Goal: Task Accomplishment & Management: Manage account settings

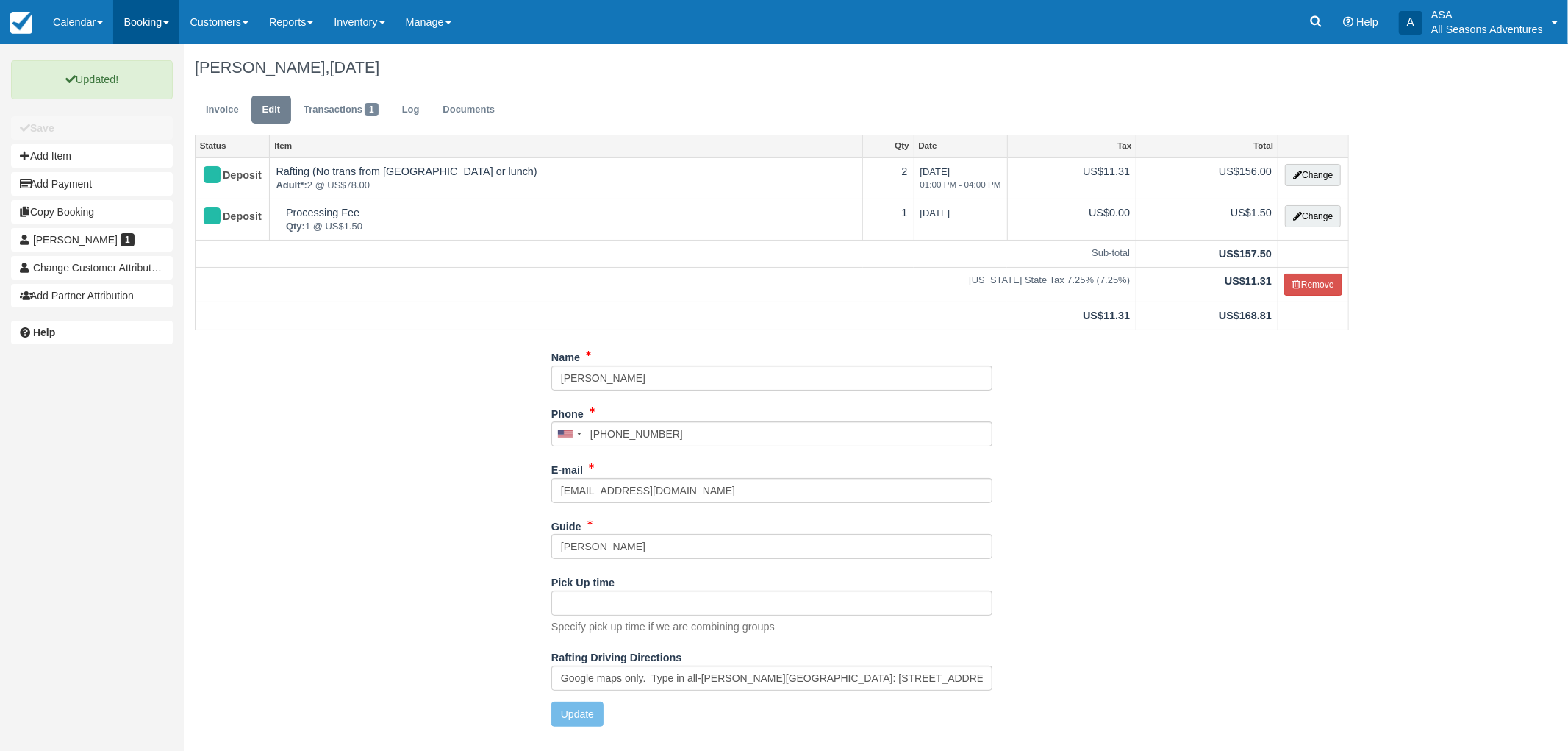
click at [137, 27] on link "Booking" at bounding box center [146, 22] width 66 height 44
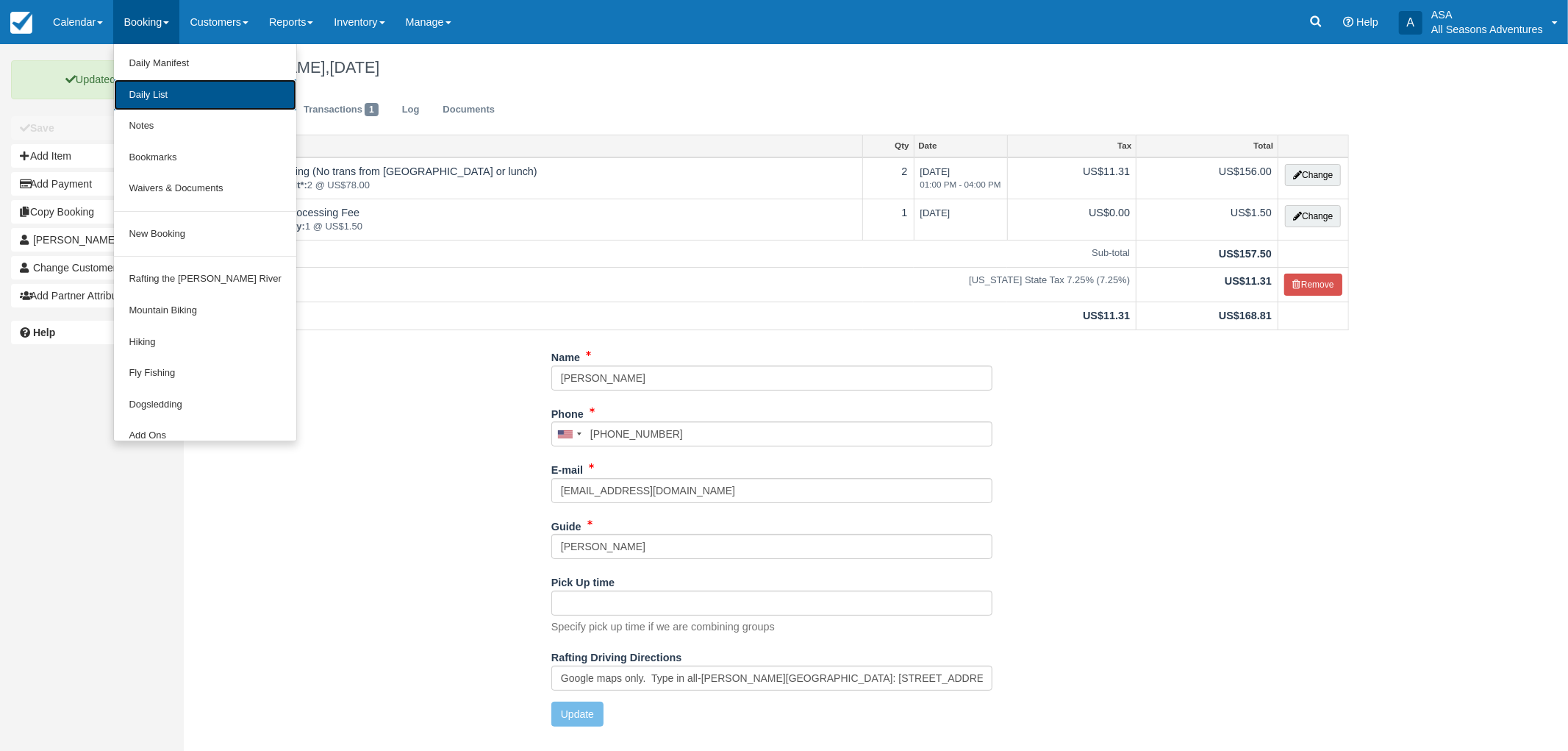
click at [161, 96] on link "Daily List" at bounding box center [204, 96] width 181 height 31
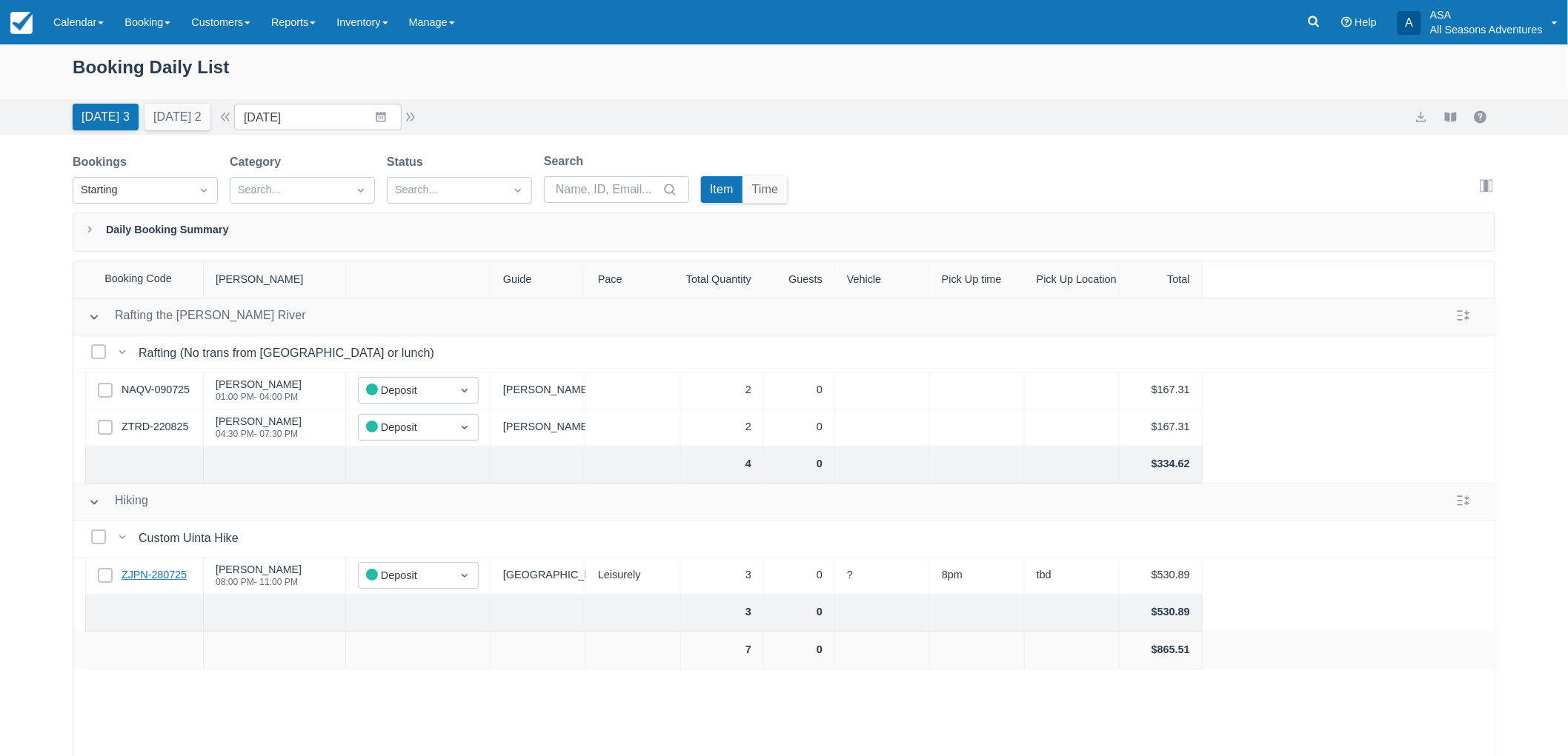
click at [167, 570] on link "ZJPN-280725" at bounding box center [154, 575] width 66 height 17
click at [185, 121] on button "Tomorrow 2" at bounding box center [177, 117] width 66 height 27
type input "09/03/25"
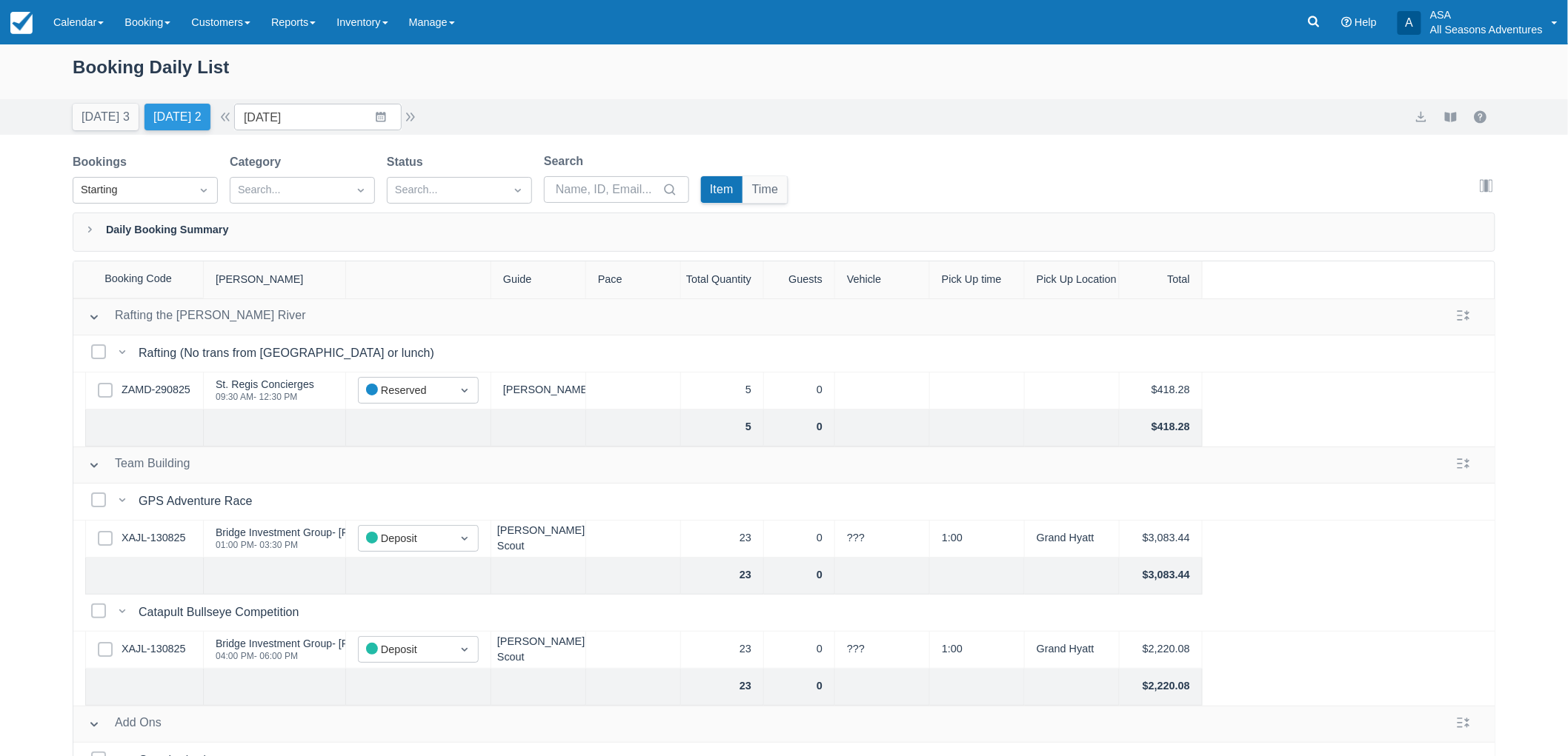
click at [186, 106] on button "Tomorrow 2" at bounding box center [177, 117] width 66 height 27
click at [157, 395] on link "ZAMD-290825" at bounding box center [156, 390] width 69 height 17
click at [1293, 27] on div "Menu Calendar Customer Inventory Month Week Day Booking Daily Manifest Daily Li…" at bounding box center [784, 22] width 1568 height 45
click at [1307, 28] on icon at bounding box center [1314, 21] width 15 height 15
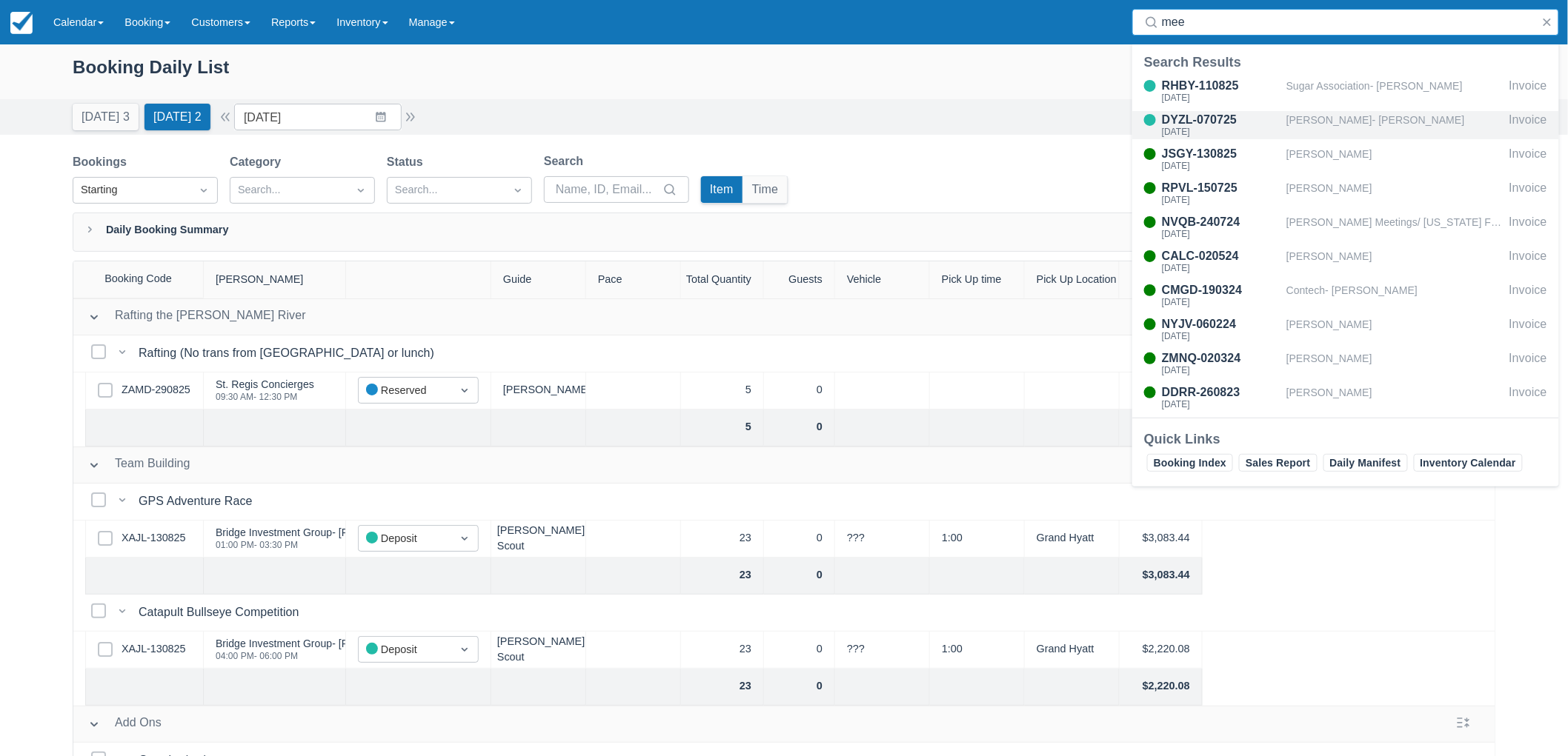
type input "mee"
click at [1348, 128] on div "[PERSON_NAME]- [PERSON_NAME]" at bounding box center [1395, 125] width 217 height 28
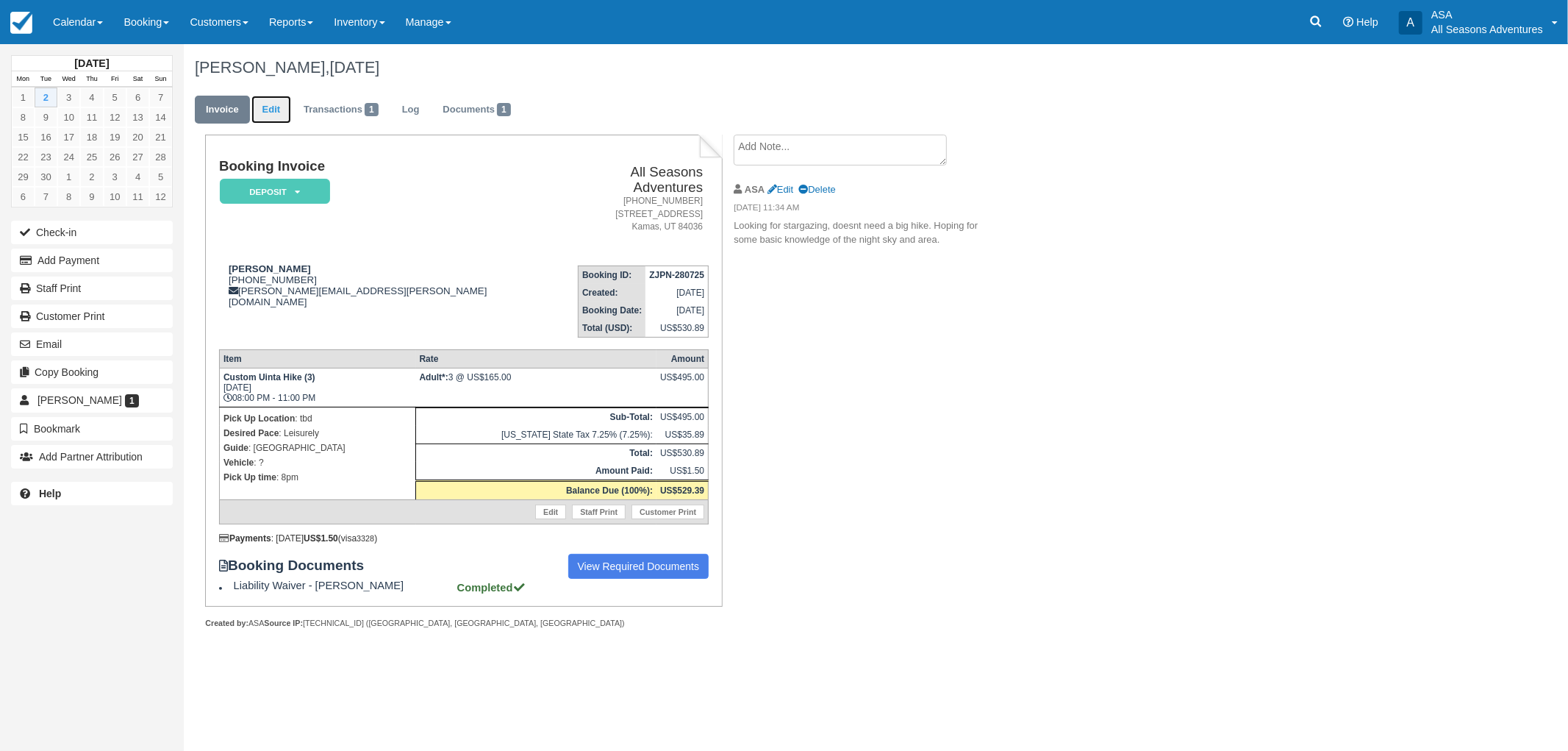
click at [273, 110] on link "Edit" at bounding box center [272, 109] width 40 height 29
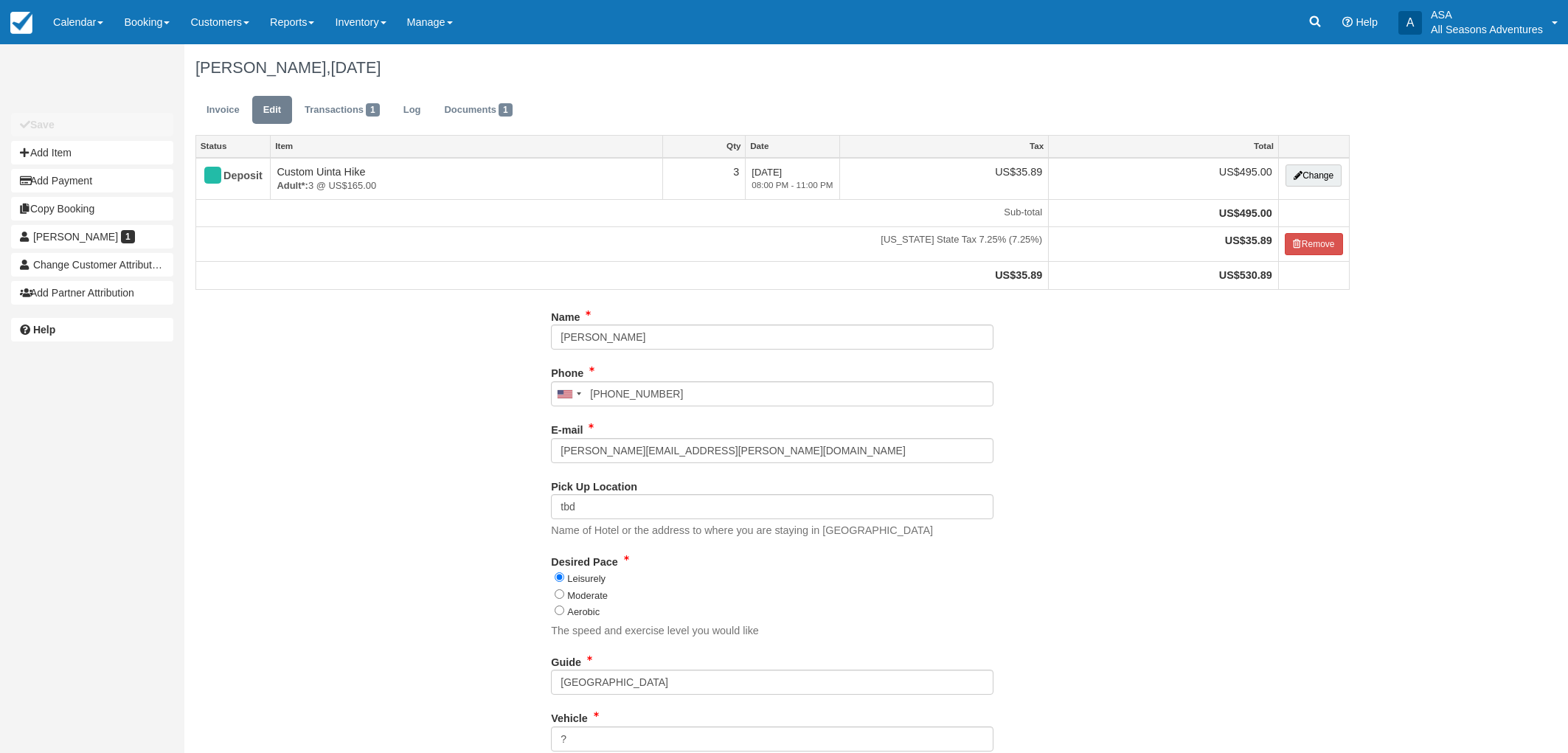
type input "[PHONE_NUMBER]"
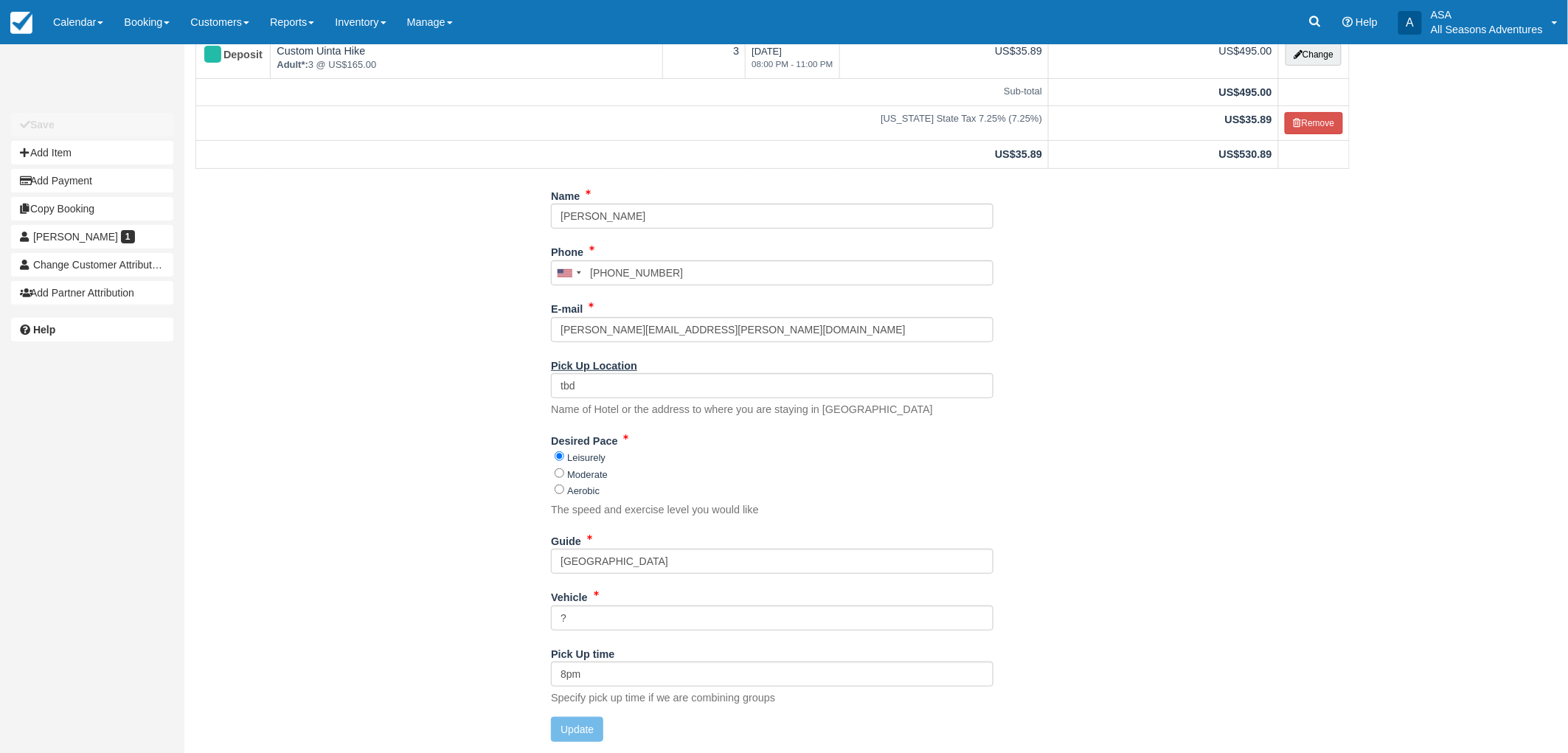
drag, startPoint x: 616, startPoint y: 369, endPoint x: 578, endPoint y: 369, distance: 38.0
click at [578, 369] on label "Pick Up Location" at bounding box center [594, 364] width 86 height 21
drag, startPoint x: 588, startPoint y: 384, endPoint x: 509, endPoint y: 393, distance: 79.5
click at [509, 393] on div "Name Marissa Freedman Phone United States +1 Canada +1 United Kingdom +44 Afgha…" at bounding box center [772, 468] width 1176 height 569
paste input "7089 Glenwild Drive"
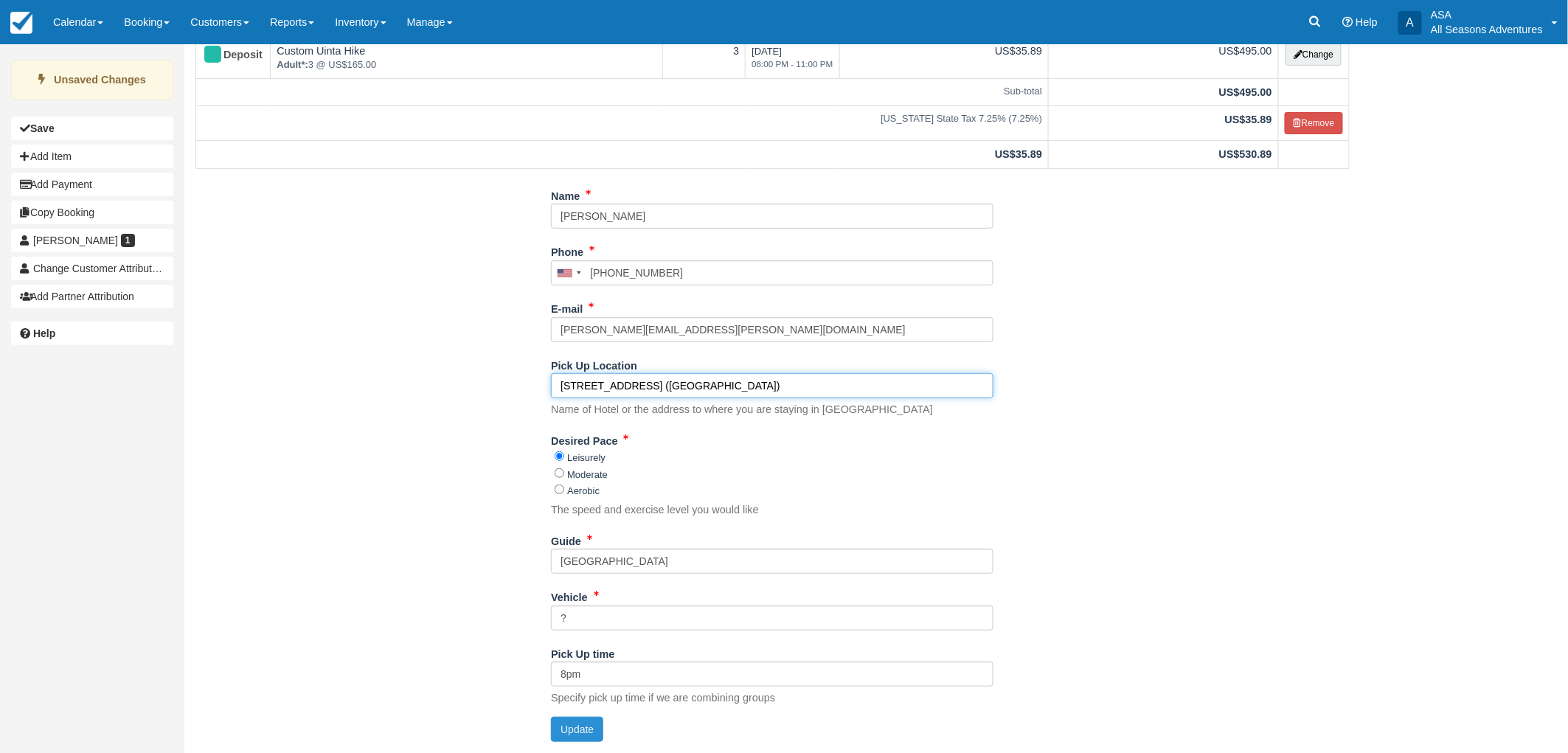
type input "7089 Glenwild Drive (Glenwild Gate House)"
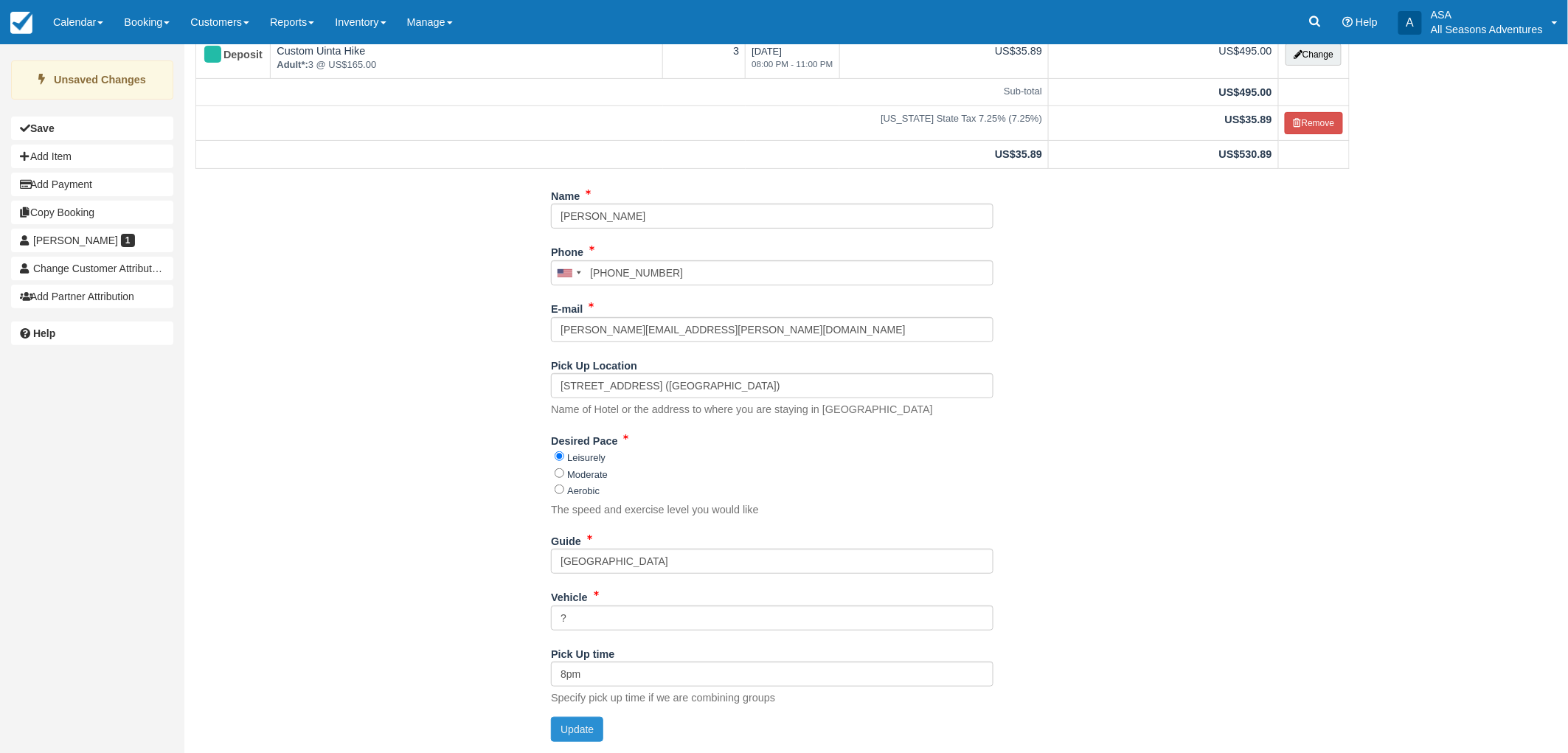
click at [557, 732] on button "Update" at bounding box center [577, 729] width 52 height 25
type input "+16176920021"
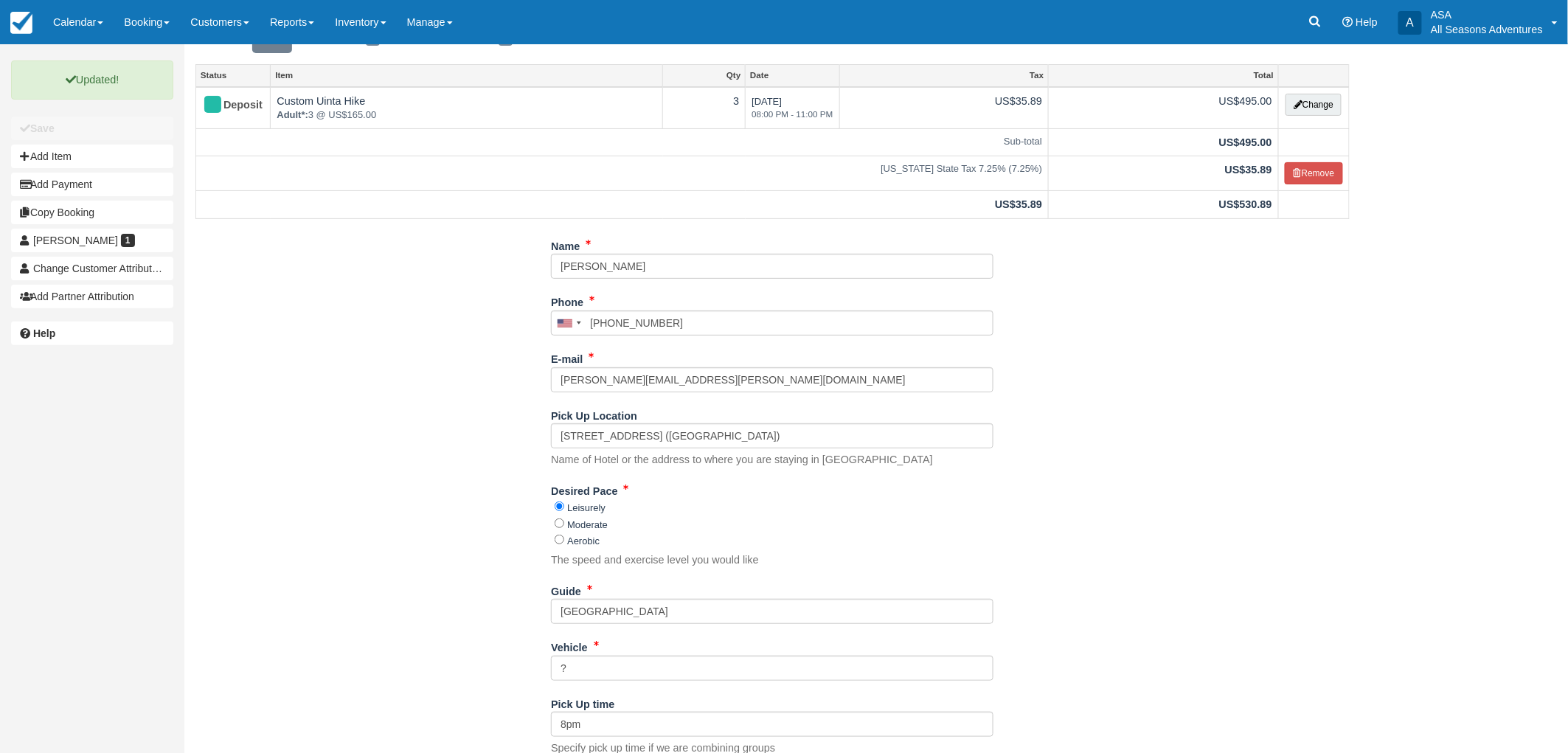
scroll to position [0, 0]
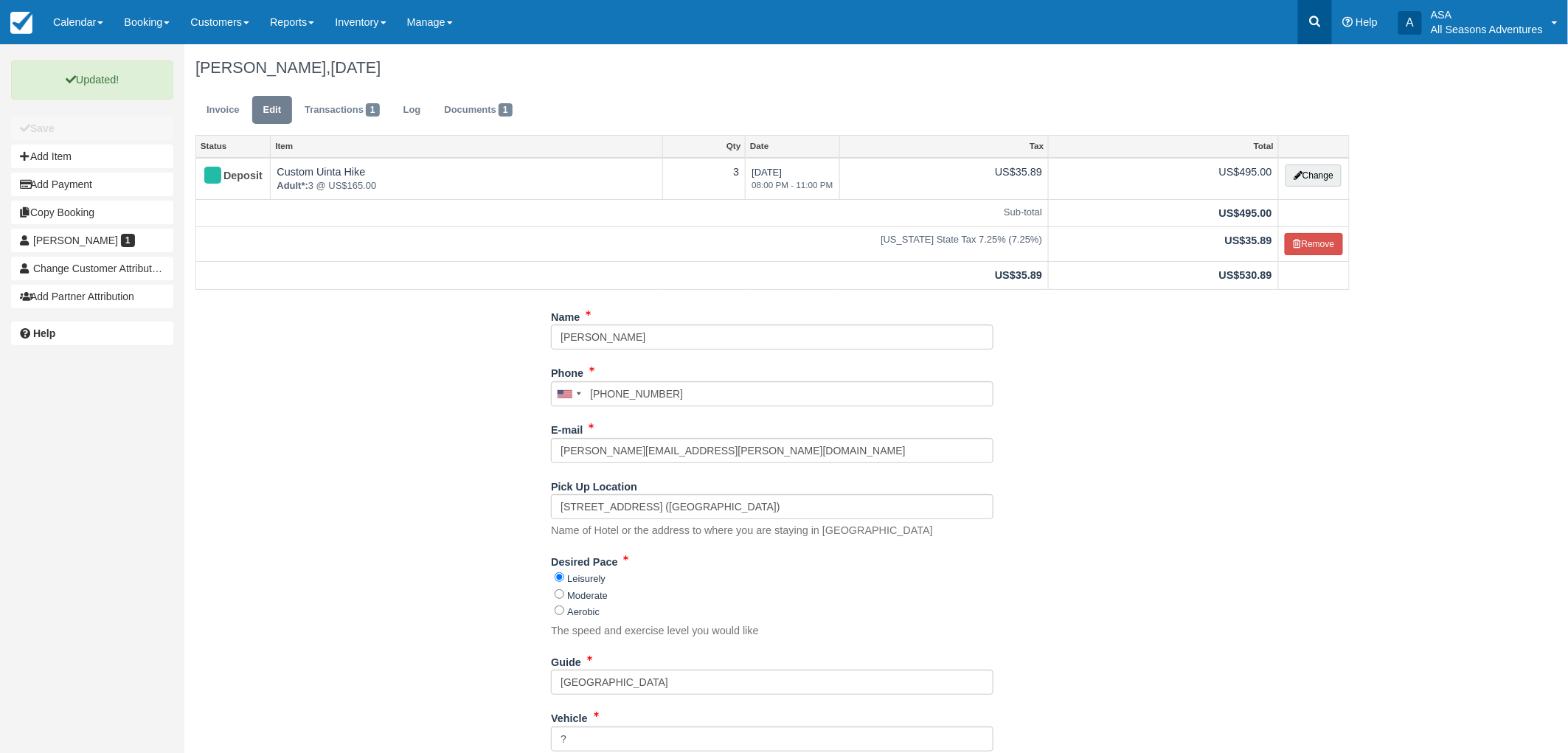
click at [1311, 17] on icon at bounding box center [1315, 21] width 15 height 15
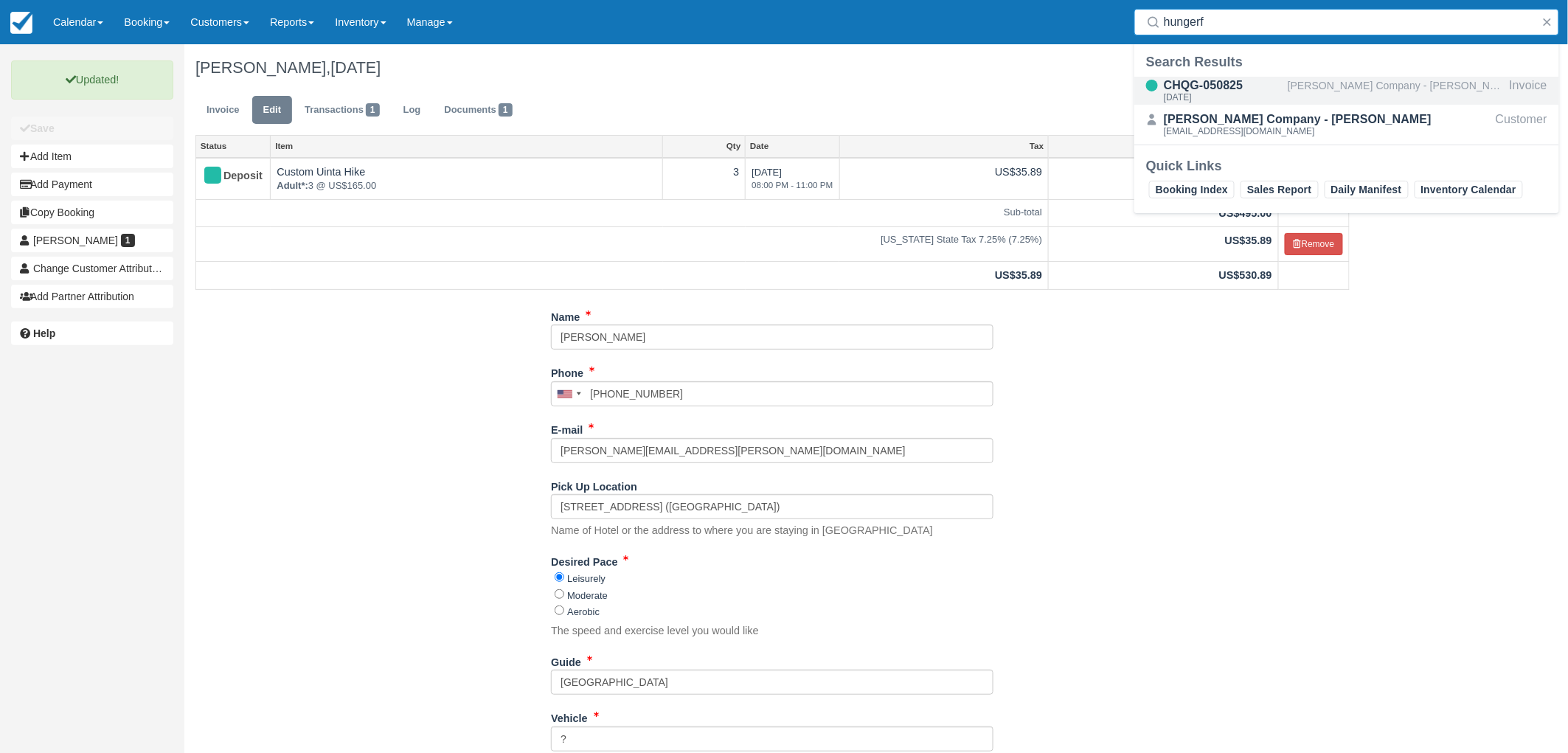
type input "hungerf"
click at [1329, 87] on div "Joe Lewis Company - Michelle Hungerford" at bounding box center [1396, 91] width 216 height 28
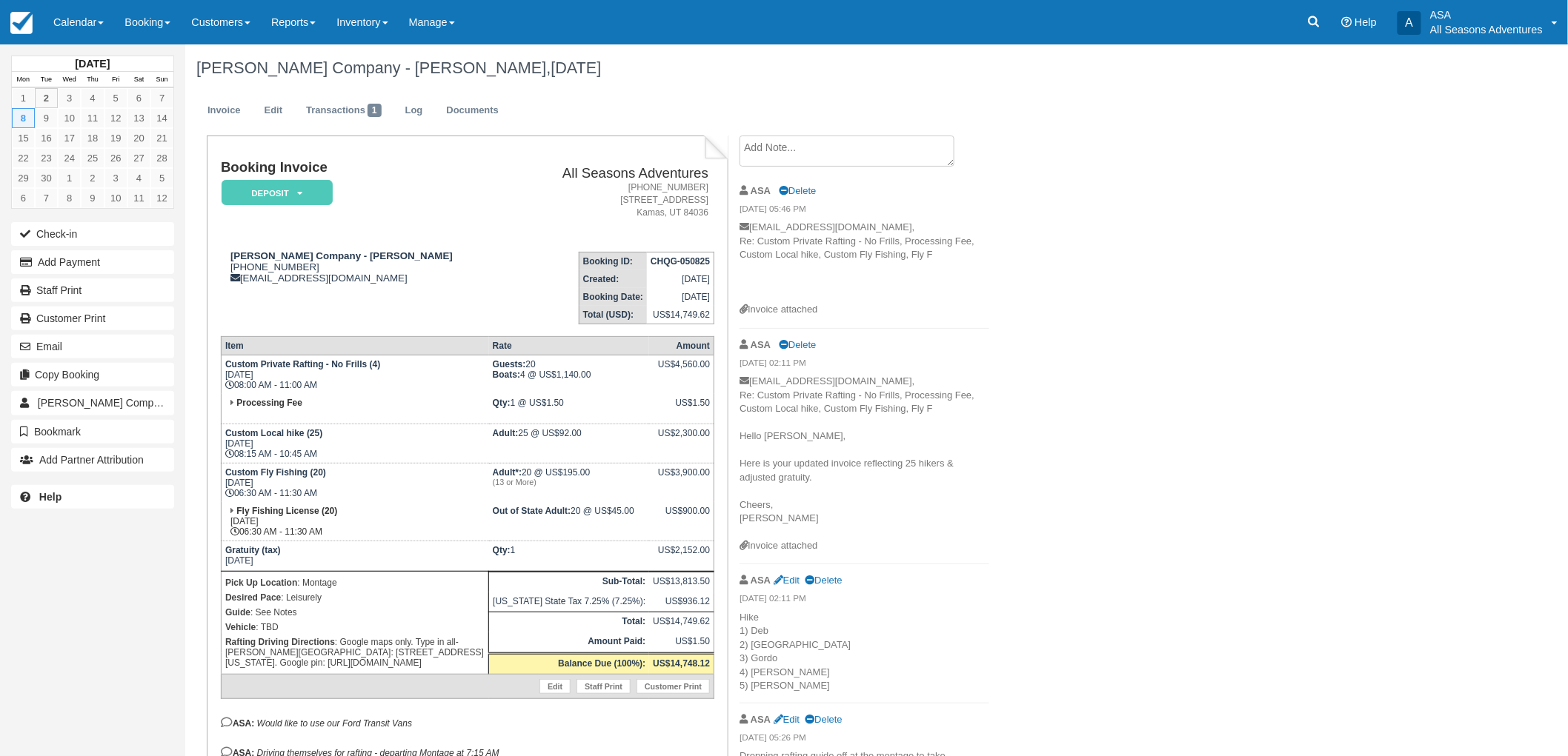
click at [483, 128] on ul "Invoice Edit Transactions 1 Log Documents" at bounding box center [773, 114] width 1153 height 45
click at [484, 123] on link "Documents" at bounding box center [472, 110] width 75 height 29
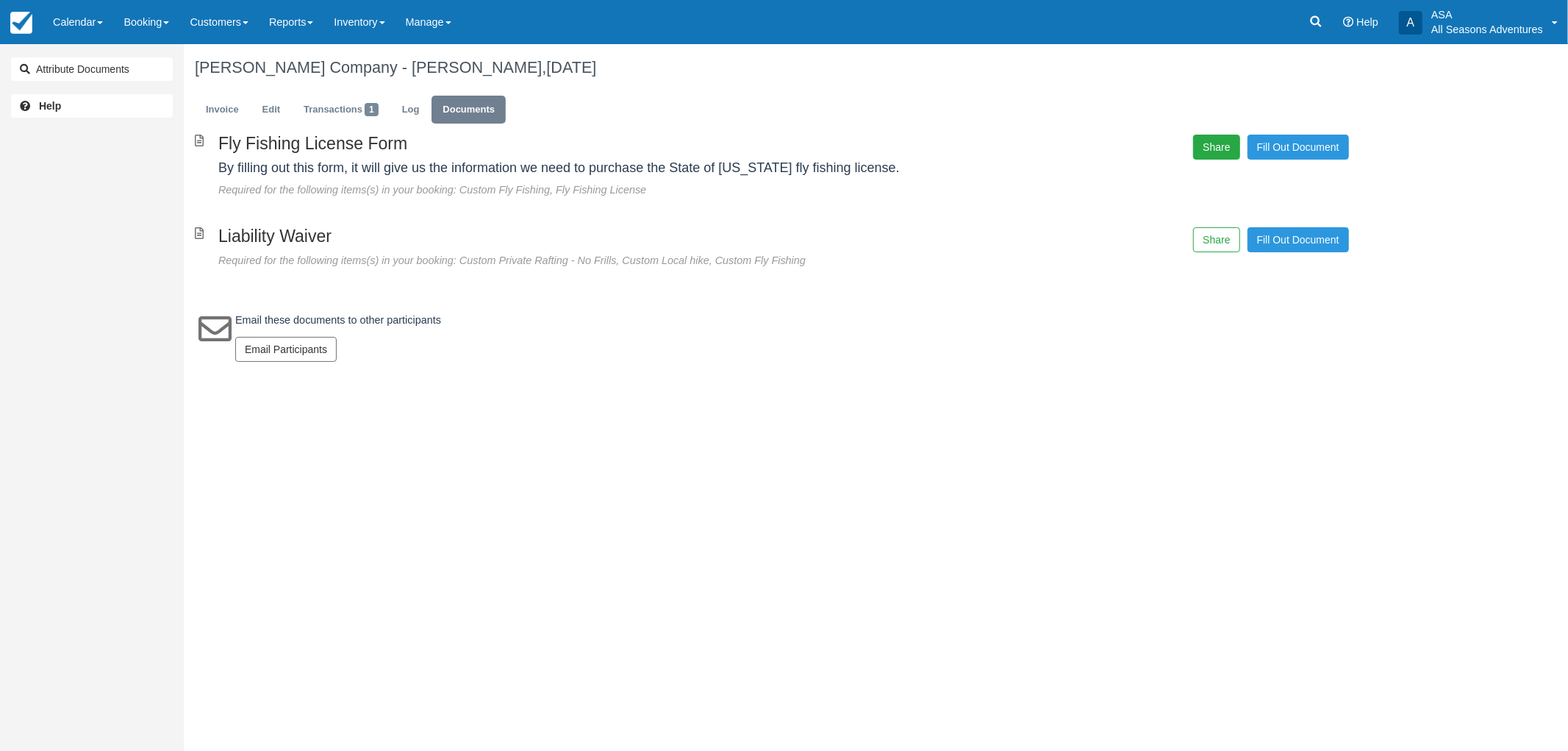
click at [1218, 156] on button "Share" at bounding box center [1216, 147] width 46 height 25
click at [1288, 110] on span "Copy" at bounding box center [1284, 106] width 43 height 25
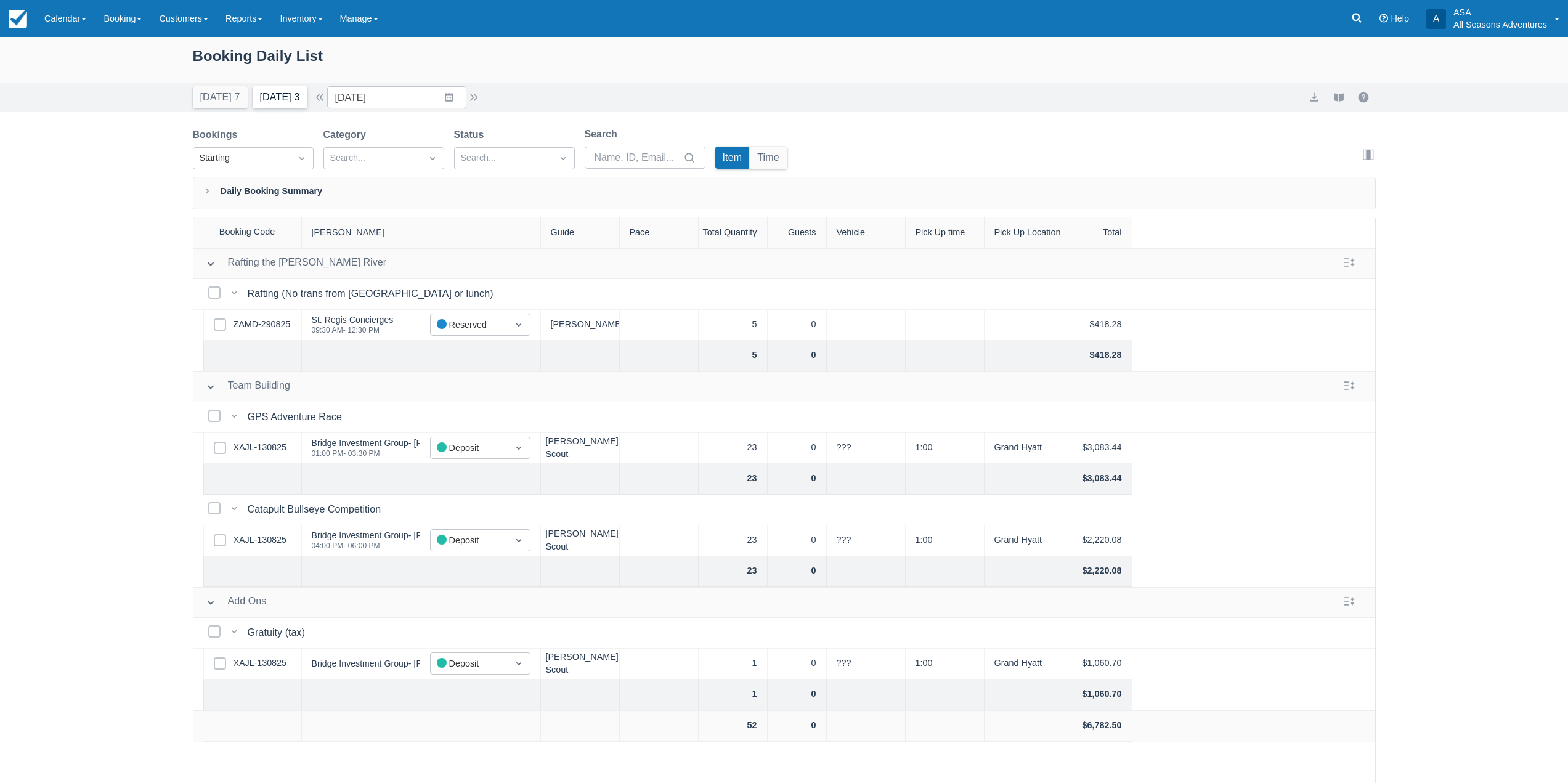
click at [260, 92] on button "Tomorrow 3" at bounding box center [279, 97] width 55 height 23
click at [295, 102] on button "Tomorrow 3" at bounding box center [279, 97] width 55 height 23
click at [233, 95] on button "Today 7" at bounding box center [220, 97] width 55 height 23
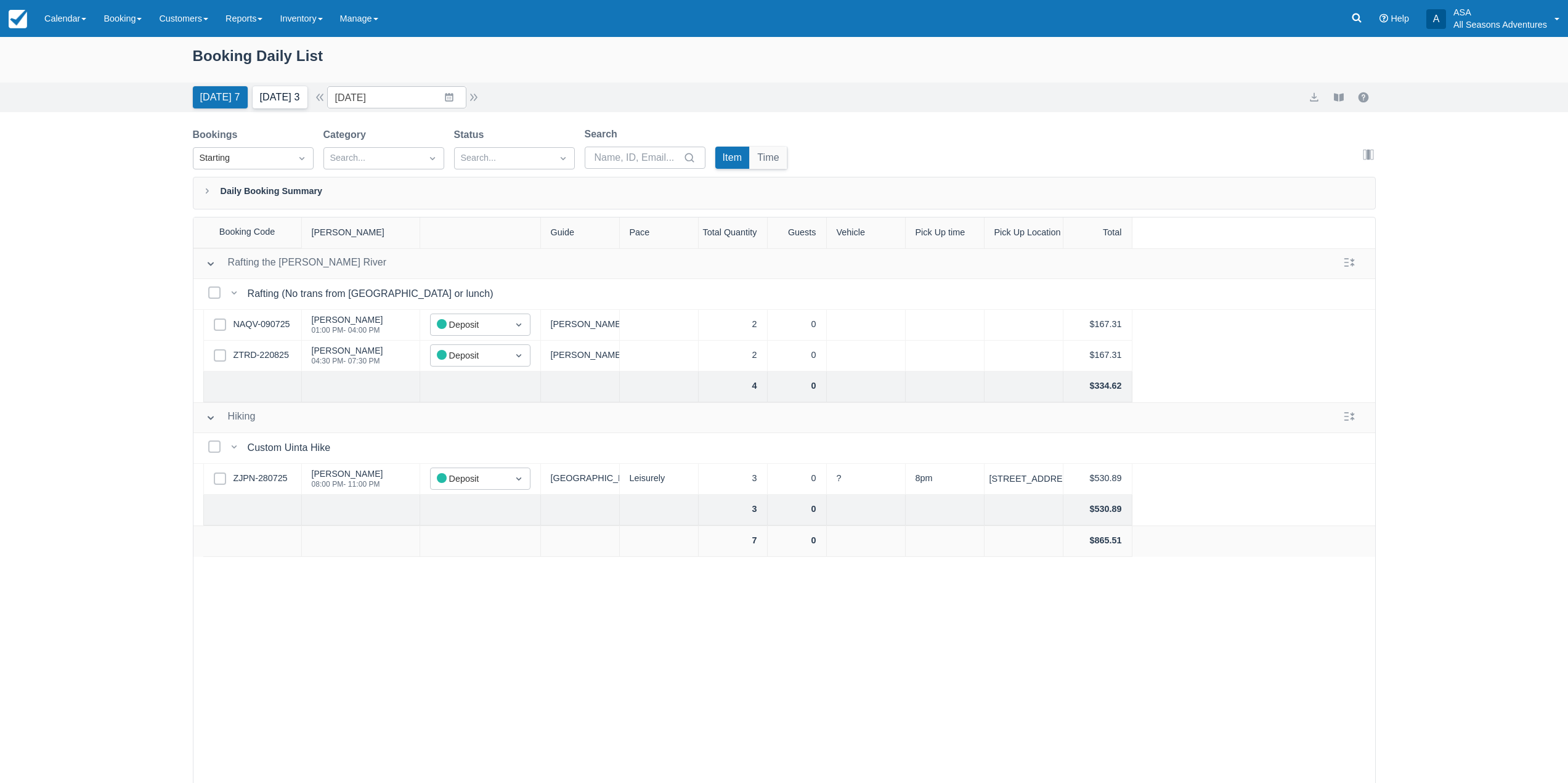
click at [286, 98] on button "Tomorrow 3" at bounding box center [279, 97] width 55 height 23
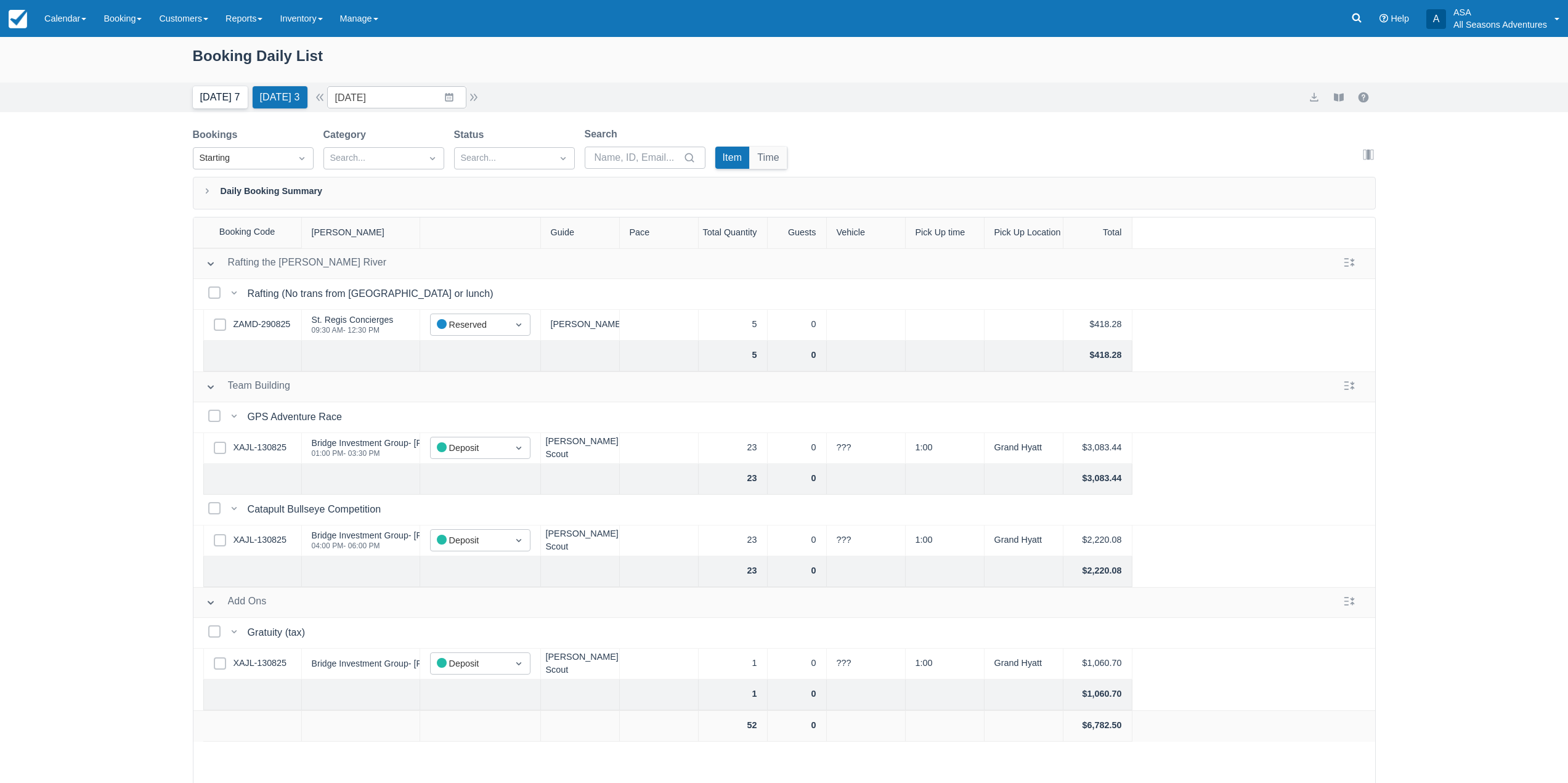
click at [220, 99] on button "Today 7" at bounding box center [220, 97] width 55 height 23
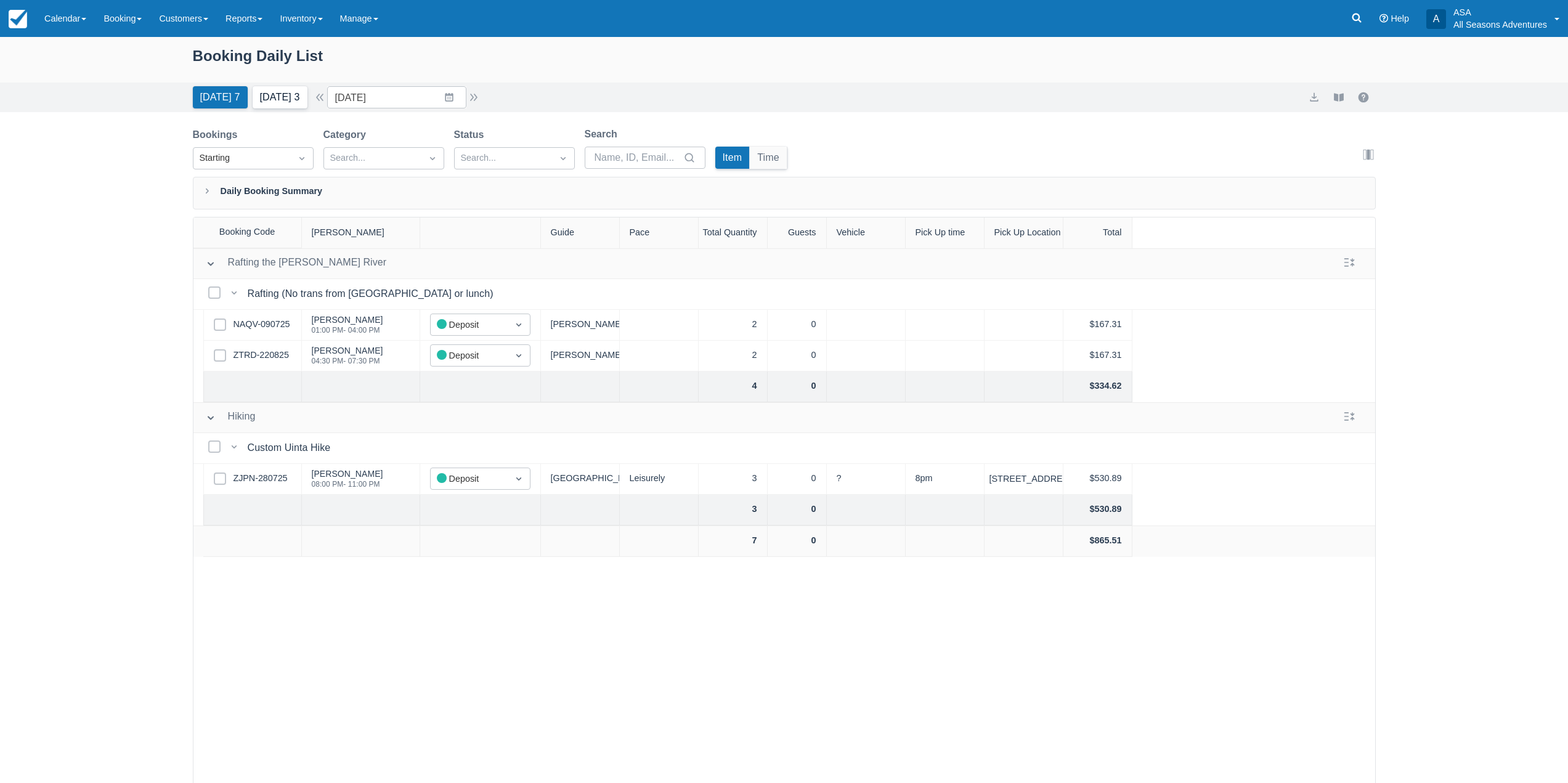
click at [297, 95] on button "Tomorrow 3" at bounding box center [279, 97] width 55 height 23
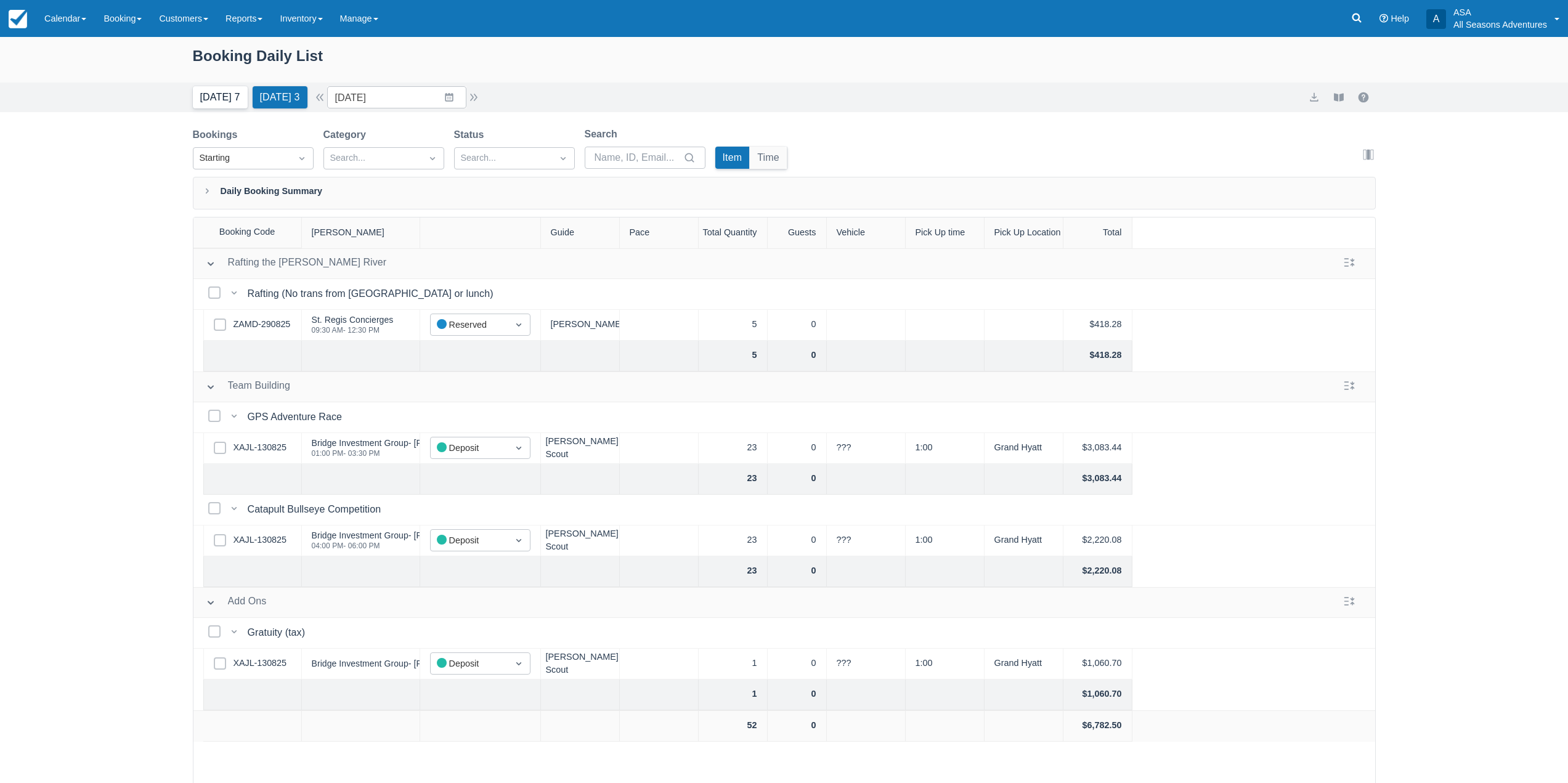
click at [226, 103] on button "Today 7" at bounding box center [220, 97] width 55 height 23
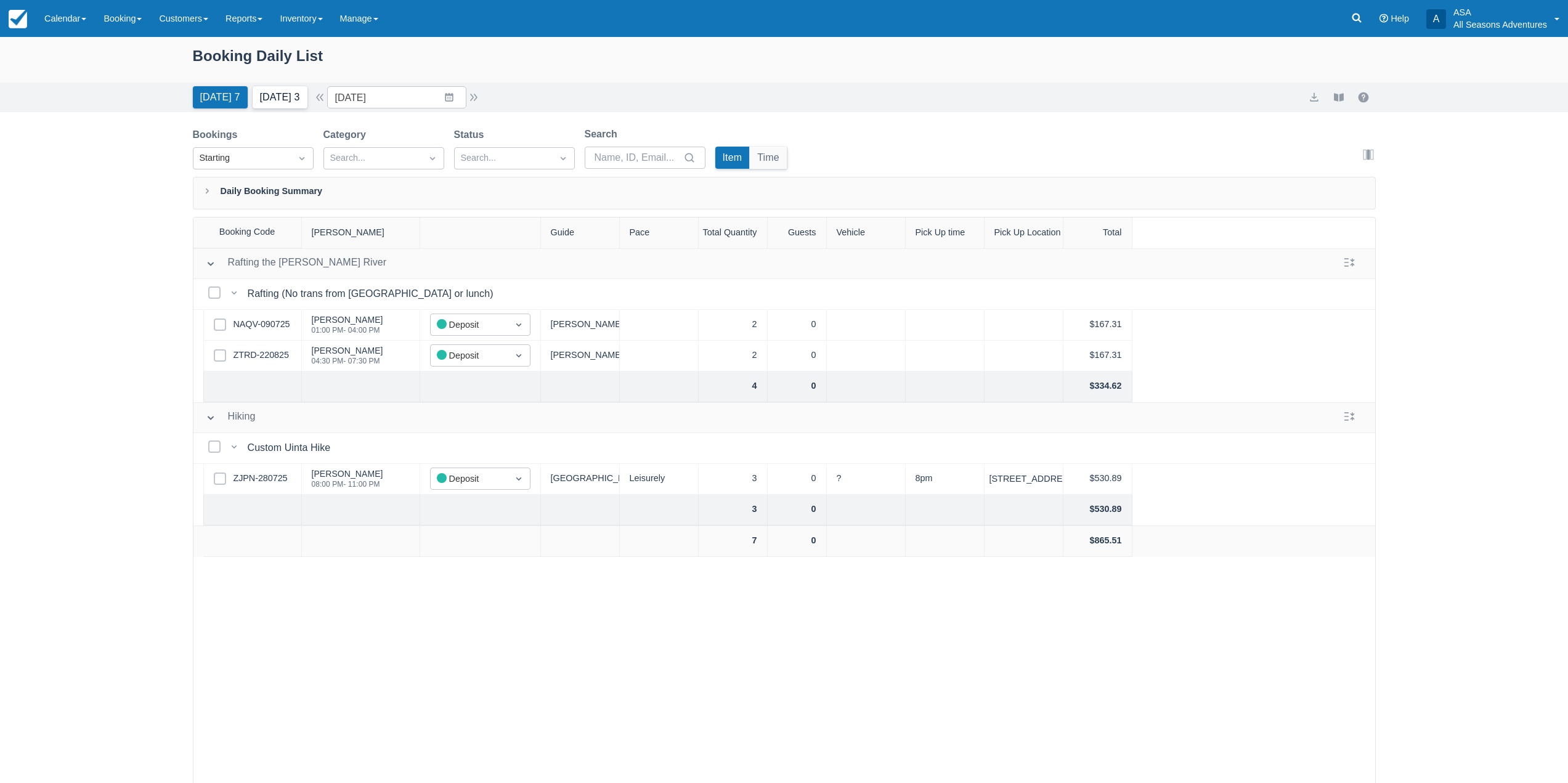
click at [264, 93] on button "Tomorrow 3" at bounding box center [279, 97] width 55 height 23
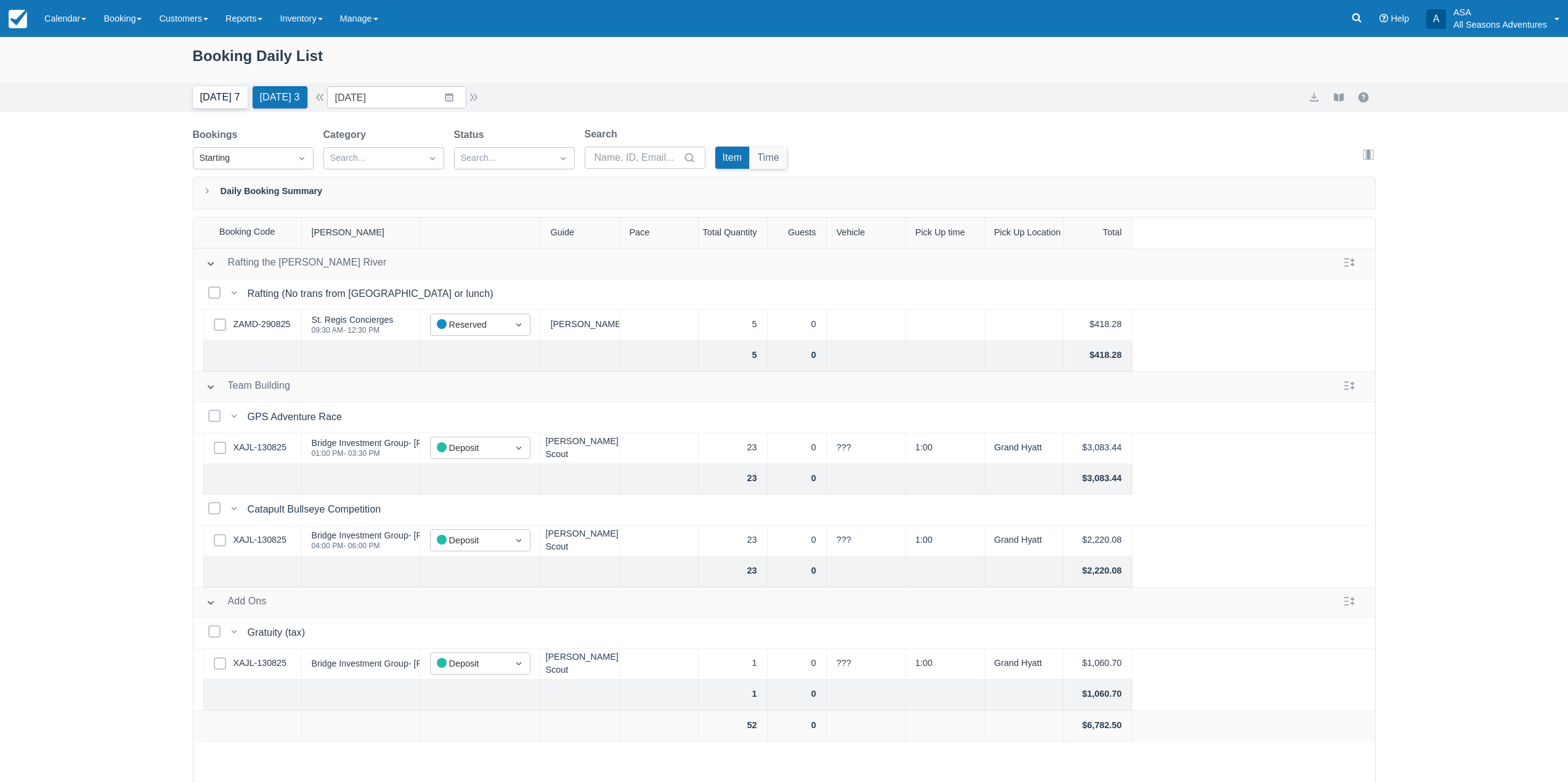
click at [219, 95] on button "Today 7" at bounding box center [220, 97] width 55 height 23
type input "[DATE]"
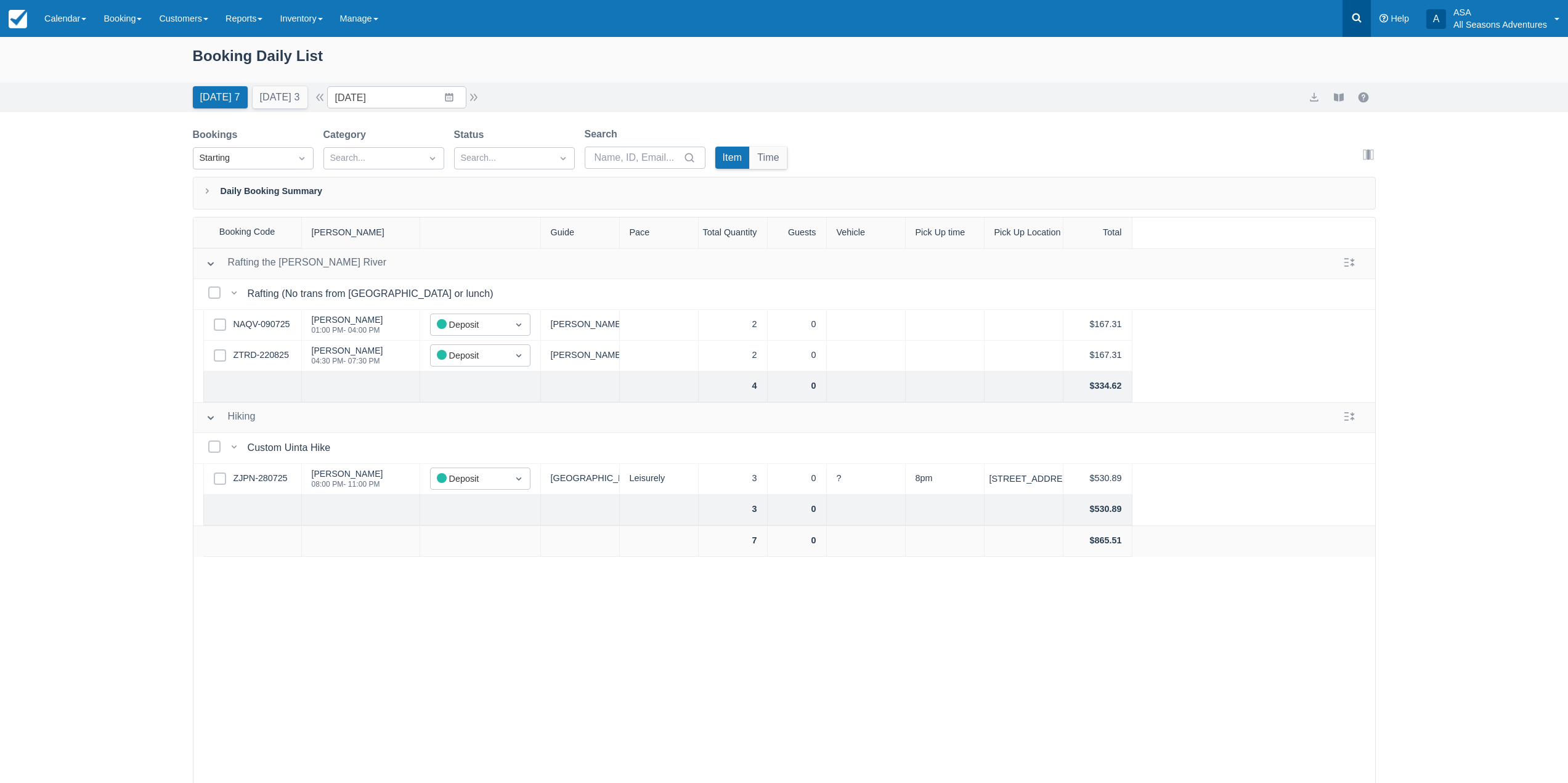
click at [1368, 20] on link at bounding box center [1356, 18] width 28 height 37
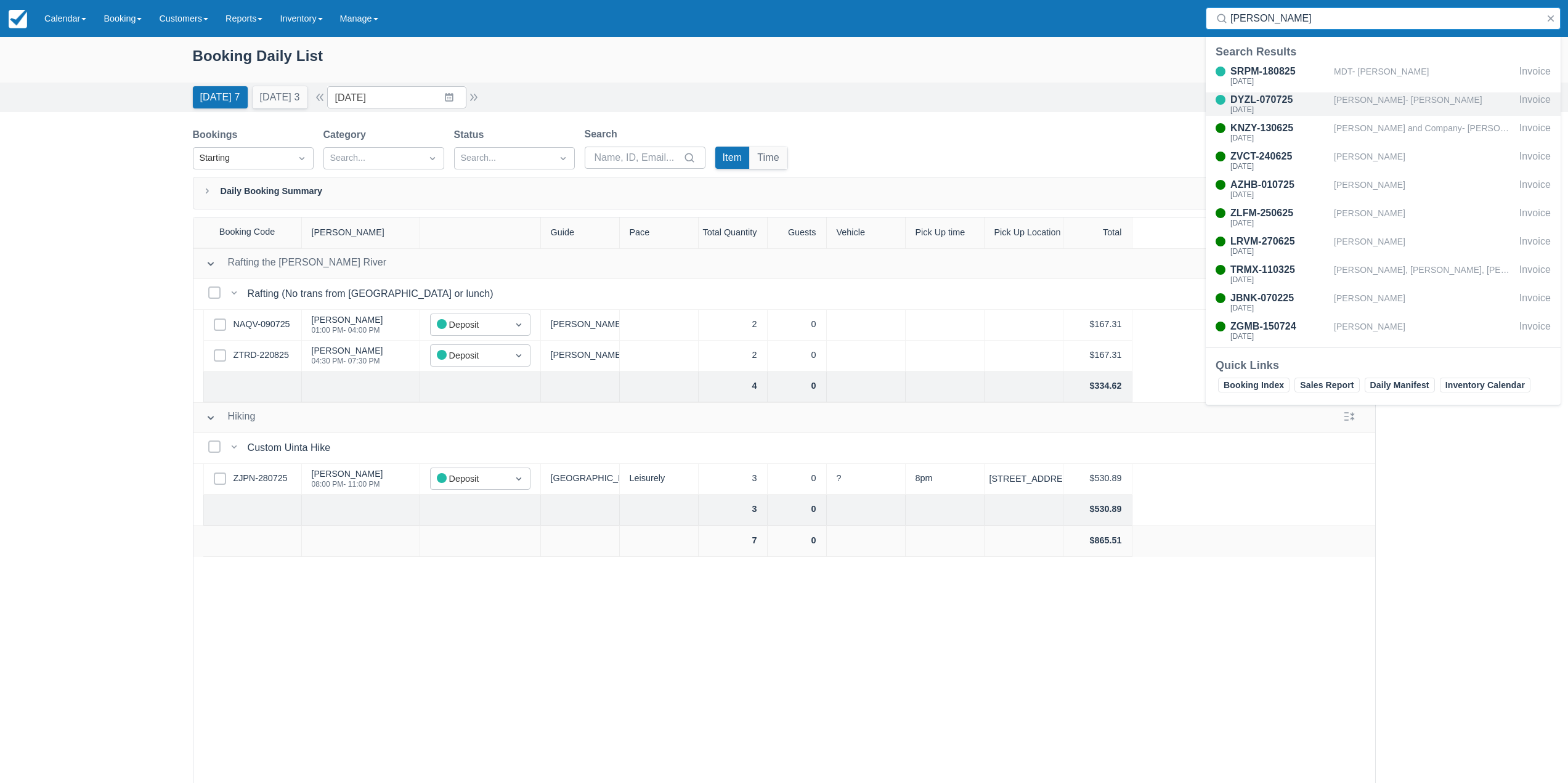
type input "shannon"
click at [1436, 111] on div "[PERSON_NAME]- [PERSON_NAME]" at bounding box center [1424, 104] width 180 height 23
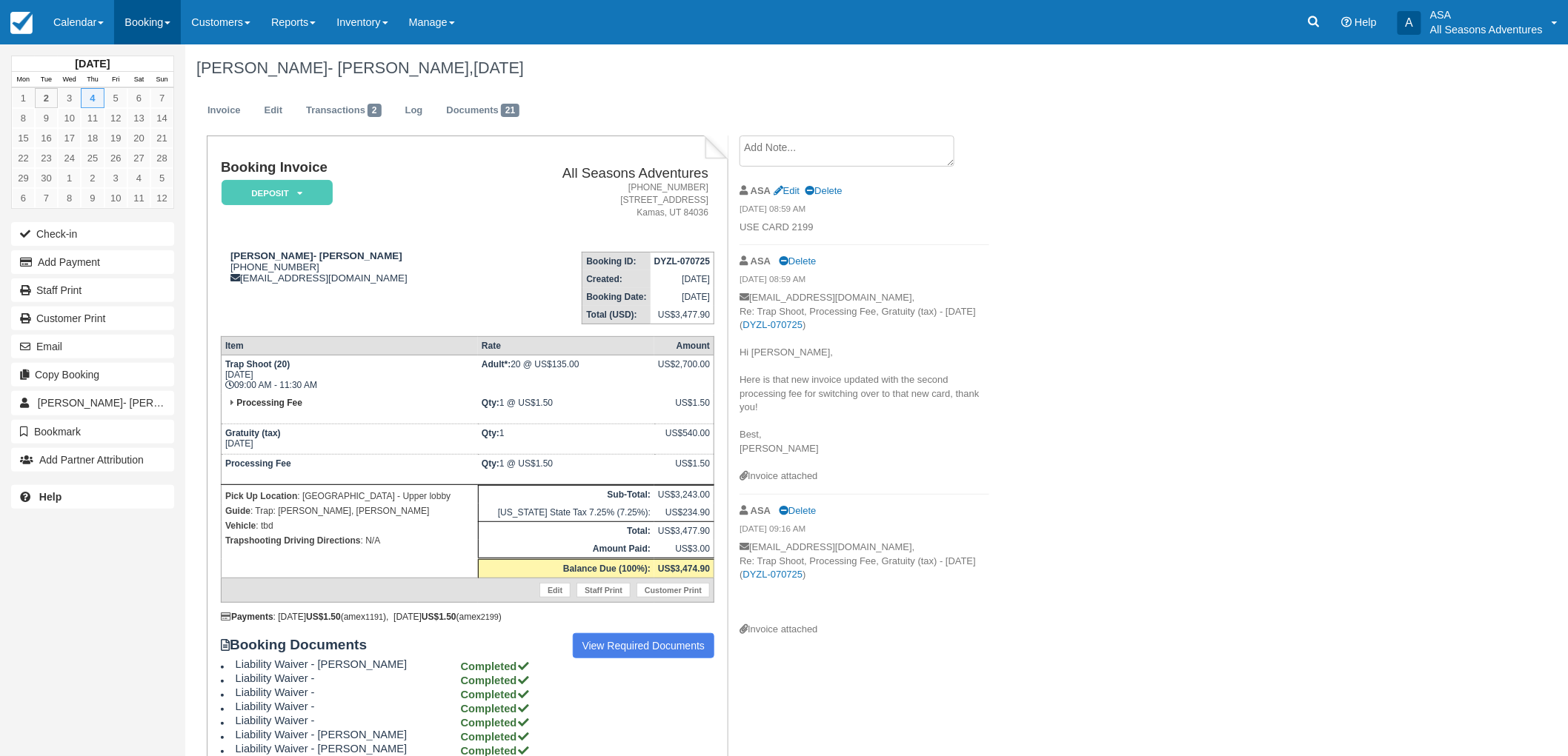
click at [179, 17] on link "Booking" at bounding box center [147, 22] width 66 height 45
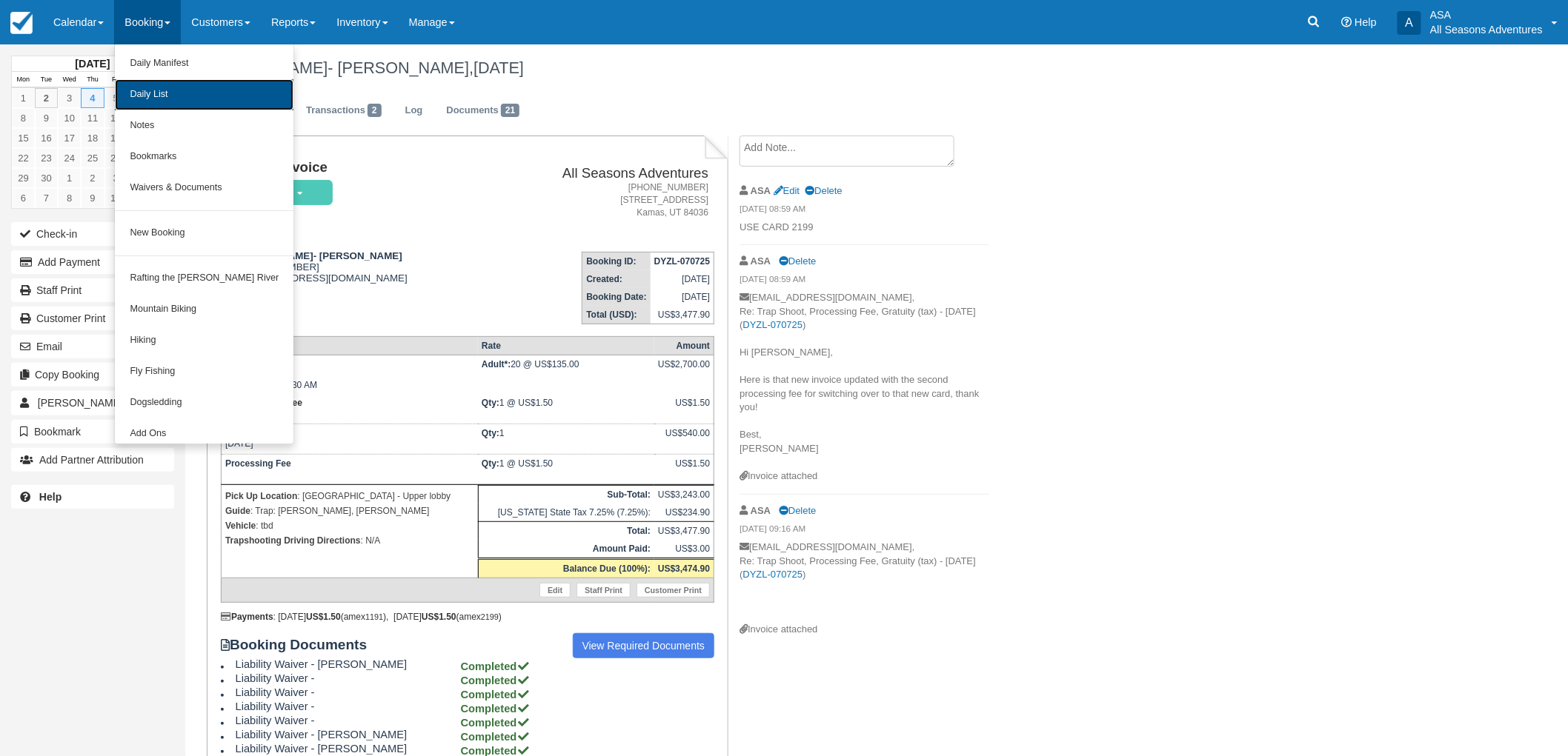
click at [174, 102] on link "Daily List" at bounding box center [204, 95] width 178 height 31
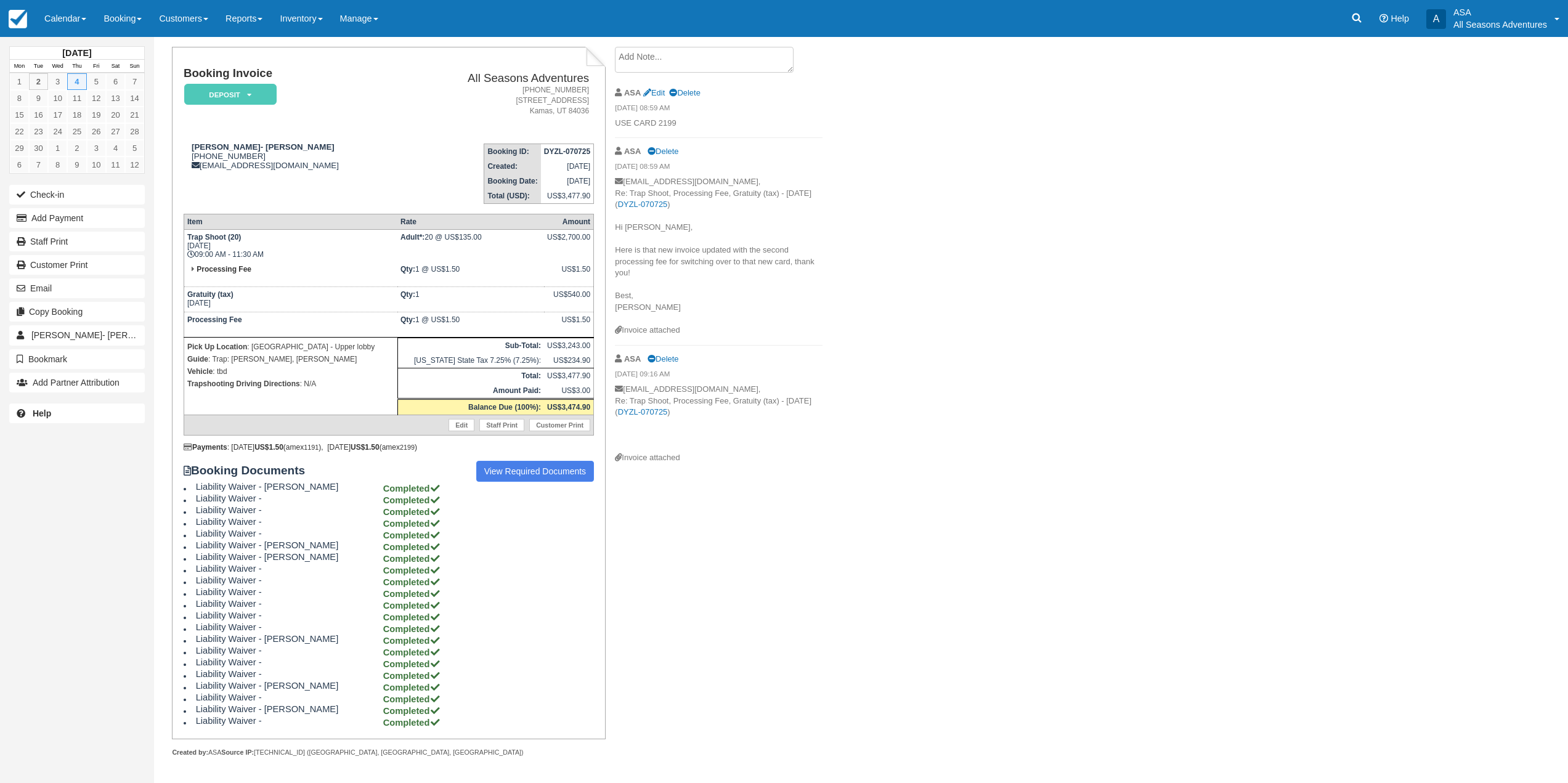
scroll to position [67, 0]
click at [527, 476] on link "View Required Documents" at bounding box center [535, 470] width 119 height 21
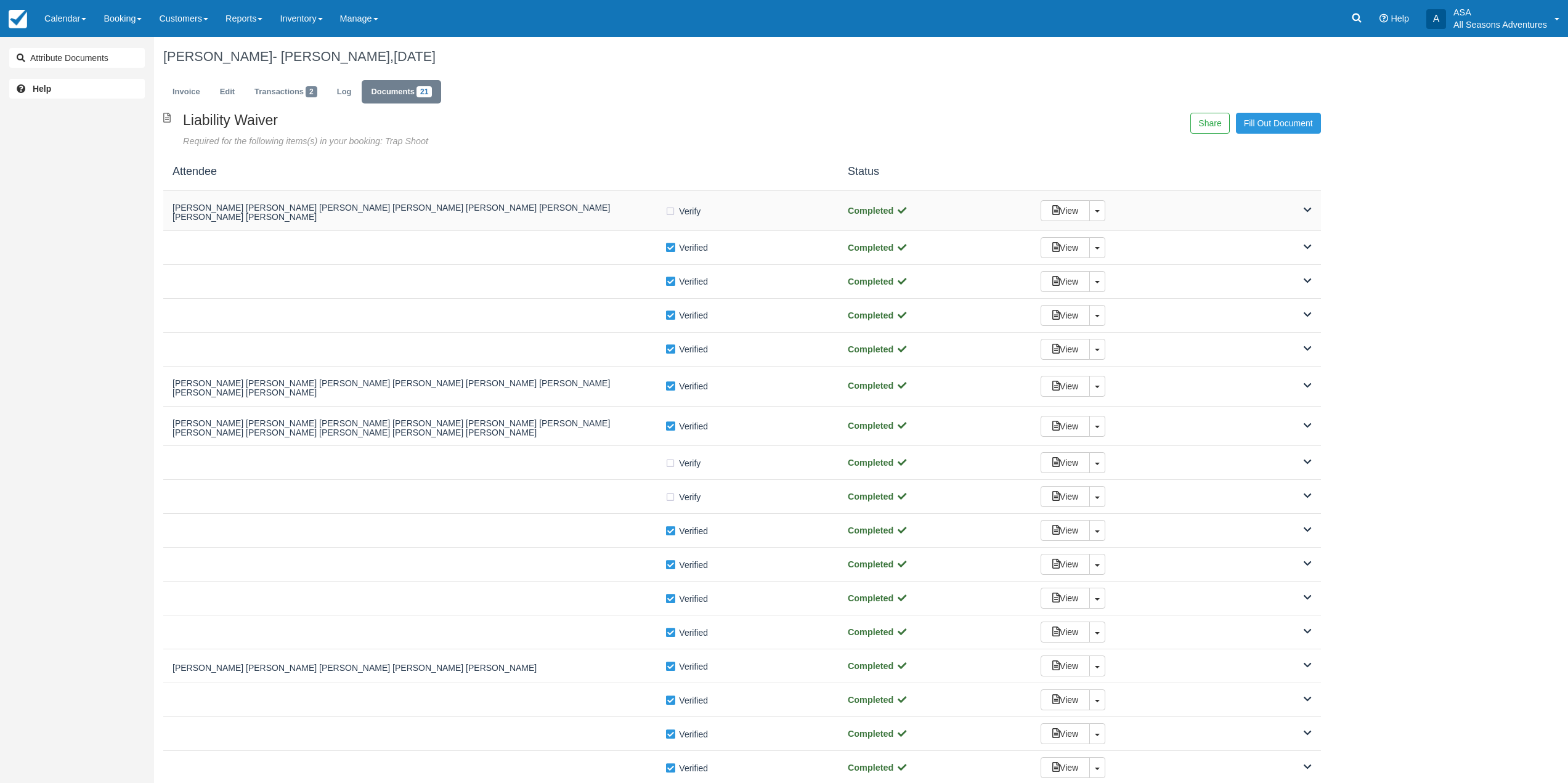
click at [532, 214] on h5 "[PERSON_NAME] [PERSON_NAME] [PERSON_NAME] [PERSON_NAME] [PERSON_NAME] [PERSON_N…" at bounding box center [418, 213] width 492 height 19
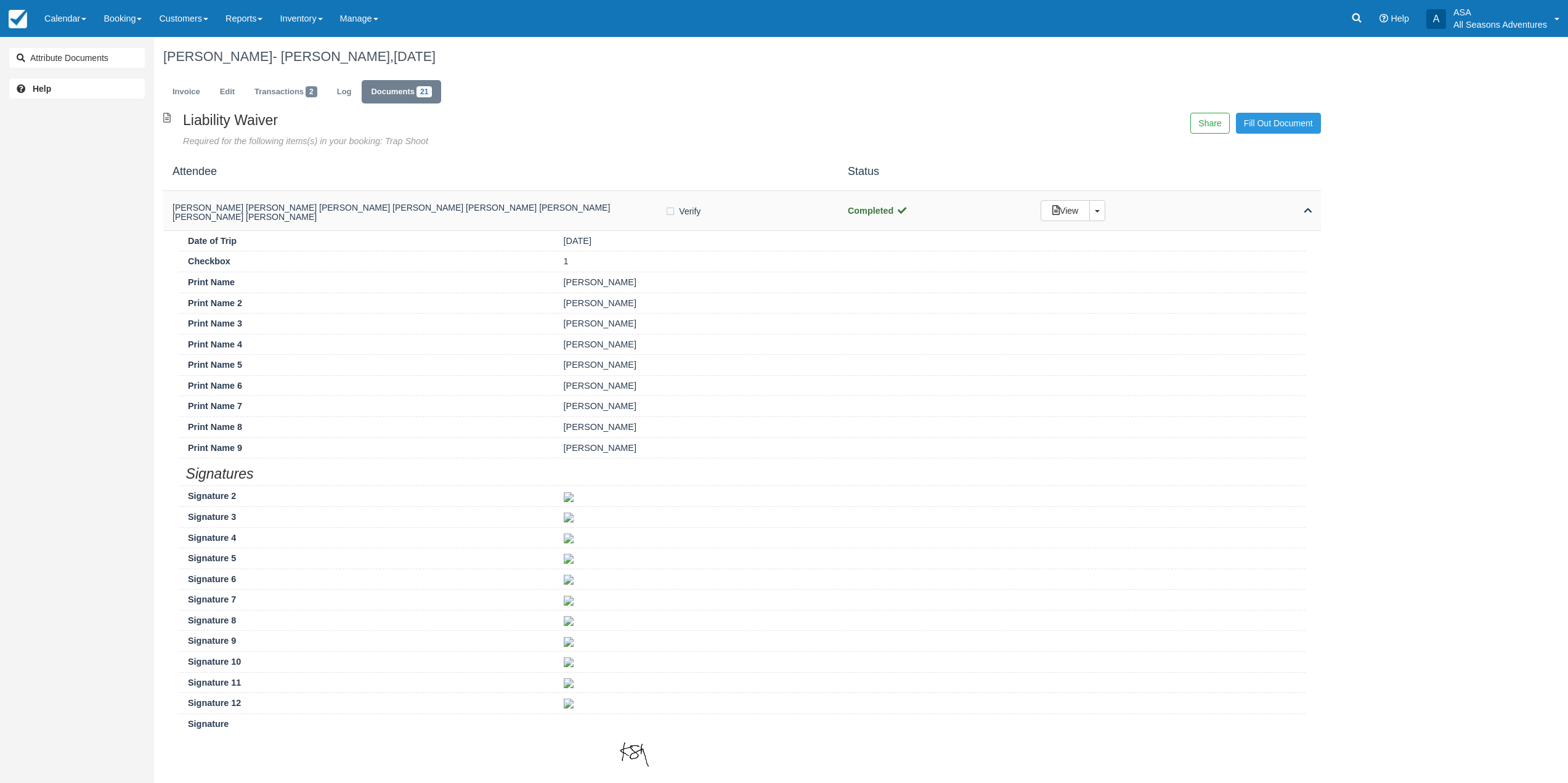
click at [533, 214] on h5 "Keoni Schwartz Keoni Schwartz Keoni Schwartz Keoni Schwartz Keoni Schwartz Keon…" at bounding box center [418, 213] width 492 height 19
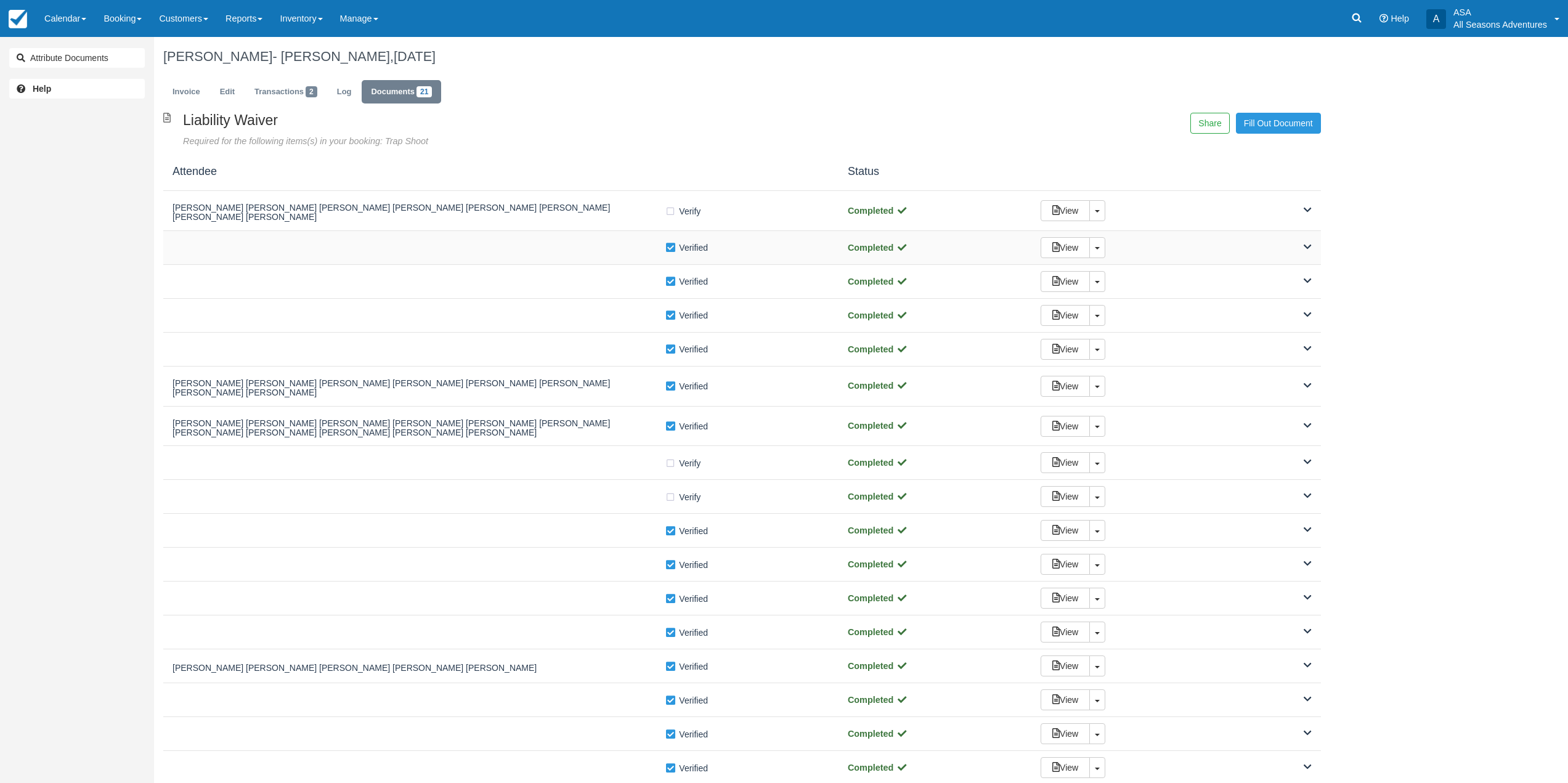
click at [537, 257] on div "Verify Verified Completed View Toggle Dropdown Detach" at bounding box center [743, 248] width 1158 height 34
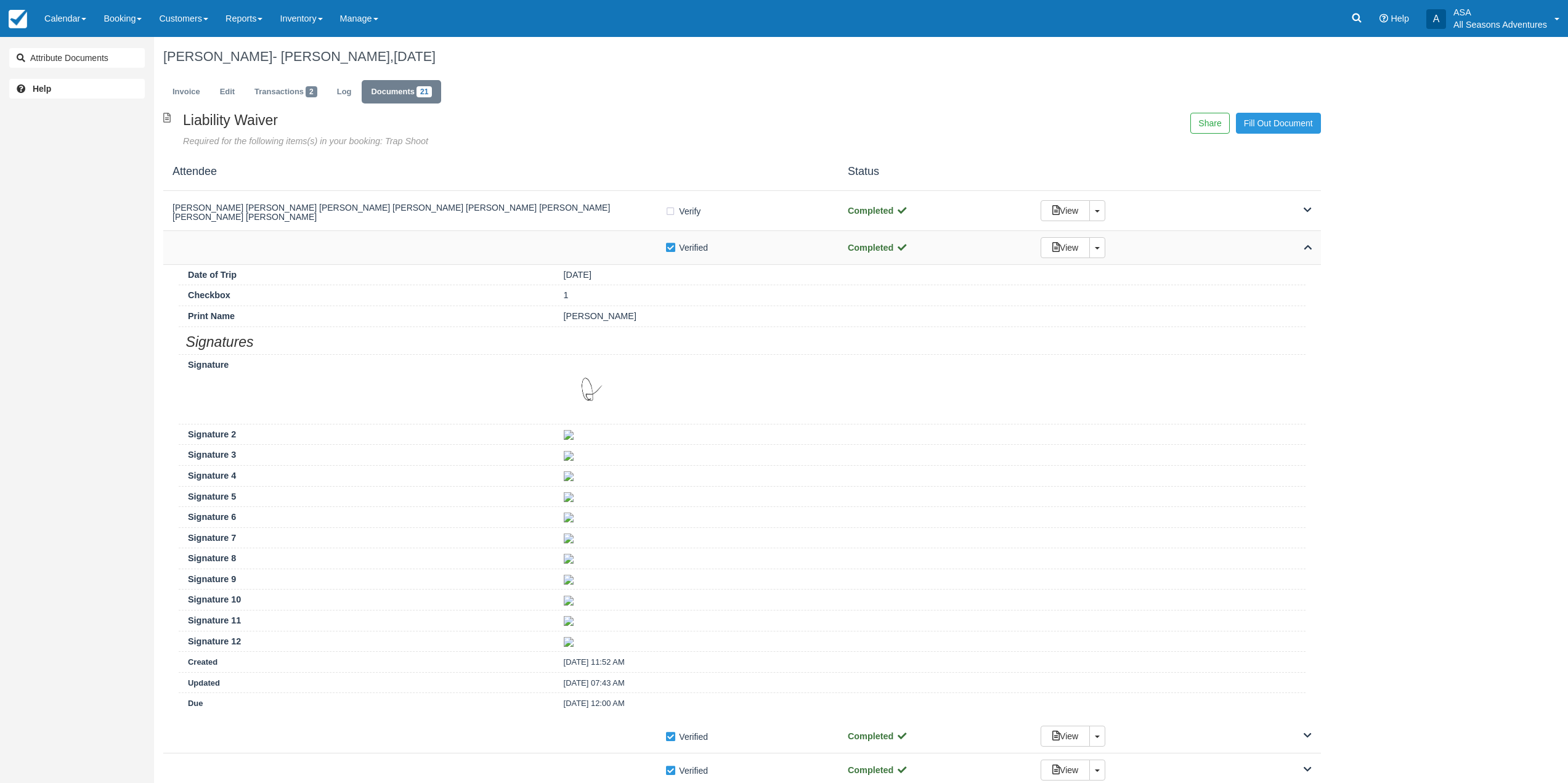
click at [537, 257] on div "Verify Verified Completed View Toggle Dropdown Detach" at bounding box center [743, 248] width 1158 height 34
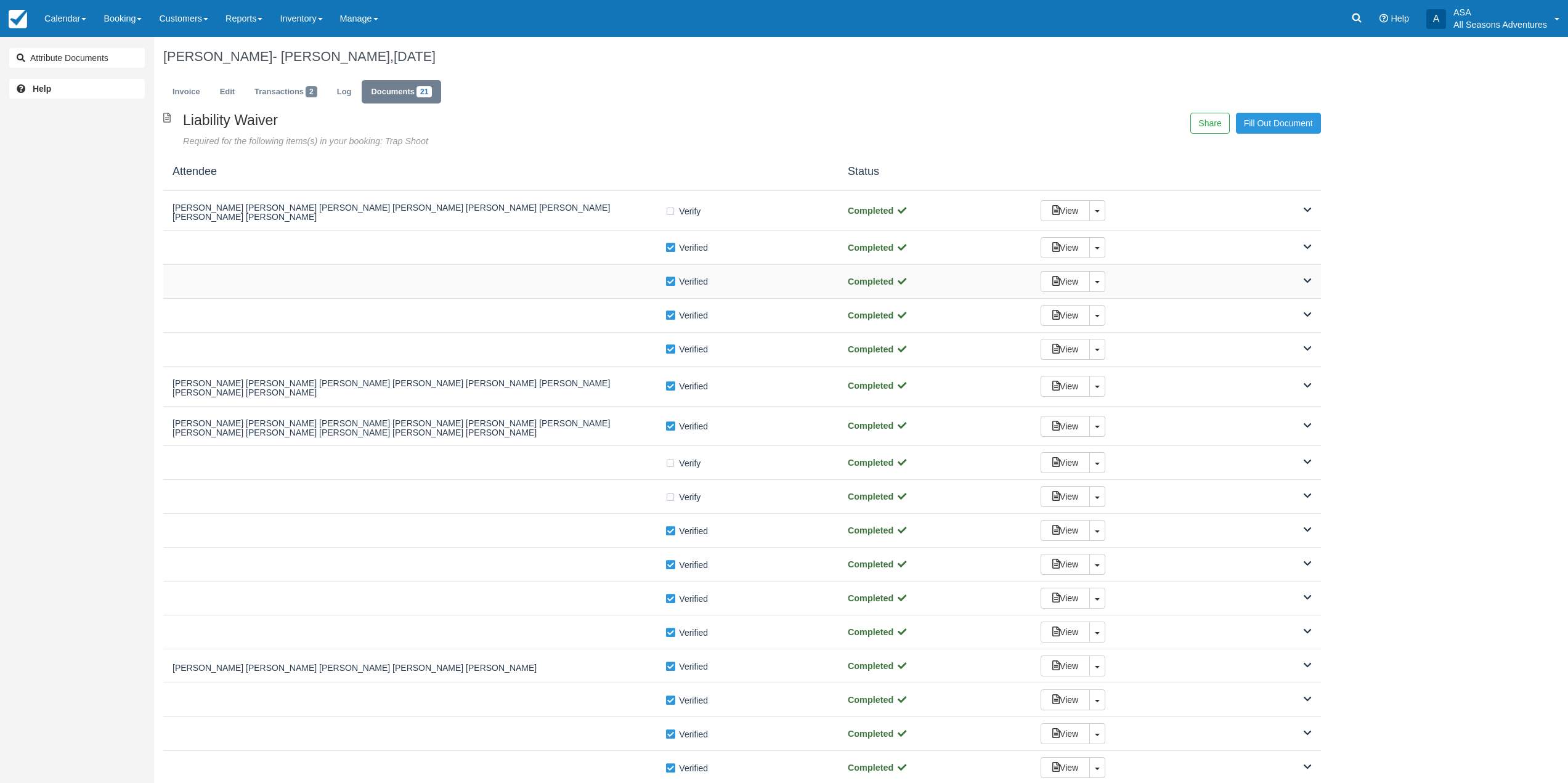
click at [538, 286] on div "Verify Verified" at bounding box center [500, 281] width 657 height 13
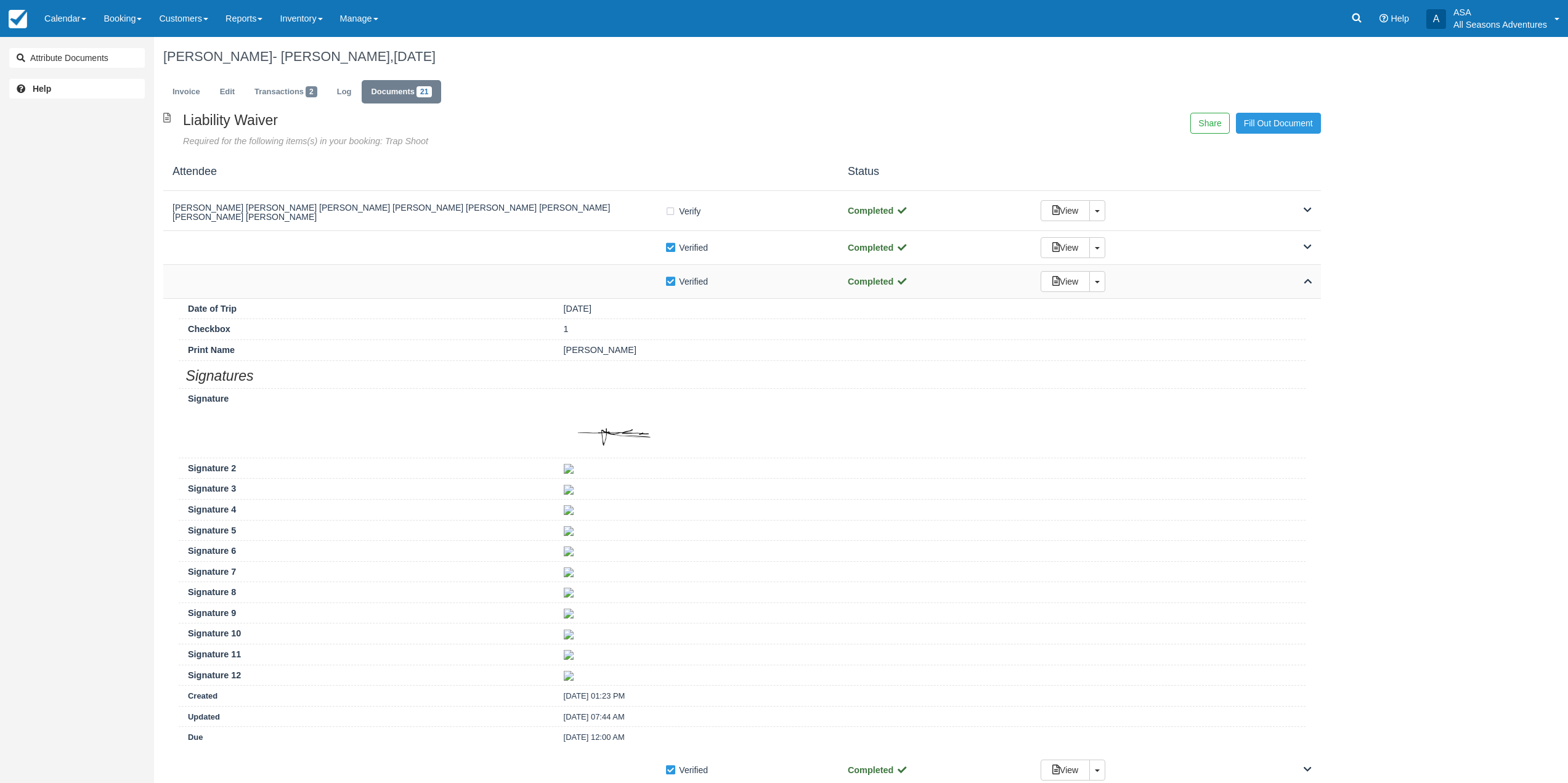
click at [538, 286] on div "Verify Verified" at bounding box center [500, 281] width 657 height 13
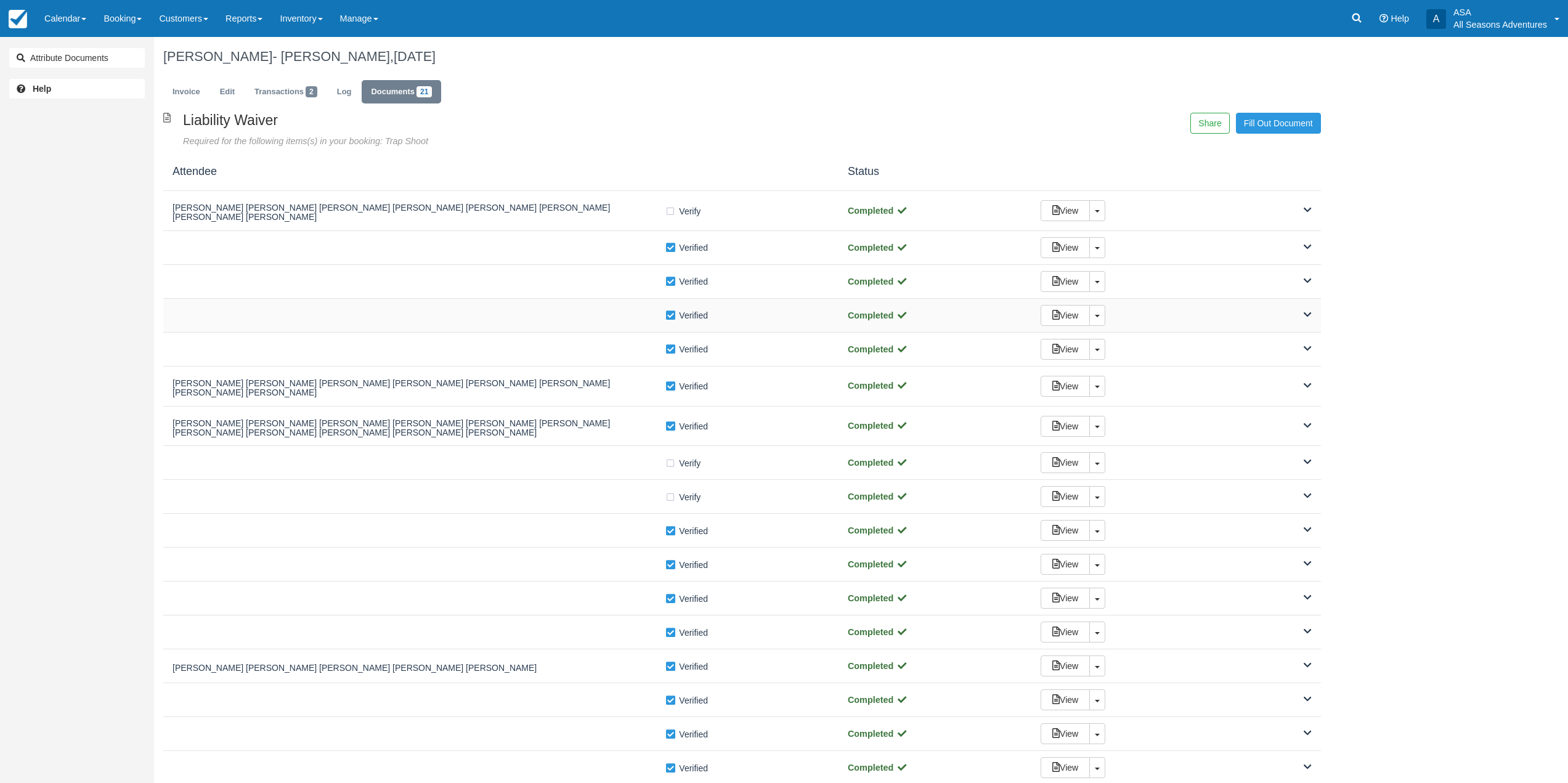
click at [551, 319] on div "Verify Verified" at bounding box center [500, 315] width 657 height 13
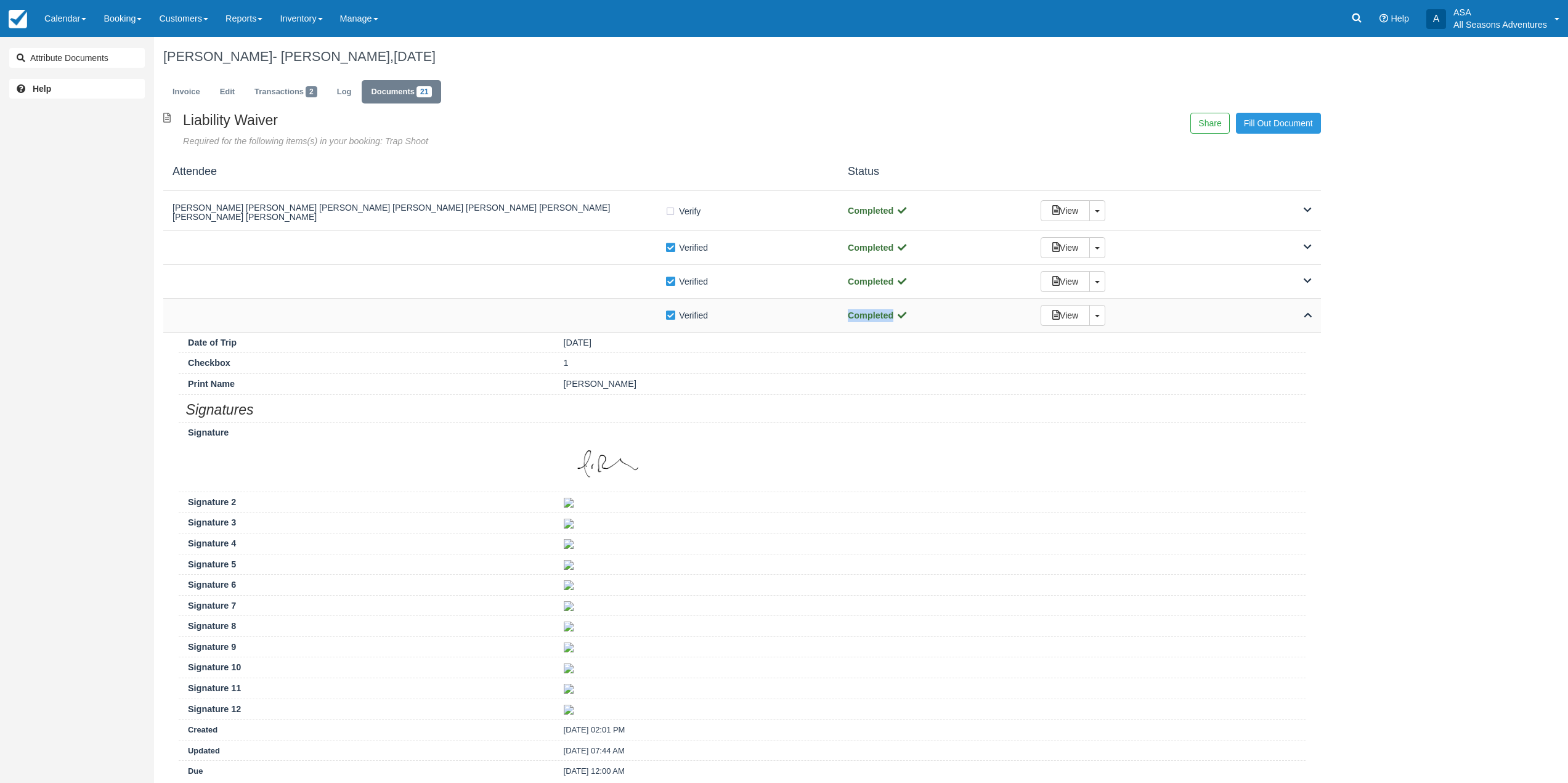
click at [551, 319] on div "Verify Verified" at bounding box center [500, 315] width 657 height 13
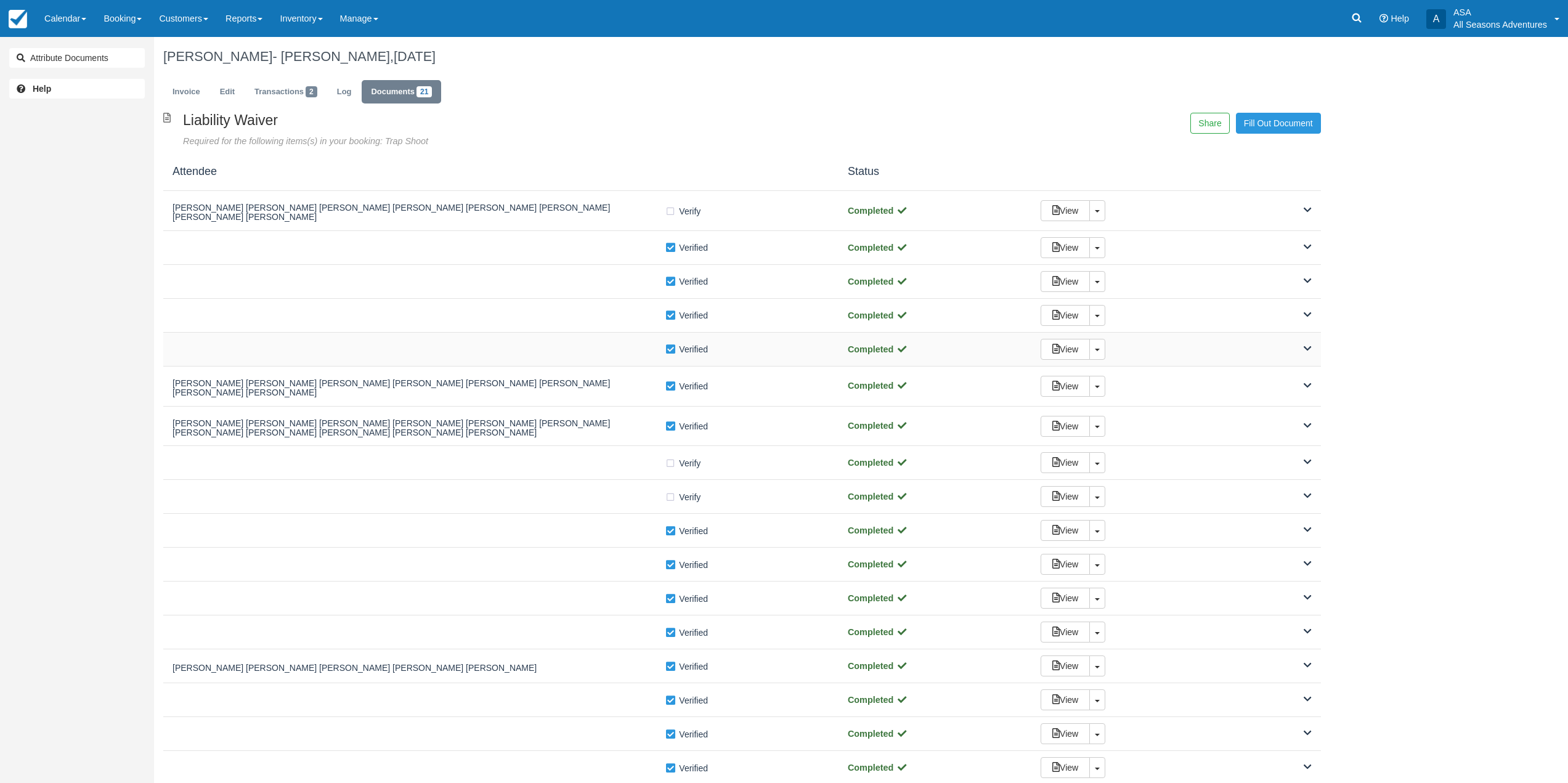
click at [557, 356] on div "Verify Verified" at bounding box center [500, 349] width 657 height 13
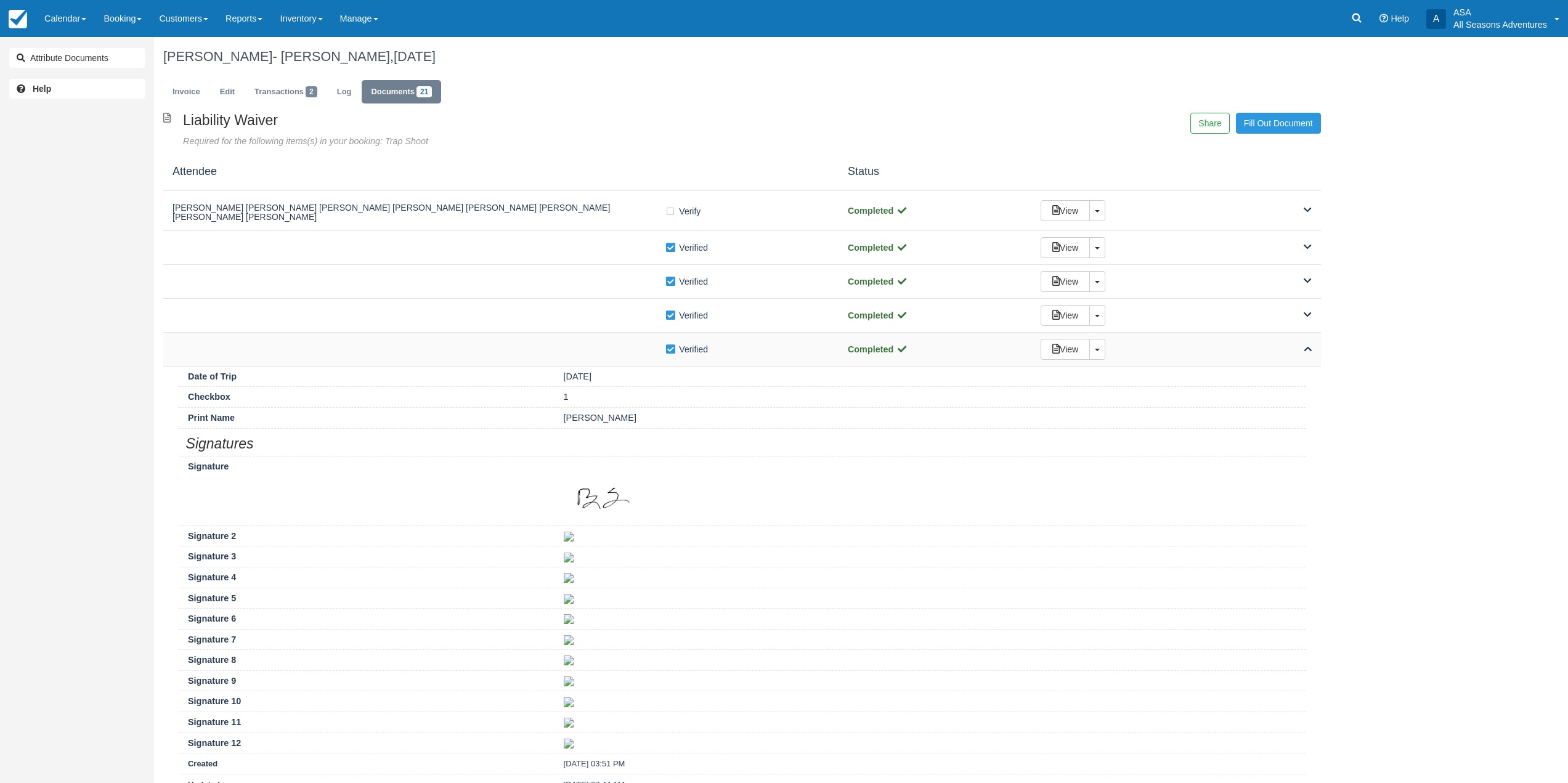
click at [557, 356] on div "Verify Verified" at bounding box center [500, 349] width 657 height 13
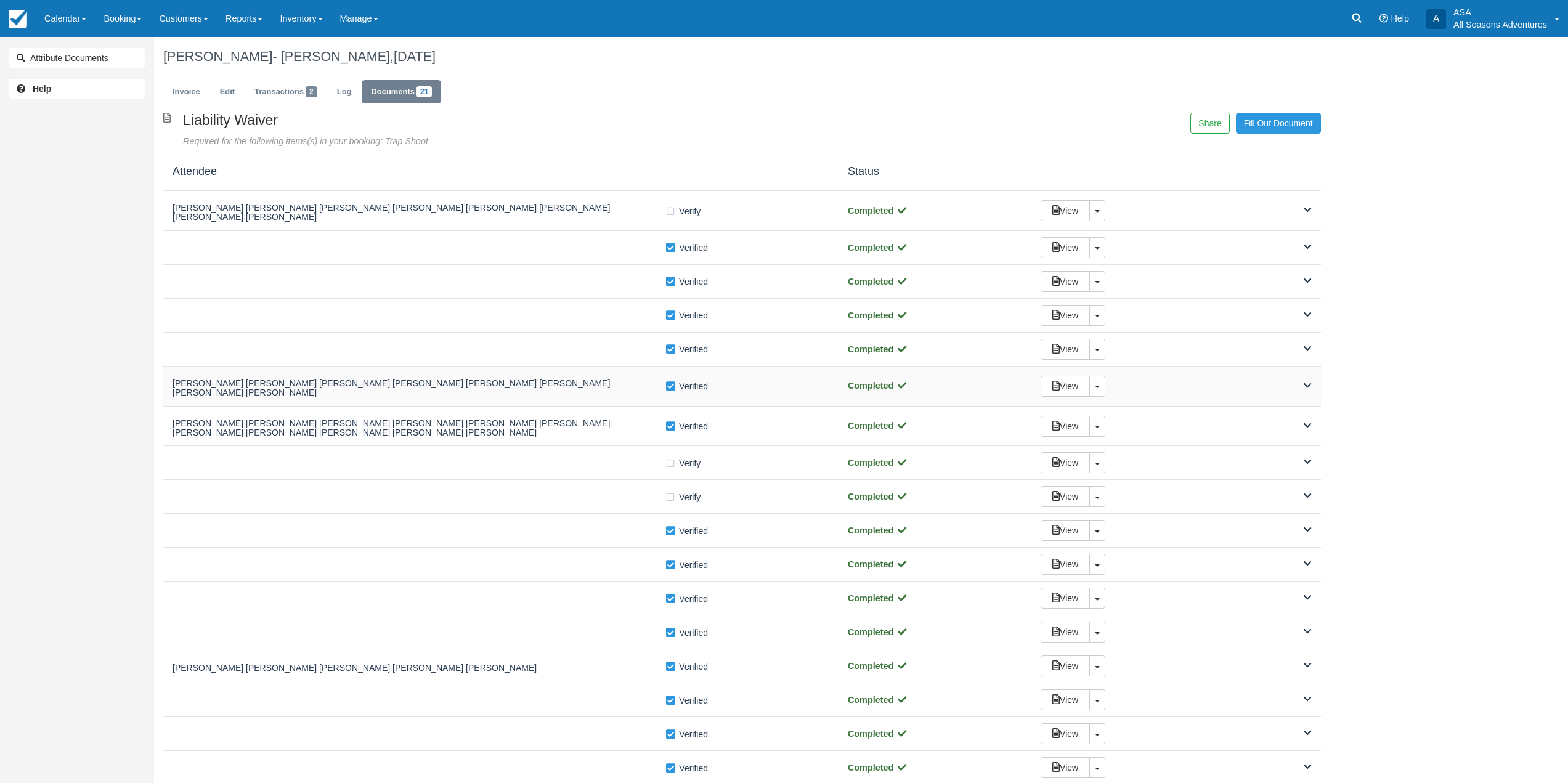
click at [569, 388] on h5 "Eric Weikart Eric Weikart Eric Weikart Eric Weikart Eric Weikart Eric Weikart E…" at bounding box center [418, 388] width 492 height 19
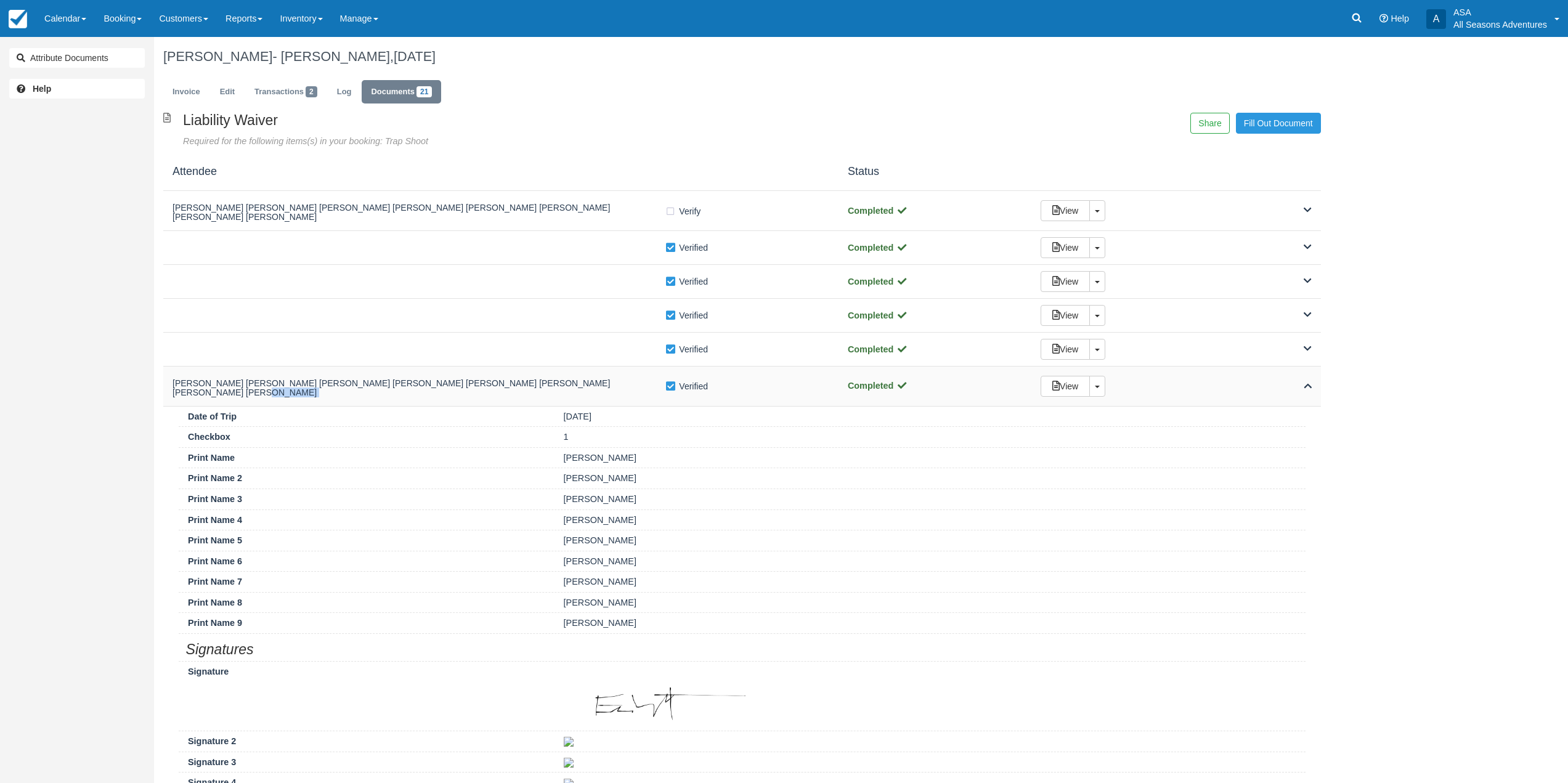
click at [569, 388] on h5 "Eric Weikart Eric Weikart Eric Weikart Eric Weikart Eric Weikart Eric Weikart E…" at bounding box center [418, 388] width 492 height 19
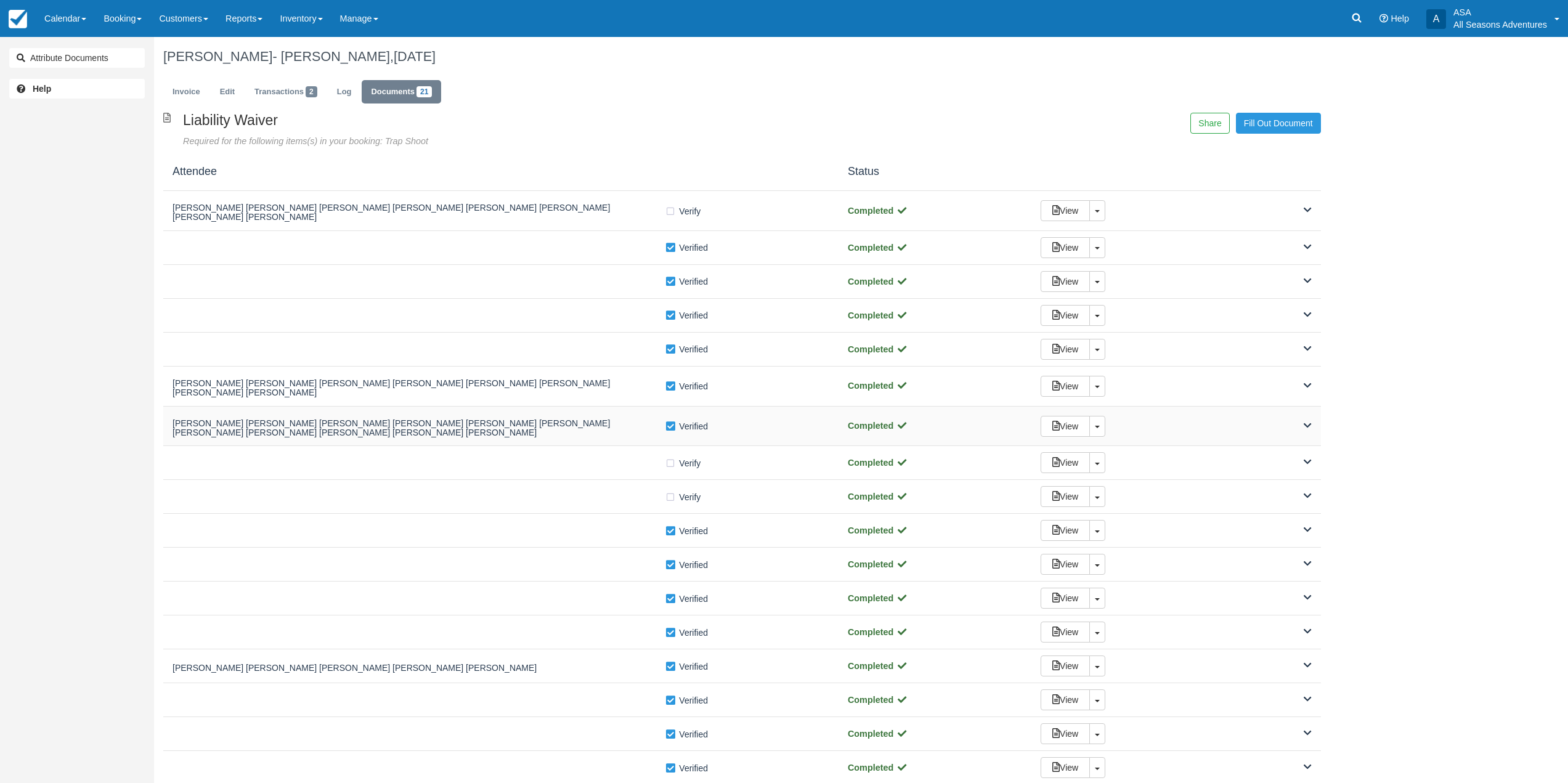
click at [571, 419] on h5 "Jacob Rosner Coslet Jacob Rosner Coslet Jacob Rosner Coslet Jacob Rosner Coslet…" at bounding box center [418, 428] width 492 height 19
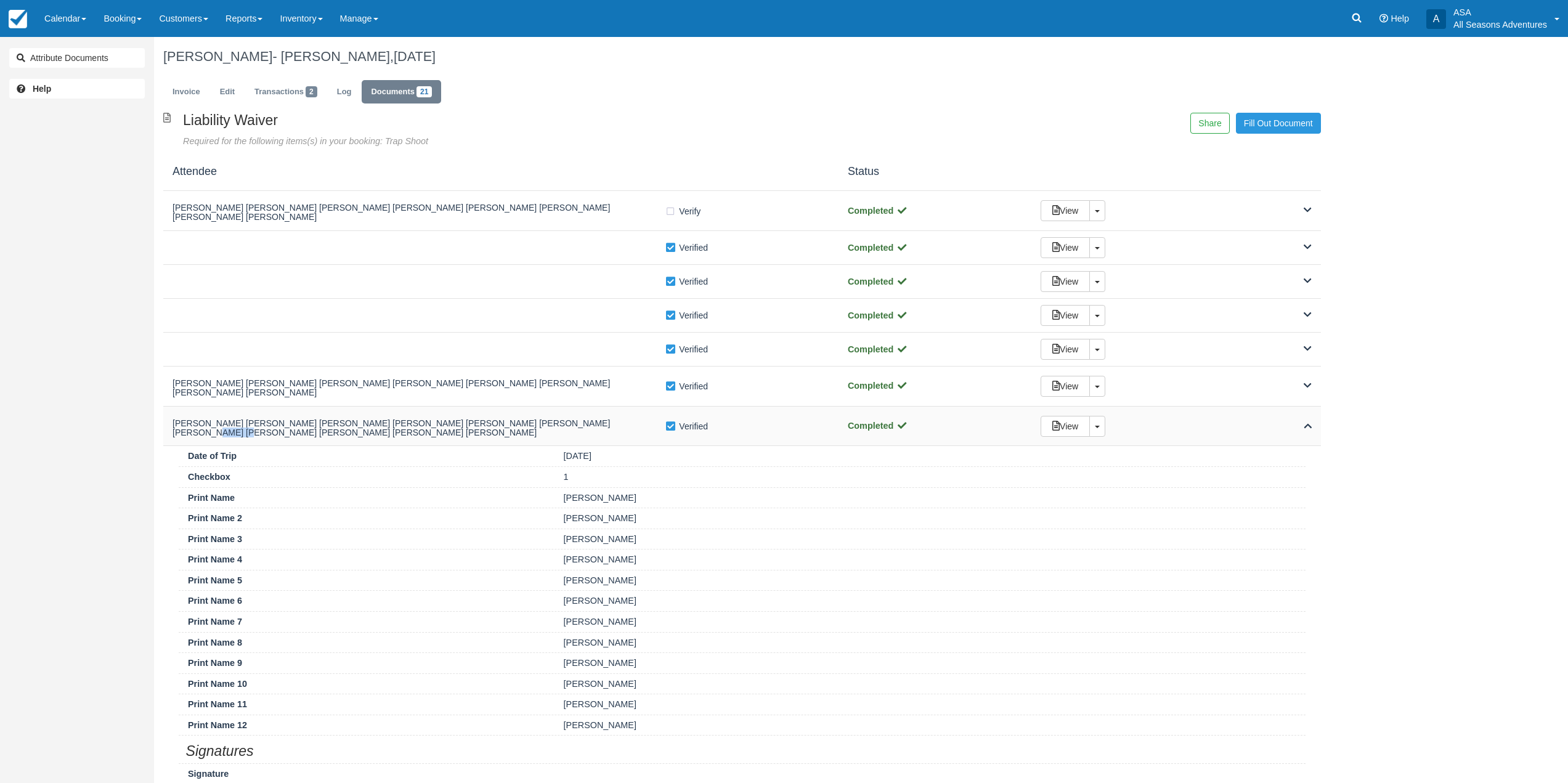
click at [571, 419] on h5 "Jacob Rosner Coslet Jacob Rosner Coslet Jacob Rosner Coslet Jacob Rosner Coslet…" at bounding box center [418, 428] width 492 height 19
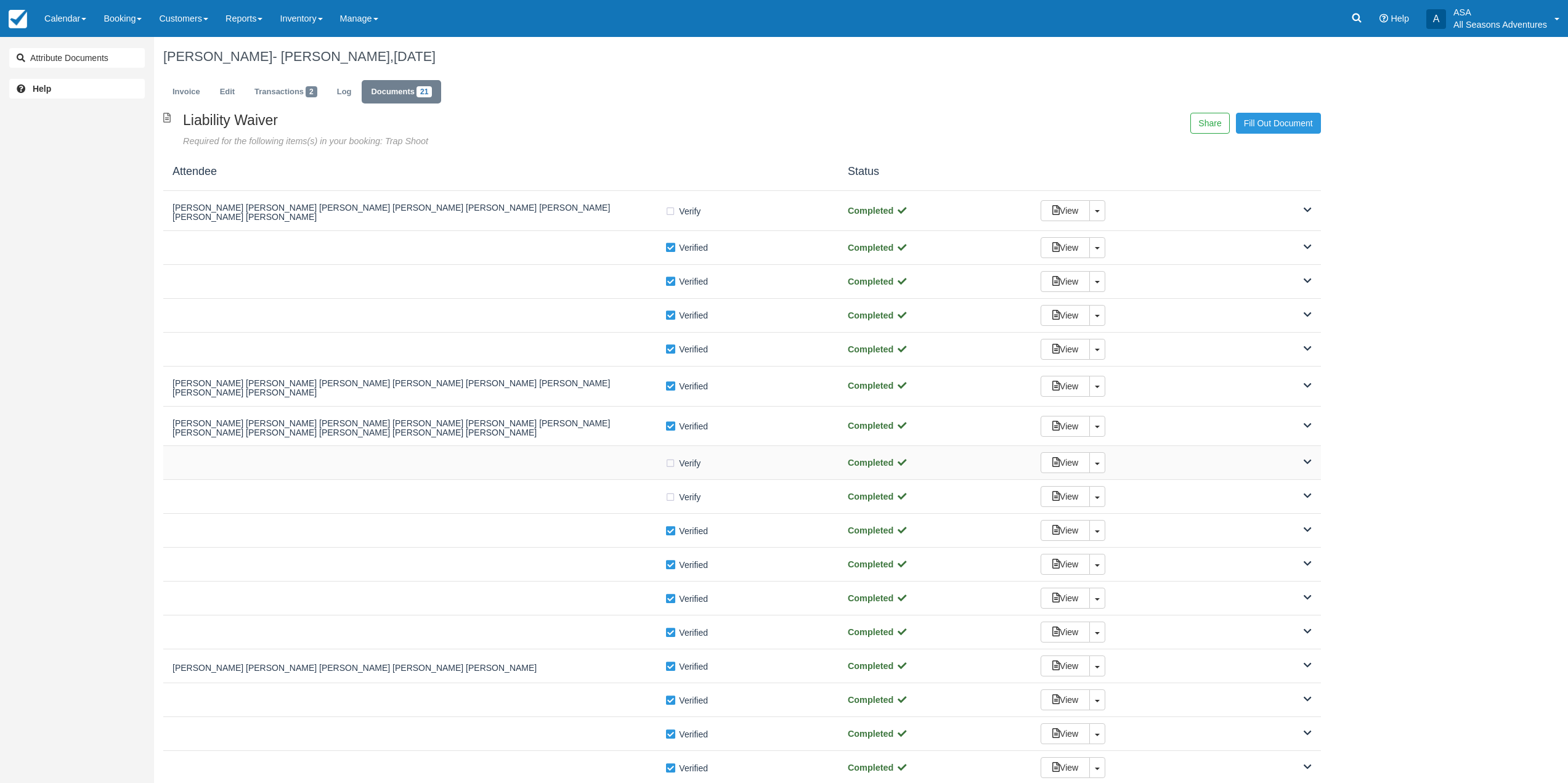
click at [574, 465] on div "Verify Verified Completed View Toggle Dropdown Detach" at bounding box center [743, 462] width 1158 height 34
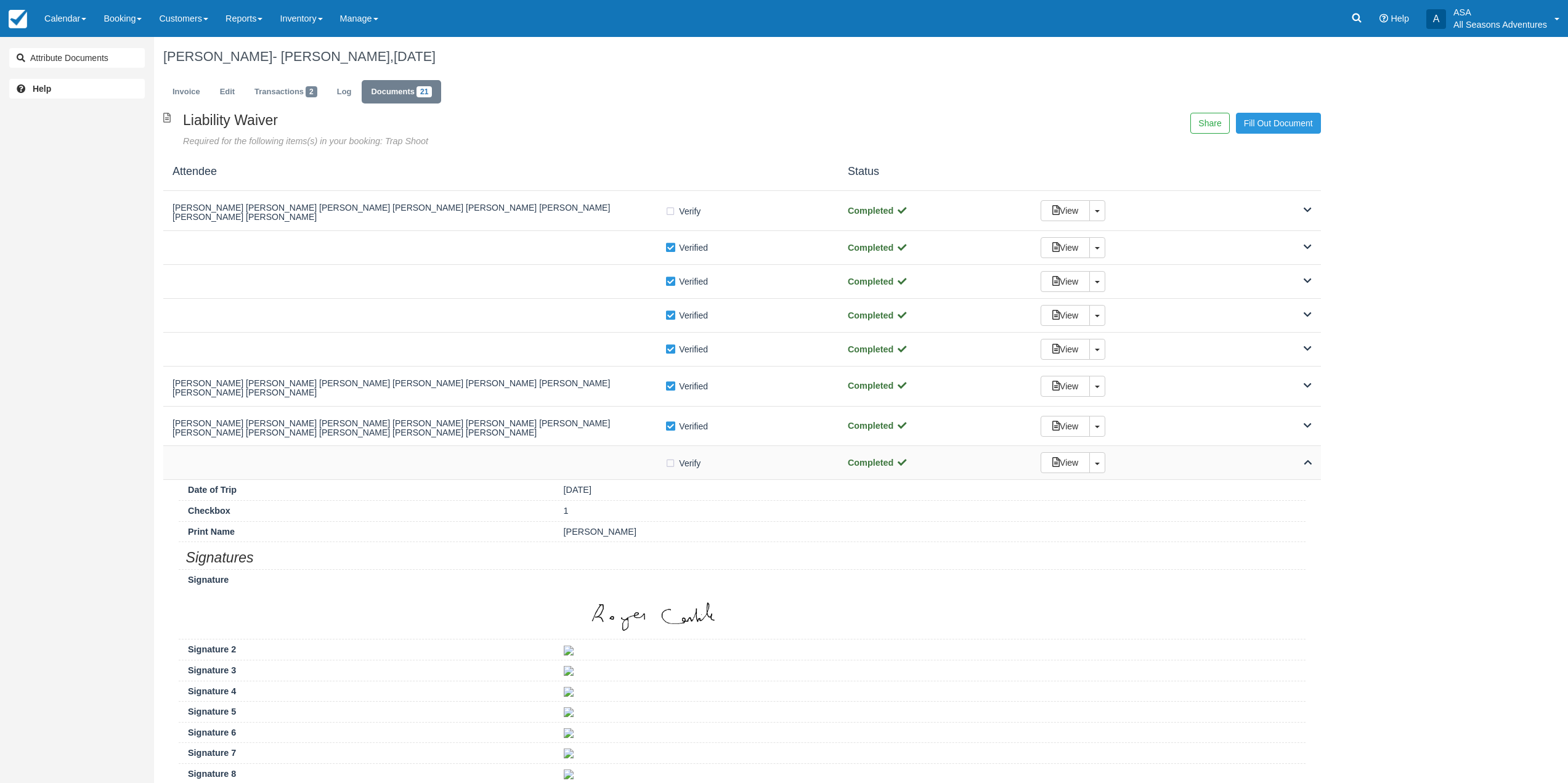
click at [574, 465] on div "Verify Verified Completed View Toggle Dropdown Detach" at bounding box center [743, 462] width 1158 height 34
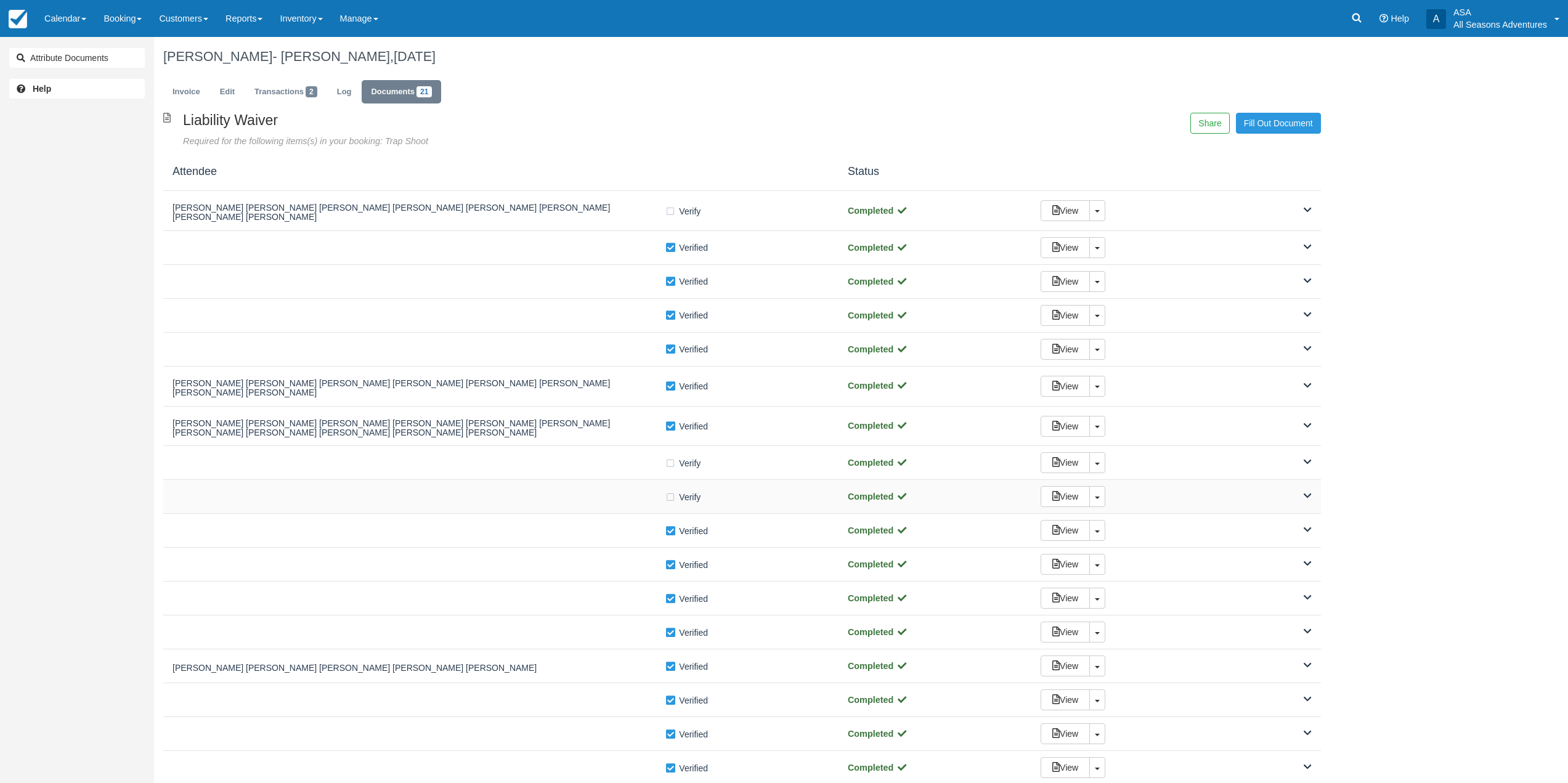
click at [575, 494] on div at bounding box center [418, 497] width 492 height 6
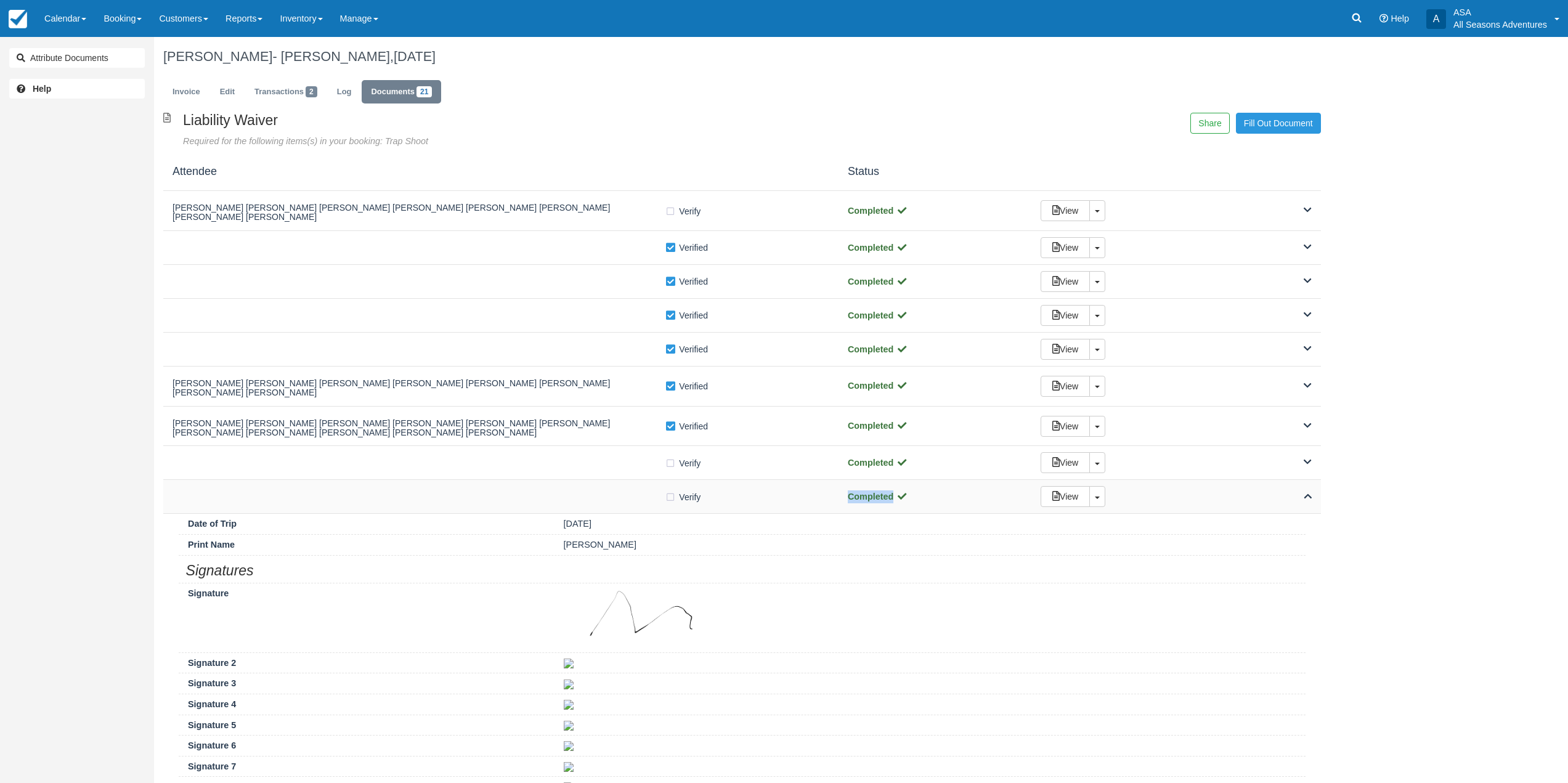
click at [575, 494] on div at bounding box center [418, 497] width 492 height 6
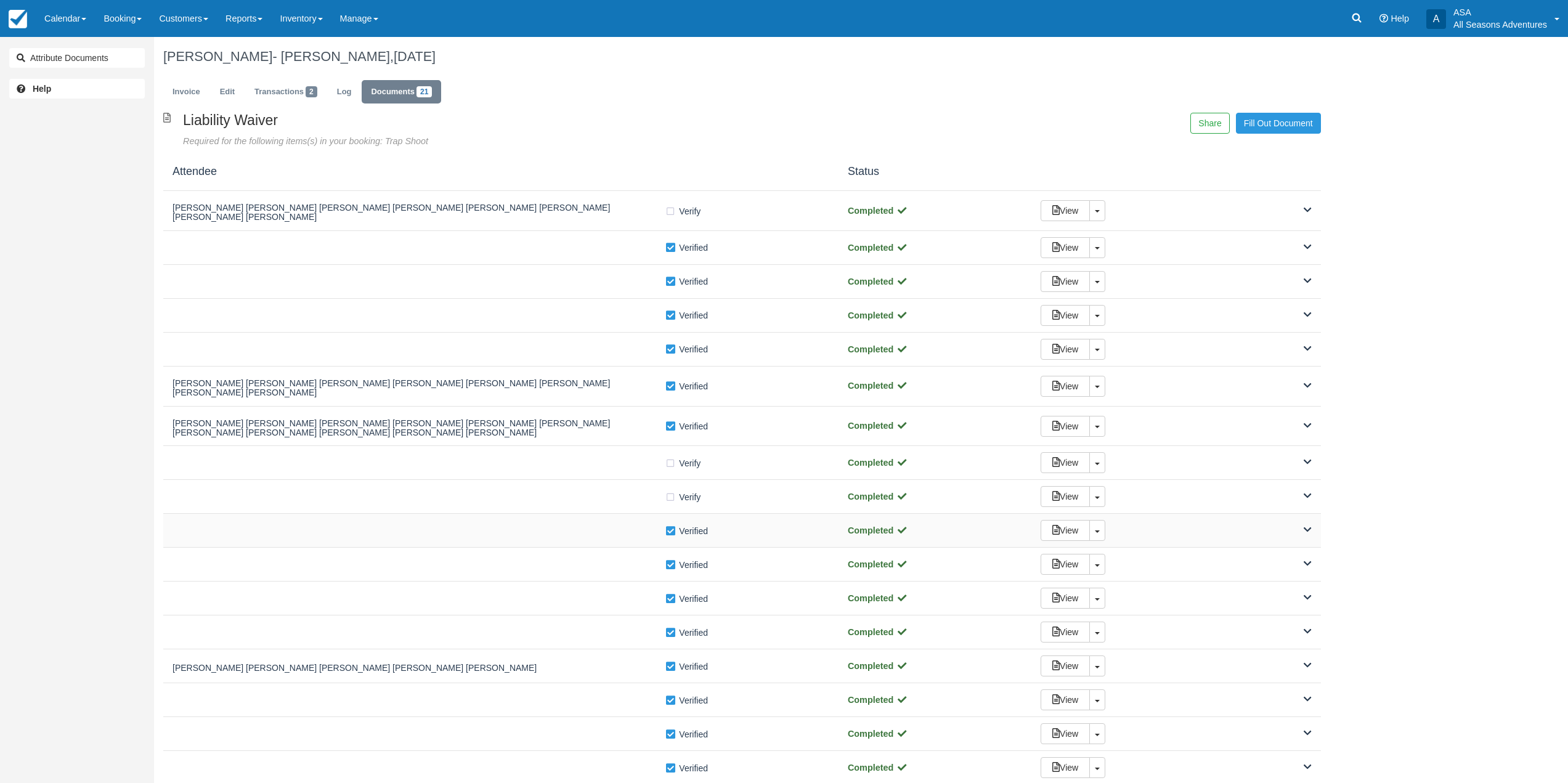
click at [571, 514] on div "Verify Verified Completed View Toggle Dropdown Detach" at bounding box center [743, 531] width 1158 height 34
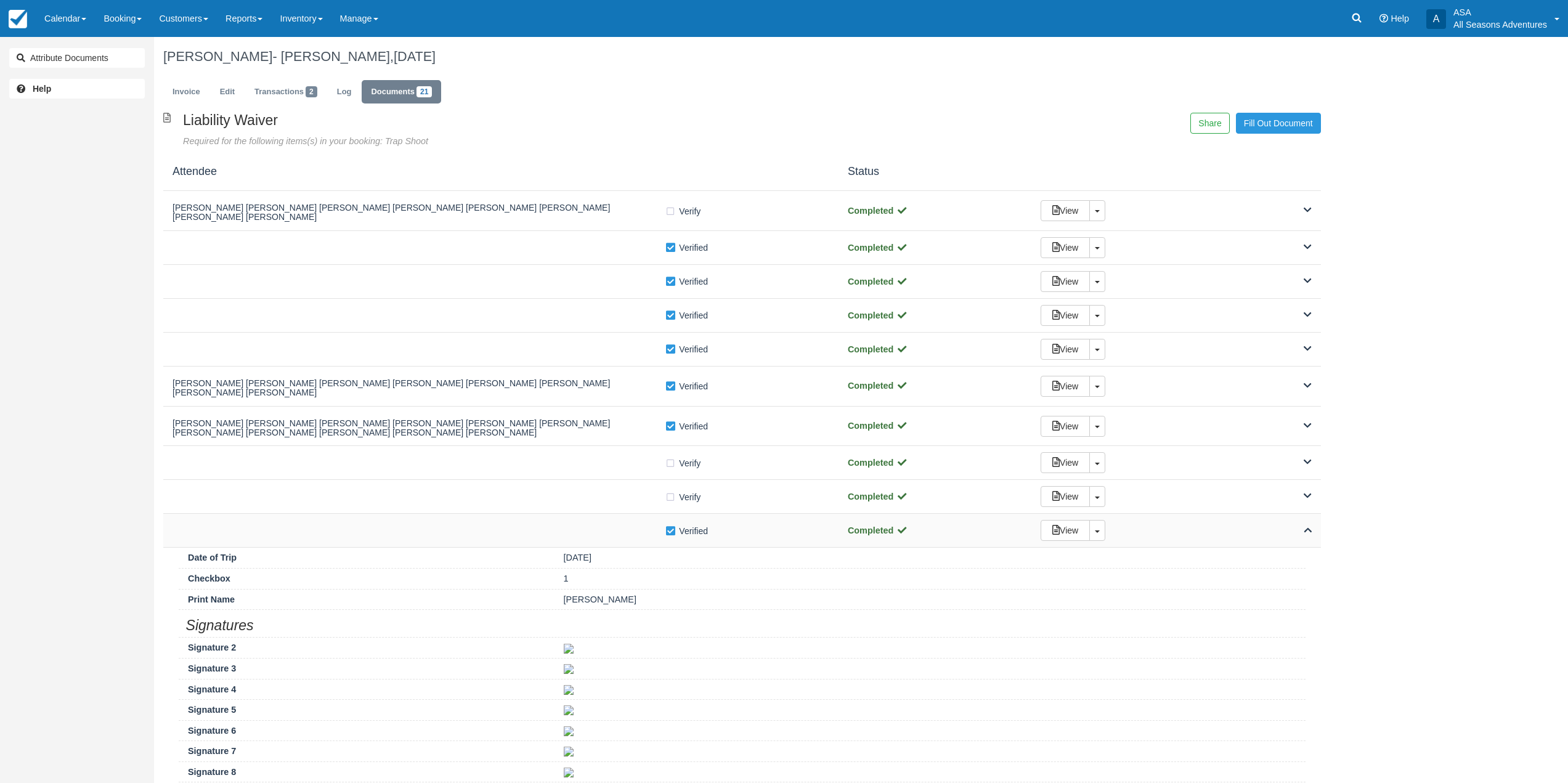
click at [571, 524] on div "Verify Verified" at bounding box center [500, 531] width 657 height 13
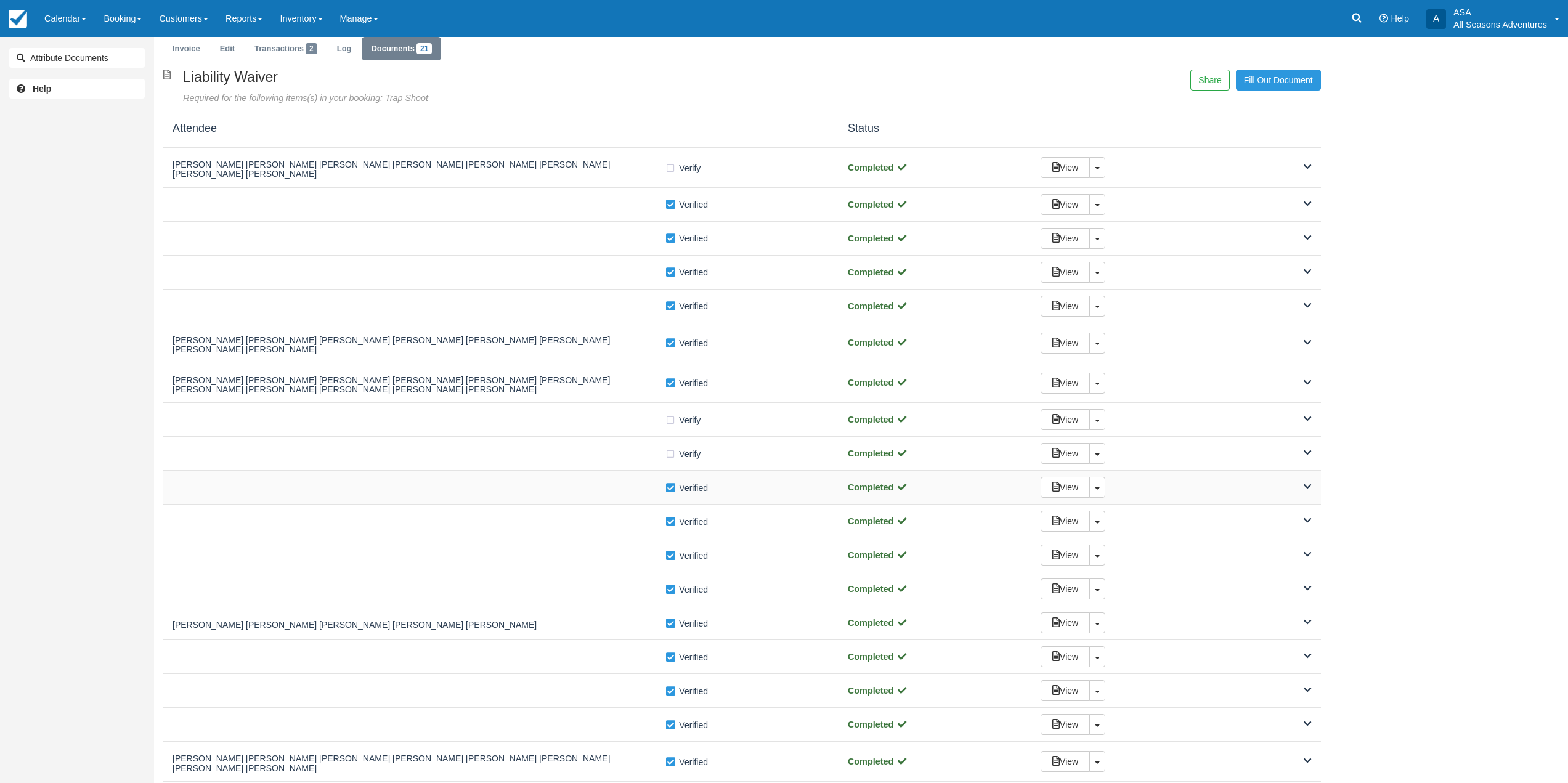
scroll to position [123, 0]
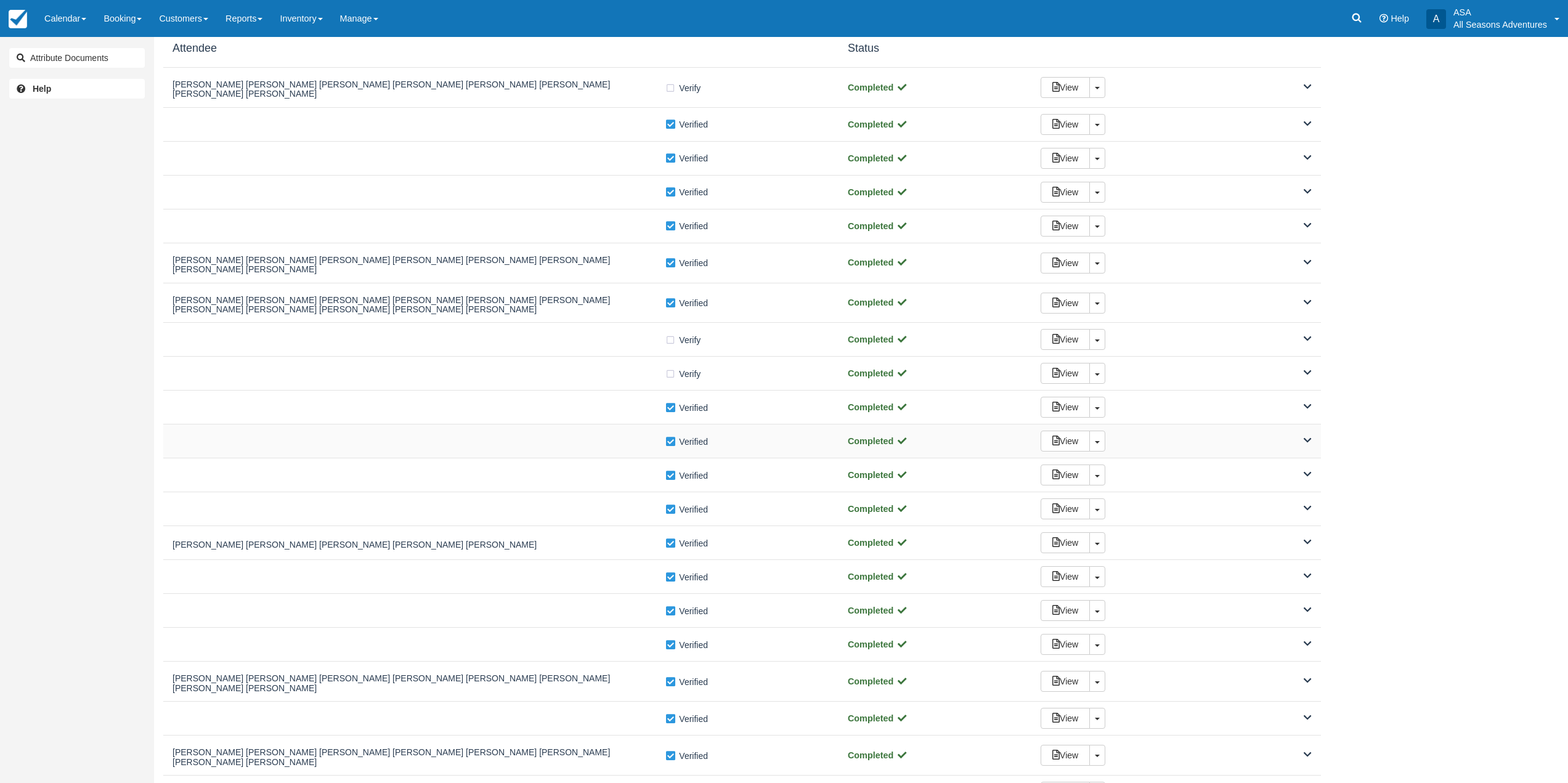
click at [589, 438] on div at bounding box center [418, 441] width 492 height 6
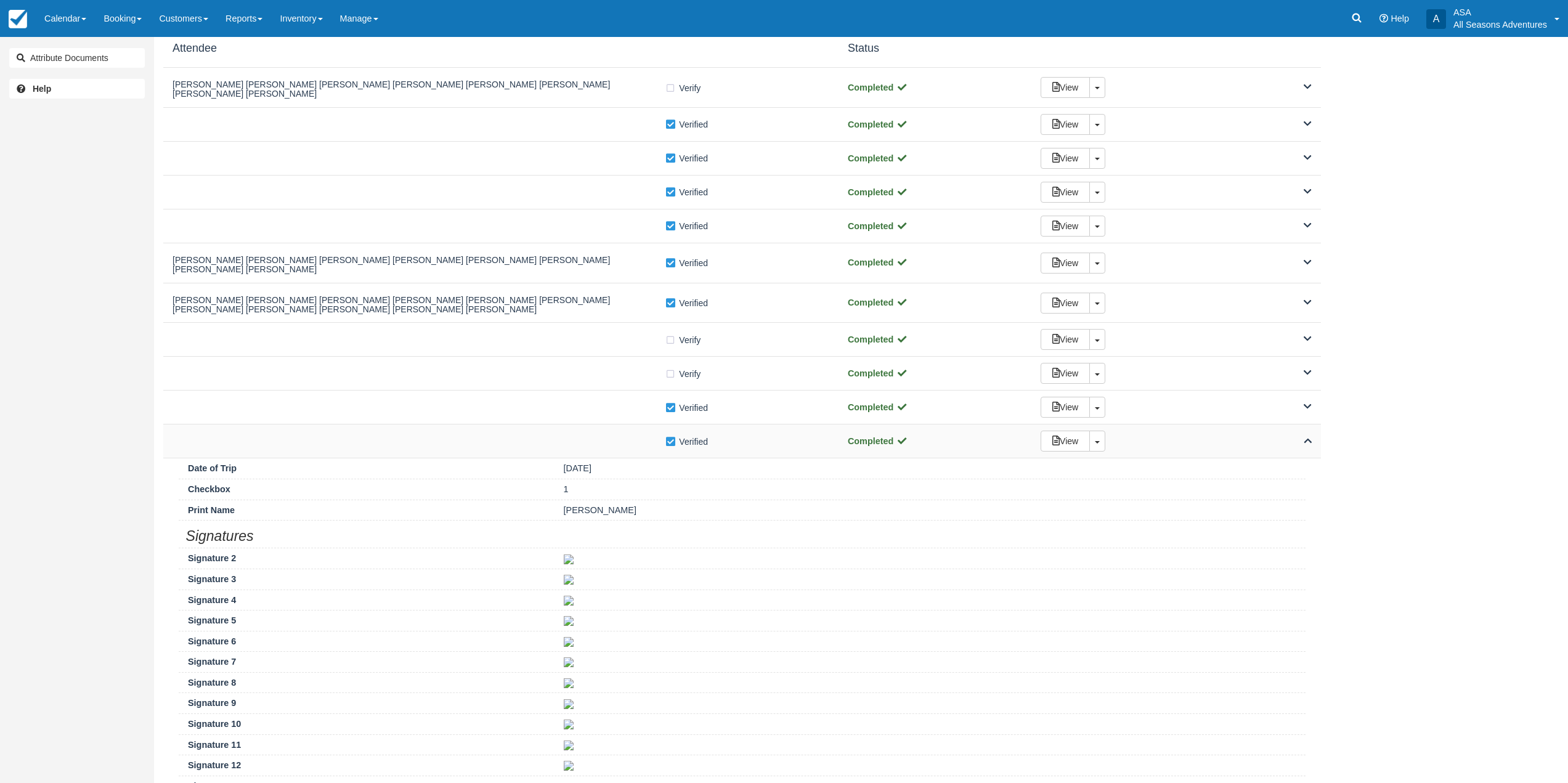
click at [589, 438] on div at bounding box center [418, 441] width 492 height 6
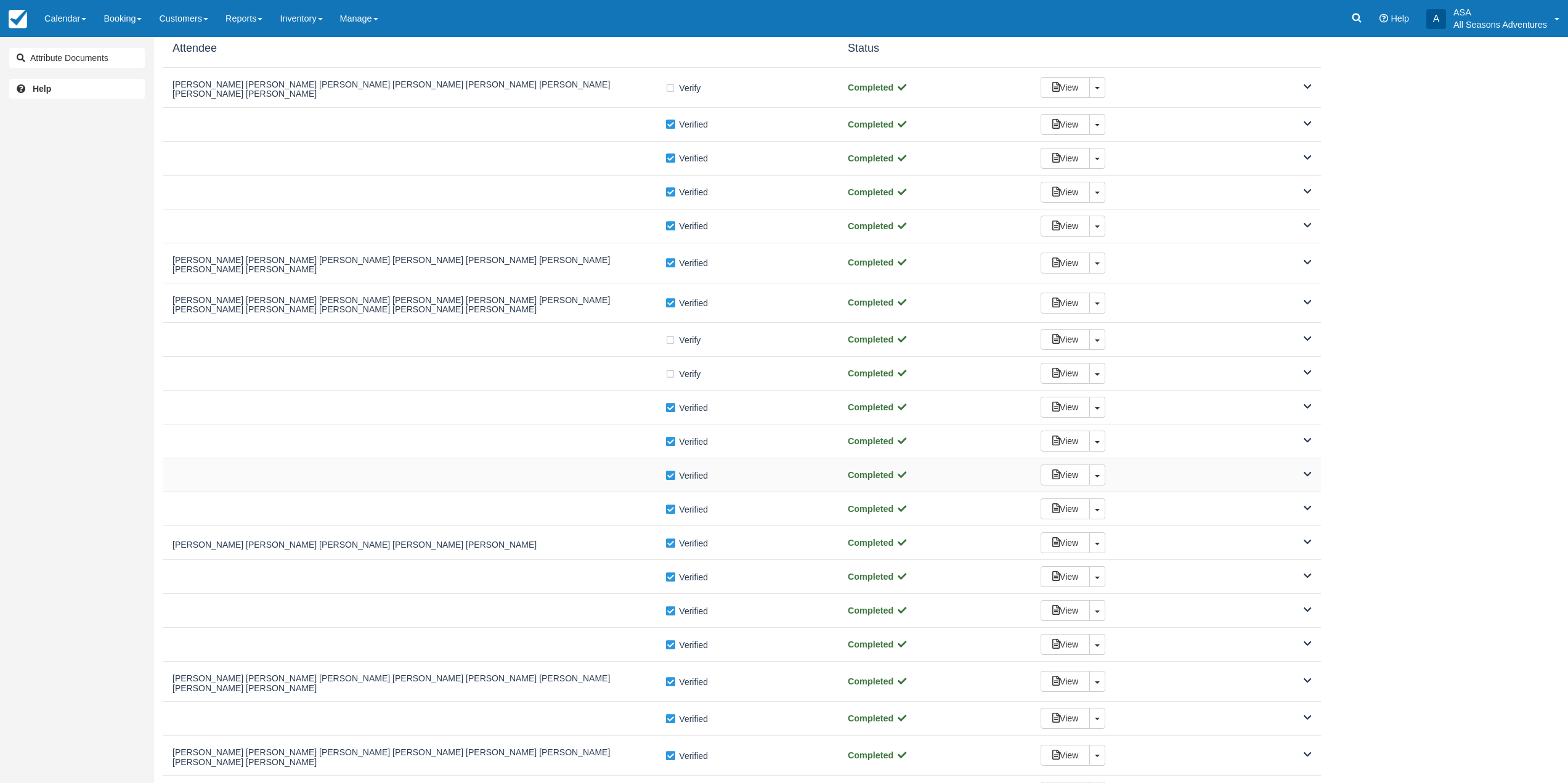
click at [601, 478] on div "Verify Verified Completed View Toggle Dropdown Detach" at bounding box center [743, 475] width 1158 height 34
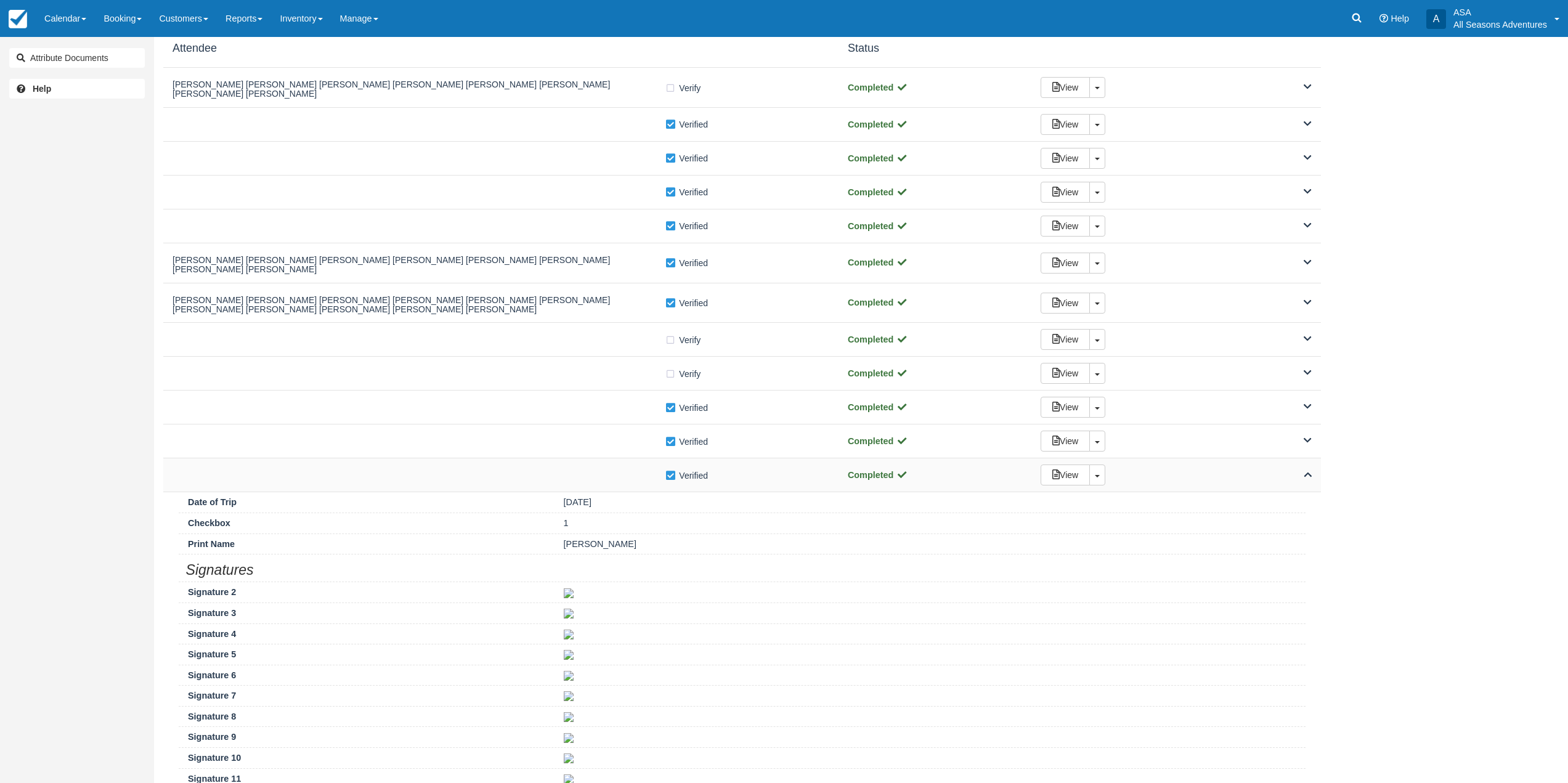
click at [601, 478] on div "Verify Verified Completed View Toggle Dropdown Detach" at bounding box center [743, 475] width 1158 height 34
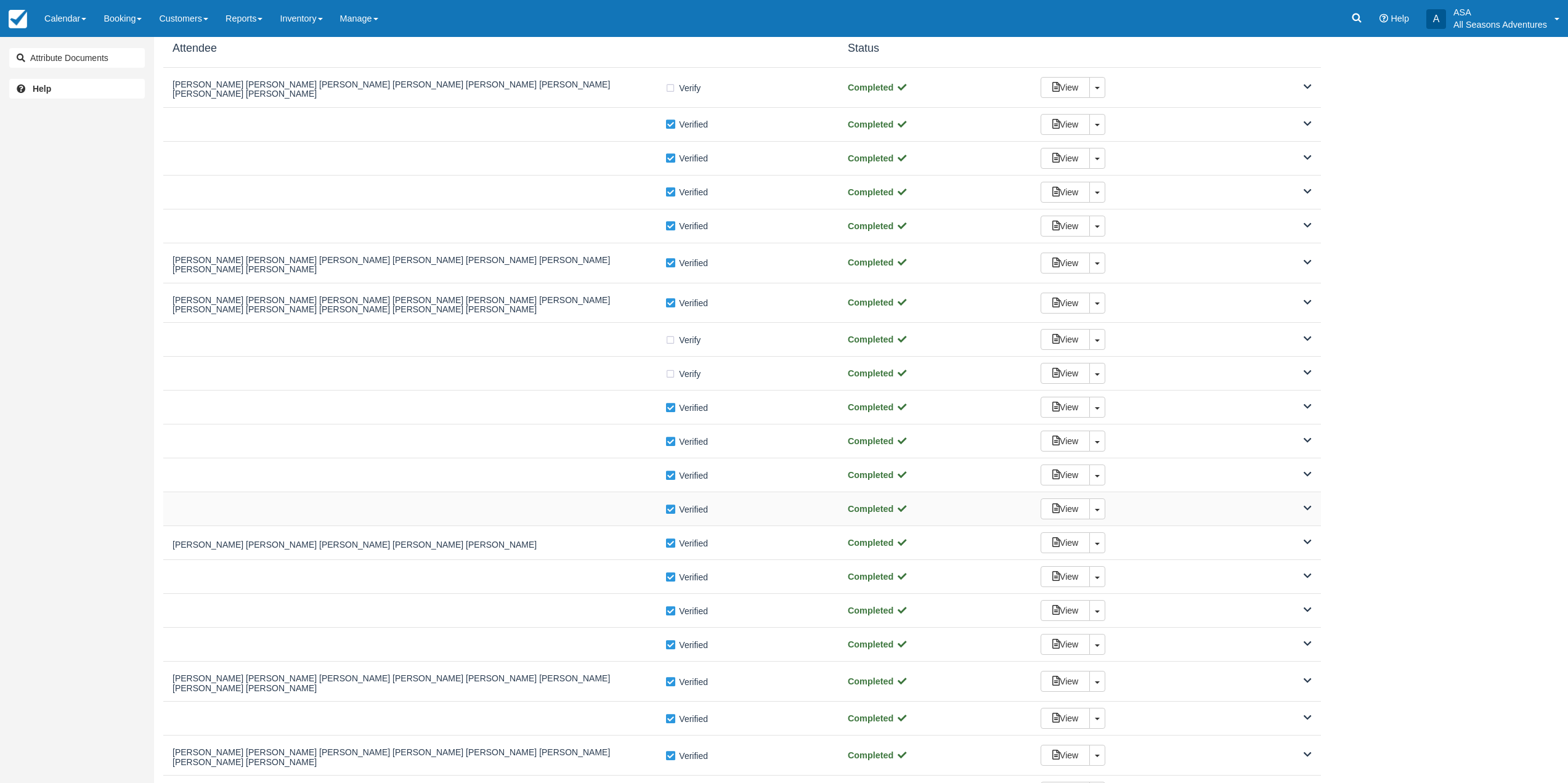
click at [599, 511] on div "Verify Verified Completed View Toggle Dropdown Detach" at bounding box center [743, 509] width 1158 height 34
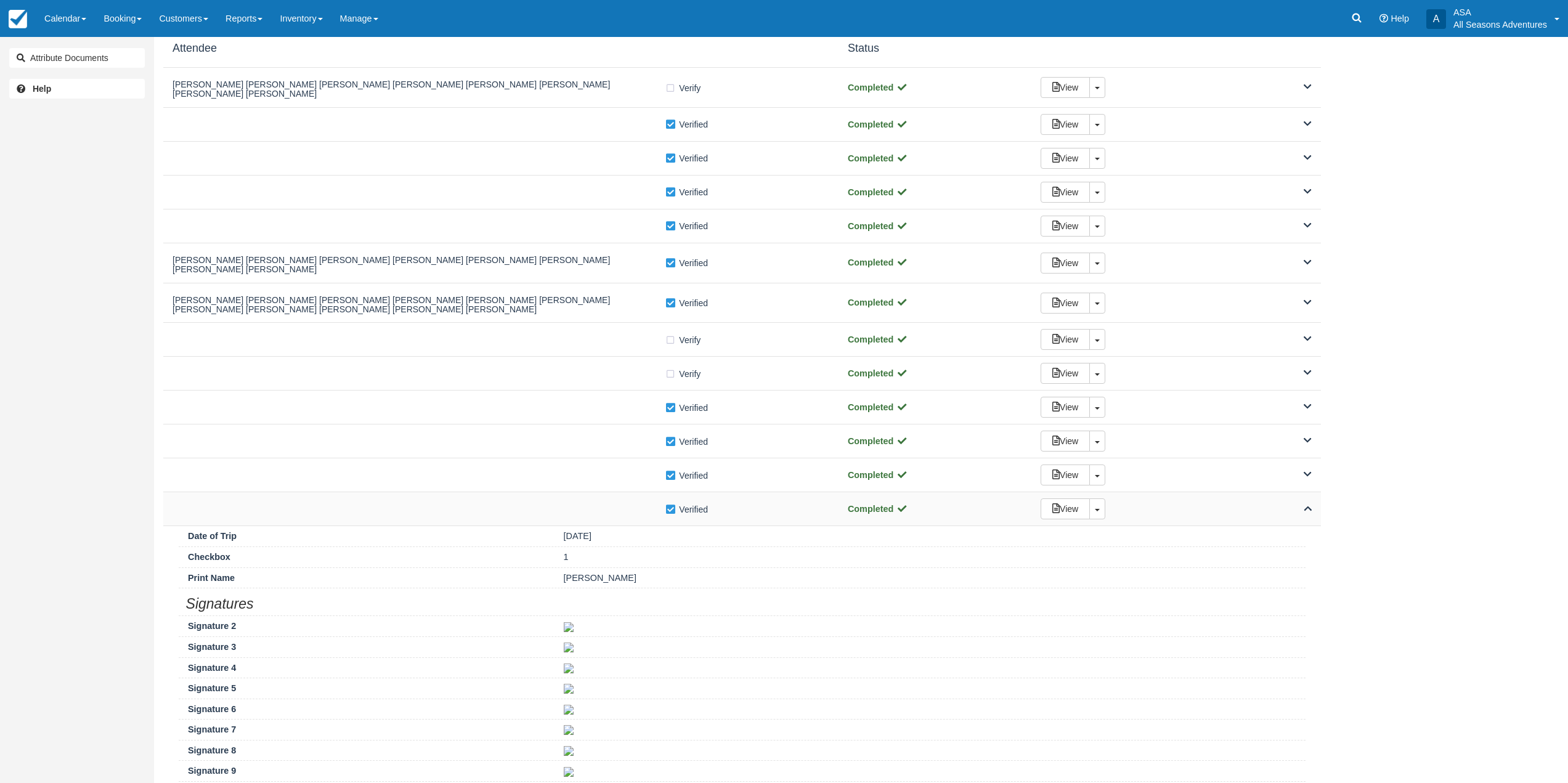
click at [599, 511] on div "Verify Verified Completed View Toggle Dropdown Detach" at bounding box center [743, 509] width 1158 height 34
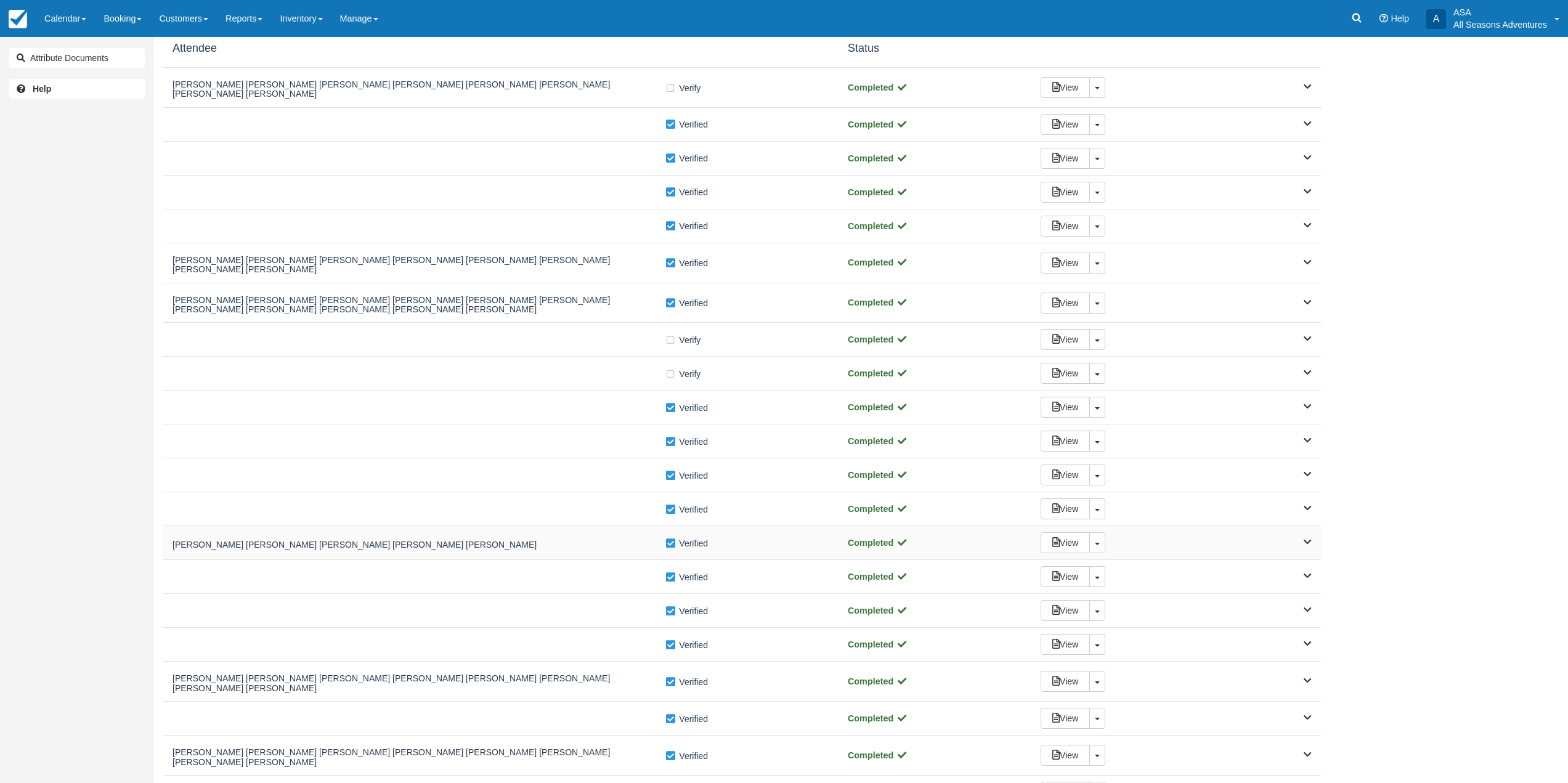
click at [593, 540] on h5 "Jordan Mallen Jordan Mallen Jordan Mallen Jordan Mallen Jordan Mallen" at bounding box center [418, 545] width 492 height 9
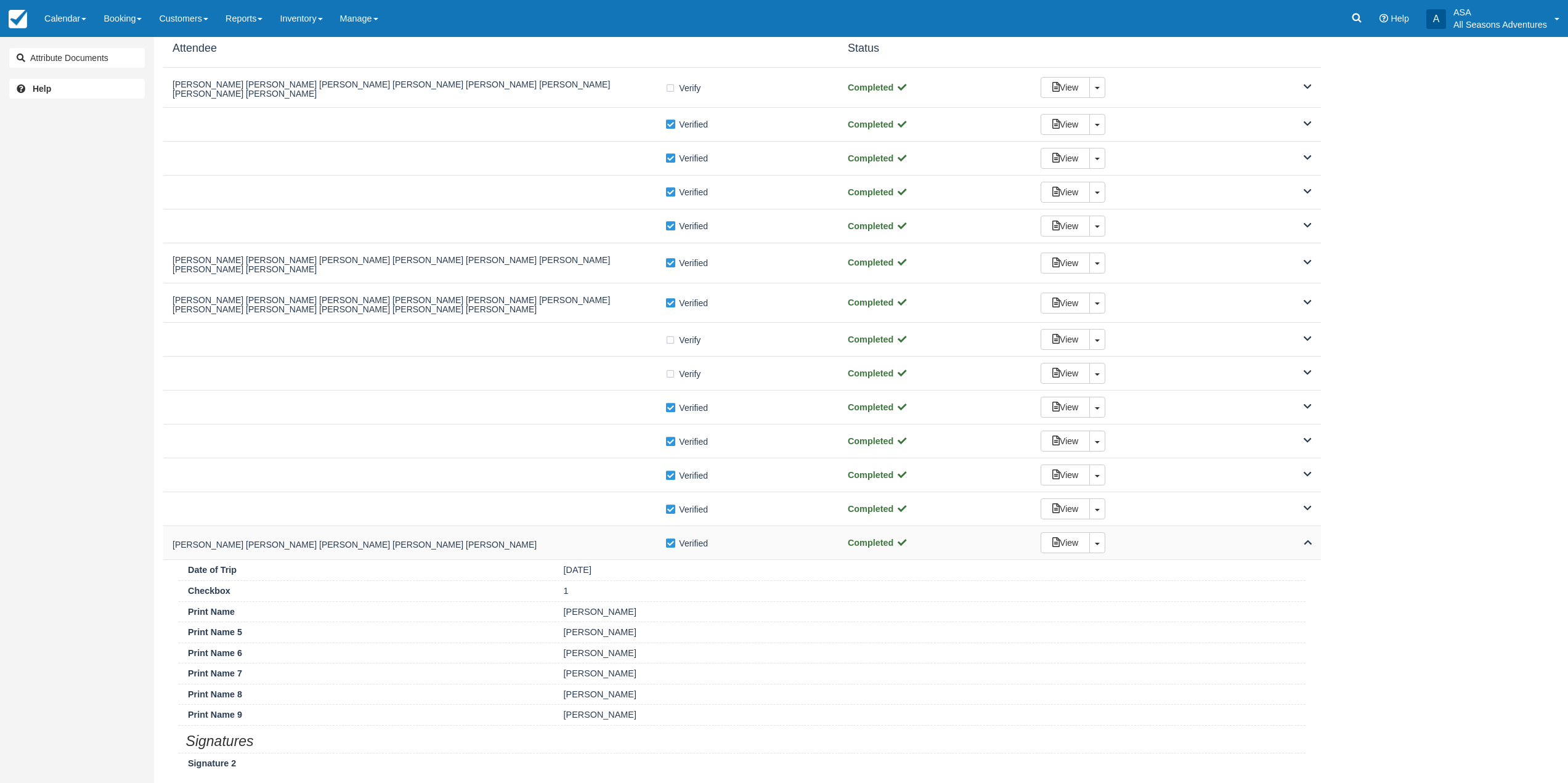
click at [593, 540] on h5 "Jordan Mallen Jordan Mallen Jordan Mallen Jordan Mallen Jordan Mallen" at bounding box center [418, 545] width 492 height 9
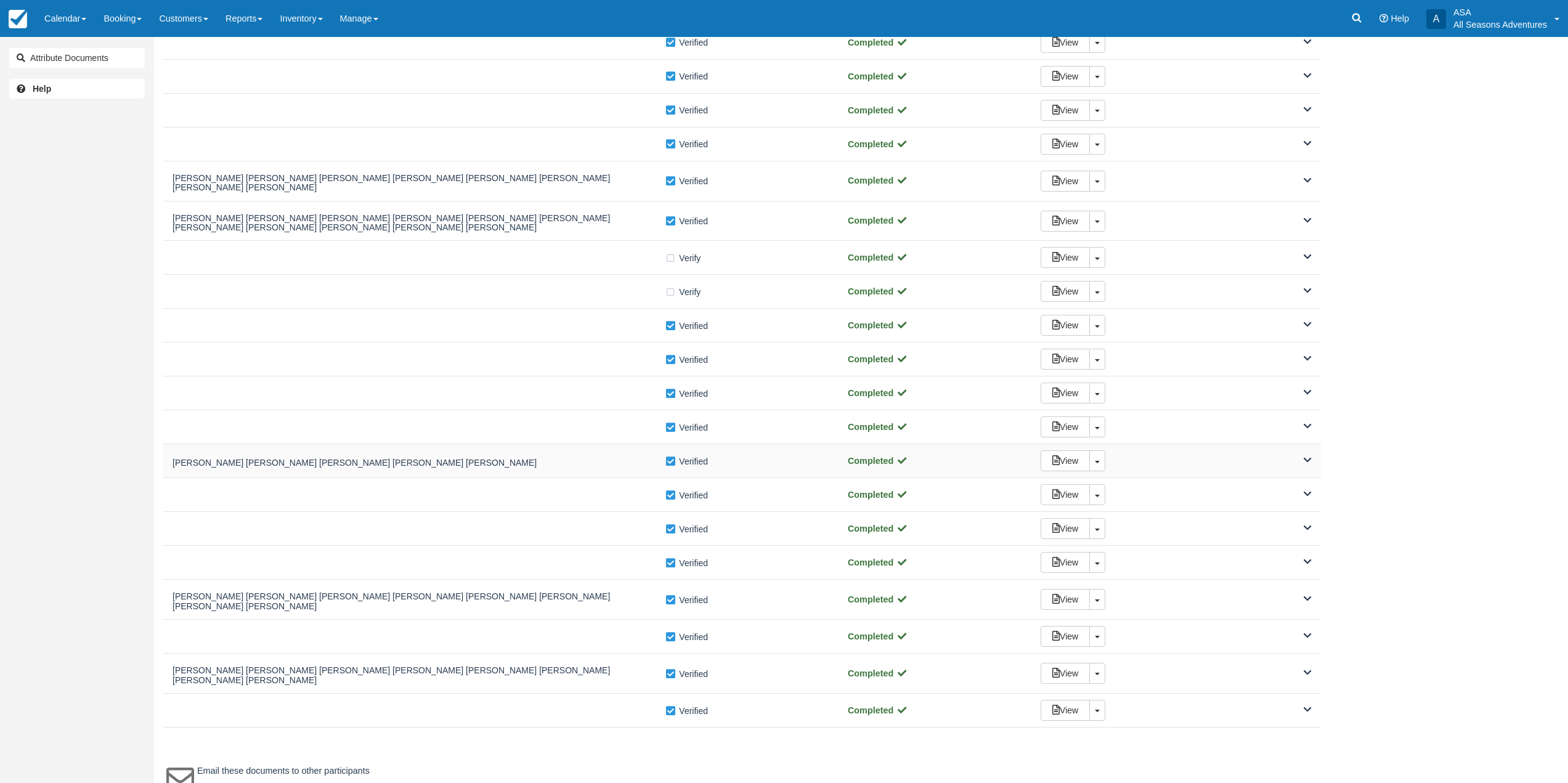
scroll to position [228, 0]
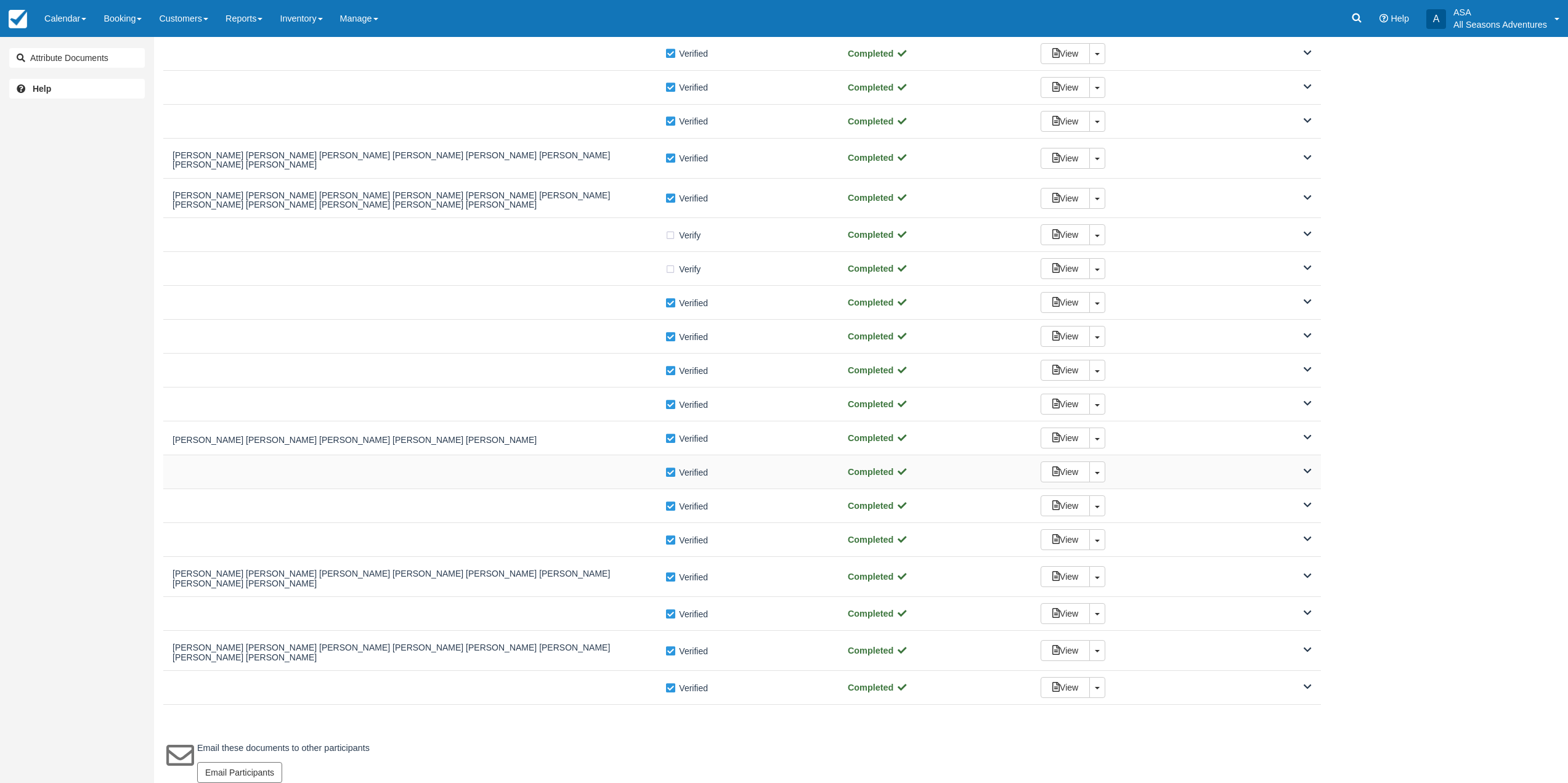
click at [601, 470] on div "Verify Verified" at bounding box center [500, 473] width 657 height 13
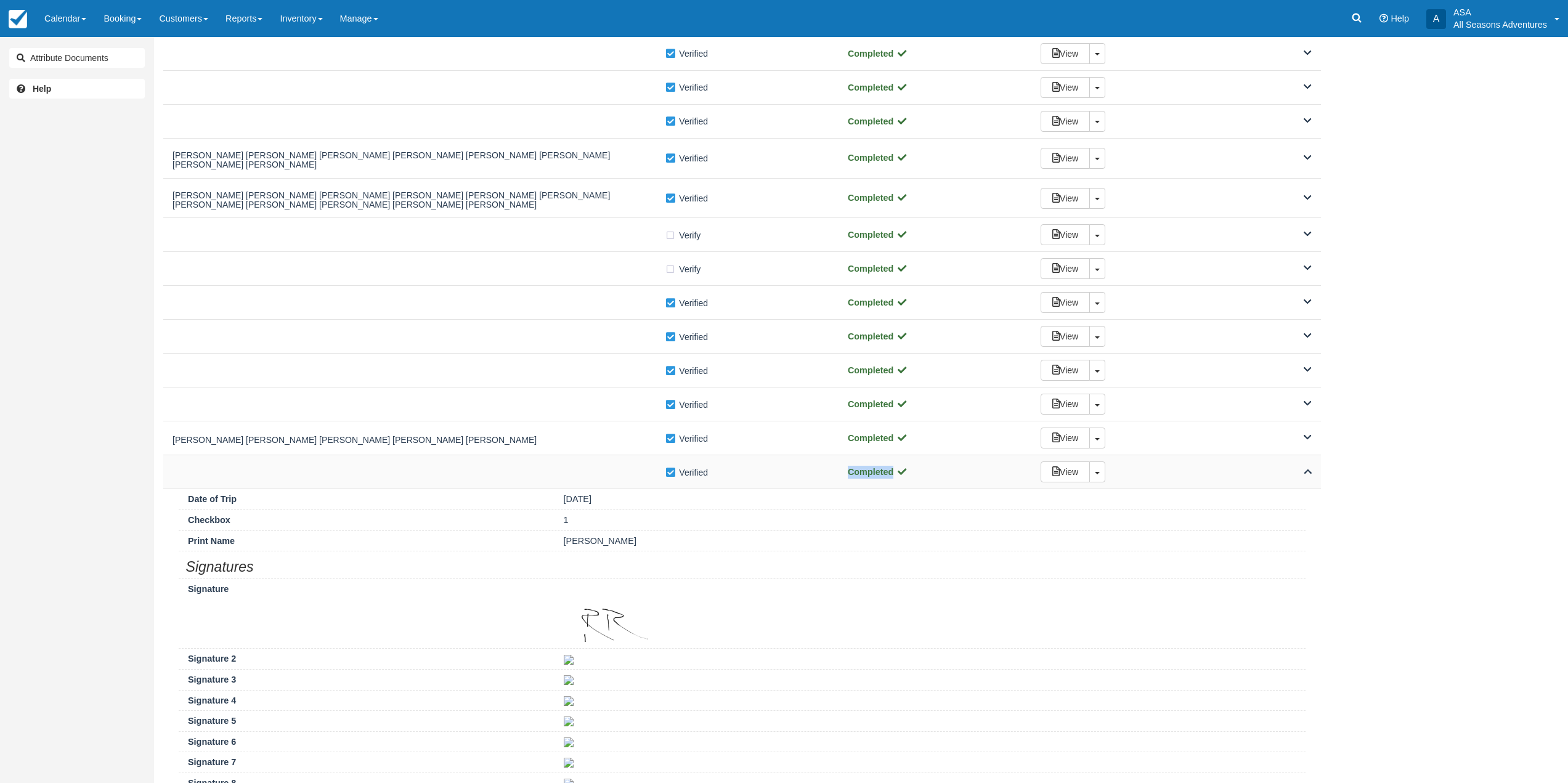
click at [601, 470] on div "Verify Verified" at bounding box center [500, 473] width 657 height 13
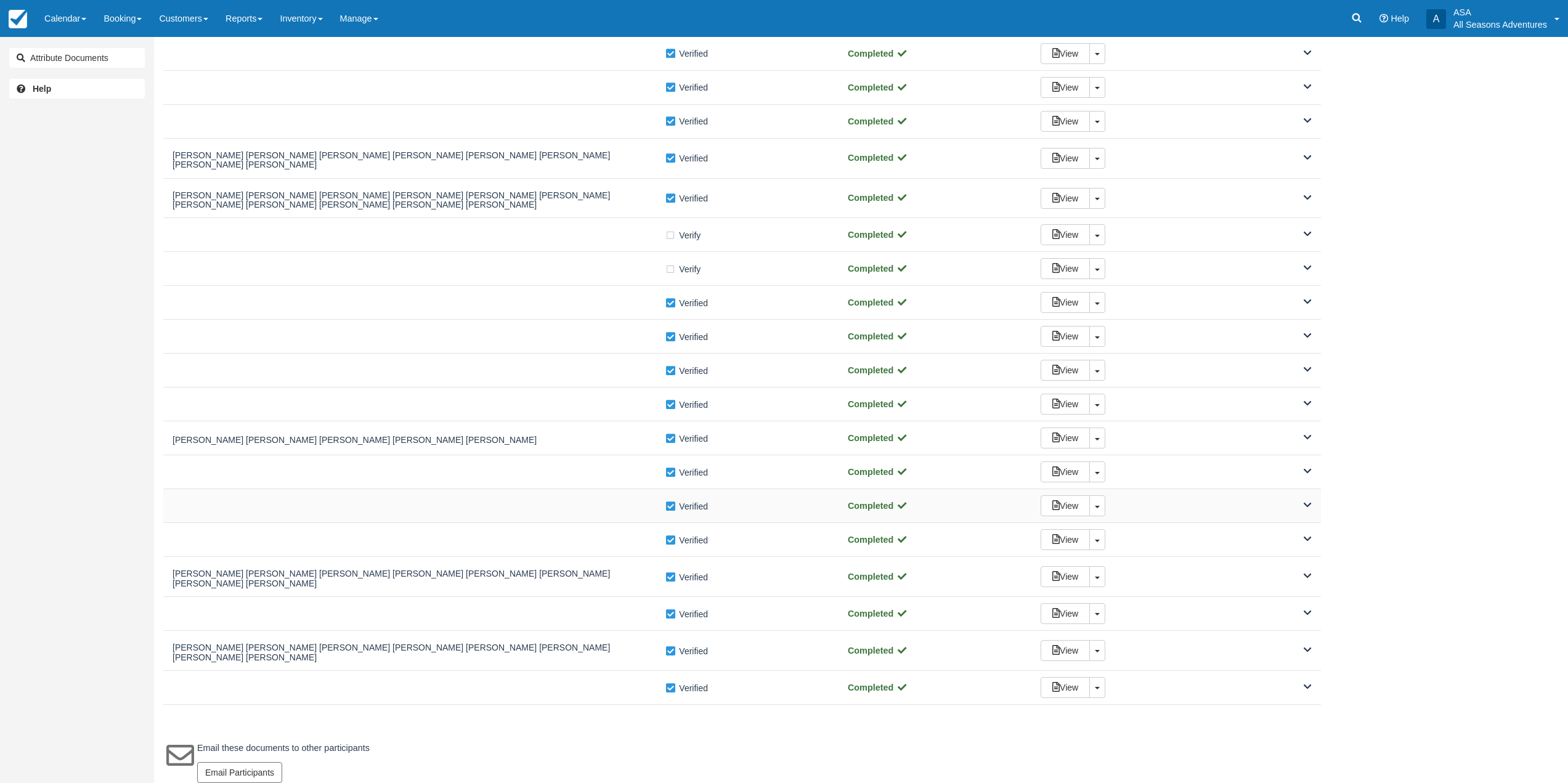
click at [601, 504] on div "Verify Verified" at bounding box center [500, 506] width 657 height 13
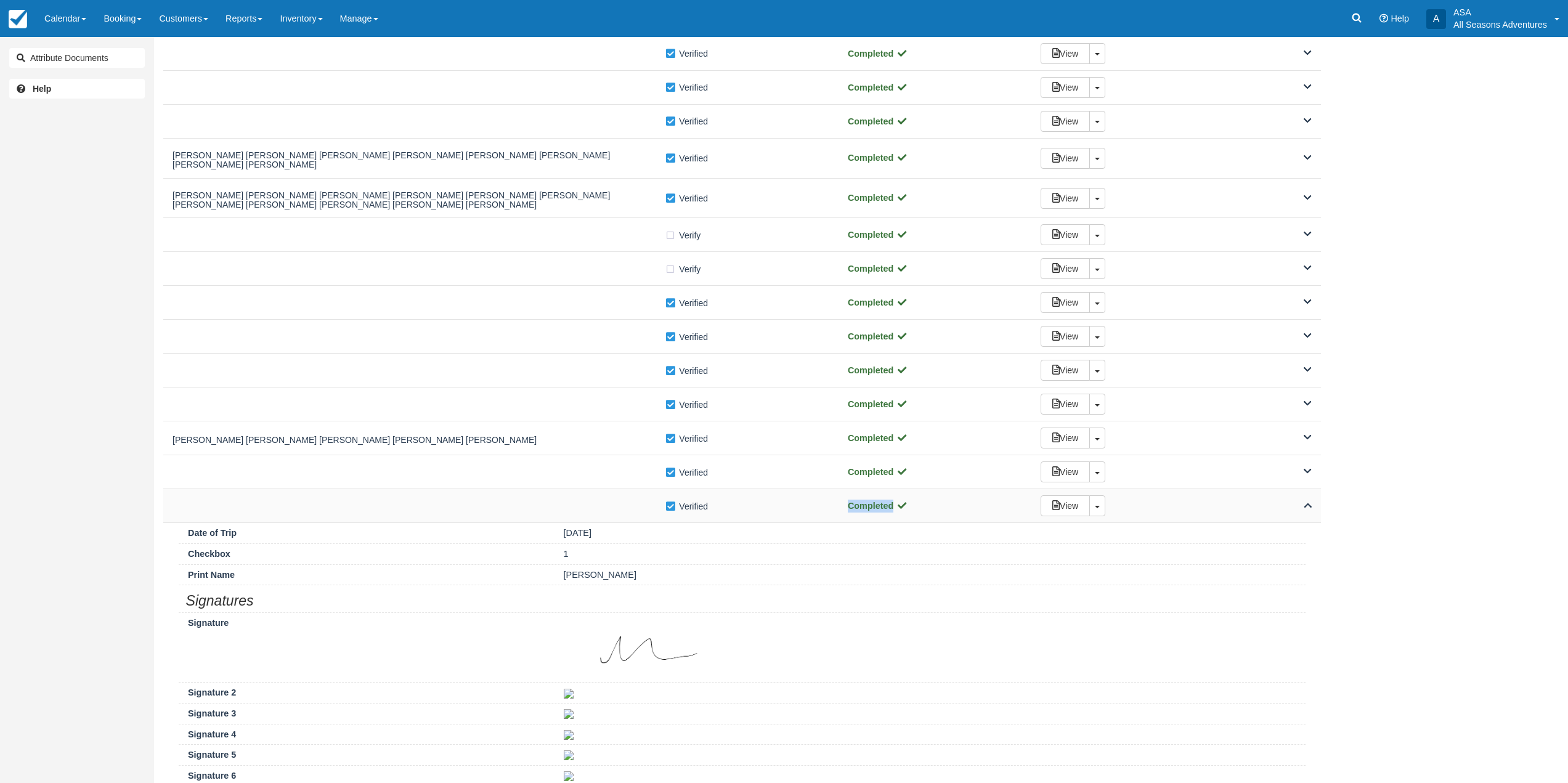
click at [601, 504] on div "Verify Verified" at bounding box center [500, 506] width 657 height 13
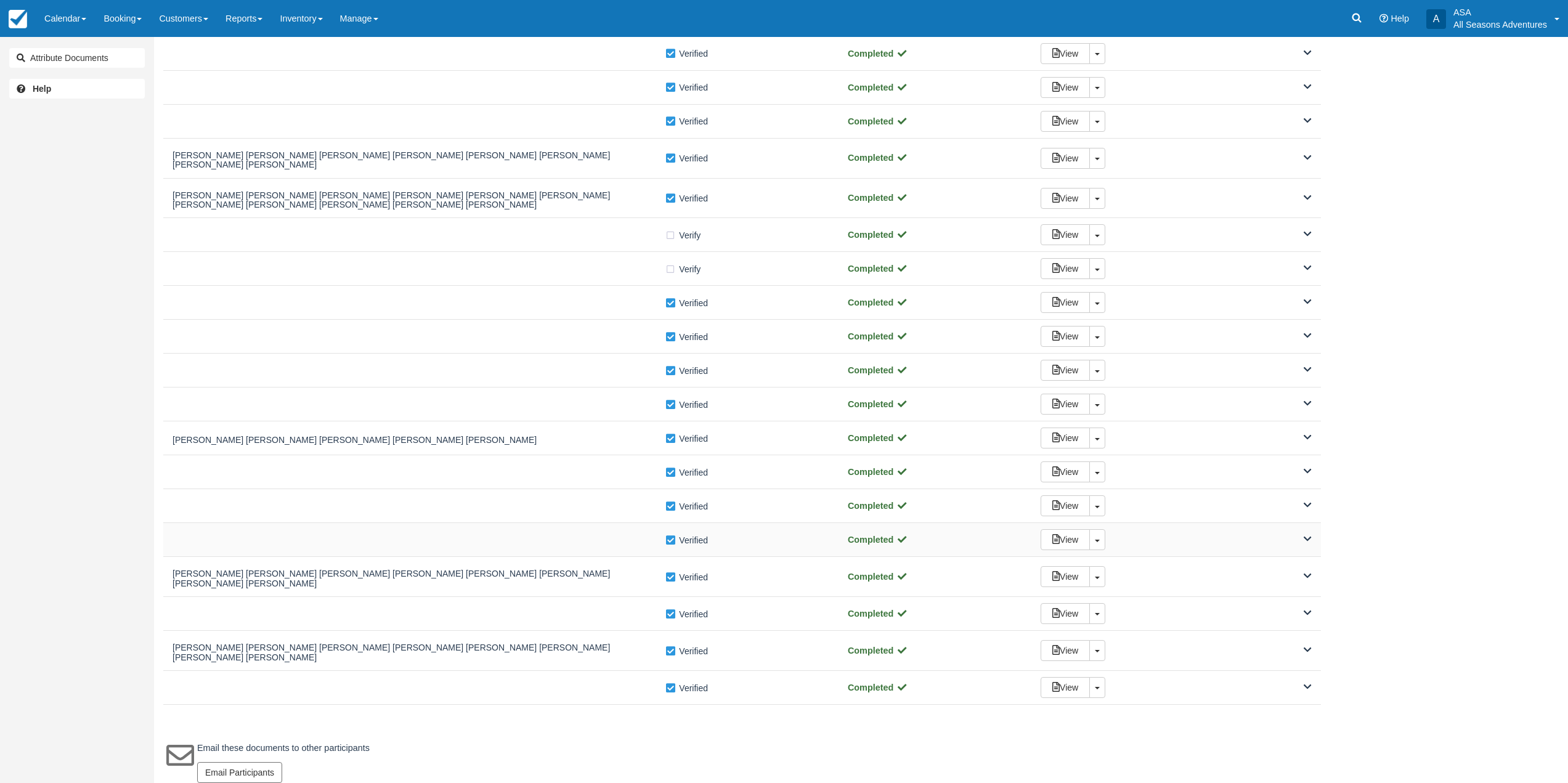
click at [600, 537] on div at bounding box center [418, 539] width 492 height 6
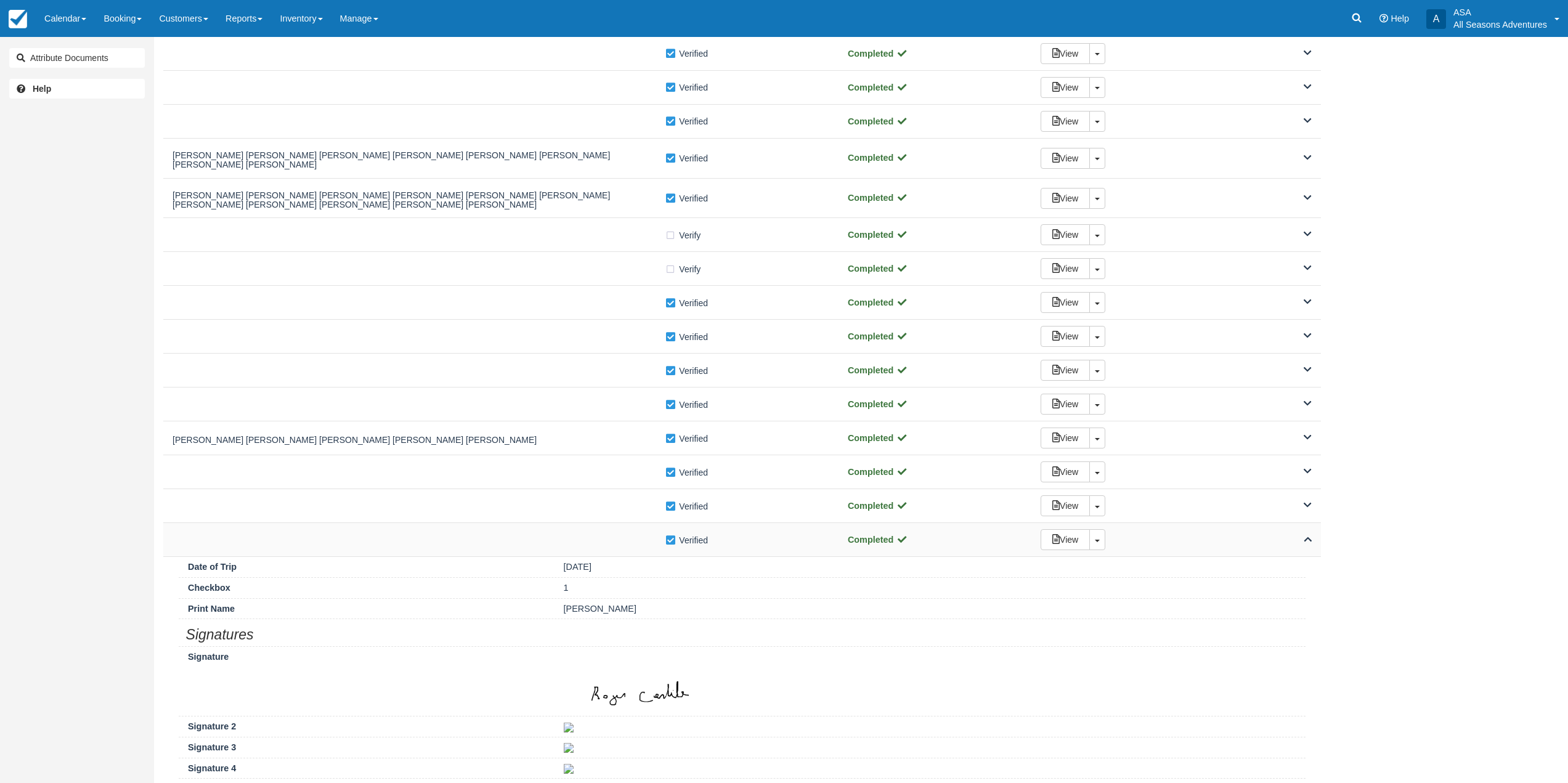
click at [600, 537] on div at bounding box center [418, 539] width 492 height 6
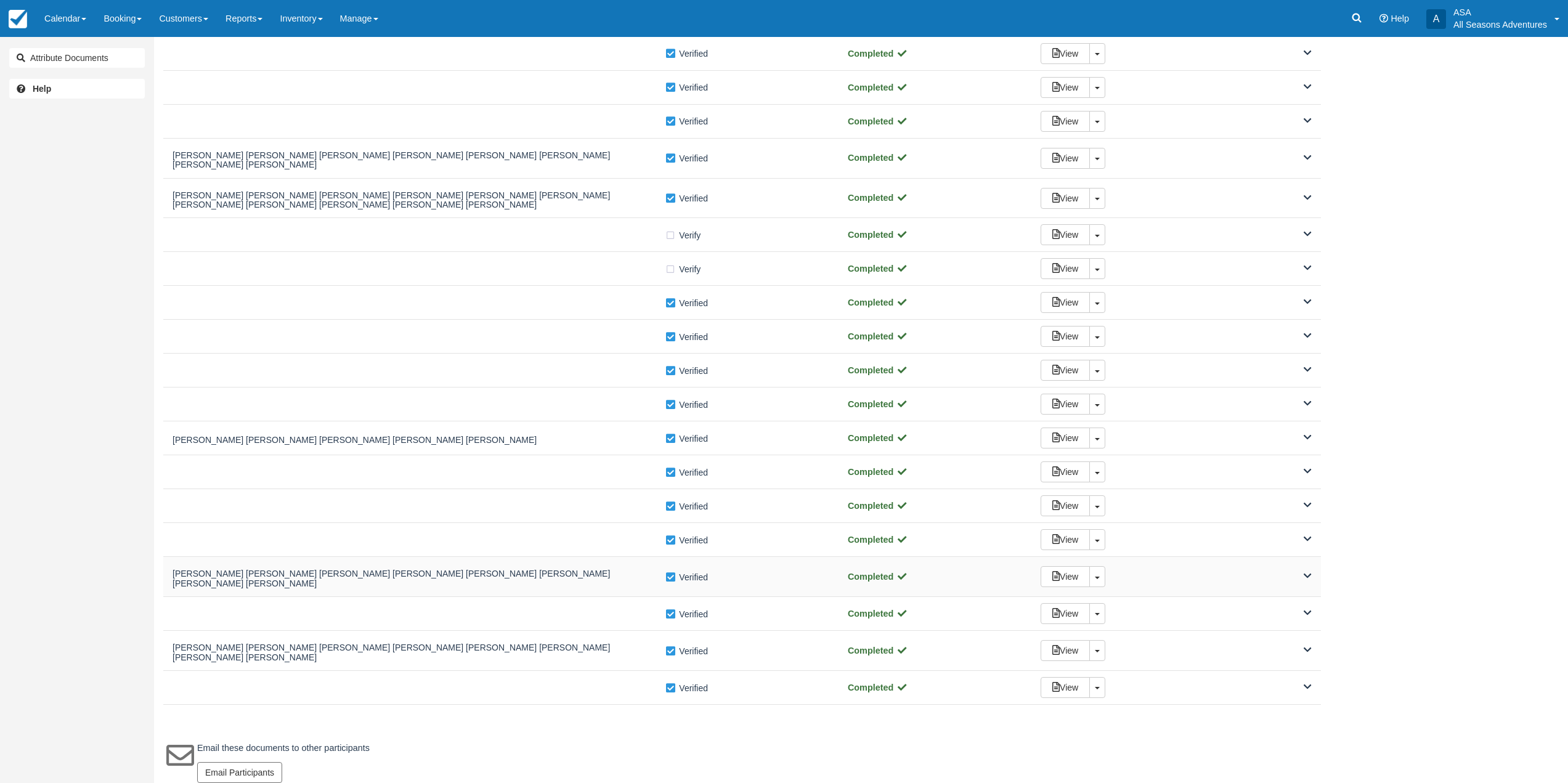
click at [599, 569] on h5 "kelly dwyer kelly dwyer kelly dwyer kelly dwyer kelly dwyer kelly dwyer kelly d…" at bounding box center [418, 579] width 492 height 19
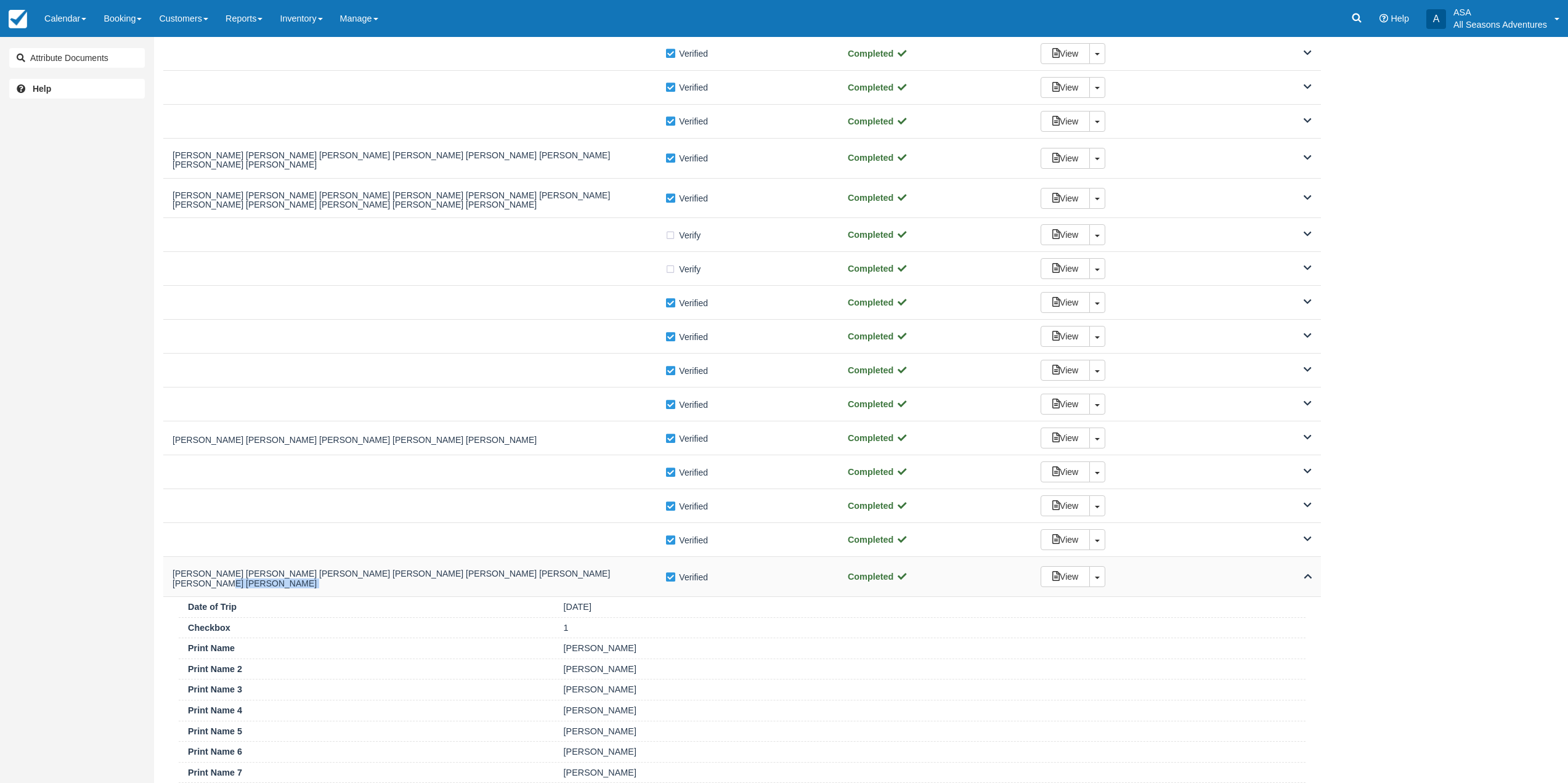
click at [599, 569] on h5 "kelly dwyer kelly dwyer kelly dwyer kelly dwyer kelly dwyer kelly dwyer kelly d…" at bounding box center [418, 579] width 492 height 19
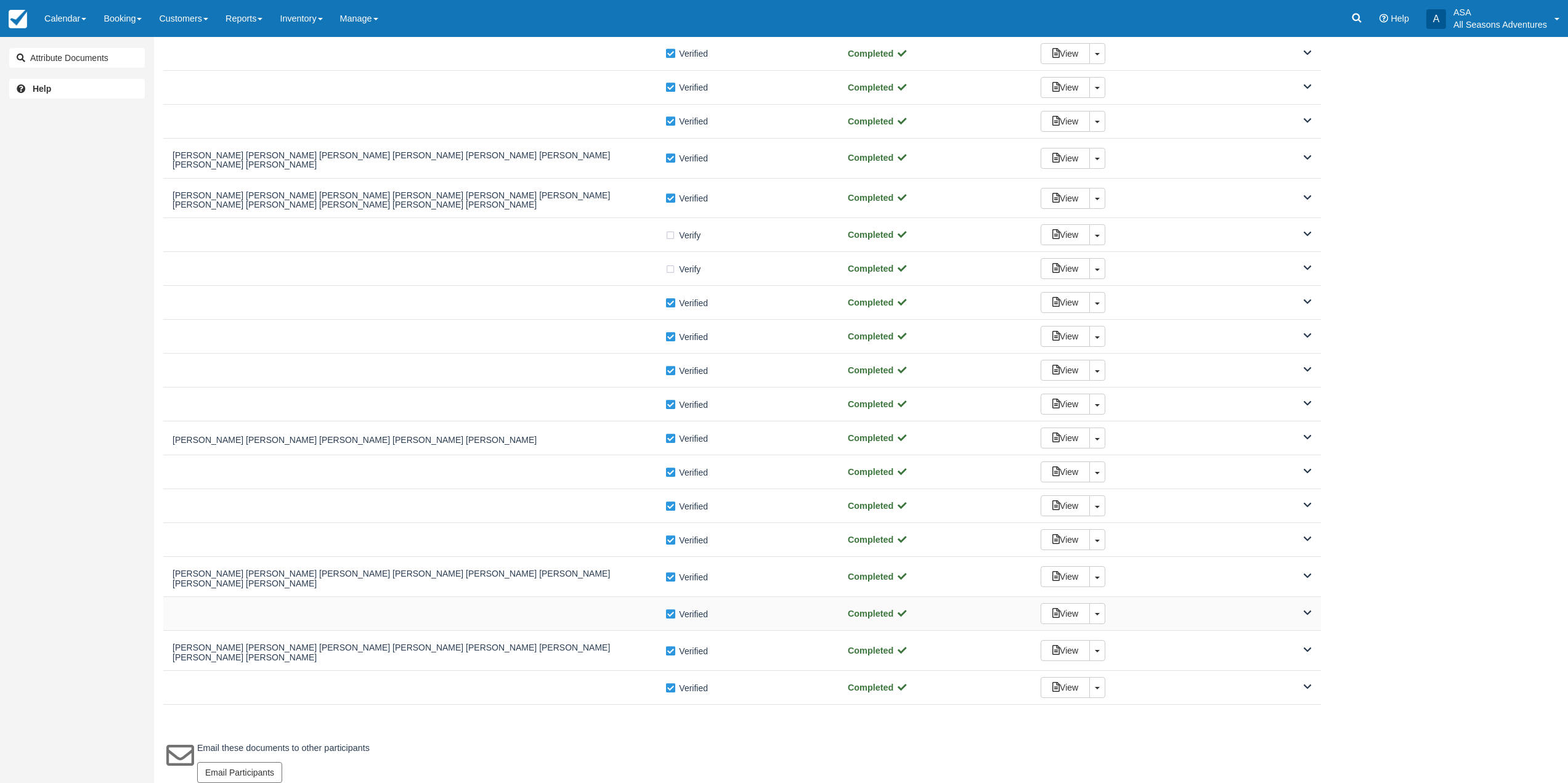
click at [599, 597] on div "Verify Verified Completed View Toggle Dropdown Detach" at bounding box center [743, 614] width 1158 height 34
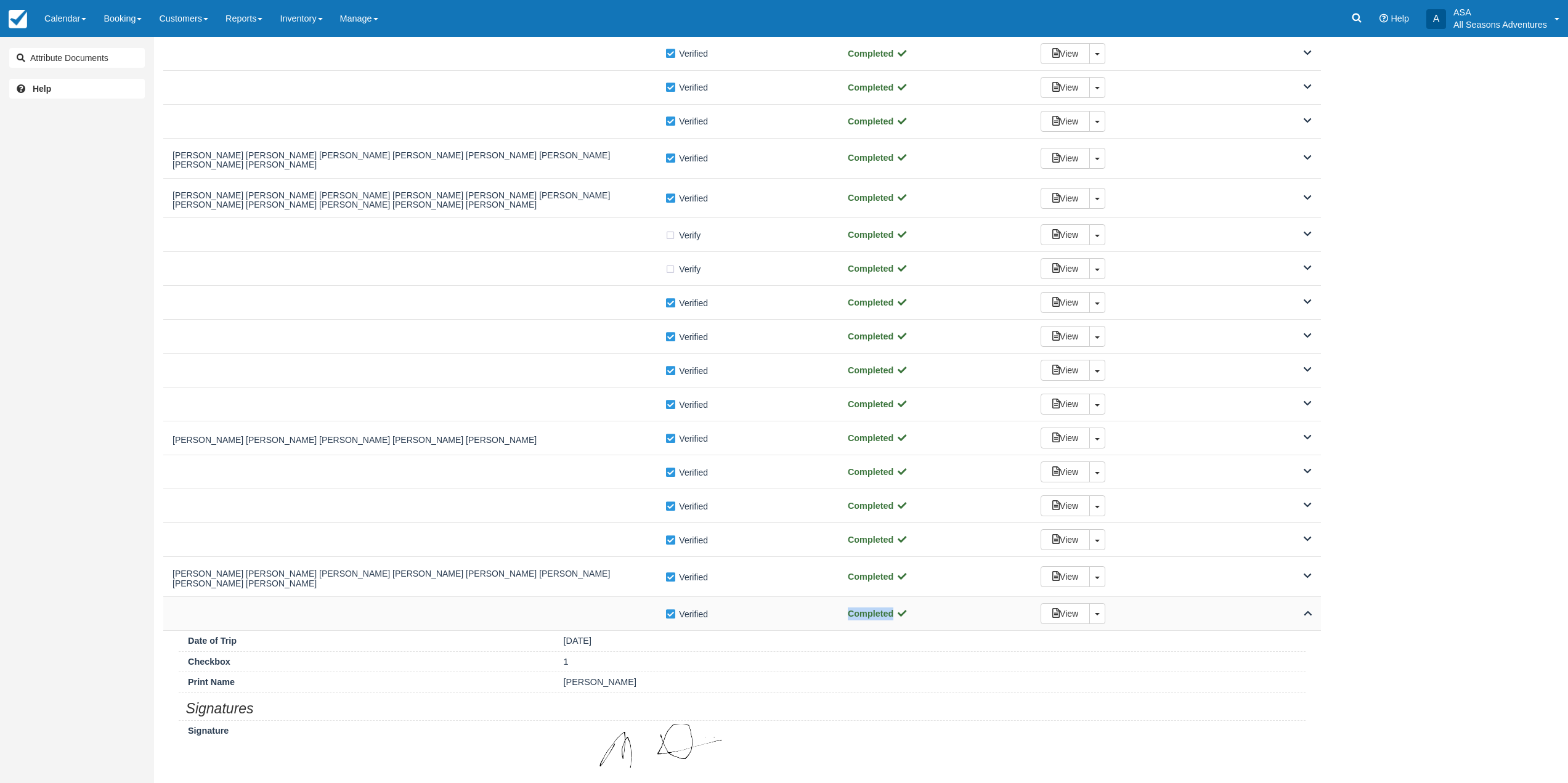
click at [599, 597] on div "Verify Verified Completed View Toggle Dropdown Detach" at bounding box center [743, 614] width 1158 height 34
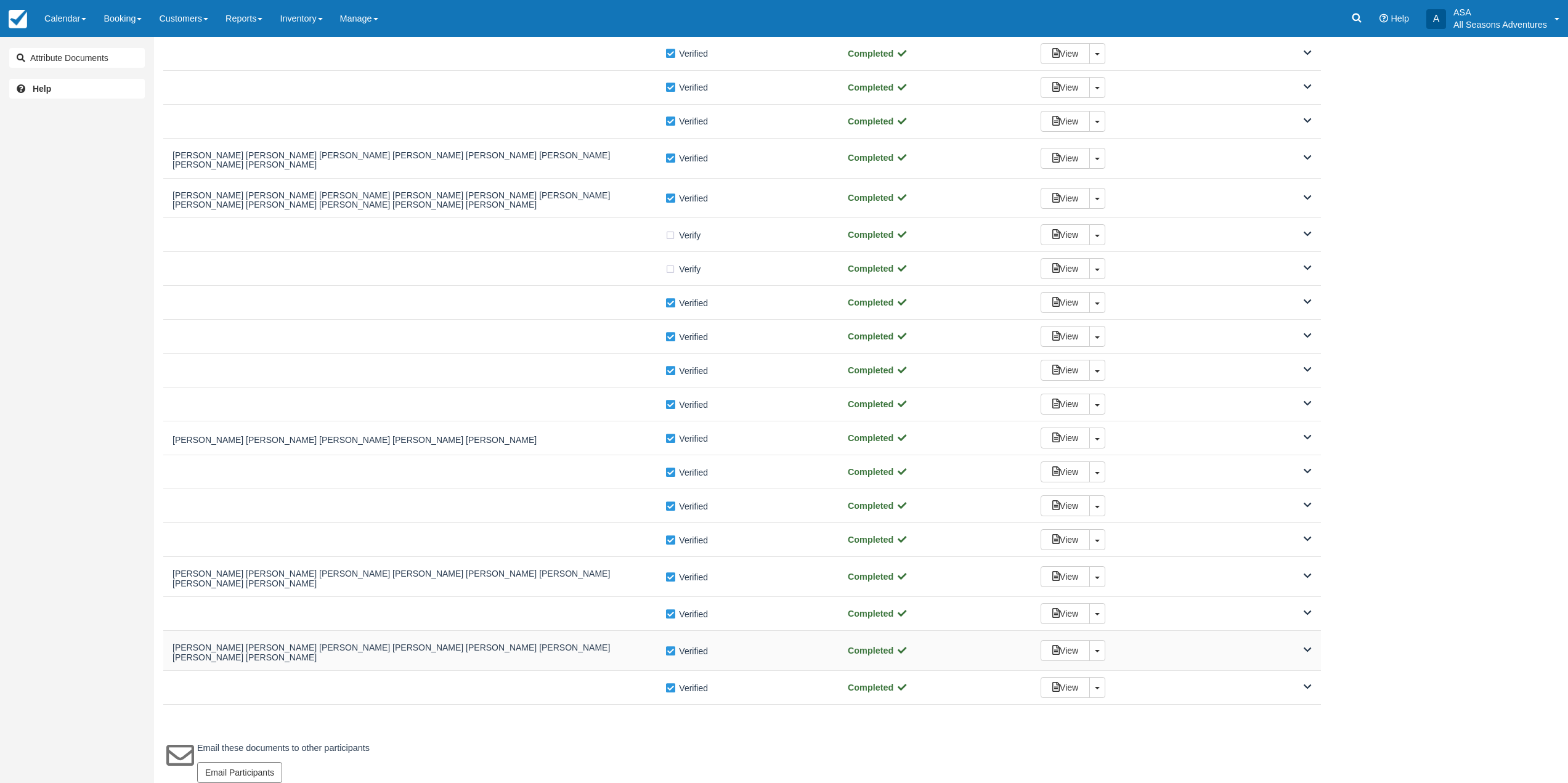
click at [597, 631] on div "Keoni Schwartz Keoni Schwartz Keoni Schwartz Keoni Schwartz Keoni Schwartz Keon…" at bounding box center [743, 651] width 1158 height 40
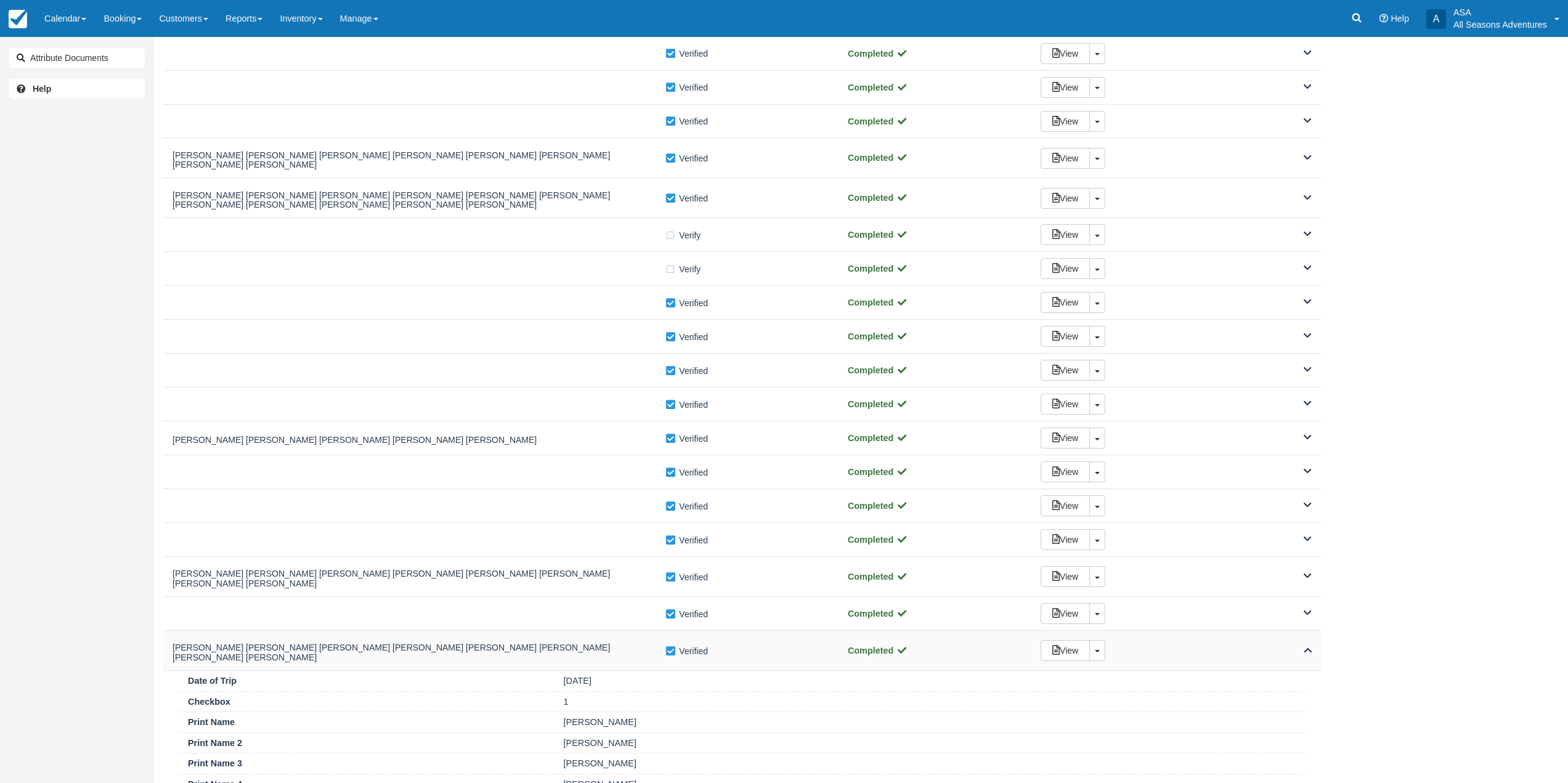
click at [597, 631] on div "Keoni Schwartz Keoni Schwartz Keoni Schwartz Keoni Schwartz Keoni Schwartz Keon…" at bounding box center [743, 651] width 1158 height 40
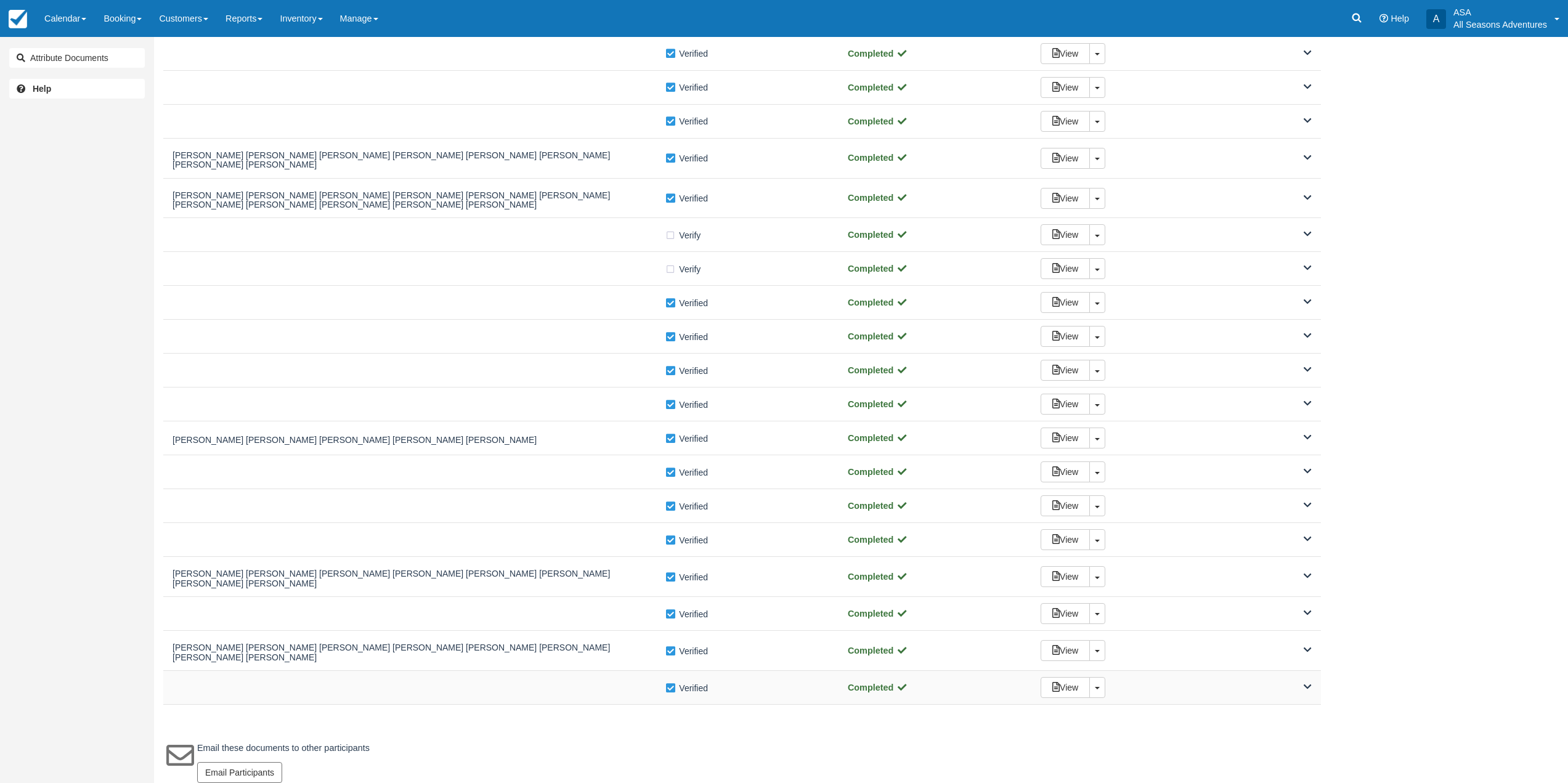
click at [588, 684] on div at bounding box center [418, 687] width 492 height 6
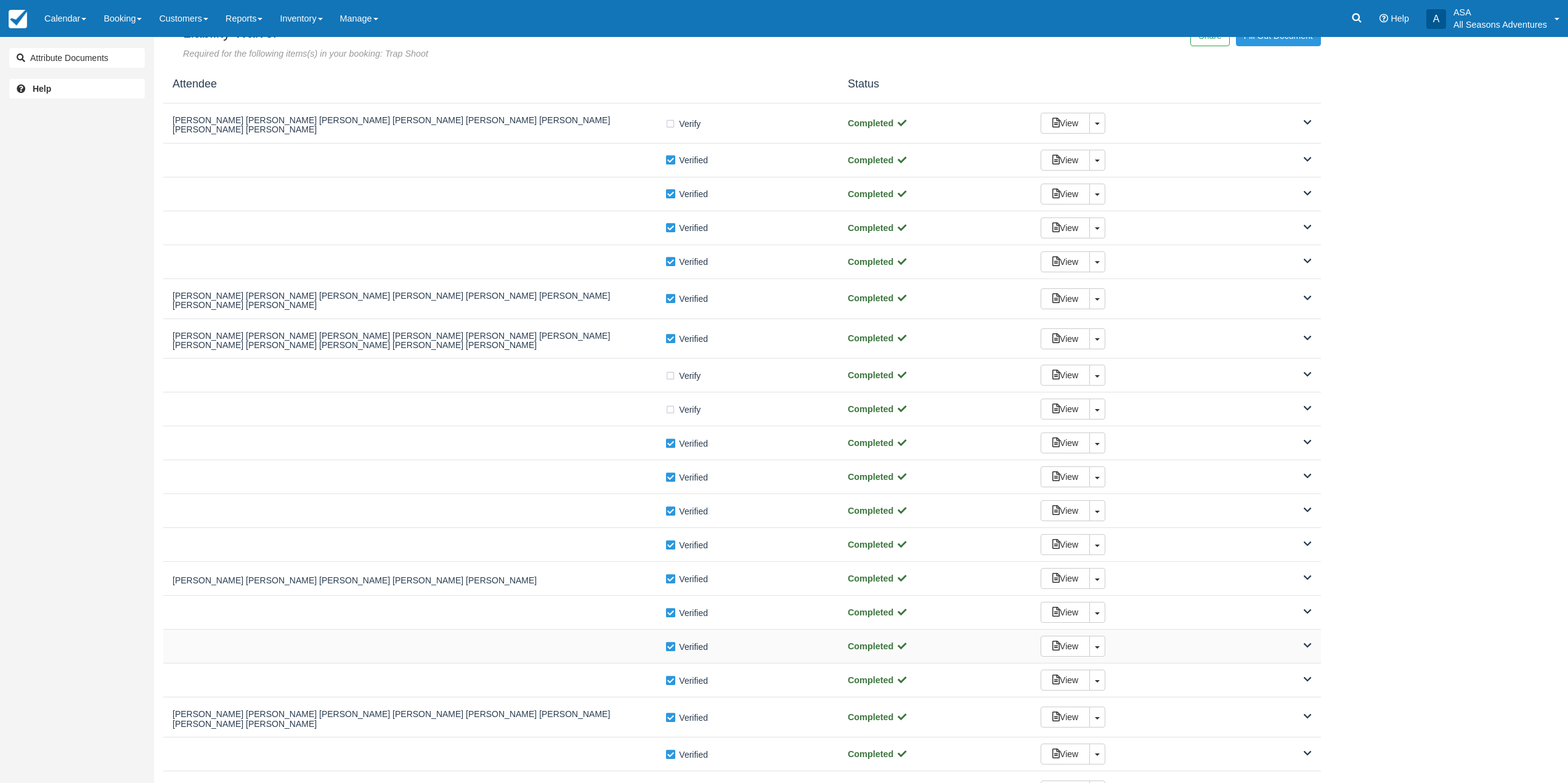
scroll to position [0, 0]
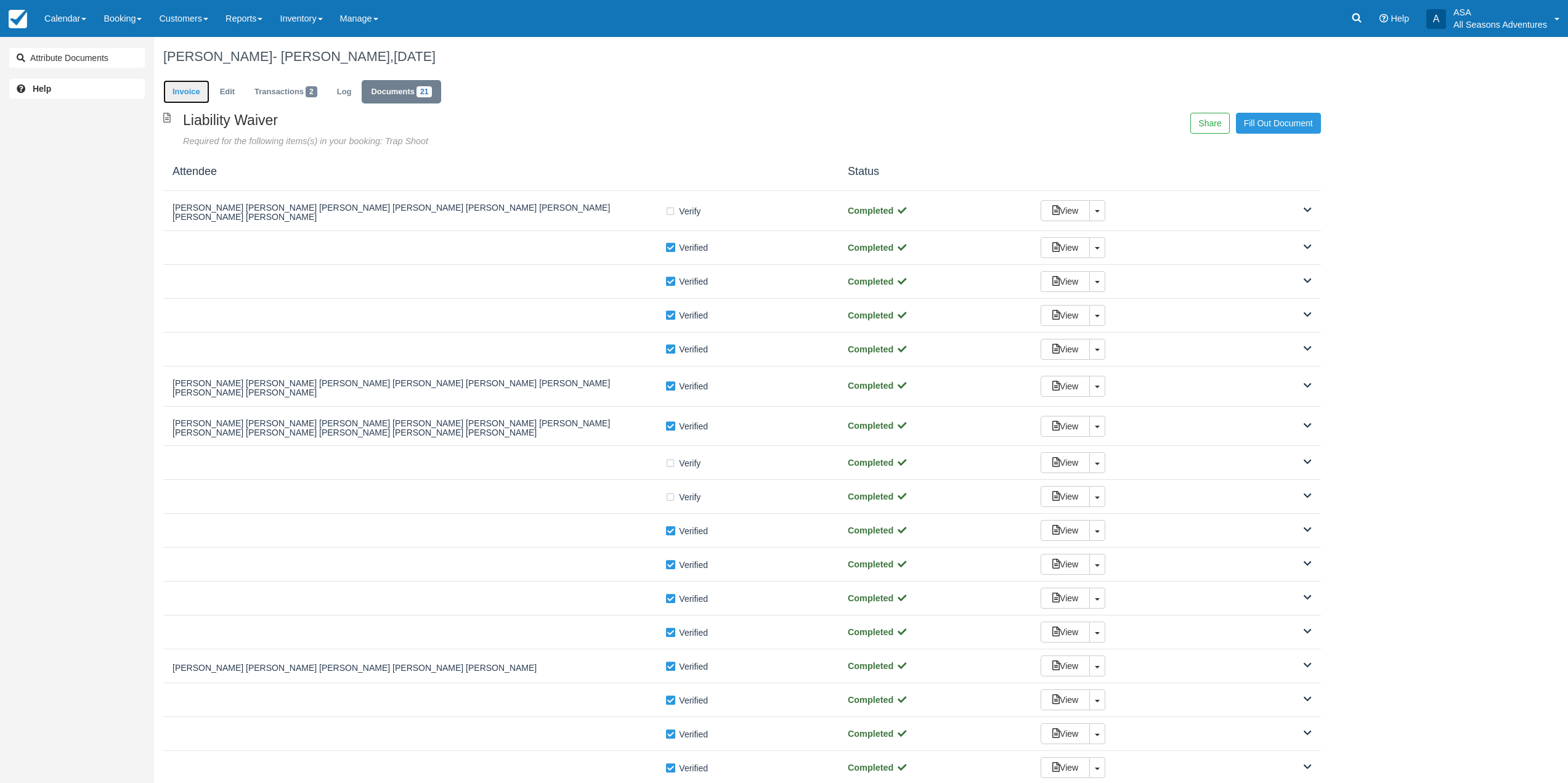
click at [199, 92] on link "Invoice" at bounding box center [187, 92] width 47 height 24
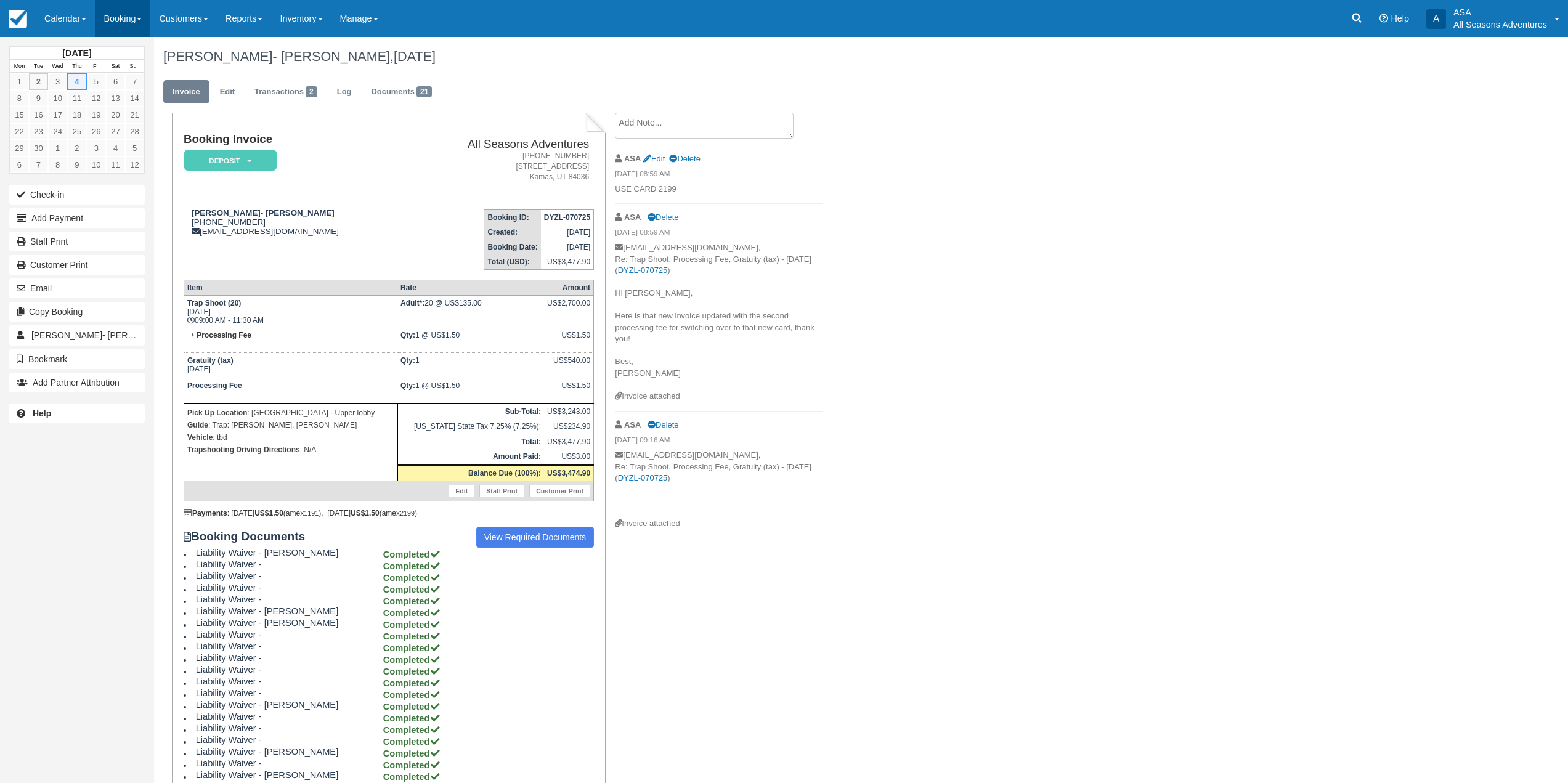
click at [121, 15] on link "Booking" at bounding box center [122, 18] width 55 height 37
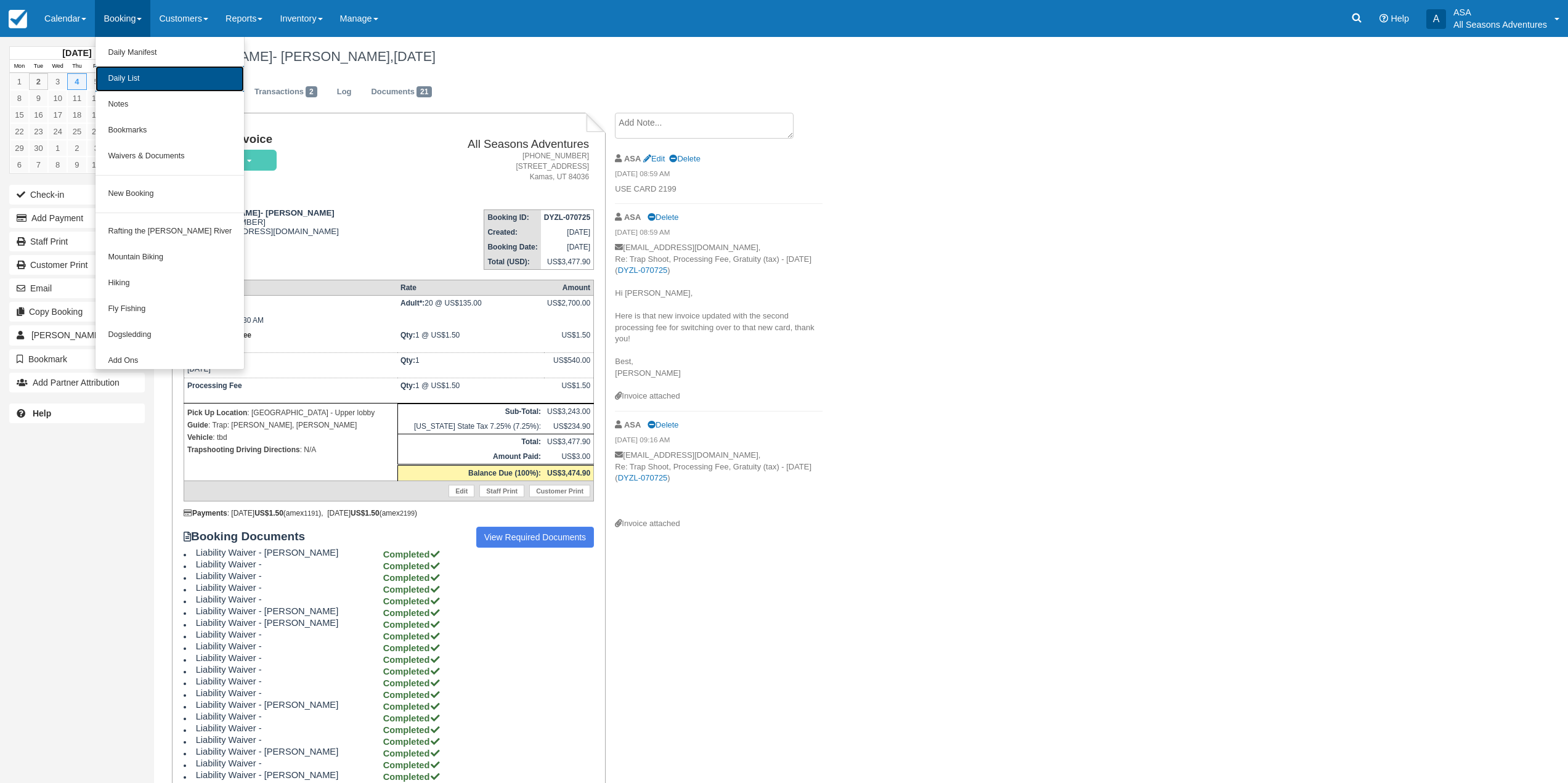
click at [143, 71] on link "Daily List" at bounding box center [169, 79] width 148 height 26
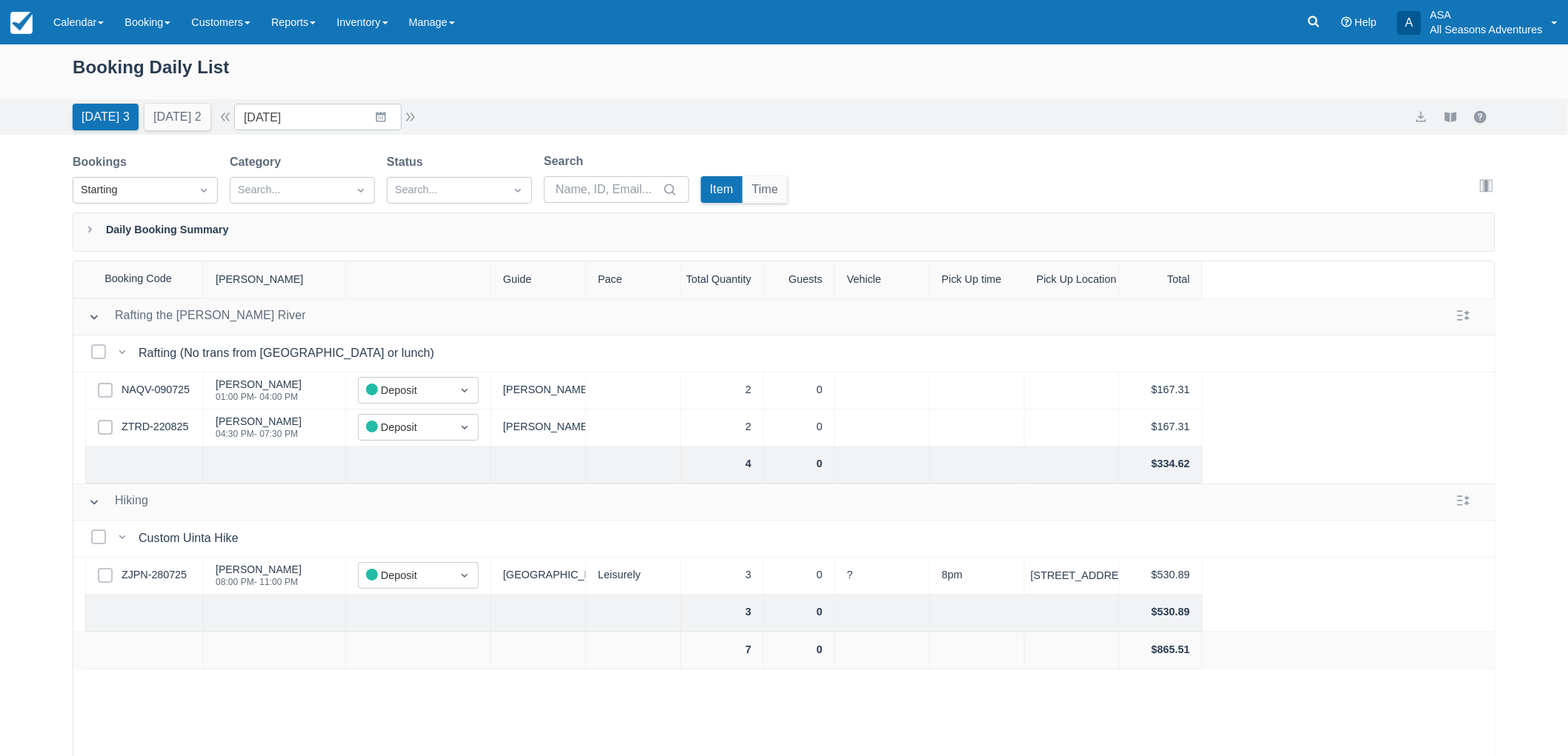
click at [427, 121] on div "[DATE] 3 [DATE] 2 Date [DATE] Navigate forward to interact with the calendar an…" at bounding box center [784, 117] width 1423 height 27
click at [424, 121] on div "[DATE] 3 [DATE] 2 Date [DATE] Navigate forward to interact with the calendar an…" at bounding box center [784, 117] width 1423 height 27
click at [419, 115] on button "button" at bounding box center [410, 117] width 17 height 17
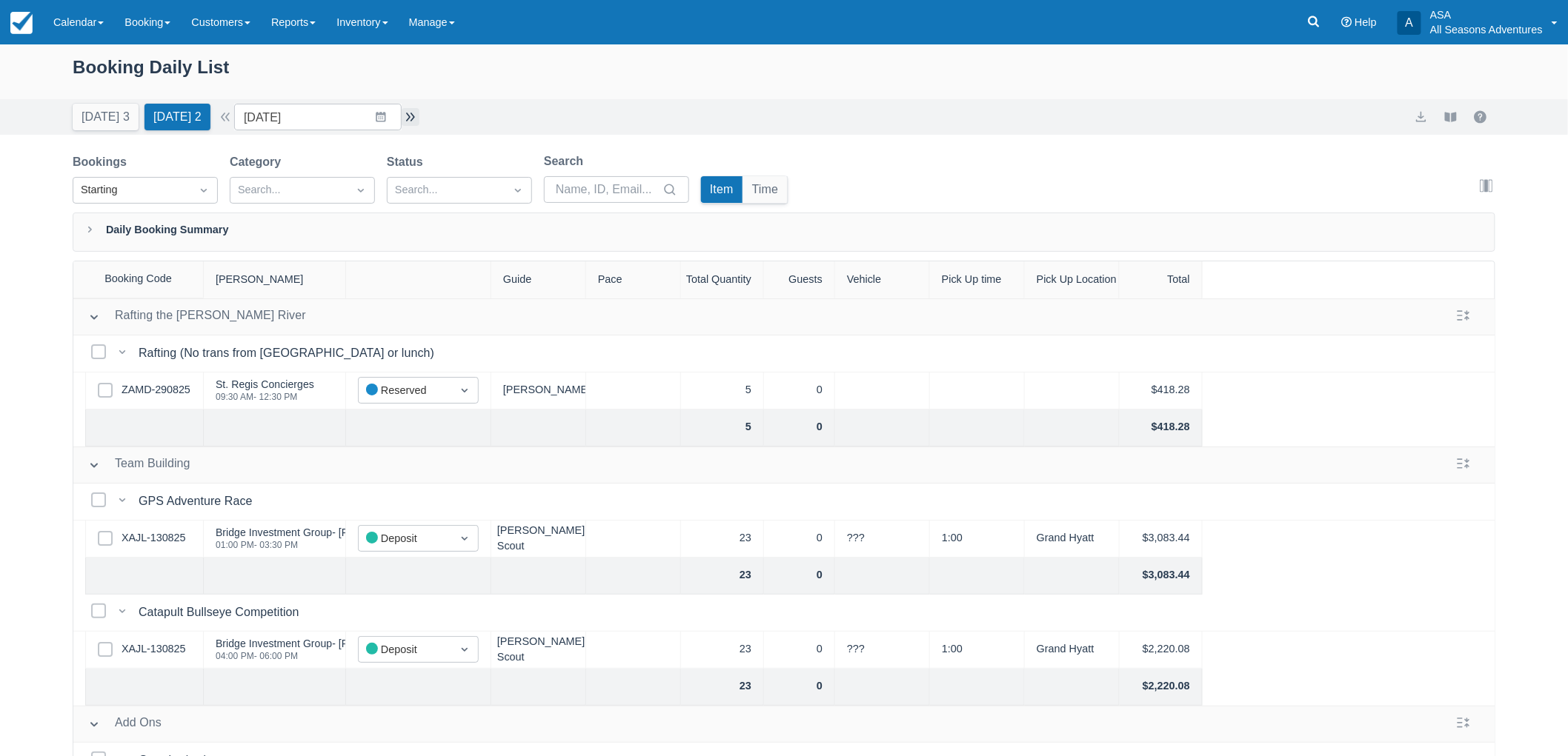
click at [420, 123] on button "button" at bounding box center [410, 117] width 17 height 17
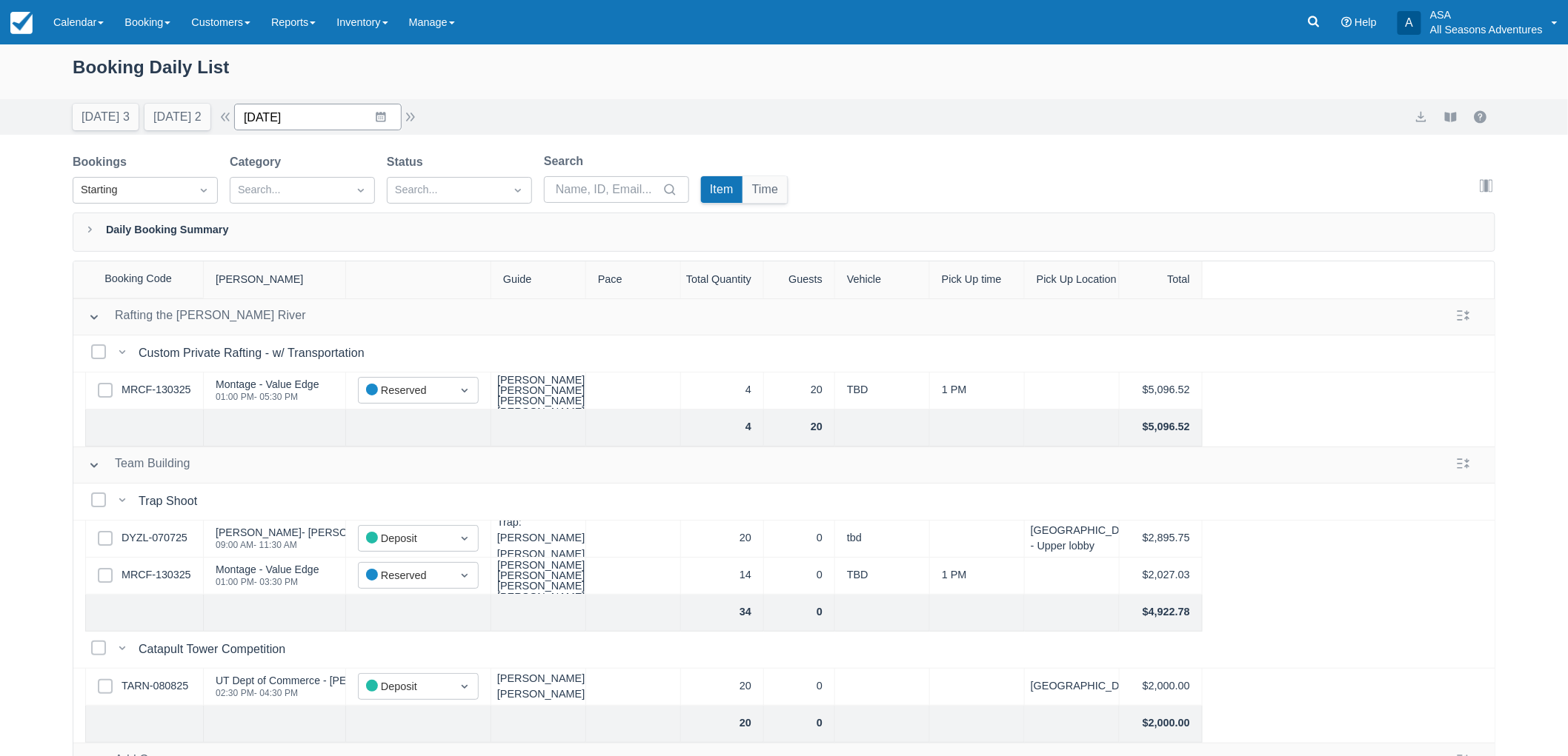
click at [291, 121] on input "[DATE]" at bounding box center [317, 117] width 167 height 27
click at [416, 54] on div "Booking Daily List" at bounding box center [784, 74] width 1423 height 43
click at [390, 126] on input "[DATE]" at bounding box center [317, 117] width 167 height 27
click at [424, 228] on td "5" at bounding box center [409, 231] width 29 height 28
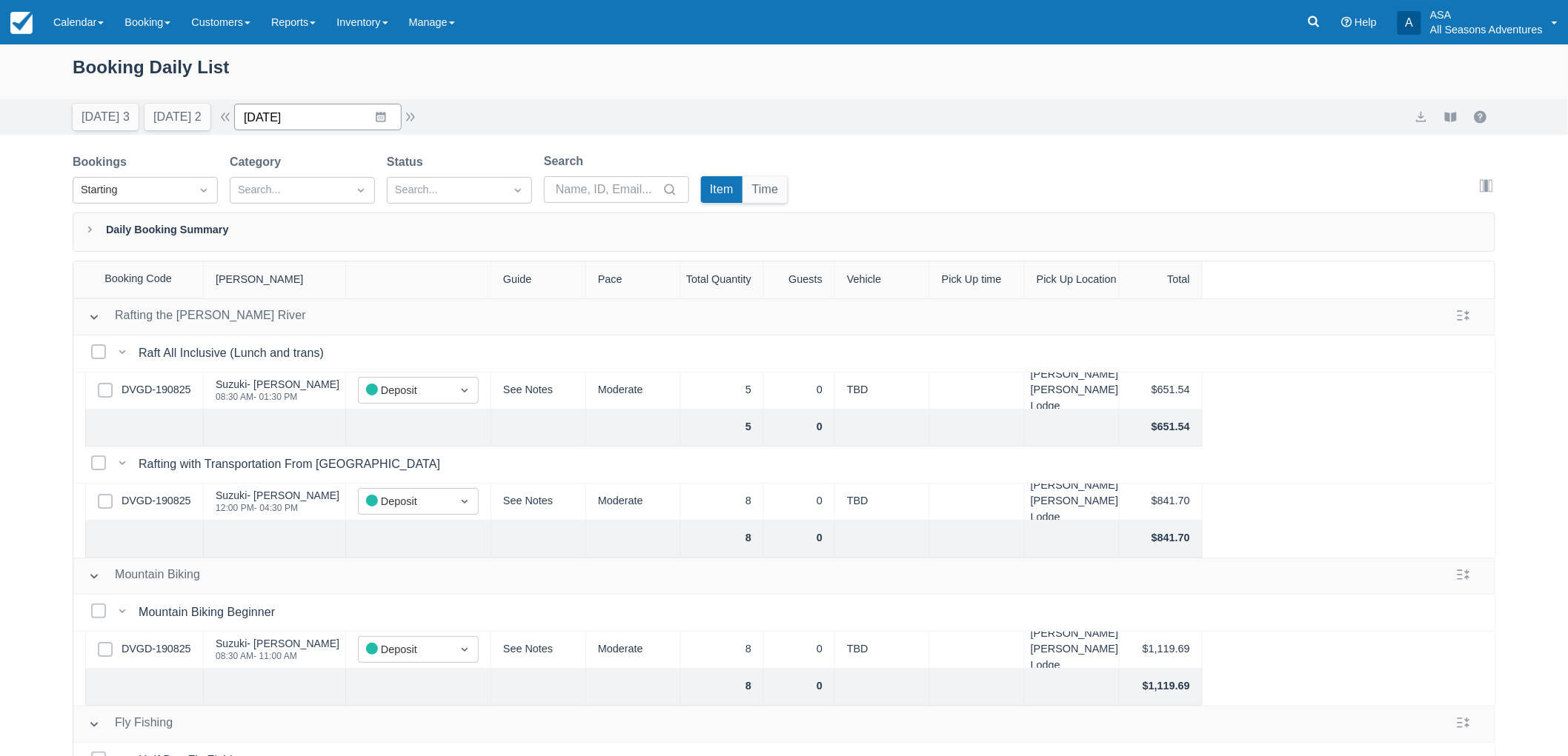
click at [387, 119] on input "09/05/25" at bounding box center [317, 117] width 167 height 27
click at [295, 261] on td "8" at bounding box center [294, 259] width 29 height 28
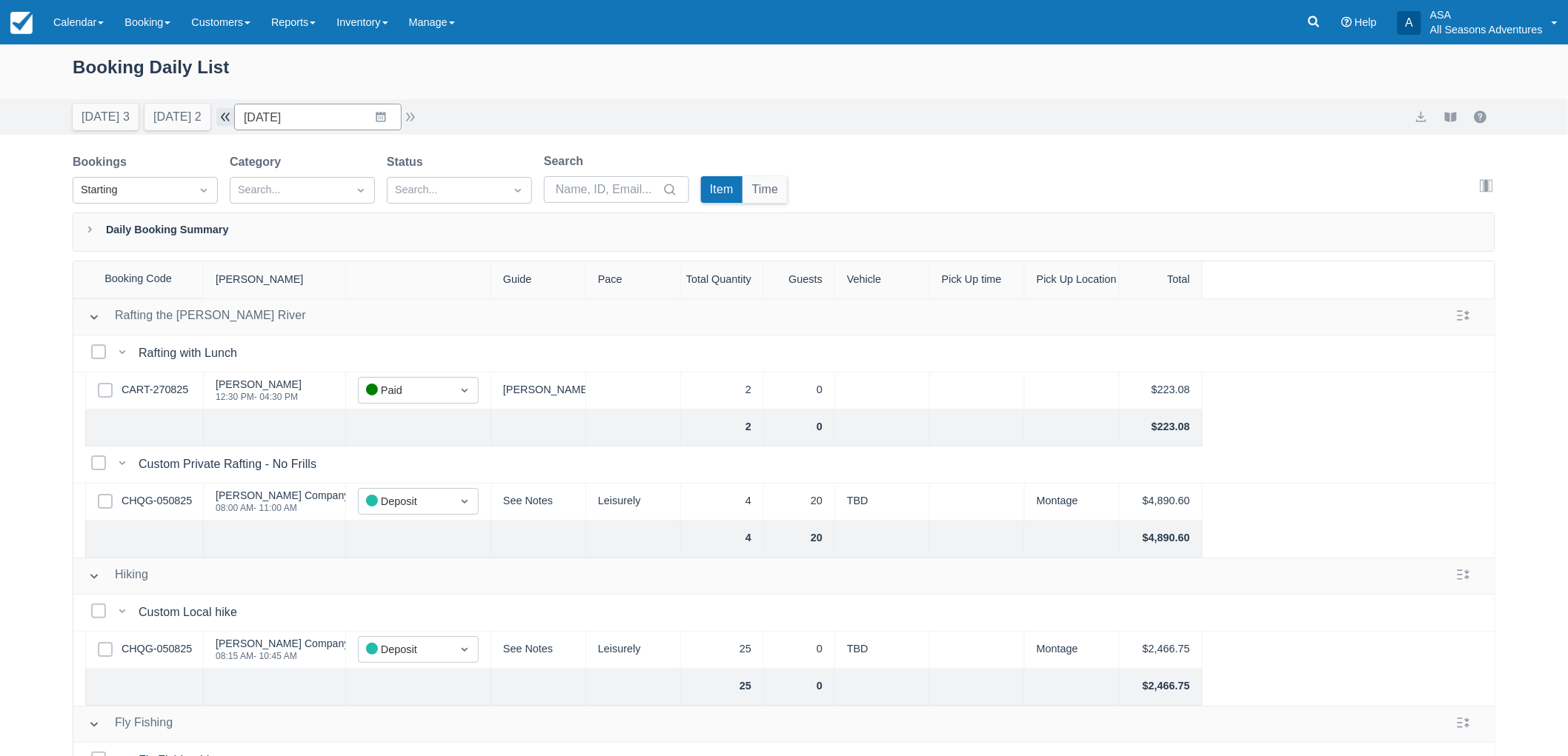
click at [233, 114] on button "button" at bounding box center [225, 117] width 17 height 17
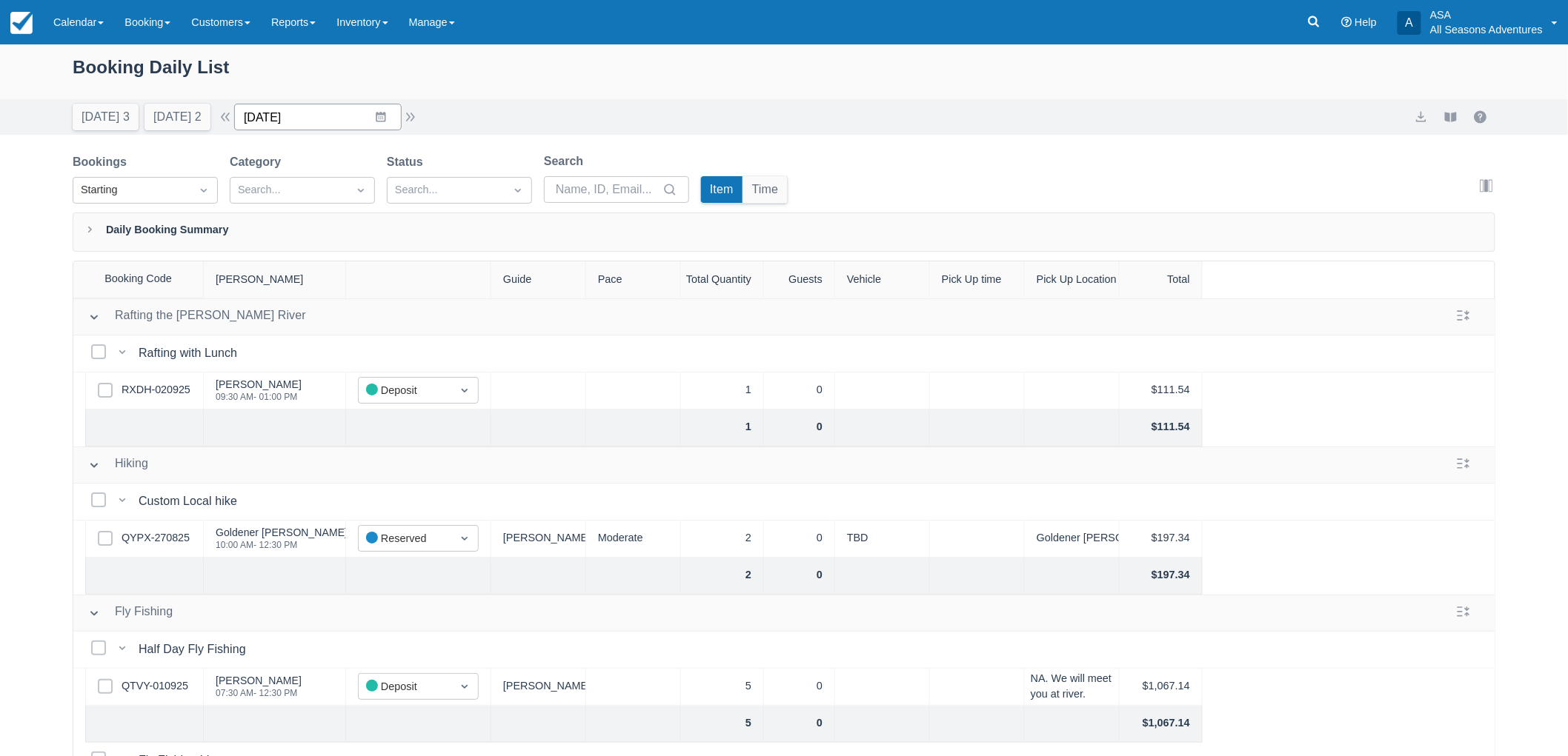
click at [314, 128] on input "09/07/25" at bounding box center [317, 117] width 167 height 27
click at [424, 230] on td "5" at bounding box center [409, 231] width 29 height 28
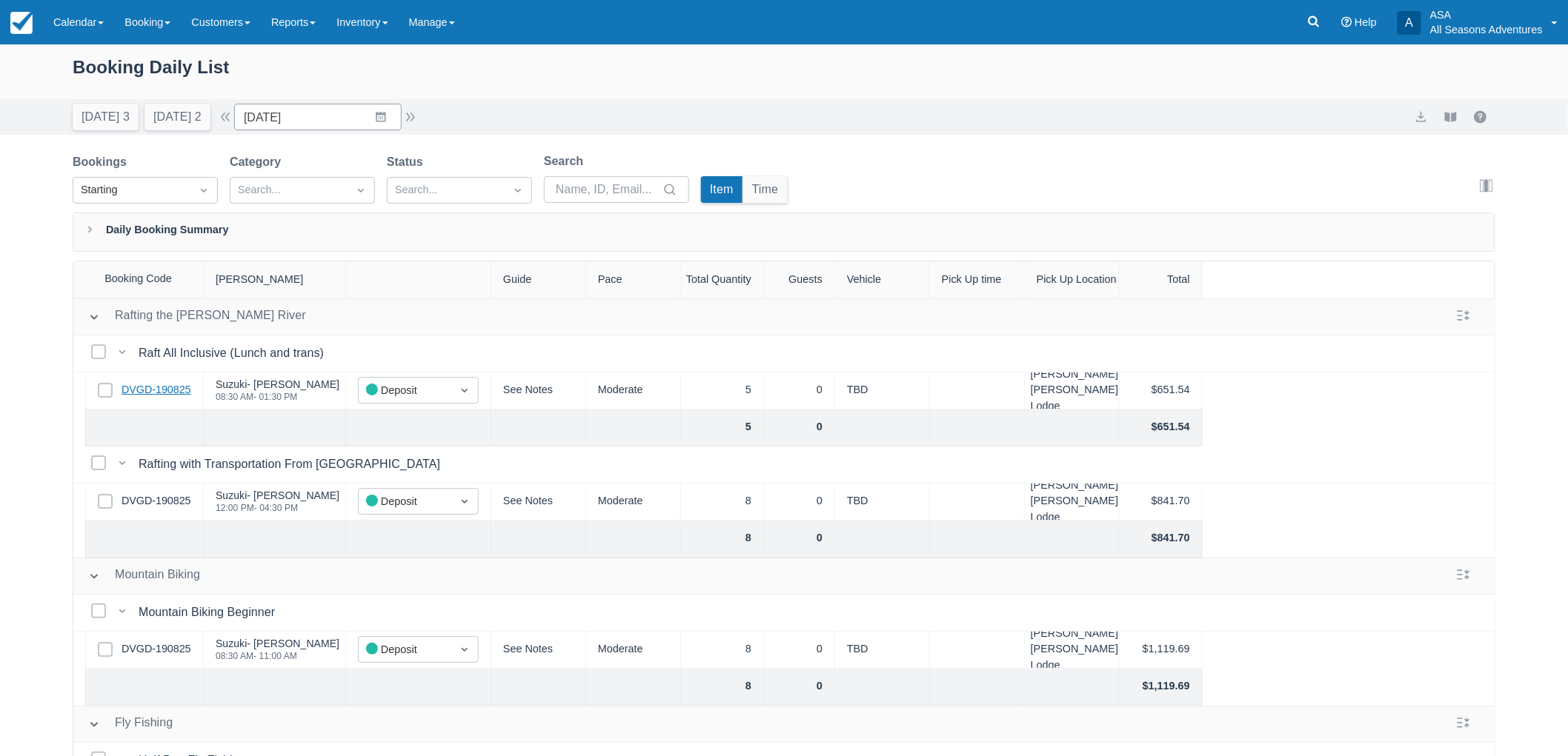
click at [174, 389] on link "DVGD-190825" at bounding box center [157, 390] width 70 height 17
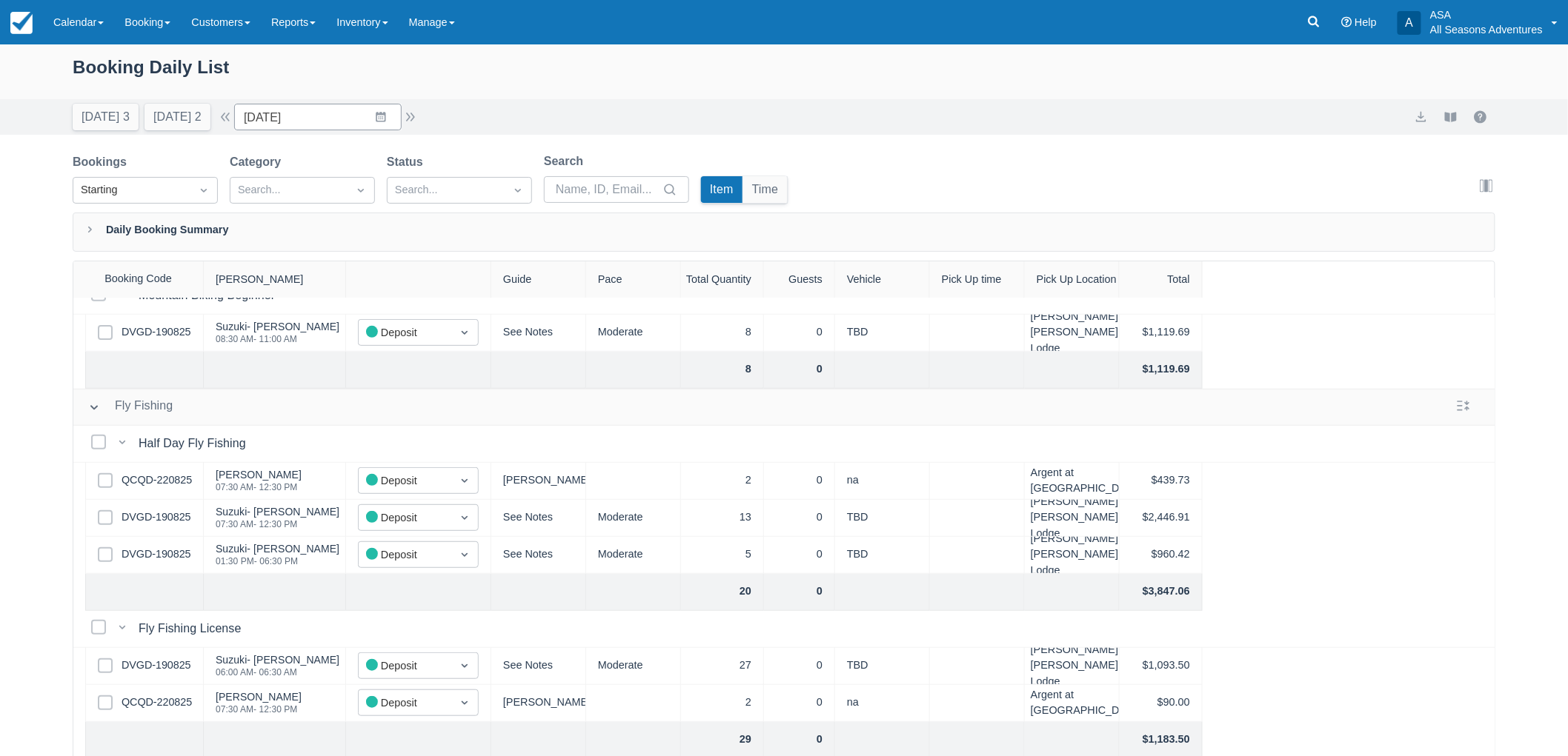
scroll to position [329, 0]
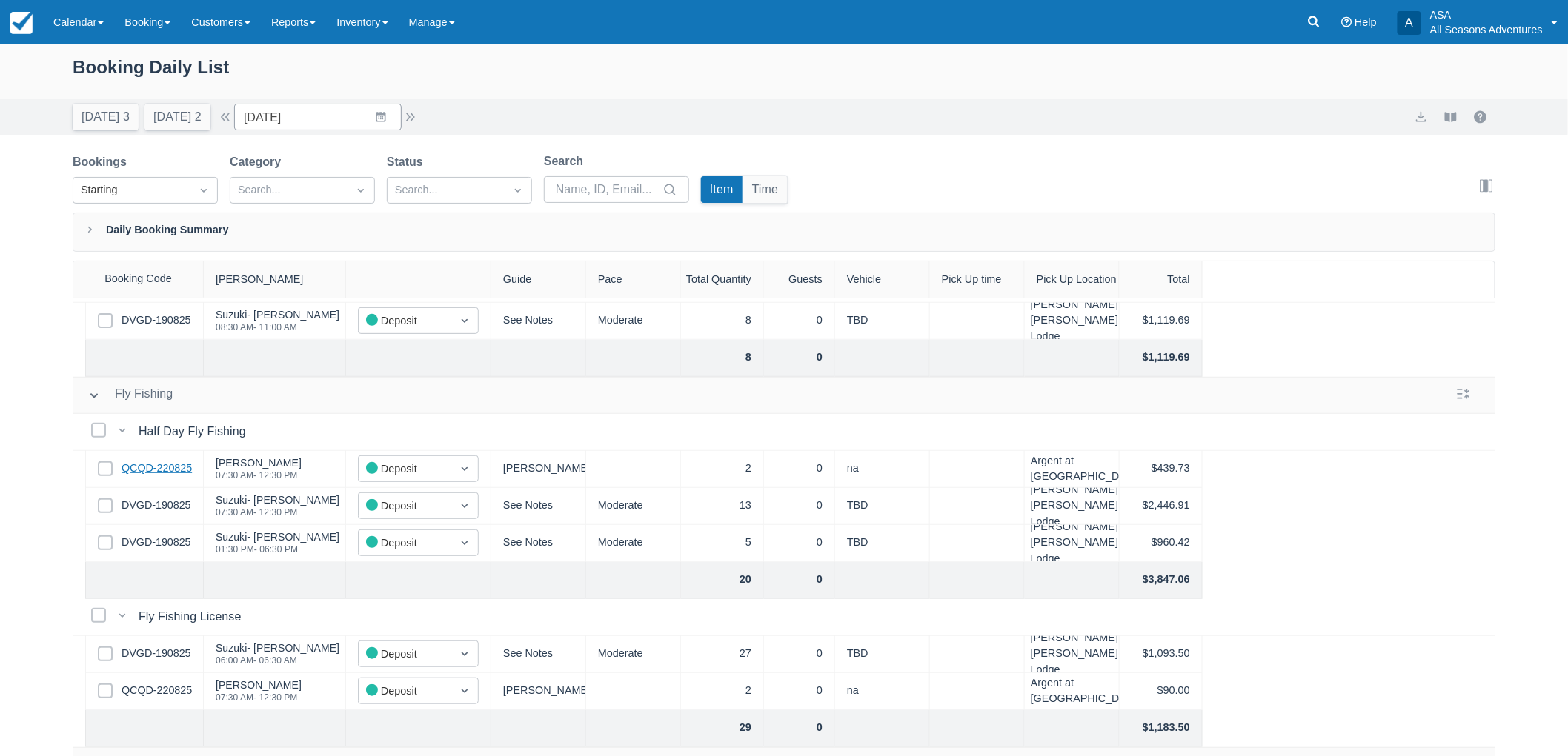
click at [178, 464] on link "QCQD-220825" at bounding box center [157, 468] width 70 height 17
click at [183, 128] on button "Tomorrow 2" at bounding box center [177, 117] width 66 height 27
type input "09/03/25"
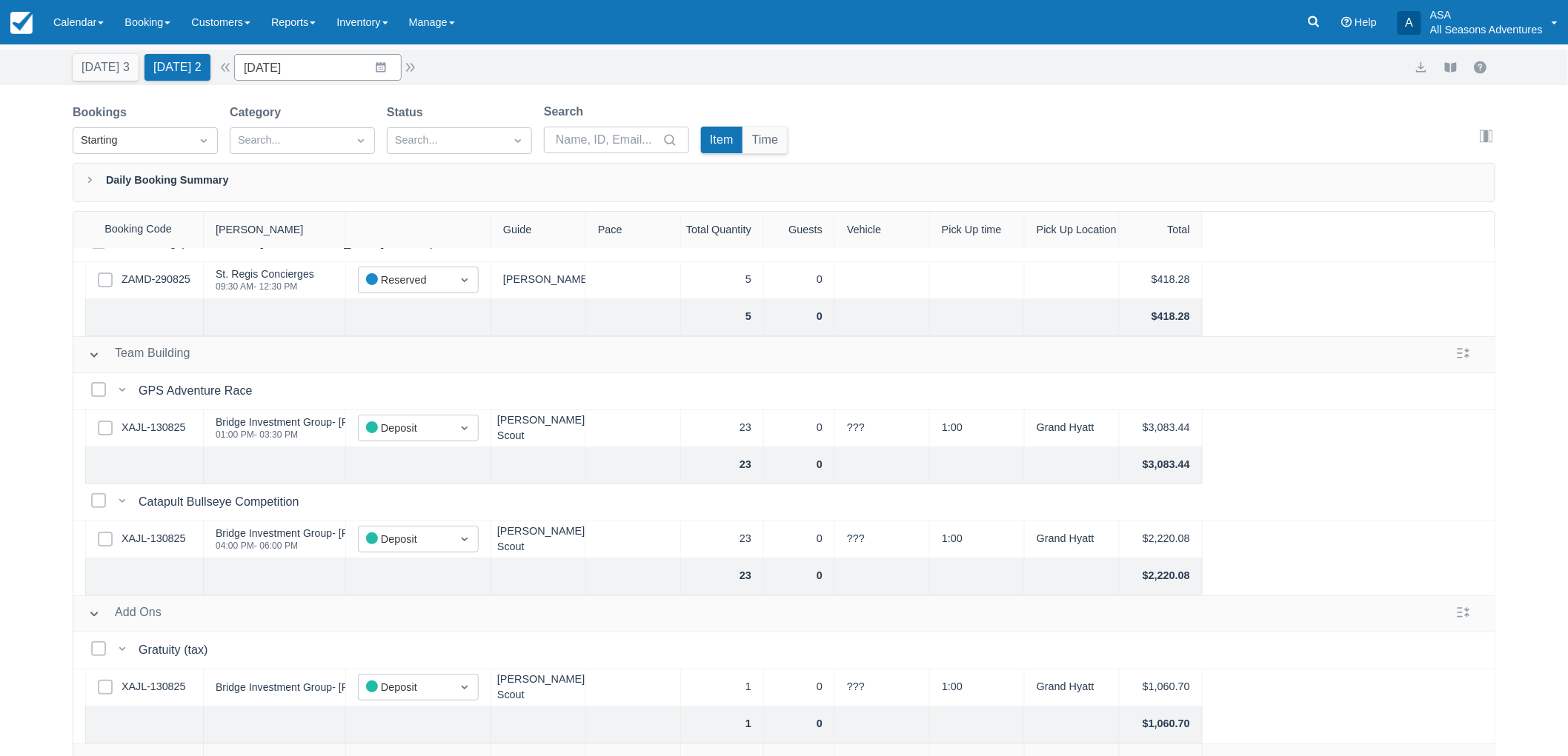
scroll to position [75, 0]
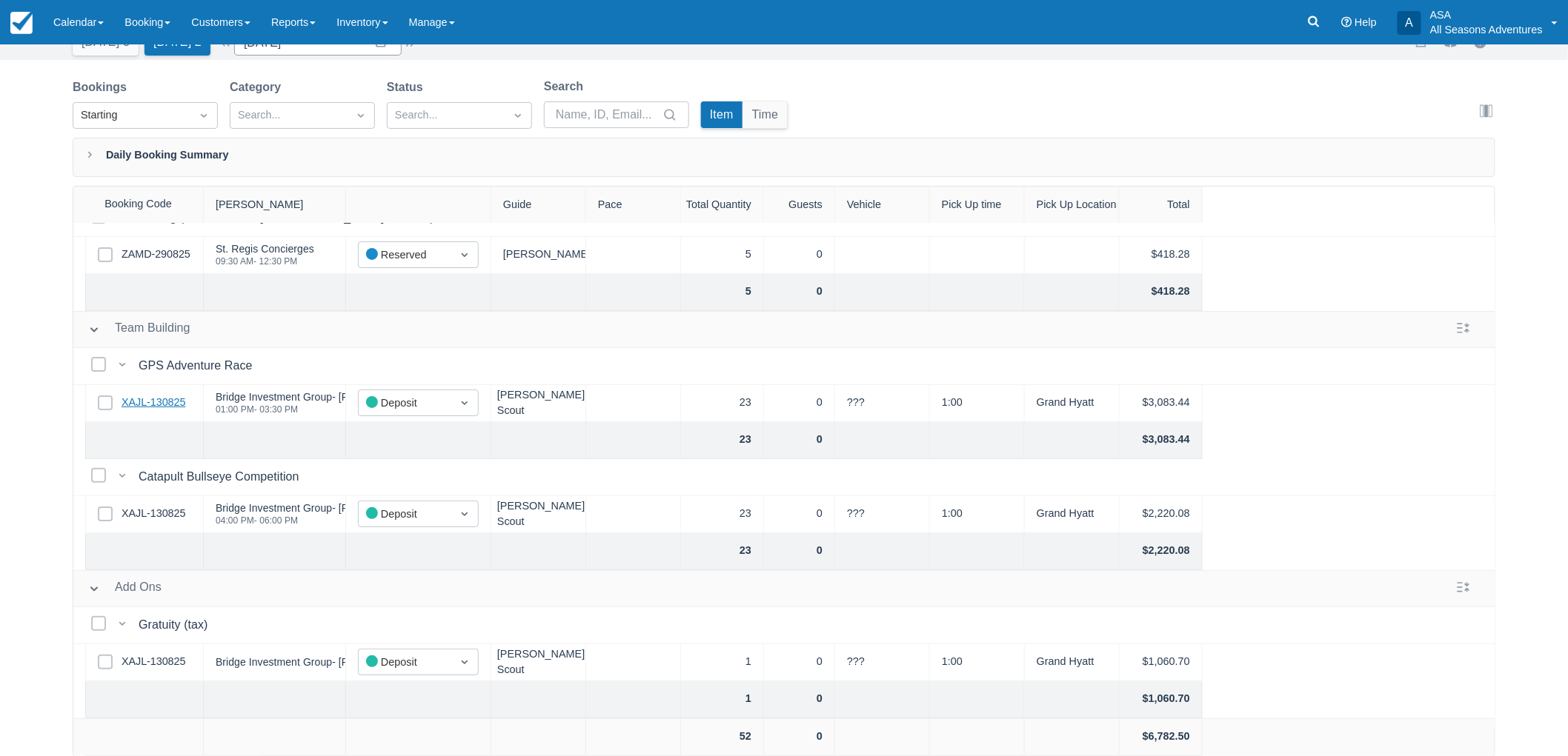
click at [164, 395] on link "XAJL-130825" at bounding box center [153, 403] width 64 height 17
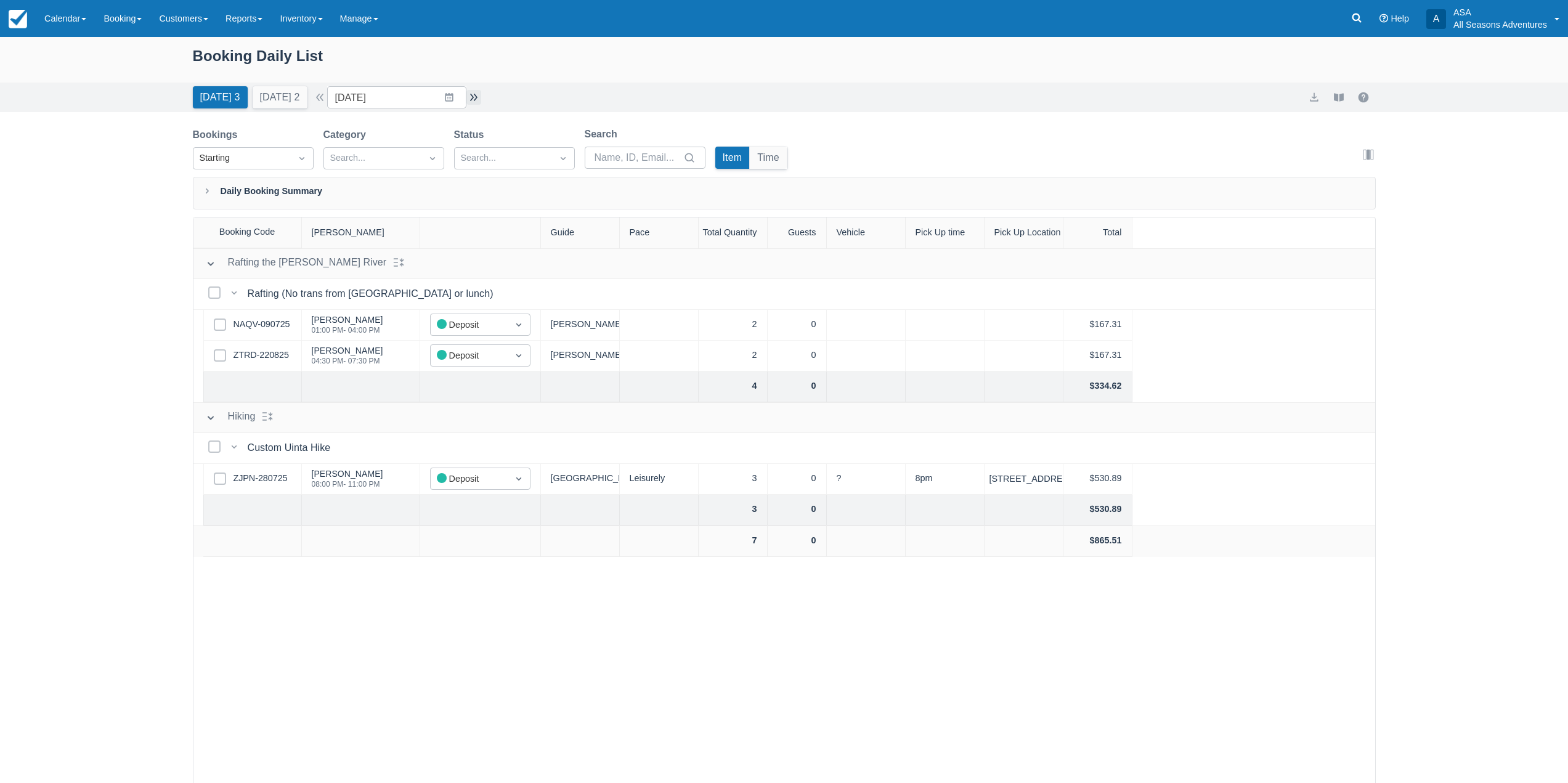
click at [478, 92] on button "button" at bounding box center [473, 97] width 15 height 15
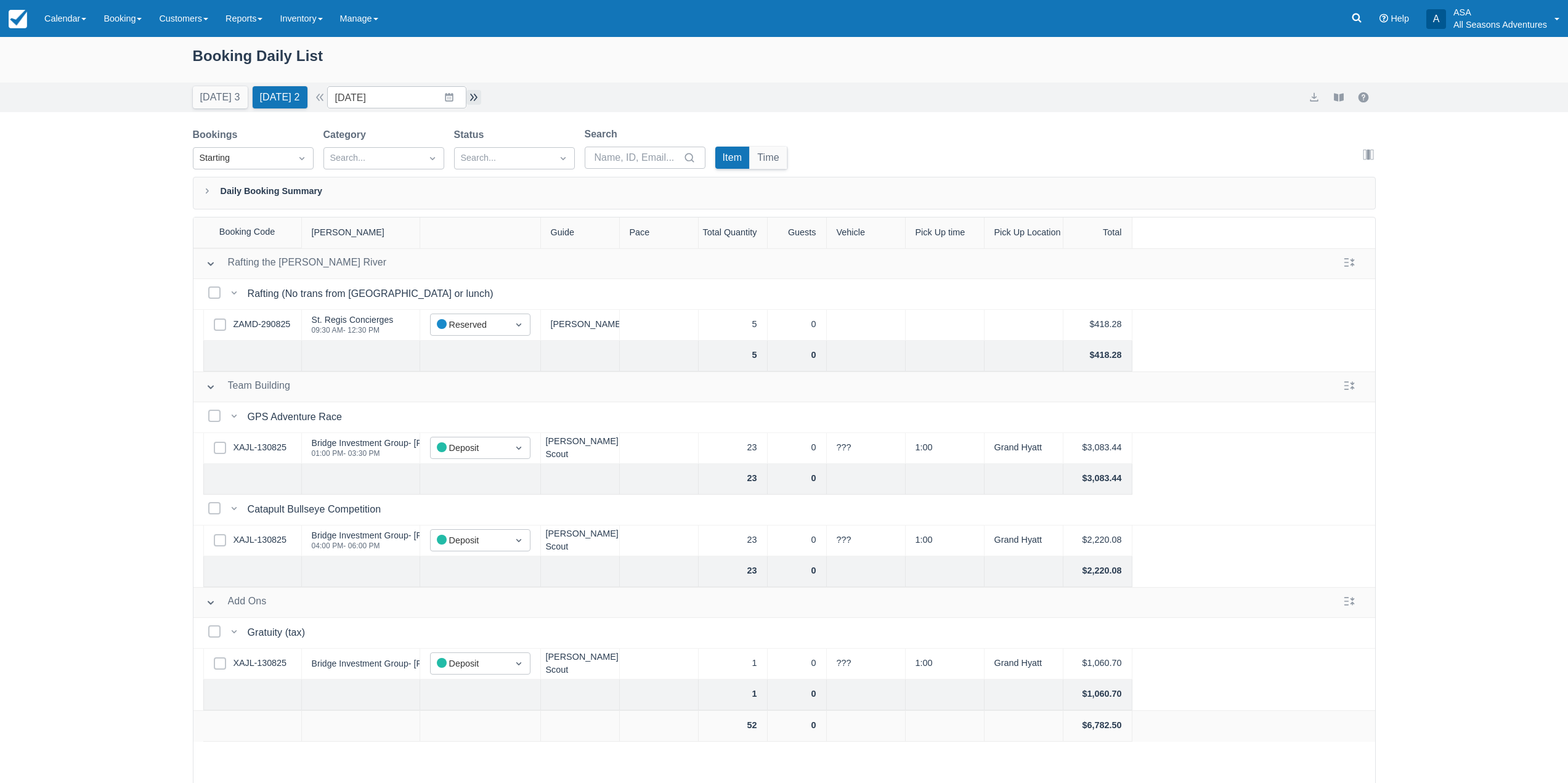
click at [478, 92] on button "button" at bounding box center [473, 97] width 15 height 15
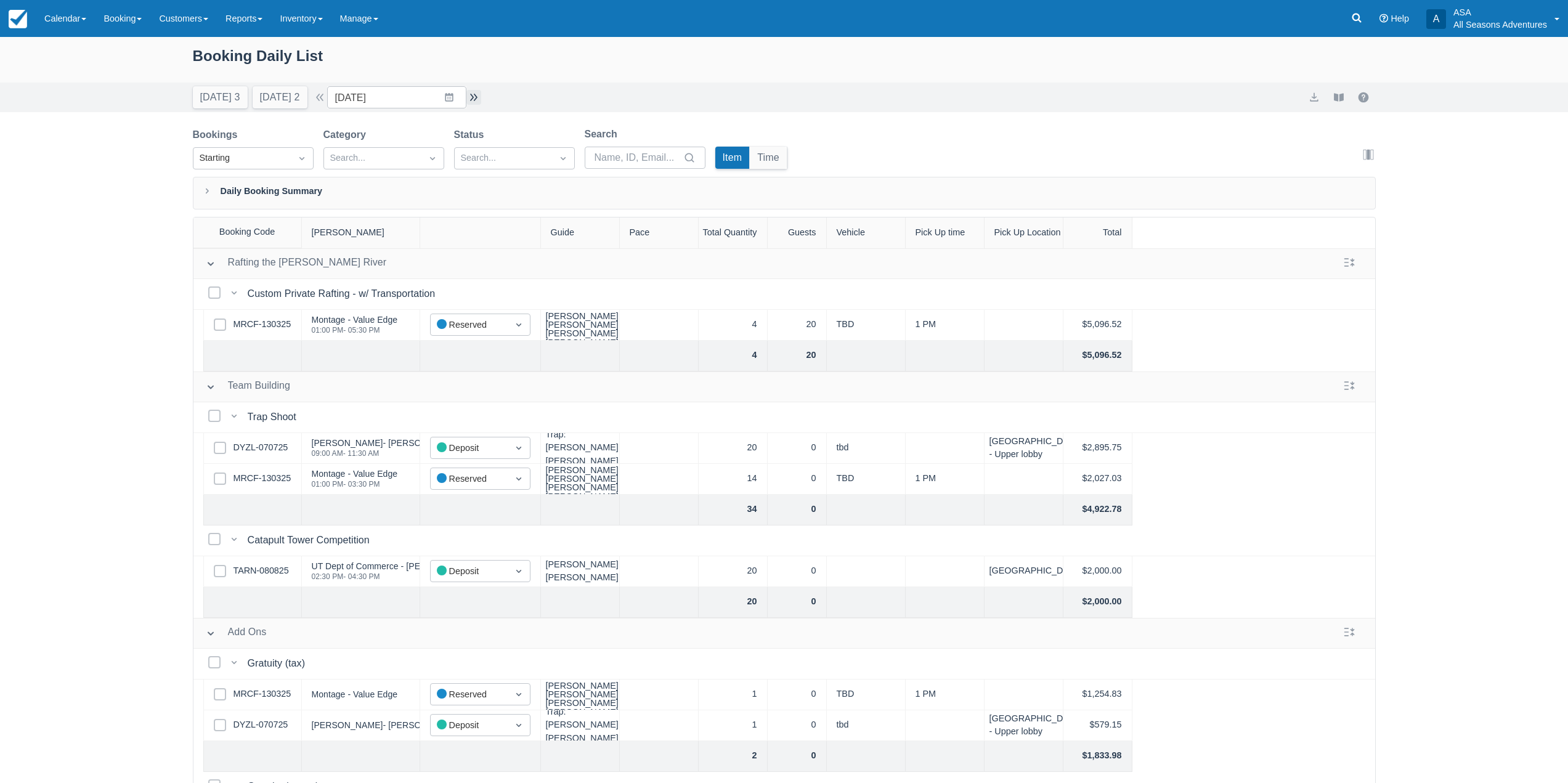
click at [481, 94] on button "button" at bounding box center [473, 97] width 15 height 15
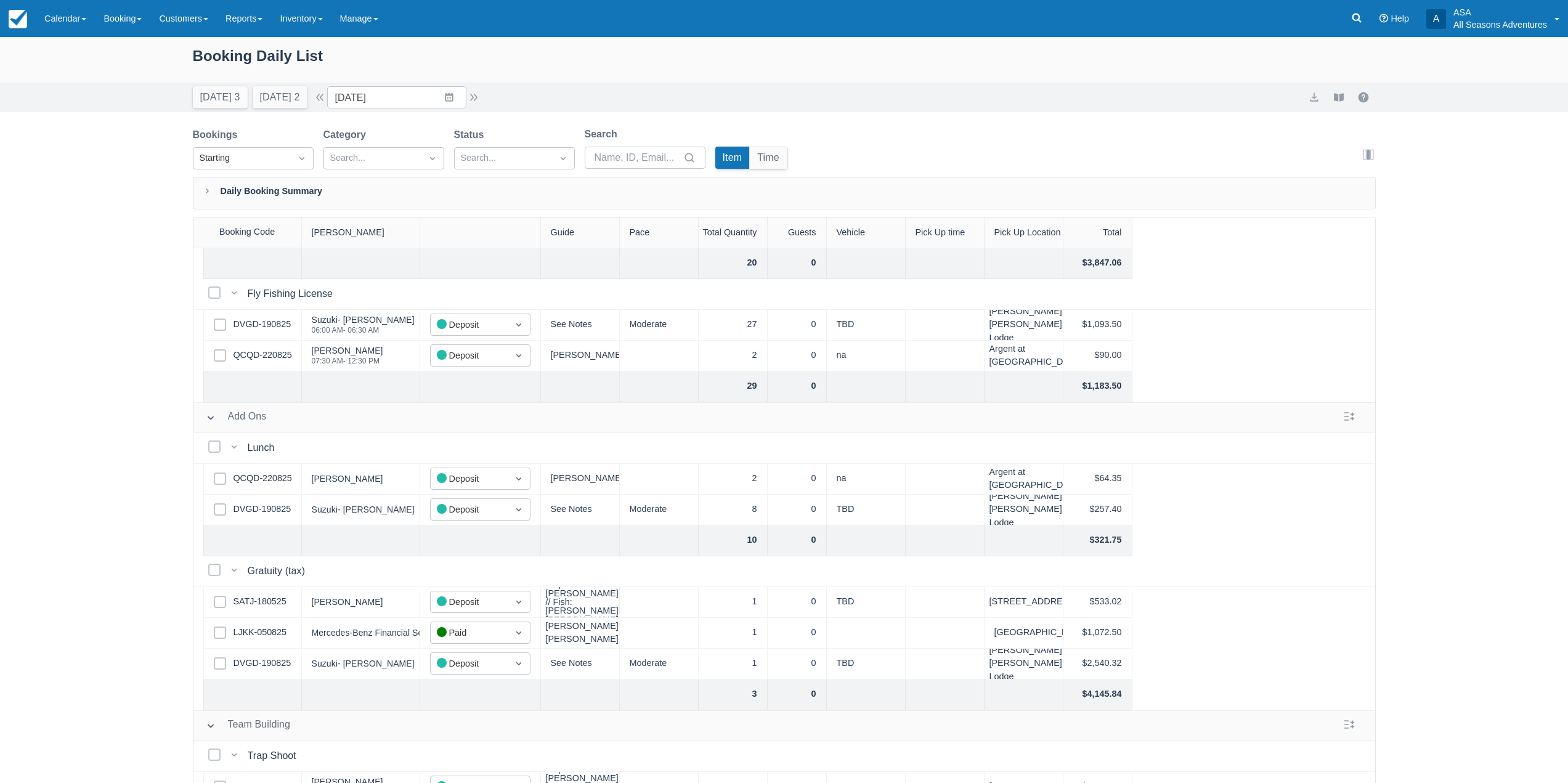
scroll to position [645, 0]
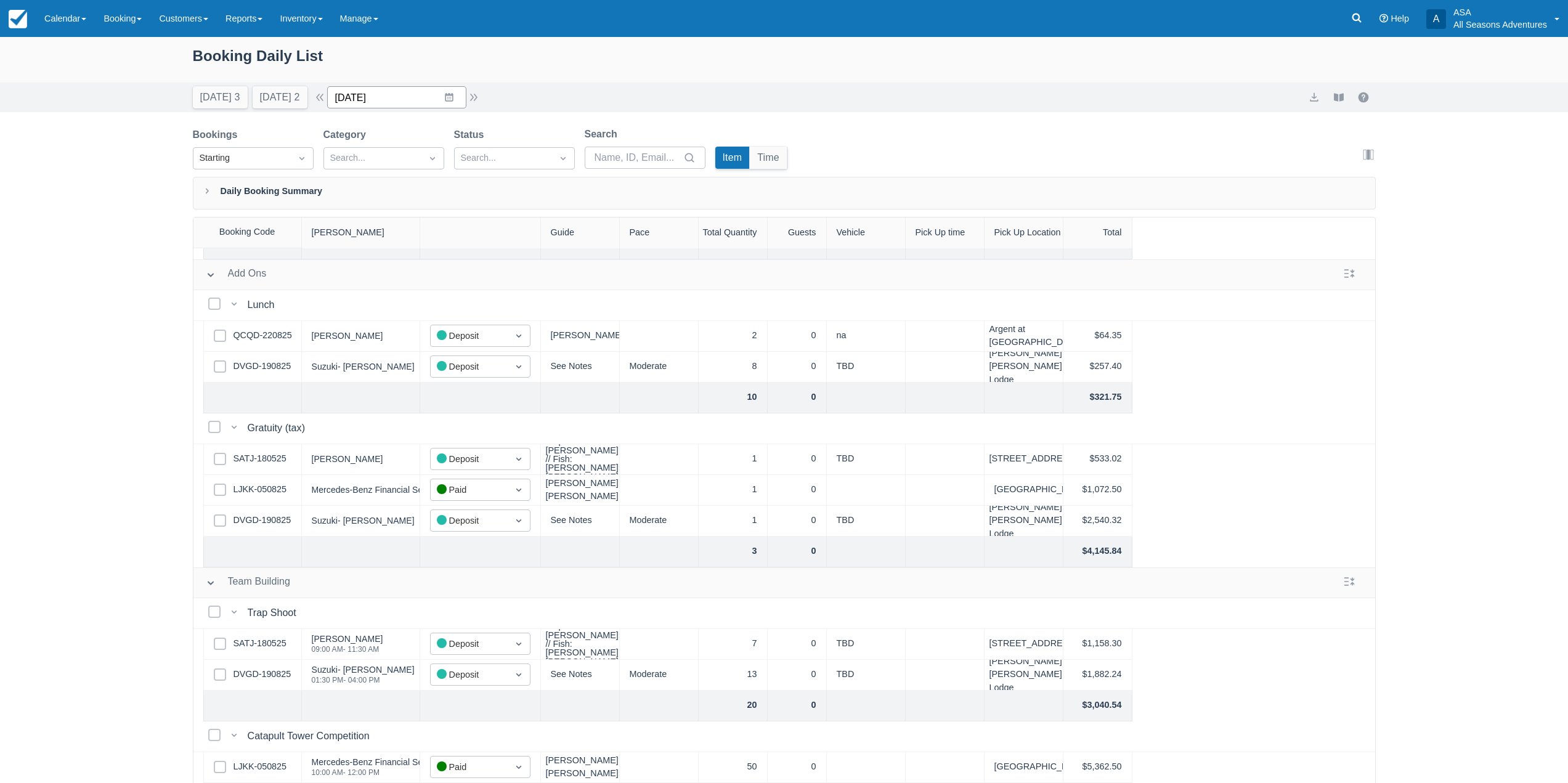
click at [457, 87] on input "[DATE]" at bounding box center [396, 97] width 139 height 23
click at [559, 85] on div "Today 3 Tomorrow 2 Date 09/05/25 Navigate forward to interact with the calendar…" at bounding box center [784, 97] width 1568 height 30
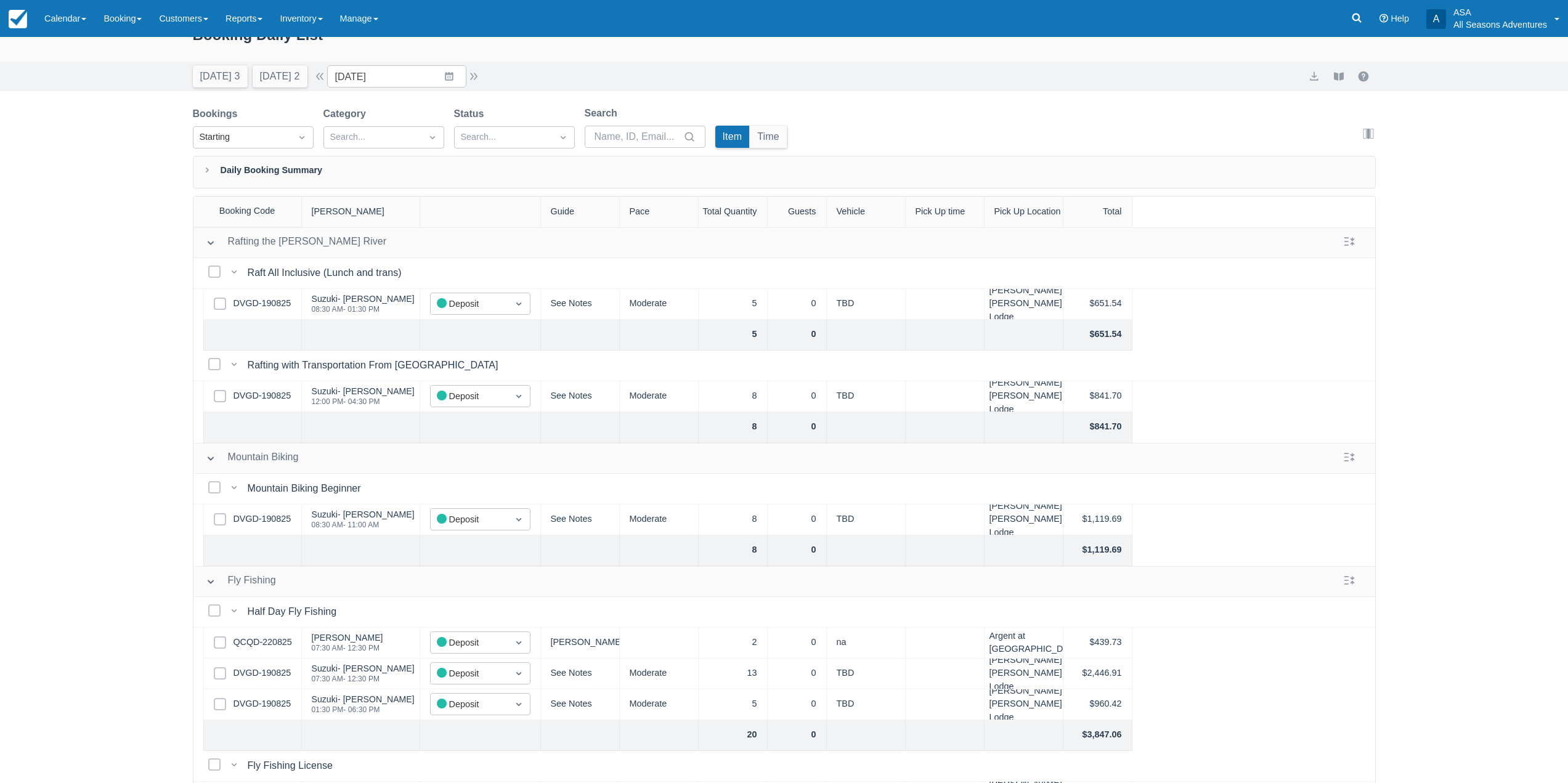
scroll to position [0, 0]
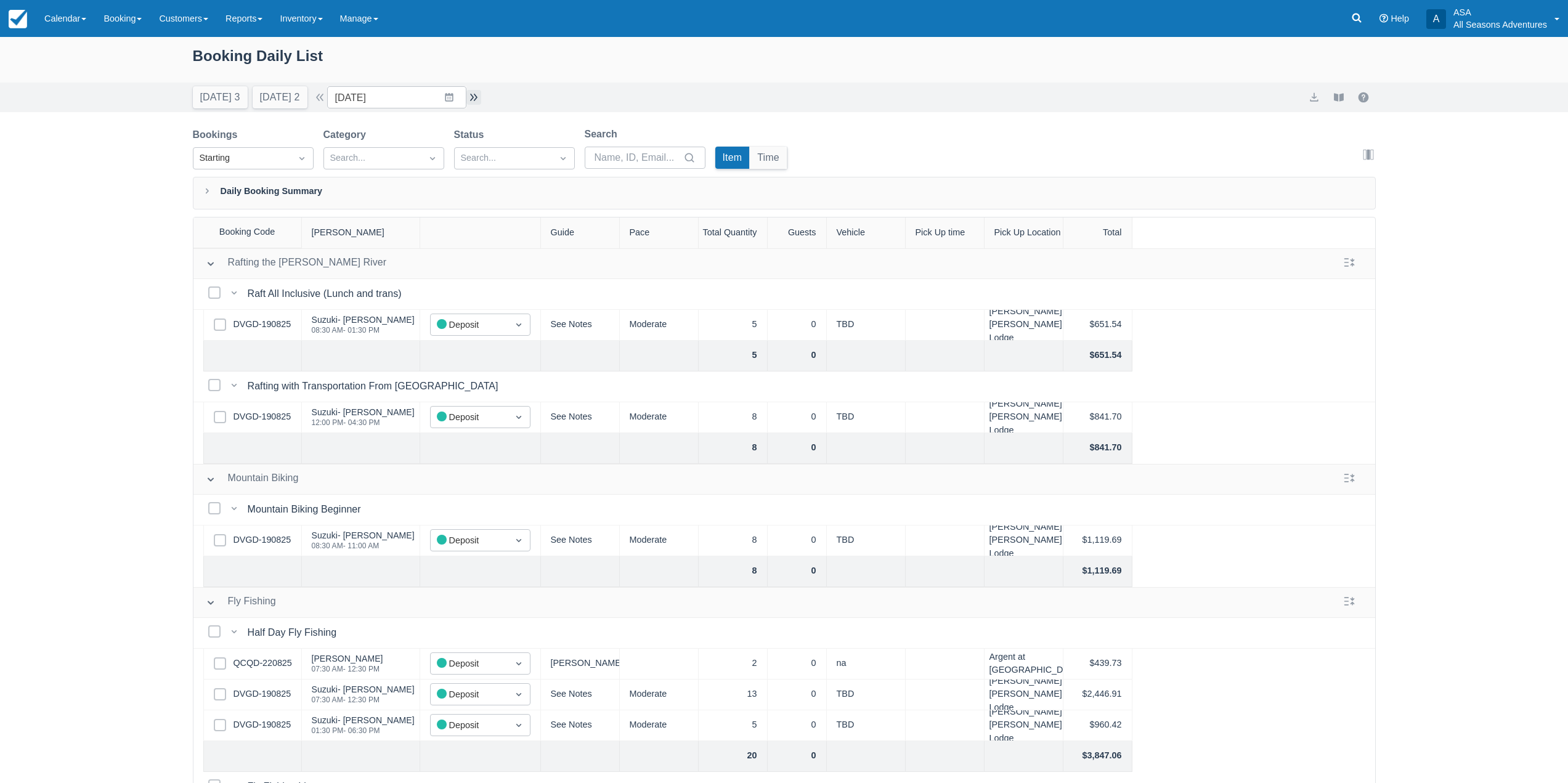
click at [481, 97] on button "button" at bounding box center [473, 97] width 15 height 15
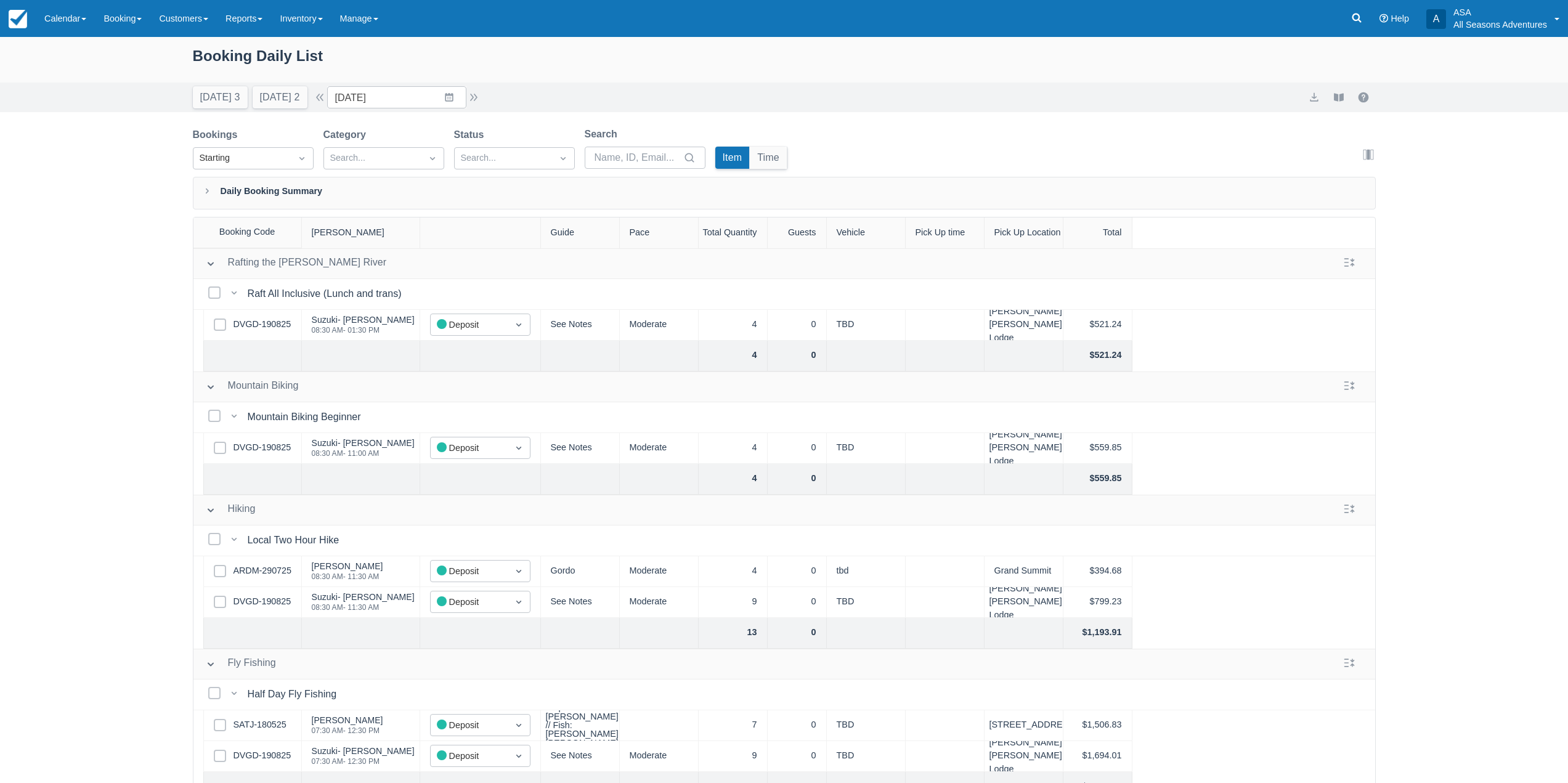
scroll to position [214, 0]
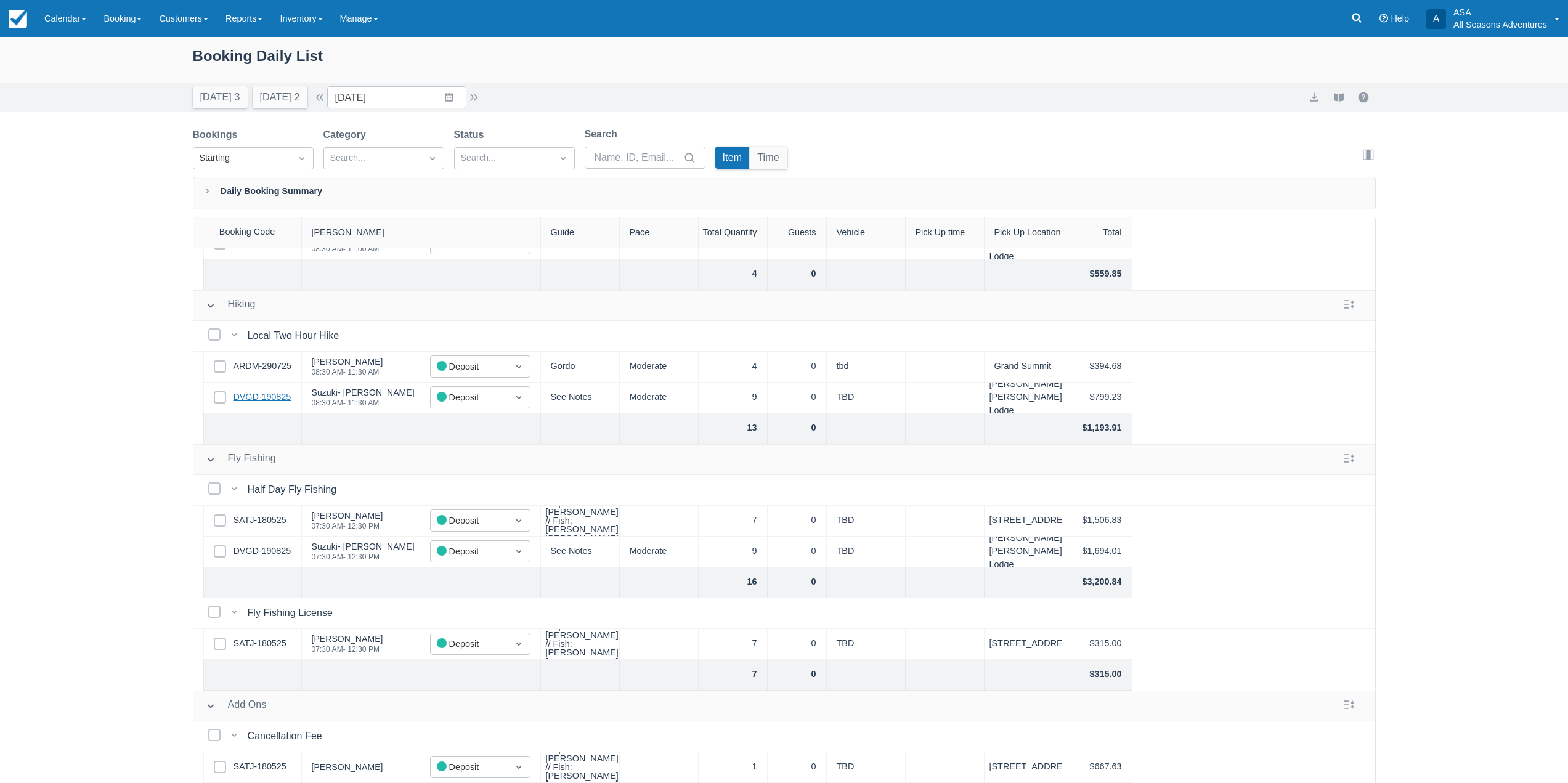
click at [262, 390] on link "DVGD-190825" at bounding box center [263, 397] width 58 height 14
click at [481, 99] on button "button" at bounding box center [473, 97] width 15 height 15
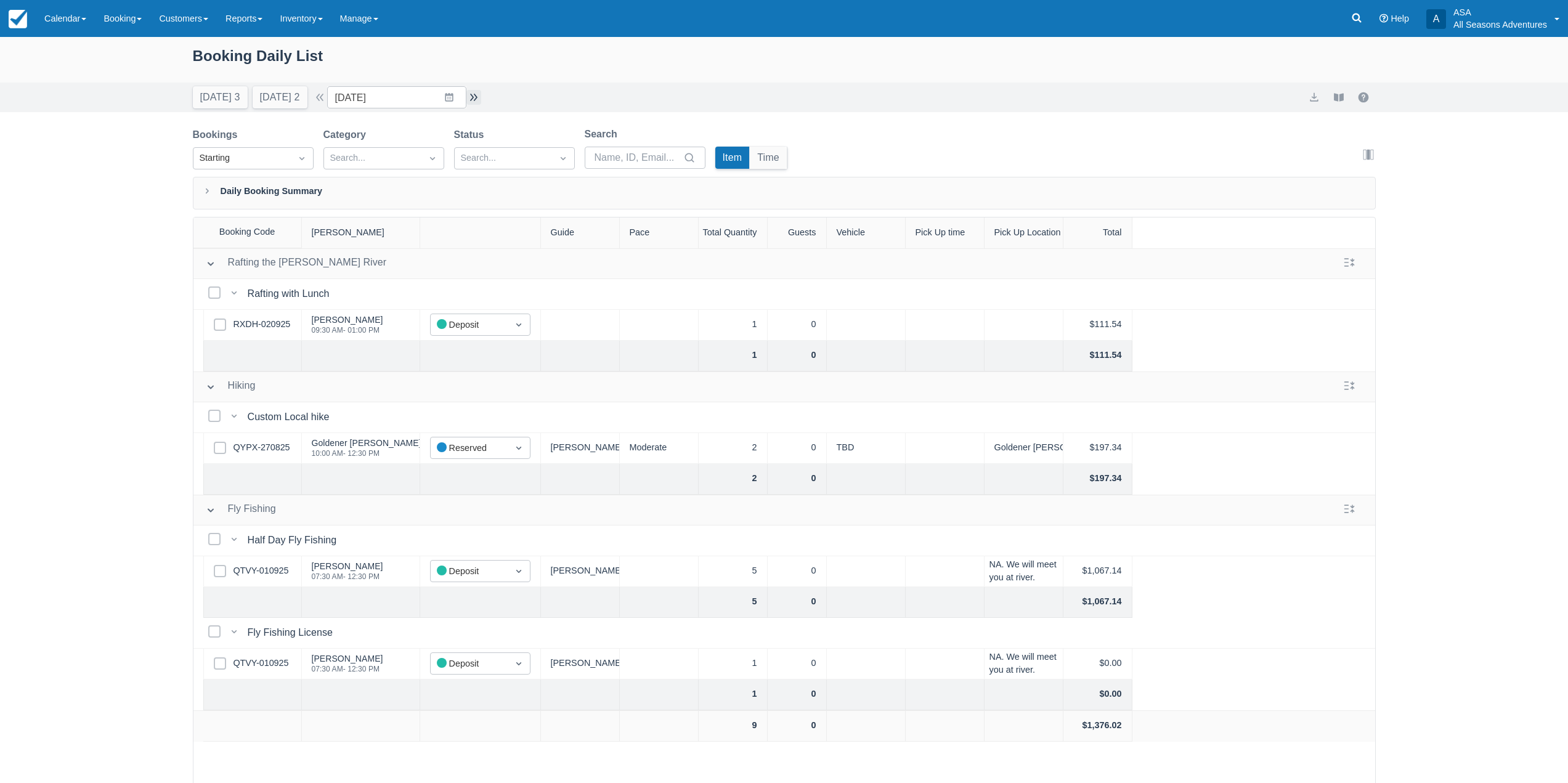
click at [480, 94] on button "button" at bounding box center [473, 97] width 15 height 15
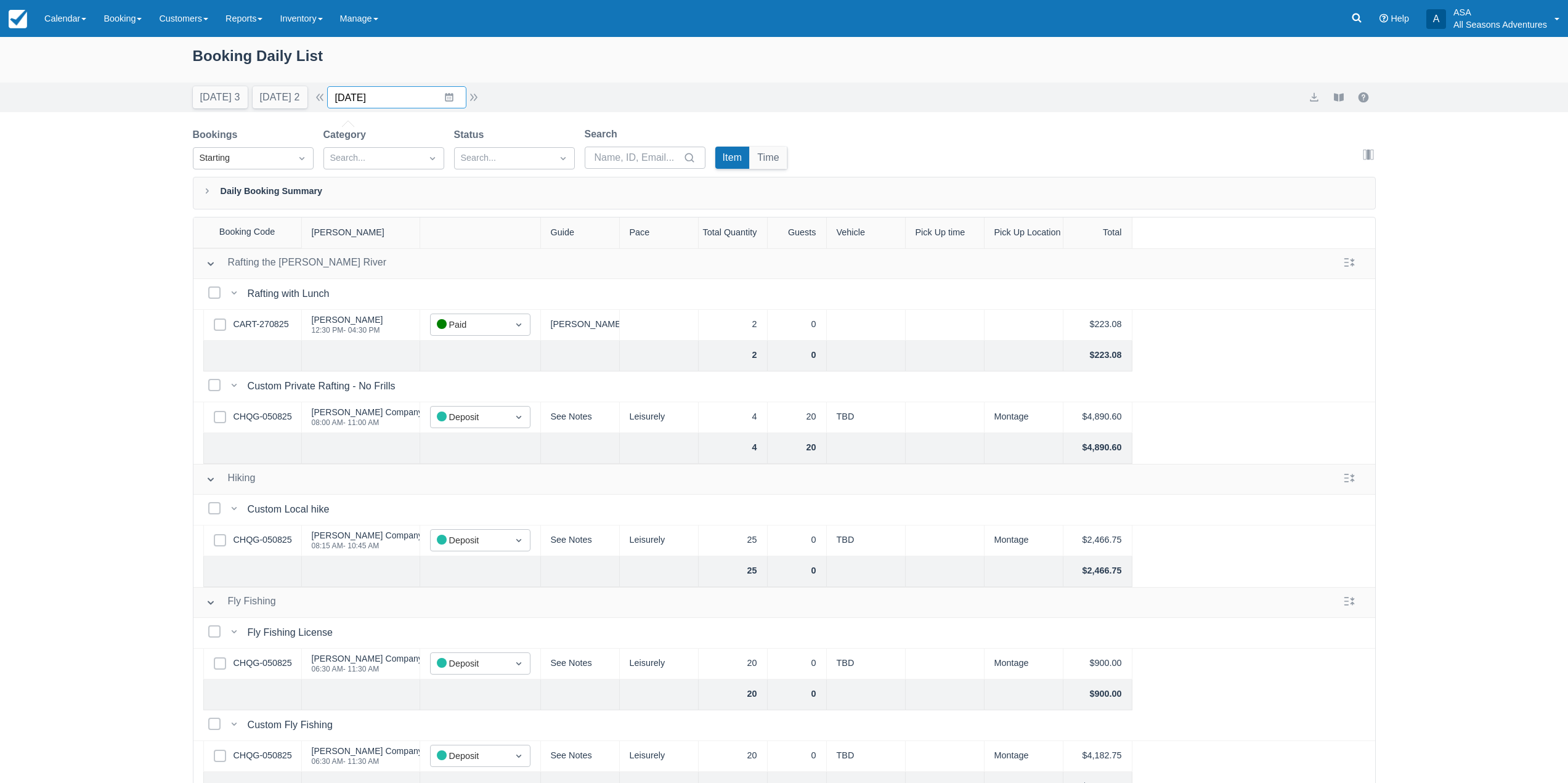
click at [455, 105] on input "09/08/25" at bounding box center [396, 97] width 139 height 23
click at [513, 105] on div "Today 3 Tomorrow 2 Date 09/08/25 Navigate forward to interact with the calendar…" at bounding box center [784, 97] width 1183 height 23
click at [480, 98] on button "button" at bounding box center [473, 97] width 15 height 15
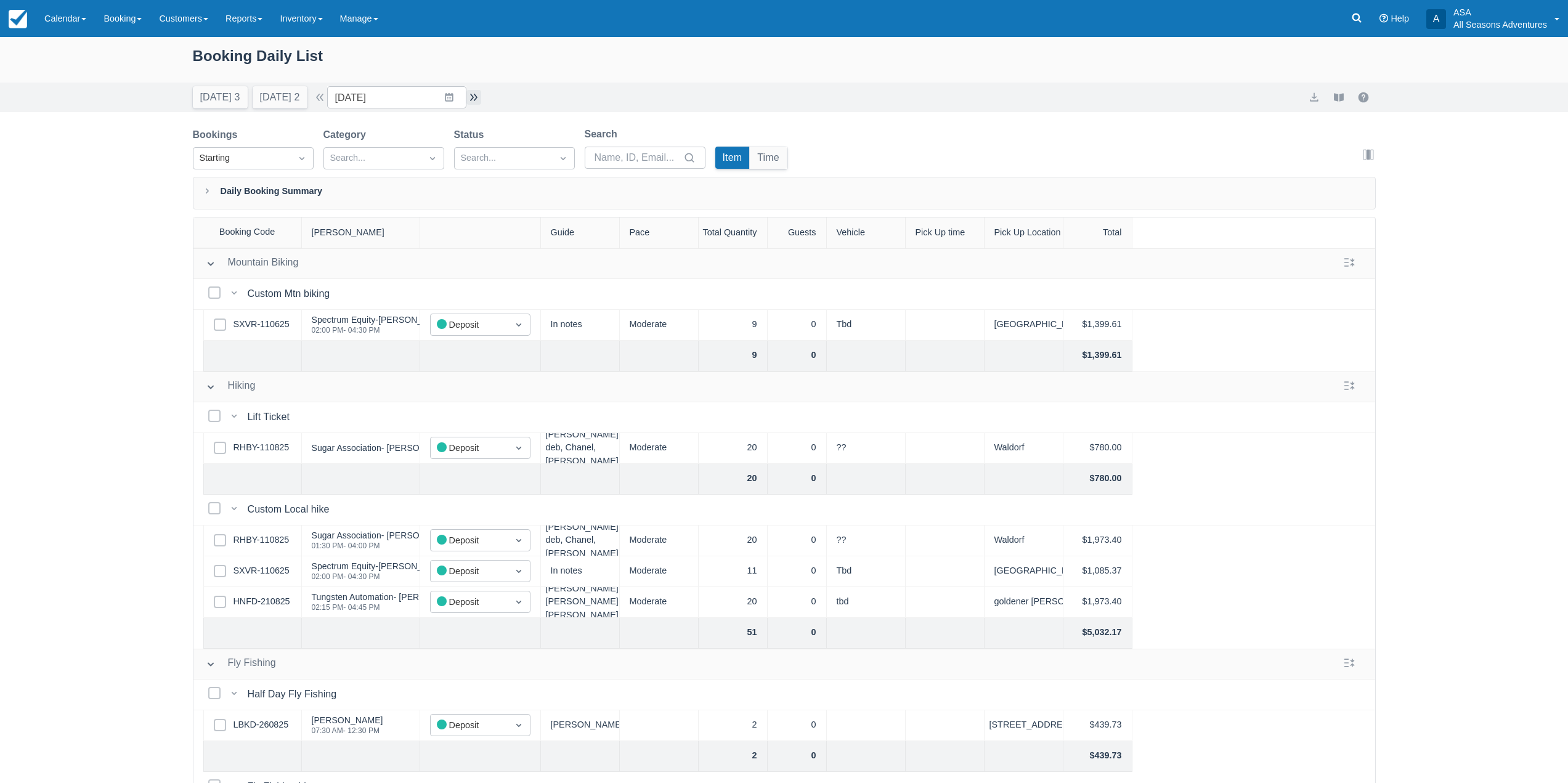
click at [473, 98] on button "button" at bounding box center [473, 97] width 15 height 15
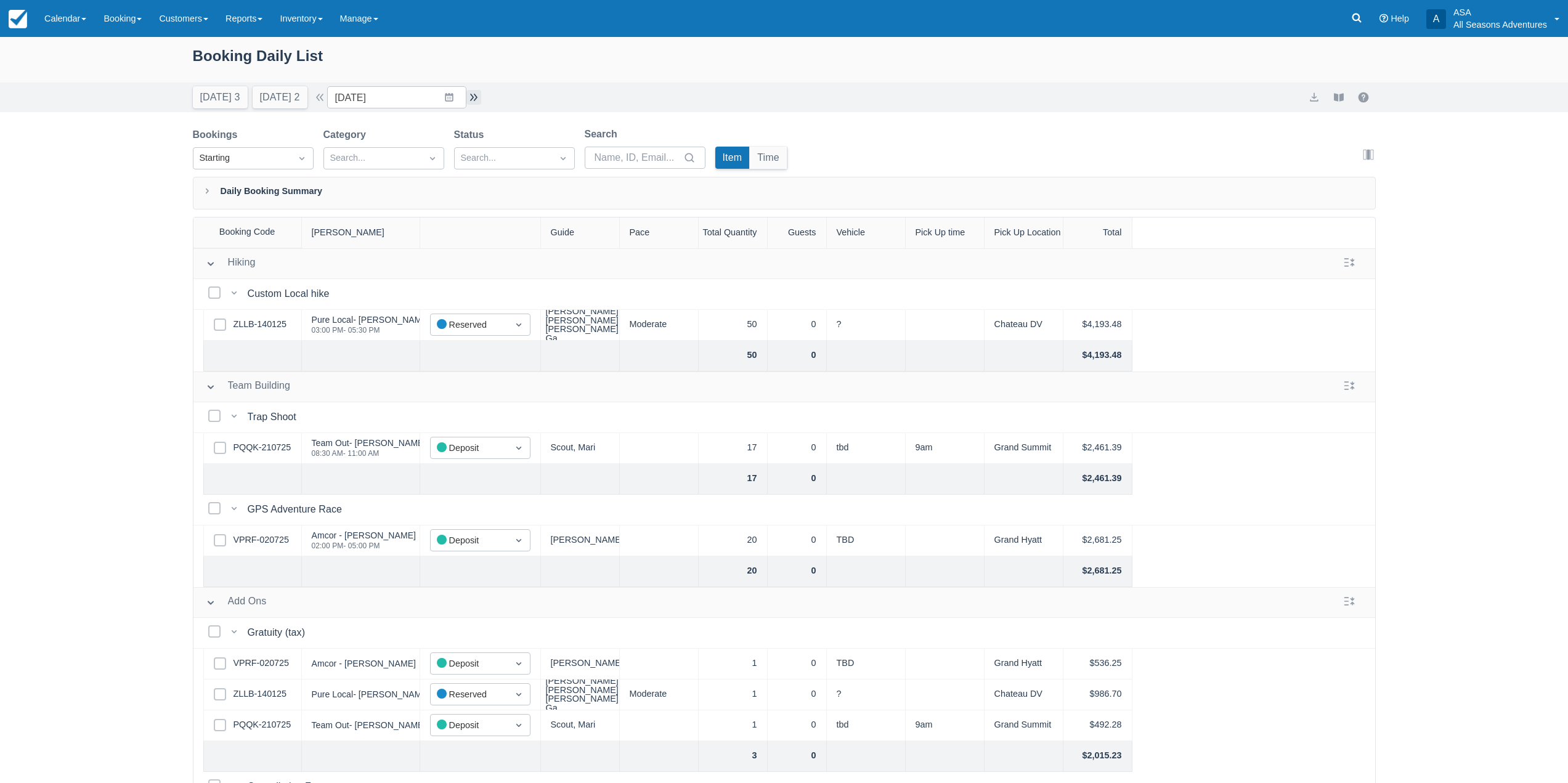
click at [481, 98] on button "button" at bounding box center [473, 97] width 15 height 15
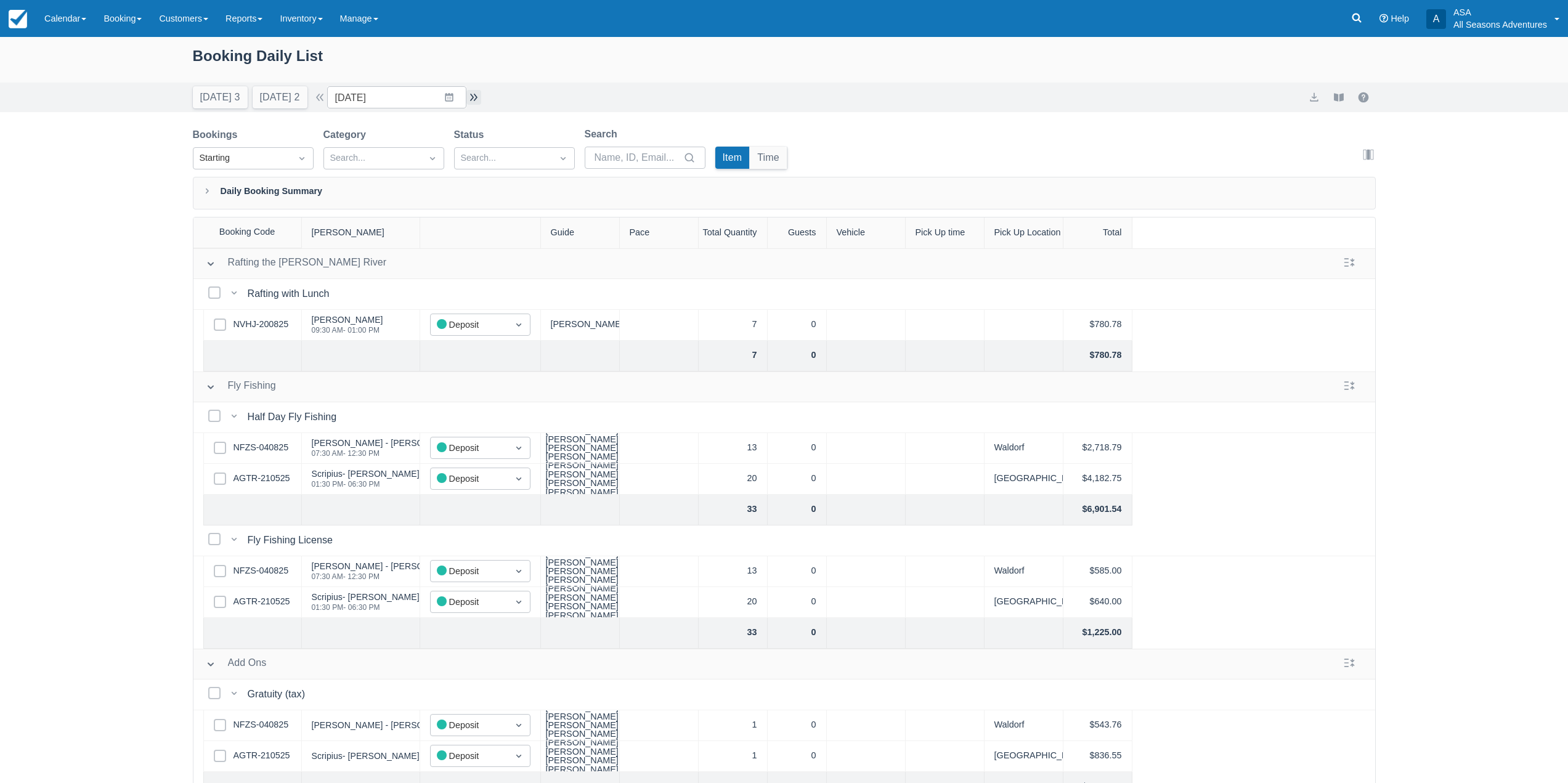
click at [480, 102] on button "button" at bounding box center [473, 97] width 15 height 15
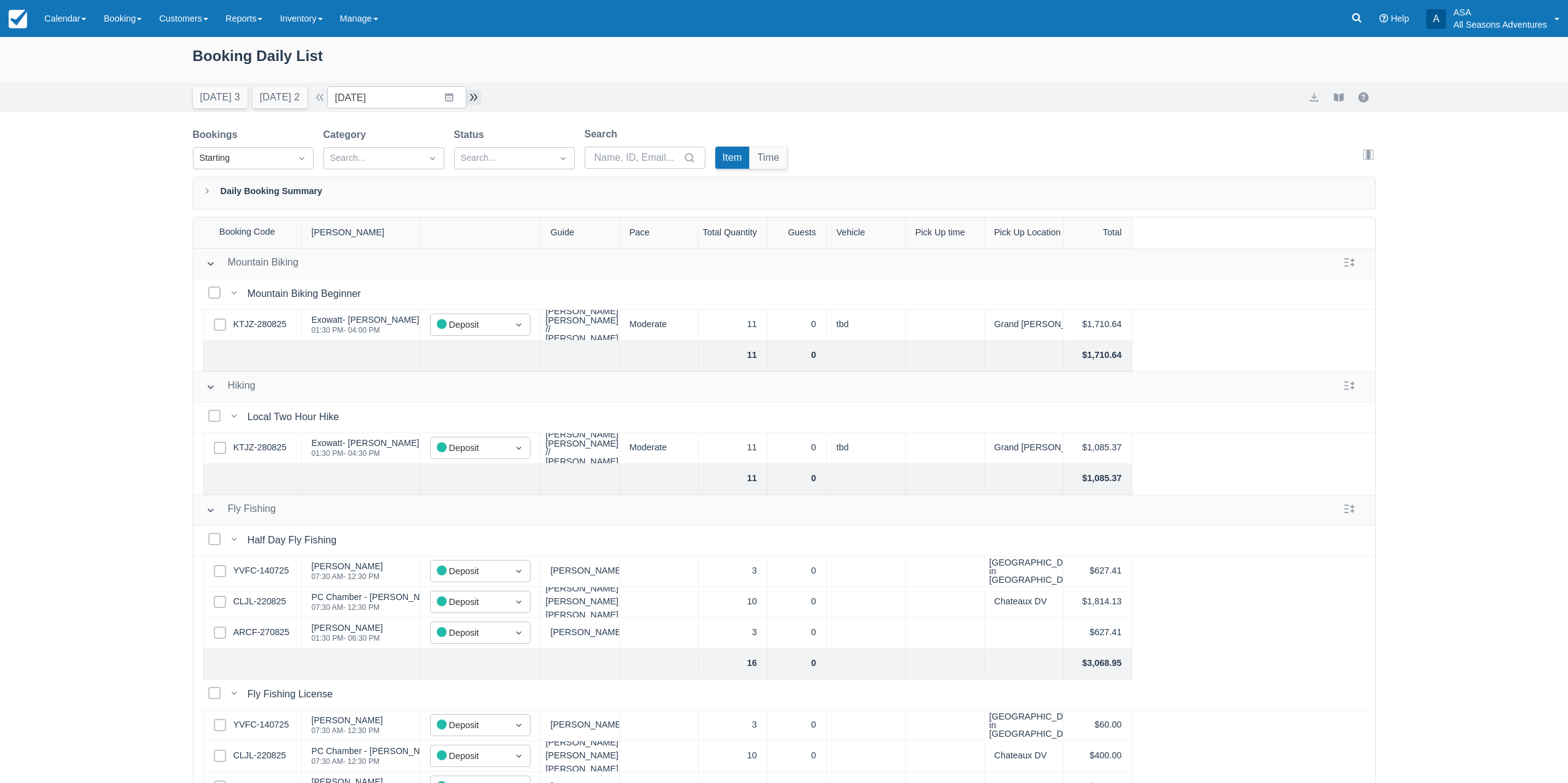
click at [476, 95] on button "button" at bounding box center [473, 97] width 15 height 15
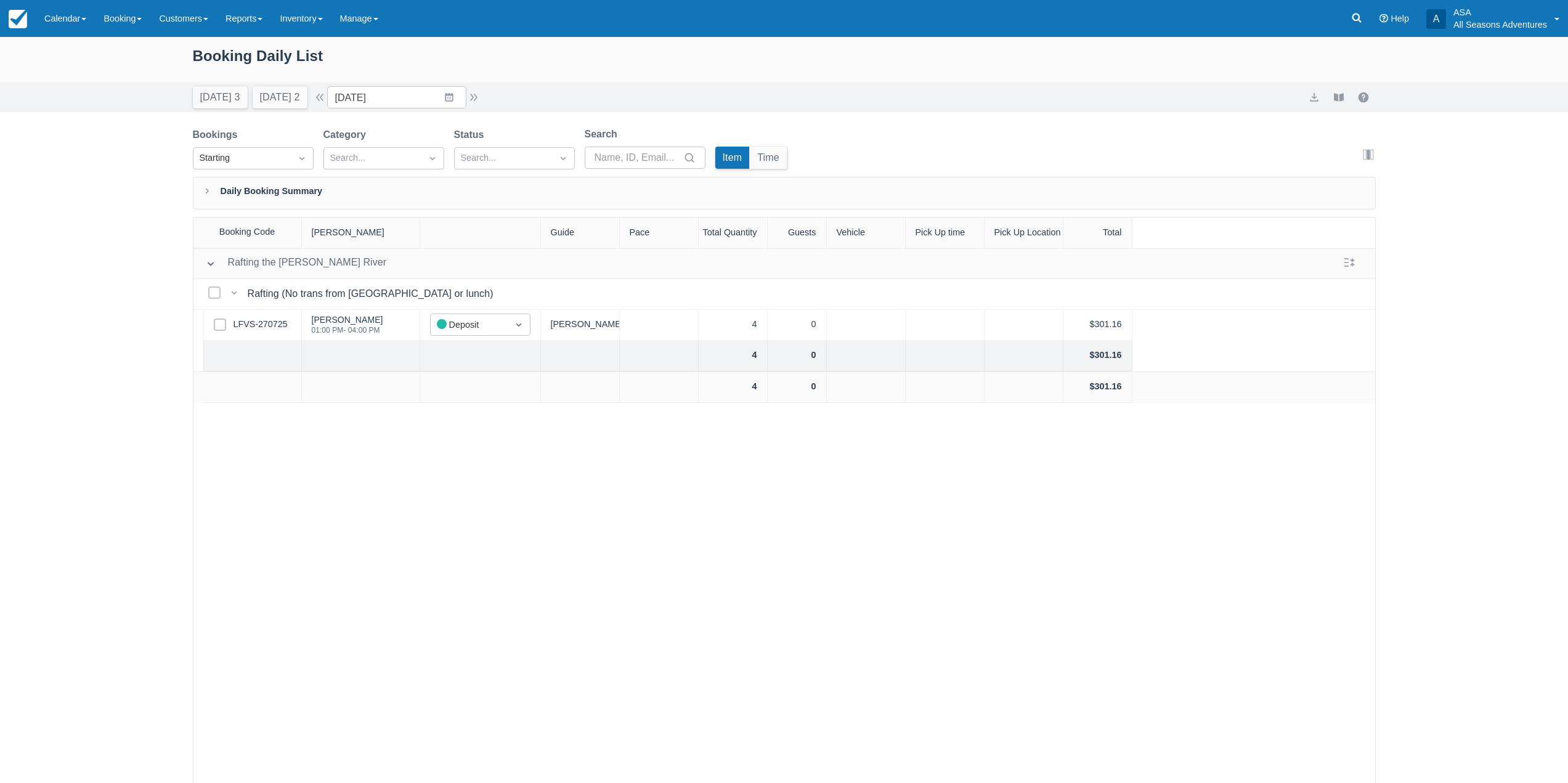
click at [476, 89] on div "Today 3 Tomorrow 2 Date 09/14/25 Navigate forward to interact with the calendar…" at bounding box center [337, 97] width 289 height 23
click at [475, 102] on button "button" at bounding box center [473, 97] width 15 height 15
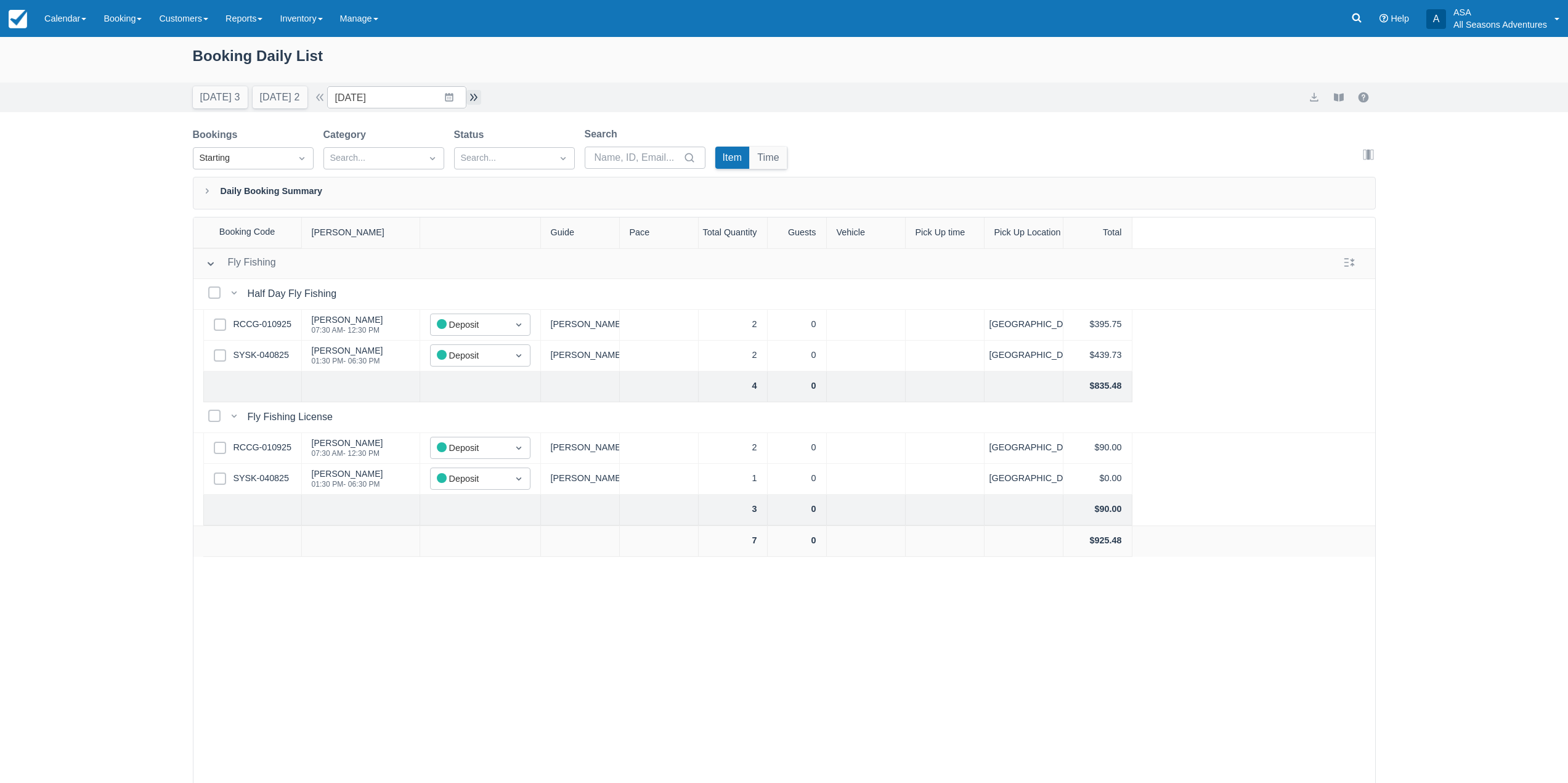
click at [479, 96] on button "button" at bounding box center [473, 97] width 15 height 15
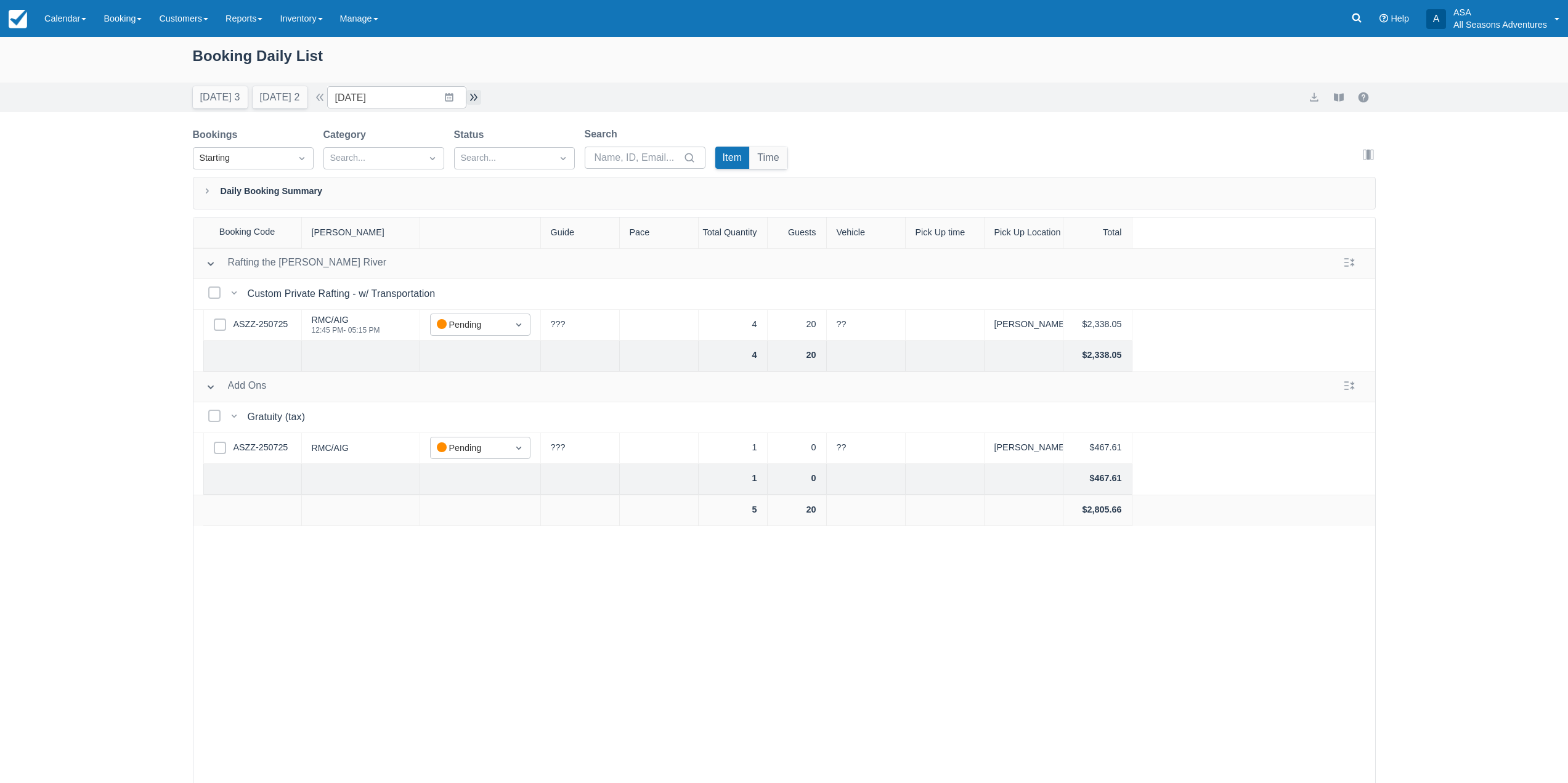
click at [479, 96] on button "button" at bounding box center [473, 97] width 15 height 15
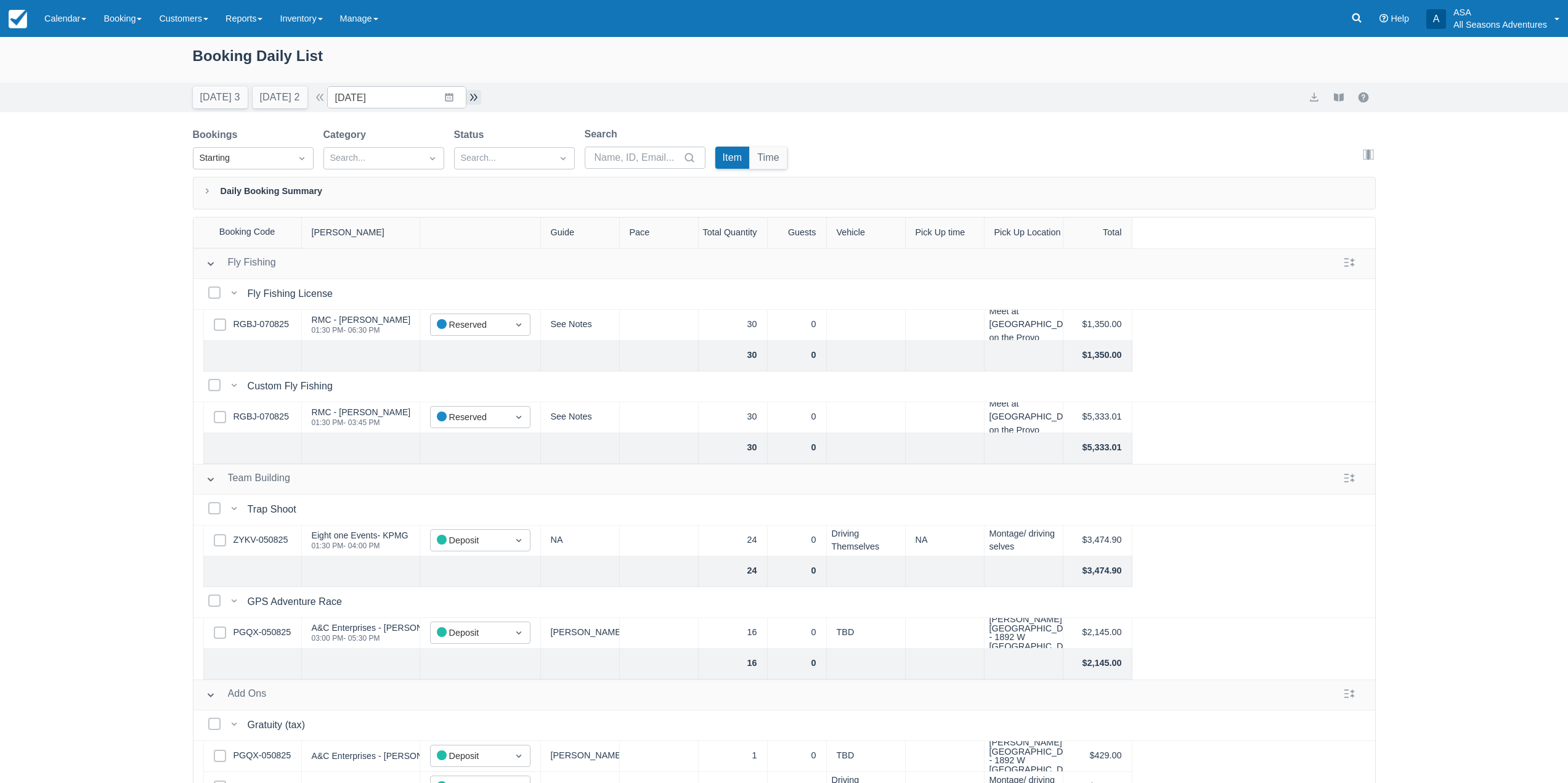
click at [475, 99] on button "button" at bounding box center [473, 97] width 15 height 15
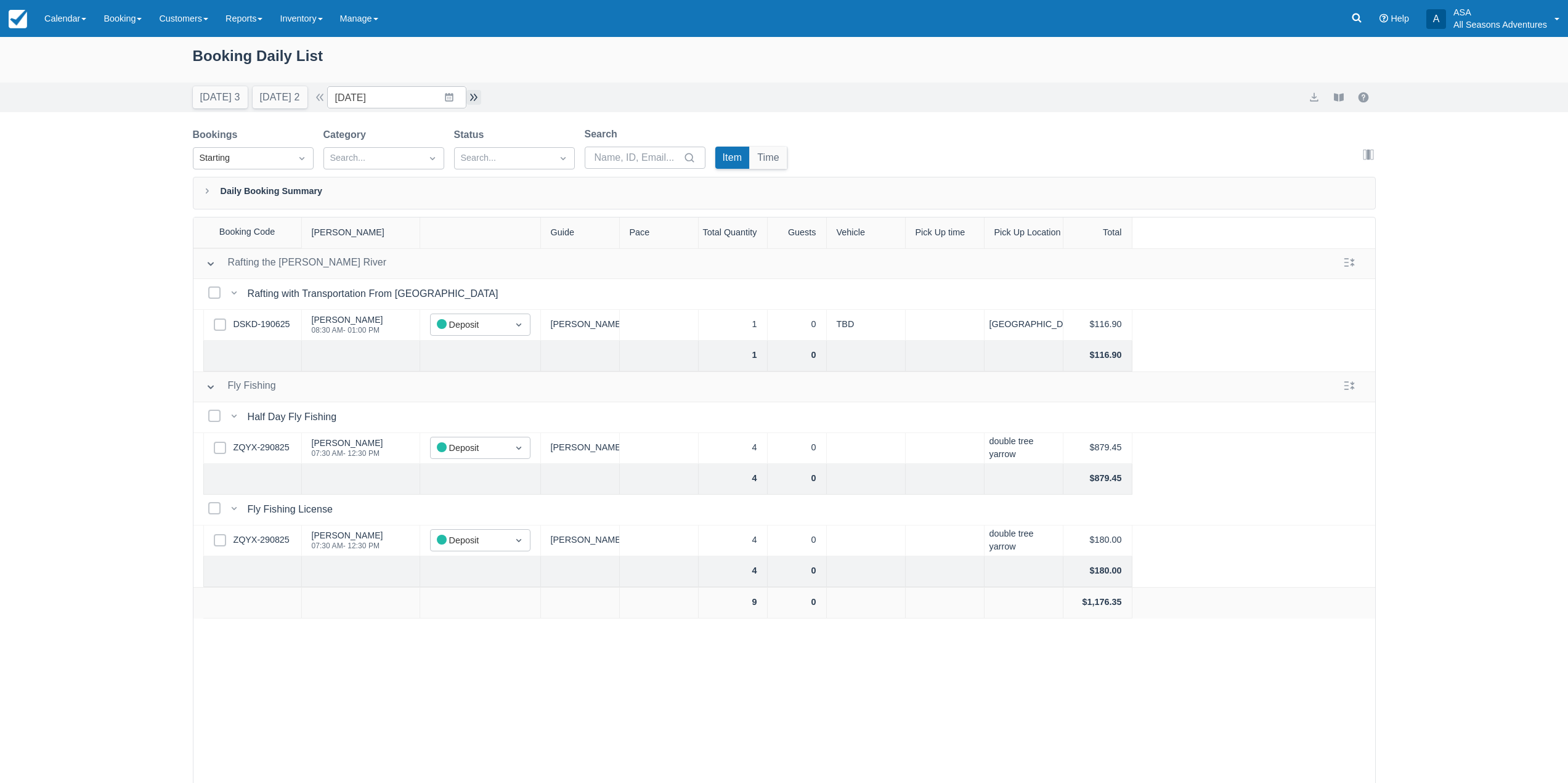
click at [479, 95] on button "button" at bounding box center [473, 97] width 15 height 15
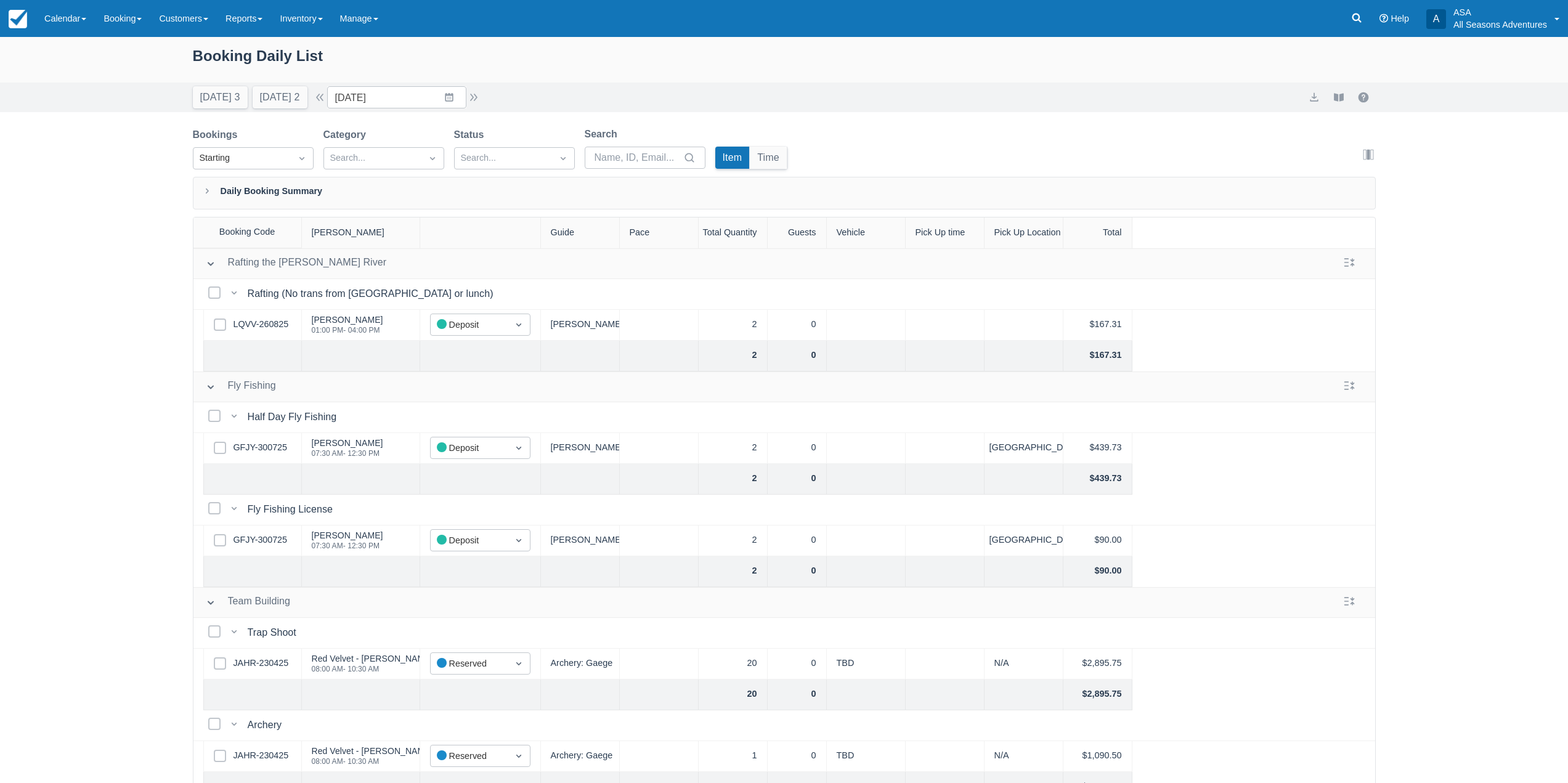
click at [277, 119] on div "Booking Daily List Today 3 Tomorrow 2 Date 09/20/25 Navigate forward to interac…" at bounding box center [784, 441] width 1568 height 808
click at [280, 97] on button "Tomorrow 2" at bounding box center [279, 97] width 55 height 23
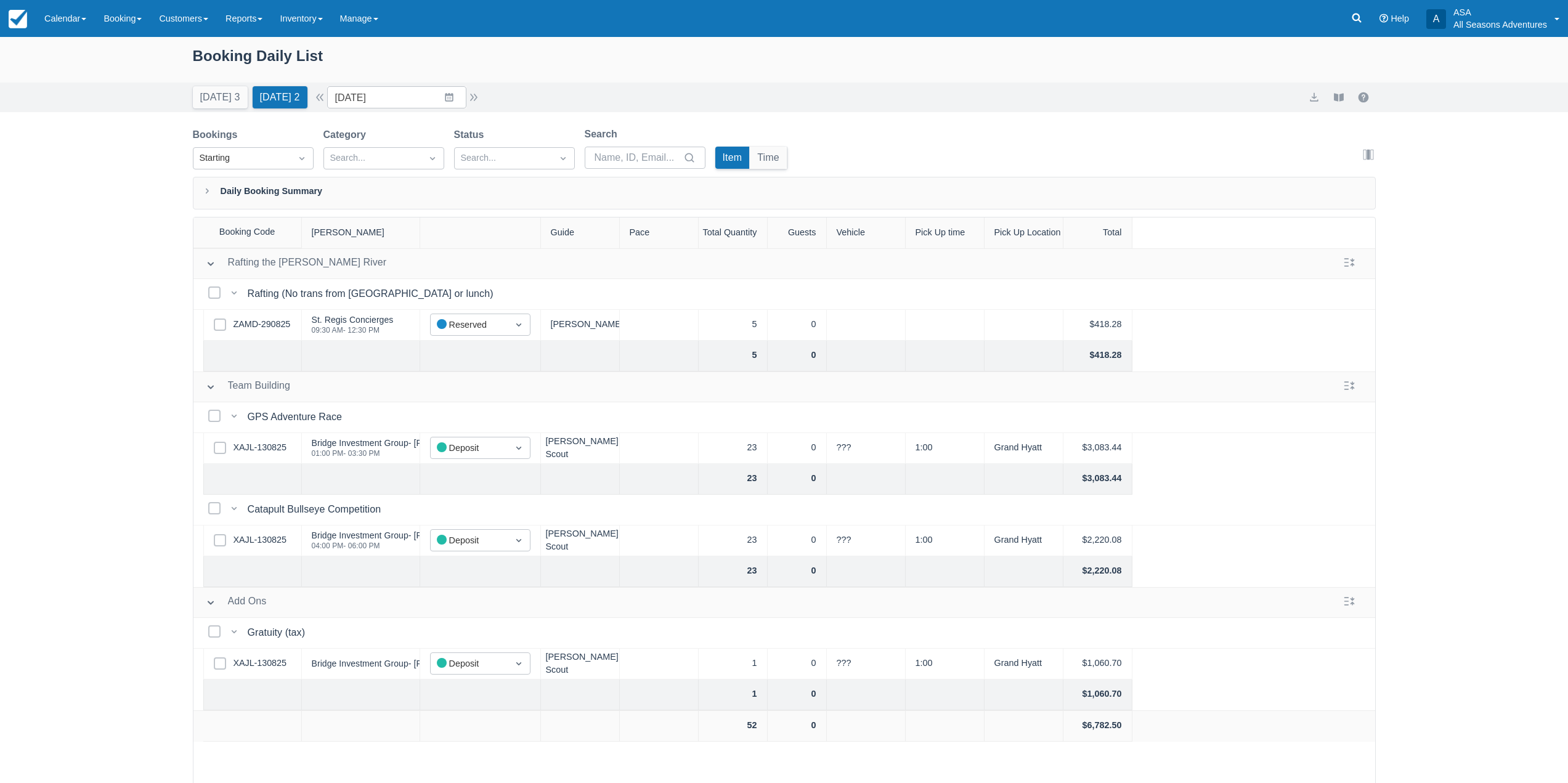
click at [486, 95] on div "Today 3 Tomorrow 2 Date 09/03/25 Navigate forward to interact with the calendar…" at bounding box center [784, 97] width 1183 height 23
click at [481, 95] on button "button" at bounding box center [473, 97] width 15 height 15
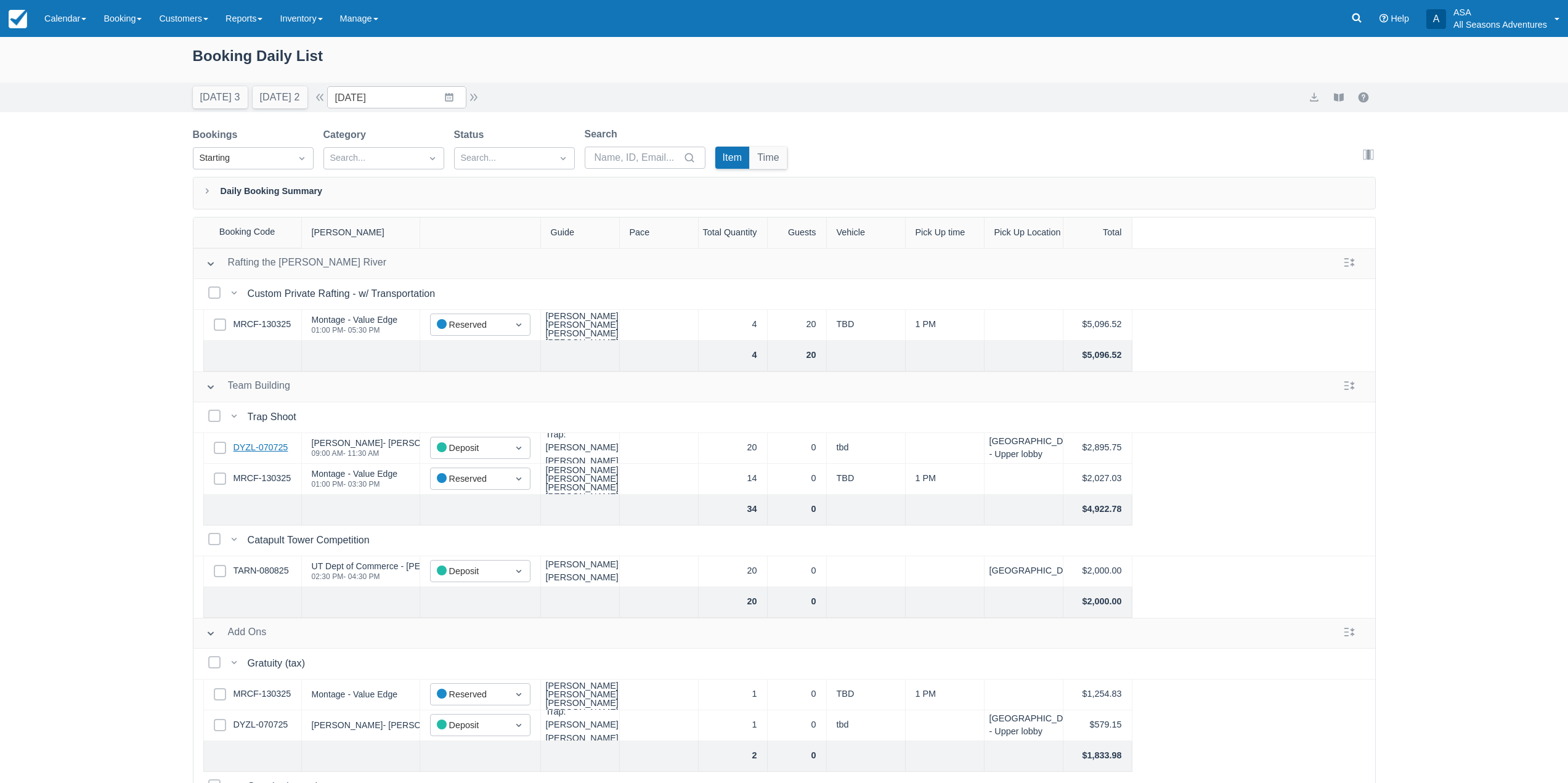
click at [268, 447] on link "DYZL-070725" at bounding box center [260, 448] width 55 height 14
click at [307, 99] on button "Tomorrow 2" at bounding box center [279, 97] width 55 height 23
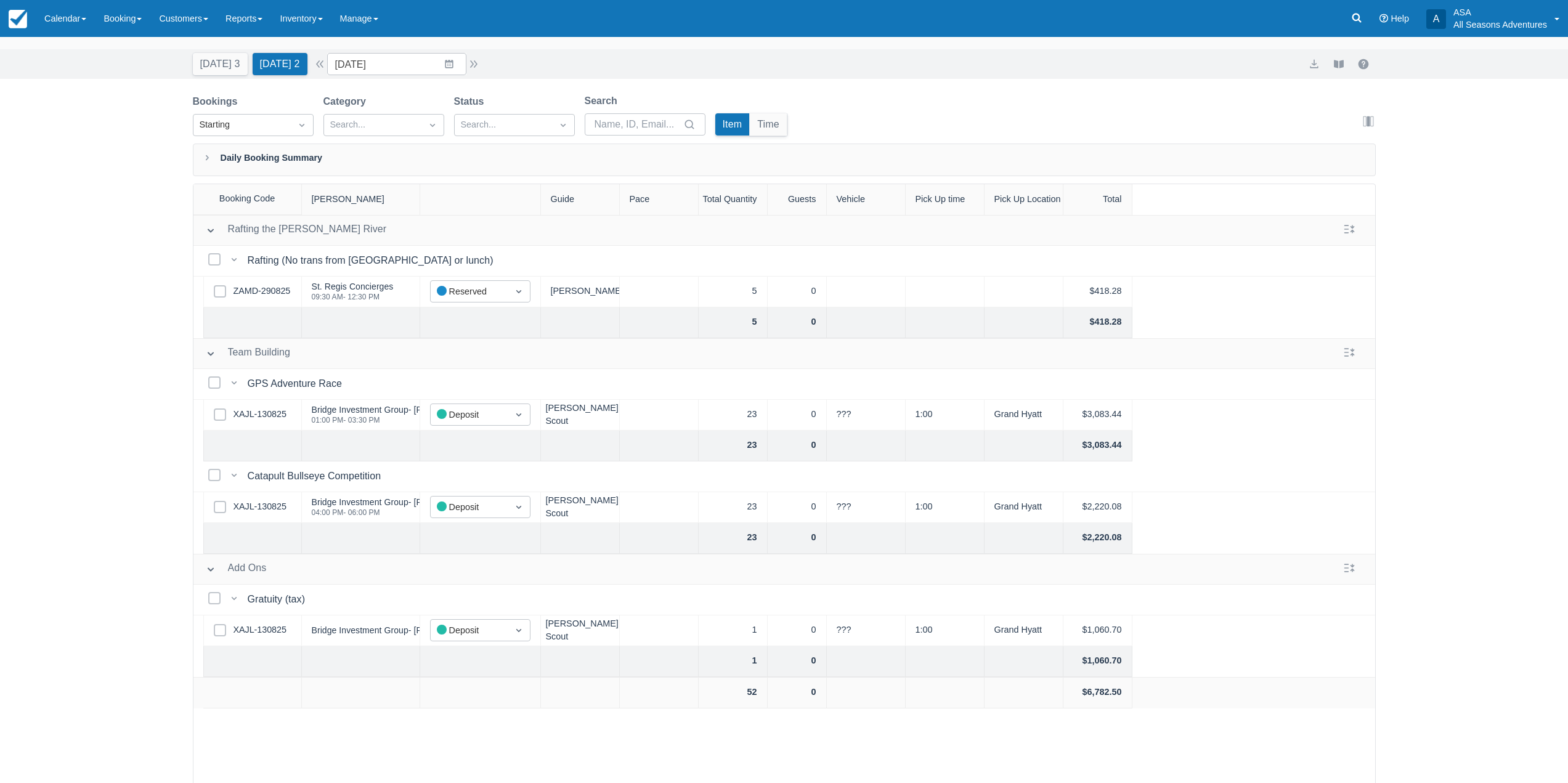
scroll to position [63, 0]
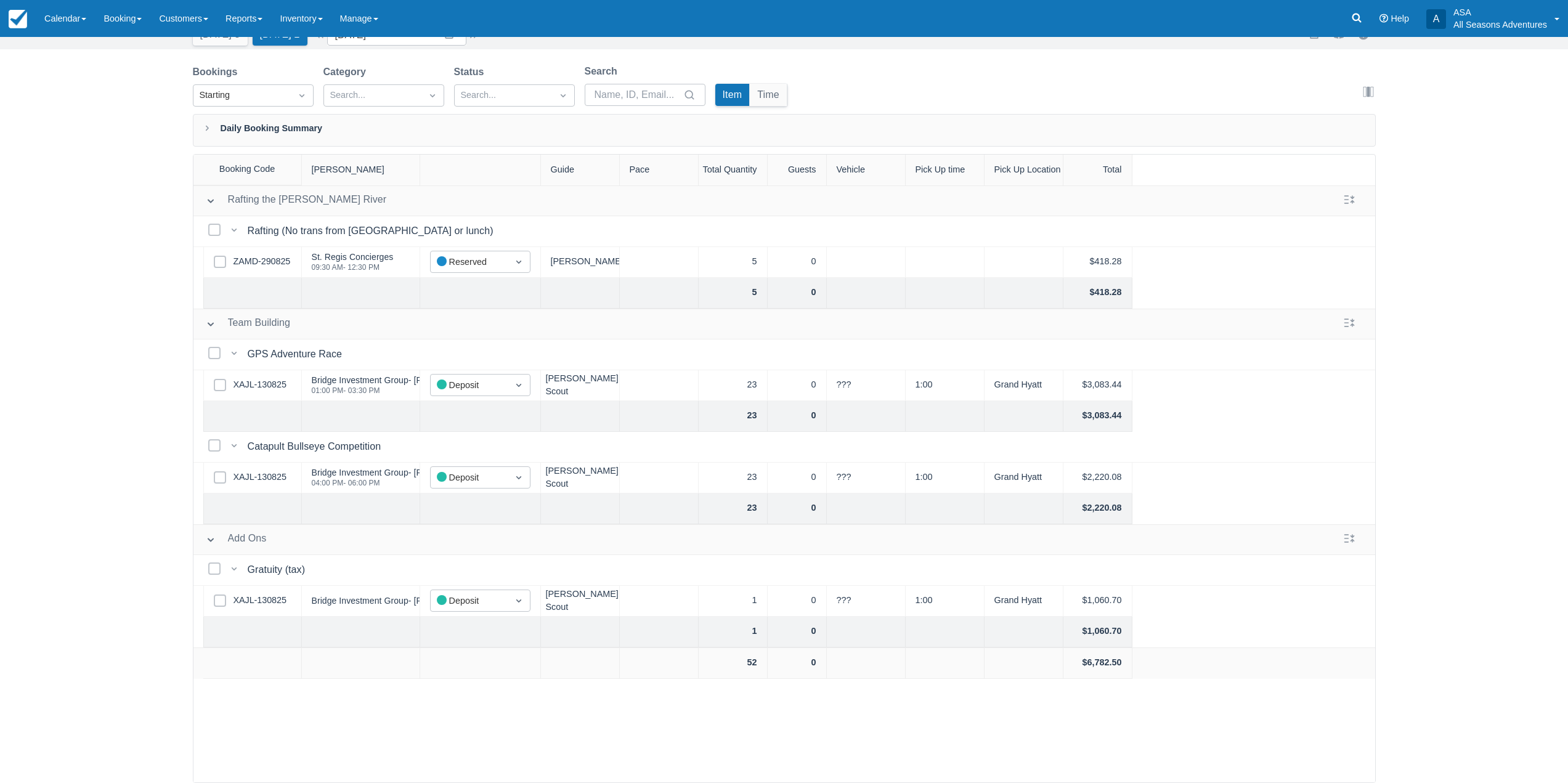
click at [249, 377] on div "Select Row XAJL-130825" at bounding box center [253, 385] width 99 height 31
click at [251, 386] on link "XAJL-130825" at bounding box center [260, 385] width 53 height 14
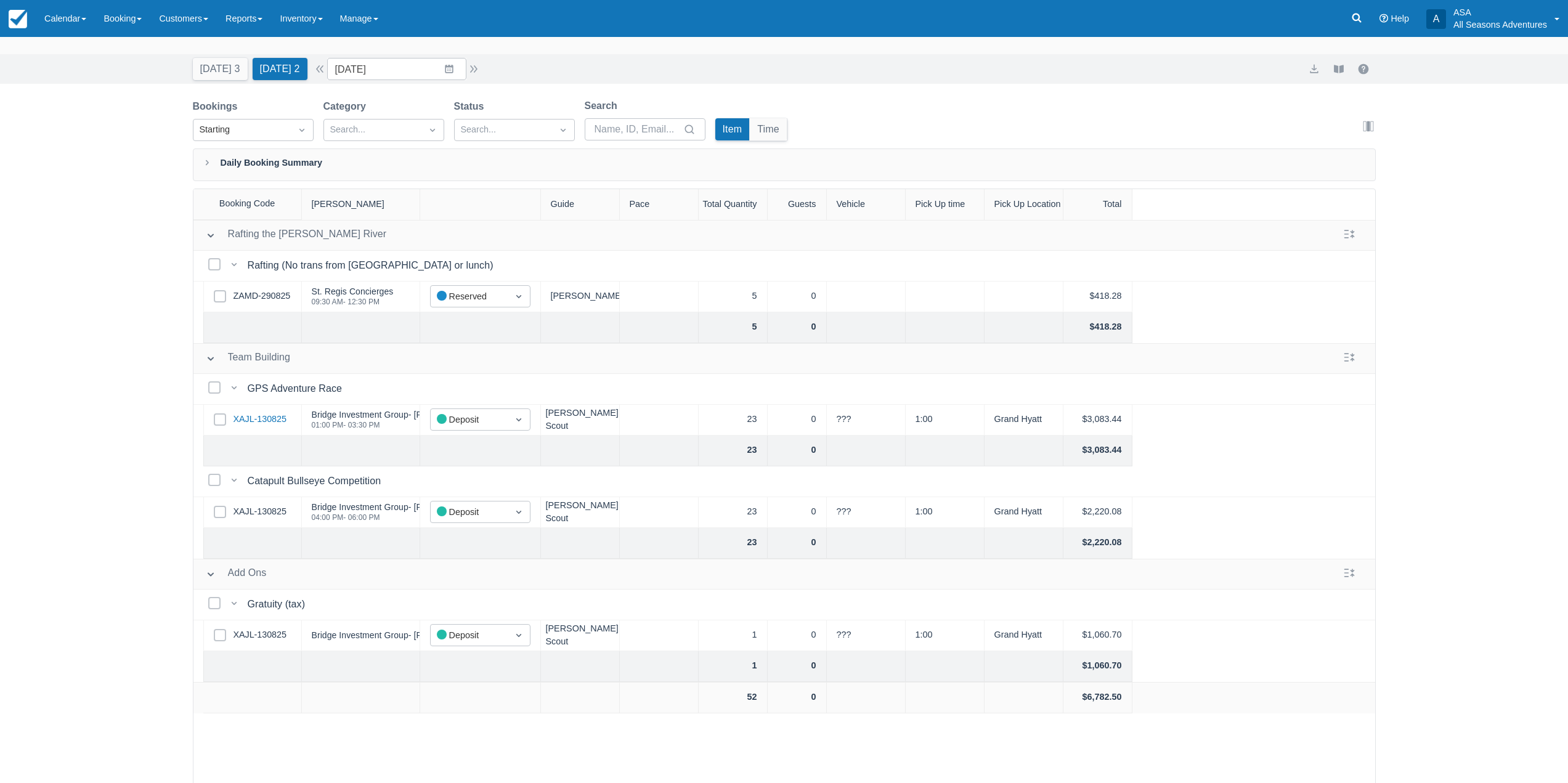
scroll to position [0, 0]
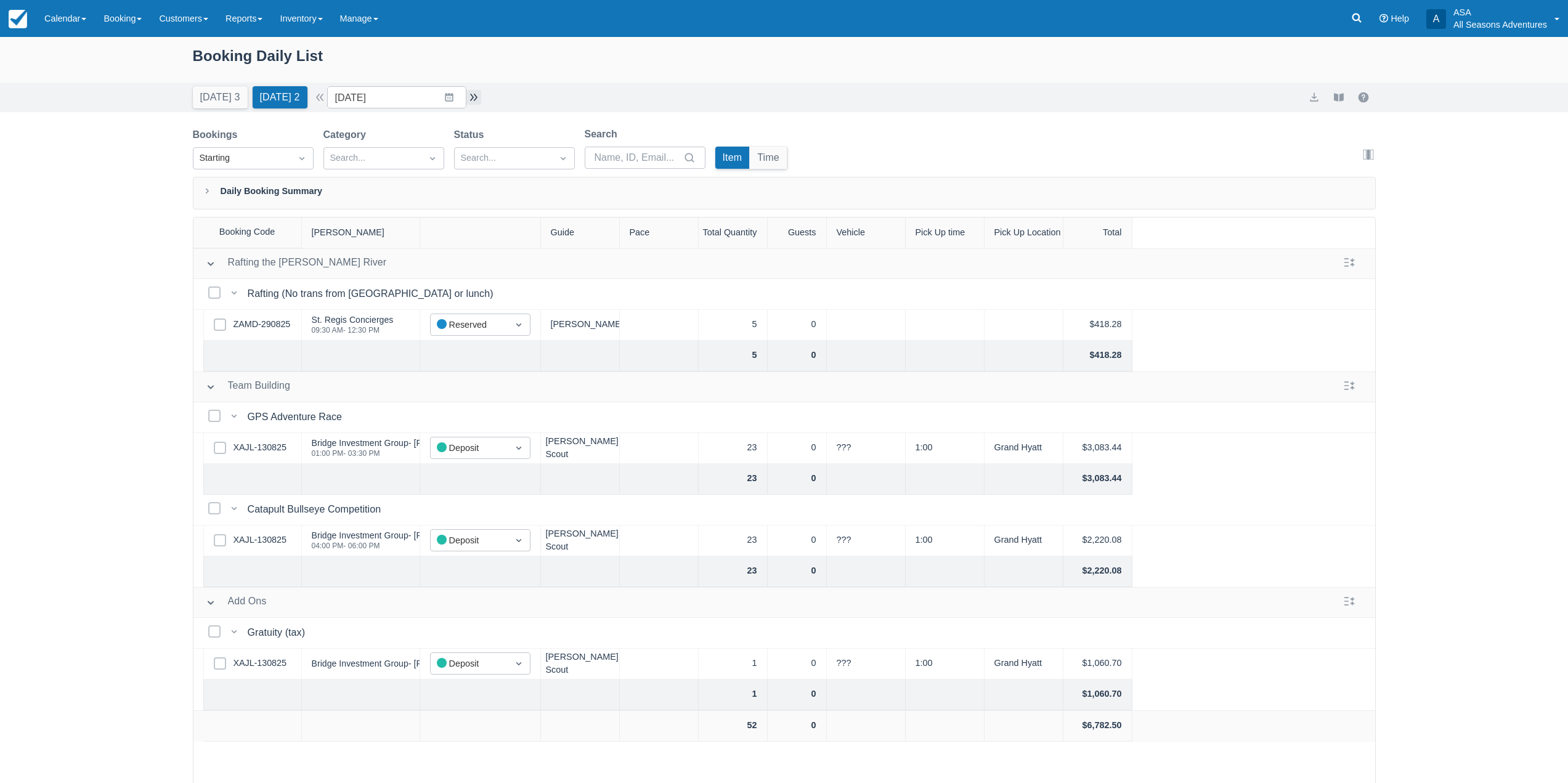
click at [471, 96] on button "button" at bounding box center [473, 97] width 15 height 15
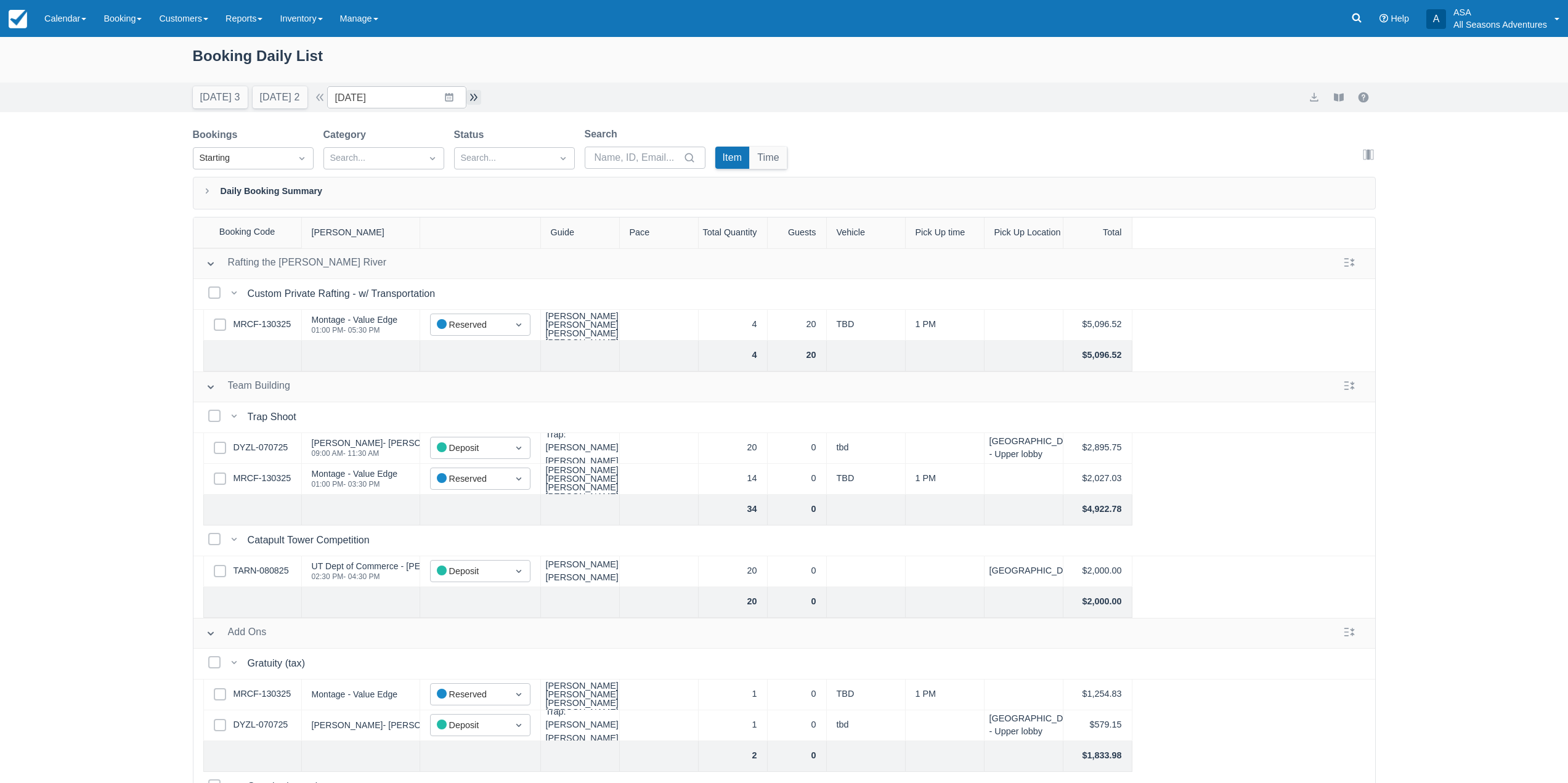
click at [471, 96] on button "button" at bounding box center [473, 97] width 15 height 15
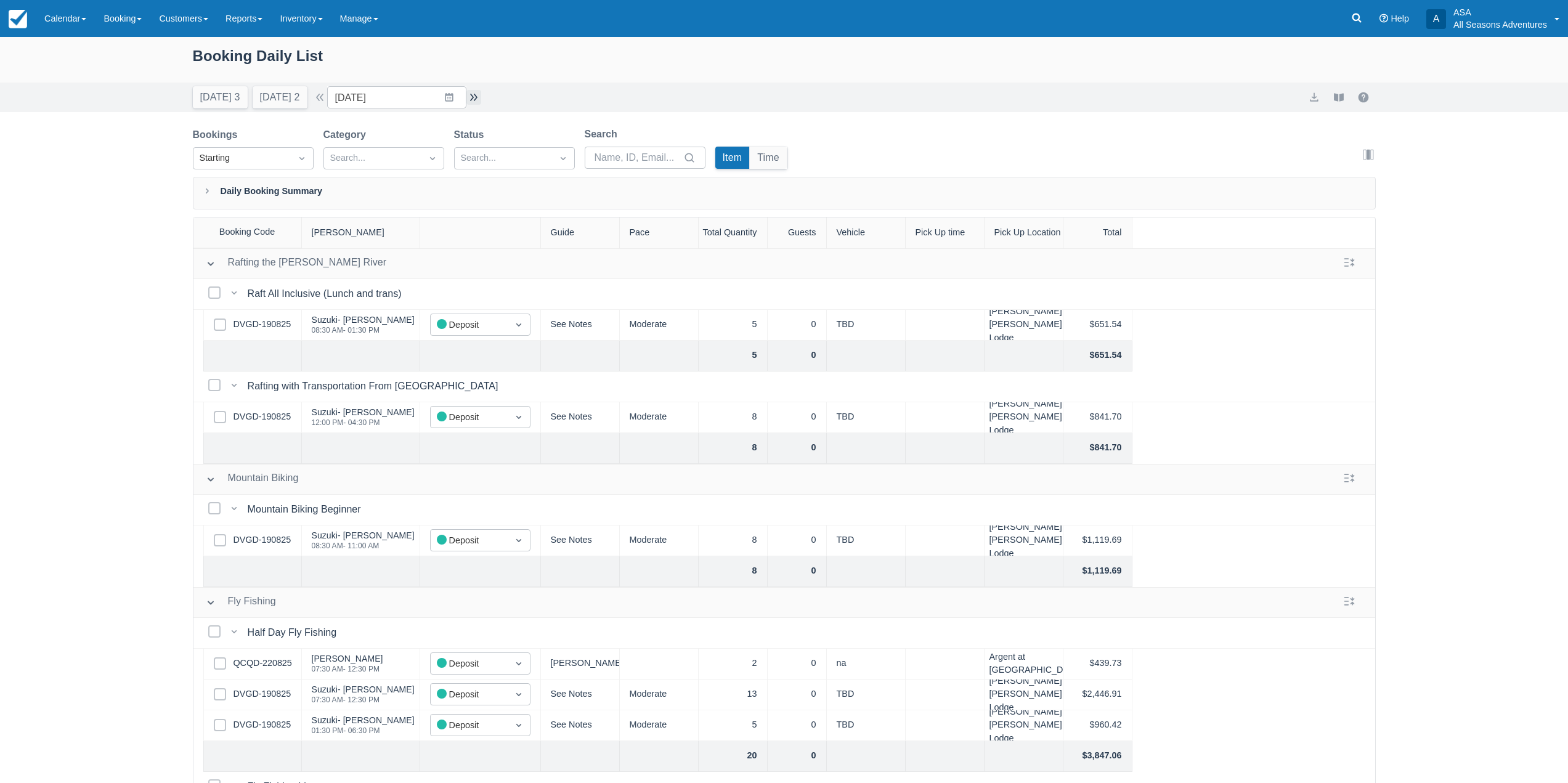
click at [474, 94] on button "button" at bounding box center [473, 97] width 15 height 15
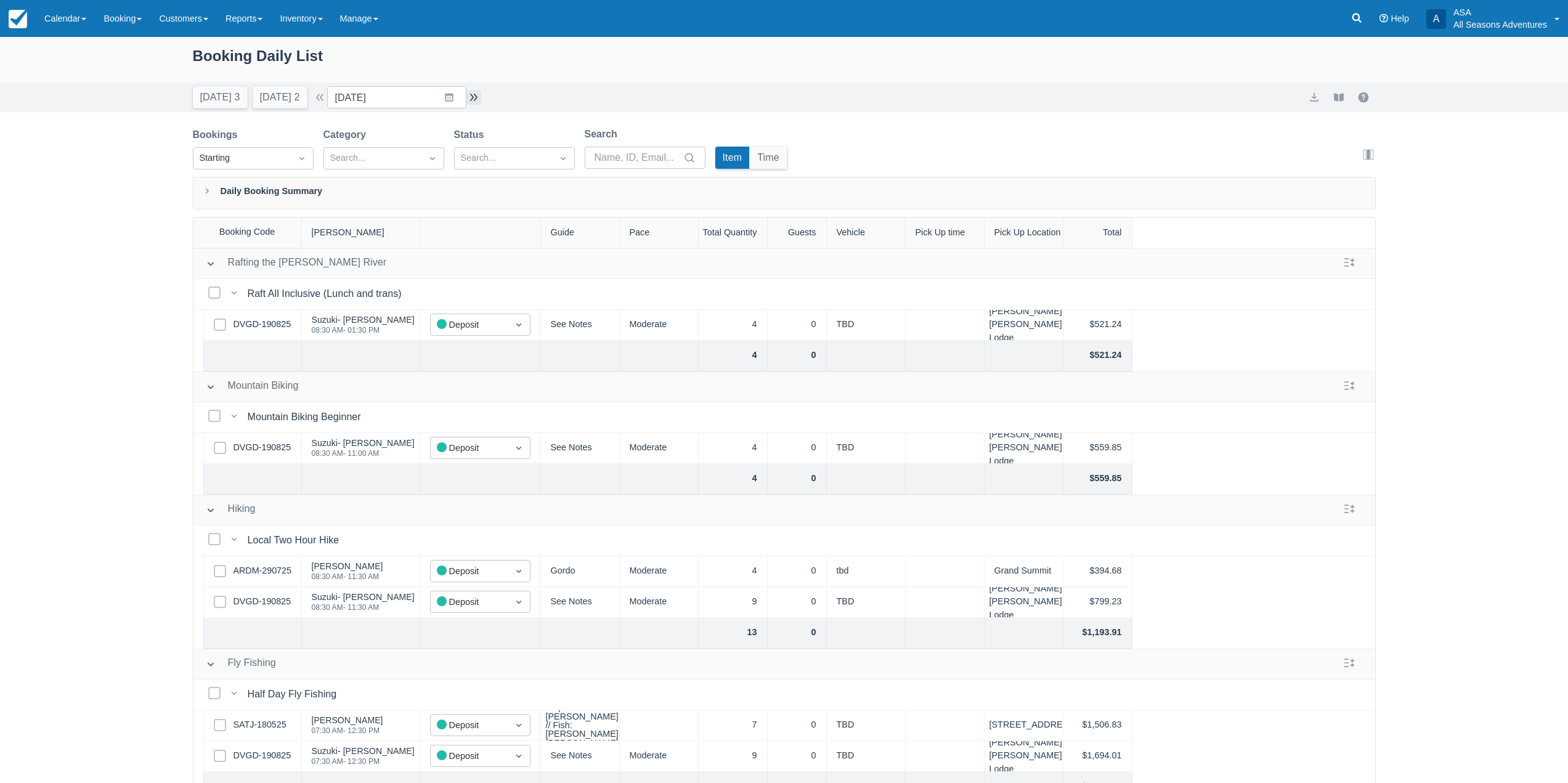
click at [481, 94] on button "button" at bounding box center [473, 97] width 15 height 15
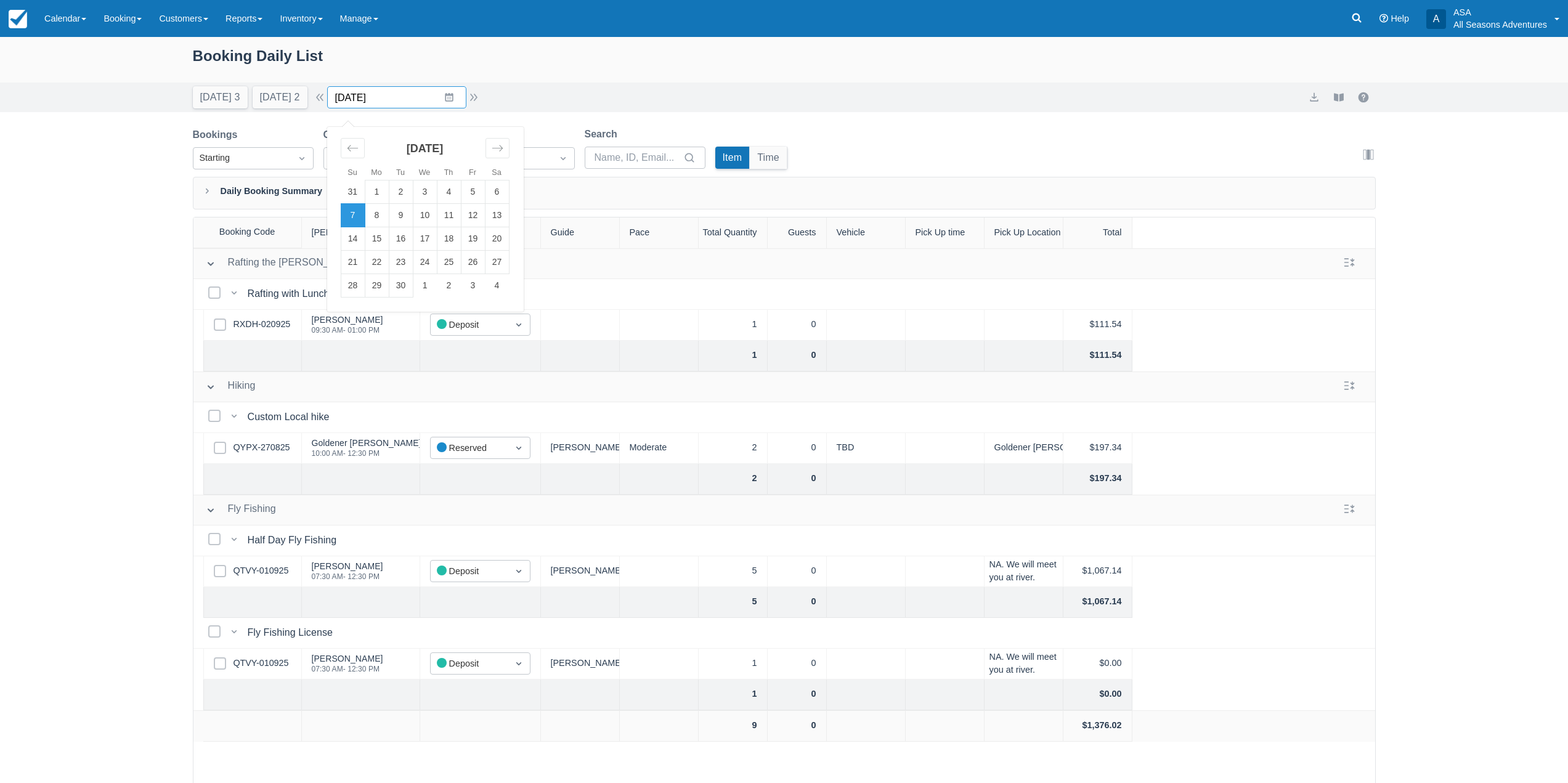
click at [454, 97] on input "09/07/25" at bounding box center [396, 97] width 139 height 23
click at [540, 97] on div "Today 3 Tomorrow 2 Date 09/07/25 Navigate forward to interact with the calendar…" at bounding box center [784, 97] width 1183 height 23
click at [327, 101] on button "button" at bounding box center [320, 97] width 15 height 15
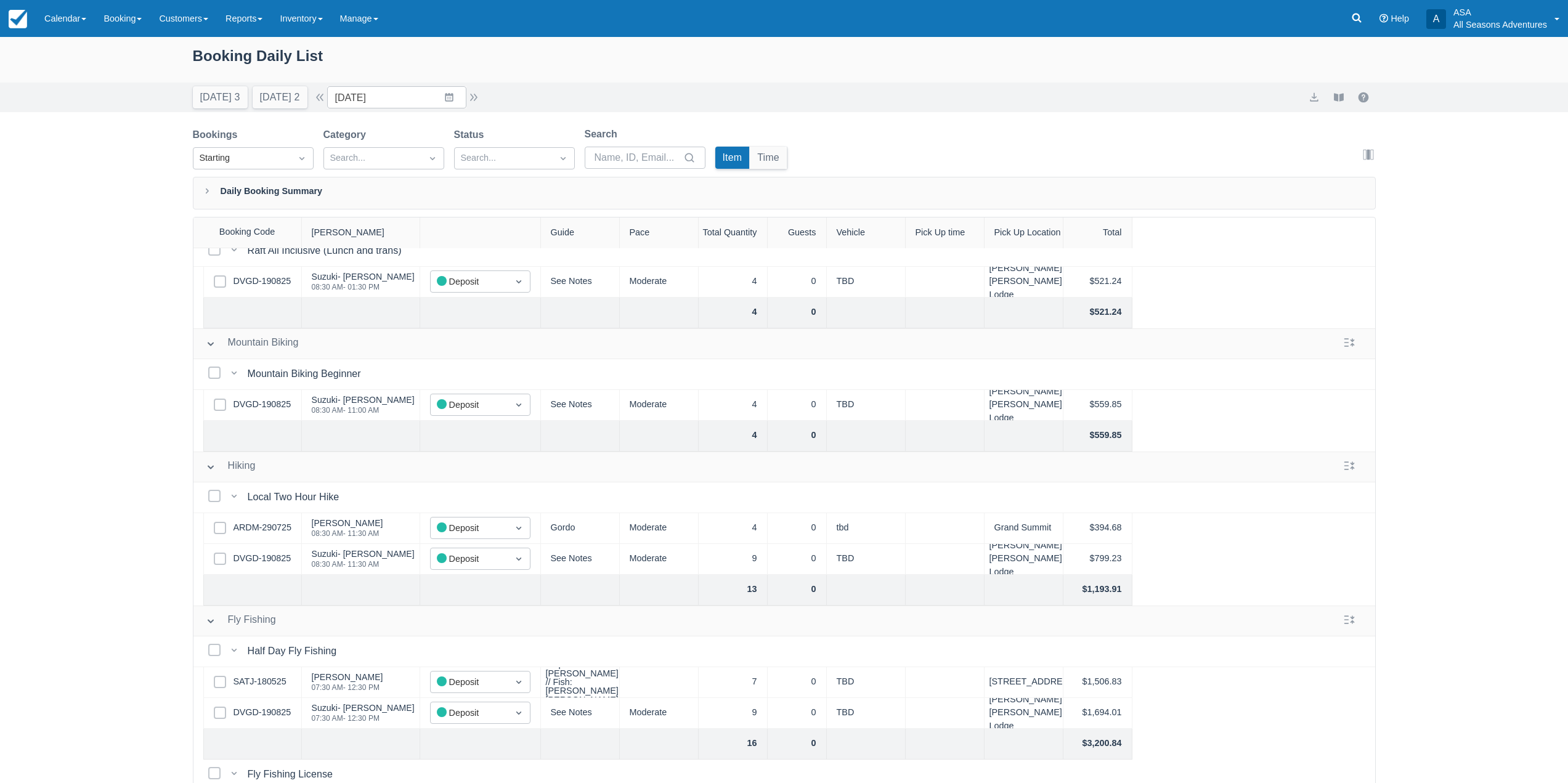
scroll to position [29, 0]
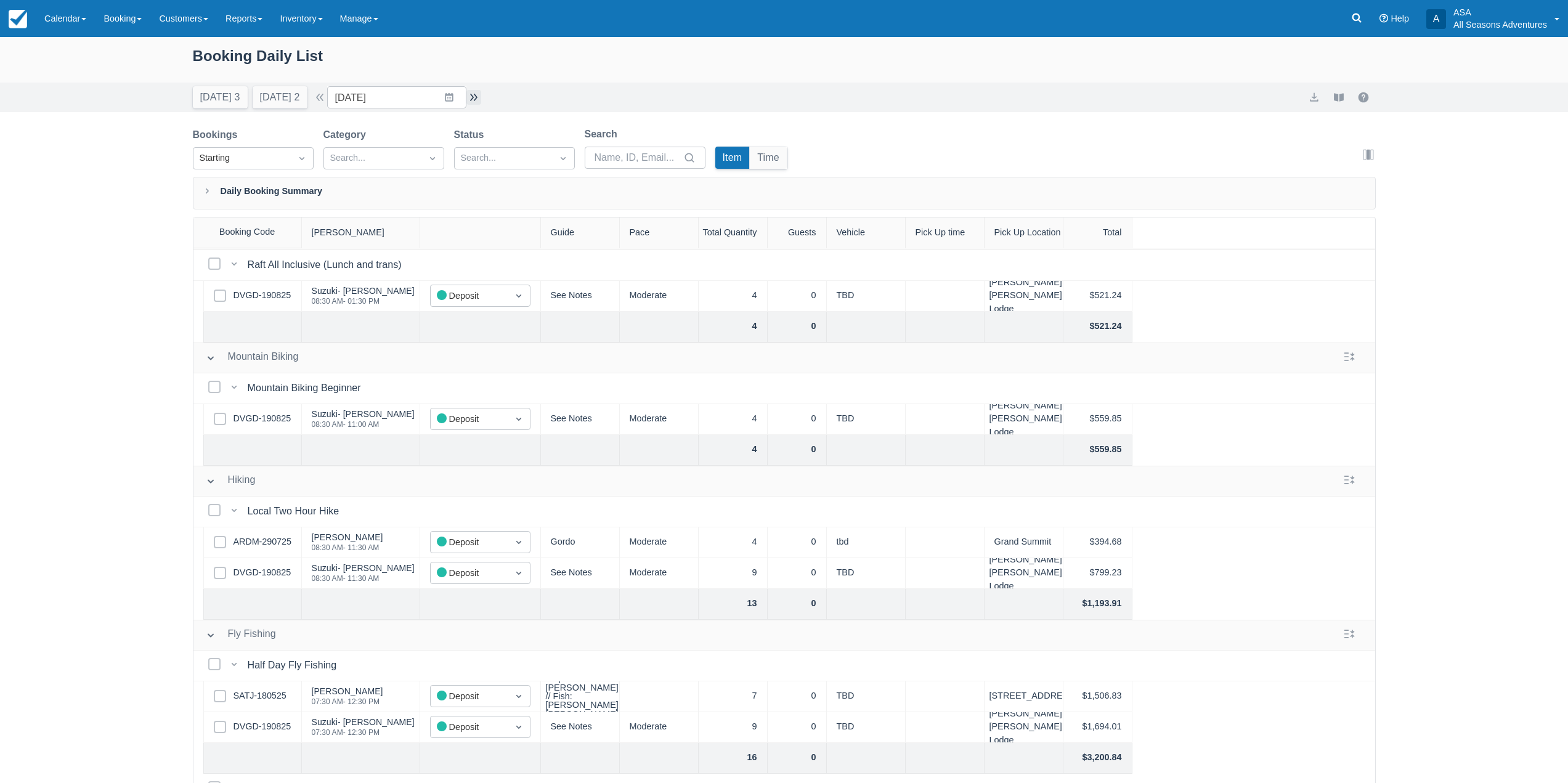
click at [477, 92] on button "button" at bounding box center [473, 97] width 15 height 15
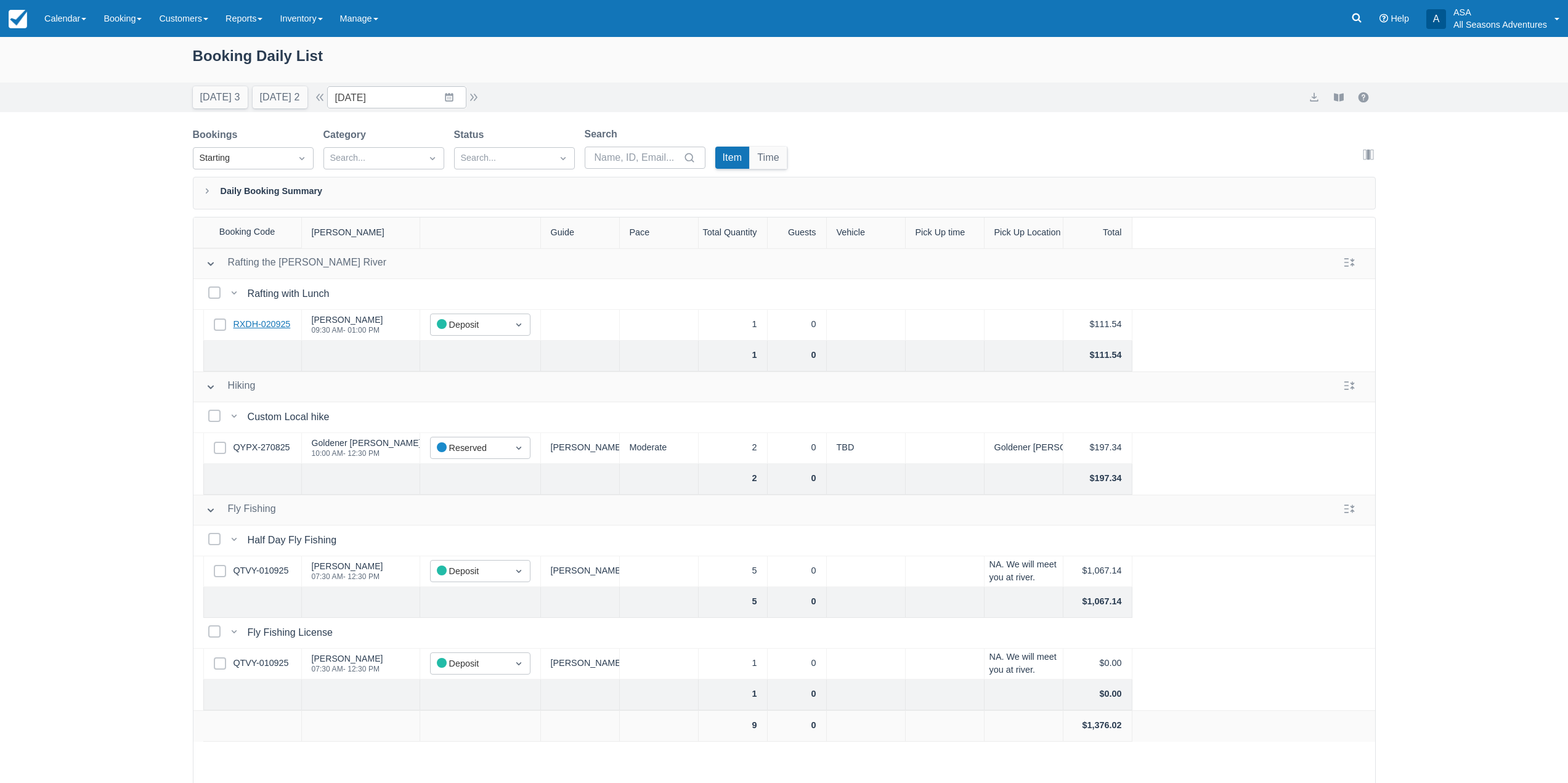
click at [268, 325] on link "RXDH-020925" at bounding box center [262, 324] width 57 height 14
click at [479, 99] on button "button" at bounding box center [473, 97] width 15 height 15
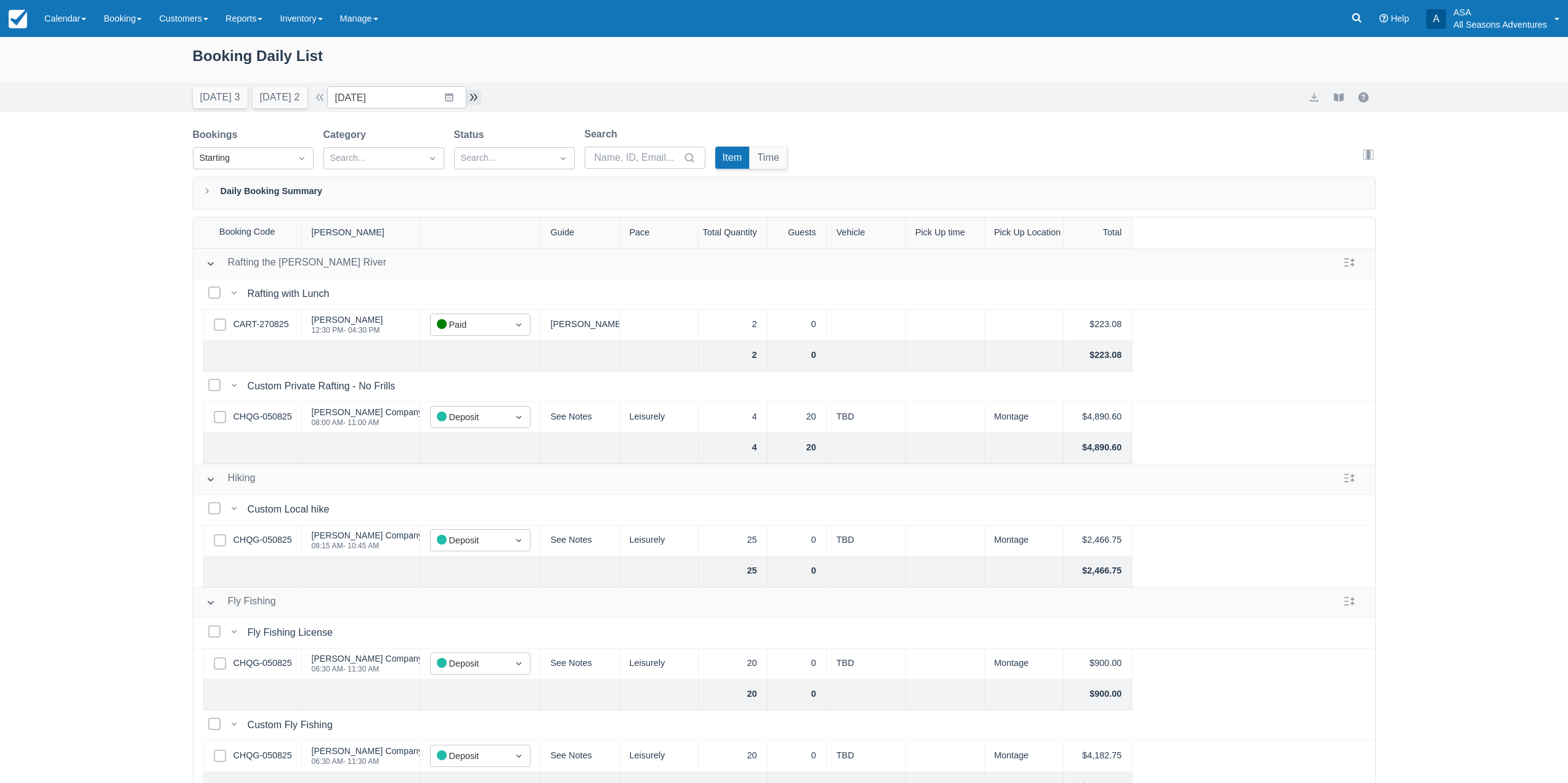
click at [472, 103] on button "button" at bounding box center [473, 97] width 15 height 15
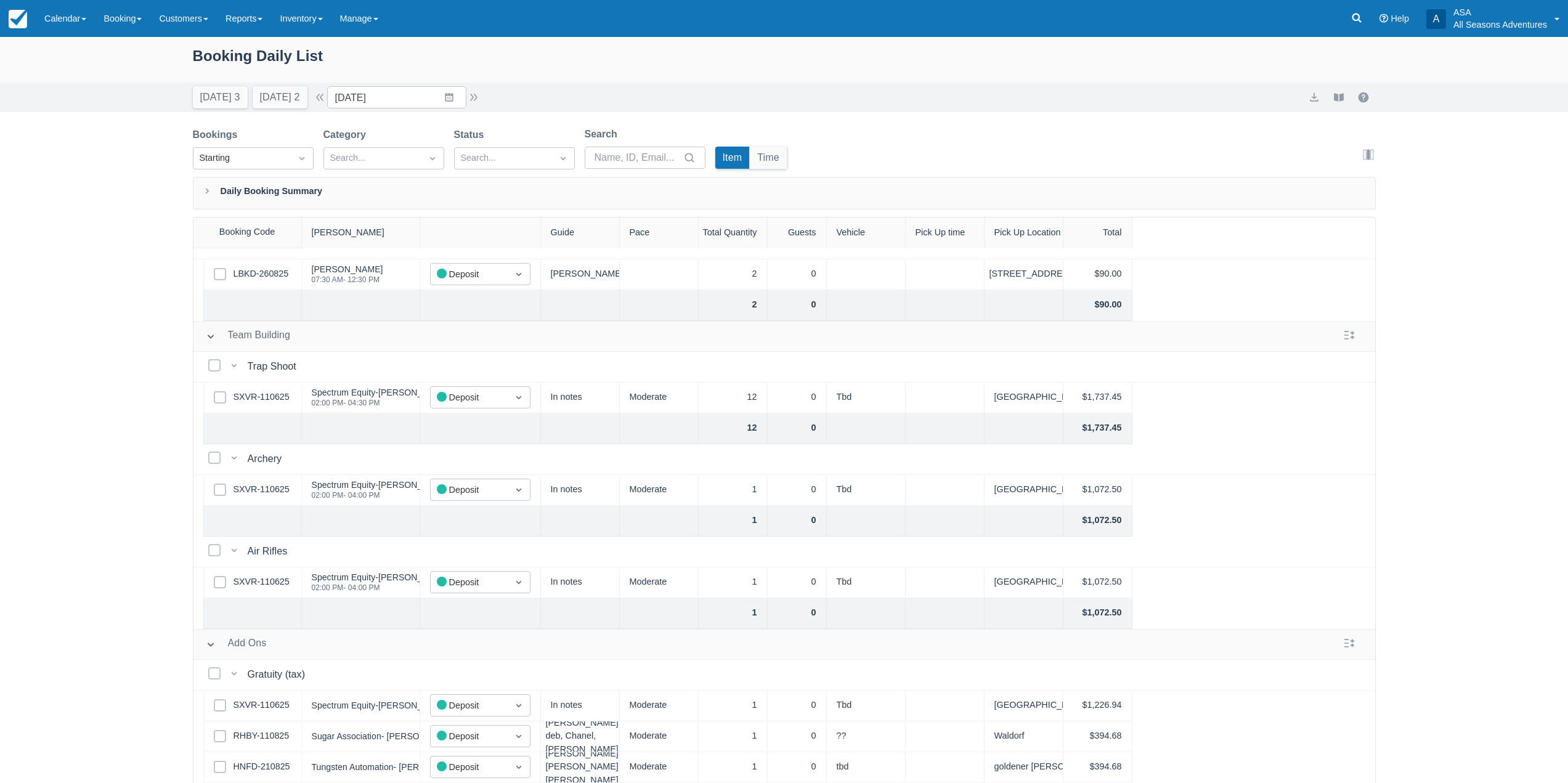
scroll to position [306, 0]
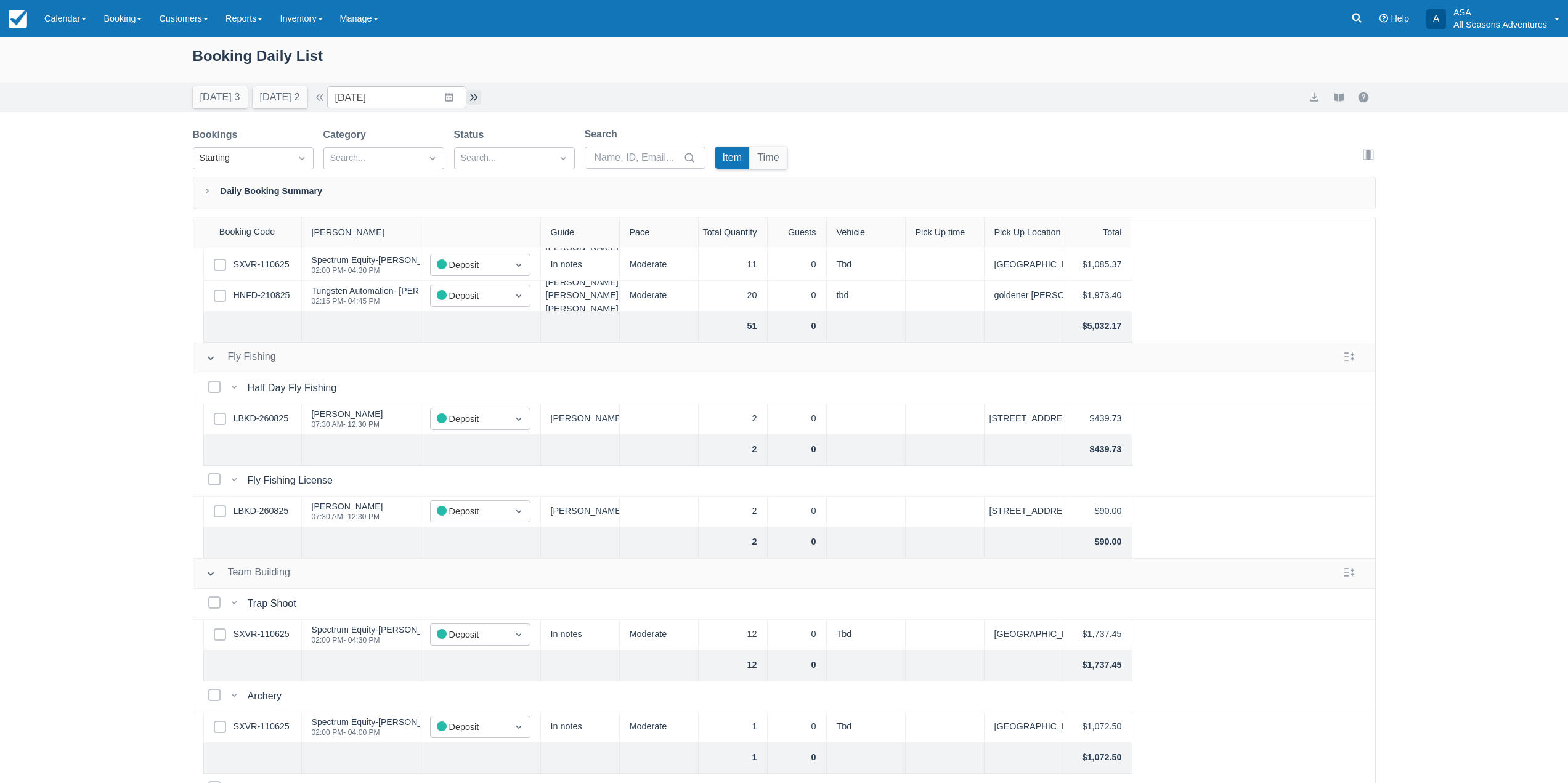
click at [481, 100] on button "button" at bounding box center [473, 97] width 15 height 15
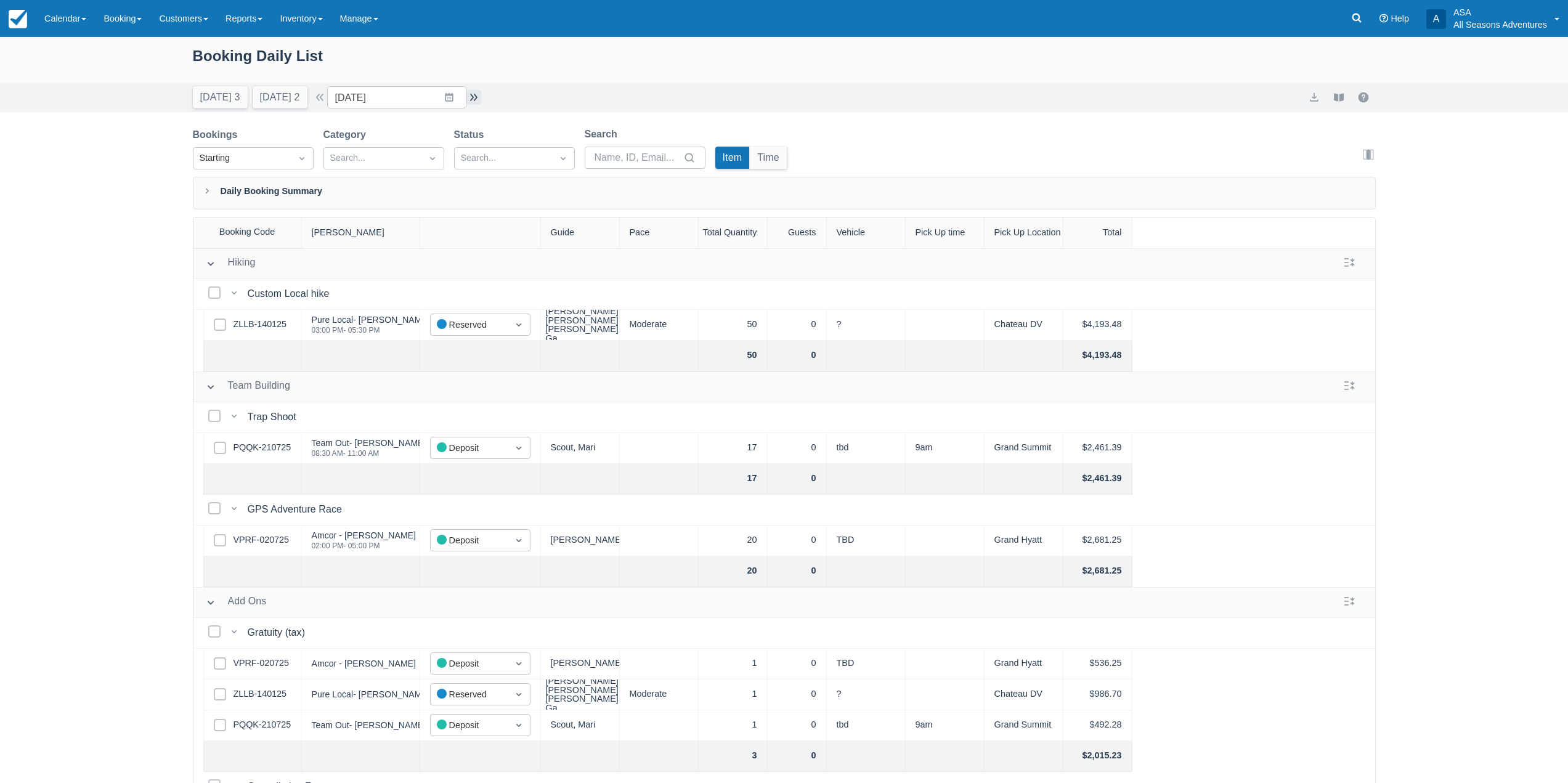
click at [478, 93] on button "button" at bounding box center [473, 97] width 15 height 15
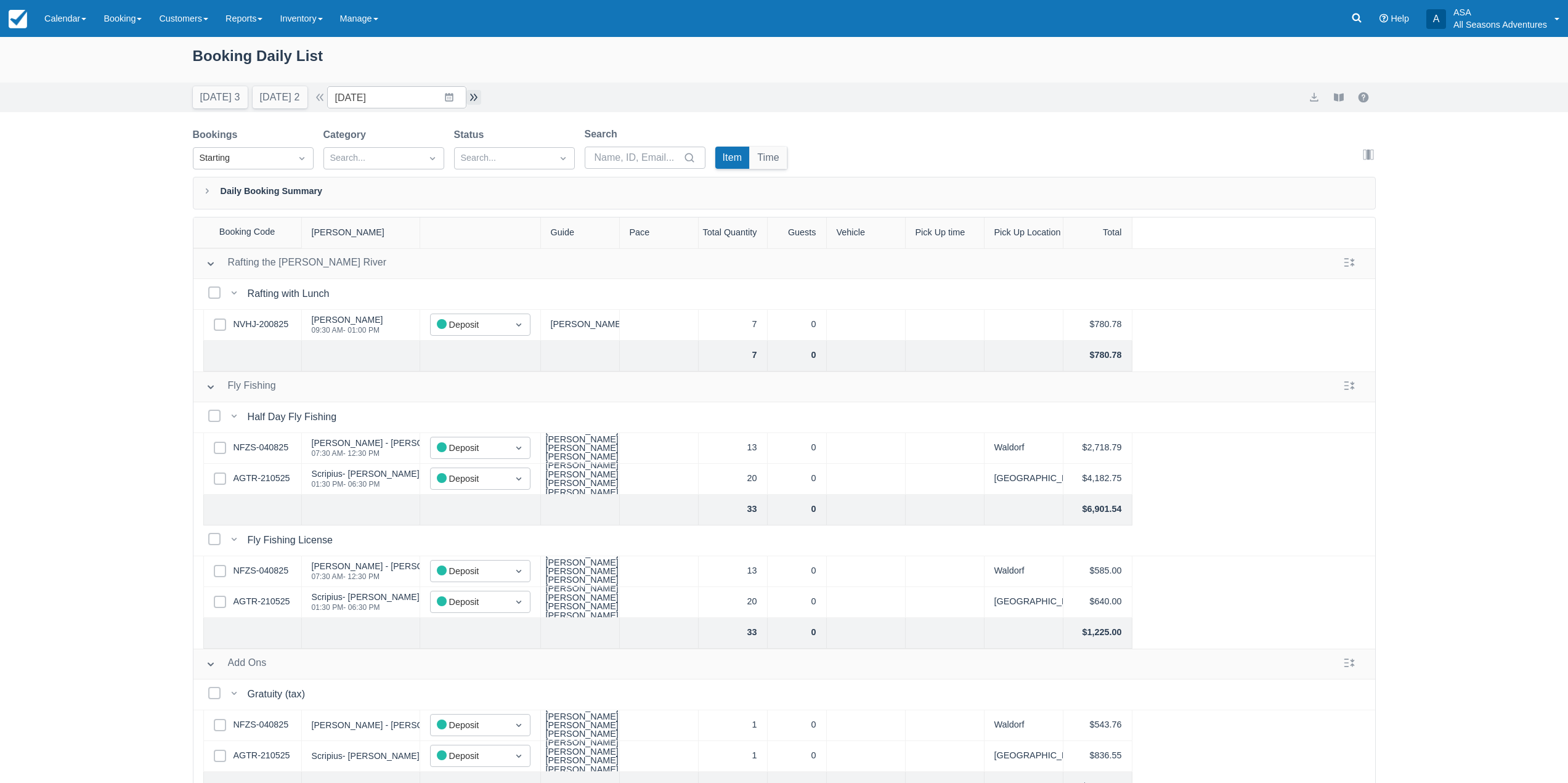
click at [477, 95] on button "button" at bounding box center [473, 97] width 15 height 15
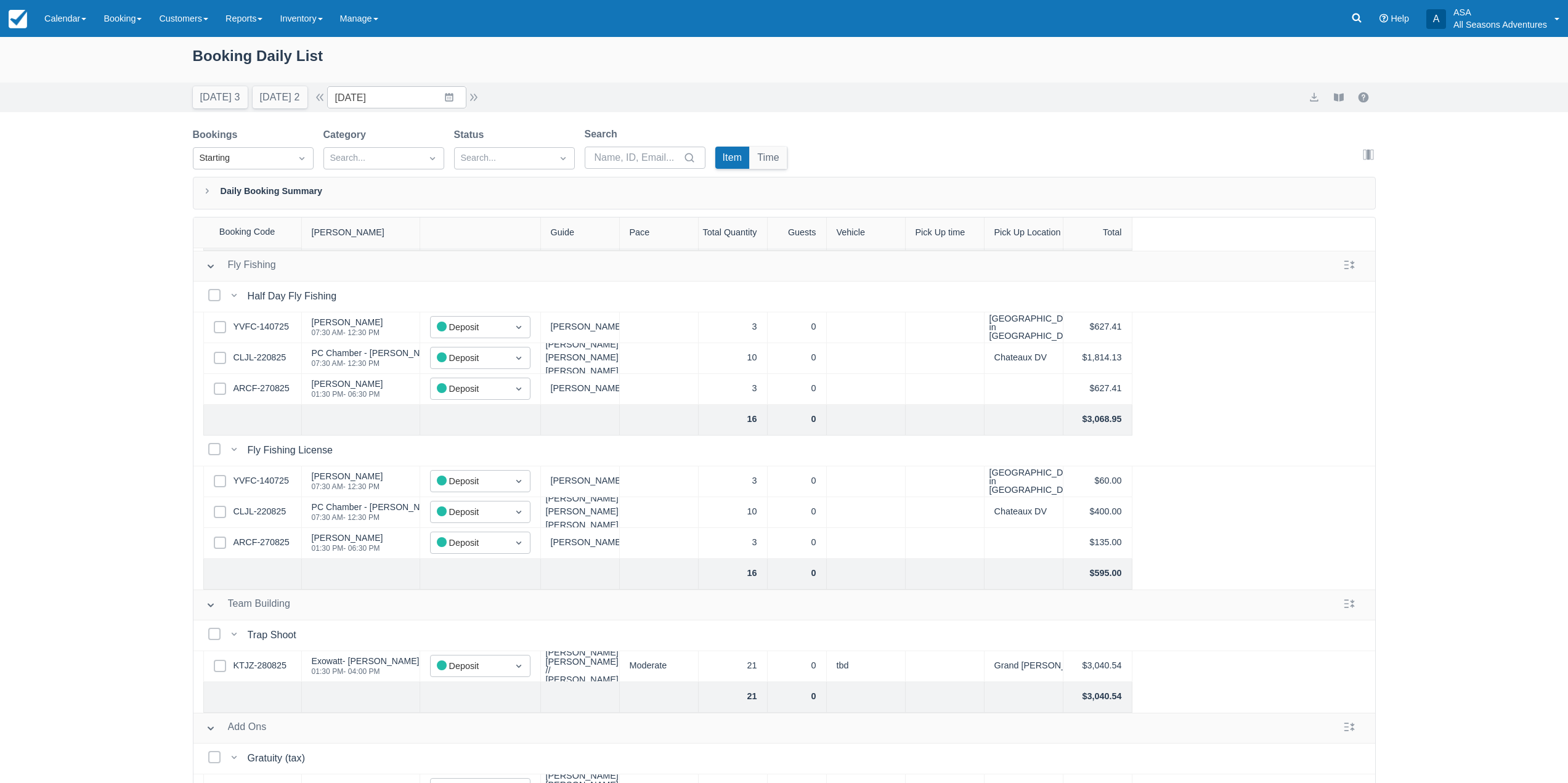
scroll to position [183, 0]
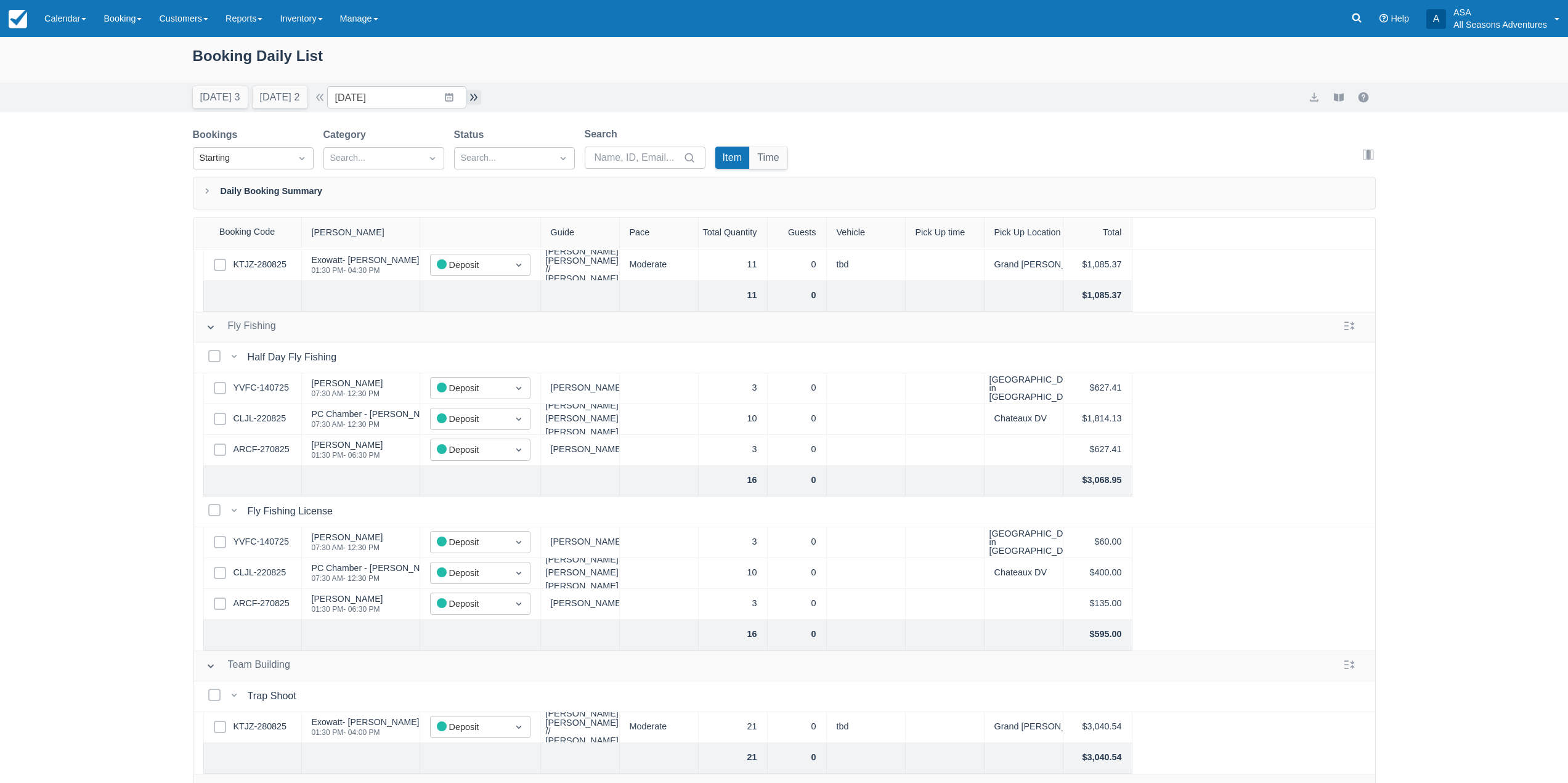
click at [481, 91] on button "button" at bounding box center [473, 97] width 15 height 15
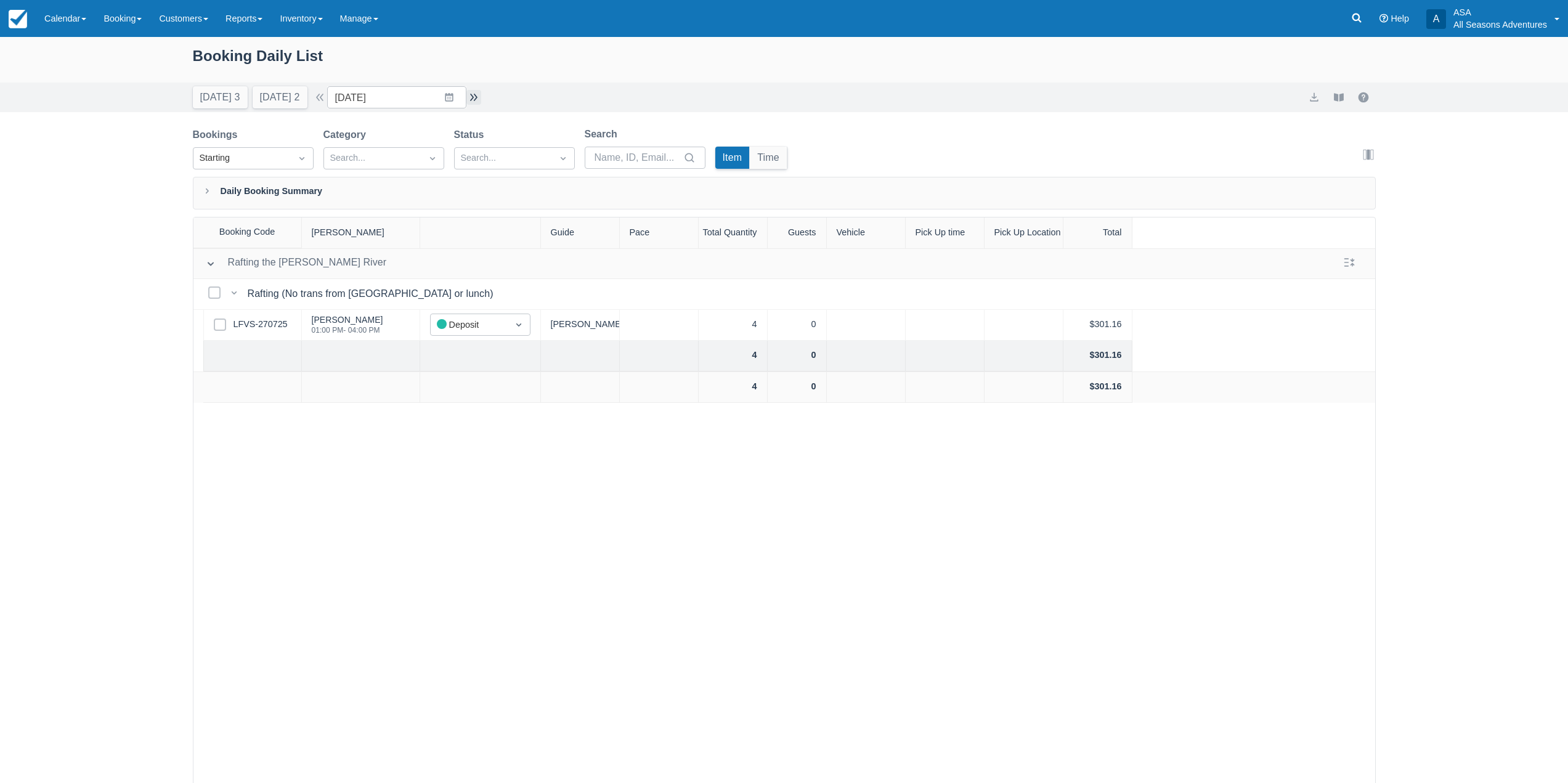
click at [481, 96] on button "button" at bounding box center [473, 97] width 15 height 15
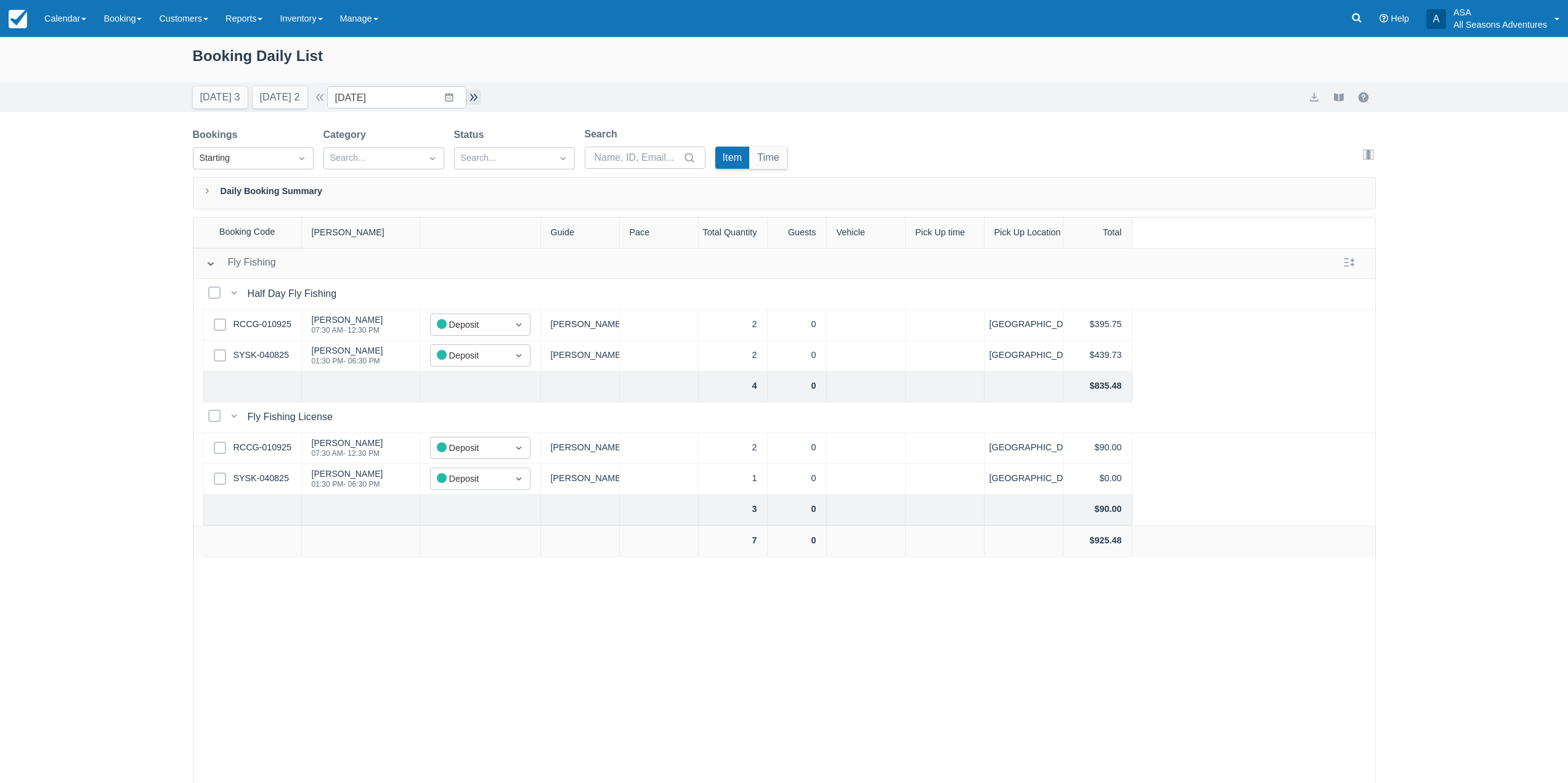
click at [481, 96] on button "button" at bounding box center [473, 97] width 15 height 15
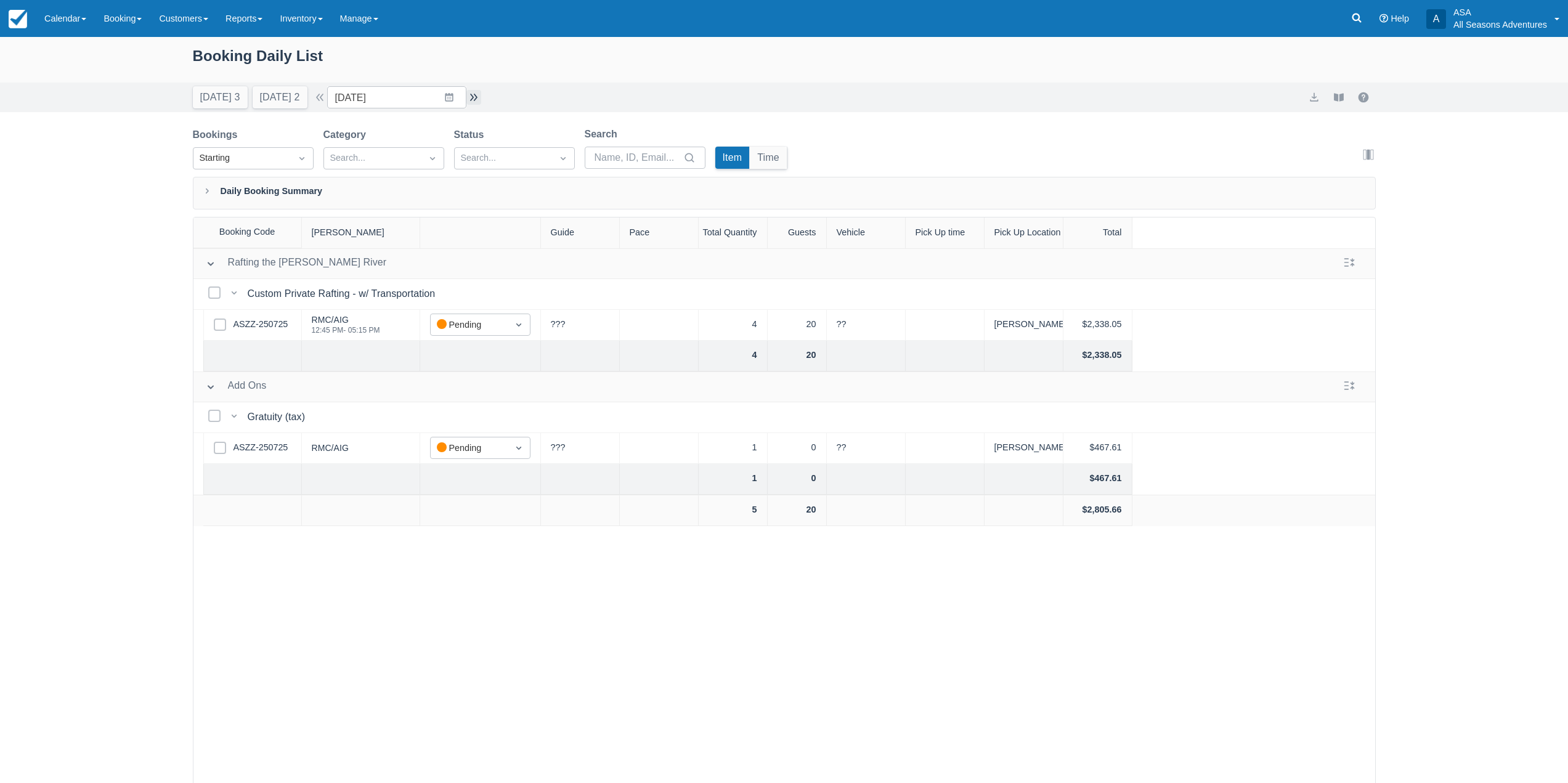
click at [481, 96] on button "button" at bounding box center [473, 97] width 15 height 15
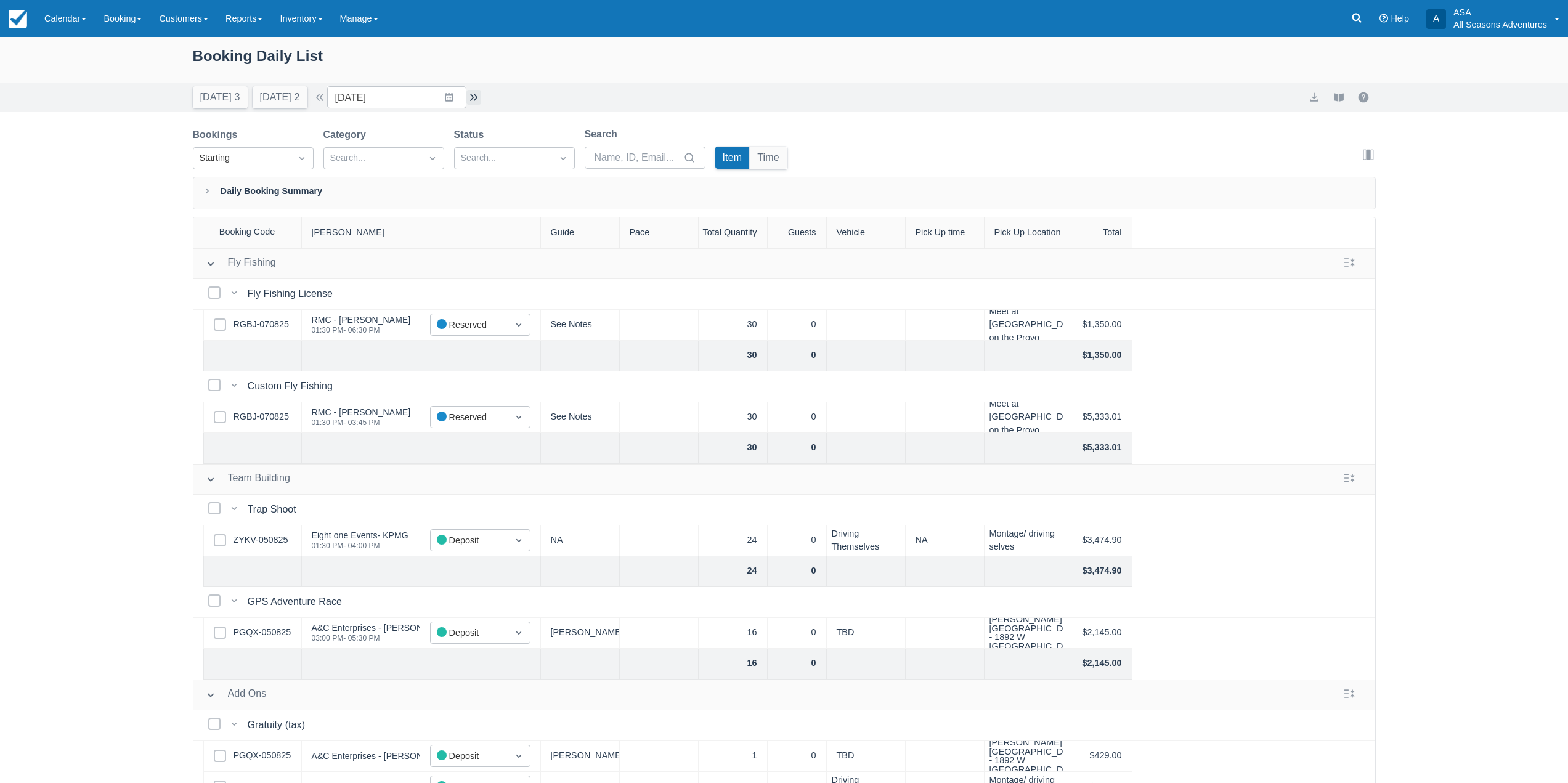
click at [481, 101] on button "button" at bounding box center [473, 97] width 15 height 15
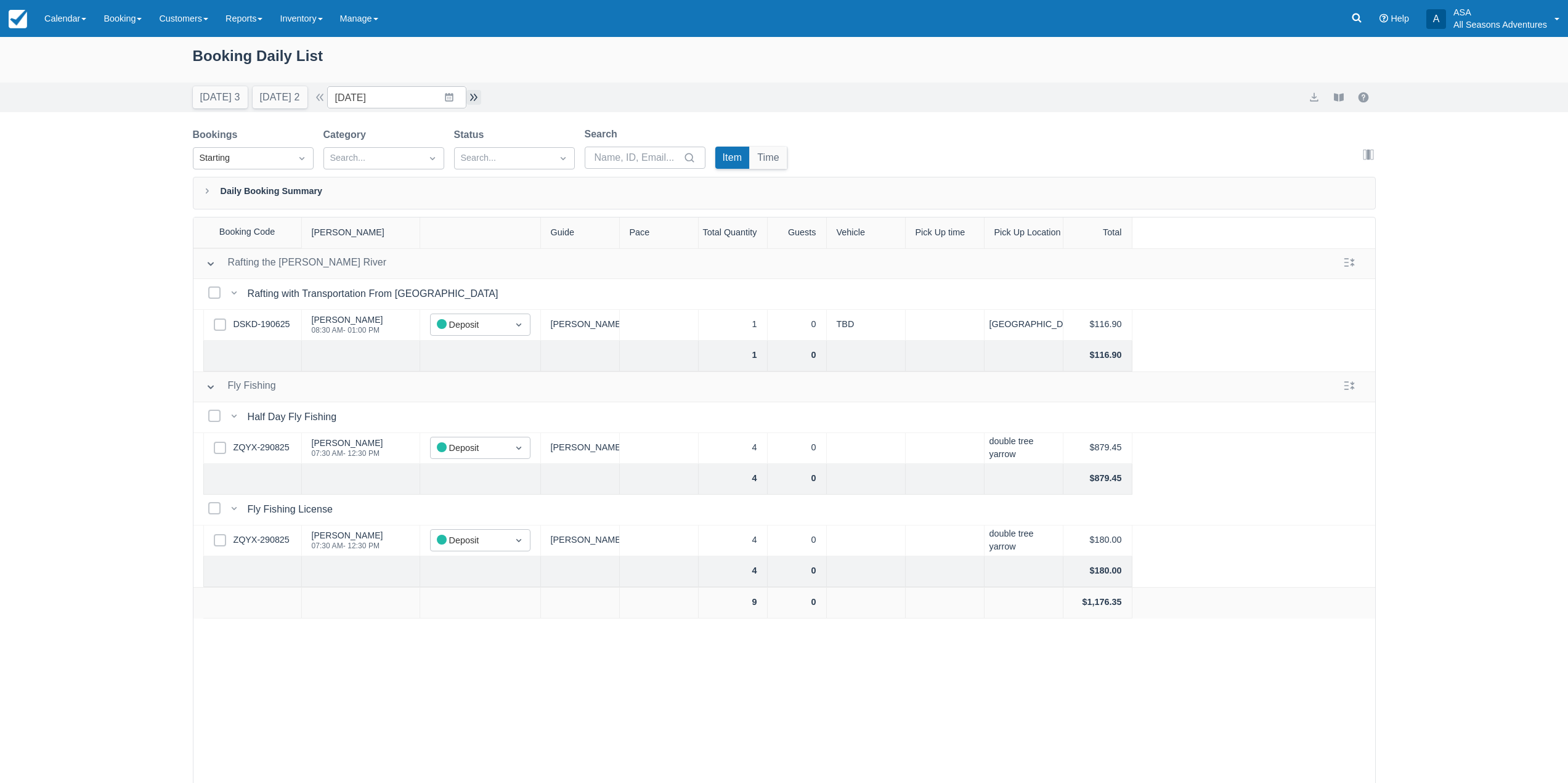
click at [481, 93] on button "button" at bounding box center [473, 97] width 15 height 15
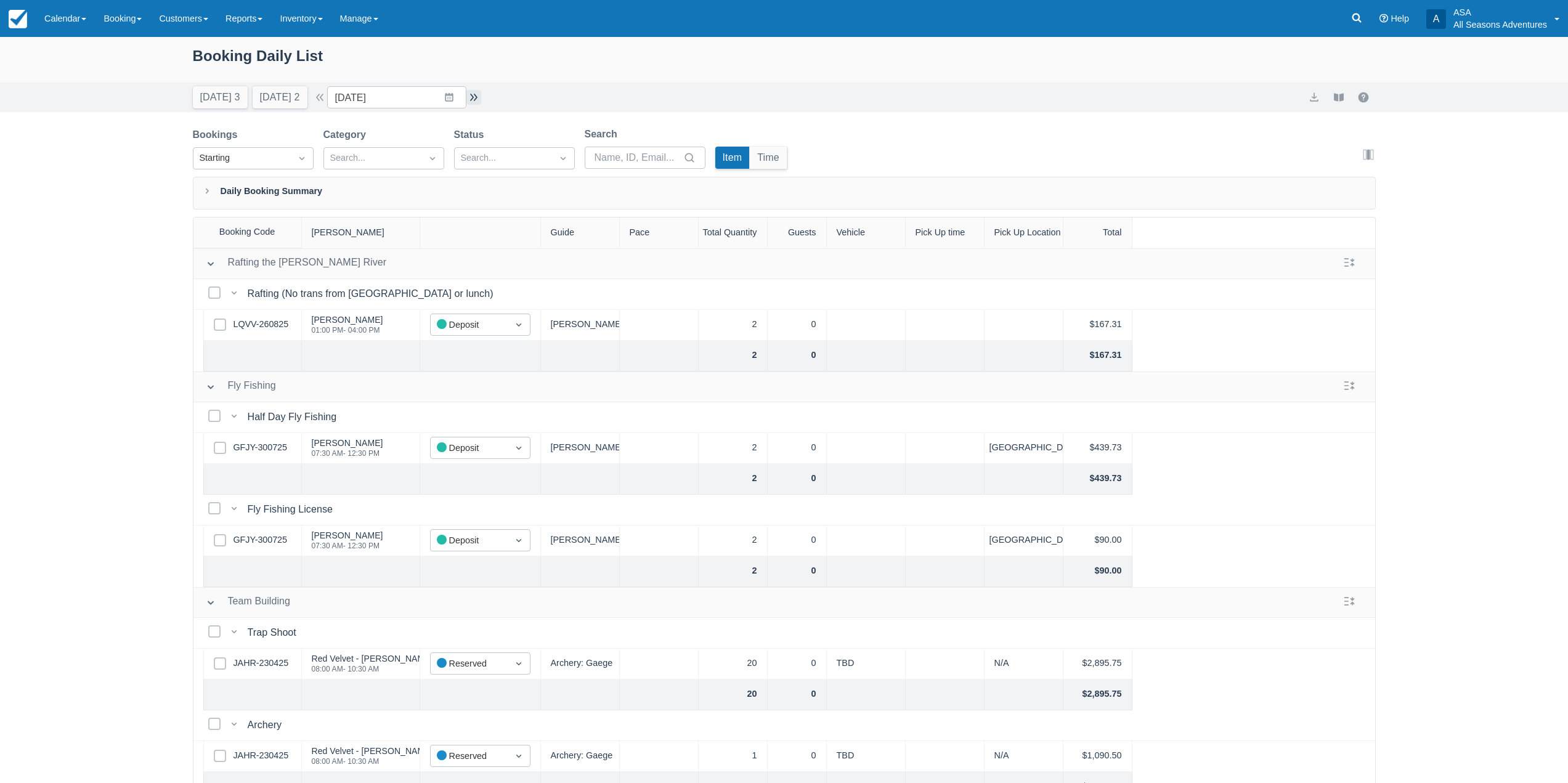
click at [478, 100] on button "button" at bounding box center [473, 97] width 15 height 15
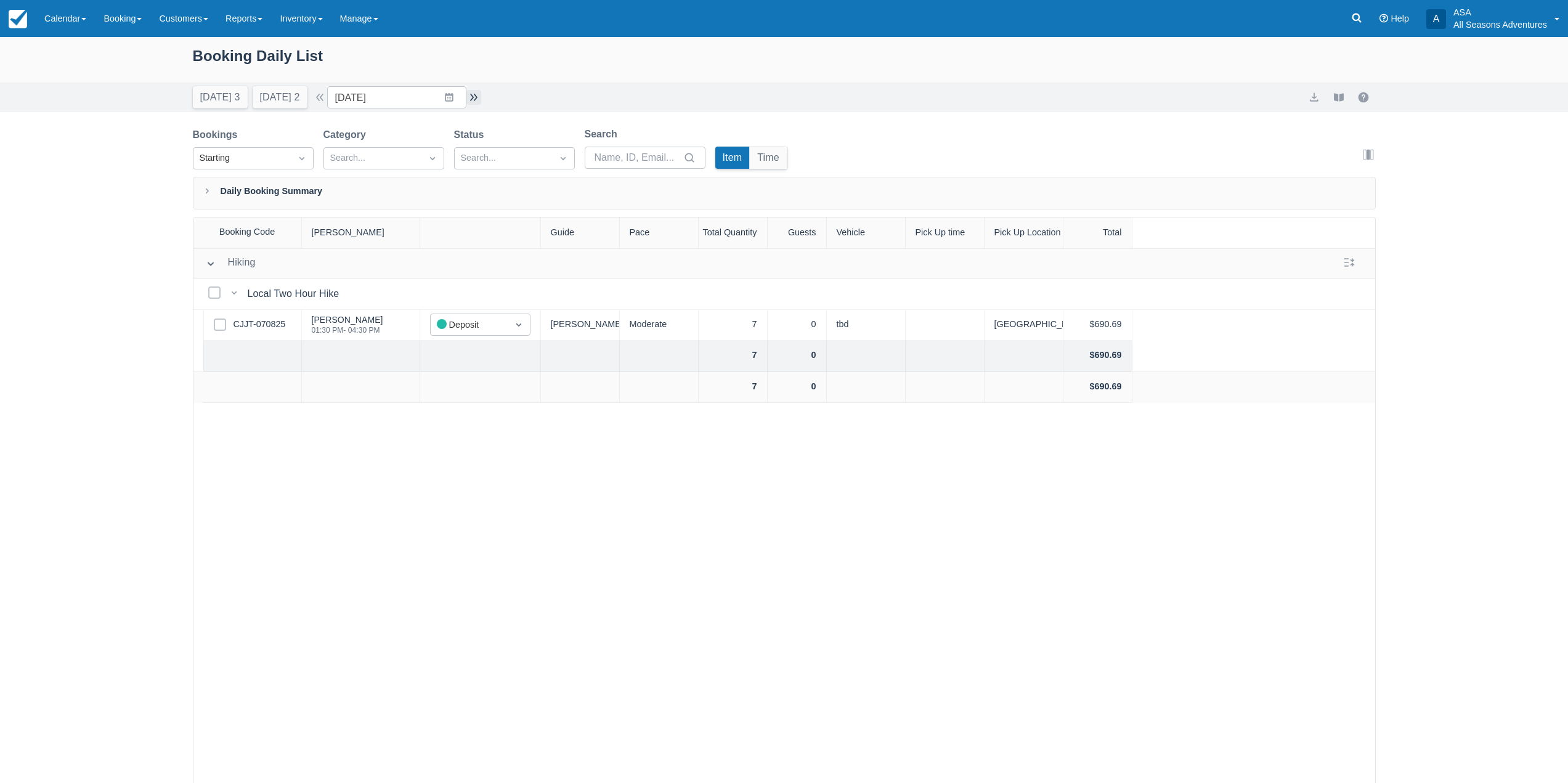
click at [478, 97] on button "button" at bounding box center [473, 97] width 15 height 15
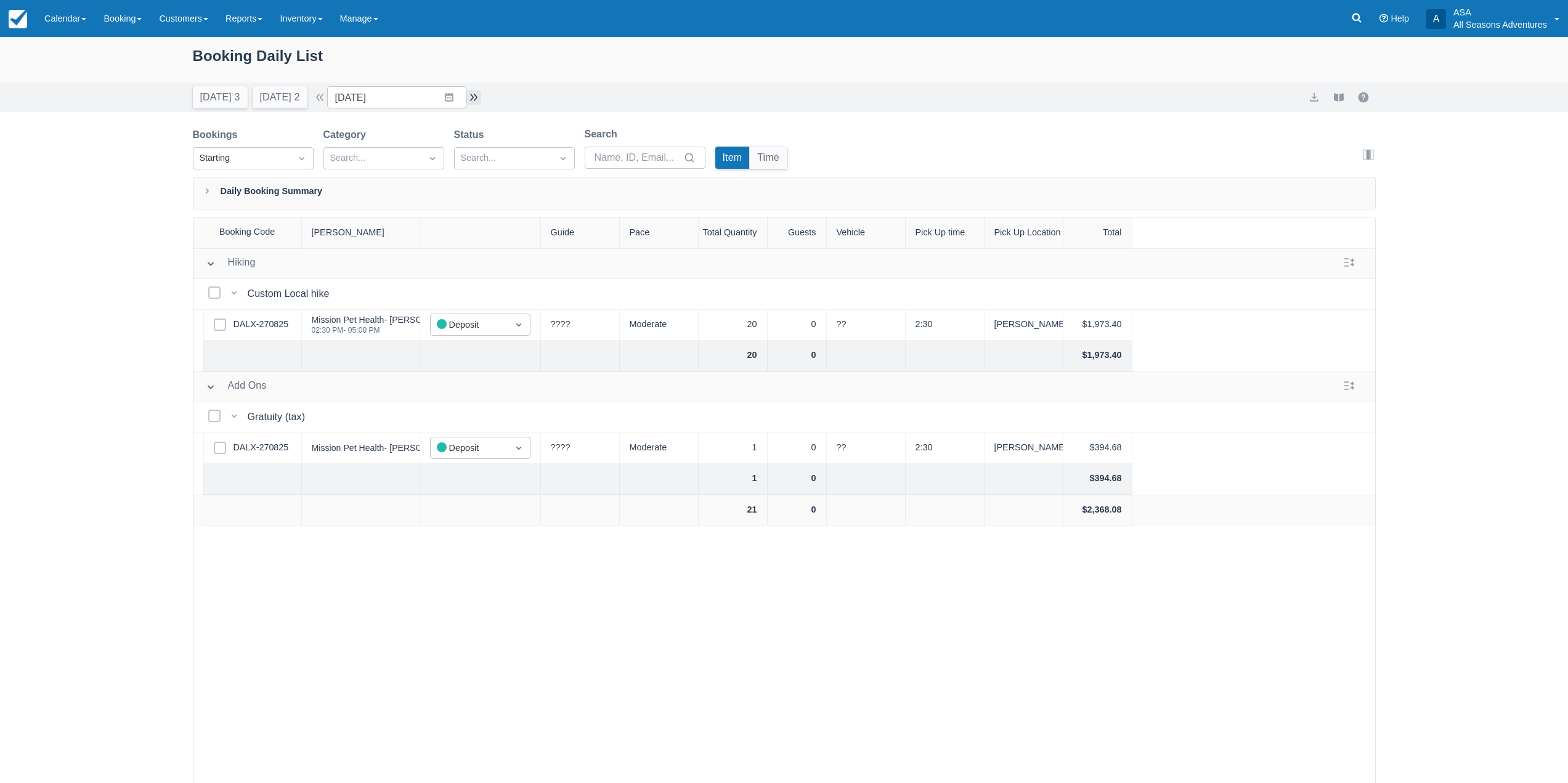
click at [479, 98] on button "button" at bounding box center [473, 97] width 15 height 15
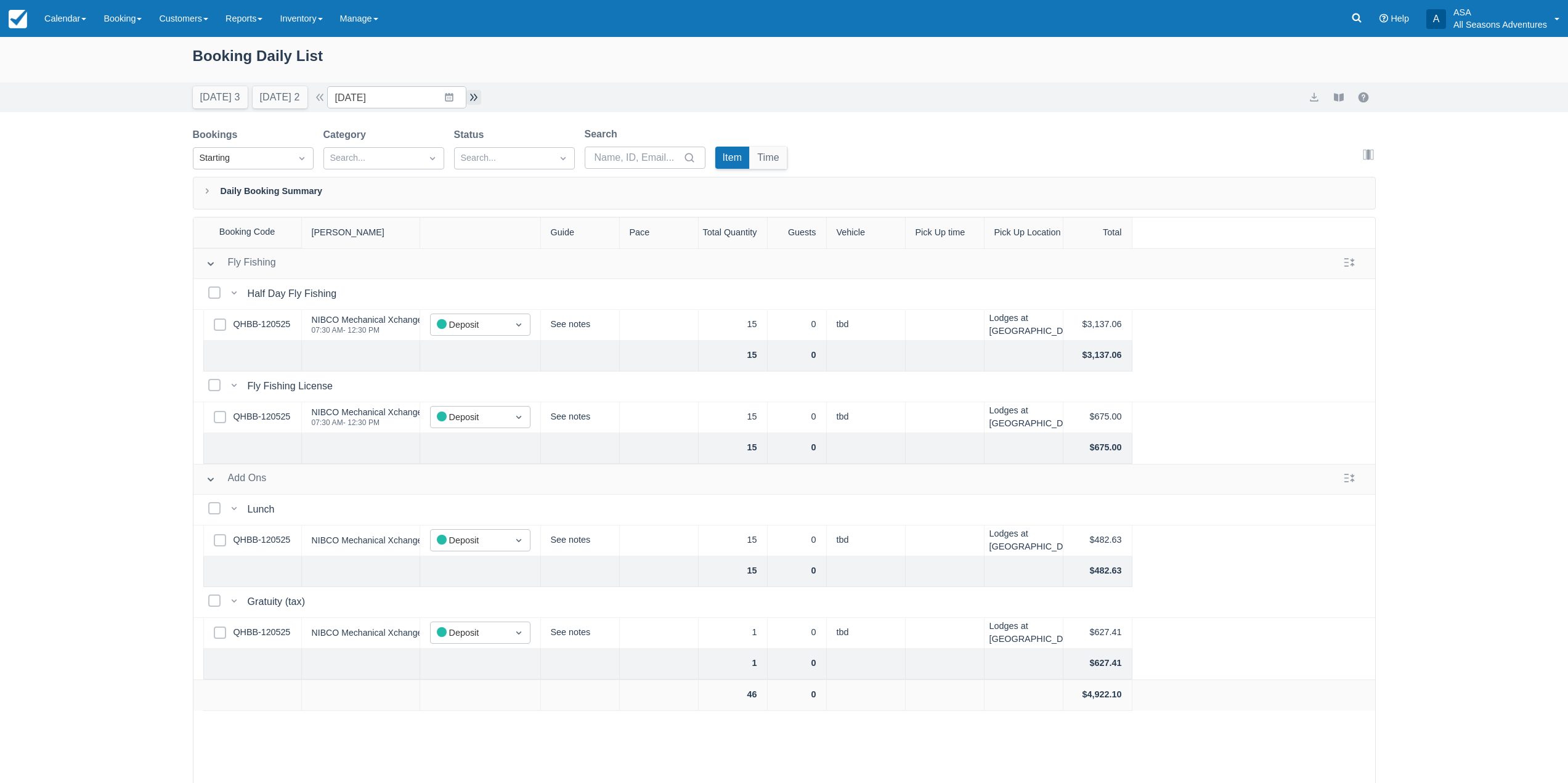
click at [476, 98] on button "button" at bounding box center [473, 97] width 15 height 15
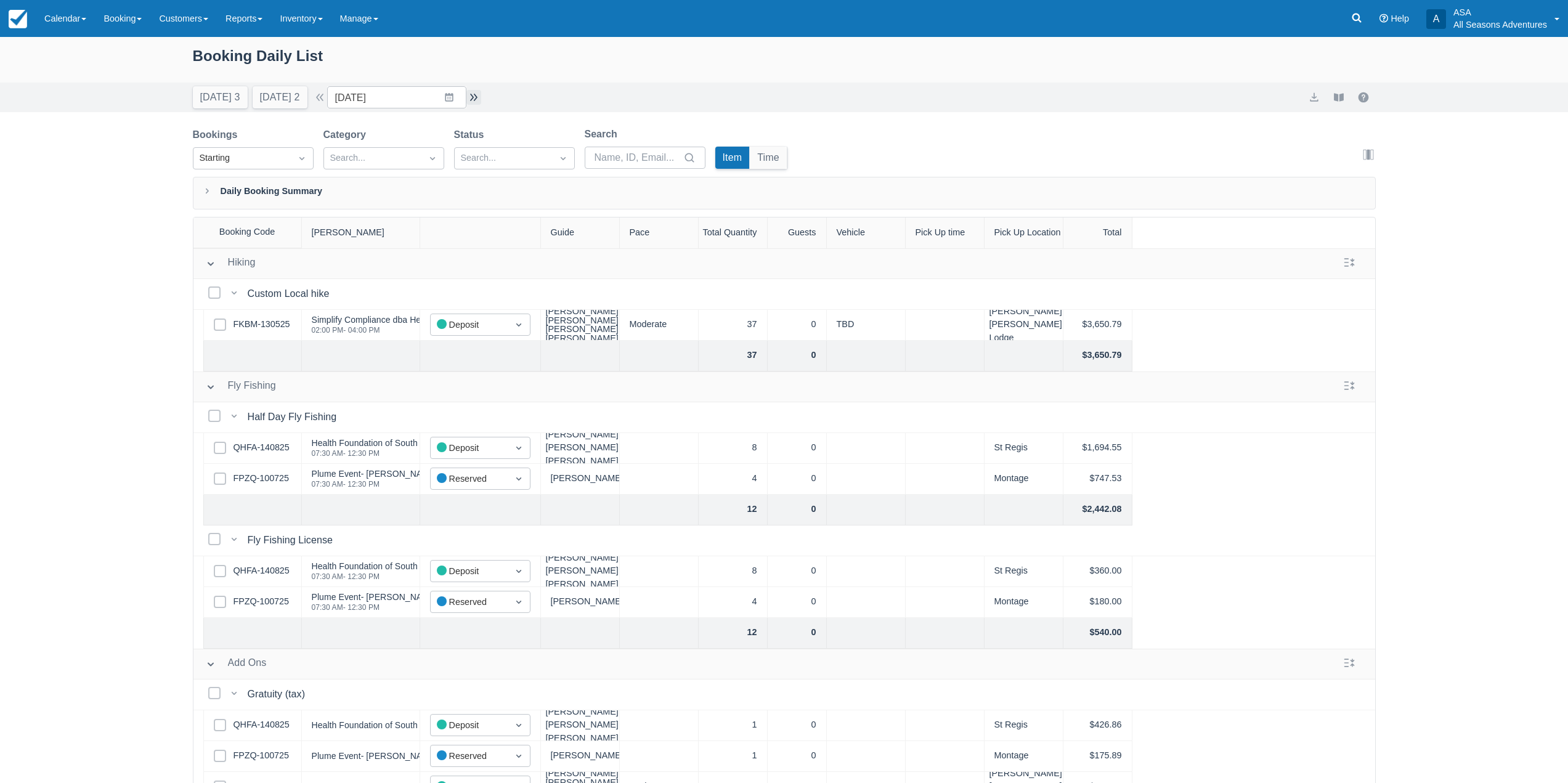
click at [474, 91] on button "button" at bounding box center [473, 97] width 15 height 15
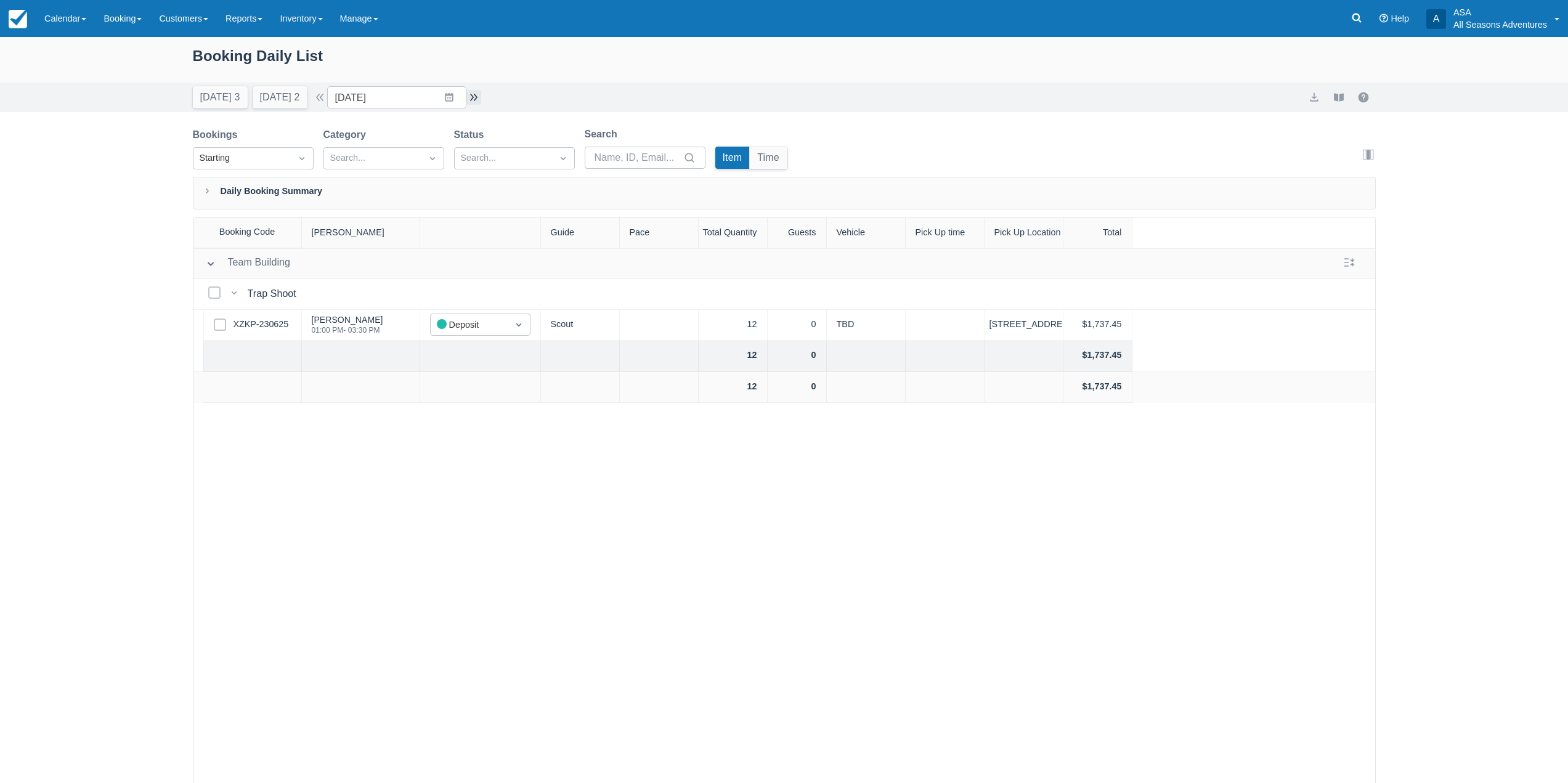
click at [481, 99] on button "button" at bounding box center [473, 97] width 15 height 15
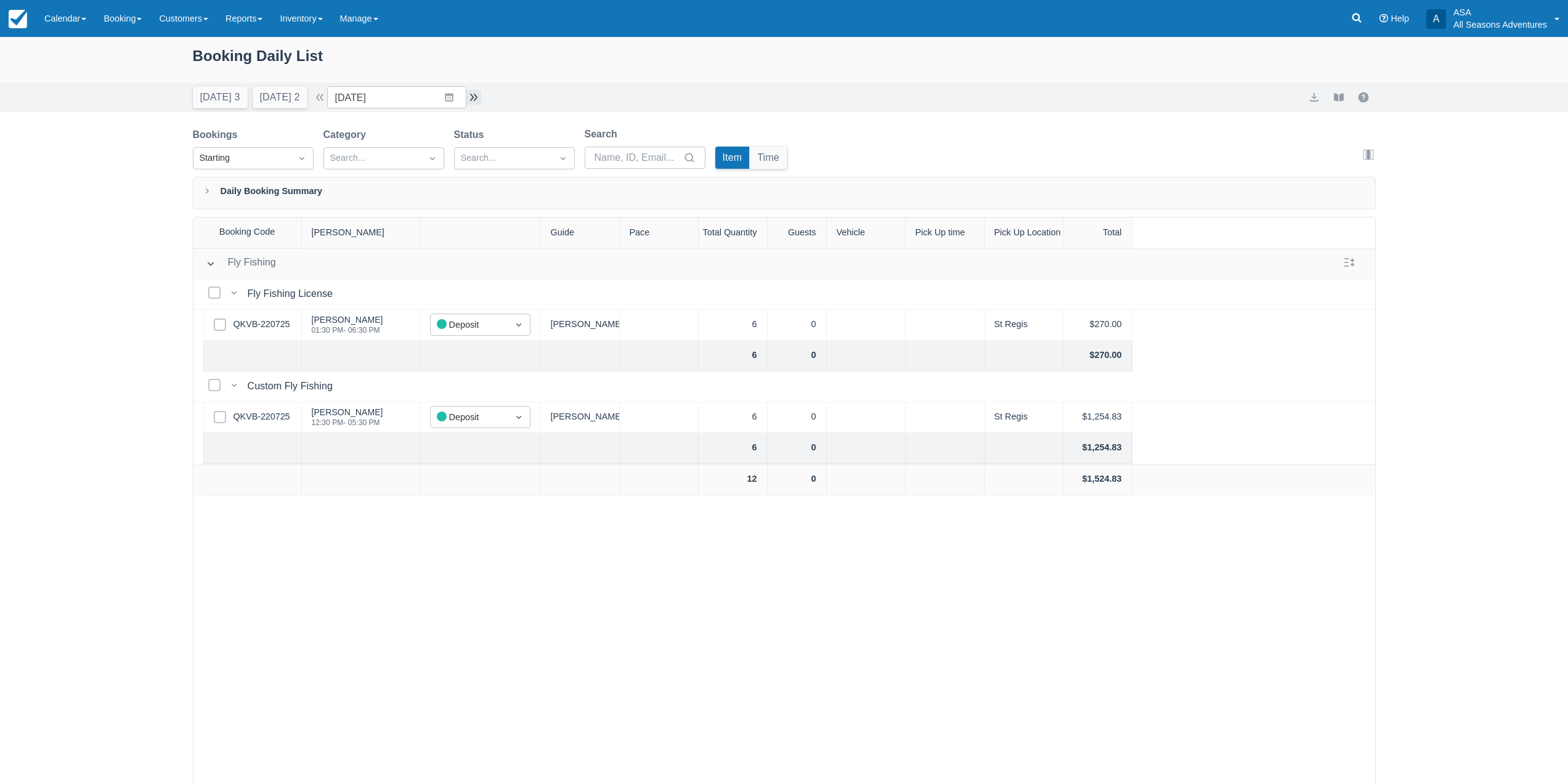
click at [479, 100] on button "button" at bounding box center [473, 97] width 15 height 15
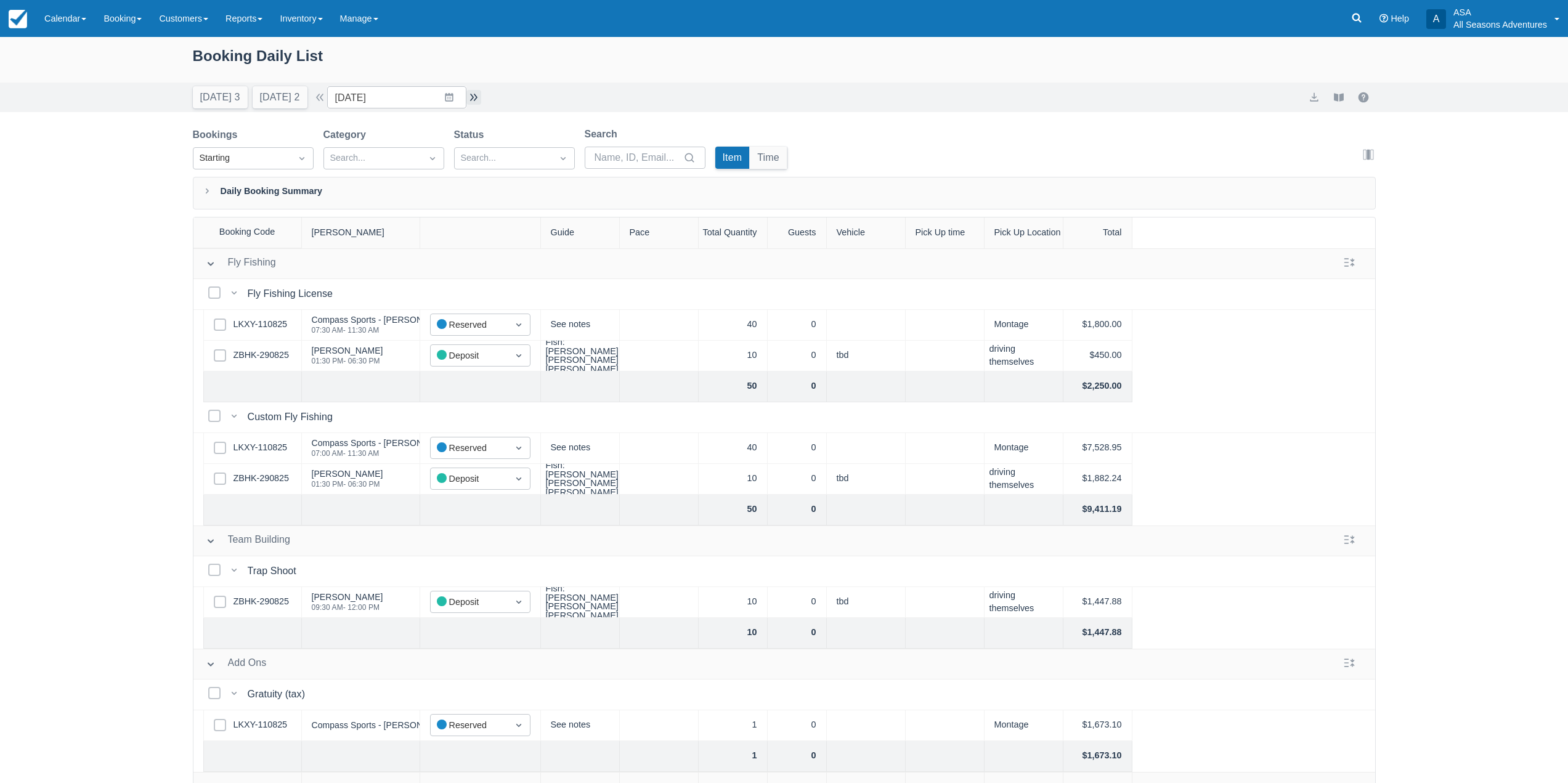
click at [481, 103] on button "button" at bounding box center [473, 97] width 15 height 15
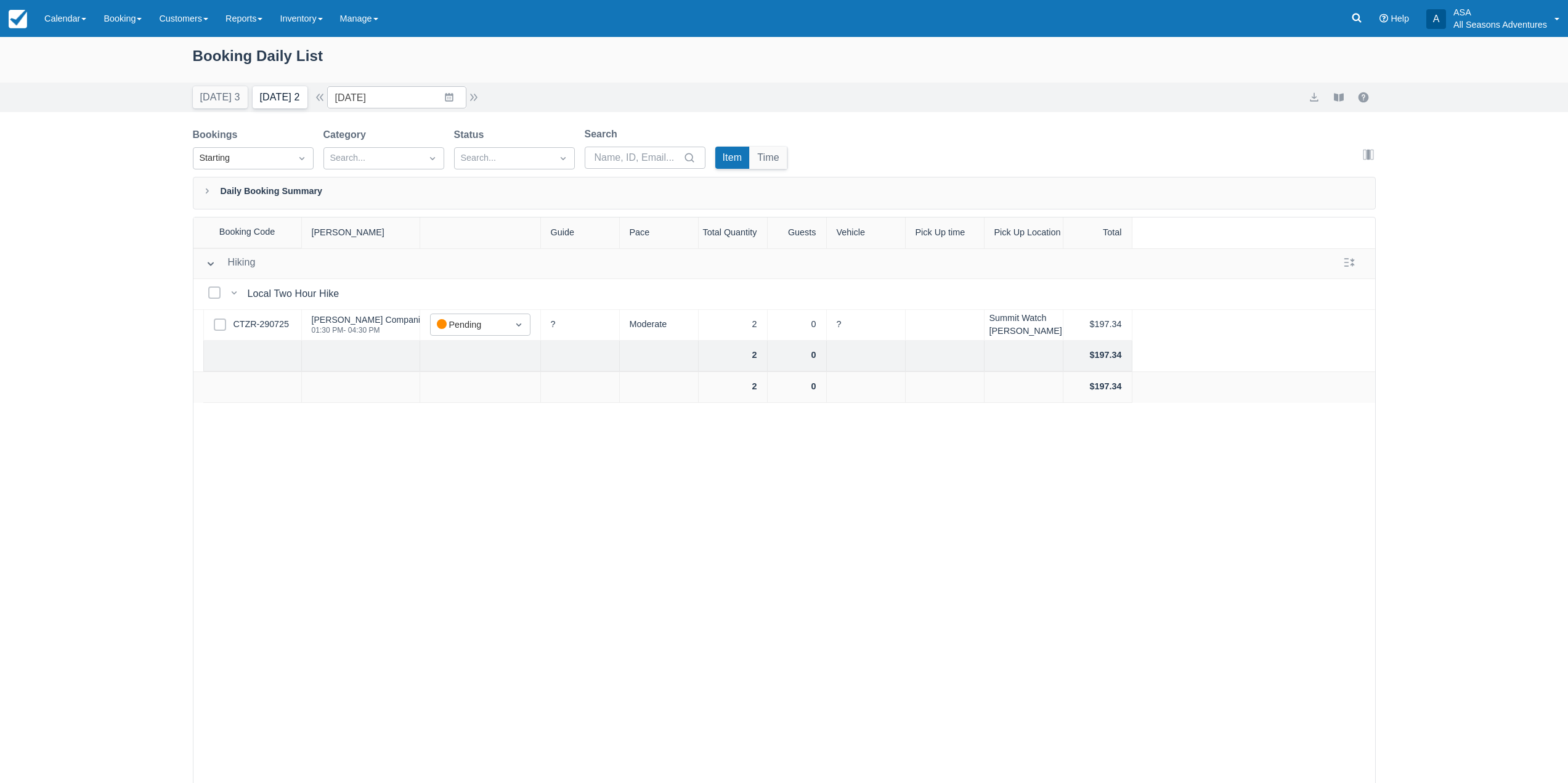
click at [292, 103] on button "Tomorrow 2" at bounding box center [279, 97] width 55 height 23
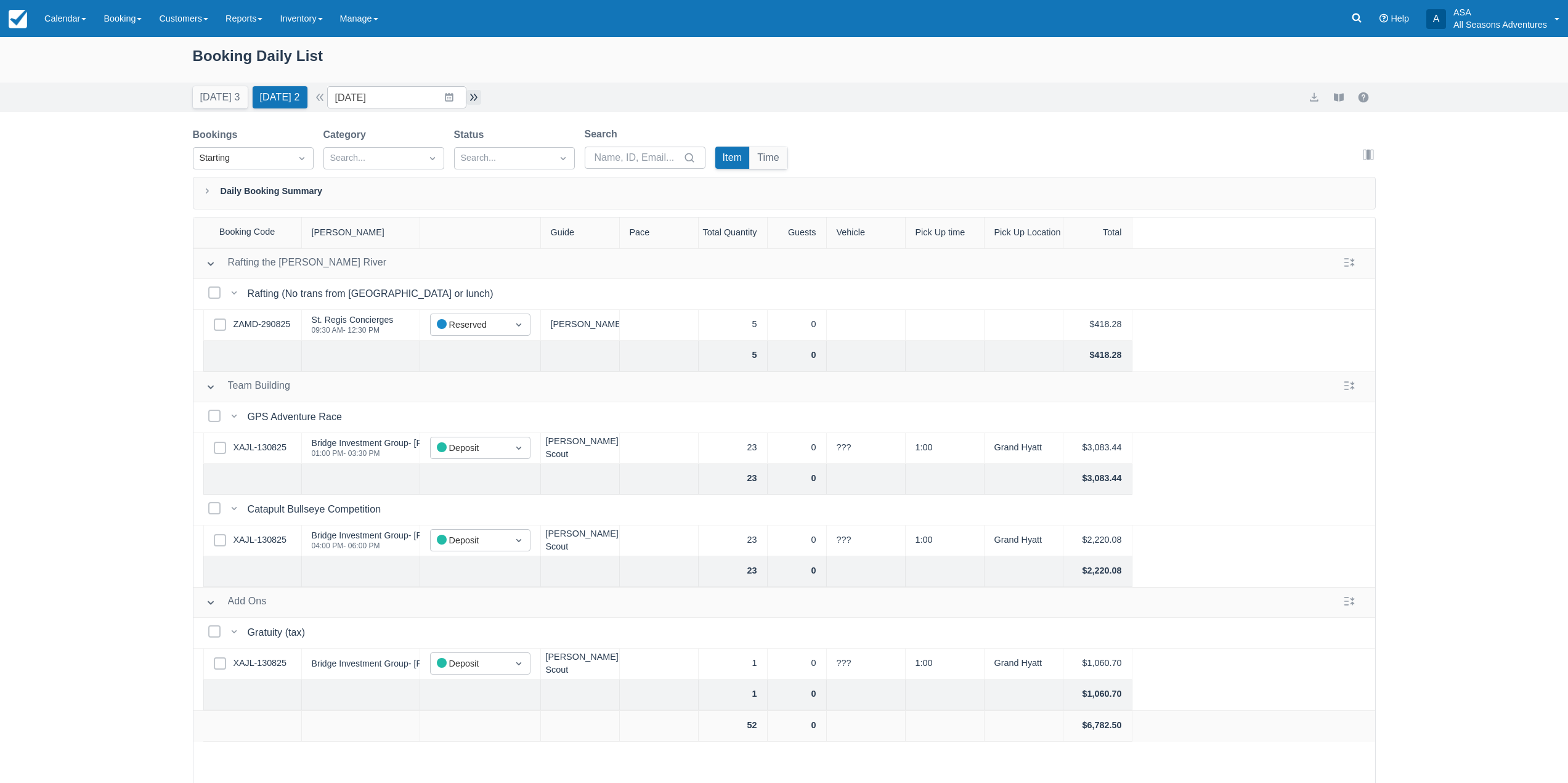
click at [479, 97] on button "button" at bounding box center [473, 97] width 15 height 15
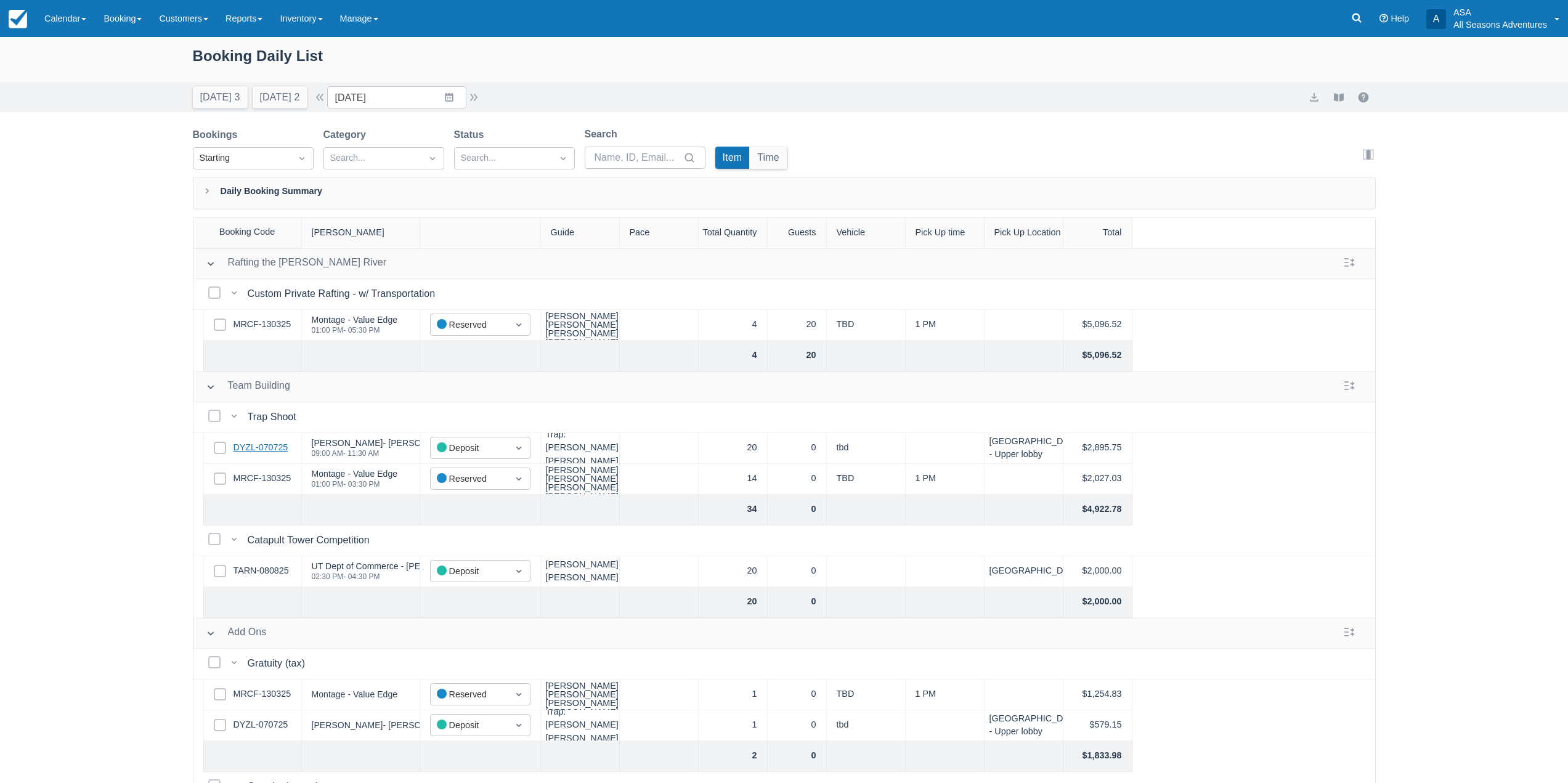
click at [256, 454] on link "DYZL-070725" at bounding box center [260, 448] width 55 height 14
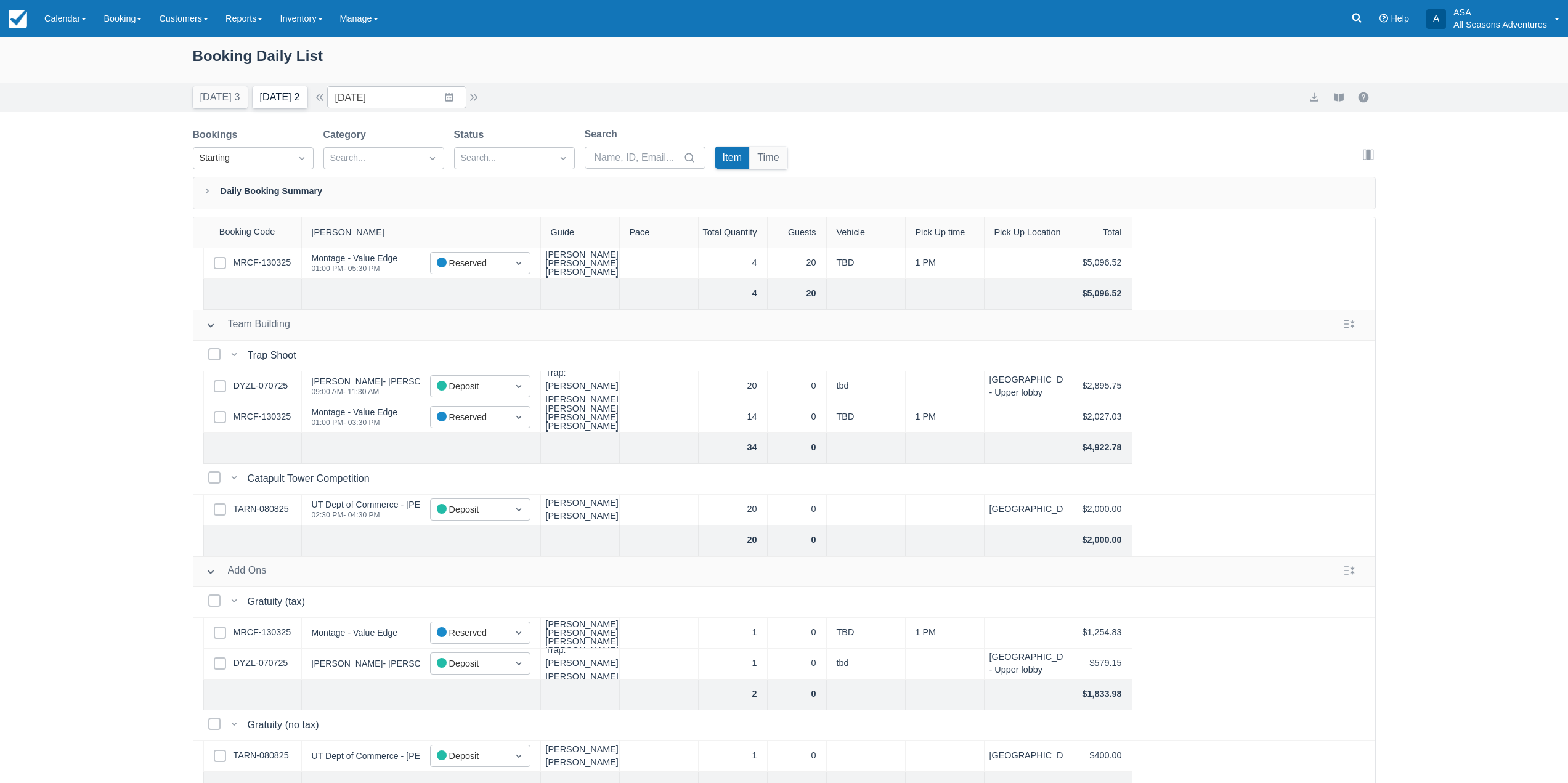
click at [283, 100] on button "Tomorrow 2" at bounding box center [279, 97] width 55 height 23
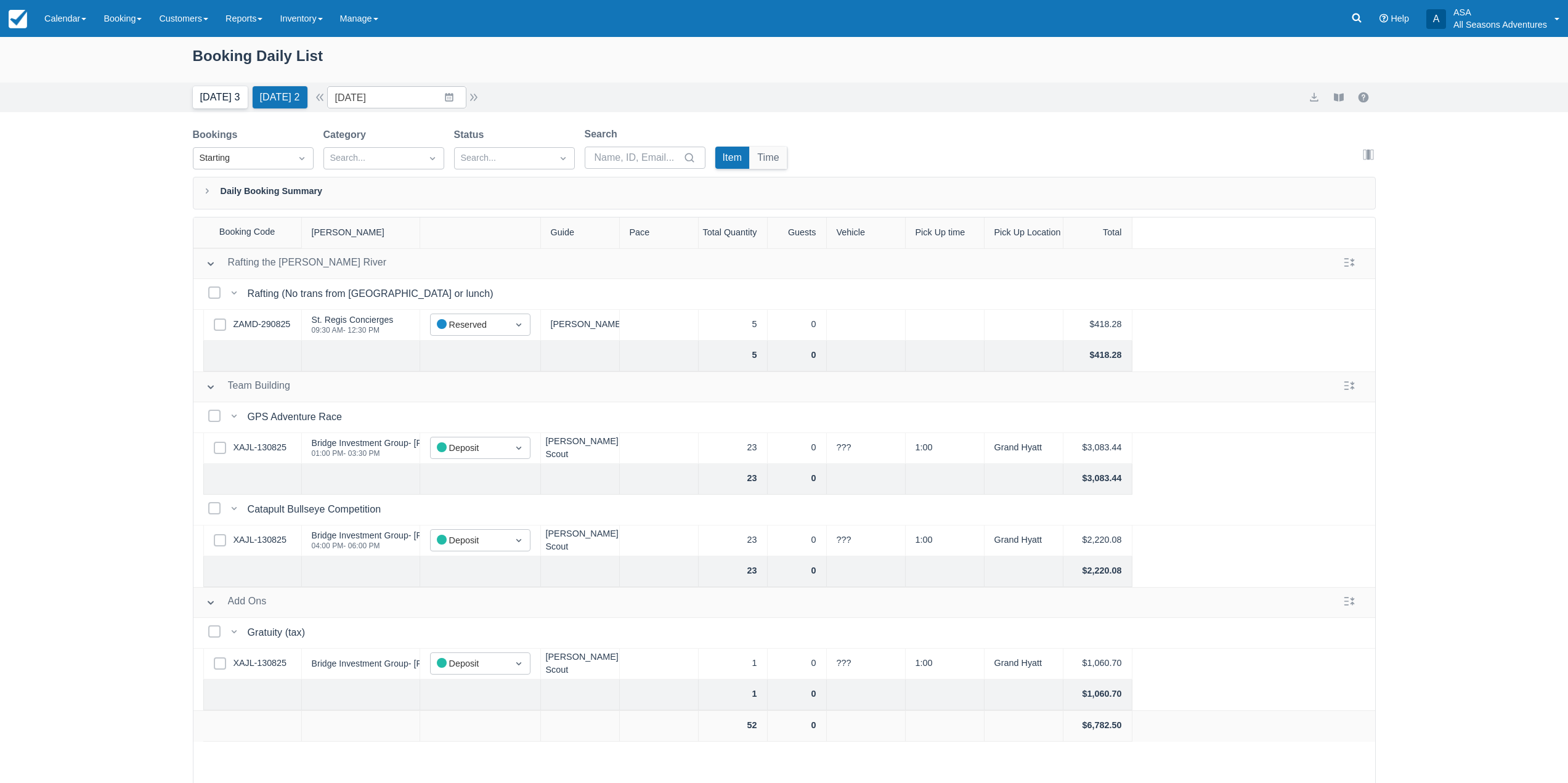
click at [232, 107] on button "Today 3" at bounding box center [220, 97] width 55 height 23
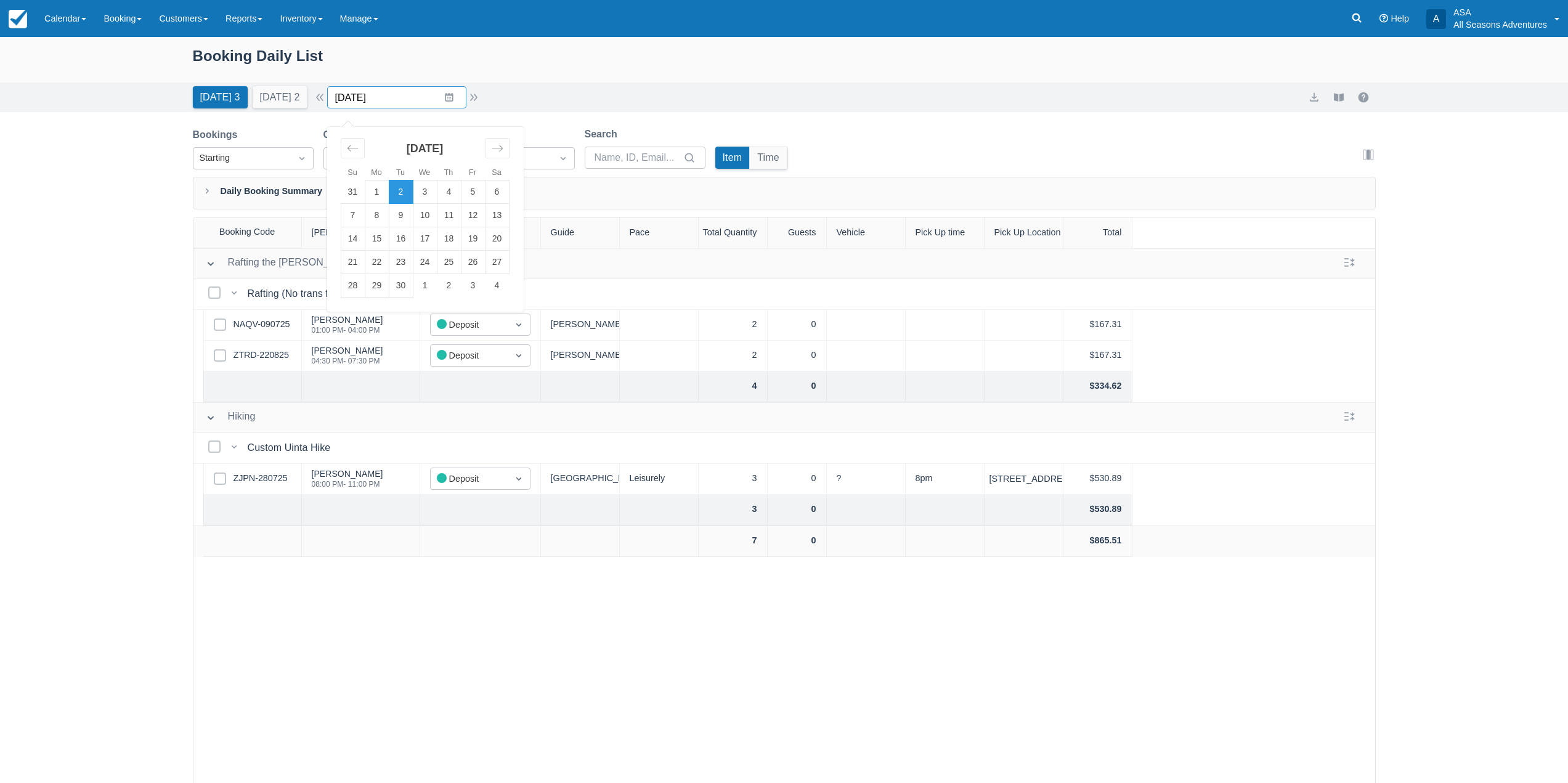
click at [453, 102] on input "09/02/25" at bounding box center [396, 97] width 139 height 23
click at [505, 217] on td "13" at bounding box center [497, 215] width 24 height 23
type input "09/13/25"
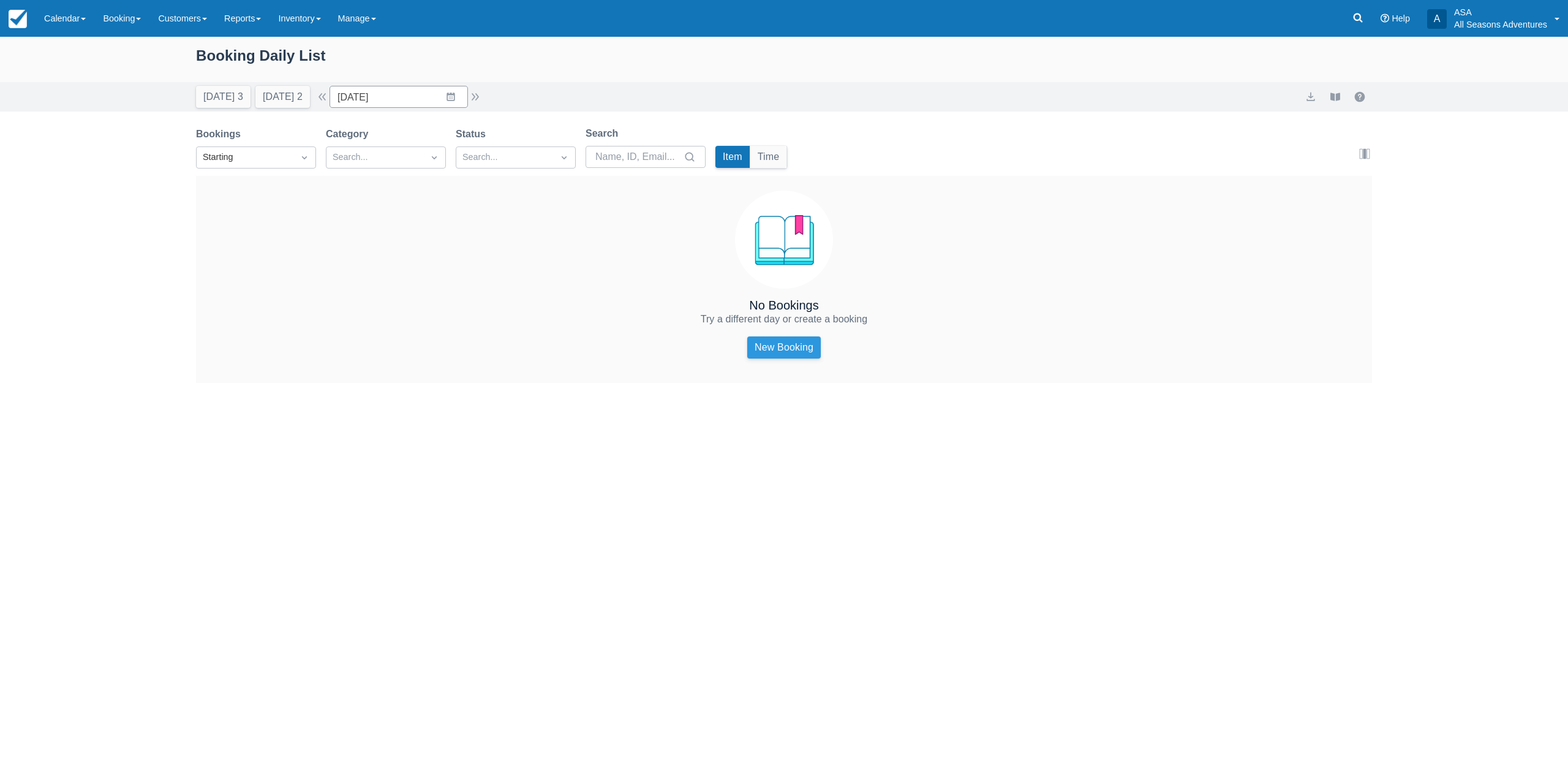
click at [787, 354] on link "New Booking" at bounding box center [784, 347] width 74 height 22
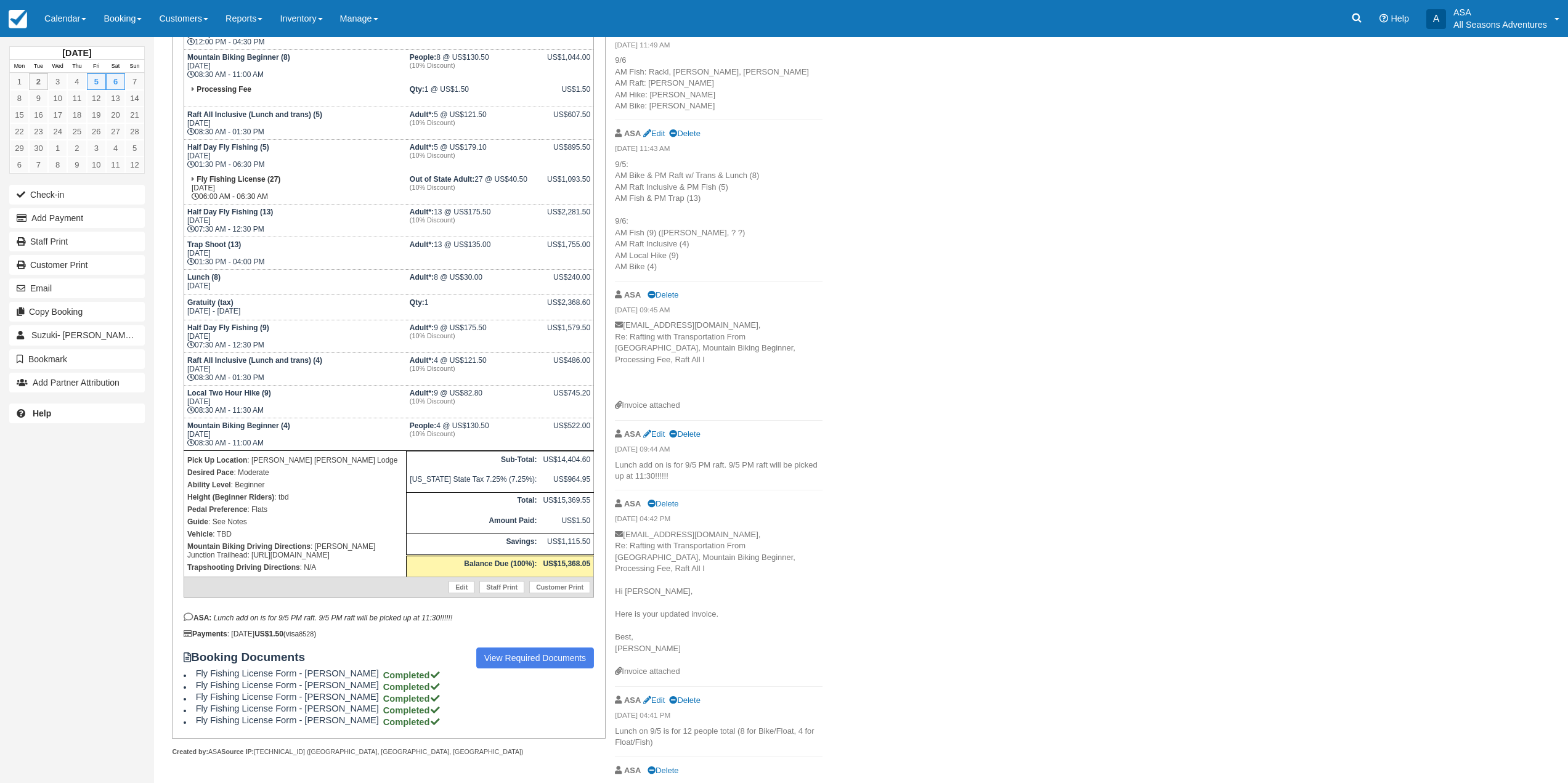
scroll to position [308, 0]
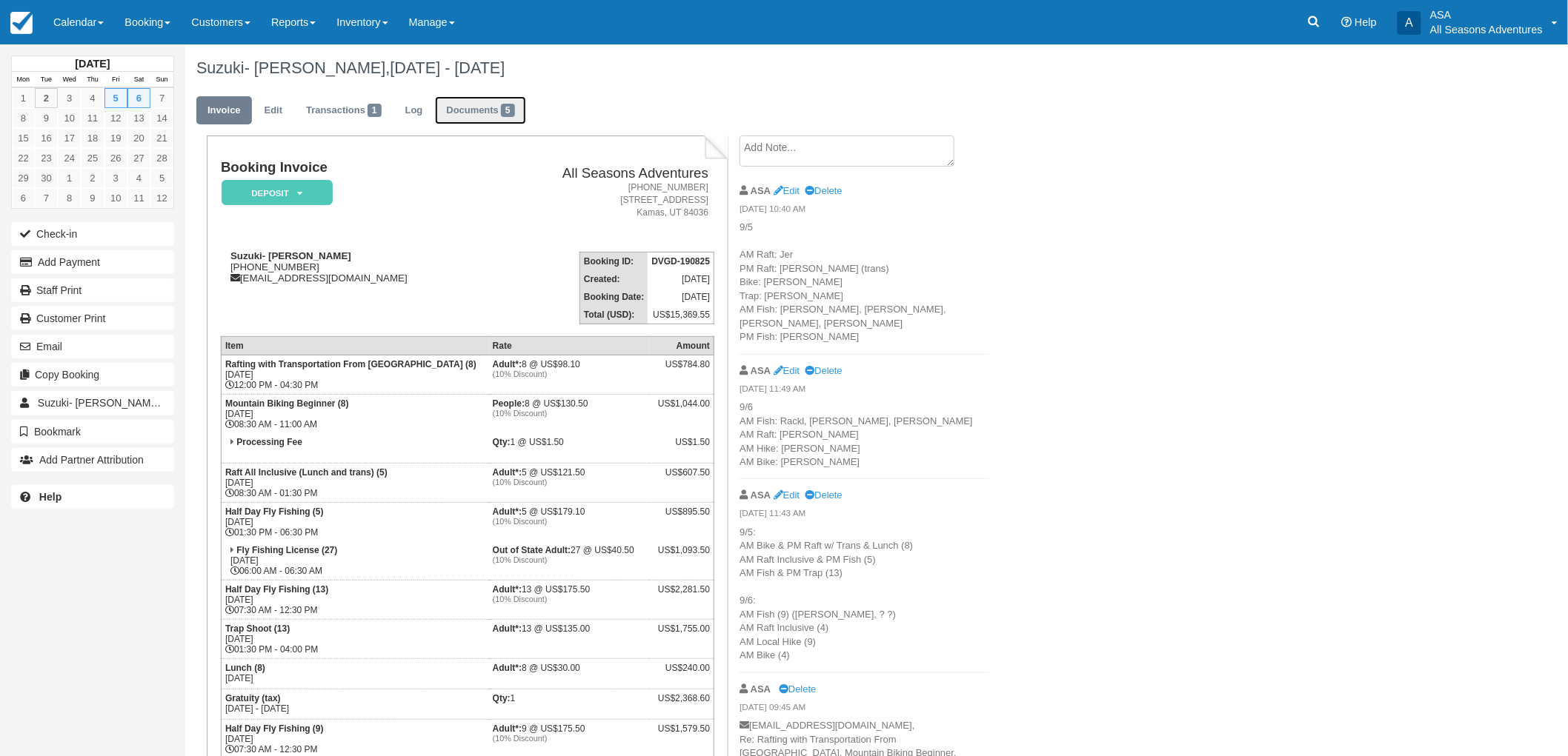
click at [507, 109] on span "5" at bounding box center [508, 110] width 14 height 13
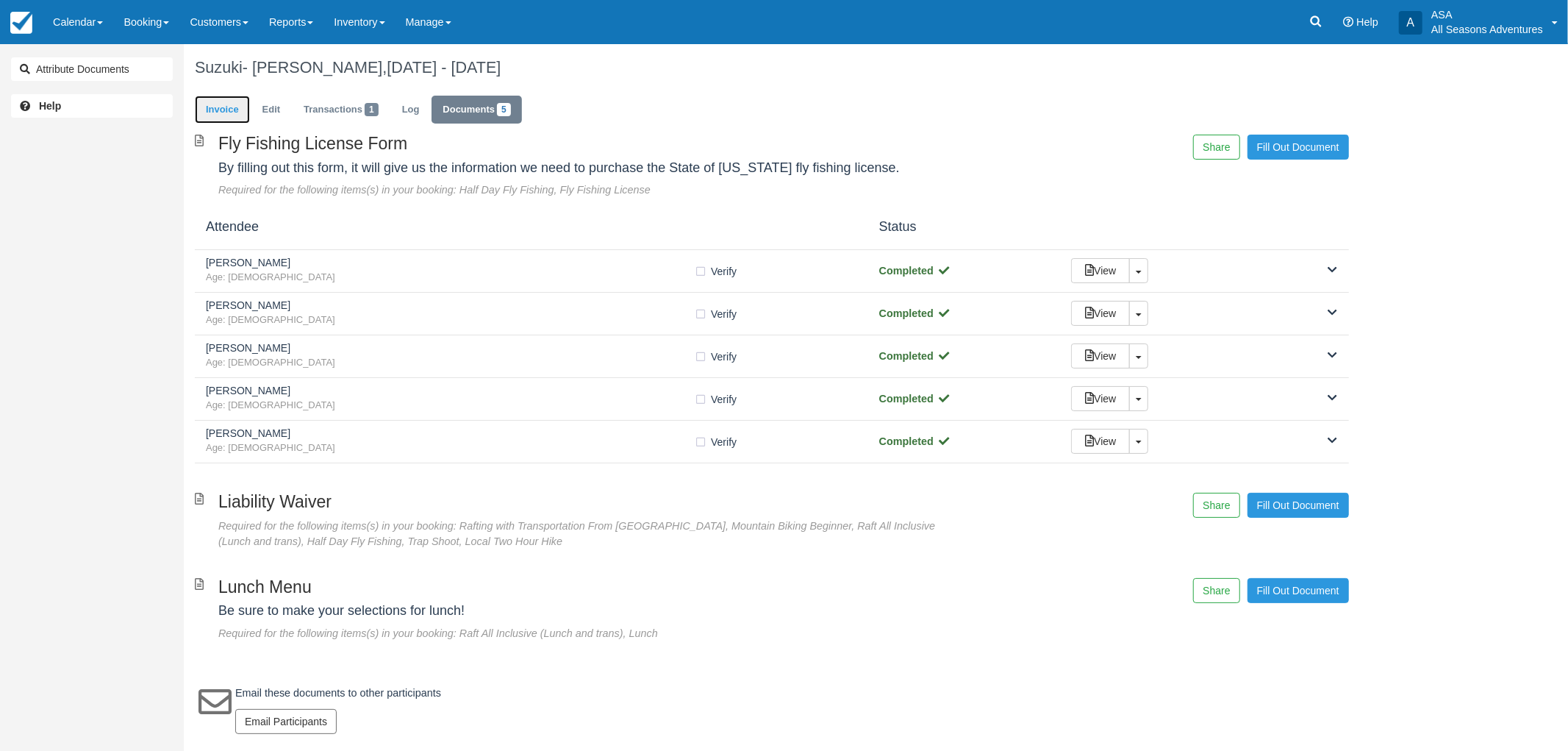
click at [235, 112] on link "Invoice" at bounding box center [223, 109] width 56 height 29
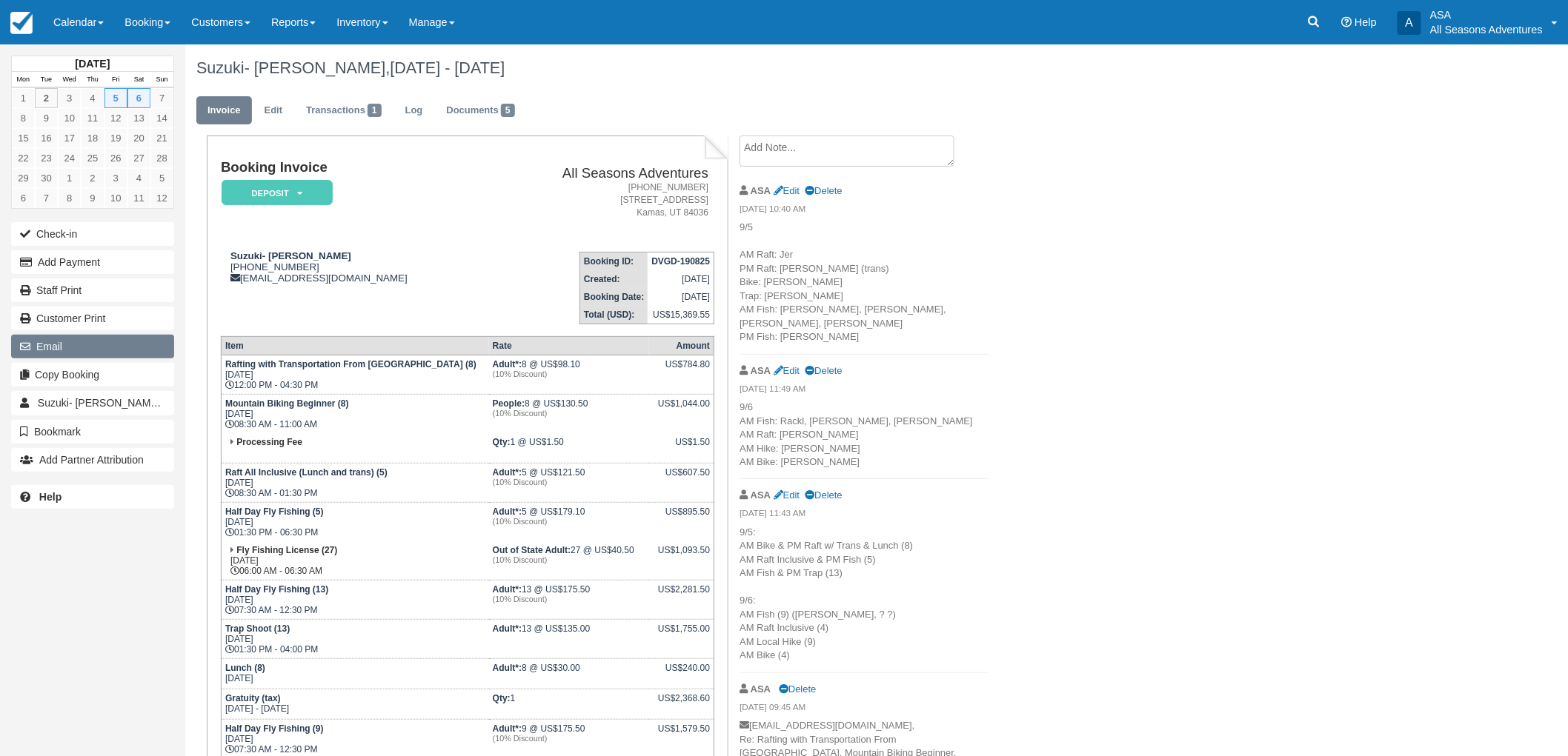
click at [74, 345] on button "Email" at bounding box center [93, 346] width 163 height 24
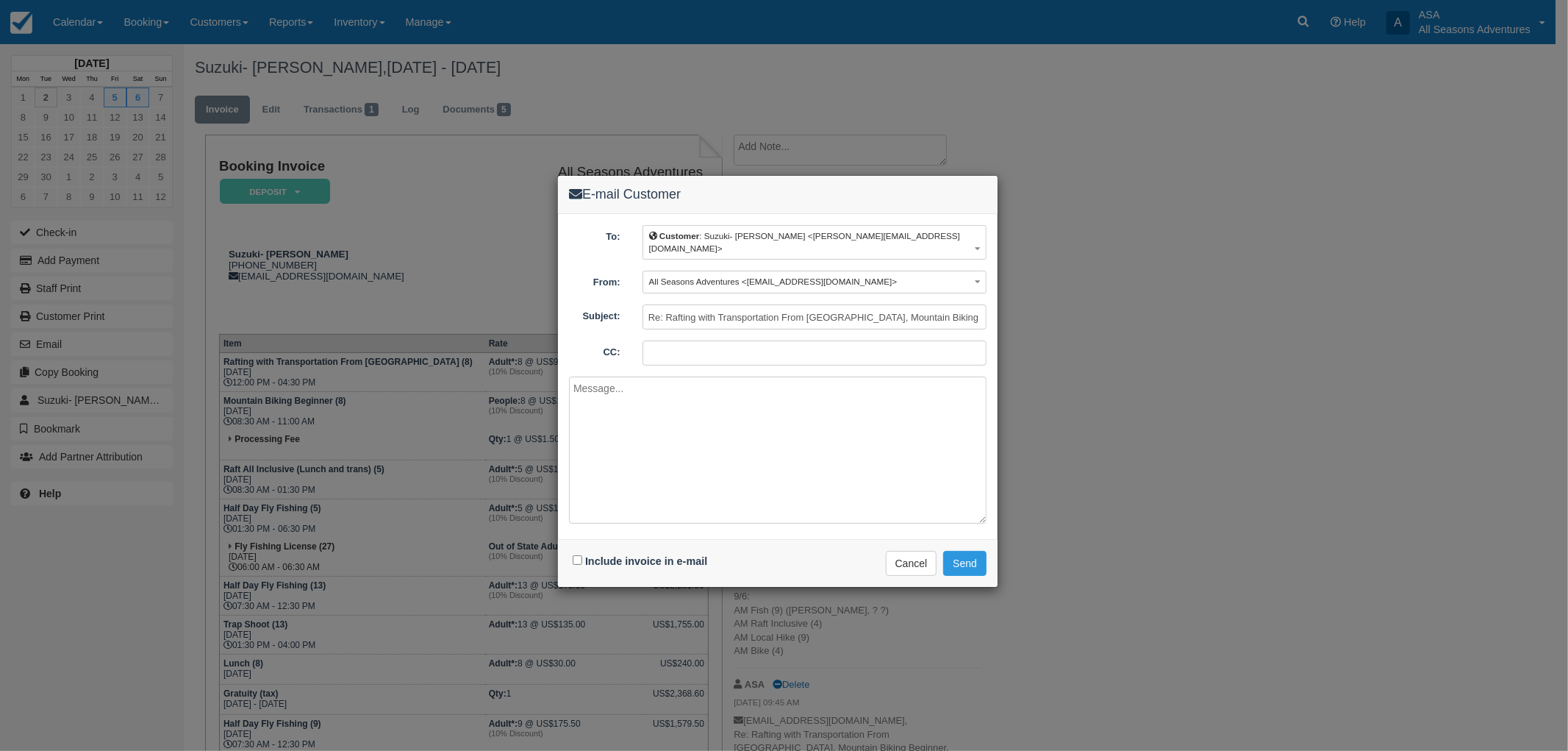
click at [654, 383] on textarea at bounding box center [777, 450] width 417 height 147
click at [694, 392] on textarea at bounding box center [777, 450] width 417 height 147
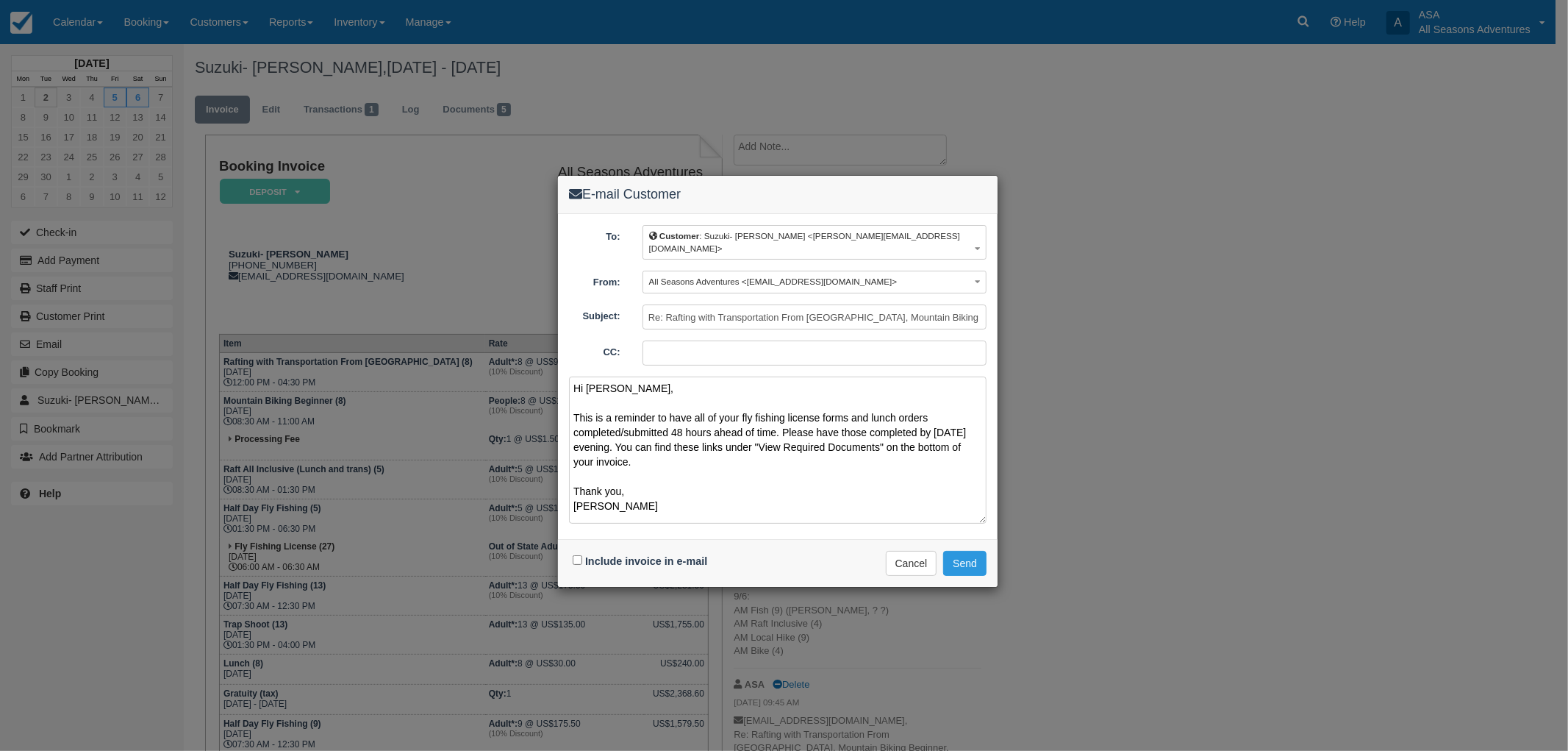
type textarea "Hi [PERSON_NAME], This is a reminder to have all of your fly fishing license fo…"
click at [575, 556] on input "Include invoice in e-mail" at bounding box center [577, 560] width 10 height 10
checkbox input "true"
click at [980, 551] on button "Send" at bounding box center [965, 563] width 43 height 25
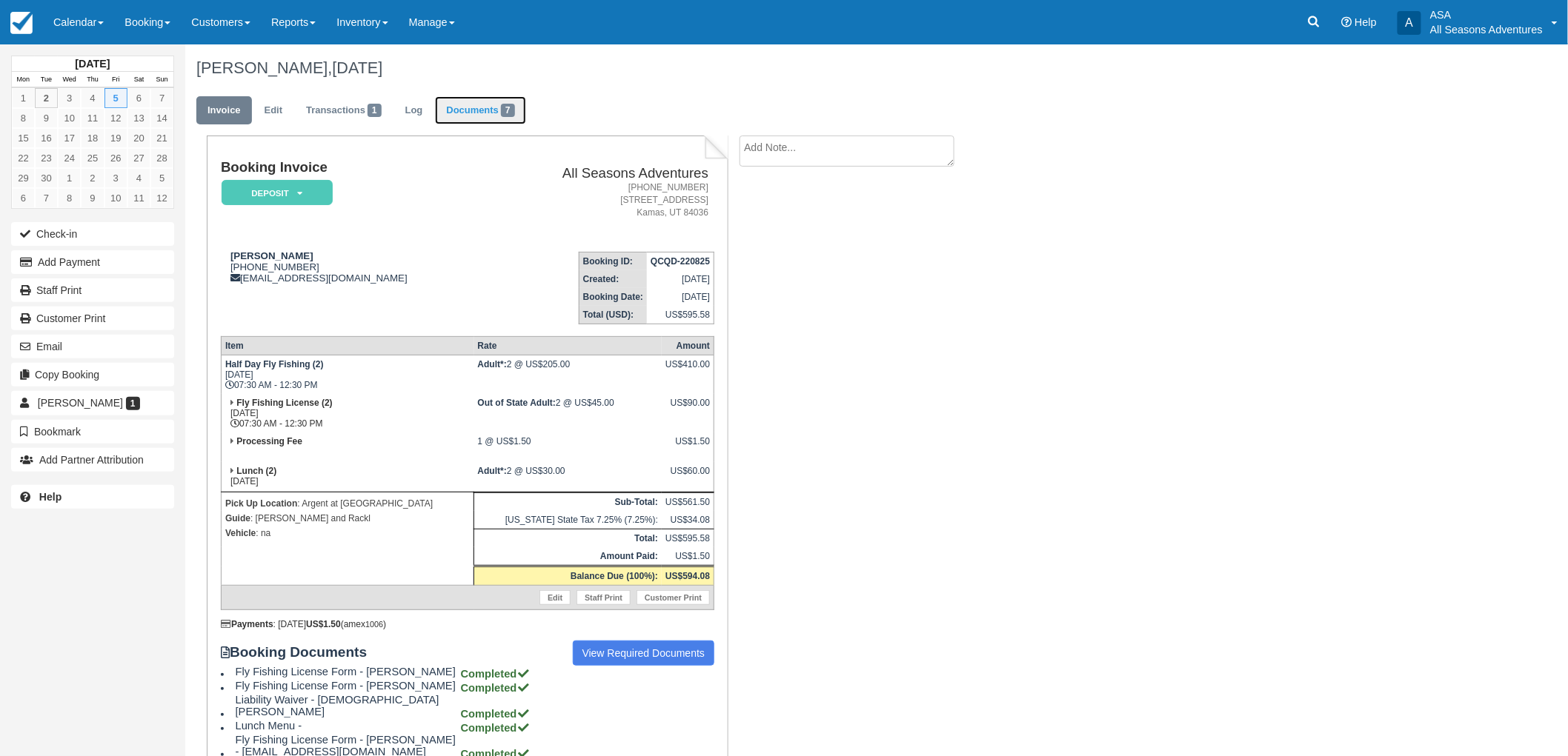
click at [474, 108] on link "Documents 7" at bounding box center [479, 110] width 90 height 29
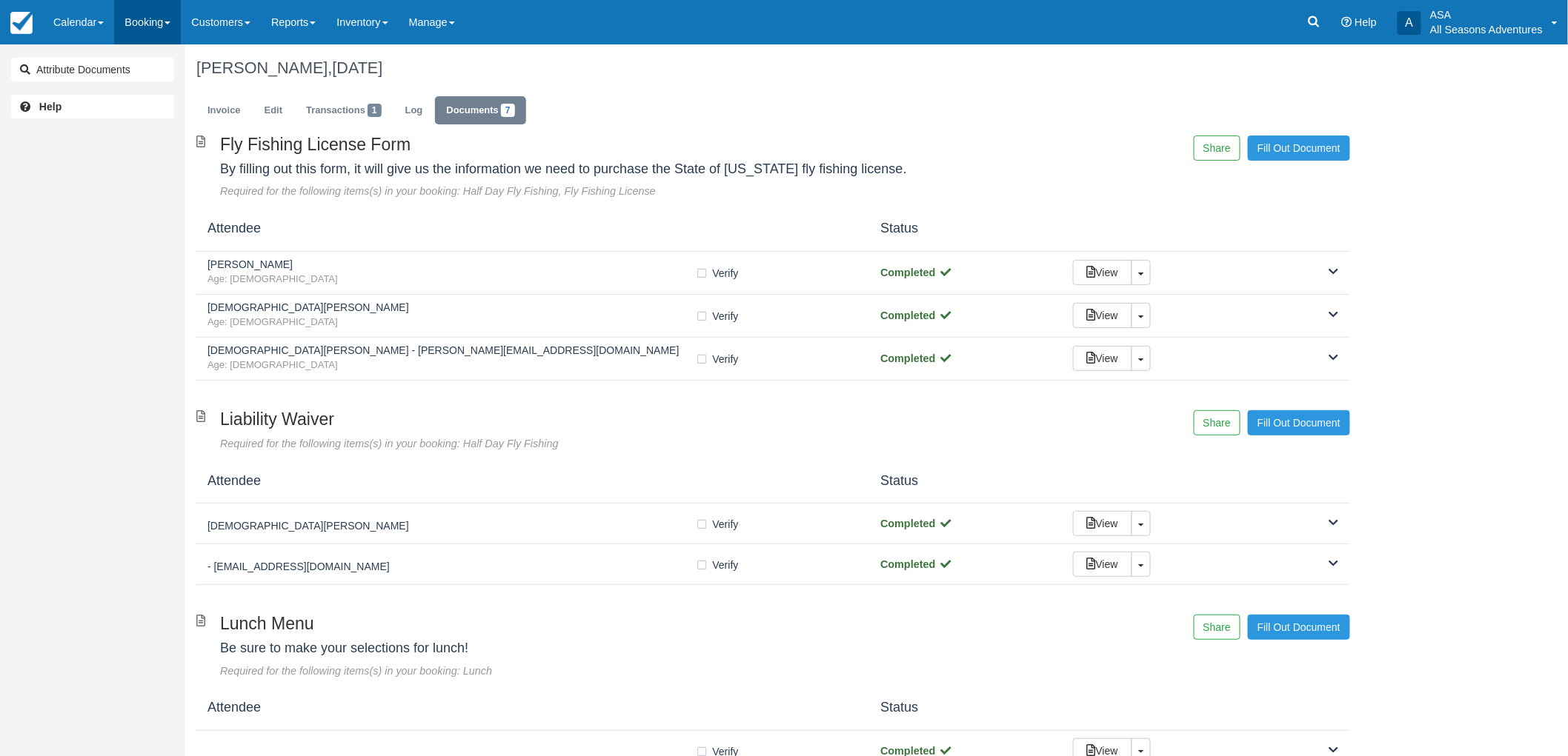
click at [150, 17] on link "Booking" at bounding box center [147, 22] width 66 height 45
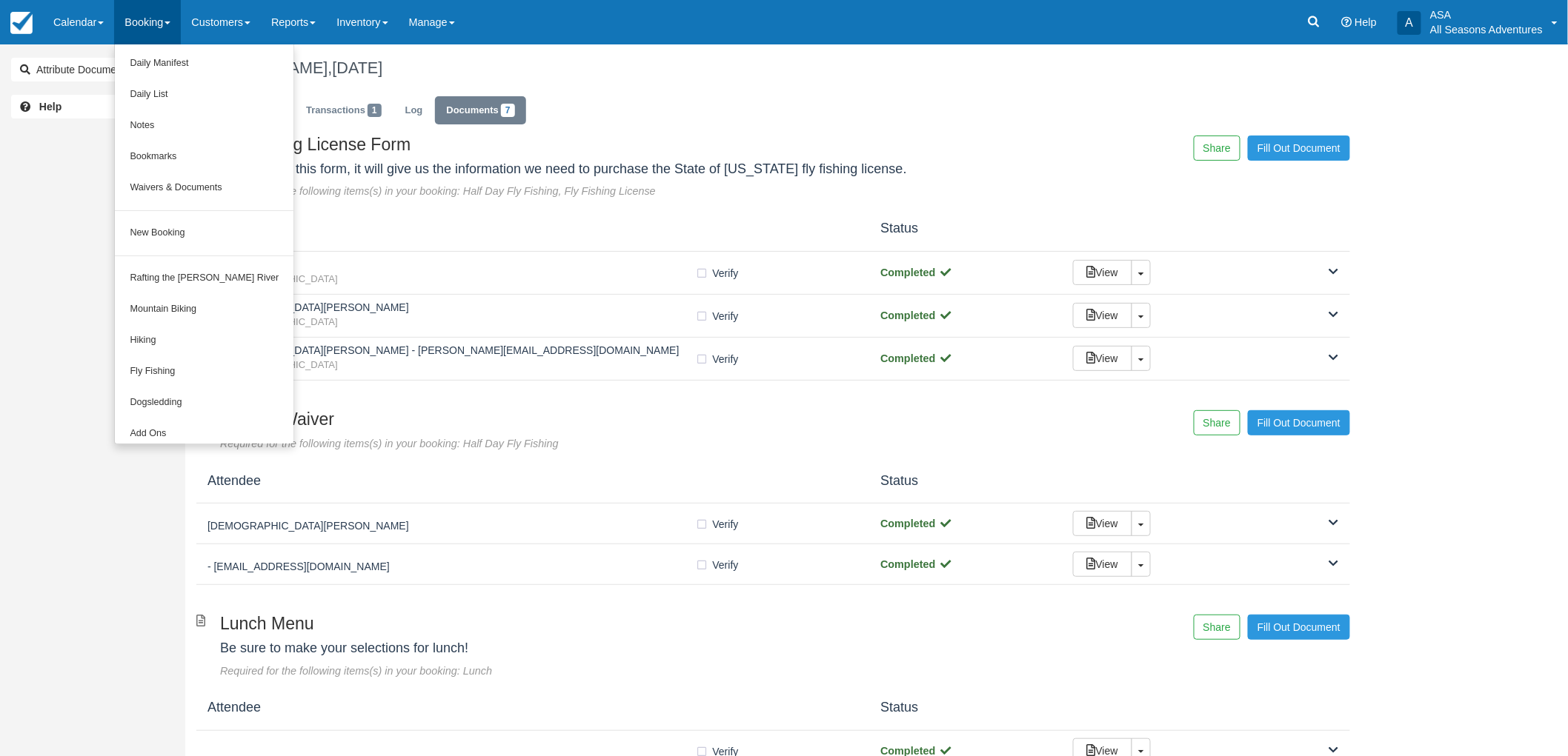
click at [638, 74] on h1 "Michael Blair, September 05 2025" at bounding box center [773, 68] width 1153 height 17
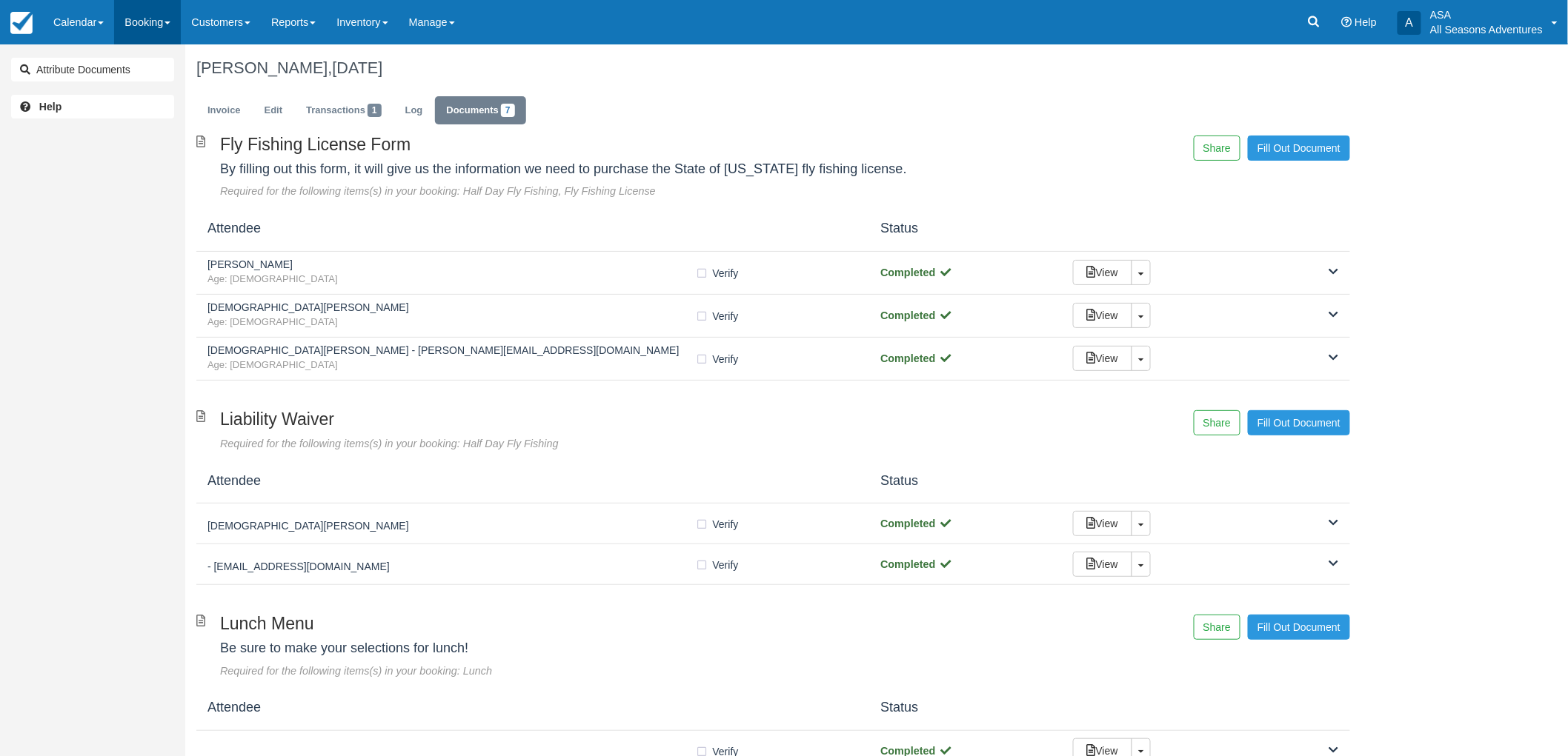
click at [162, 31] on link "Booking" at bounding box center [147, 22] width 66 height 45
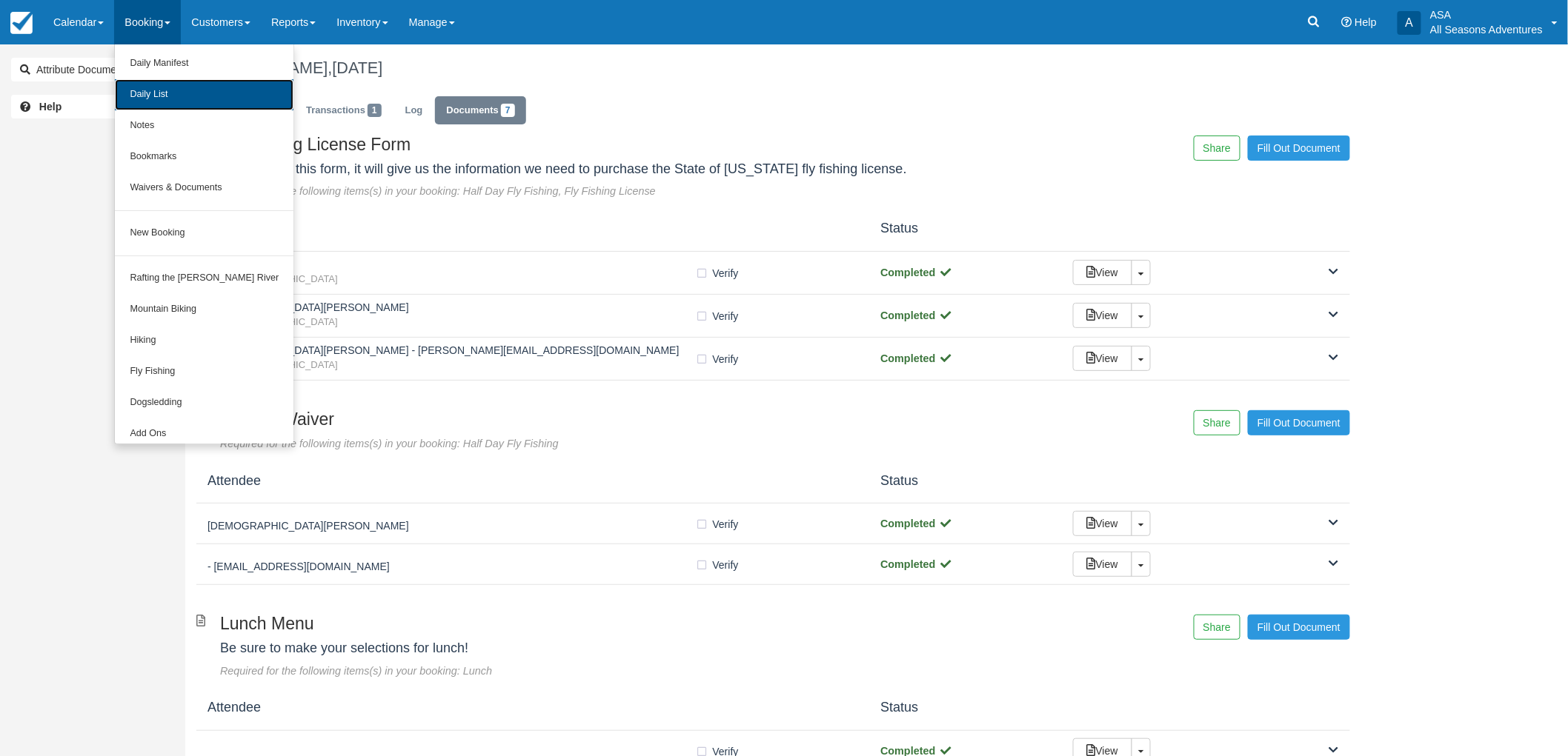
click at [182, 105] on link "Daily List" at bounding box center [204, 95] width 178 height 31
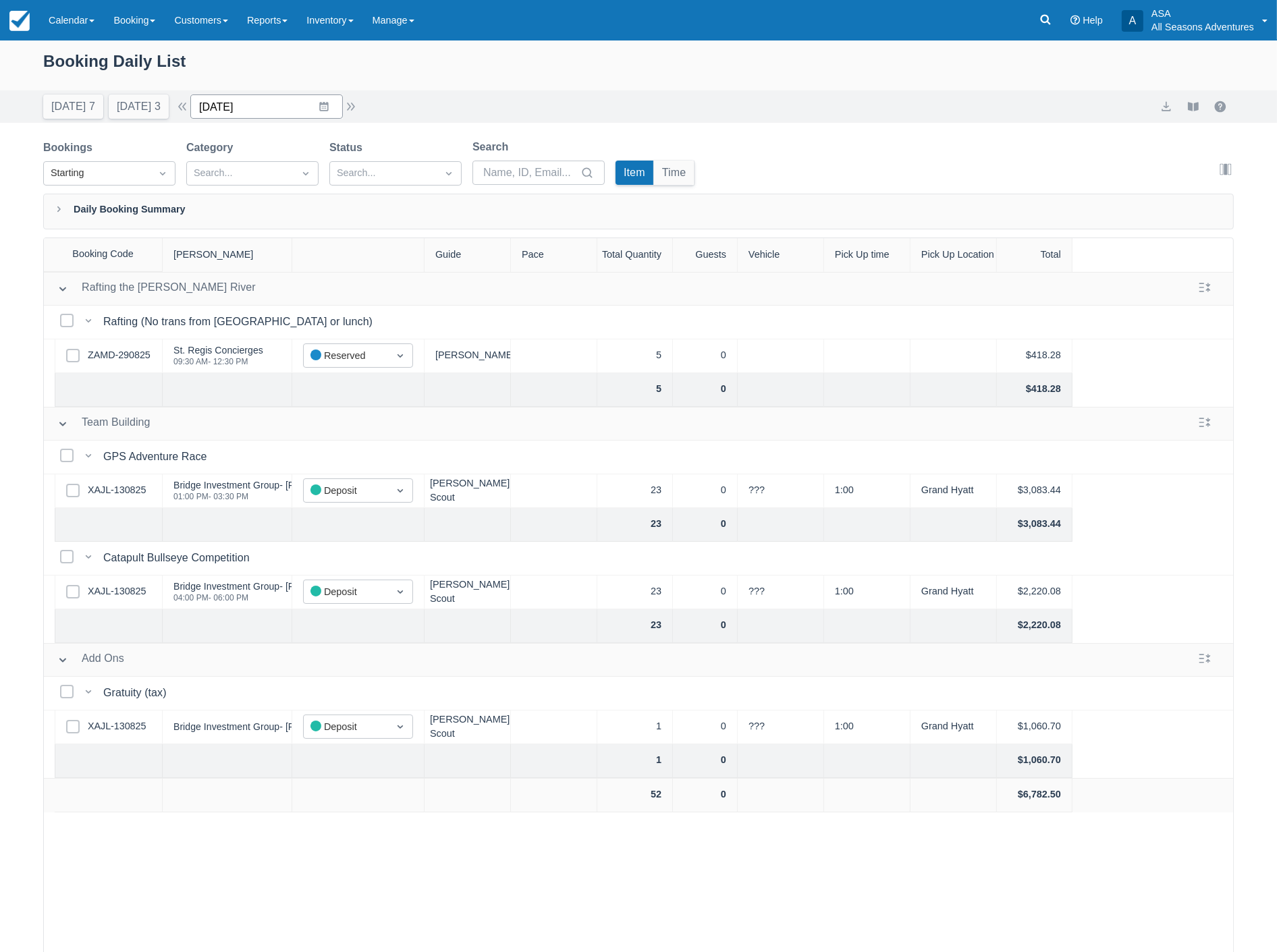
click at [288, 112] on input "09/03/25" at bounding box center [266, 107] width 152 height 25
click at [249, 232] on td "8" at bounding box center [245, 236] width 26 height 25
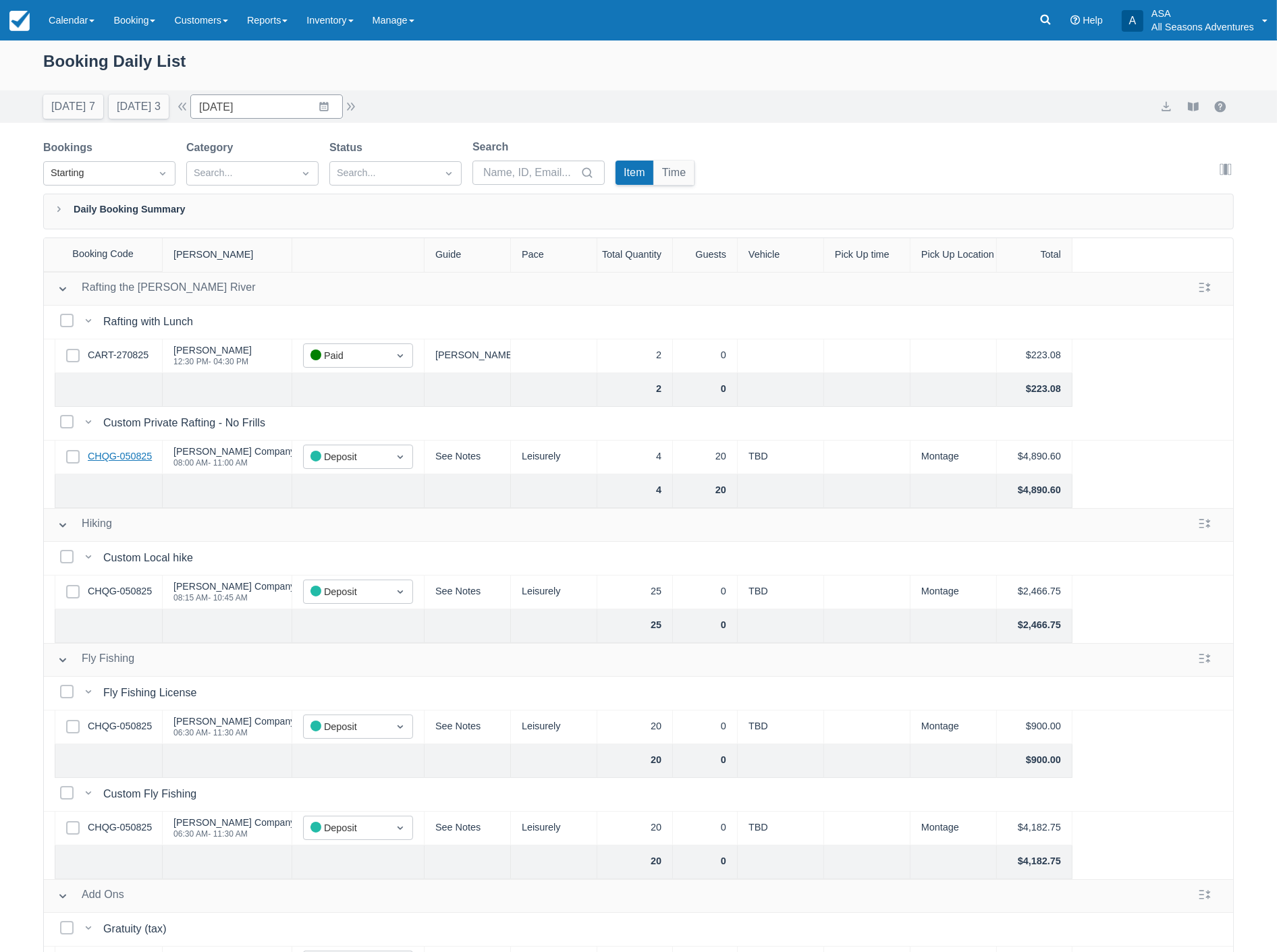
click at [124, 456] on link "CHQG-050825" at bounding box center [119, 456] width 64 height 15
click at [143, 104] on button "Tomorrow 3" at bounding box center [138, 107] width 60 height 25
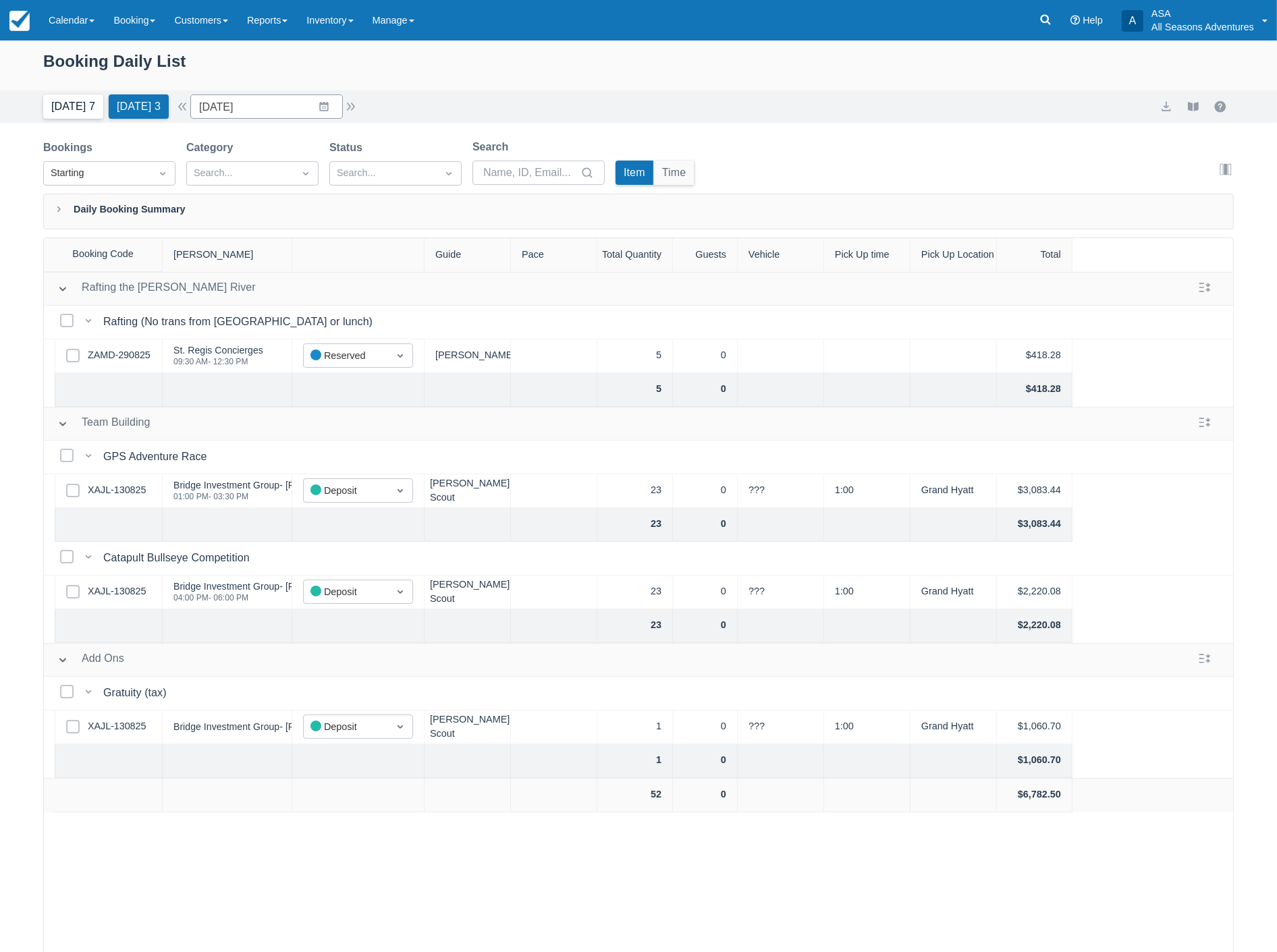
click at [65, 104] on button "Today 7" at bounding box center [72, 107] width 60 height 25
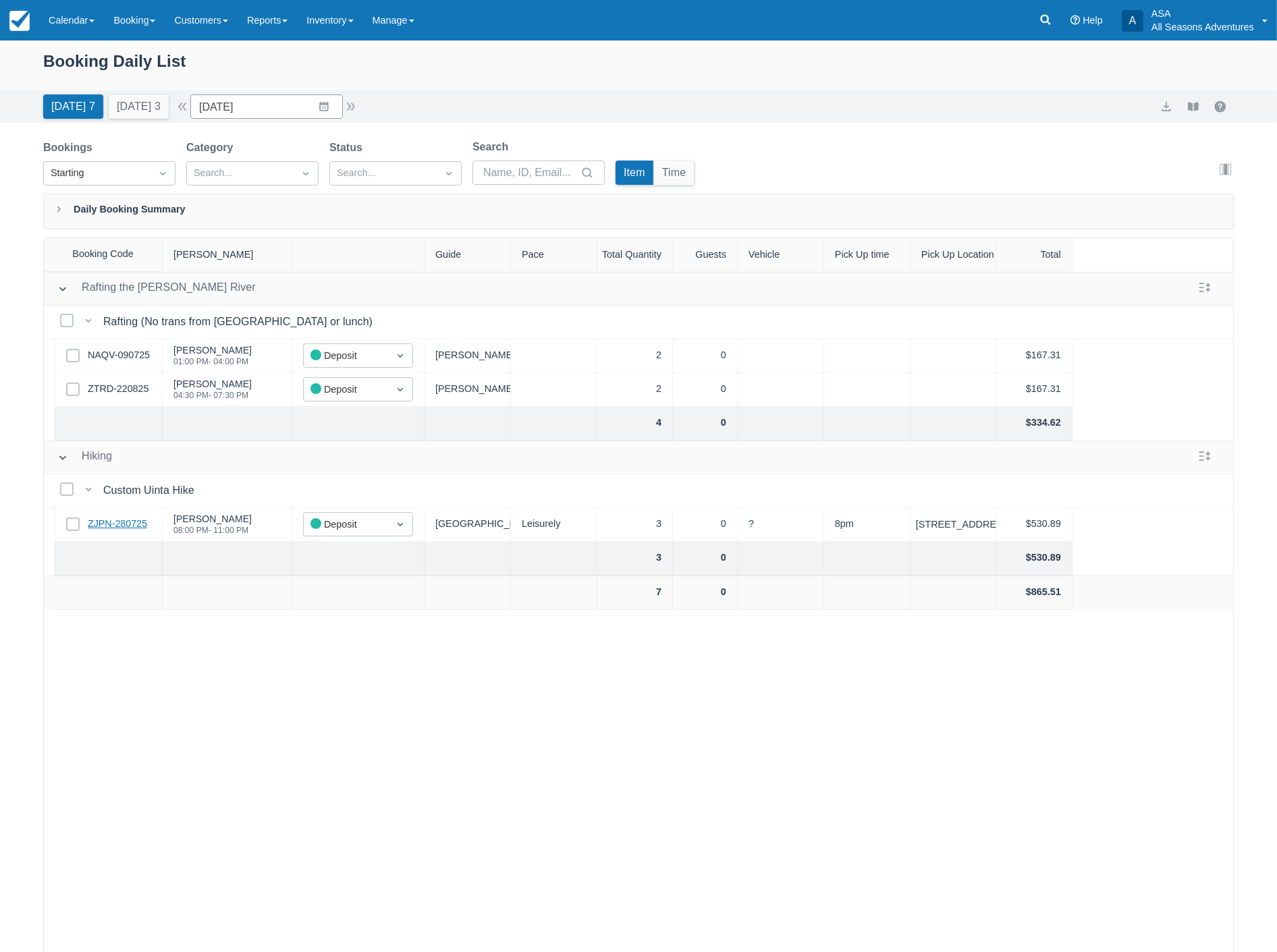
click at [123, 531] on link "ZJPN-280725" at bounding box center [117, 524] width 60 height 15
click at [274, 115] on input "09/02/25" at bounding box center [266, 107] width 152 height 25
click at [299, 235] on td "10" at bounding box center [298, 236] width 26 height 25
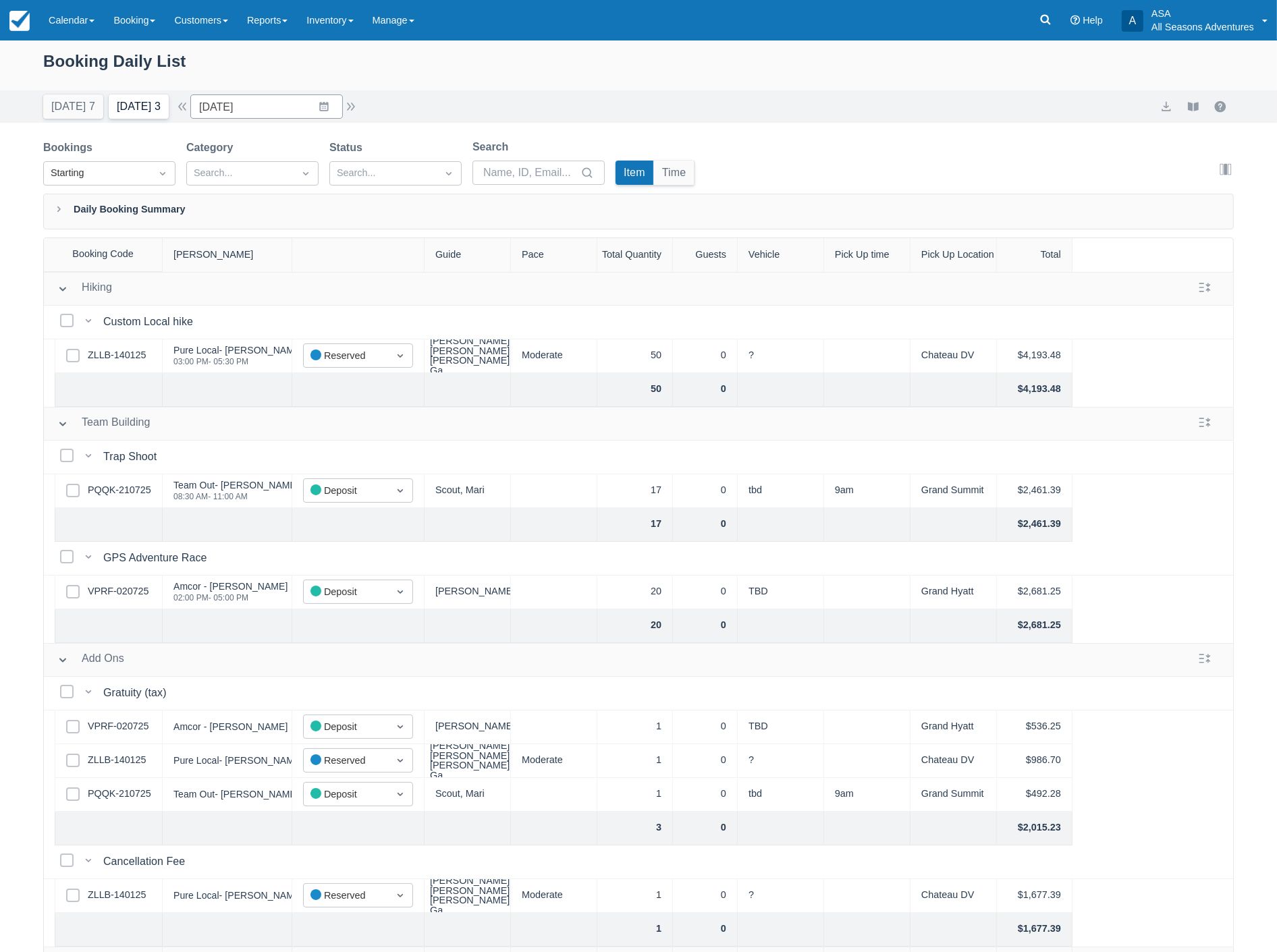
click at [151, 111] on button "Tomorrow 3" at bounding box center [138, 107] width 60 height 25
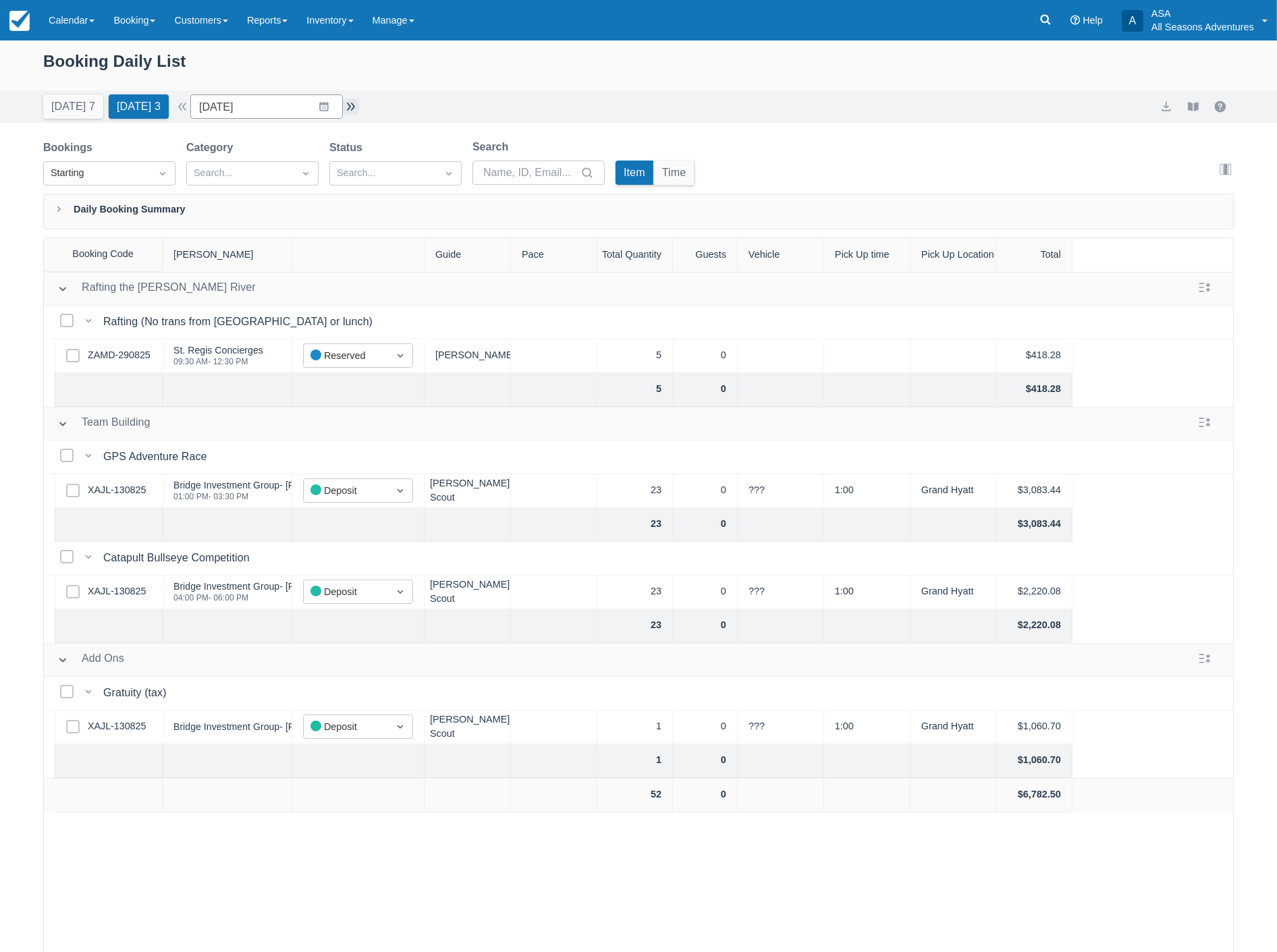
click at [356, 102] on button "button" at bounding box center [351, 107] width 16 height 16
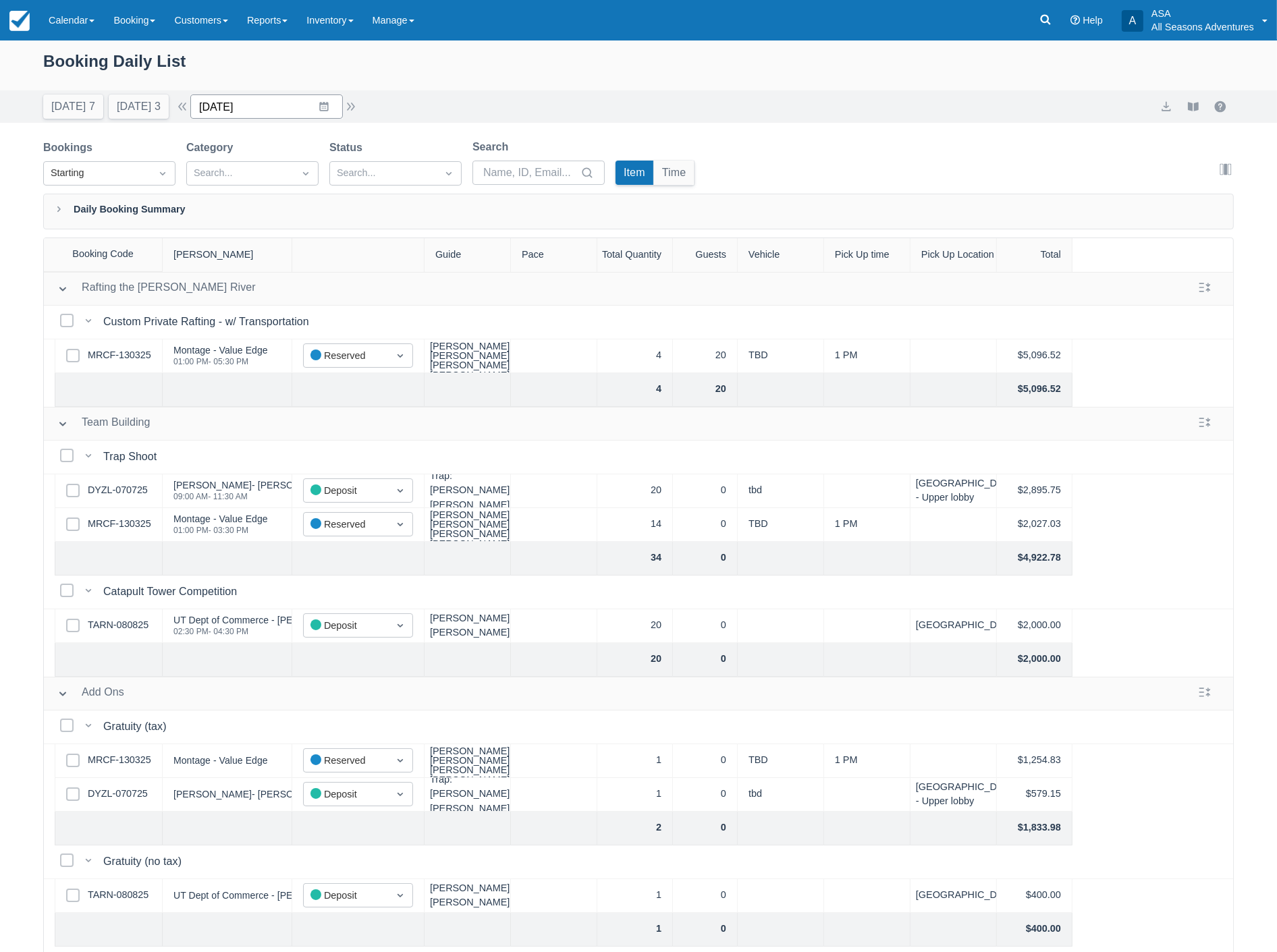
click at [262, 96] on input "09/04/25" at bounding box center [266, 107] width 152 height 25
click at [304, 289] on td "24" at bounding box center [298, 288] width 26 height 25
type input "09/24/25"
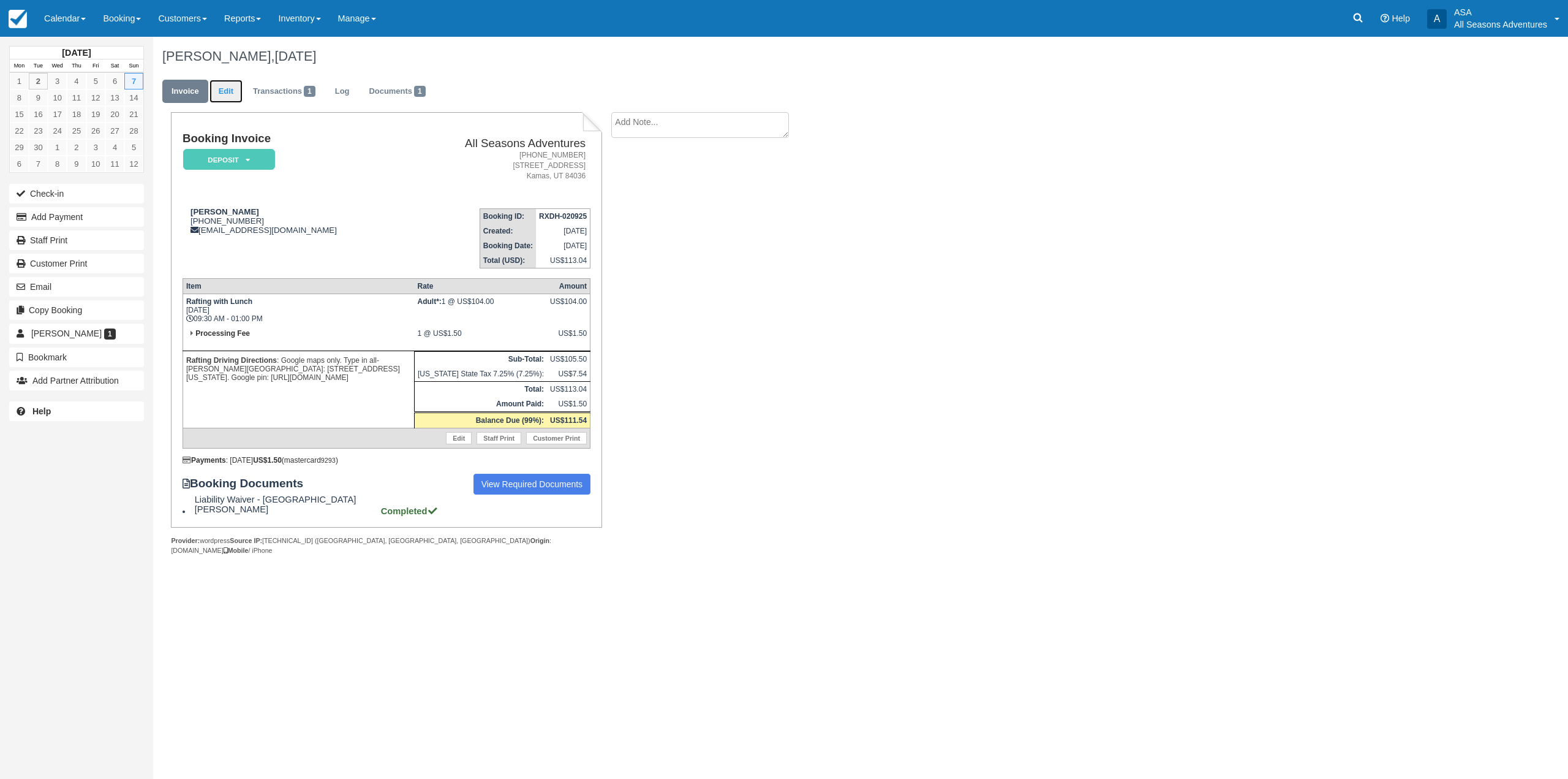
click at [227, 89] on link "Edit" at bounding box center [226, 91] width 33 height 24
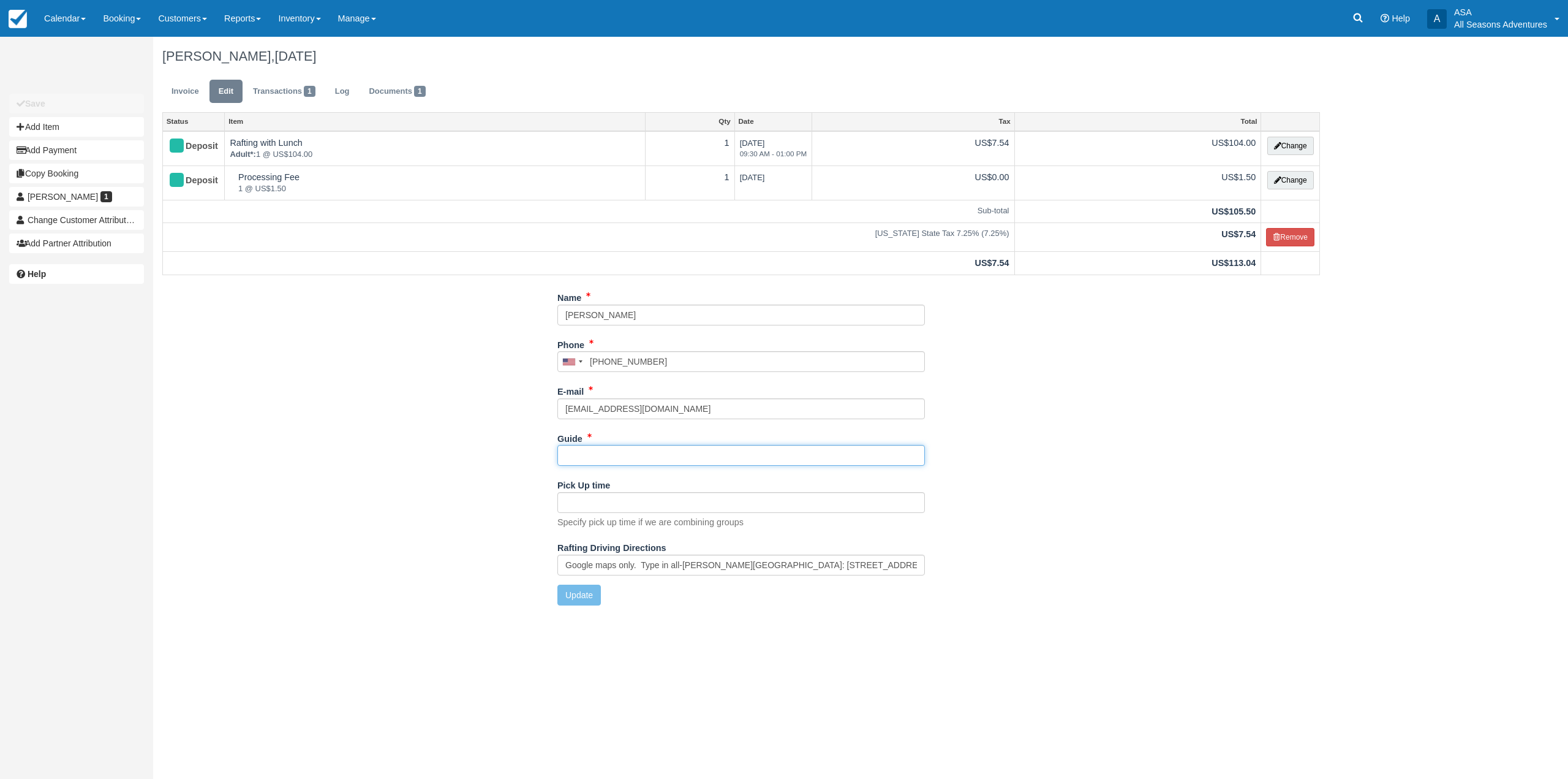
drag, startPoint x: 0, startPoint y: 0, endPoint x: 635, endPoint y: 461, distance: 784.7
click at [635, 461] on input "Guide" at bounding box center [741, 455] width 367 height 21
type input "Hannah"
click at [568, 595] on button "Update" at bounding box center [579, 595] width 43 height 21
type input "+13025731585"
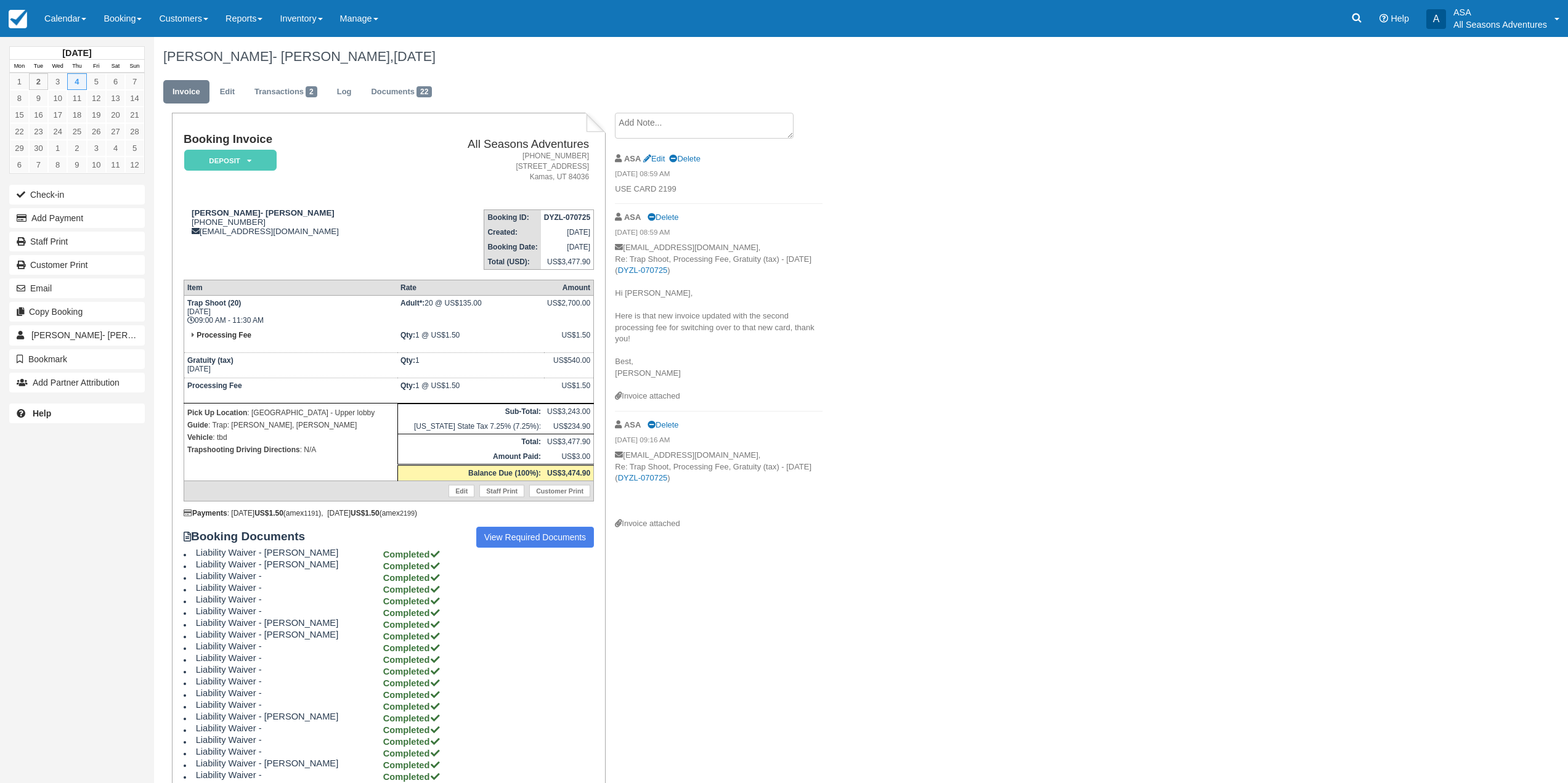
click at [664, 131] on textarea at bounding box center [705, 126] width 179 height 26
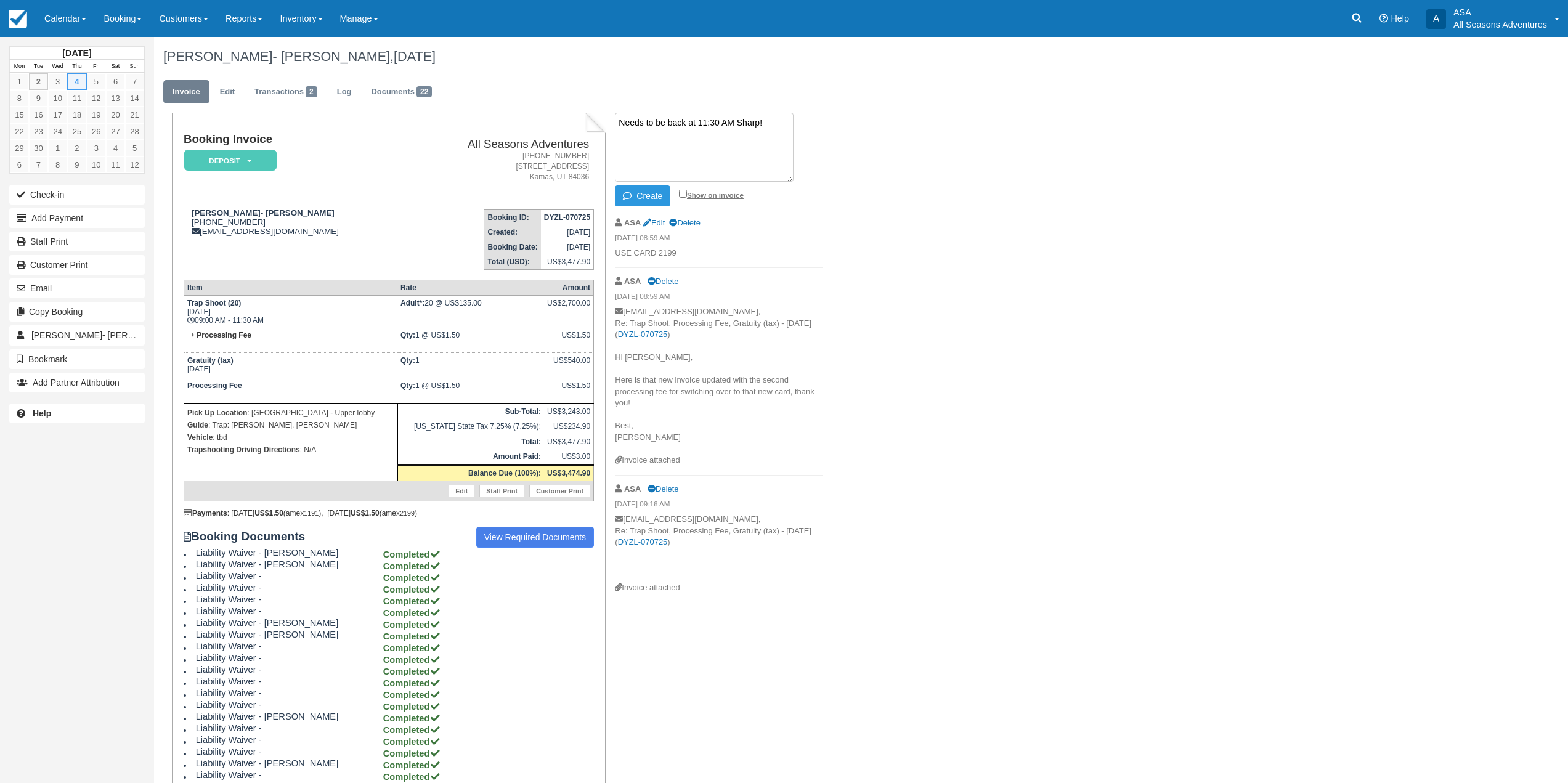
type textarea "Needs to be back at 11:30 AM Sharp!"
click at [681, 191] on input "Show on invoice" at bounding box center [683, 193] width 8 height 8
checkbox input "true"
drag, startPoint x: 635, startPoint y: 196, endPoint x: 857, endPoint y: 244, distance: 227.1
click at [857, 244] on div "William Blair- Shannon Meeker, September 04 2025 Invoice Edit Transactions 2 Lo…" at bounding box center [742, 449] width 1176 height 824
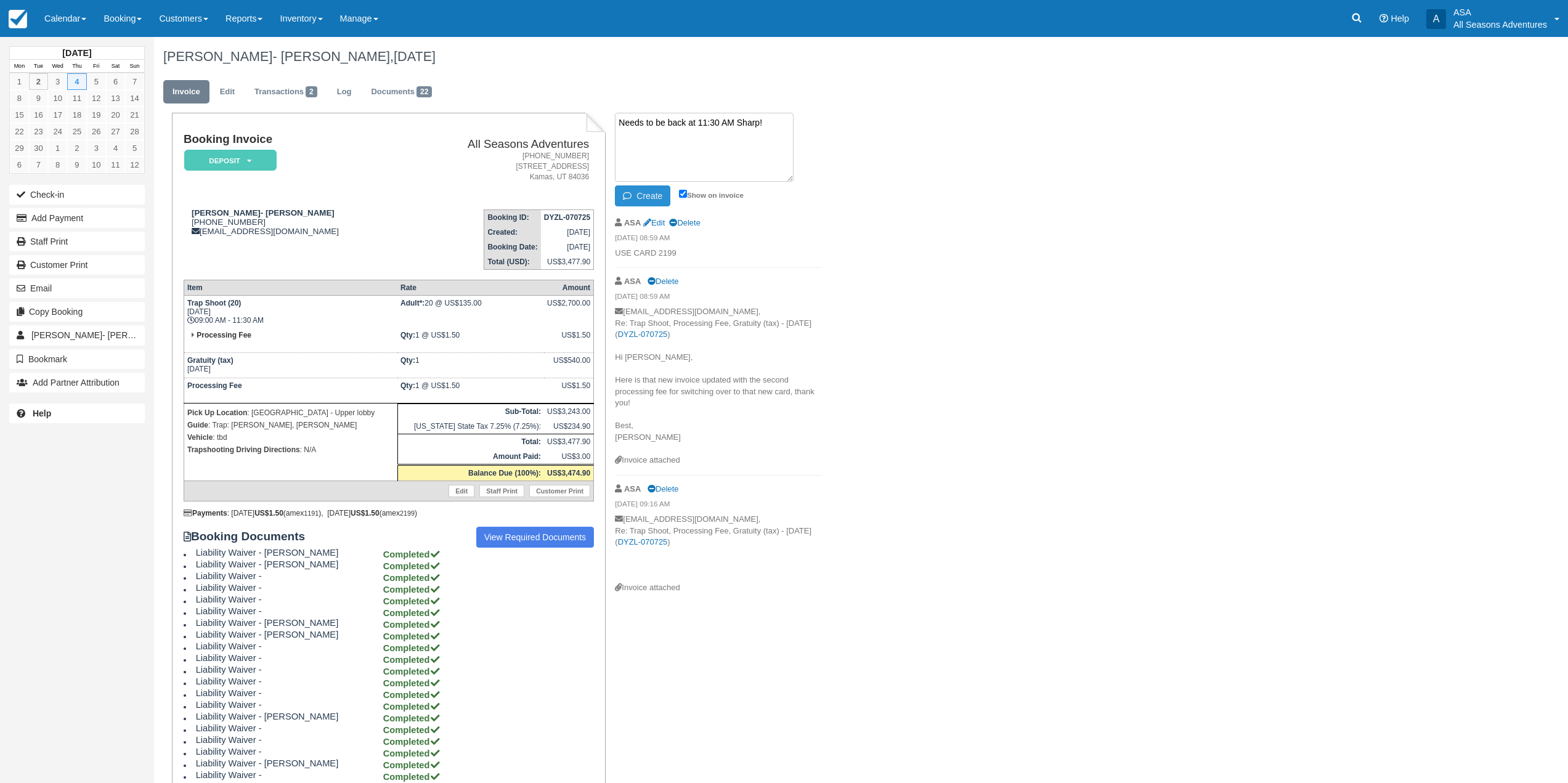
click at [627, 196] on icon "button" at bounding box center [630, 196] width 14 height 9
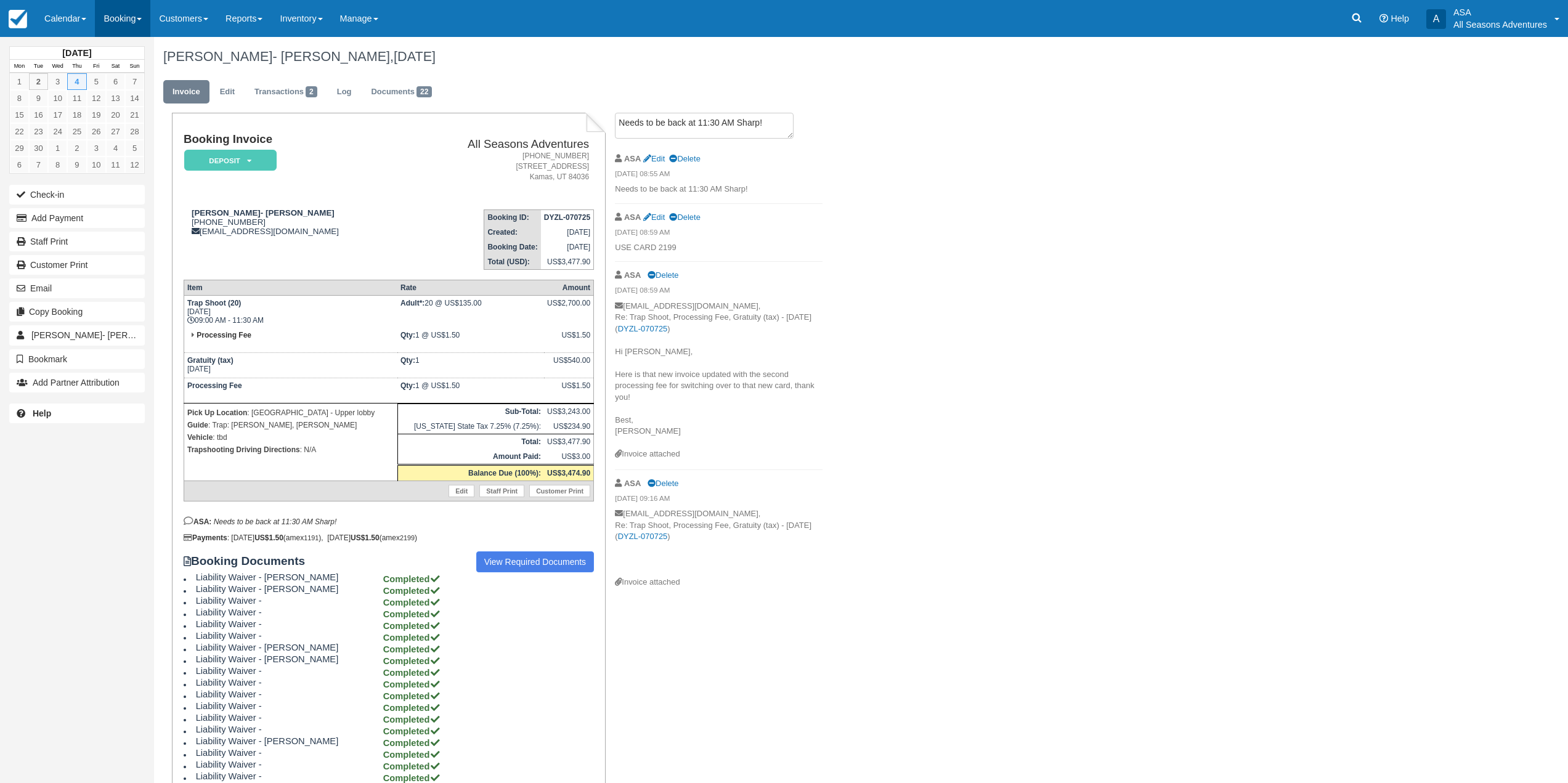
click at [115, 23] on link "Booking" at bounding box center [122, 18] width 55 height 37
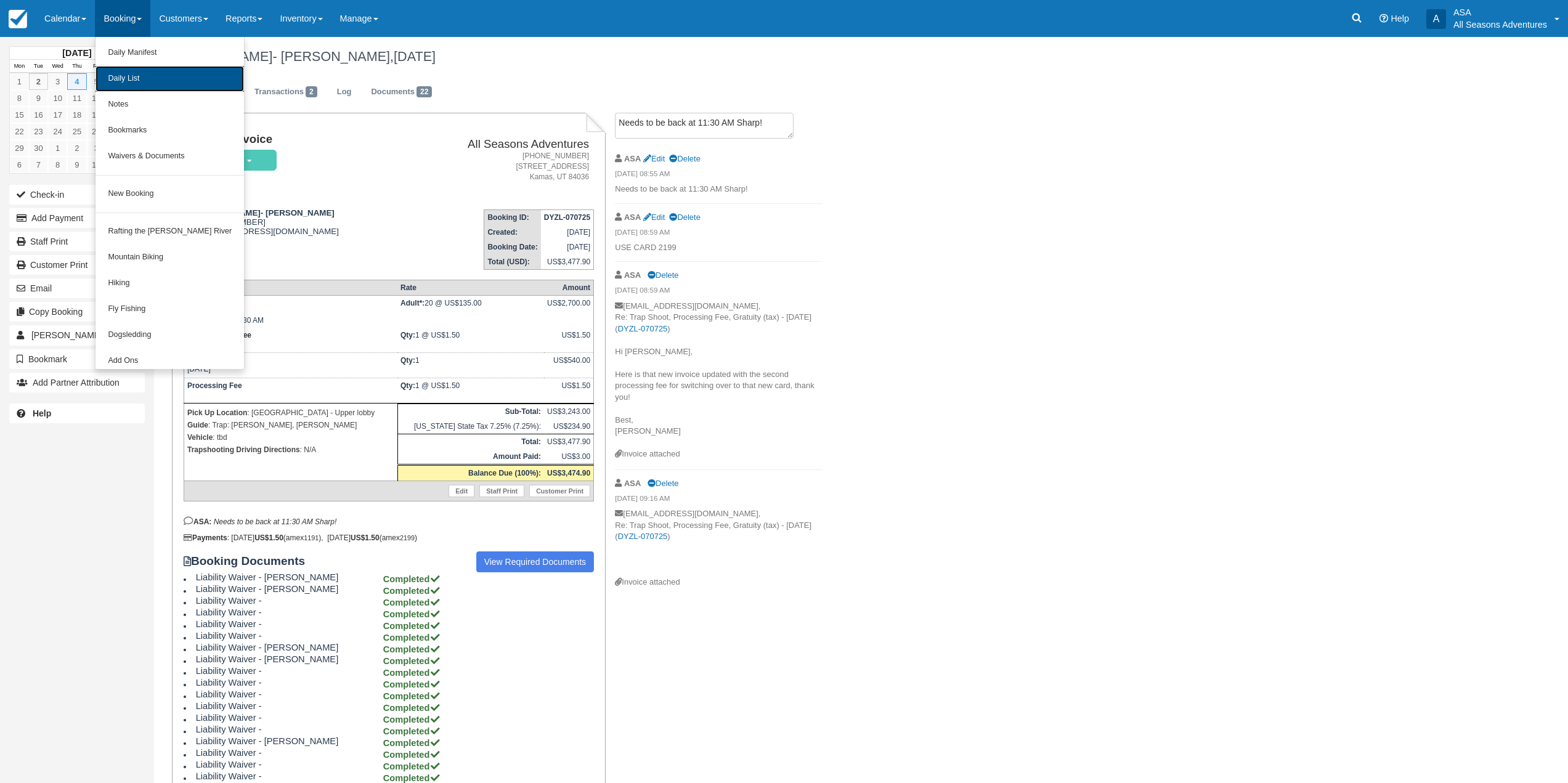
click at [137, 75] on link "Daily List" at bounding box center [169, 79] width 148 height 26
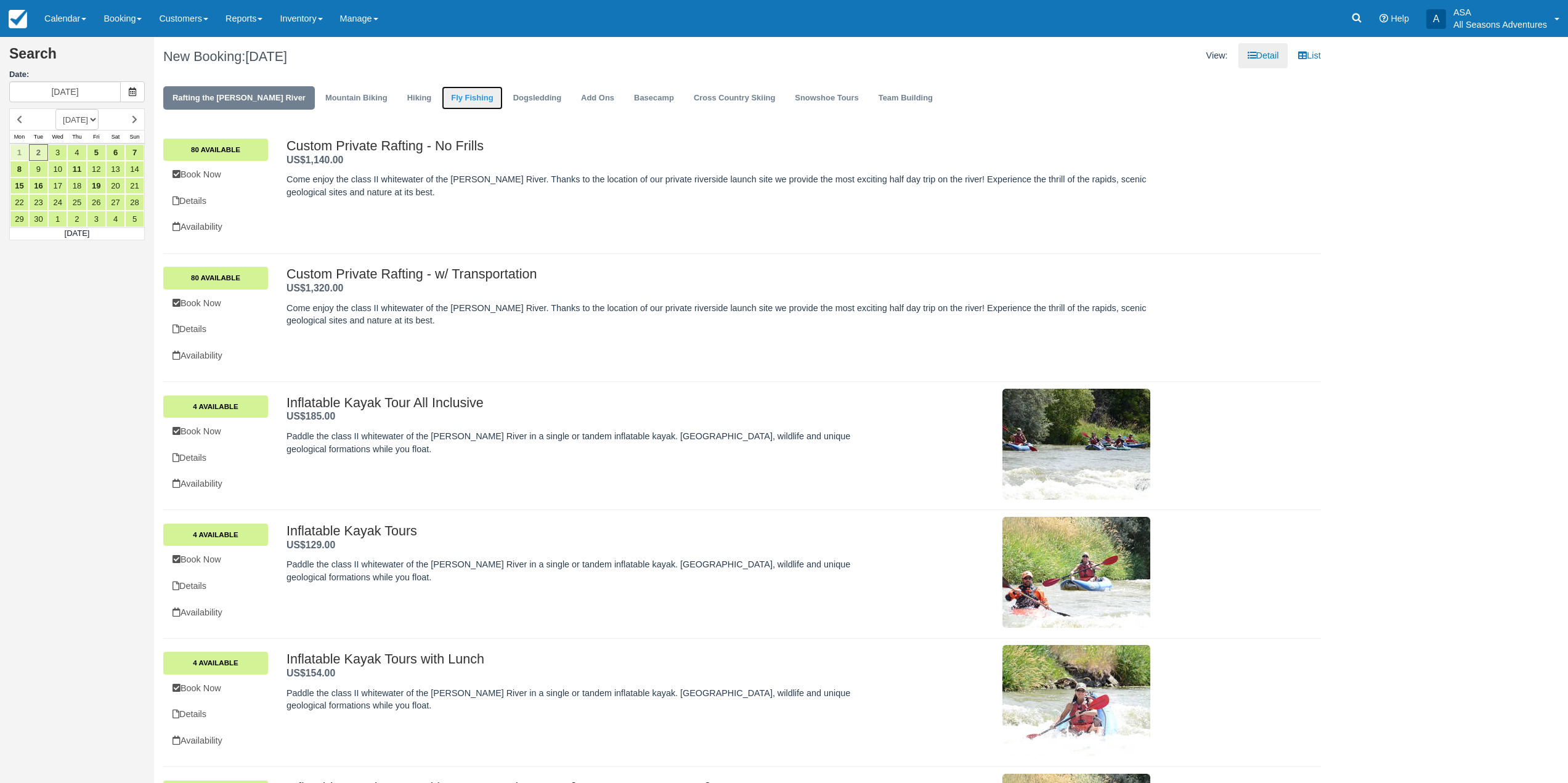
click at [441, 97] on link "Fly Fishing" at bounding box center [471, 98] width 60 height 24
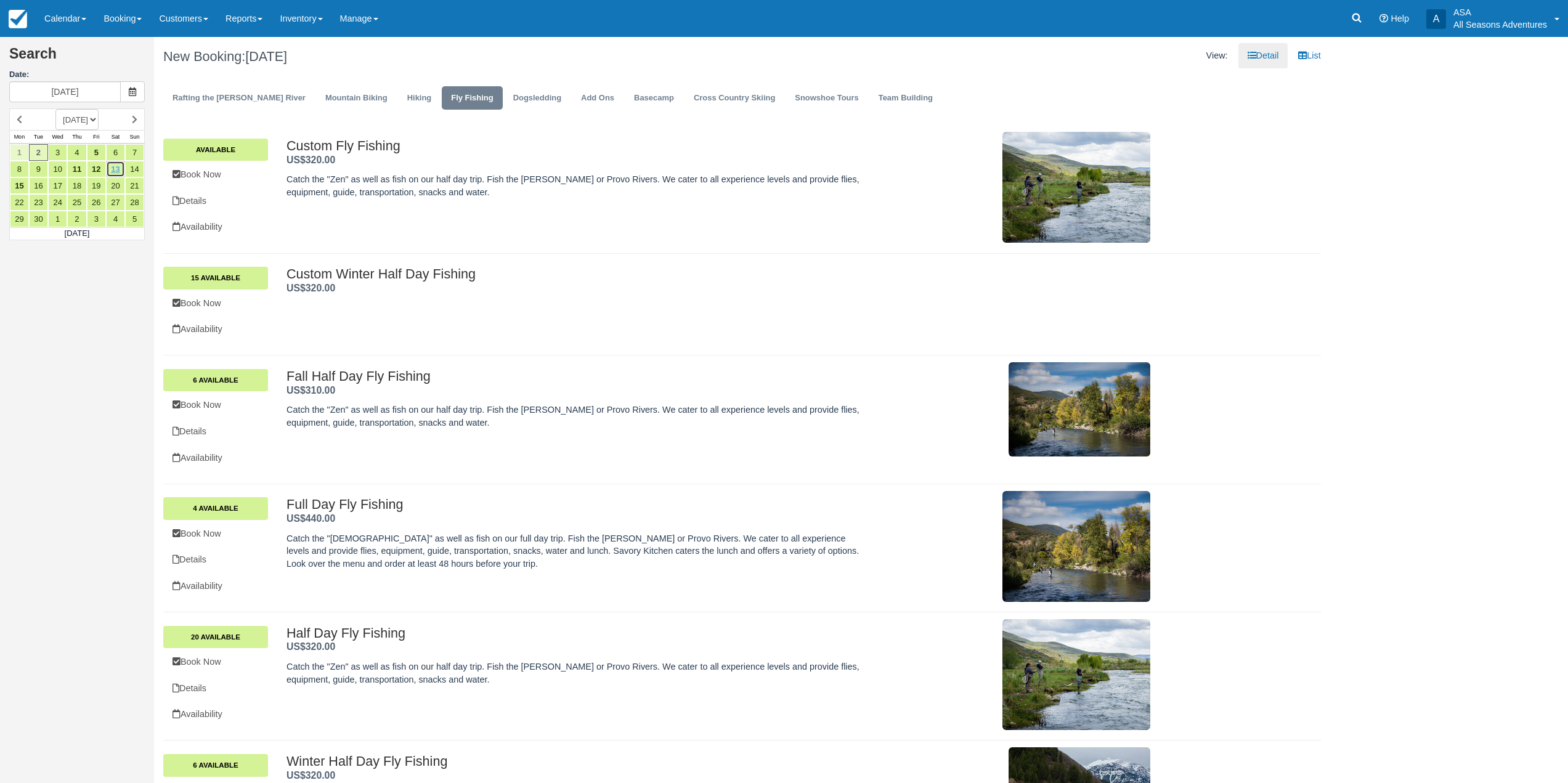
click at [119, 167] on link "13" at bounding box center [116, 169] width 19 height 17
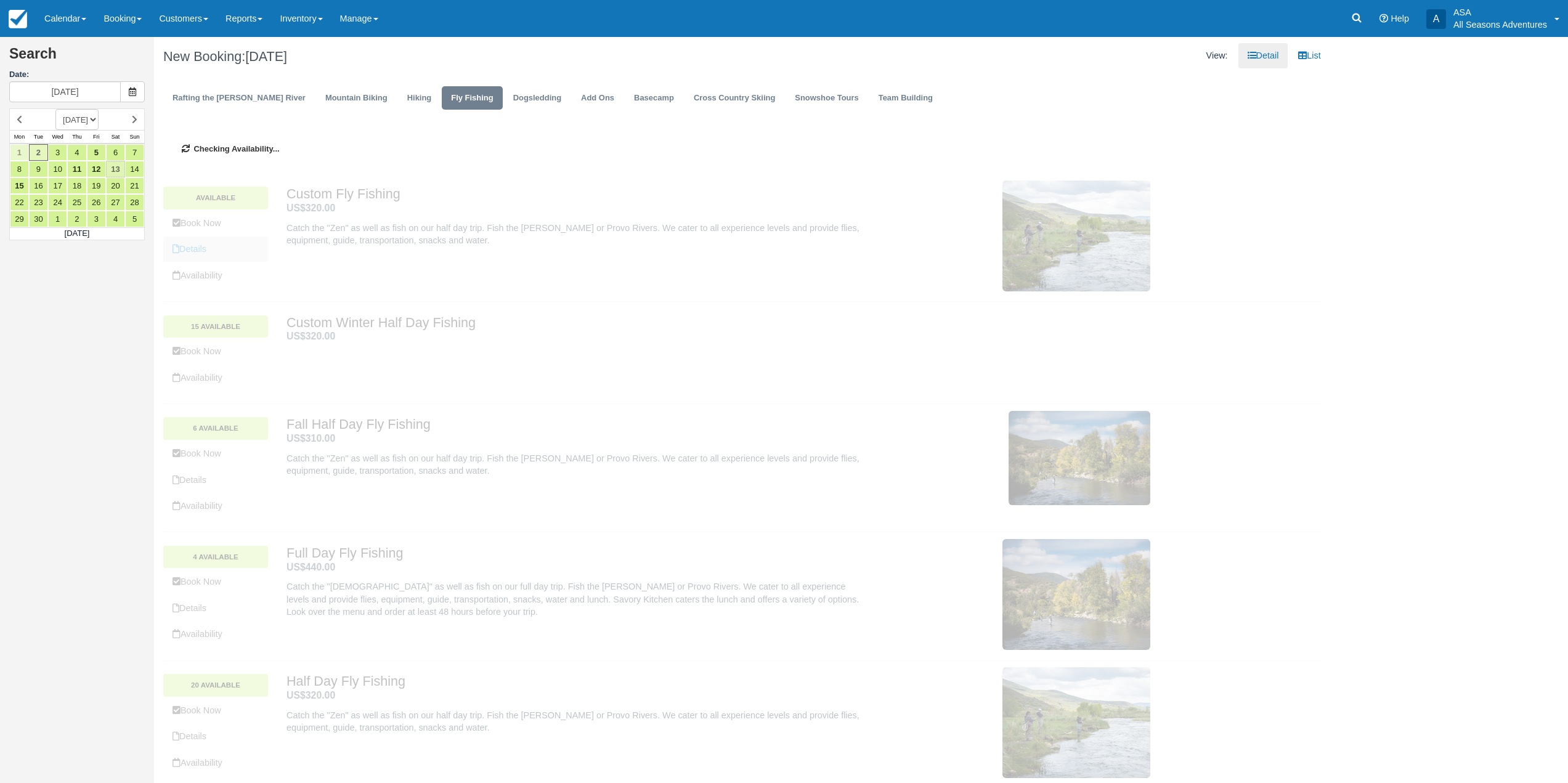
type input "[DATE]"
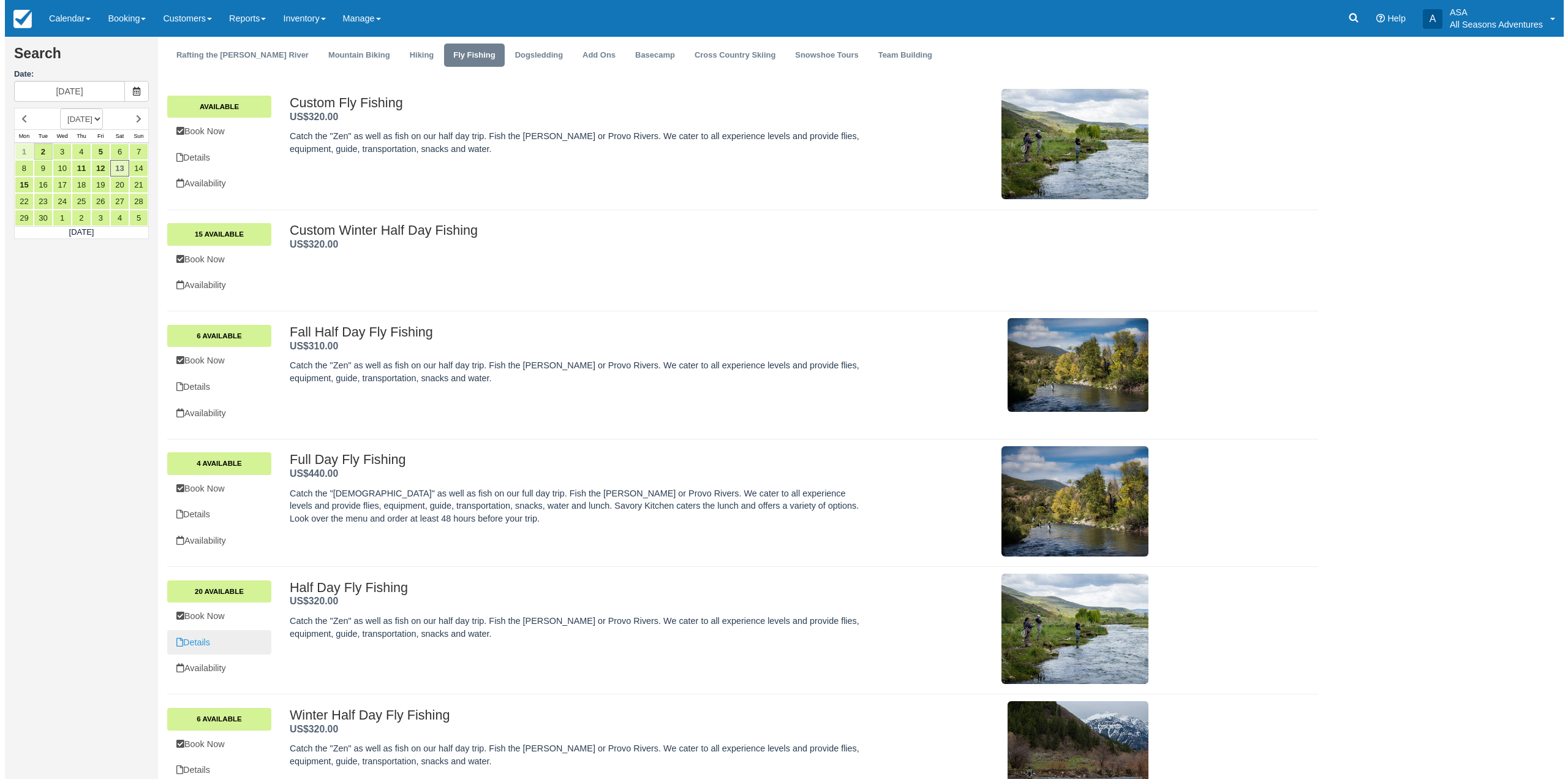
scroll to position [86, 0]
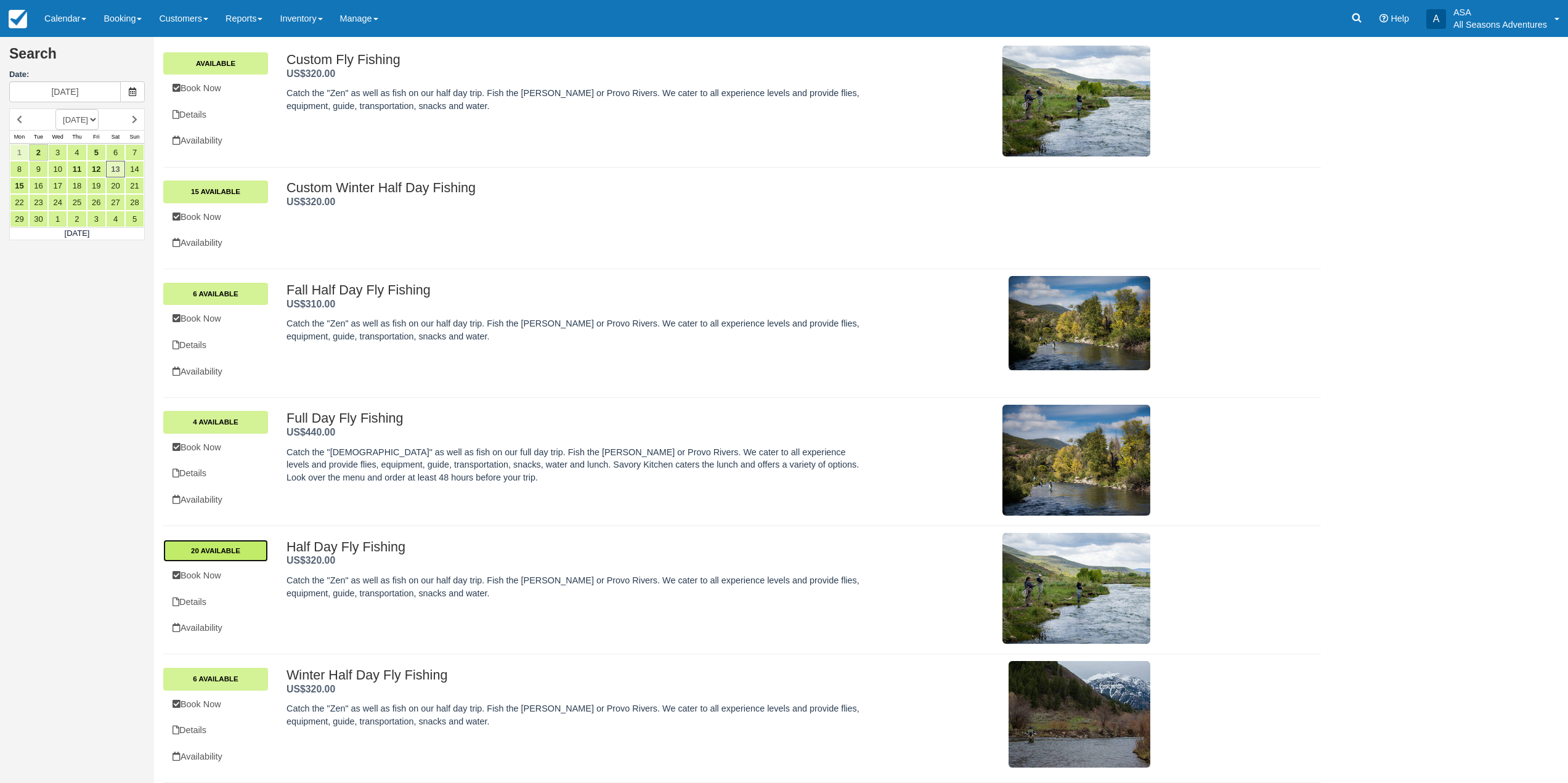
click at [250, 550] on link "20 Available" at bounding box center [216, 550] width 105 height 23
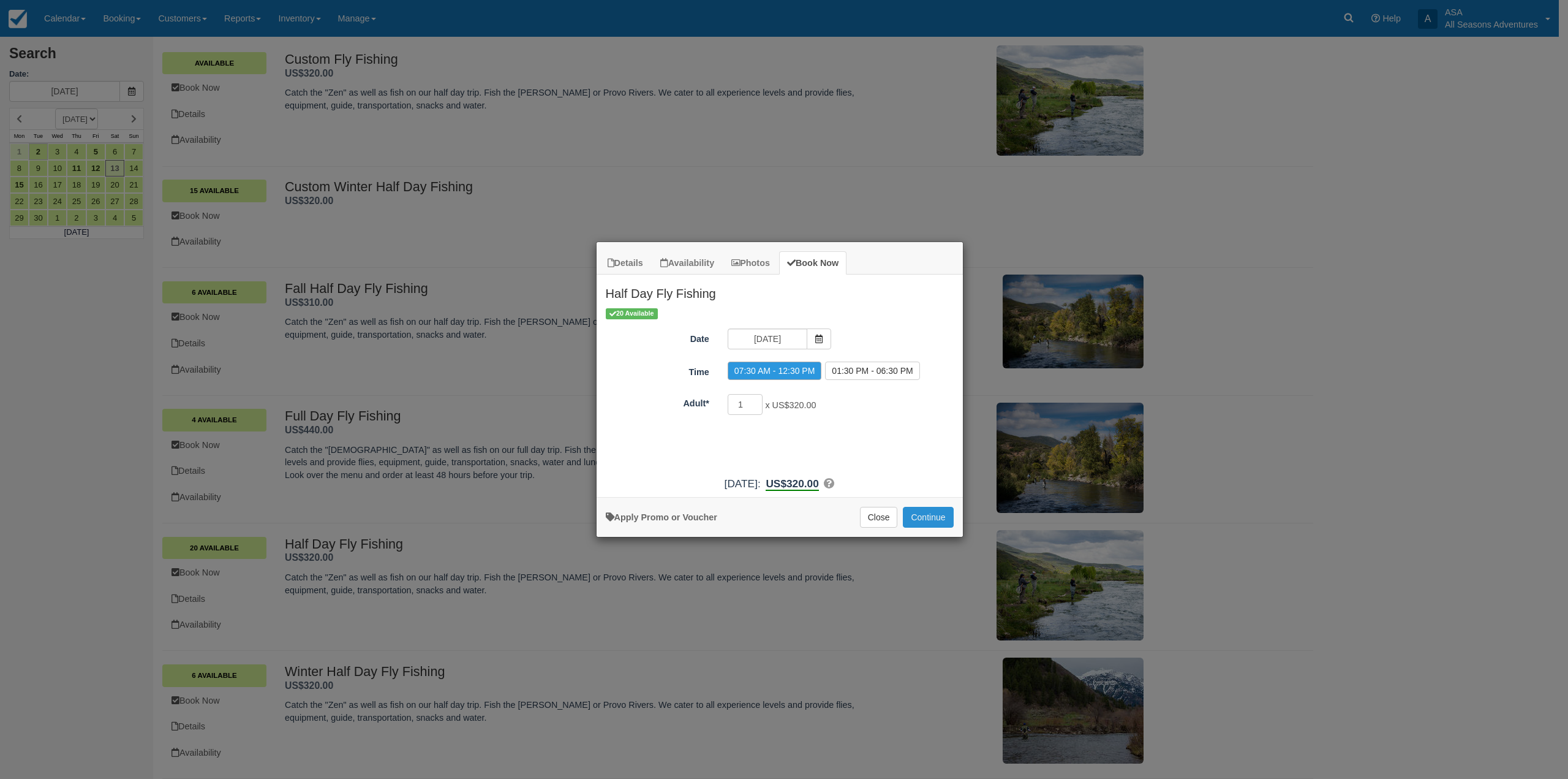
click at [920, 513] on button "Continue" at bounding box center [927, 517] width 50 height 21
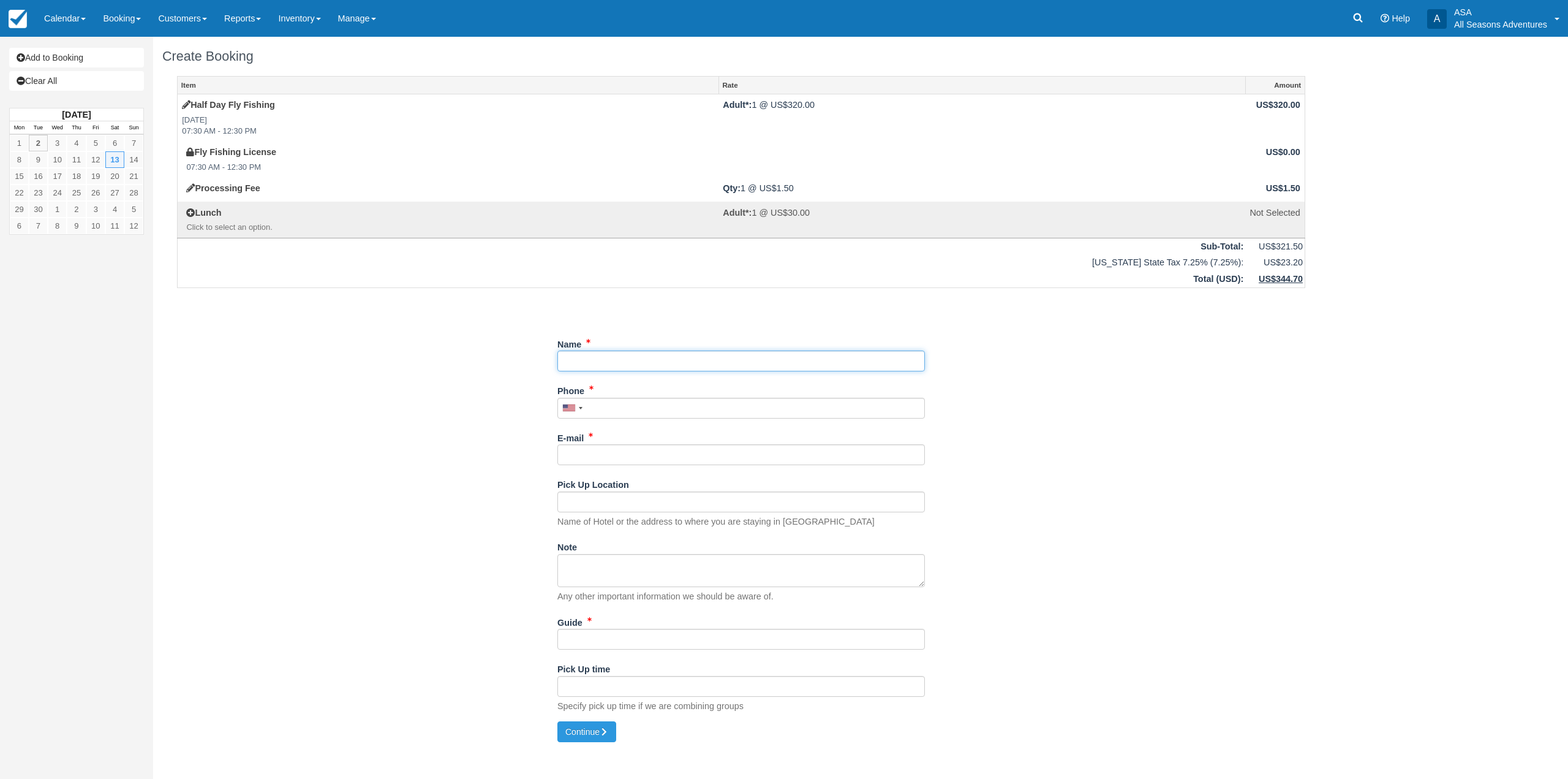
click at [609, 362] on input "Name" at bounding box center [741, 361] width 367 height 21
type input "[PERSON_NAME]"
click at [607, 405] on input "Phone" at bounding box center [737, 408] width 367 height 21
type input "[PHONE_NUMBER]"
click at [643, 443] on div "E-mail Did you mean ?" at bounding box center [737, 446] width 367 height 38
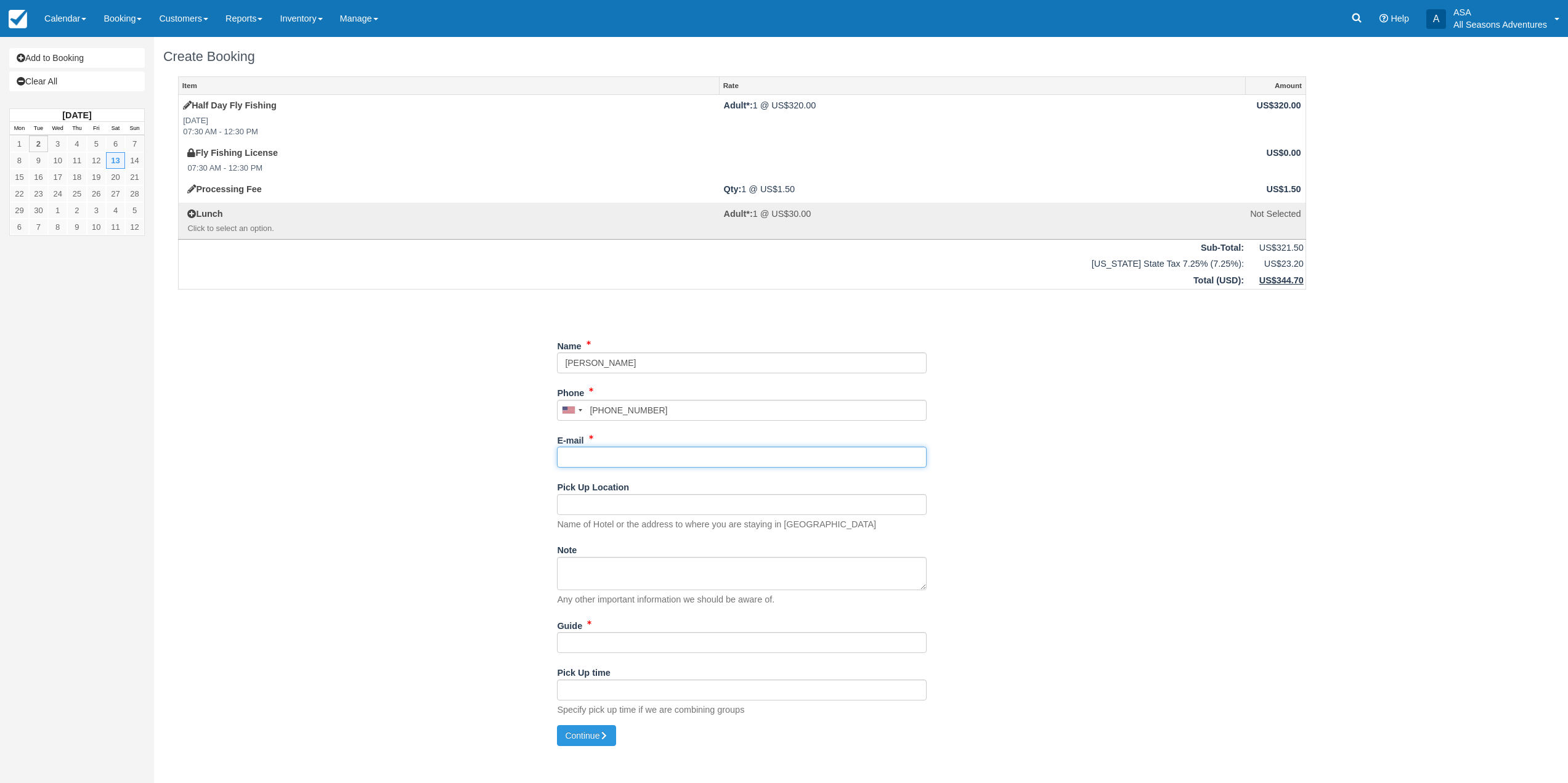
click at [655, 462] on input "E-mail" at bounding box center [742, 457] width 369 height 21
type input "[EMAIL_ADDRESS][DOMAIN_NAME]"
click at [655, 510] on input "Pick Up Location" at bounding box center [742, 504] width 369 height 21
type input "Grand Hyatt DV"
click at [627, 646] on input "Guide" at bounding box center [742, 642] width 369 height 21
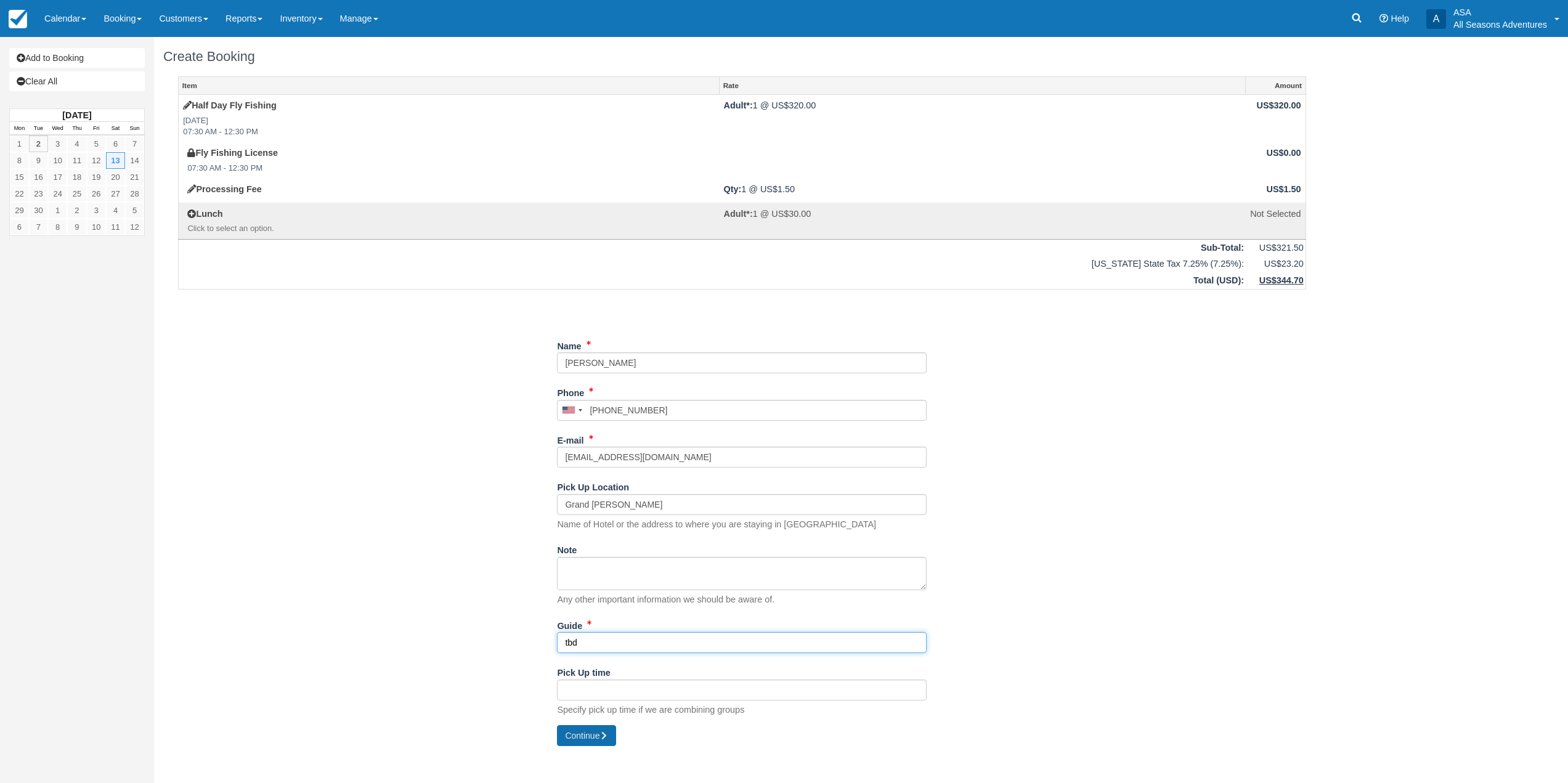
type input "tbd"
click at [571, 744] on button "Continue" at bounding box center [586, 735] width 59 height 21
type input "[PHONE_NUMBER]"
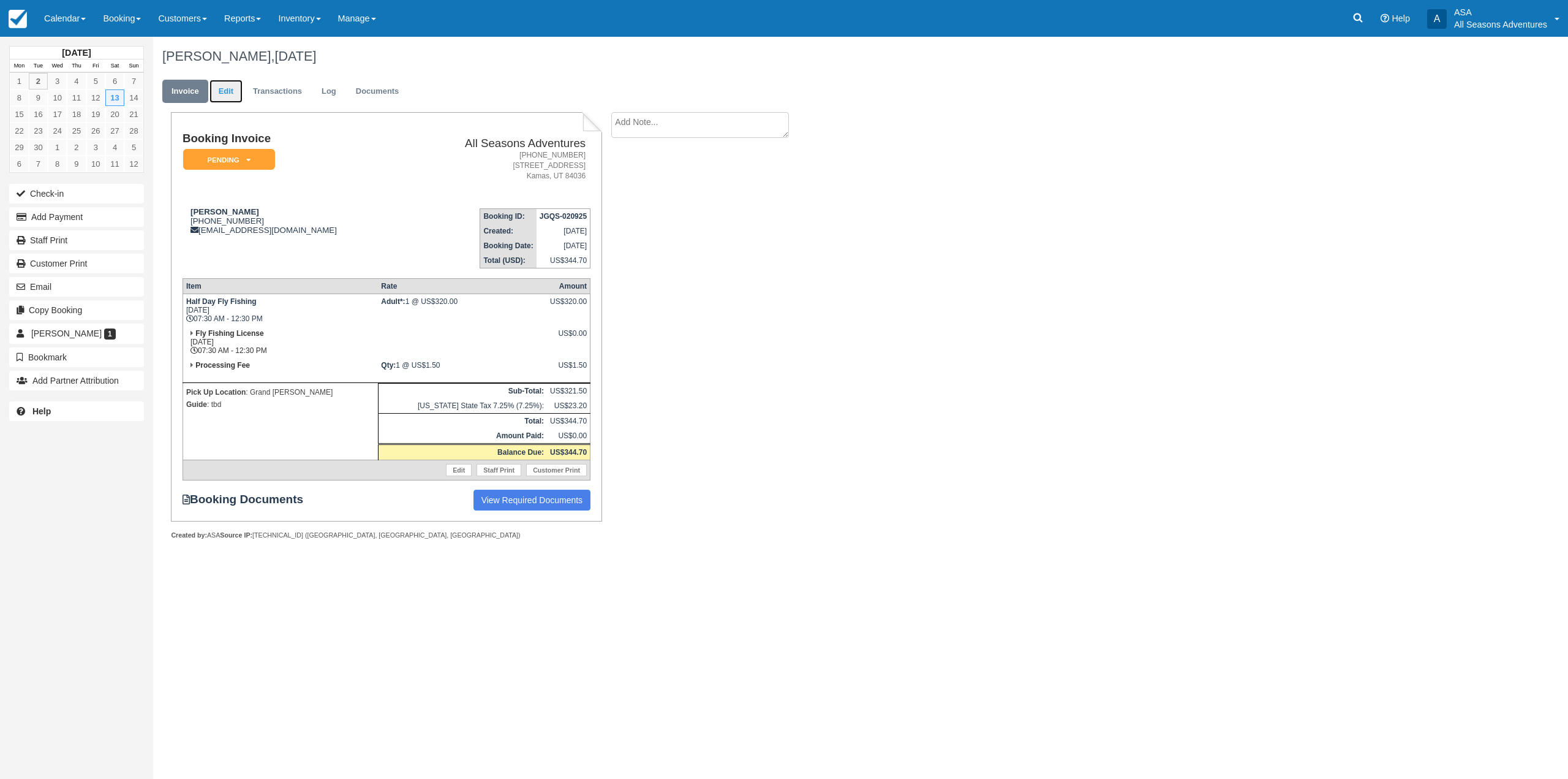
click at [239, 83] on link "Edit" at bounding box center [226, 91] width 33 height 24
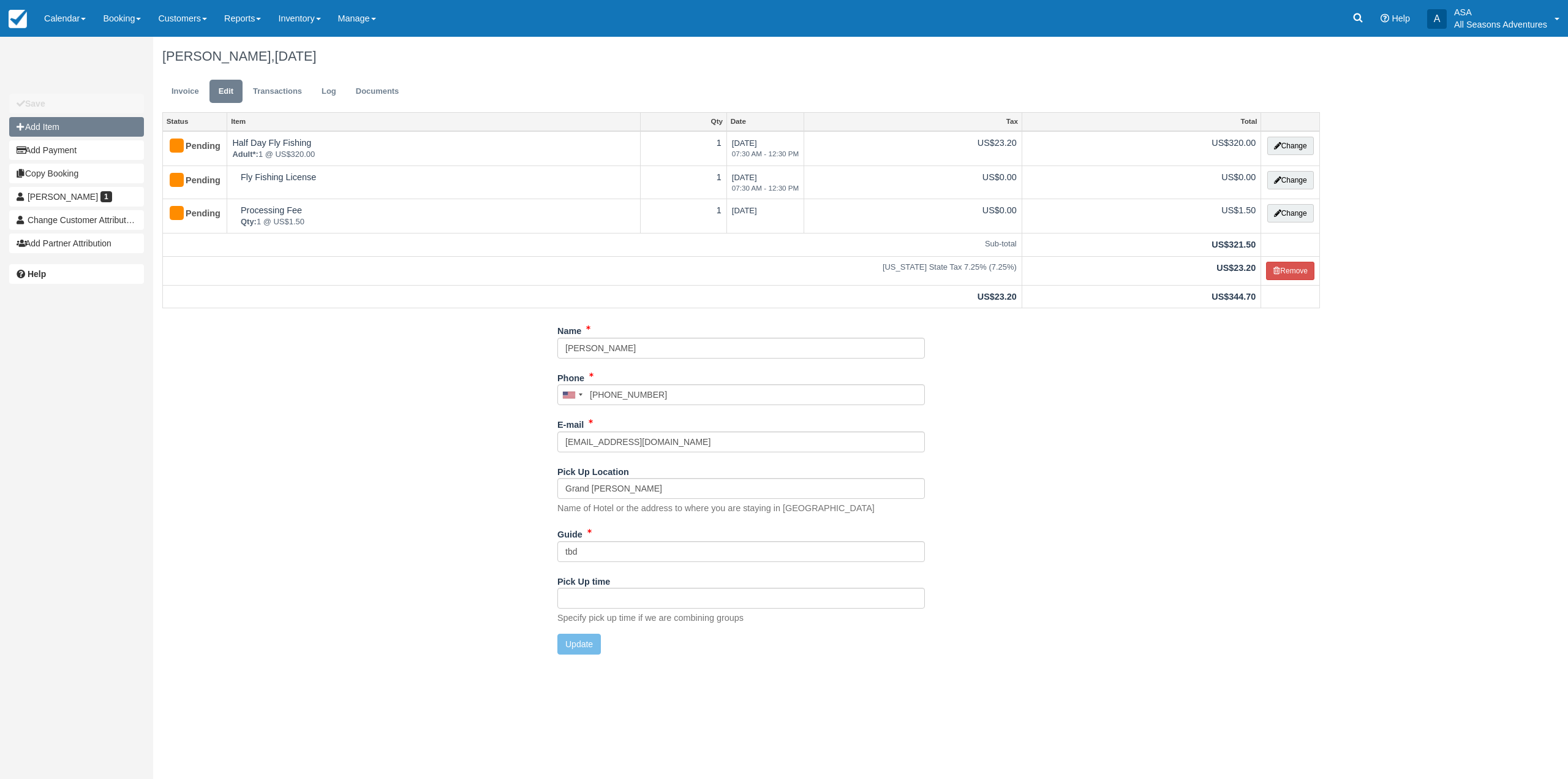
click at [120, 132] on button "Add Item" at bounding box center [77, 127] width 134 height 20
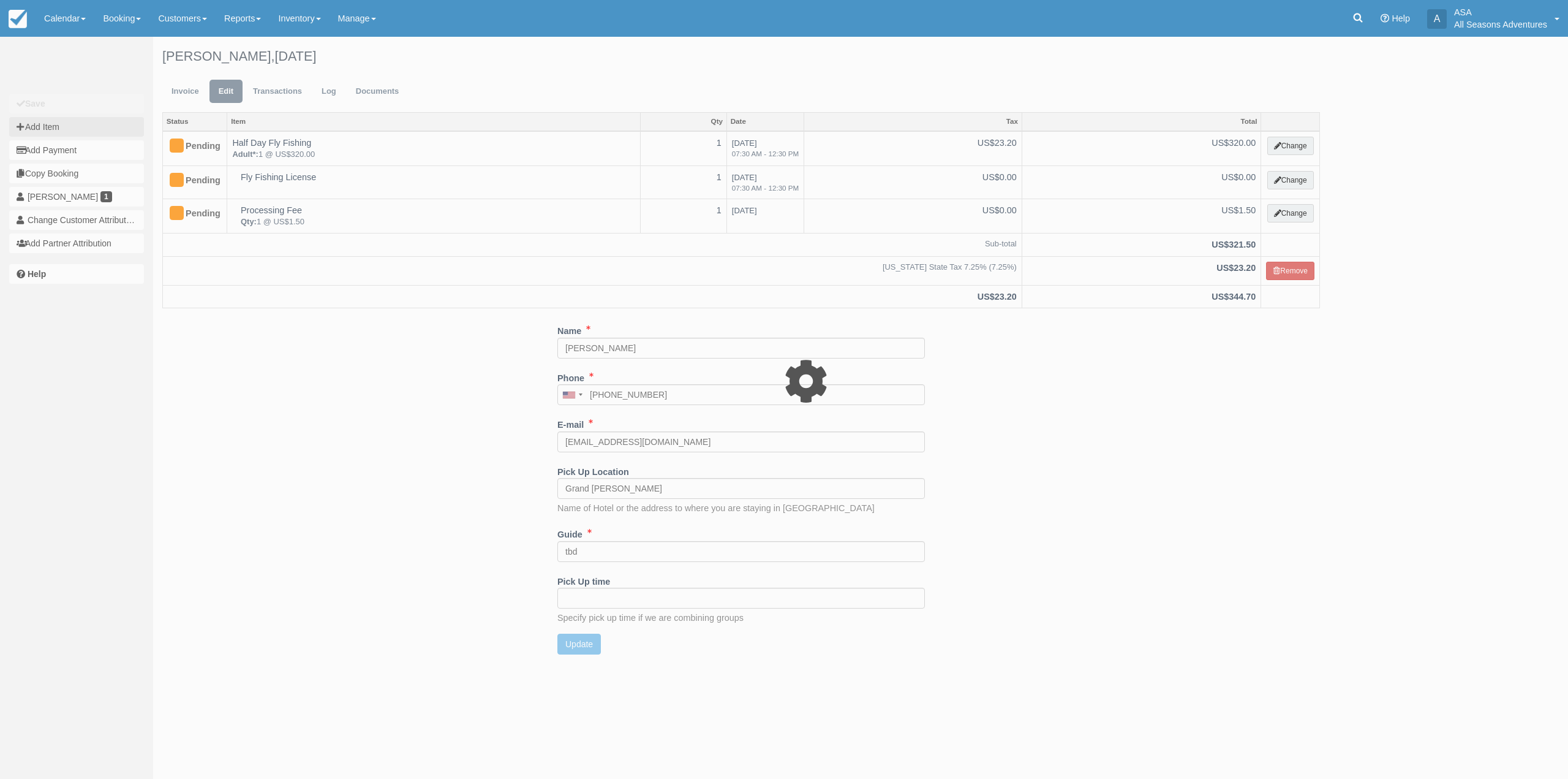
type input "0.00"
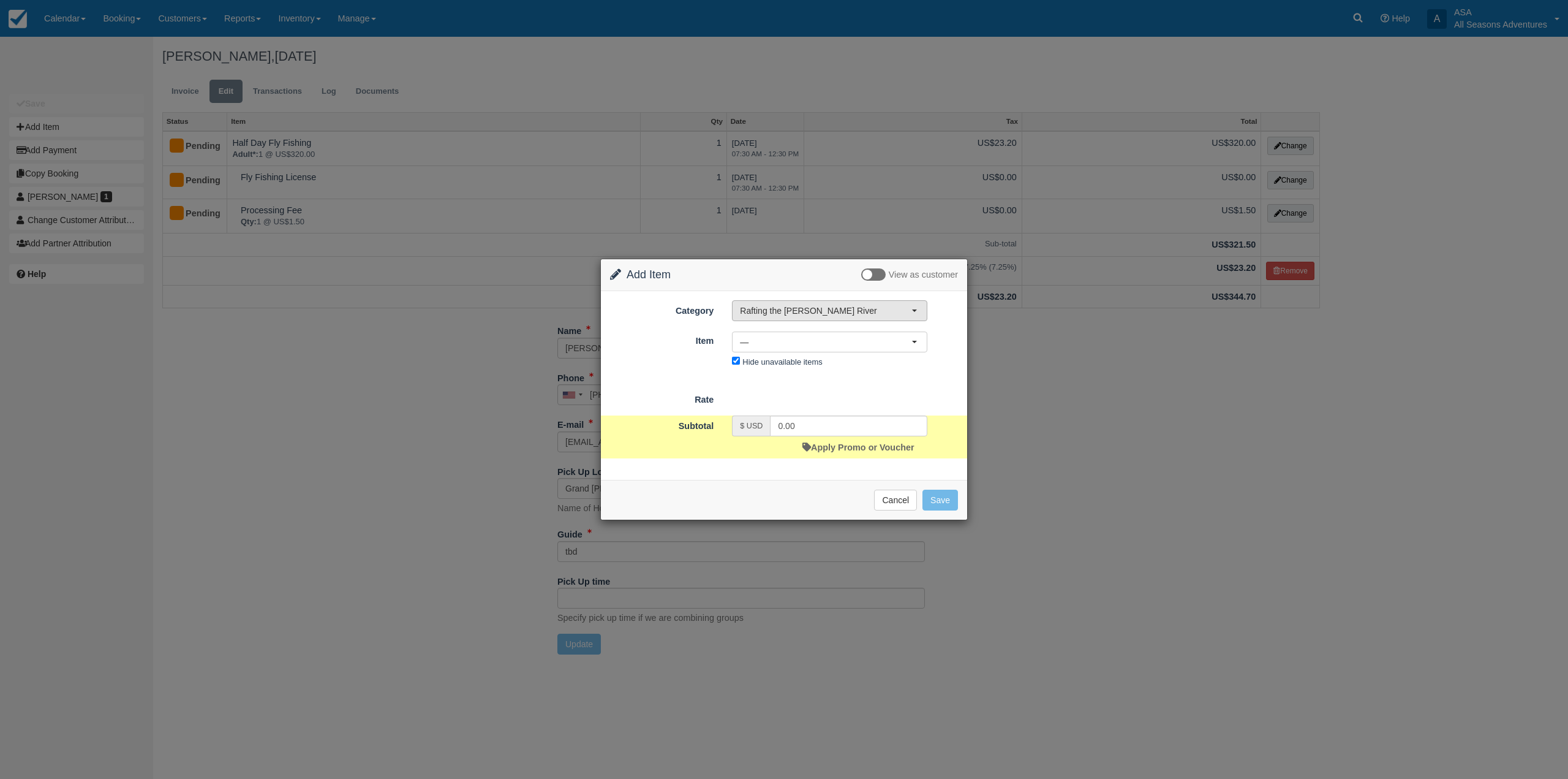
click at [757, 310] on span "Rafting the [PERSON_NAME] River" at bounding box center [825, 310] width 171 height 12
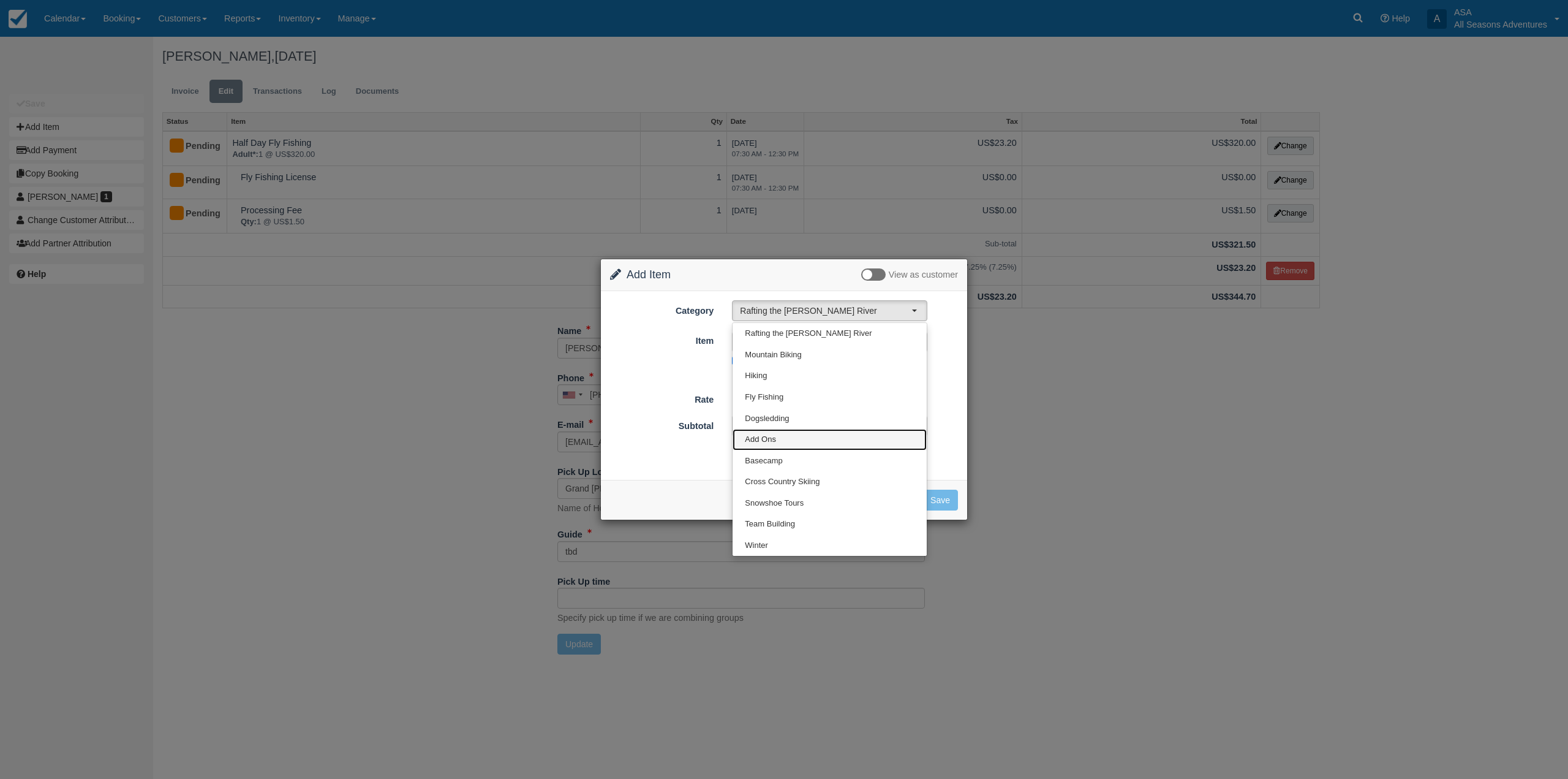
click at [796, 440] on link "Add Ons" at bounding box center [829, 440] width 194 height 22
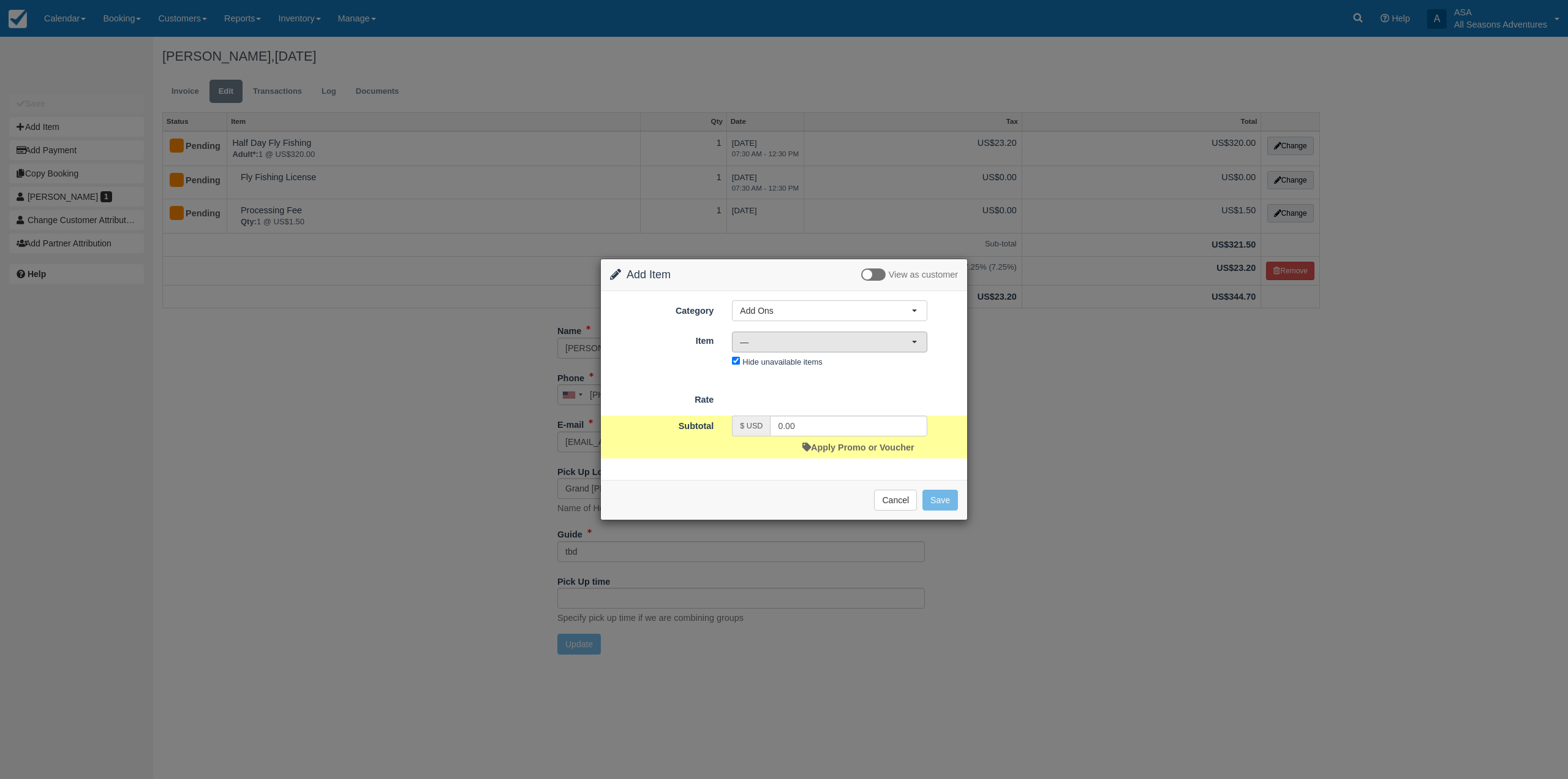
click at [777, 344] on span "—" at bounding box center [825, 341] width 171 height 12
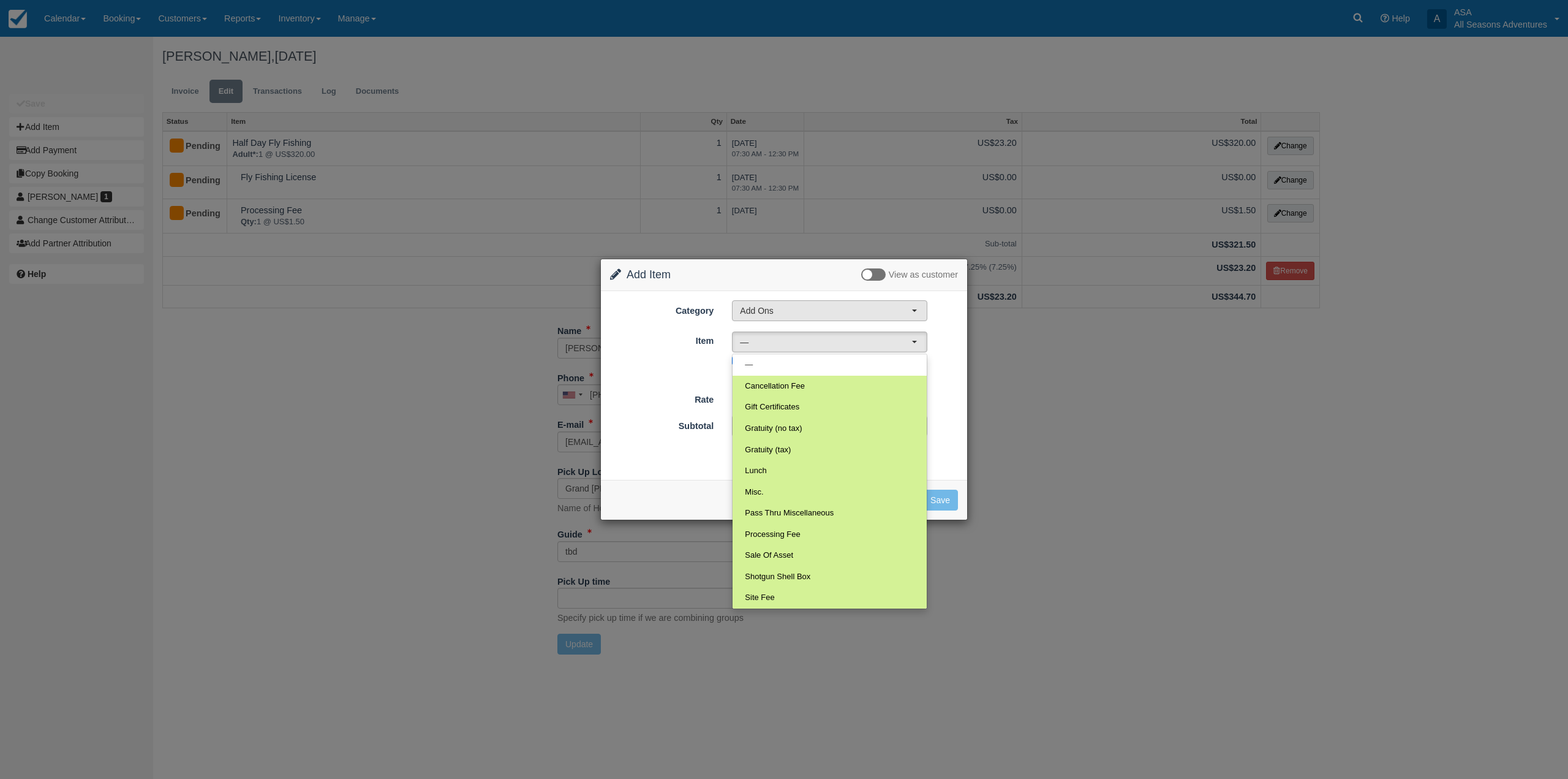
click at [742, 311] on span "Add Ons" at bounding box center [825, 310] width 171 height 12
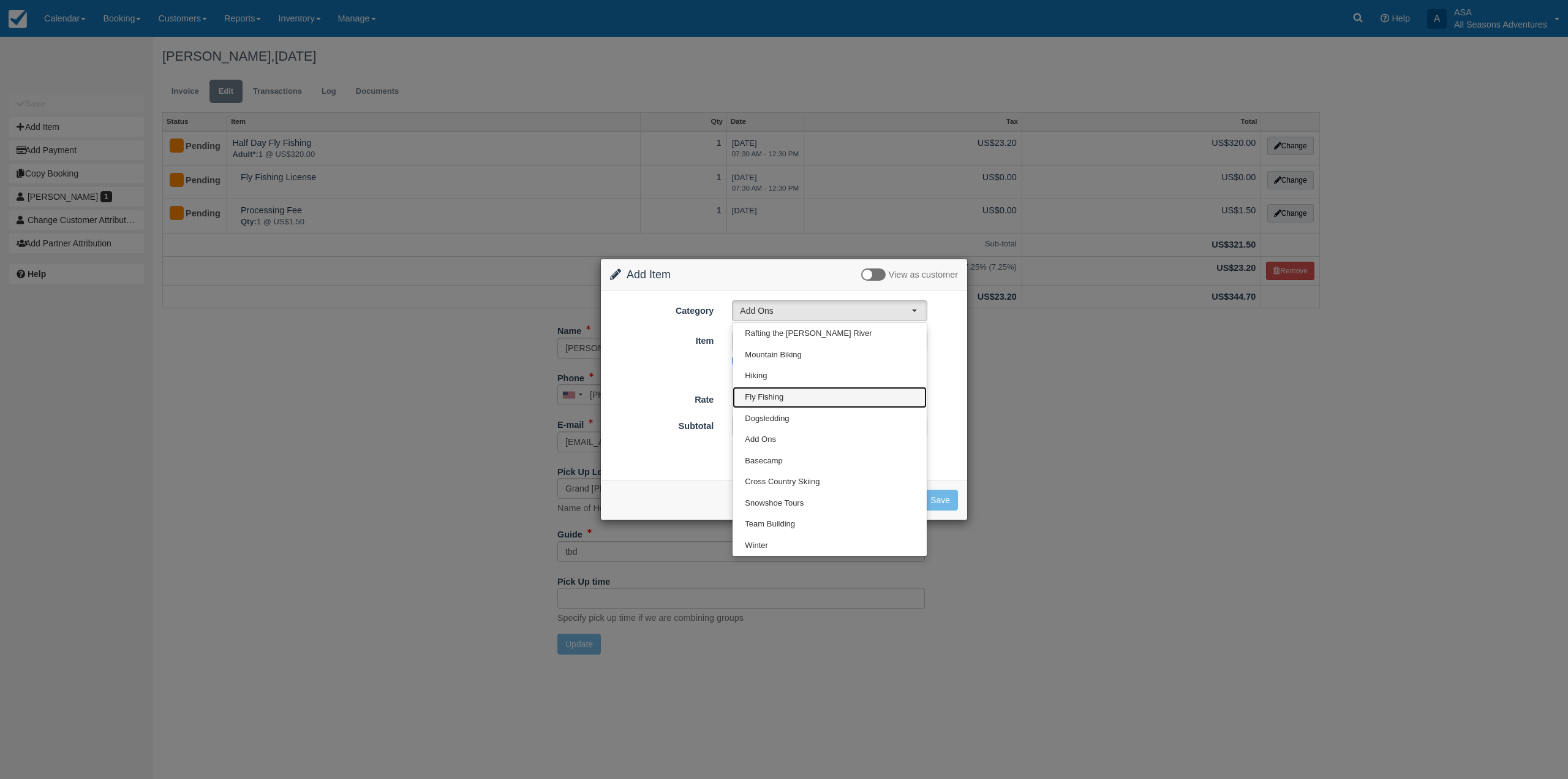
click at [771, 388] on link "Fly Fishing" at bounding box center [829, 398] width 194 height 22
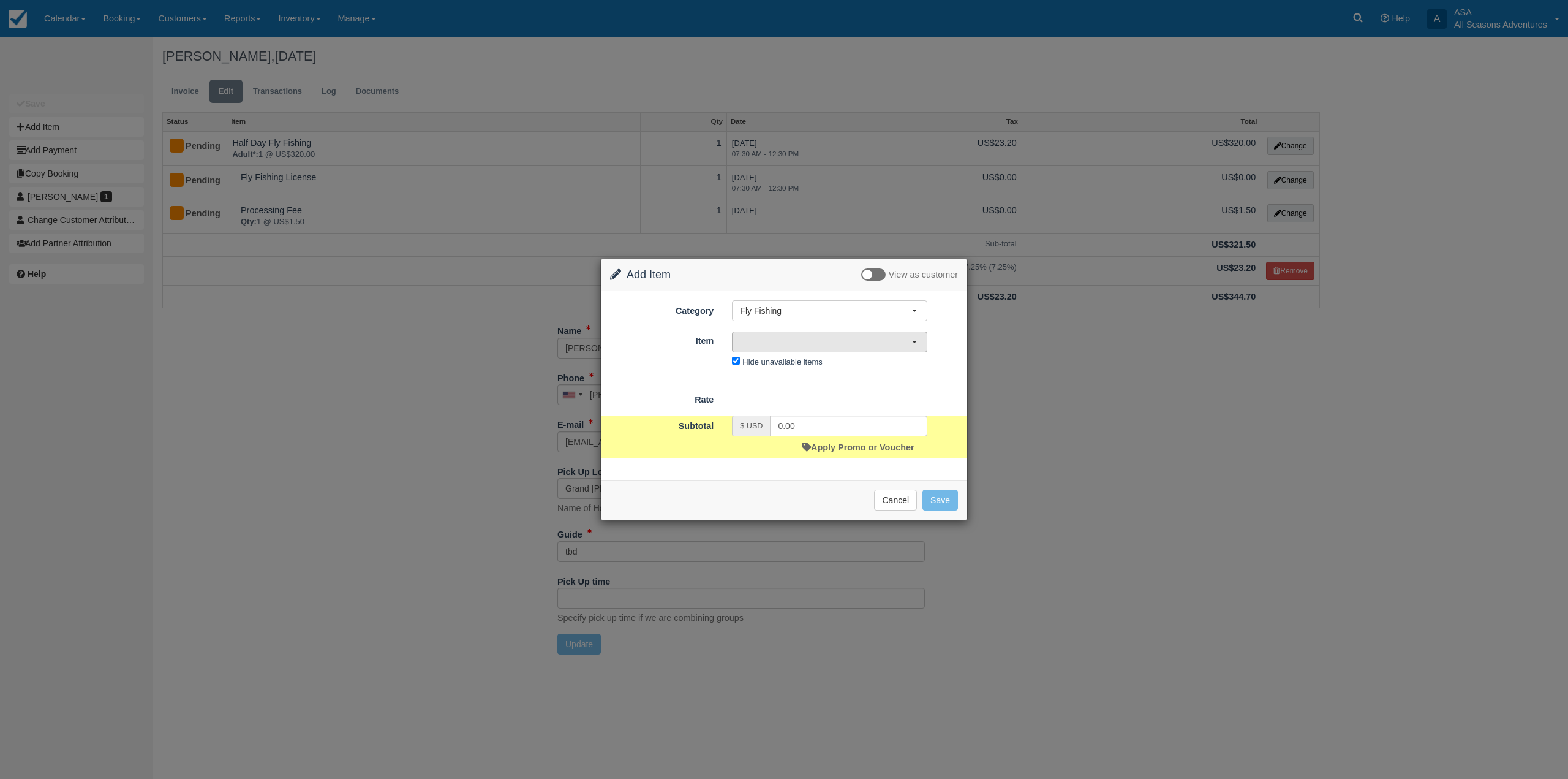
click at [772, 343] on span "—" at bounding box center [825, 341] width 171 height 12
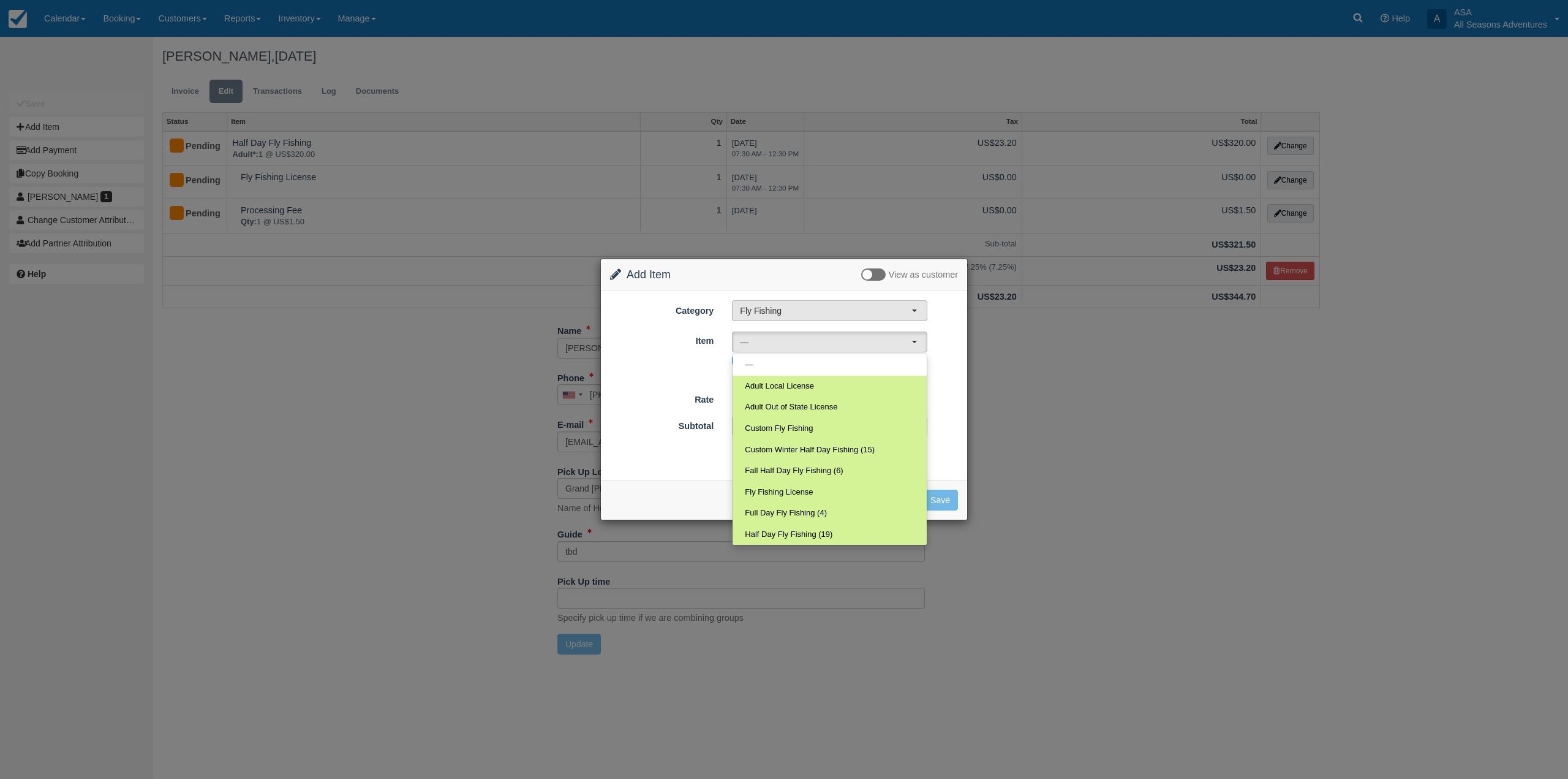
click at [776, 318] on button "Fly Fishing" at bounding box center [829, 310] width 195 height 21
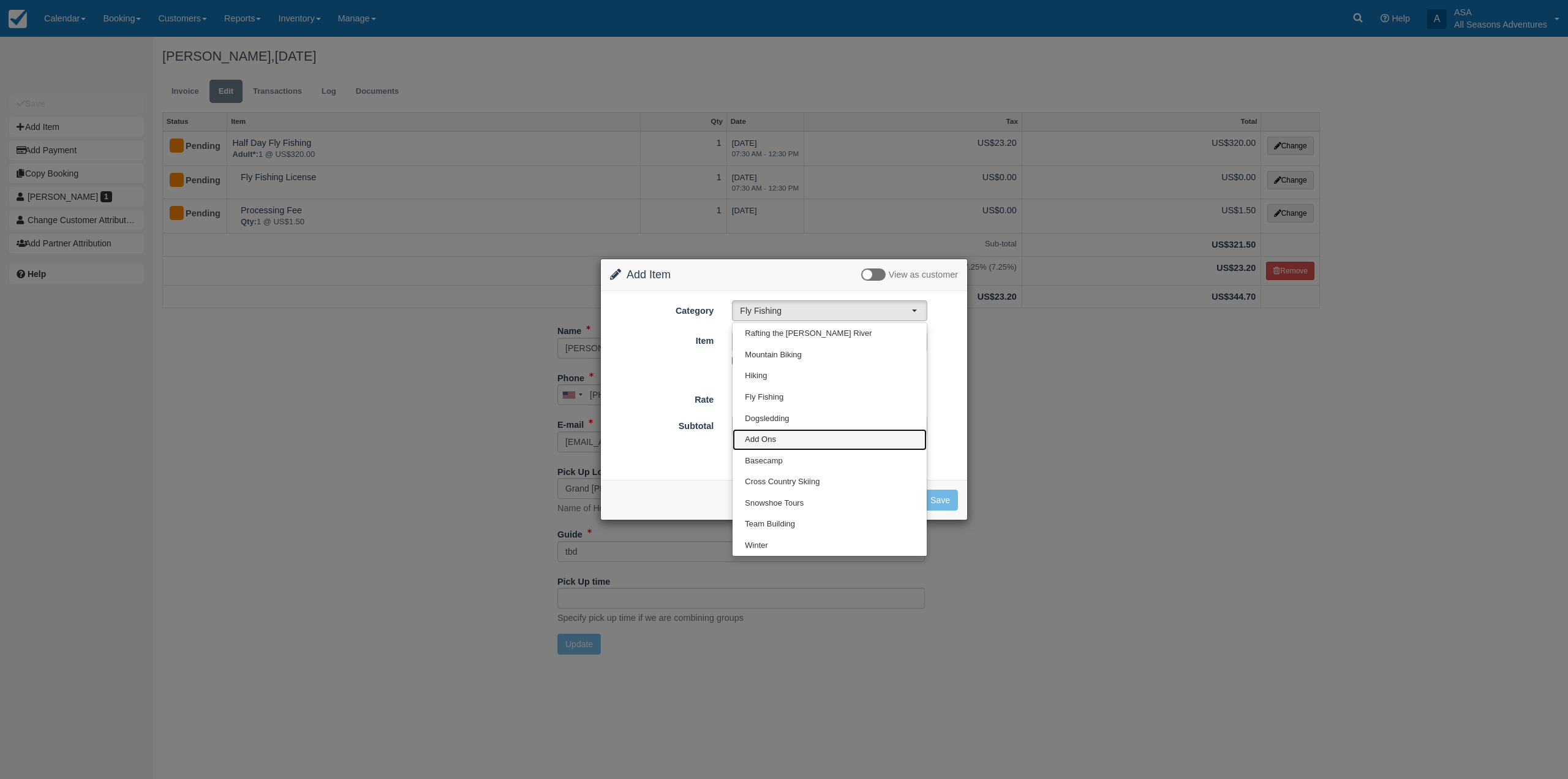
click at [792, 447] on link "Add Ons" at bounding box center [829, 440] width 194 height 22
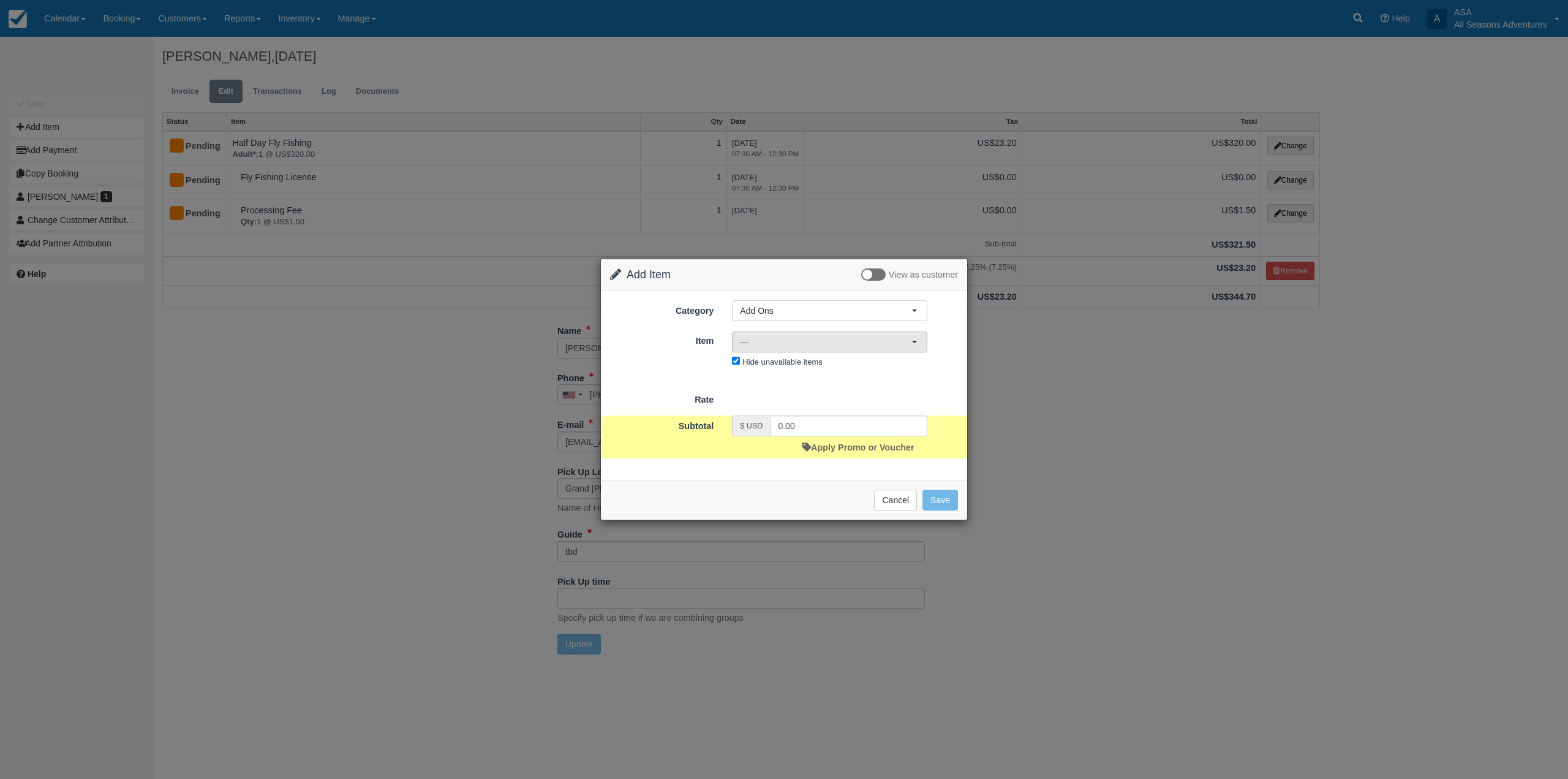
click at [779, 335] on button "—" at bounding box center [829, 341] width 195 height 21
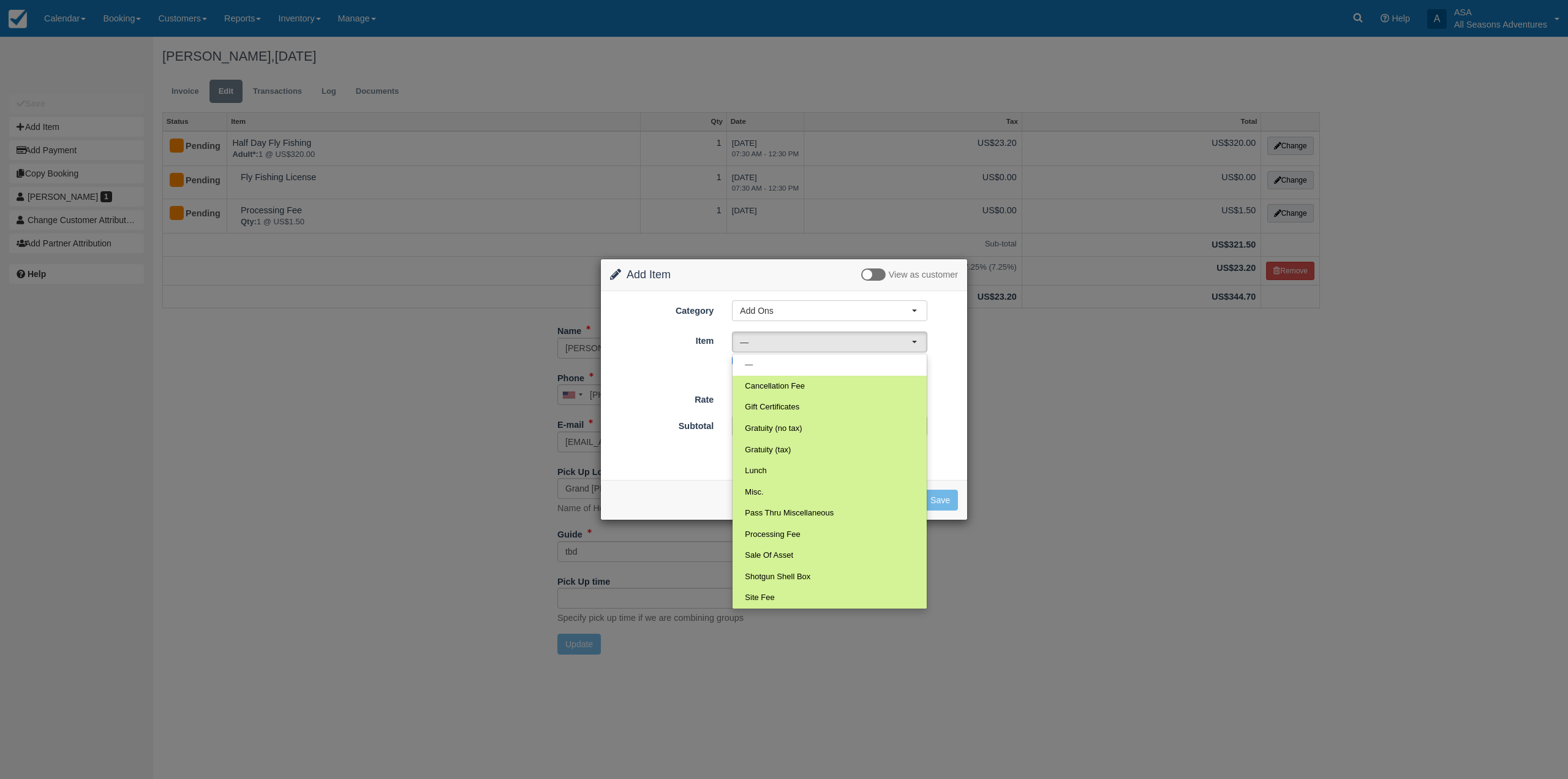
click at [685, 355] on div "Item Nothing selected — — Cancellation Fee Gift Certificates Gratuity (no tax) …" at bounding box center [784, 351] width 367 height 41
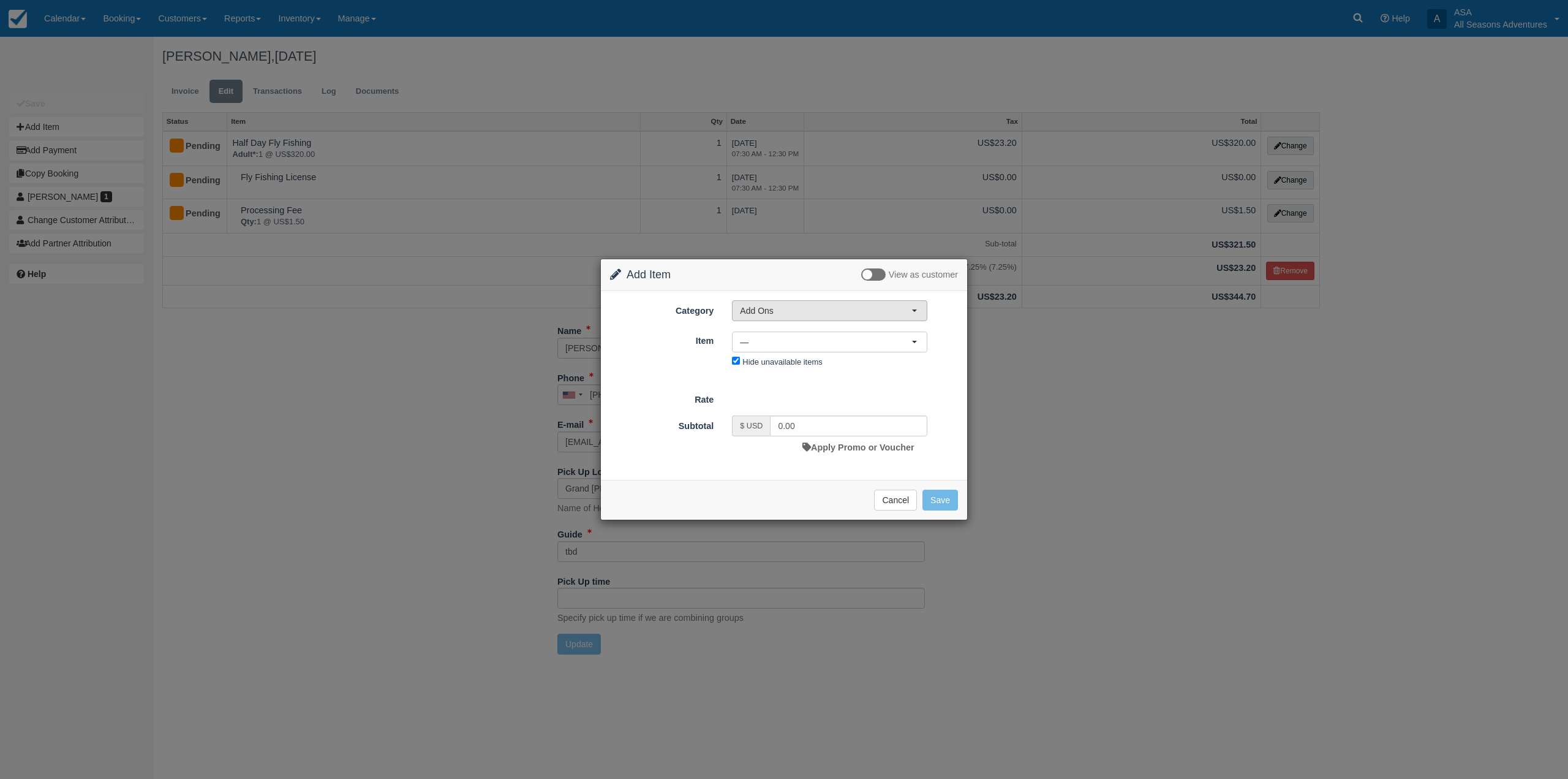
click at [769, 320] on button "Add Ons" at bounding box center [829, 310] width 195 height 21
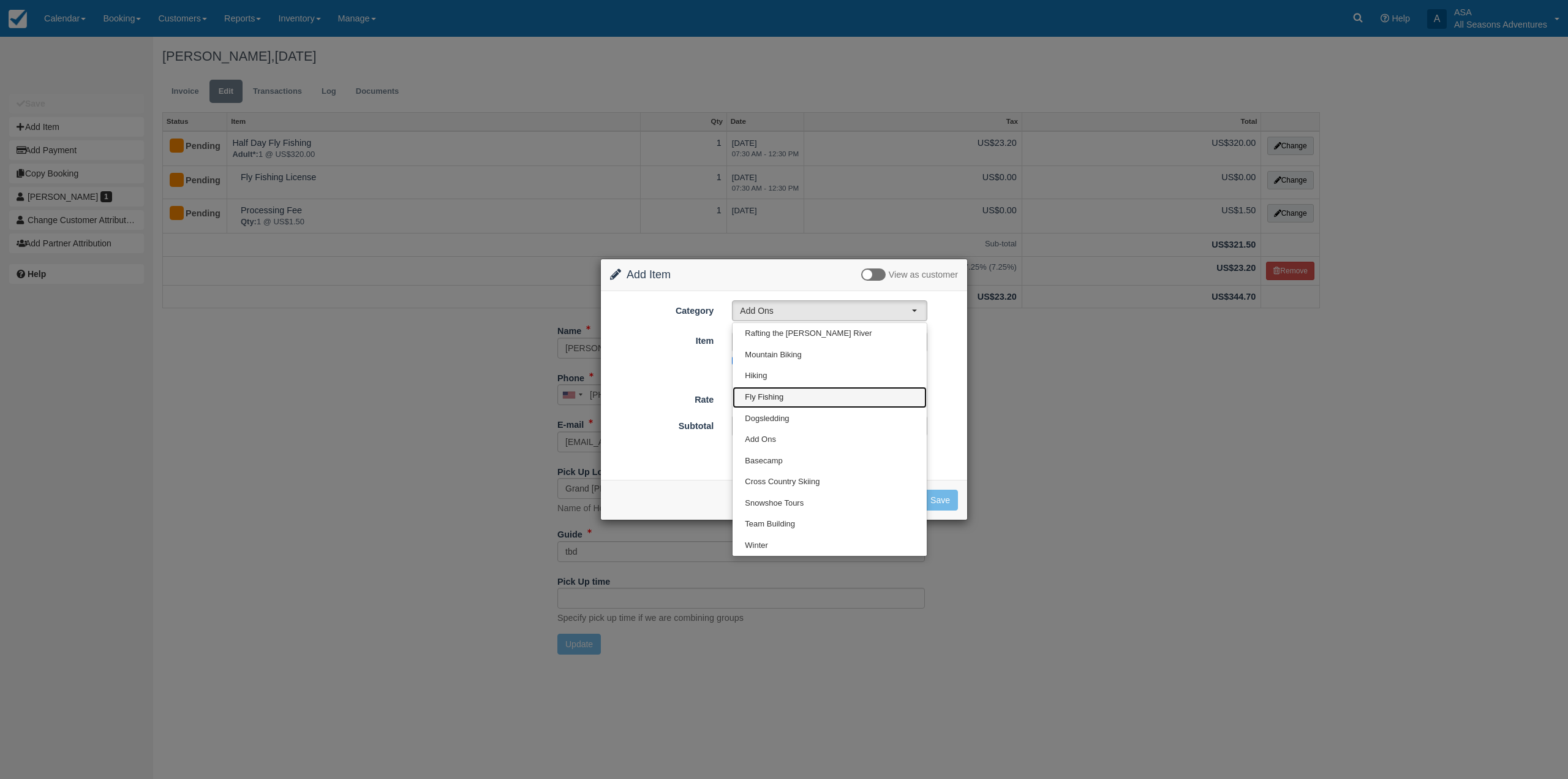
click at [779, 395] on span "Fly Fishing" at bounding box center [763, 397] width 38 height 12
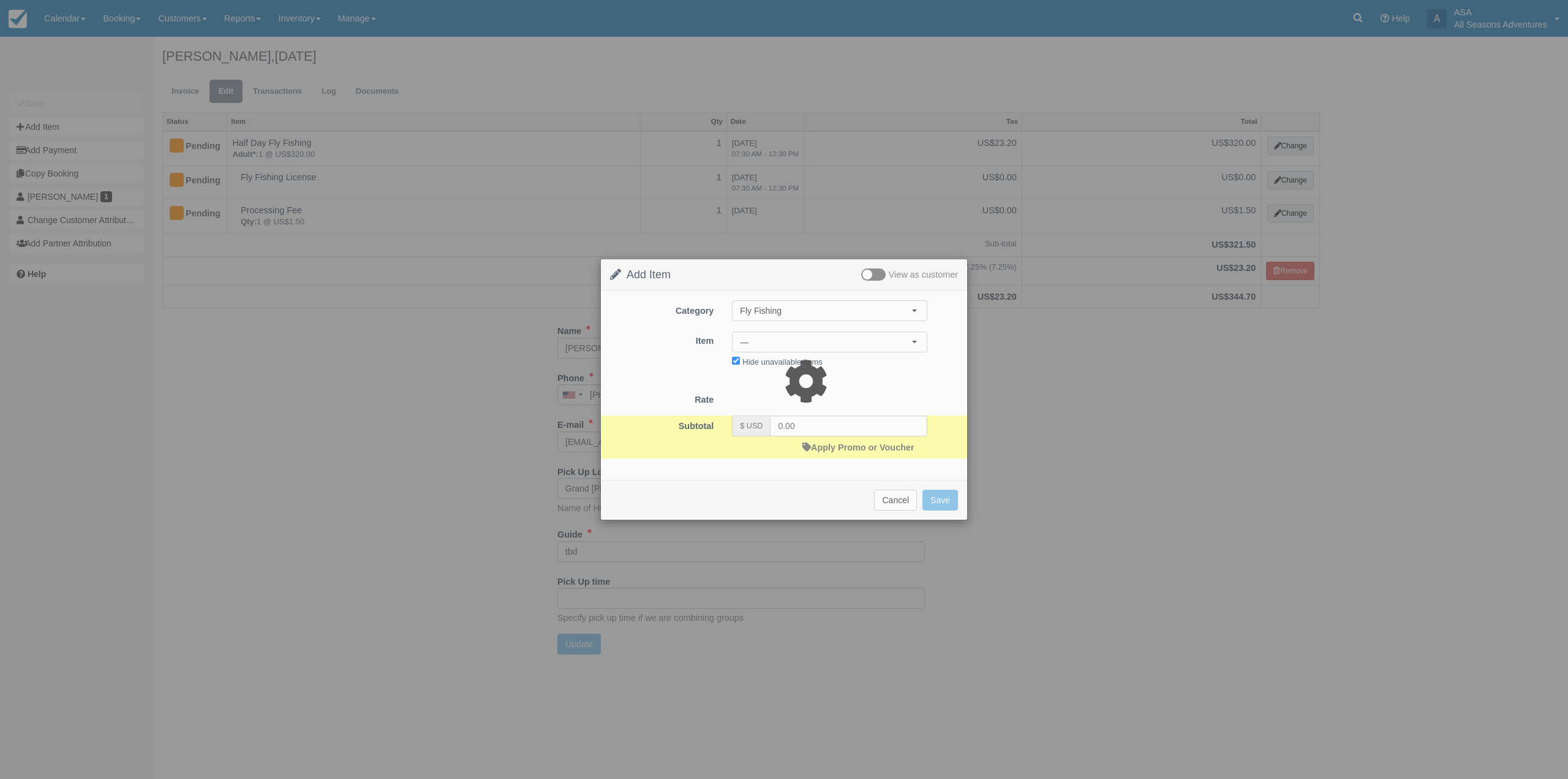
click at [783, 343] on div "Abraham Perez, September 13 2025 Invoice Edit Transactions Log Documents Status…" at bounding box center [741, 350] width 1176 height 627
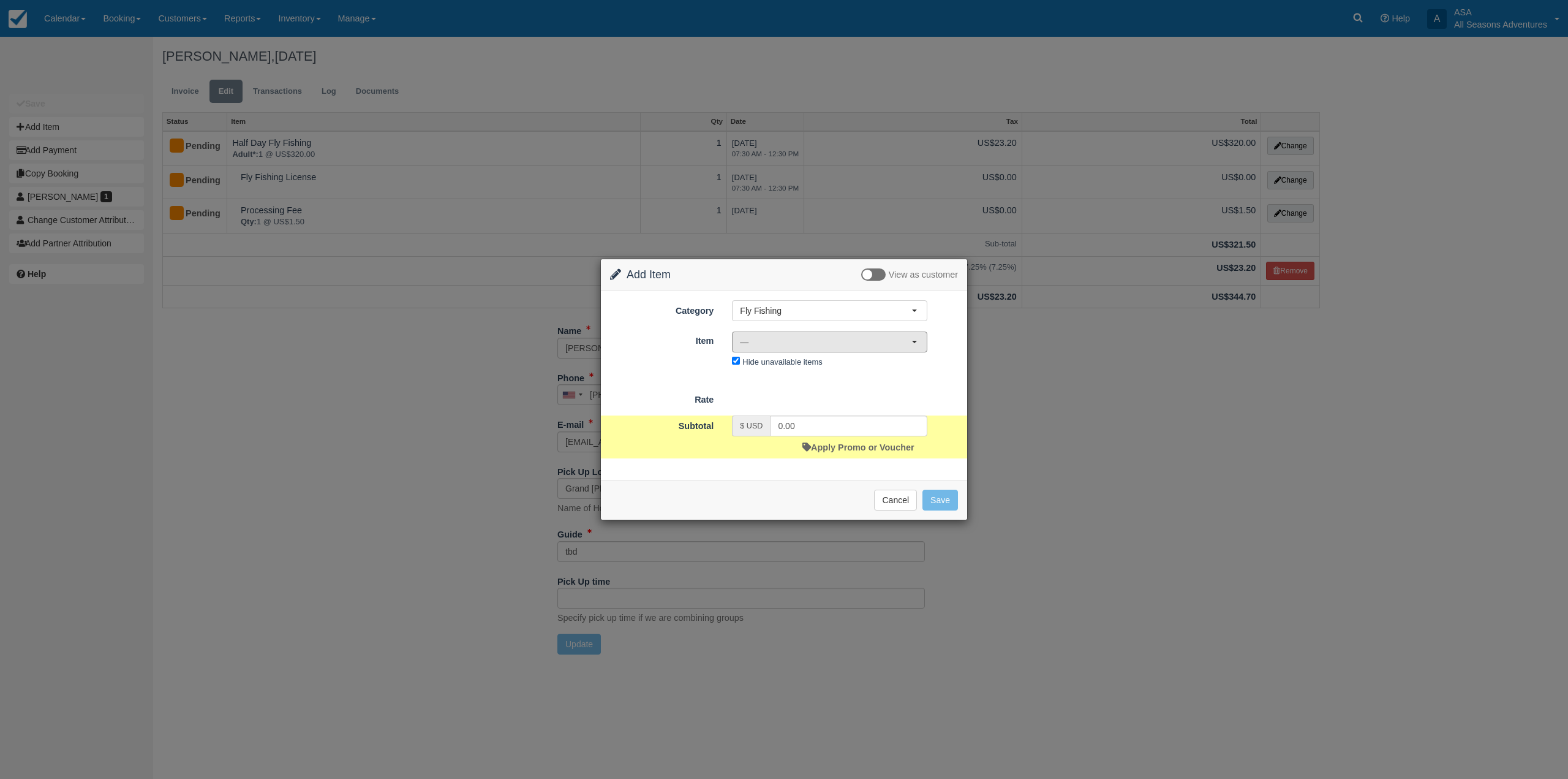
click at [783, 343] on span "—" at bounding box center [825, 341] width 171 height 12
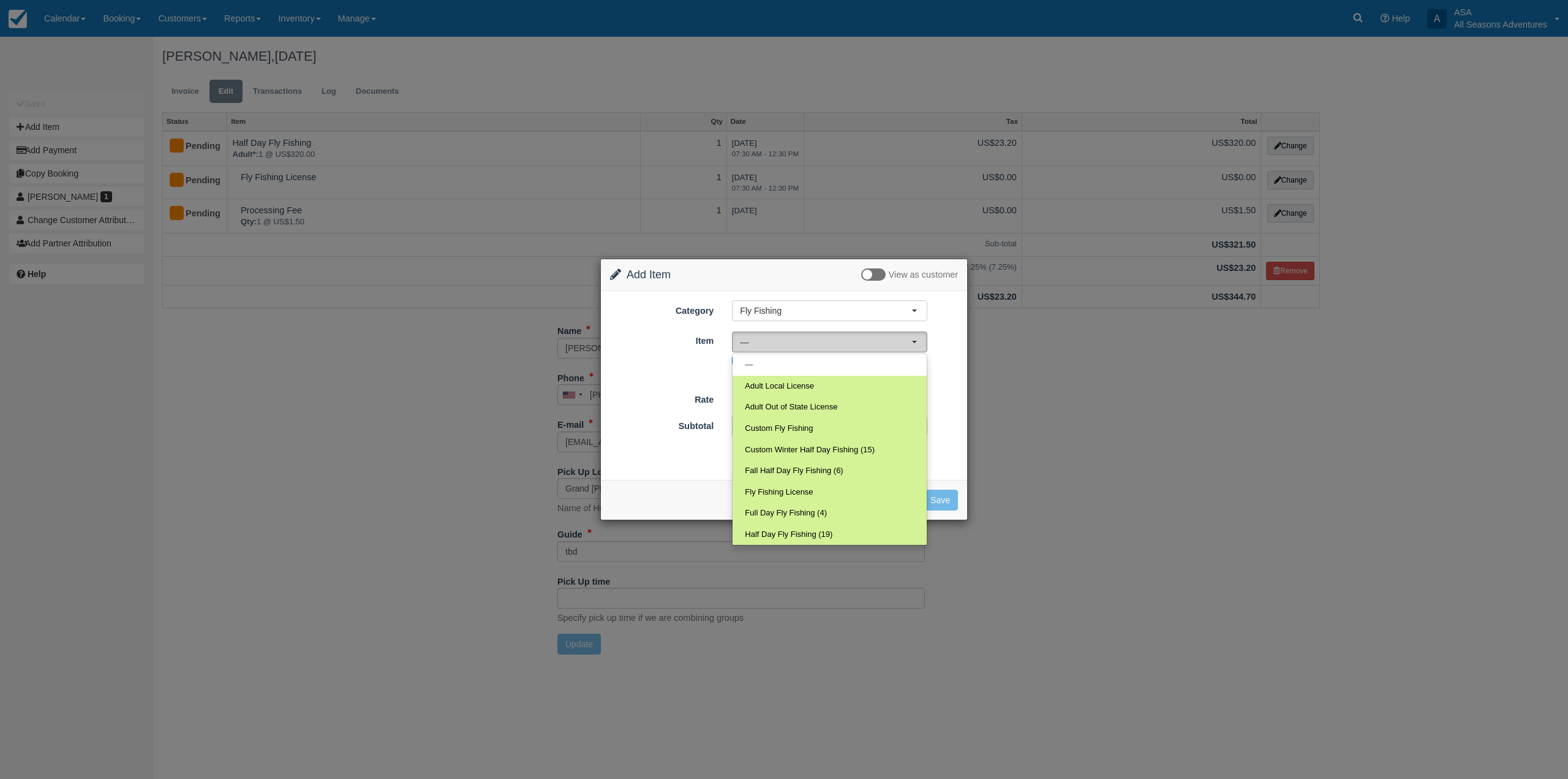
click at [821, 336] on span "—" at bounding box center [825, 341] width 171 height 12
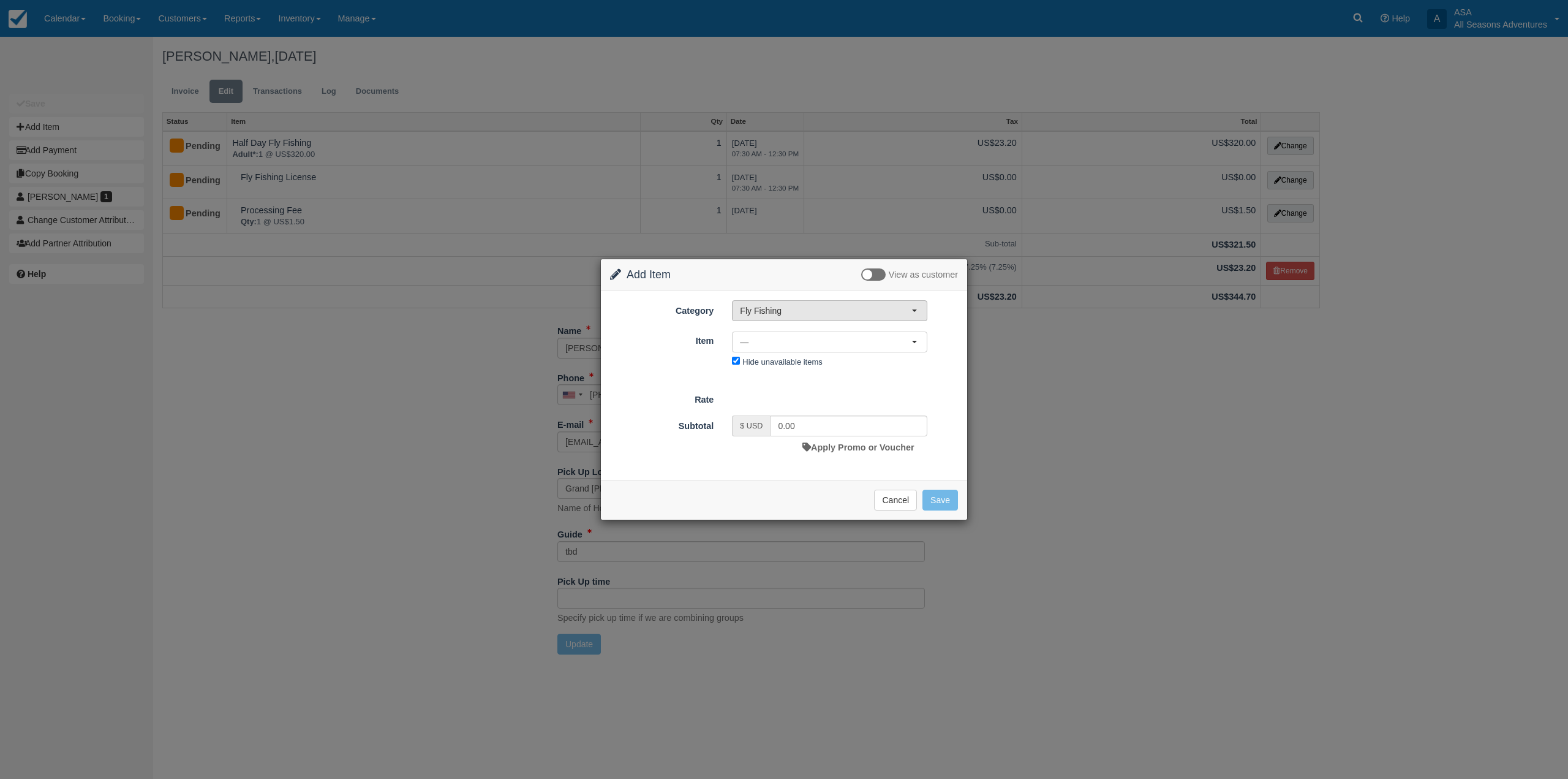
click at [805, 310] on span "Fly Fishing" at bounding box center [825, 310] width 171 height 12
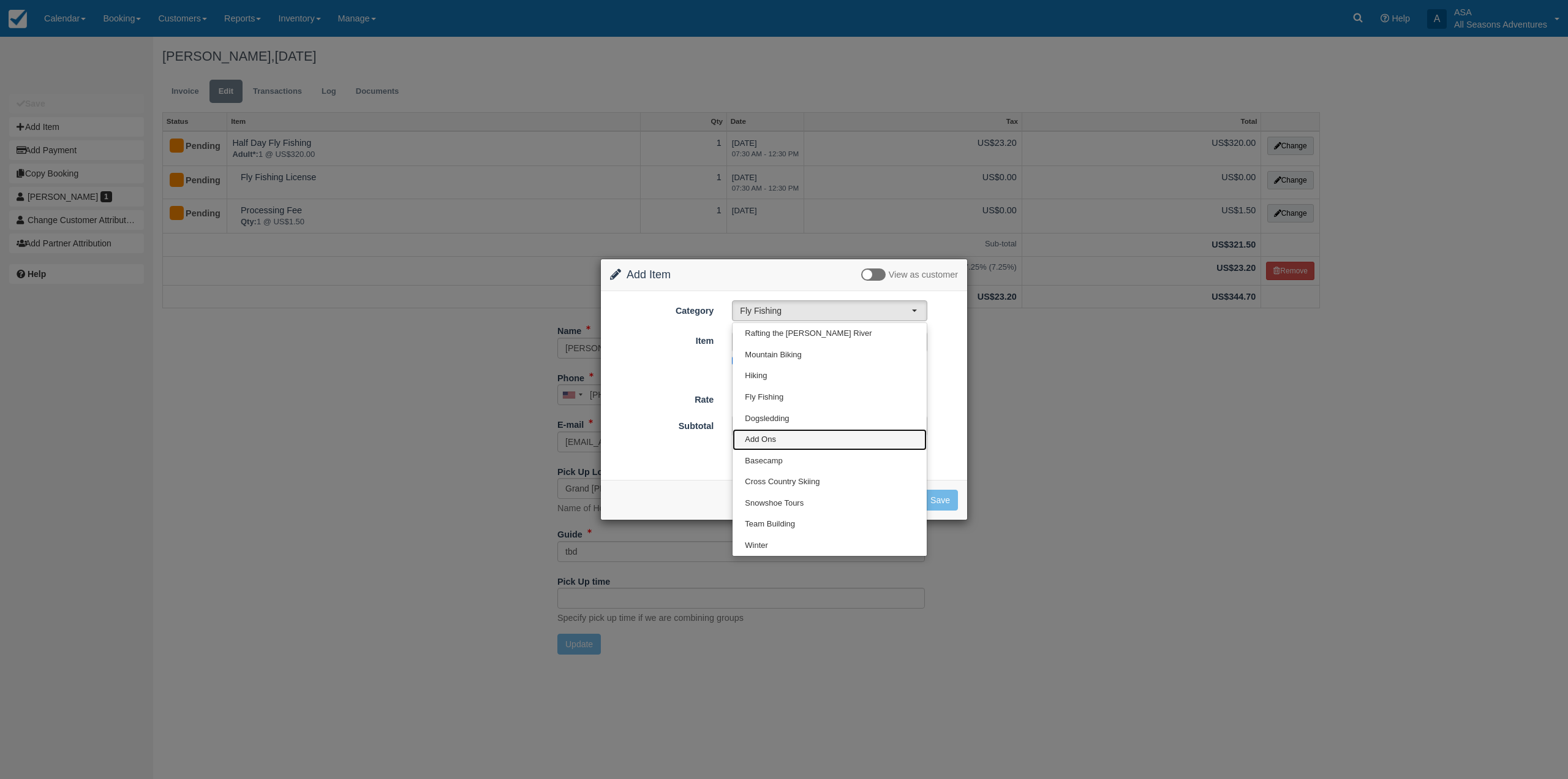
click at [811, 446] on link "Add Ons" at bounding box center [829, 440] width 194 height 22
select select "13"
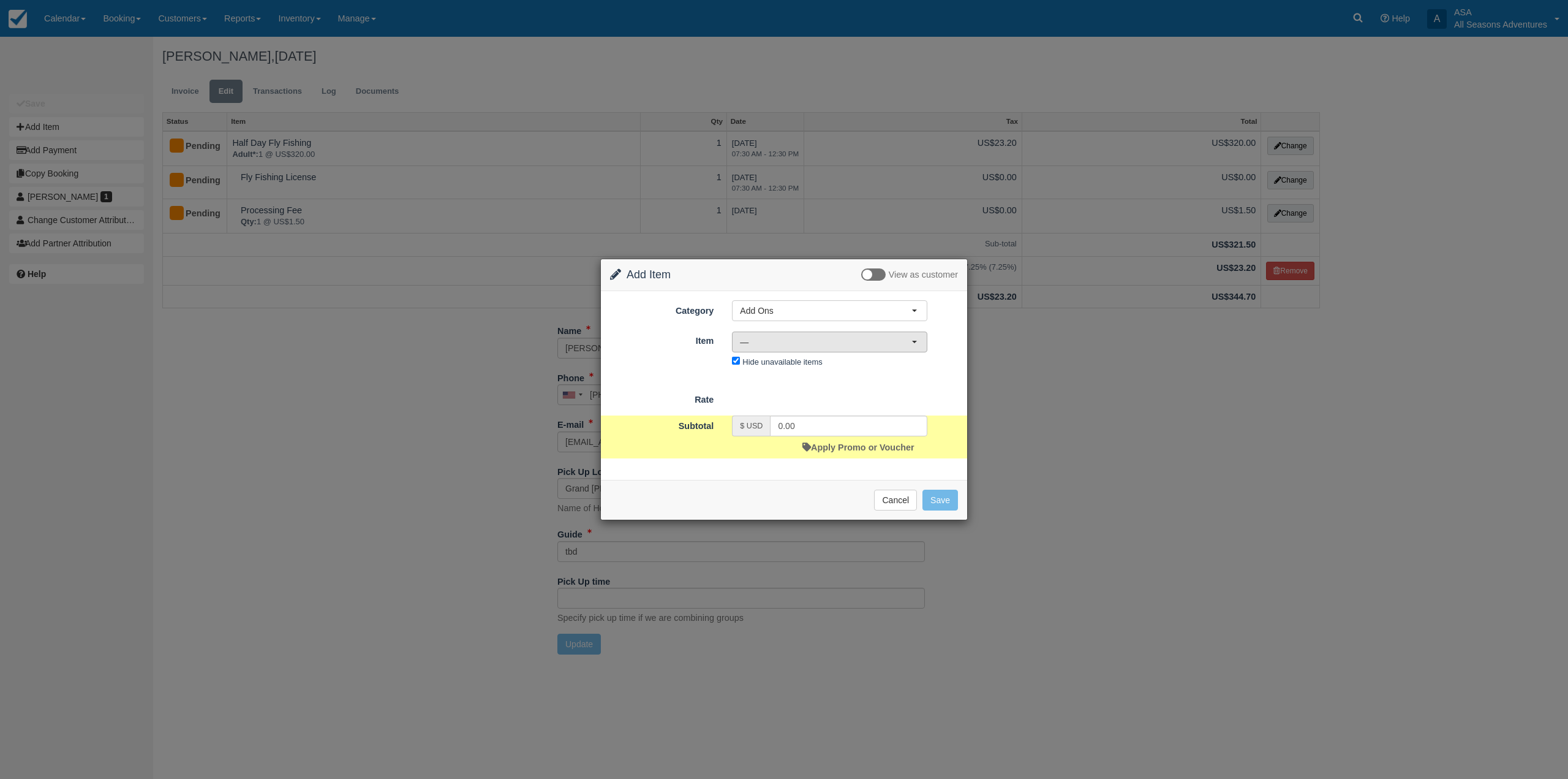
click at [778, 339] on span "—" at bounding box center [825, 341] width 171 height 12
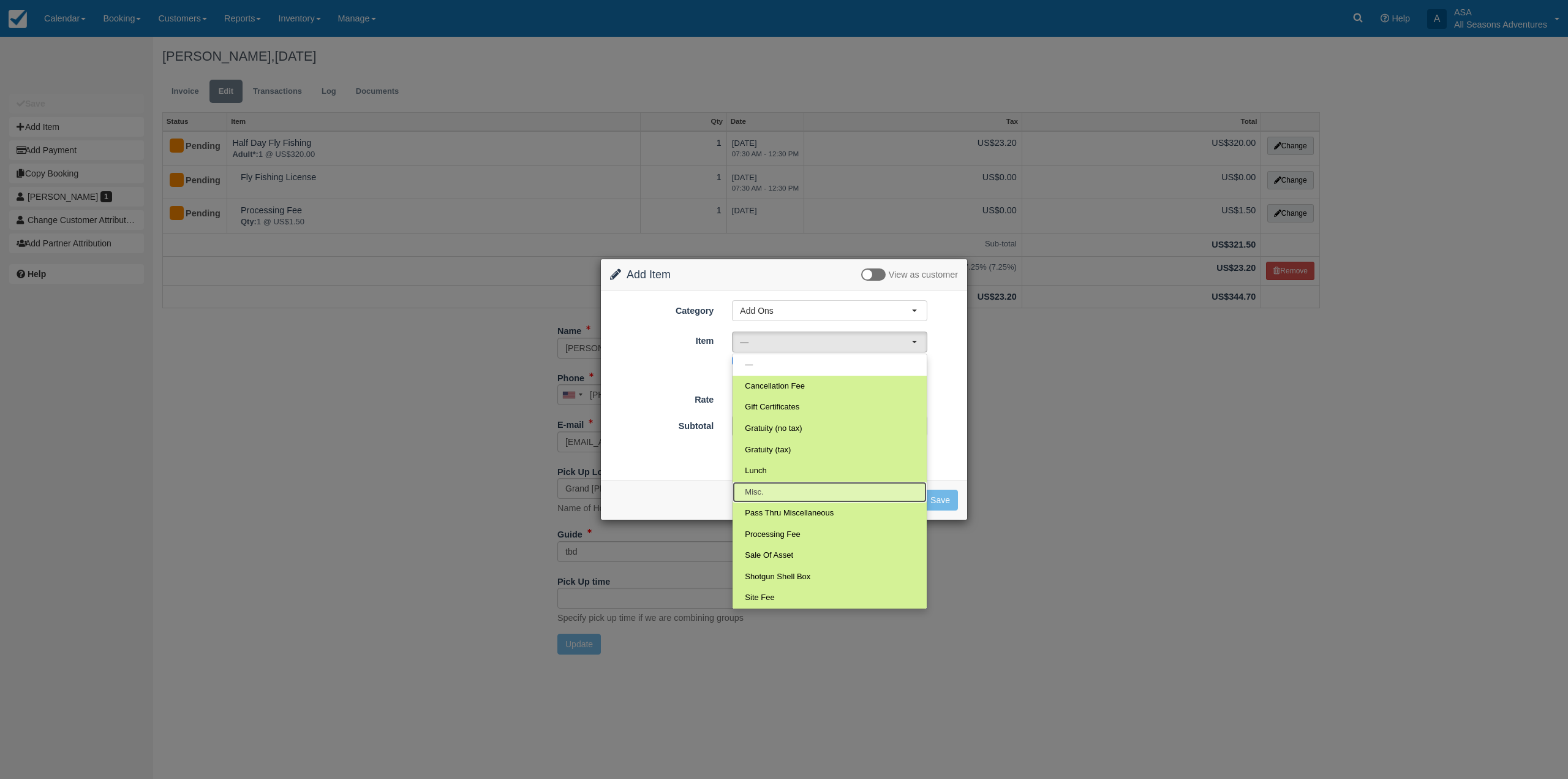
click at [841, 491] on link "Misc." at bounding box center [829, 493] width 194 height 22
select select "84"
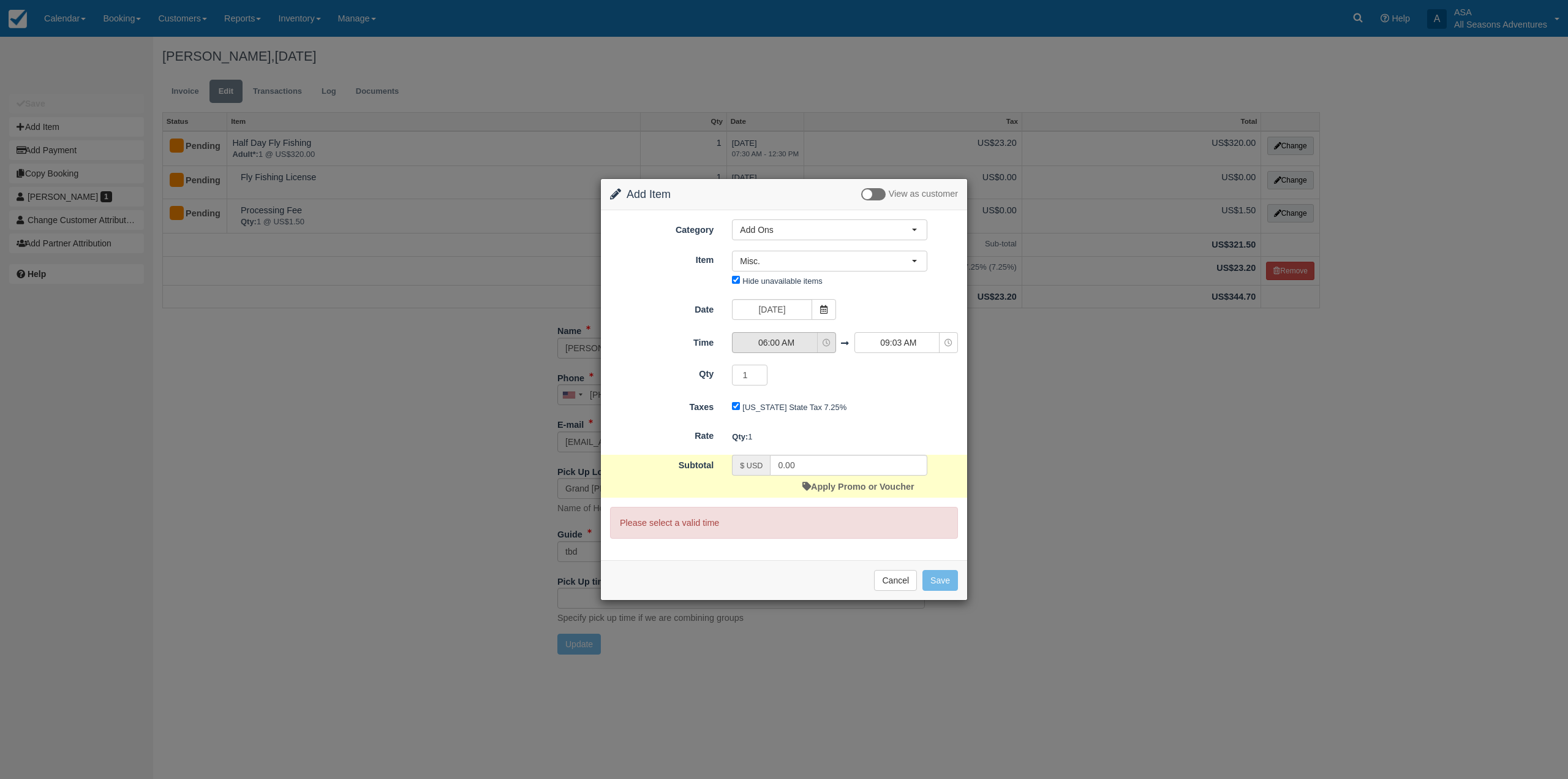
click at [830, 344] on icon "button" at bounding box center [826, 343] width 8 height 8
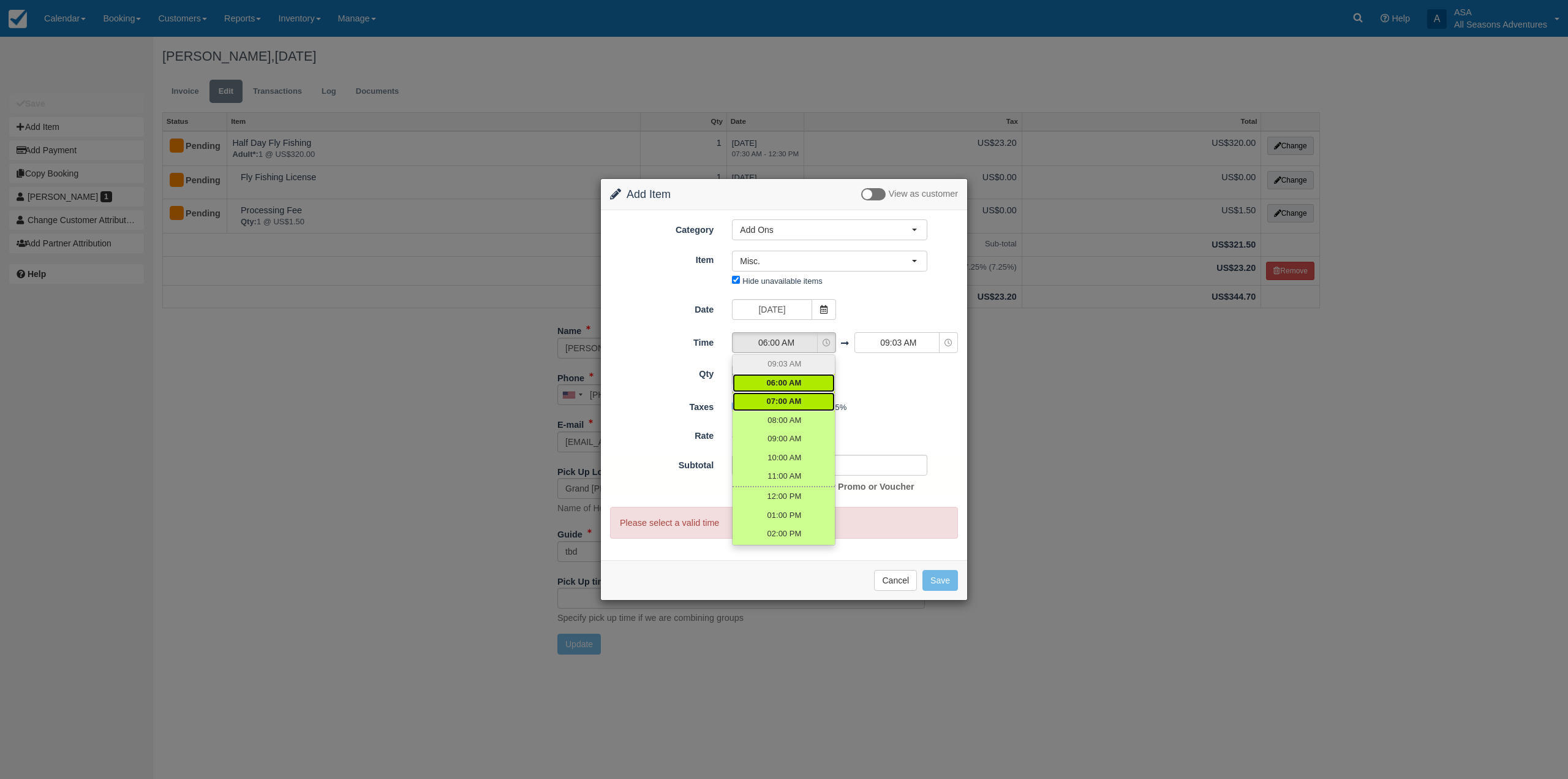
click at [791, 404] on span "07:00 AM" at bounding box center [784, 401] width 35 height 12
select select "07:00"
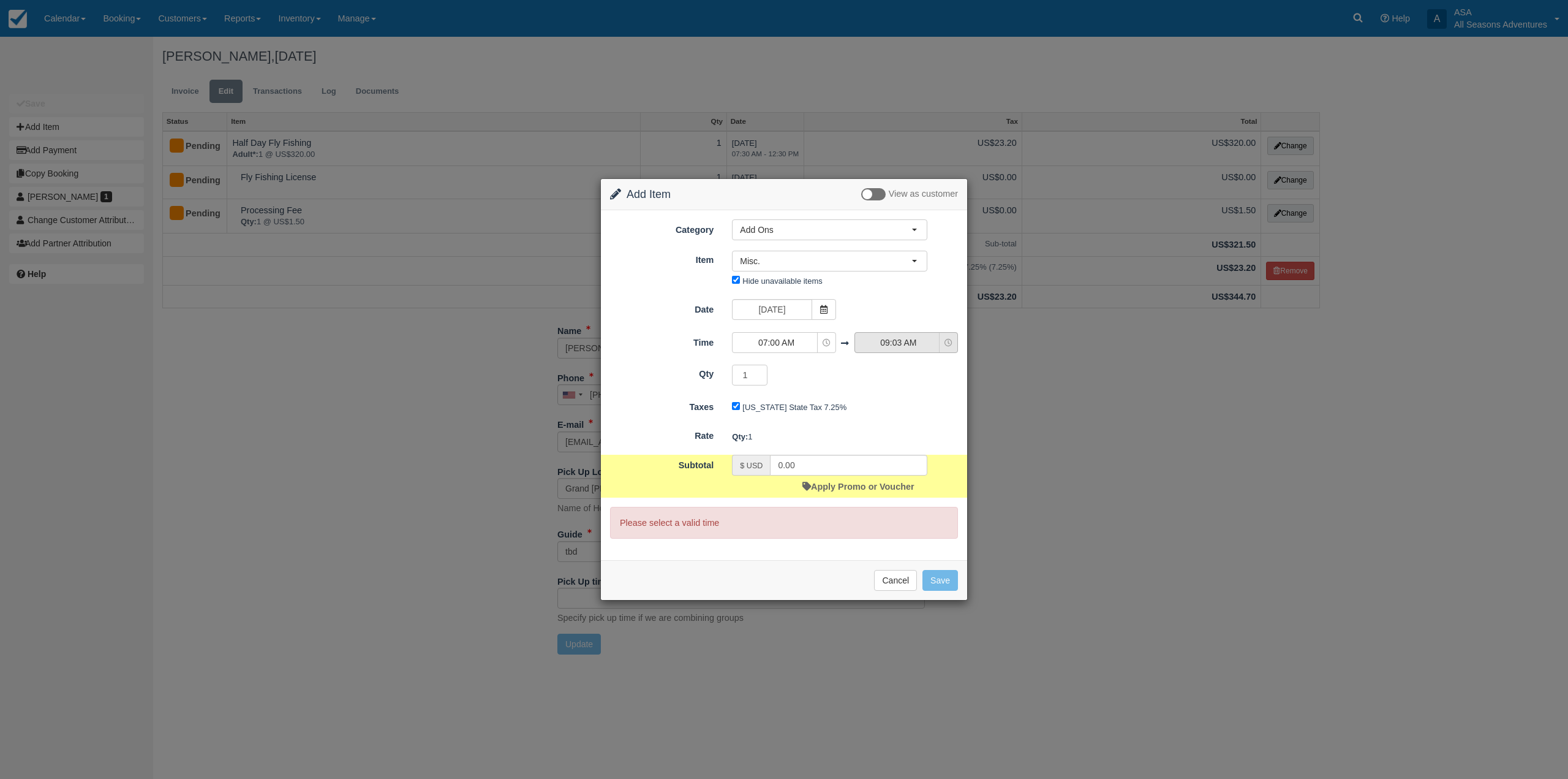
click at [950, 343] on icon "button" at bounding box center [948, 343] width 8 height 8
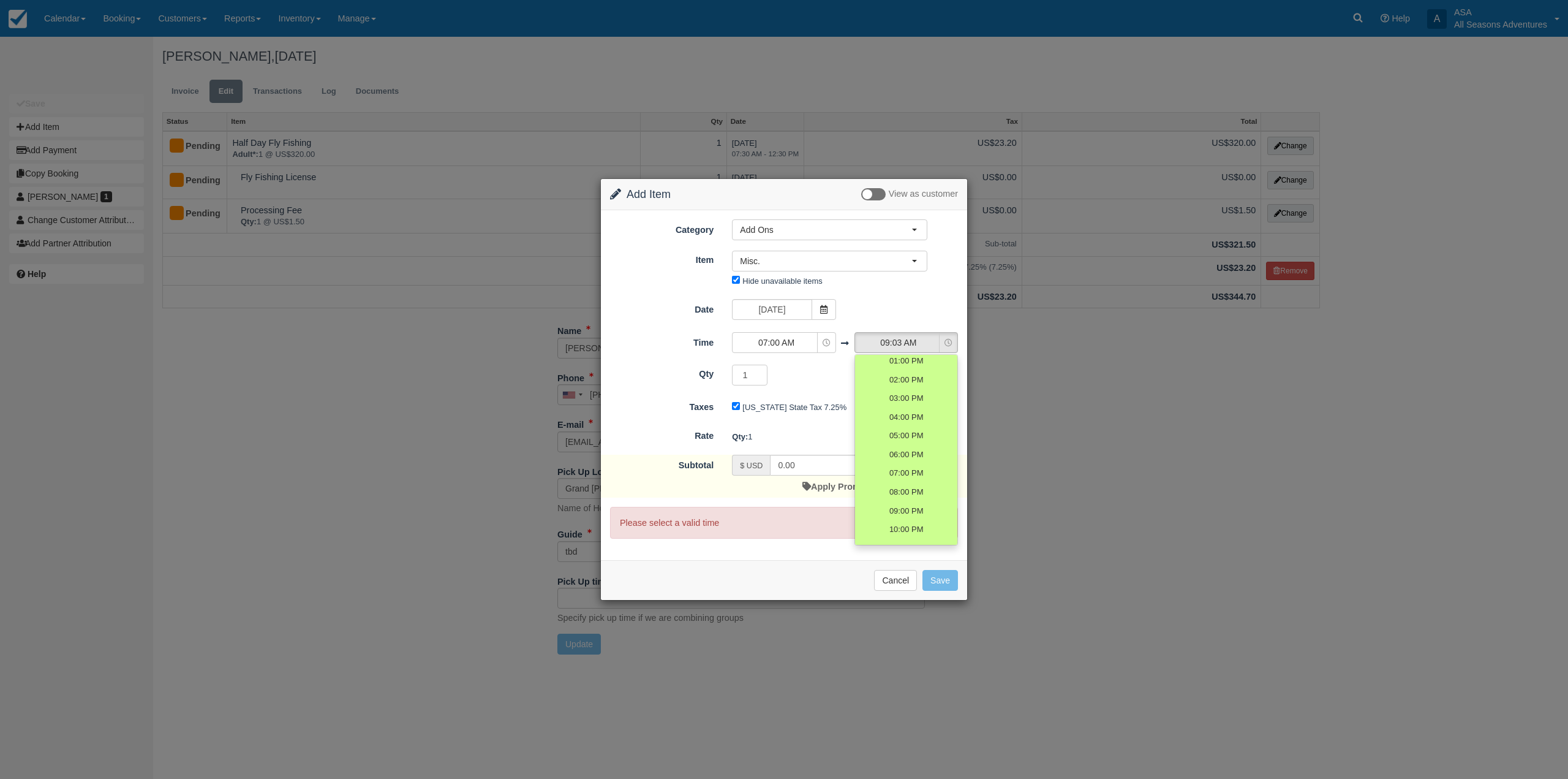
scroll to position [148, 0]
click at [826, 348] on button "07:00 AM" at bounding box center [783, 342] width 103 height 21
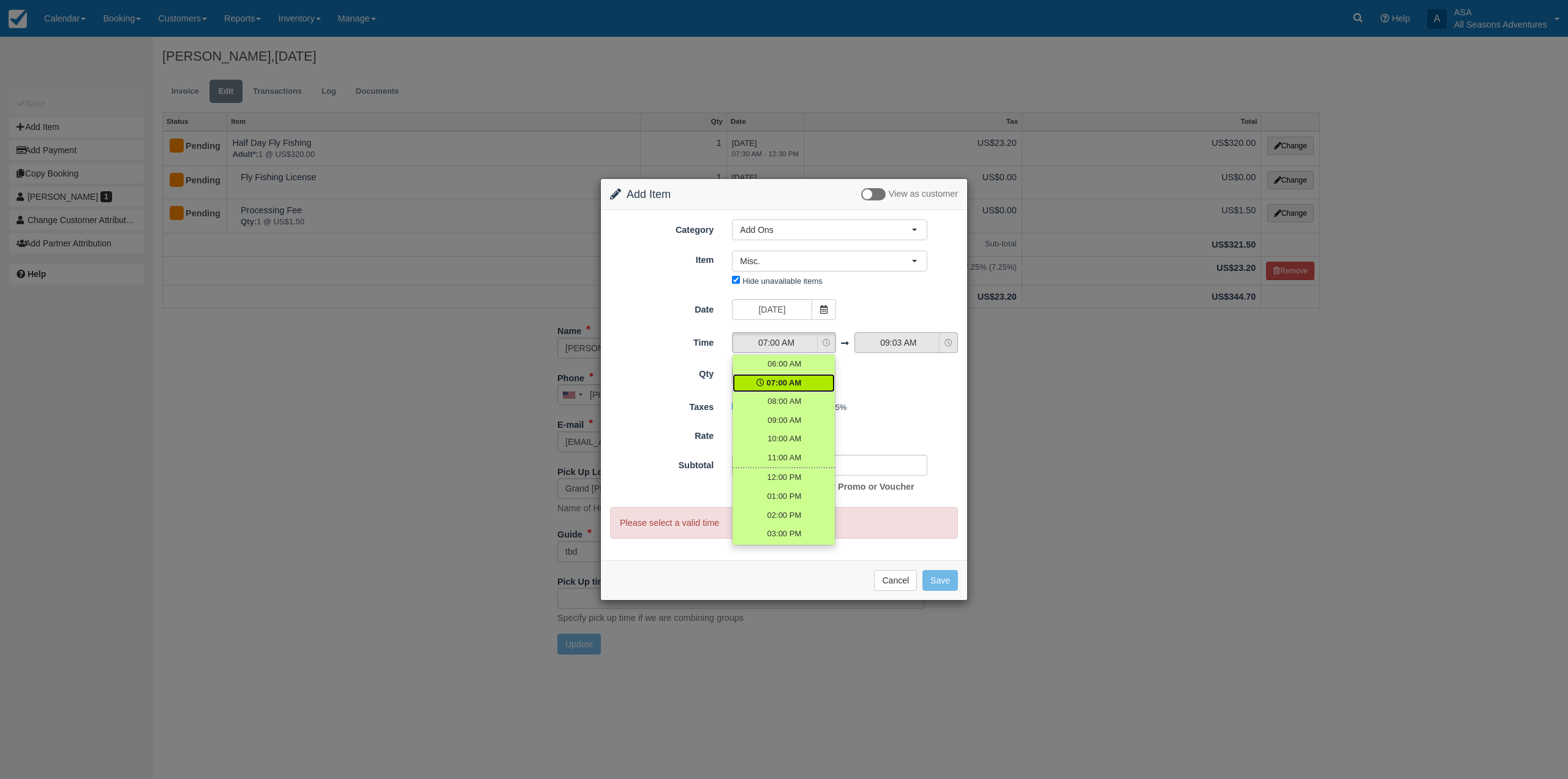
click at [925, 343] on span "09:03 AM" at bounding box center [899, 342] width 87 height 12
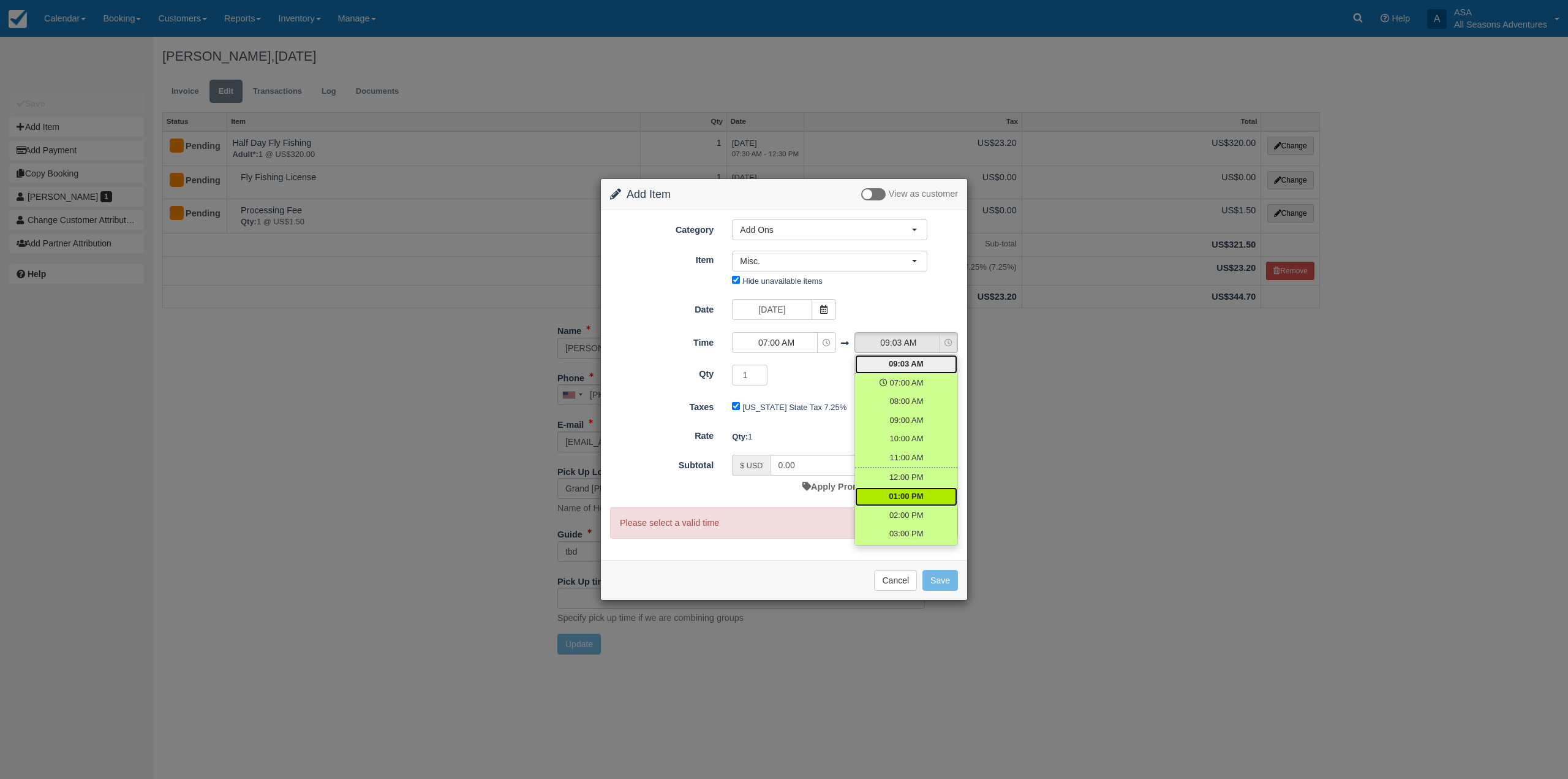
click at [916, 490] on link "01:00 PM" at bounding box center [906, 497] width 102 height 19
select select "13:00"
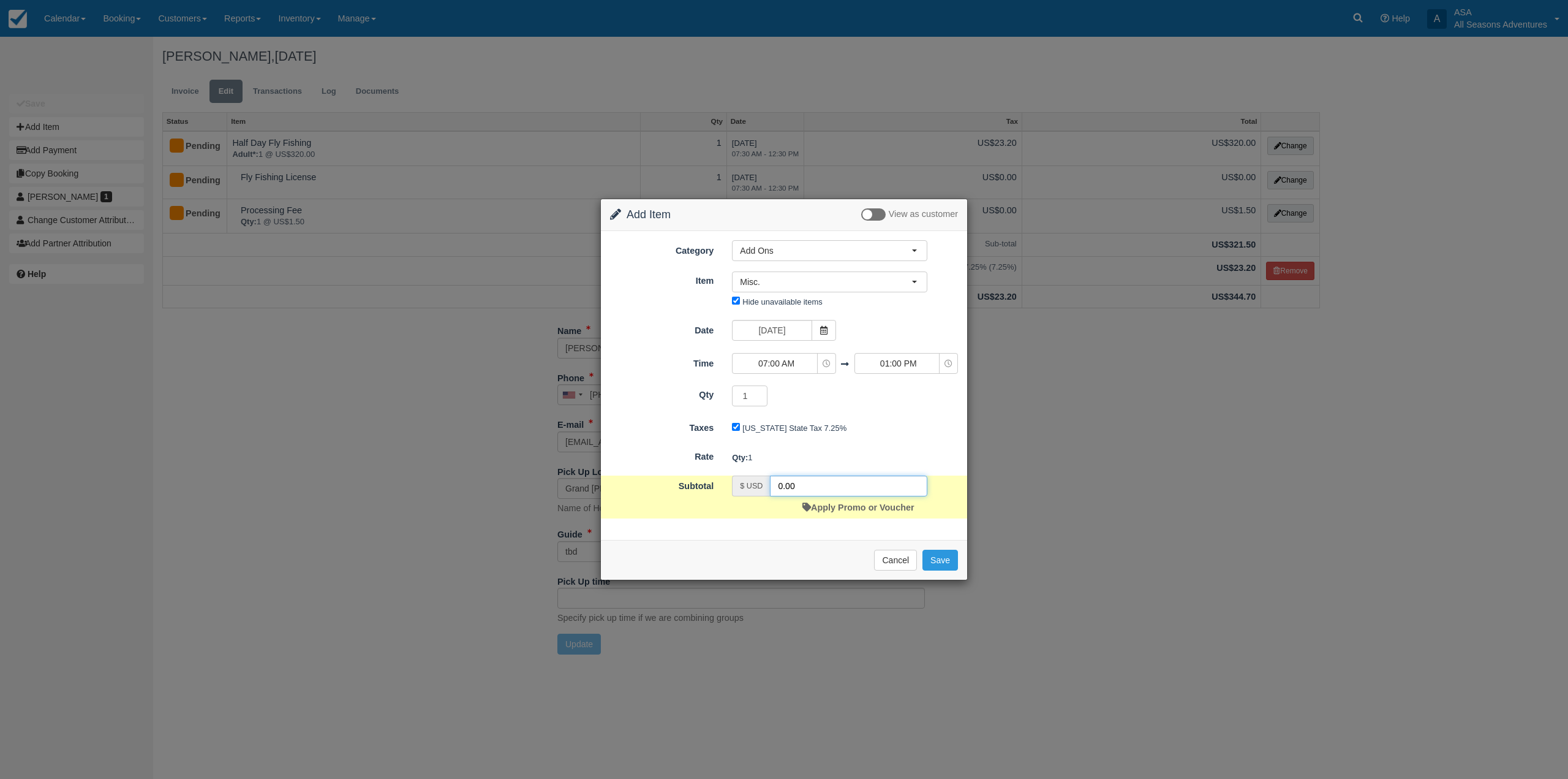
click at [780, 484] on input "0.00" at bounding box center [849, 485] width 158 height 21
type input "30.00"
click at [944, 557] on button "Save" at bounding box center [940, 560] width 35 height 21
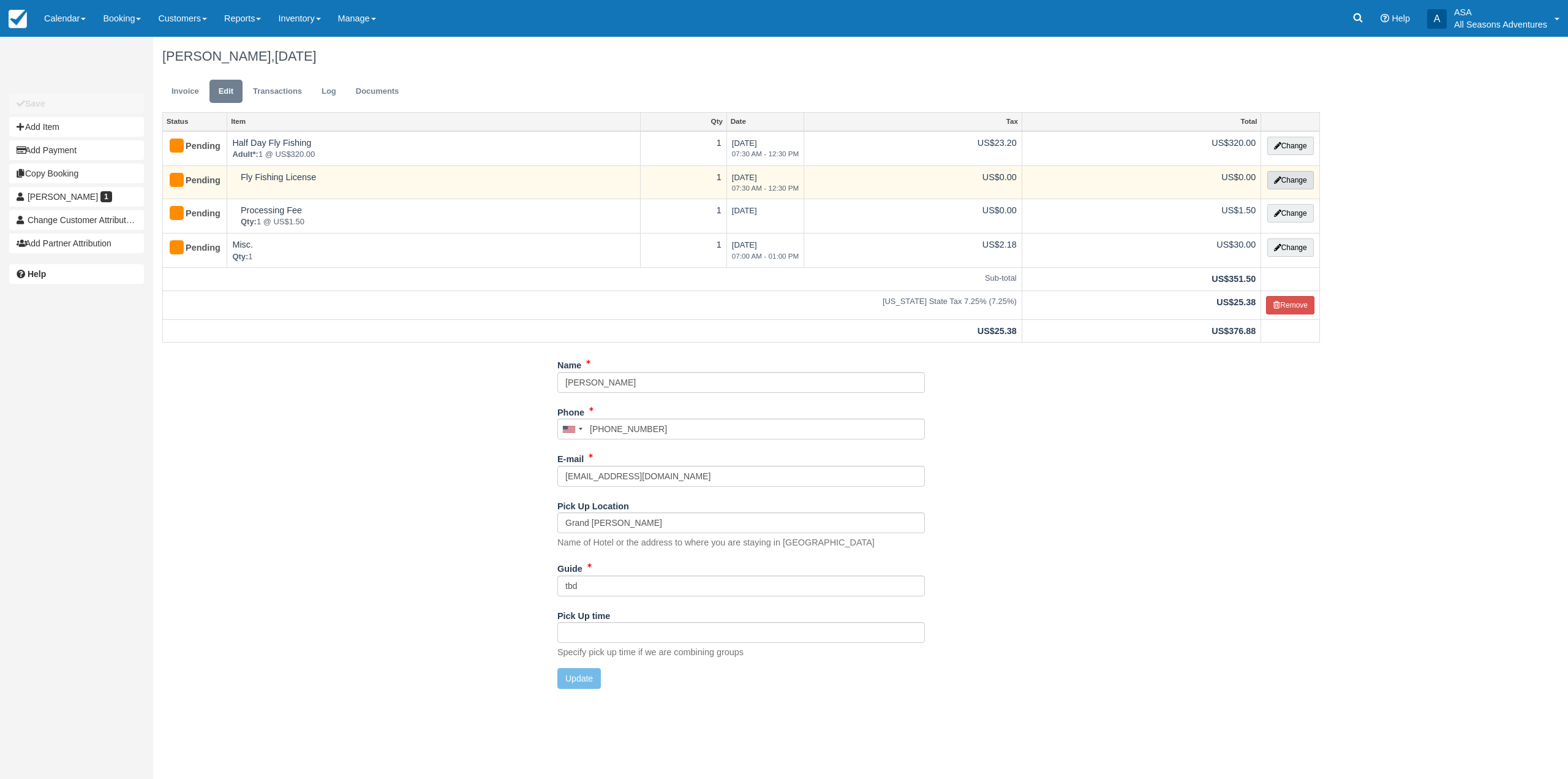
click at [1283, 176] on button "Change" at bounding box center [1290, 179] width 46 height 18
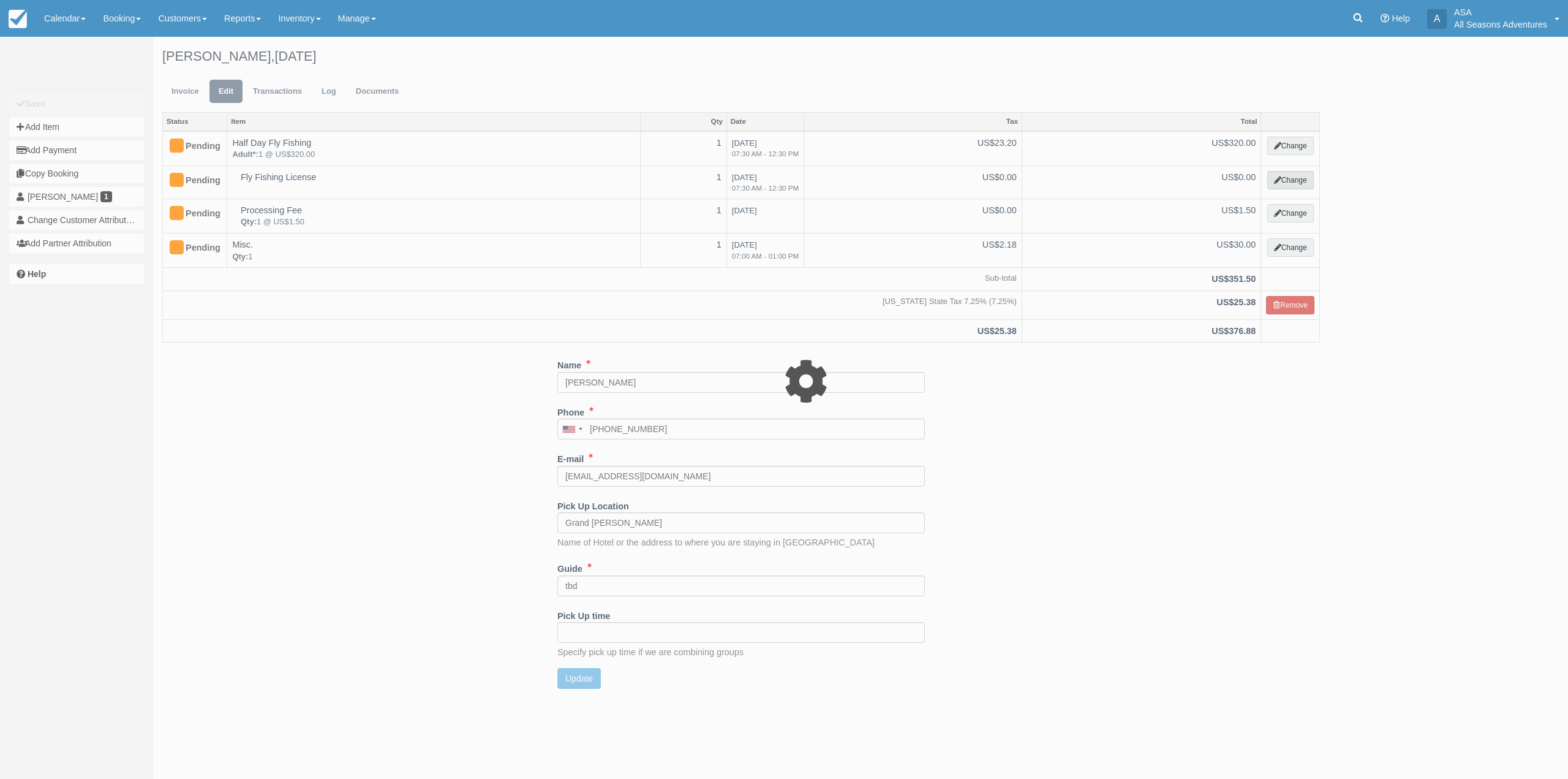
select select "8"
type input "0.00"
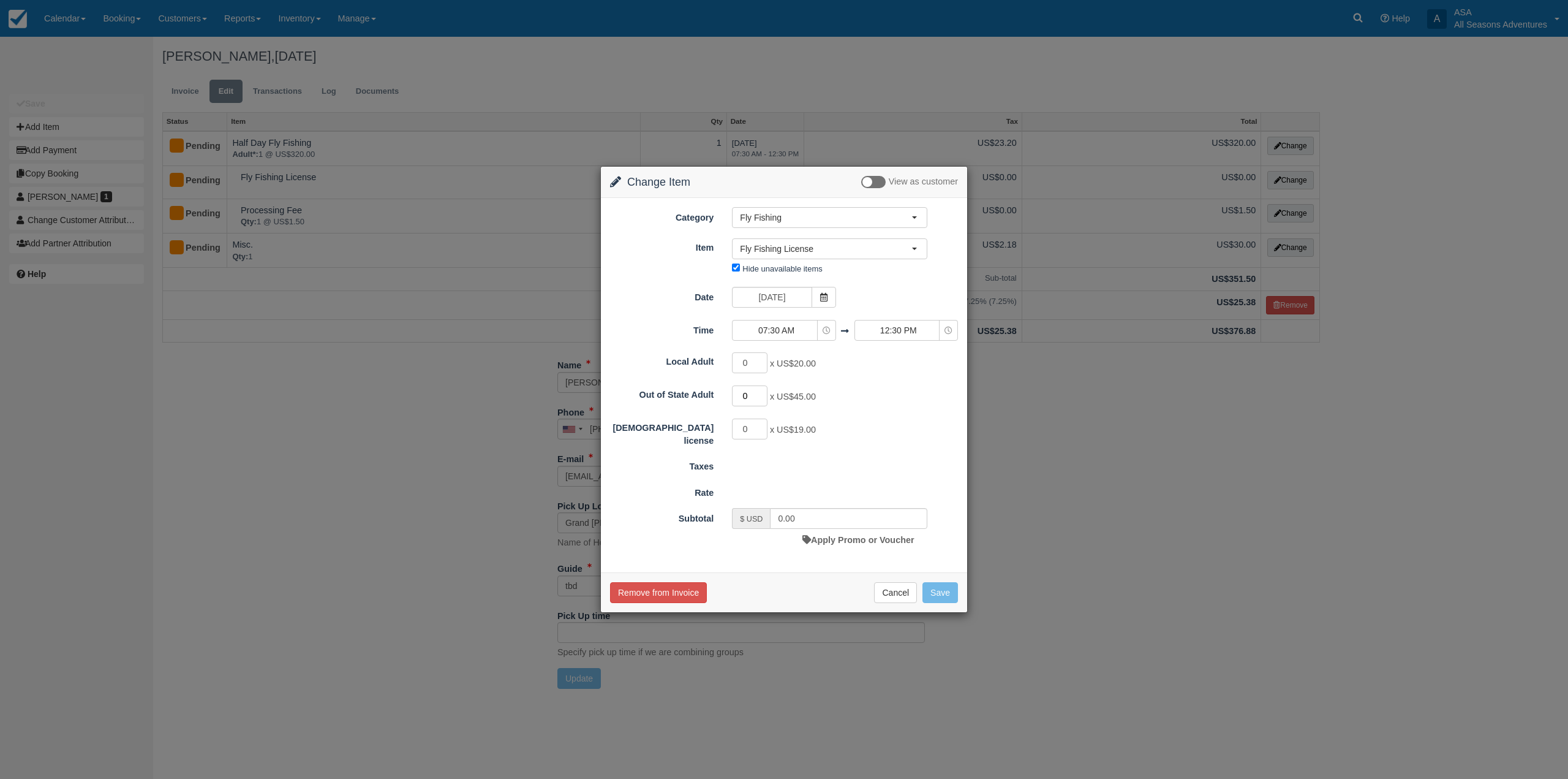
click at [749, 391] on input "0" at bounding box center [749, 396] width 35 height 21
type input "1"
type input "45.00"
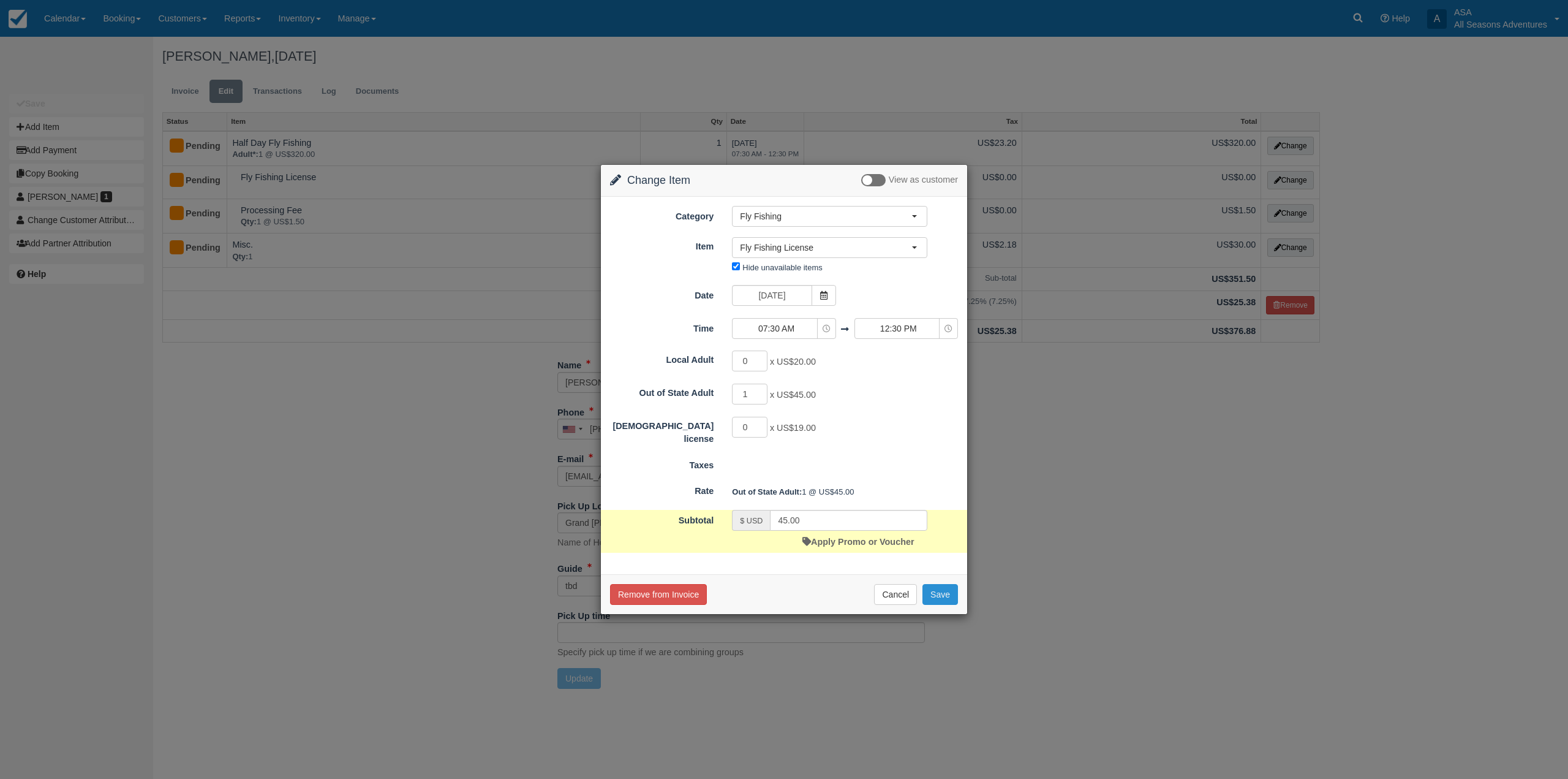
click at [930, 586] on button "Save" at bounding box center [940, 594] width 35 height 21
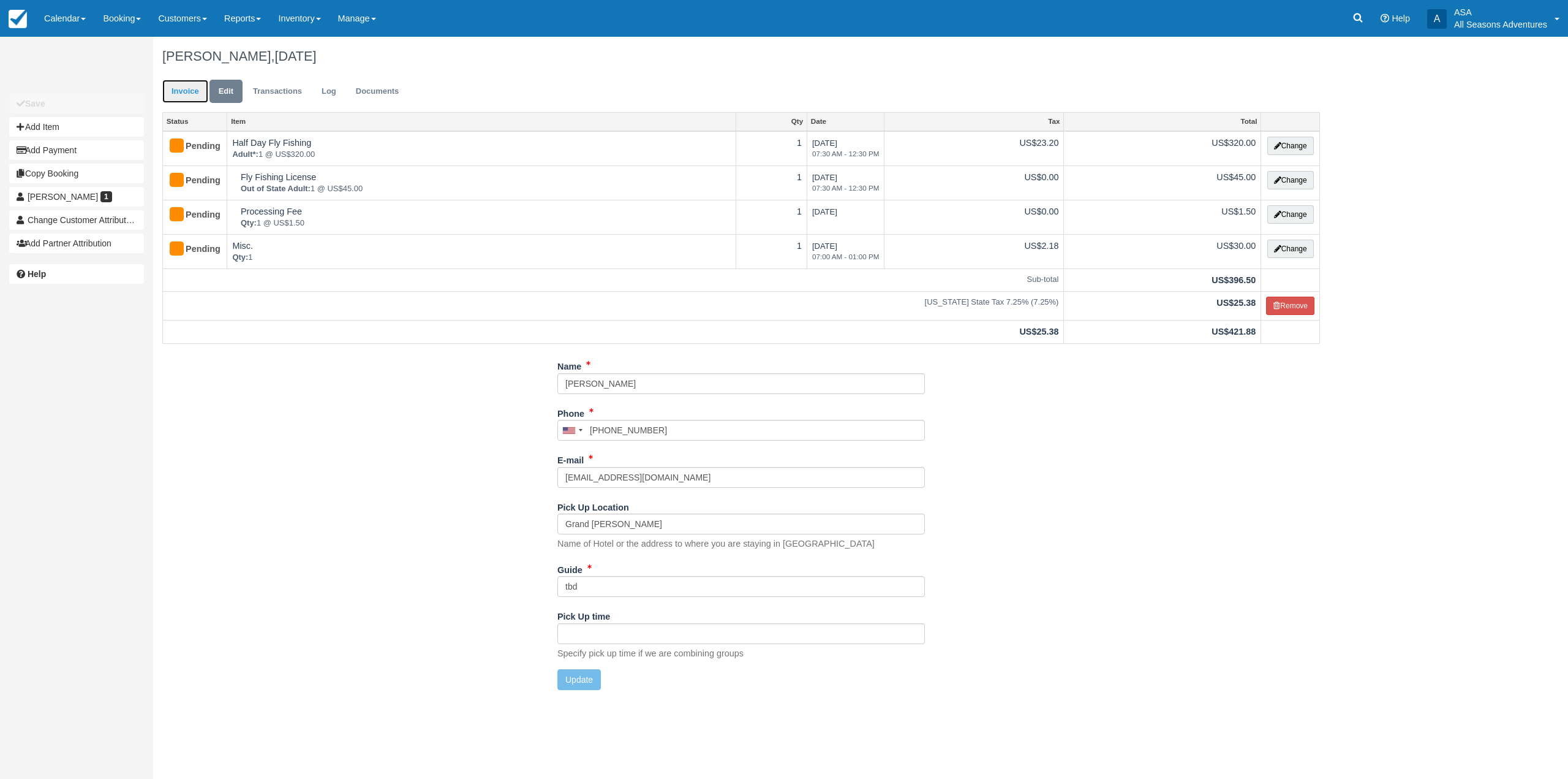
click at [198, 88] on link "Invoice" at bounding box center [186, 91] width 46 height 24
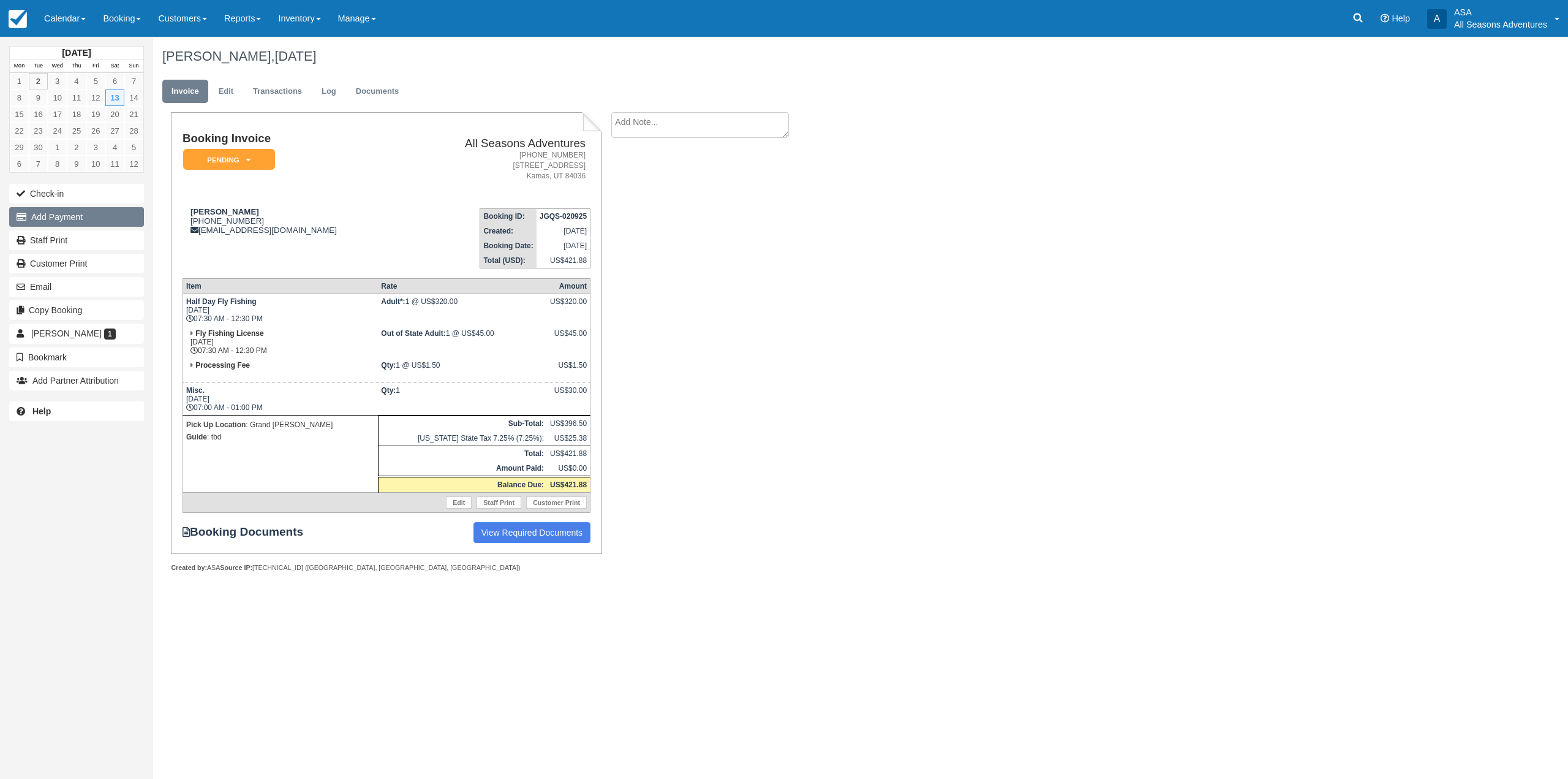
click at [87, 217] on button "Add Payment" at bounding box center [77, 216] width 134 height 20
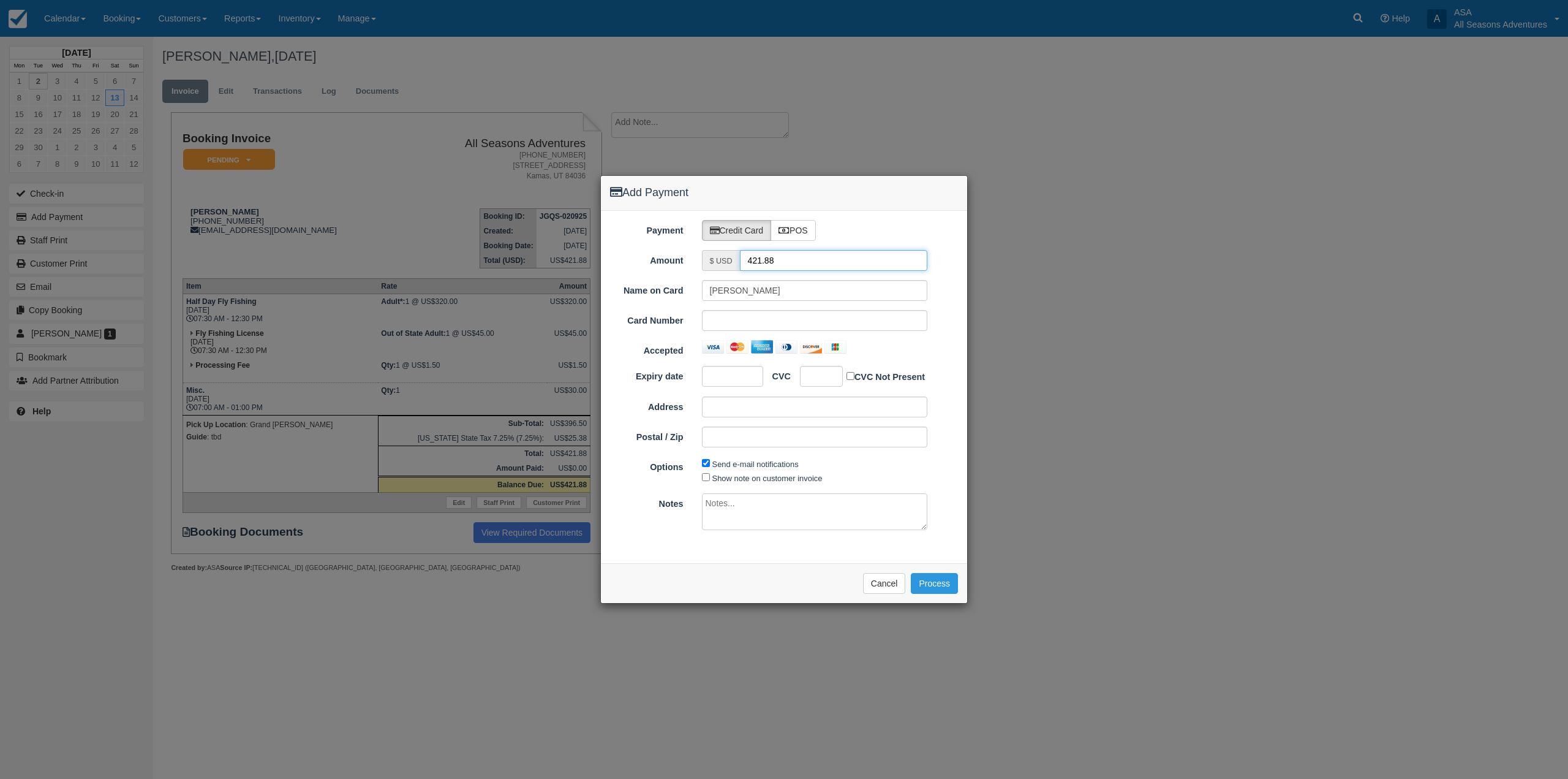
drag, startPoint x: 809, startPoint y: 265, endPoint x: 748, endPoint y: 272, distance: 61.4
click at [748, 272] on div "Payment Credit Card POS Amount $ USD 421.88 Name on Card Abraham Perez Card Num…" at bounding box center [784, 386] width 367 height 352
type input "1.50"
click at [656, 329] on div "Card Number" at bounding box center [784, 320] width 367 height 21
click at [732, 555] on div "Payment Credit Card POS Amount $ USD 1.50 Name on Card Abraham Perez Card Numbe…" at bounding box center [784, 386] width 367 height 352
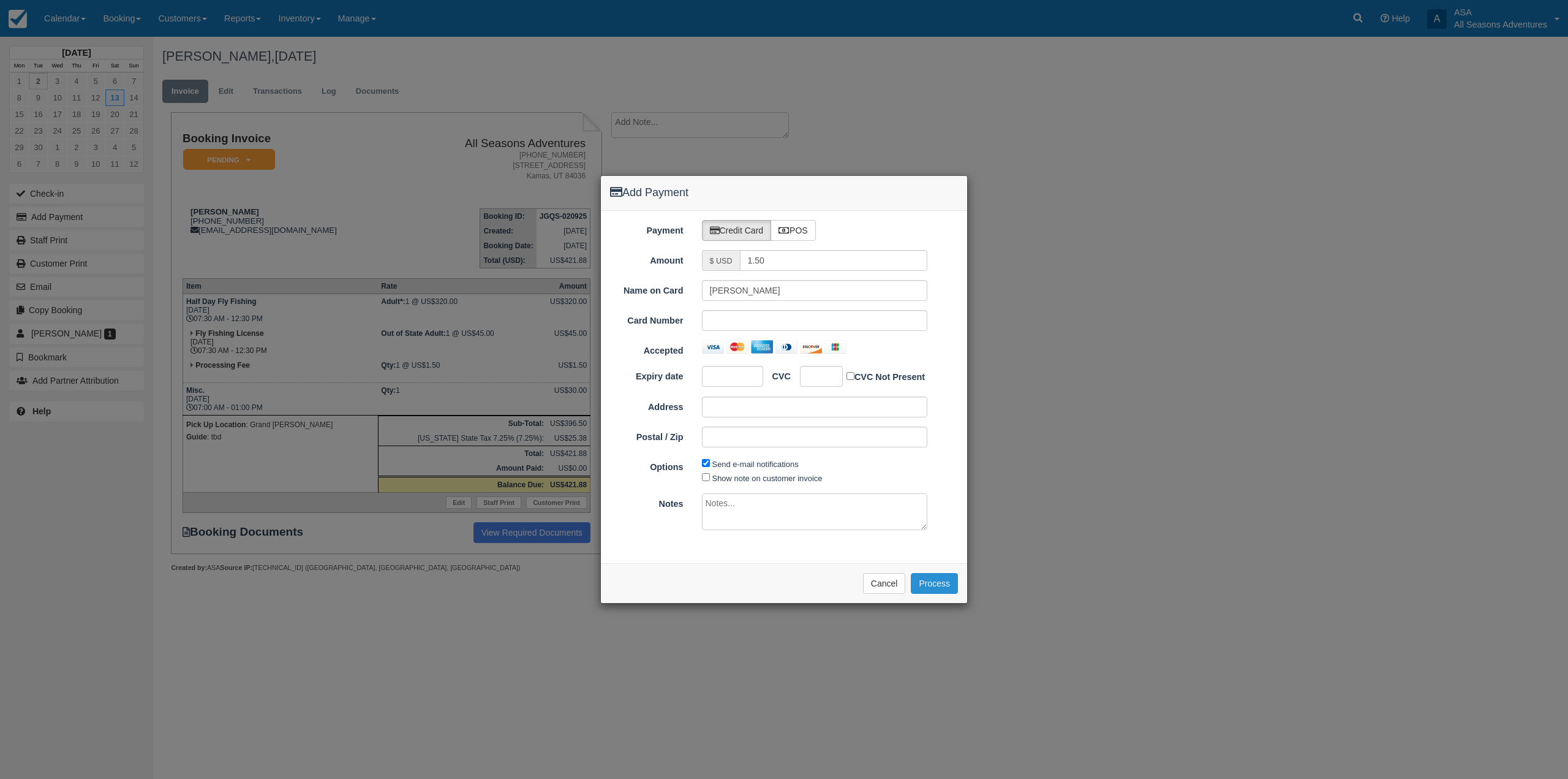
click at [953, 584] on button "Process" at bounding box center [934, 583] width 47 height 21
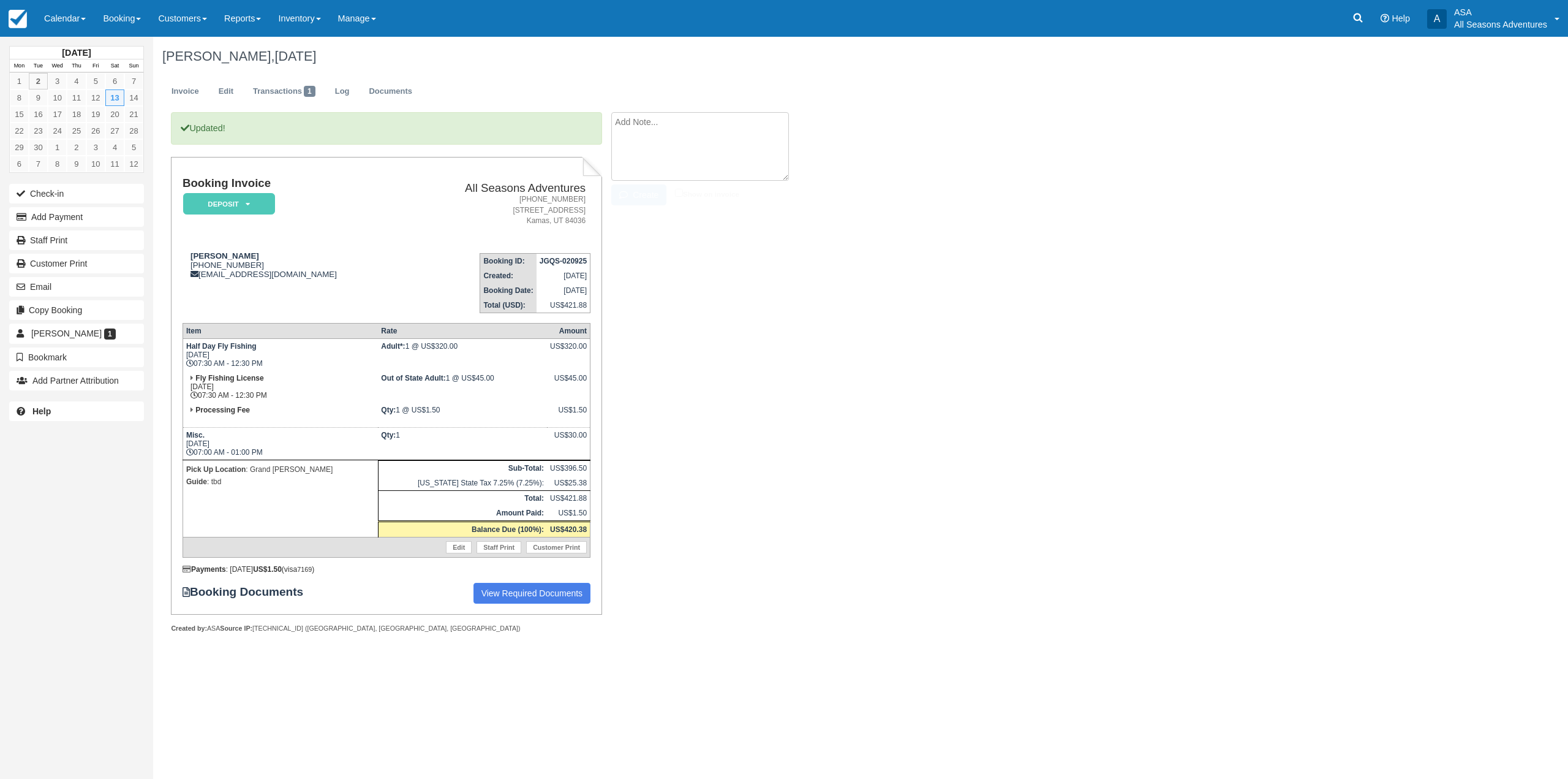
click at [768, 130] on textarea at bounding box center [701, 146] width 178 height 69
type textarea "MISC charge is wader and boot rental. One coming and just watching"
click at [649, 187] on button "Create" at bounding box center [639, 195] width 55 height 21
click at [661, 132] on textarea "MISC charge is wader and boot rental. One coming and just watching" at bounding box center [701, 146] width 178 height 69
type textarea "Bring chair for person coming to hang out"
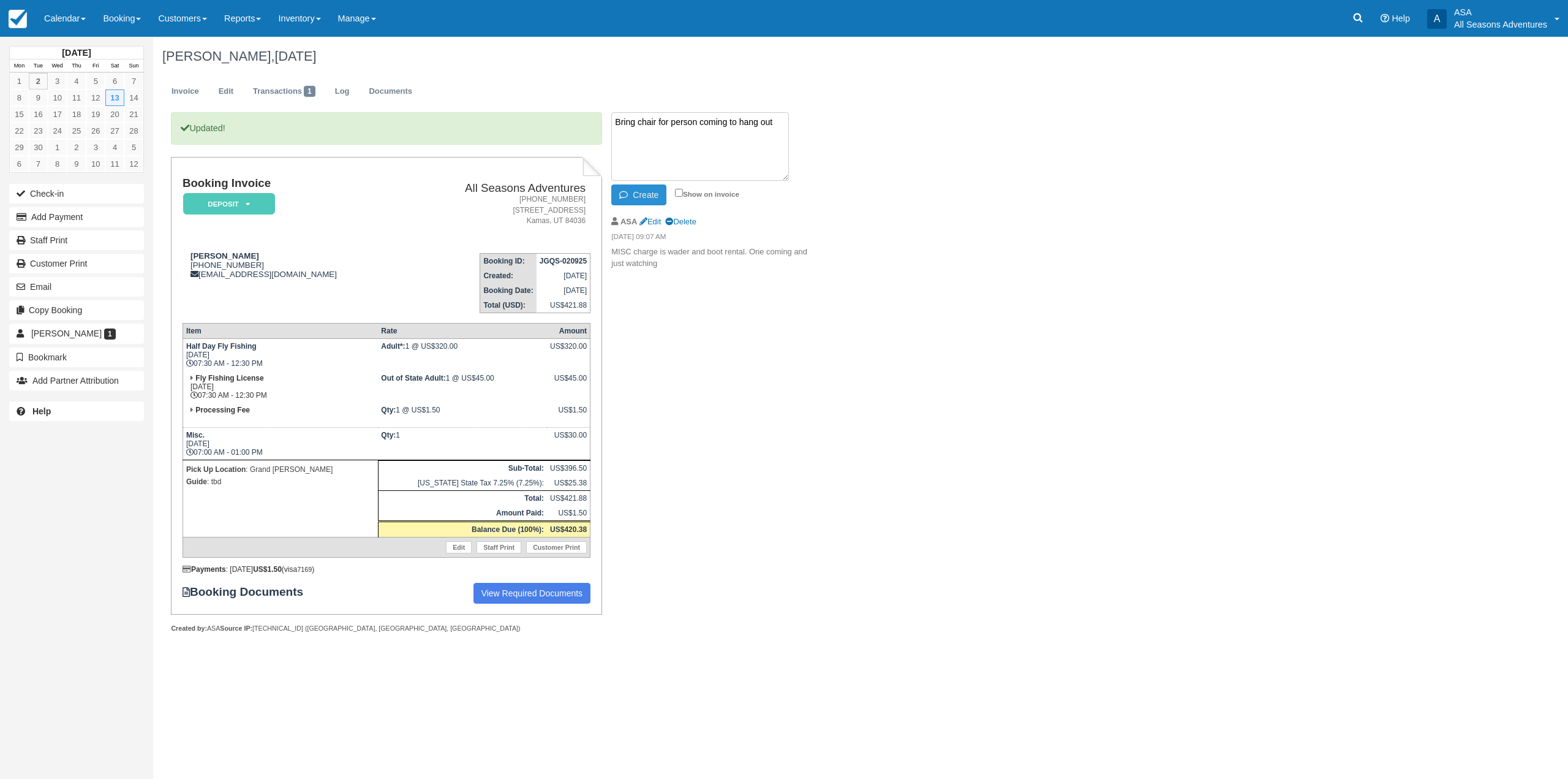
click at [625, 197] on icon "button" at bounding box center [626, 195] width 14 height 9
click at [732, 127] on textarea "Bring chair for person coming to hang out" at bounding box center [701, 146] width 178 height 69
type textarea "[PERSON_NAME] is the [PERSON_NAME], do not buy a license for the other. It is f…"
click at [645, 203] on button "Create" at bounding box center [639, 195] width 55 height 21
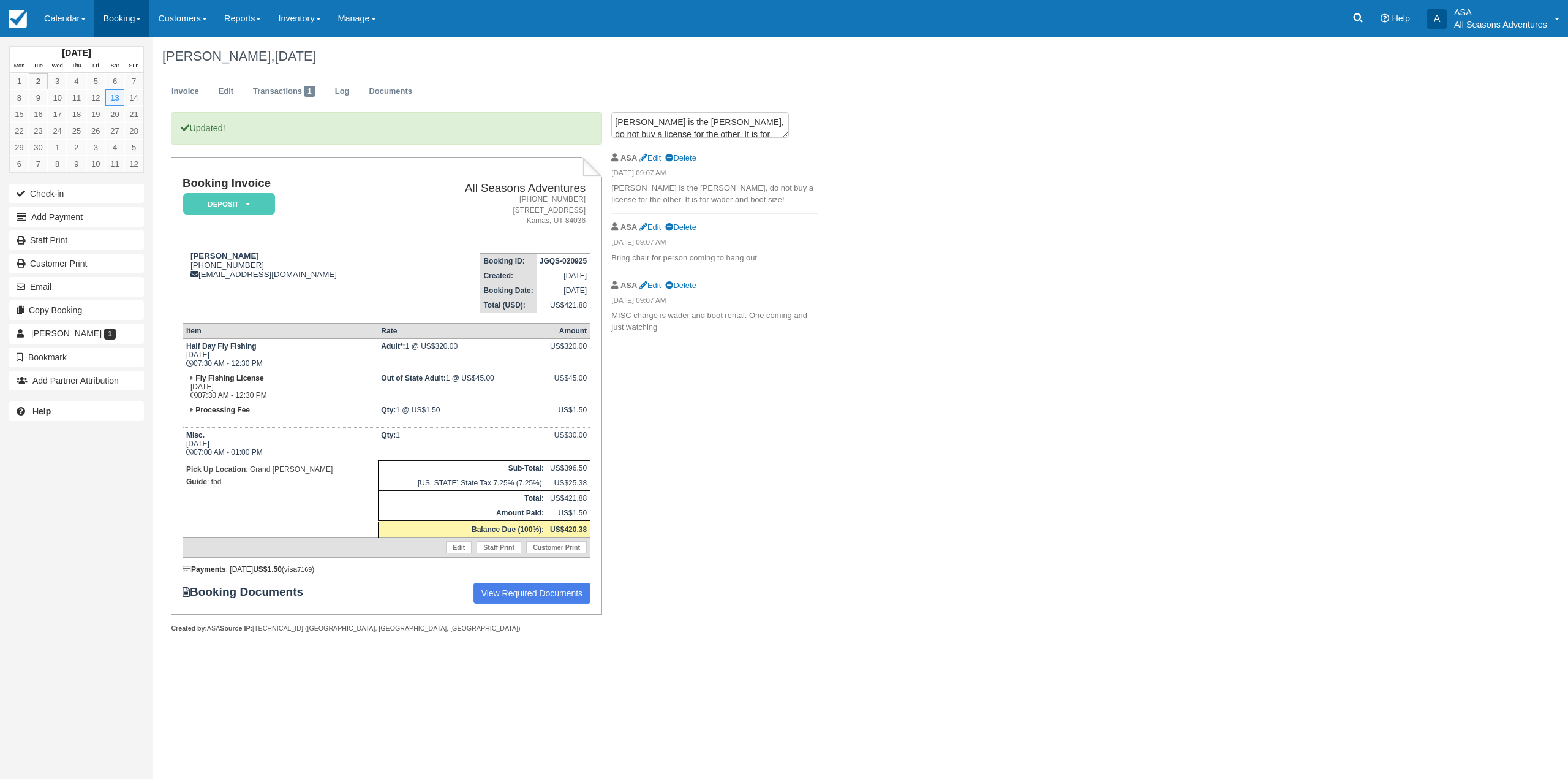
drag, startPoint x: 123, startPoint y: 11, endPoint x: 122, endPoint y: 24, distance: 13.0
click at [123, 11] on link "Booking" at bounding box center [121, 18] width 55 height 37
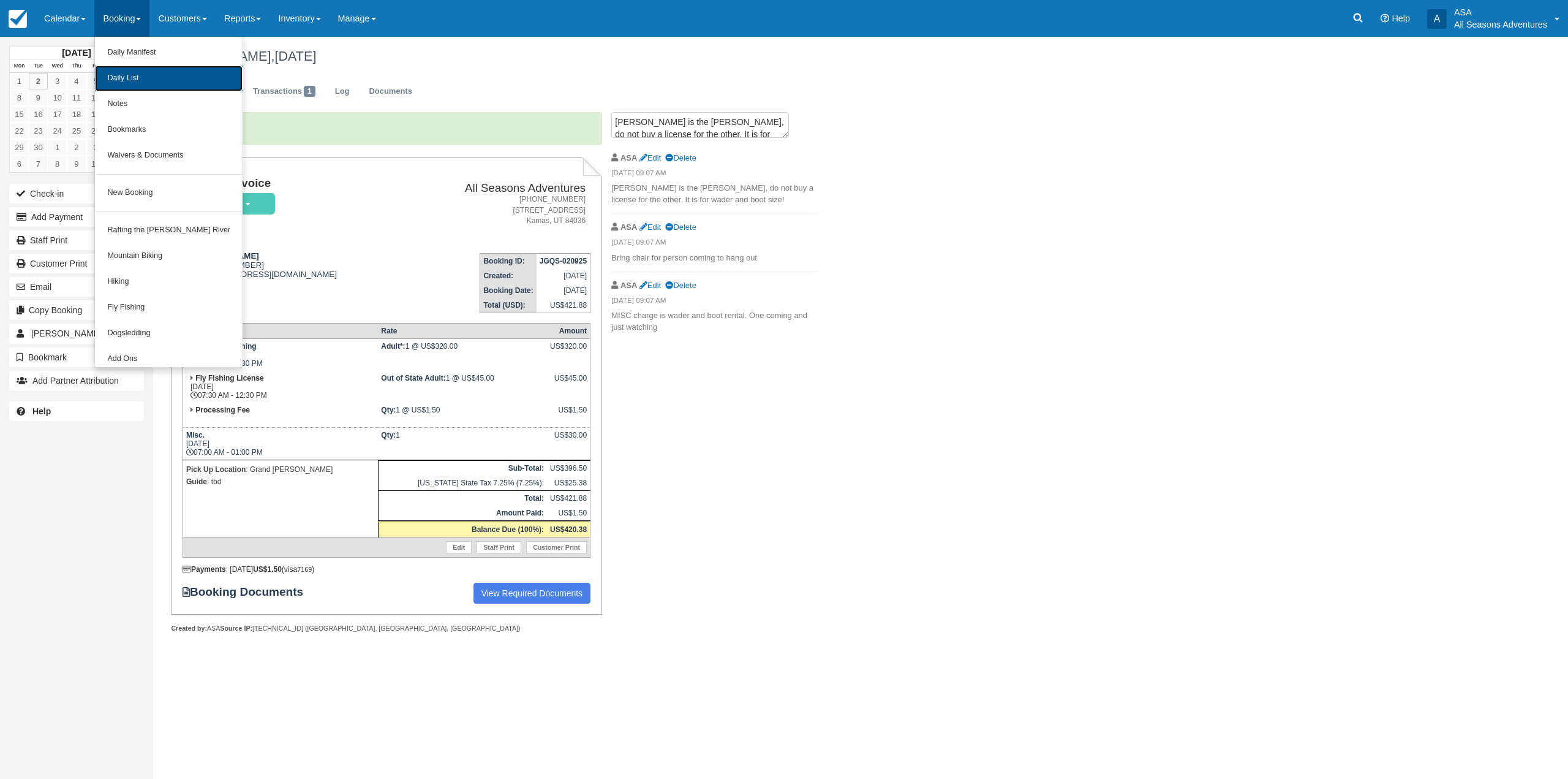
click at [143, 71] on link "Daily List" at bounding box center [168, 79] width 147 height 26
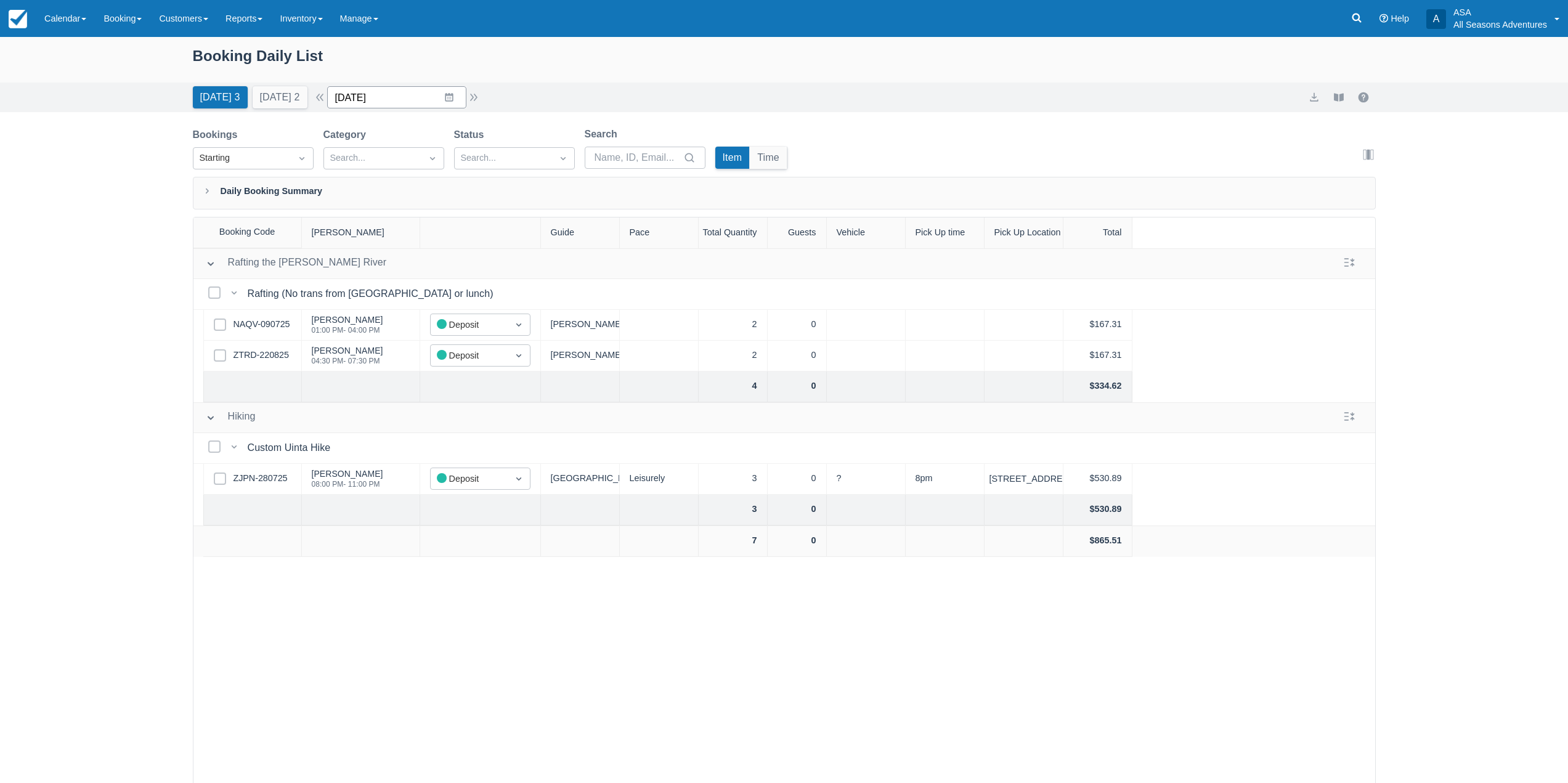
click at [457, 99] on input "[DATE]" at bounding box center [396, 97] width 139 height 23
click at [500, 214] on td "13" at bounding box center [497, 215] width 24 height 23
type input "[DATE]"
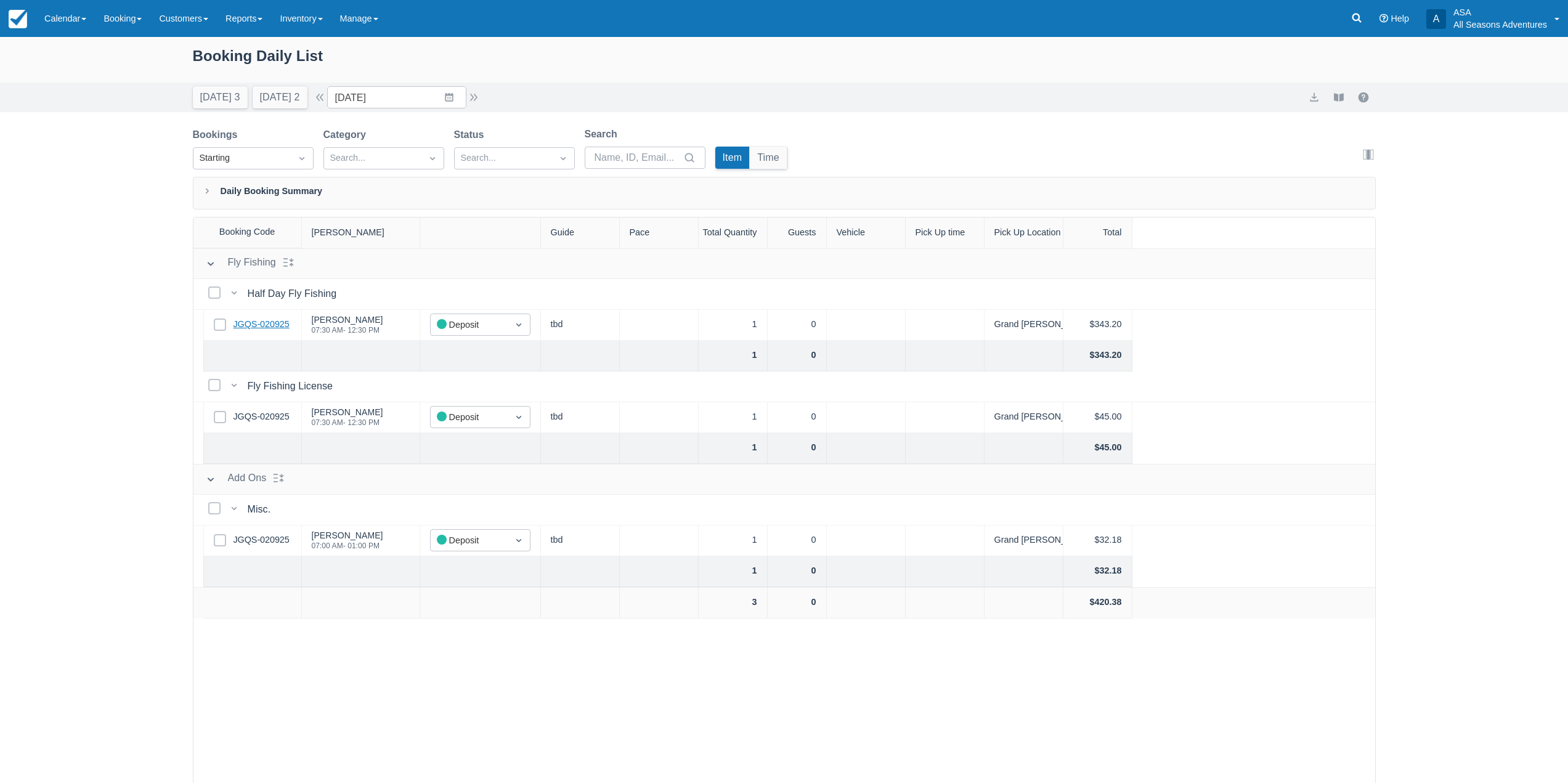
click at [251, 328] on link "JGQS-020925" at bounding box center [261, 324] width 56 height 14
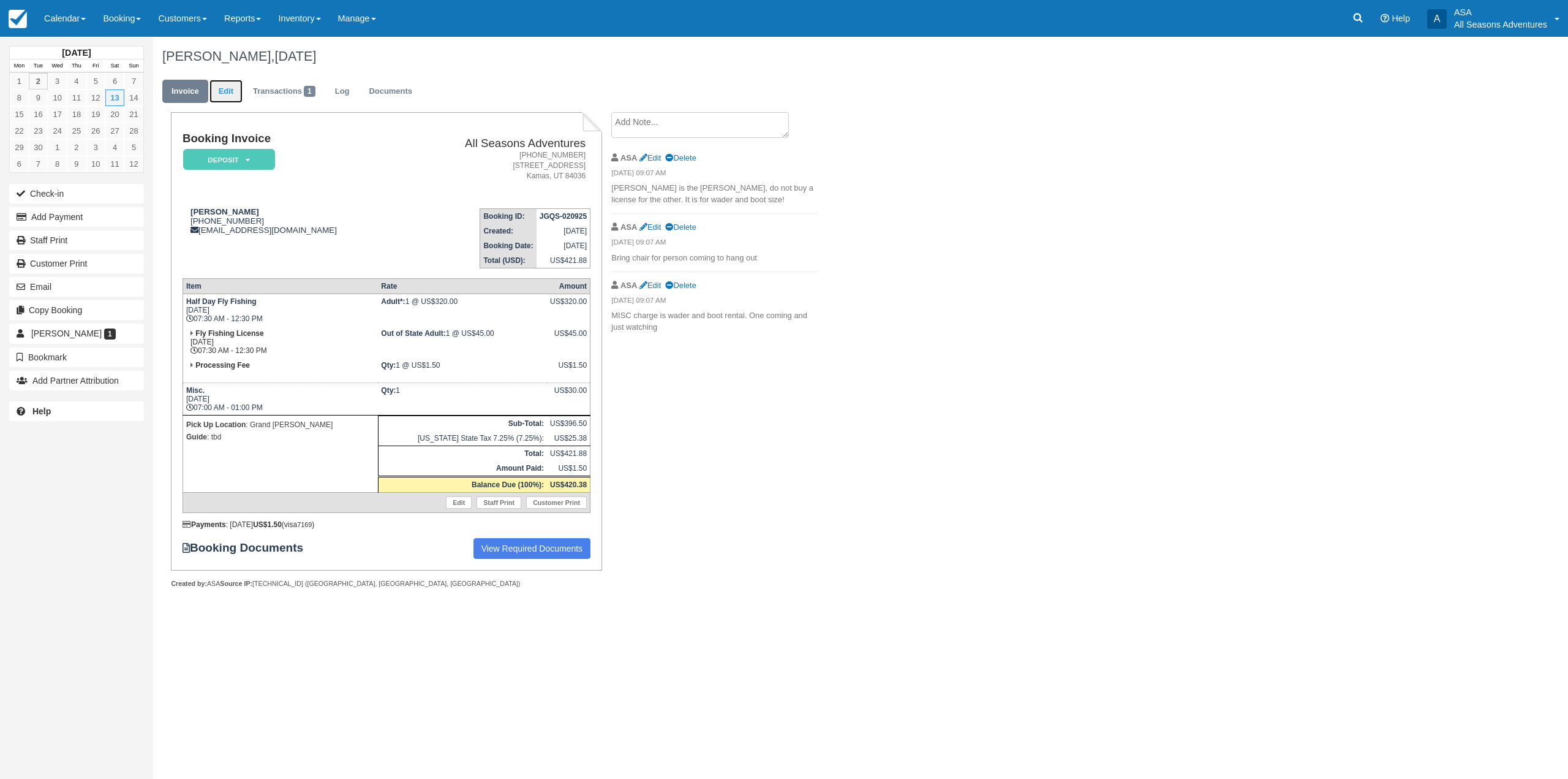
click at [225, 89] on link "Edit" at bounding box center [226, 91] width 33 height 24
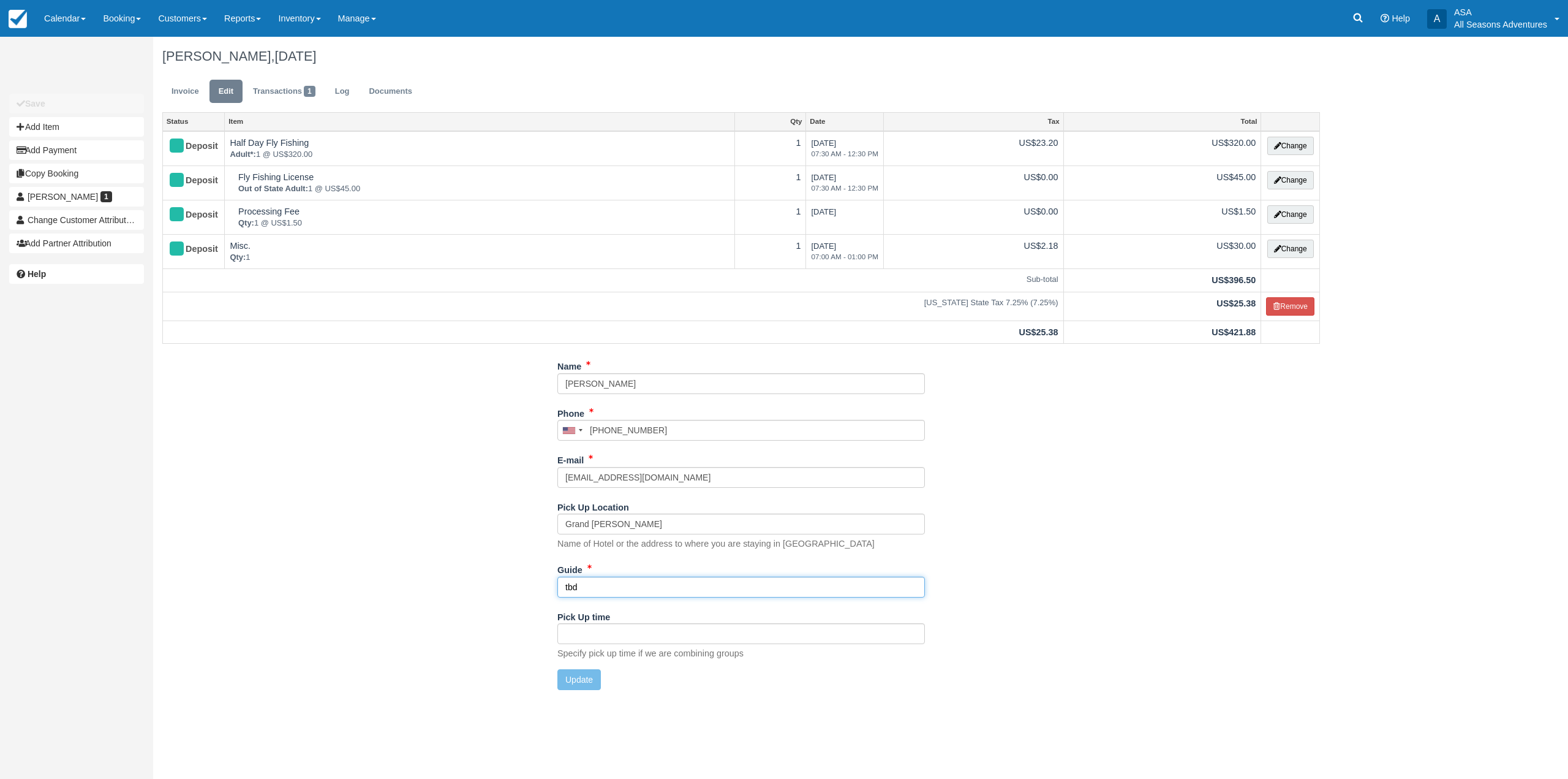
drag, startPoint x: 680, startPoint y: 583, endPoint x: 541, endPoint y: 583, distance: 139.0
click at [541, 583] on div "Name [PERSON_NAME] Phone [GEOGRAPHIC_DATA] +1 [GEOGRAPHIC_DATA] +1 [GEOGRAPHIC_…" at bounding box center [741, 527] width 1176 height 343
type input "[PERSON_NAME]"
click at [585, 675] on button "Update" at bounding box center [579, 679] width 43 height 21
type input "+19564638838"
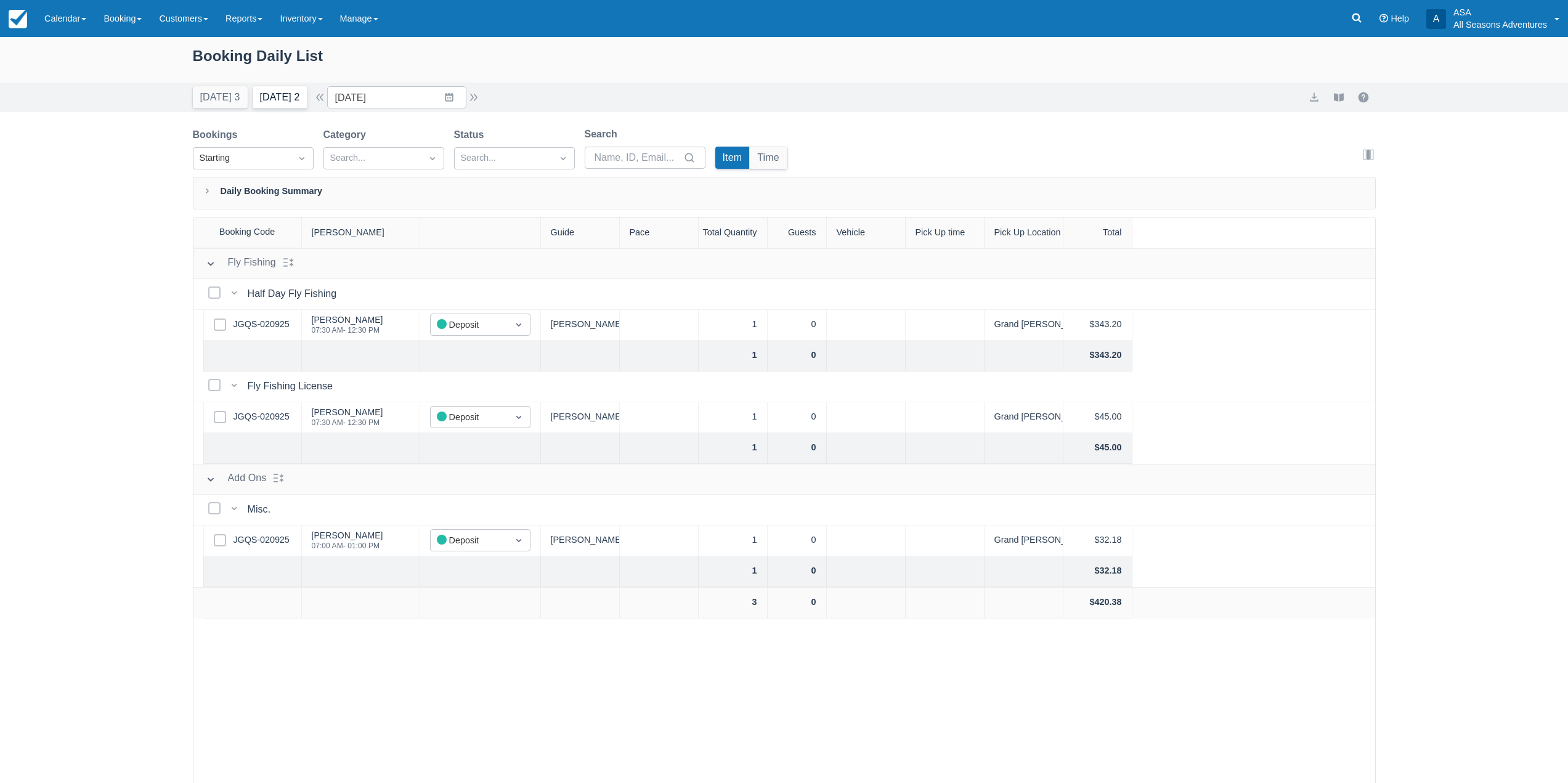
click at [300, 95] on button "Tomorrow 2" at bounding box center [279, 97] width 55 height 23
type input "09/03/25"
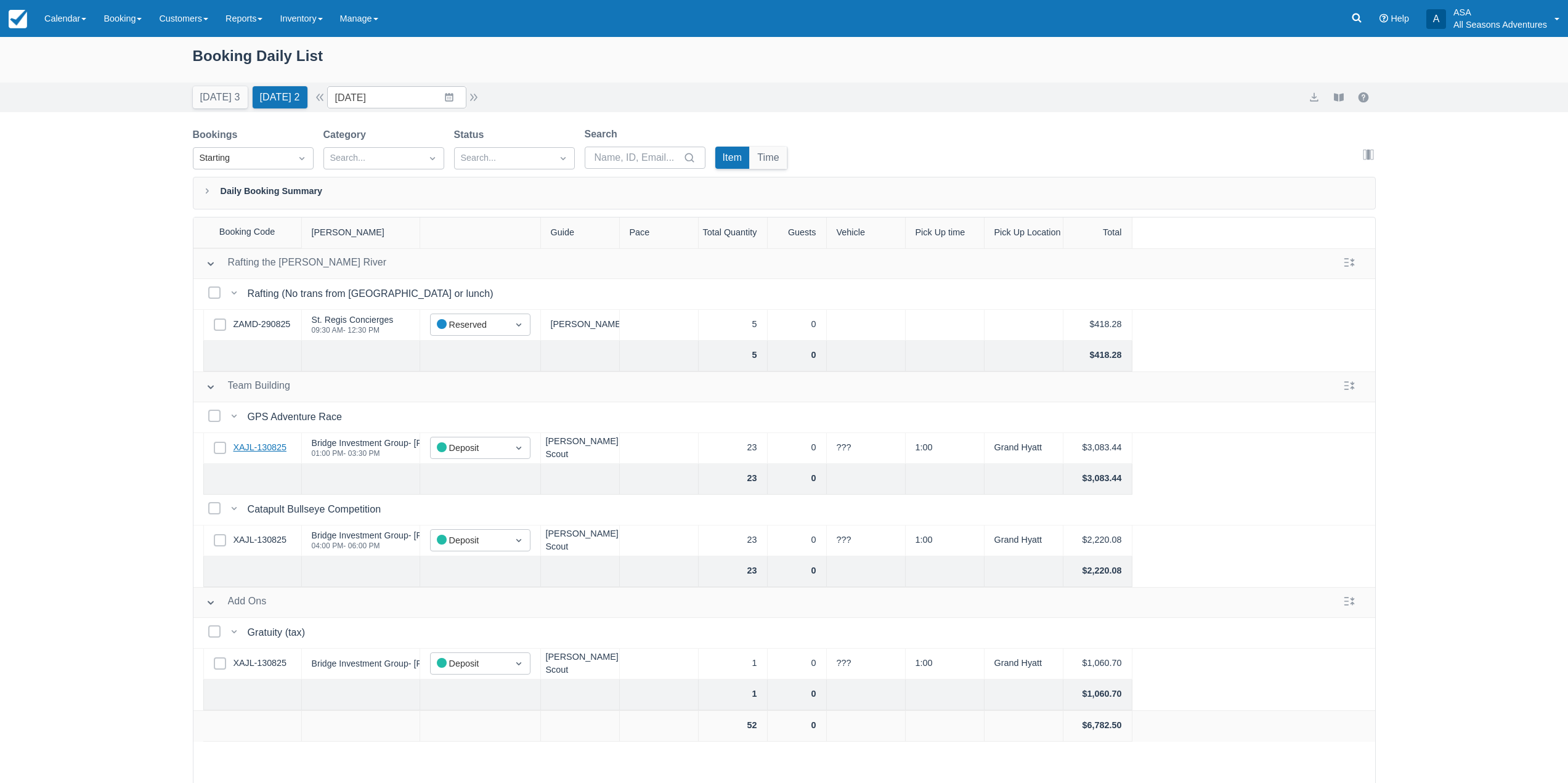
click at [281, 449] on link "XAJL-130825" at bounding box center [260, 448] width 53 height 14
click at [1363, 14] on link at bounding box center [1356, 18] width 28 height 37
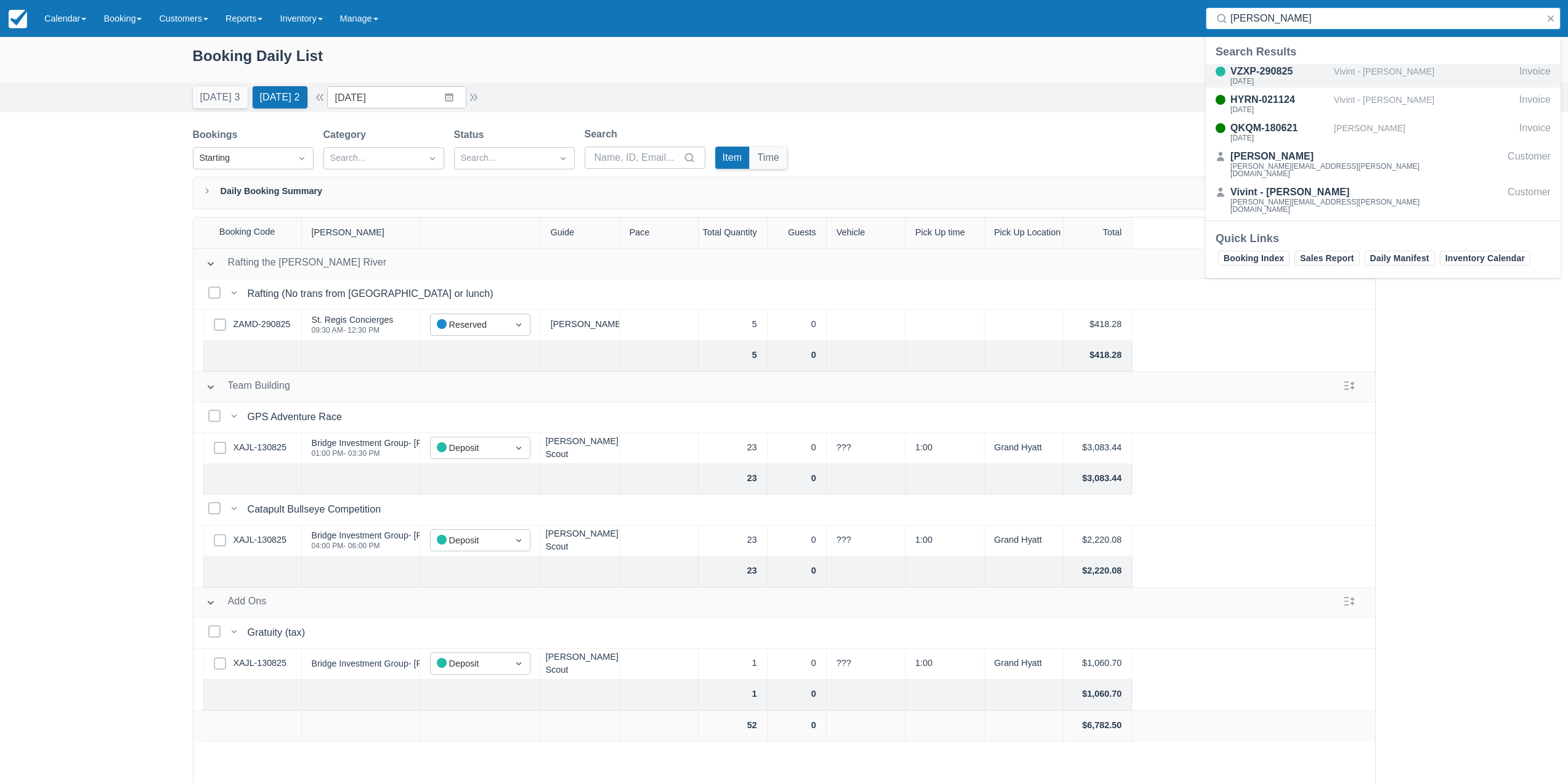
type input "jaci"
click at [1369, 66] on div "Vivint - Jaci Stryker" at bounding box center [1424, 76] width 180 height 23
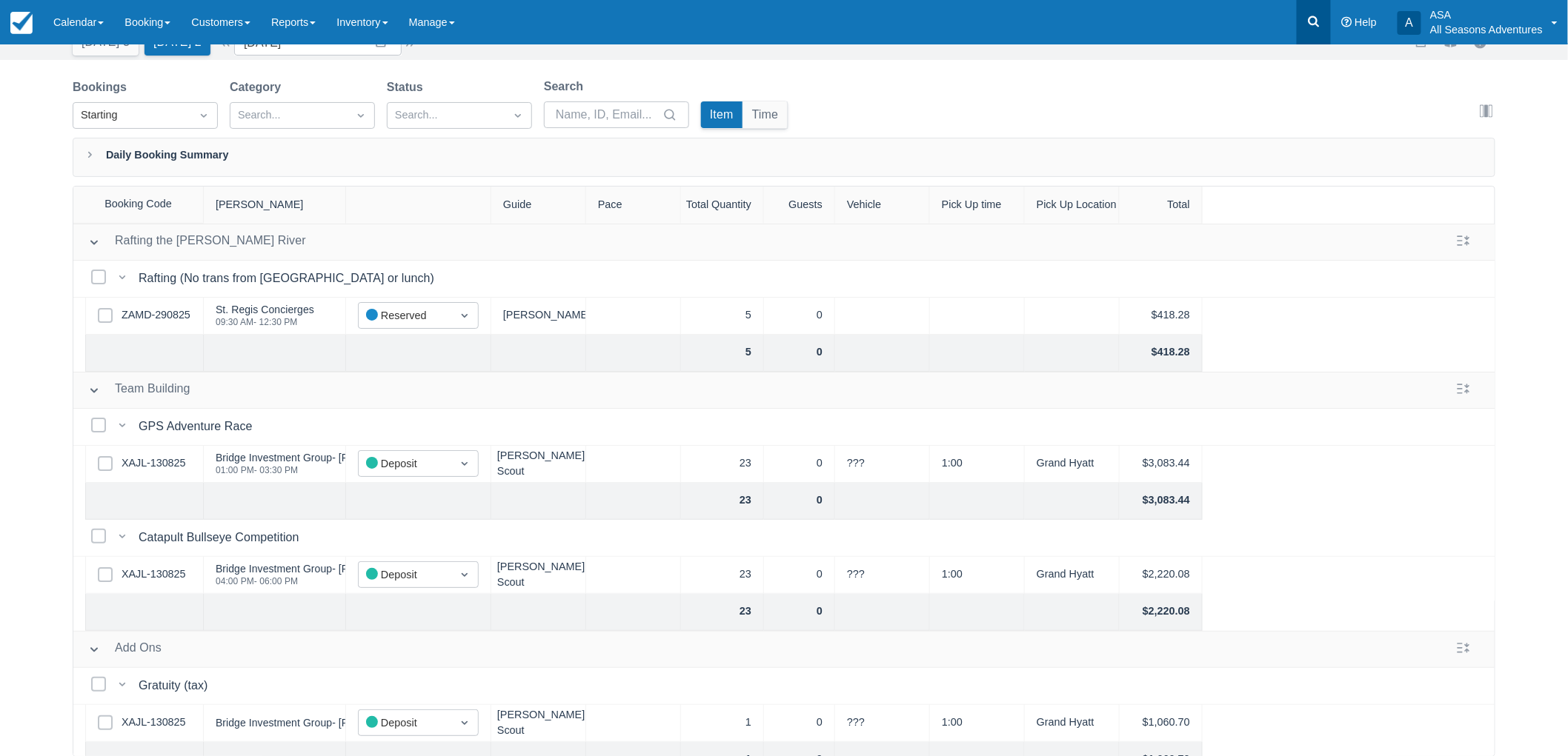
scroll to position [73, 0]
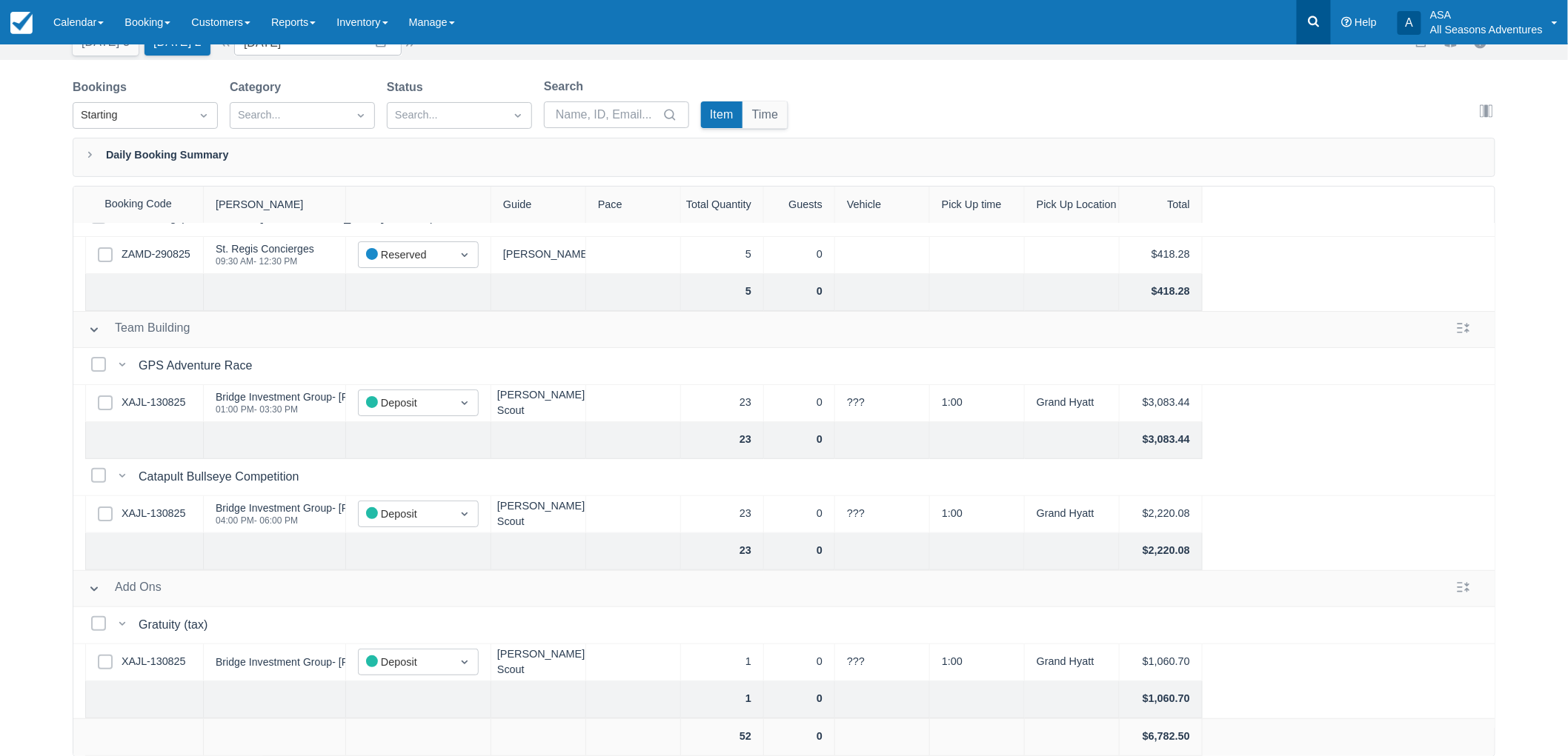
click at [1315, 14] on icon at bounding box center [1314, 21] width 15 height 15
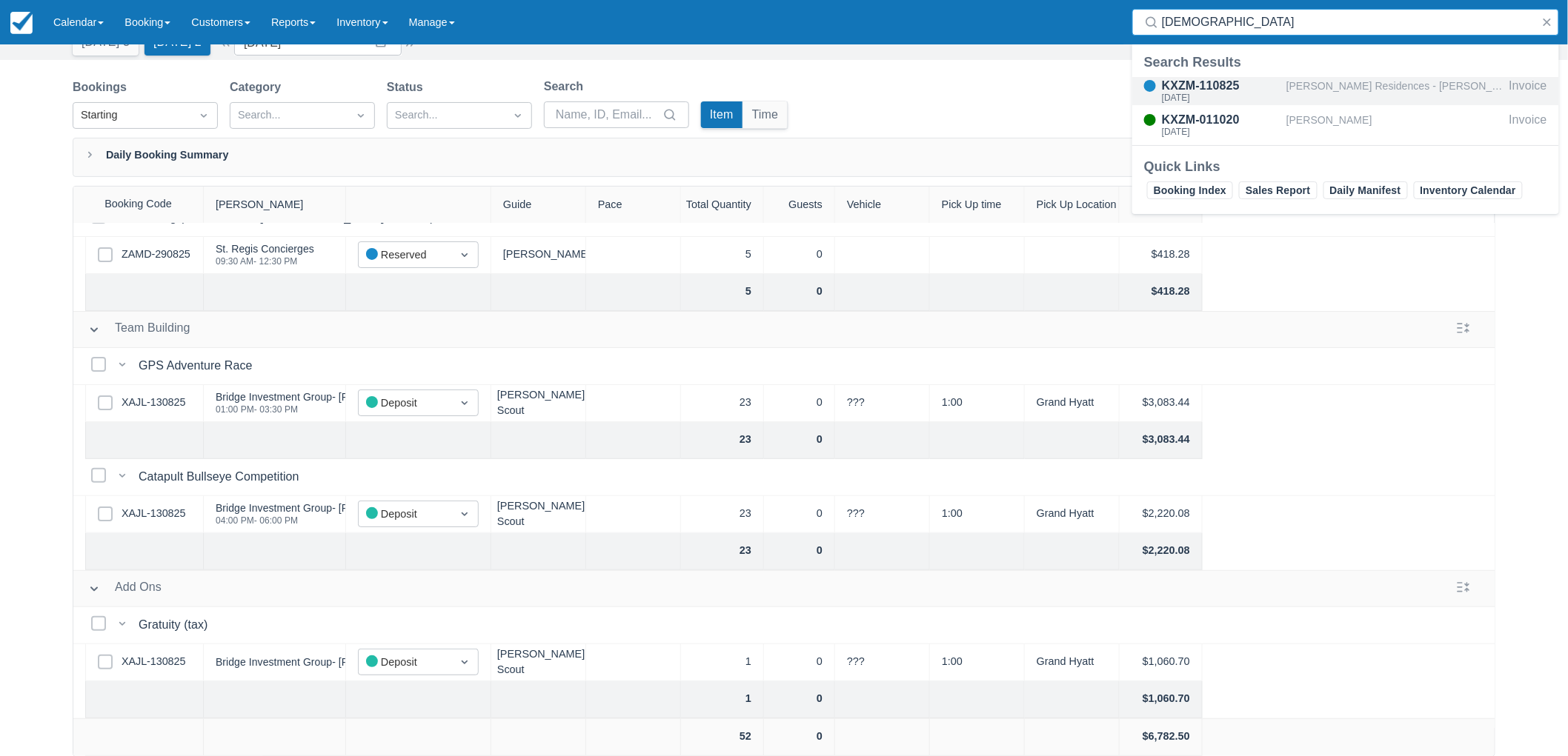
type input "kxzm"
click at [1327, 85] on div "[PERSON_NAME] Residences - [PERSON_NAME]" at bounding box center [1395, 91] width 217 height 28
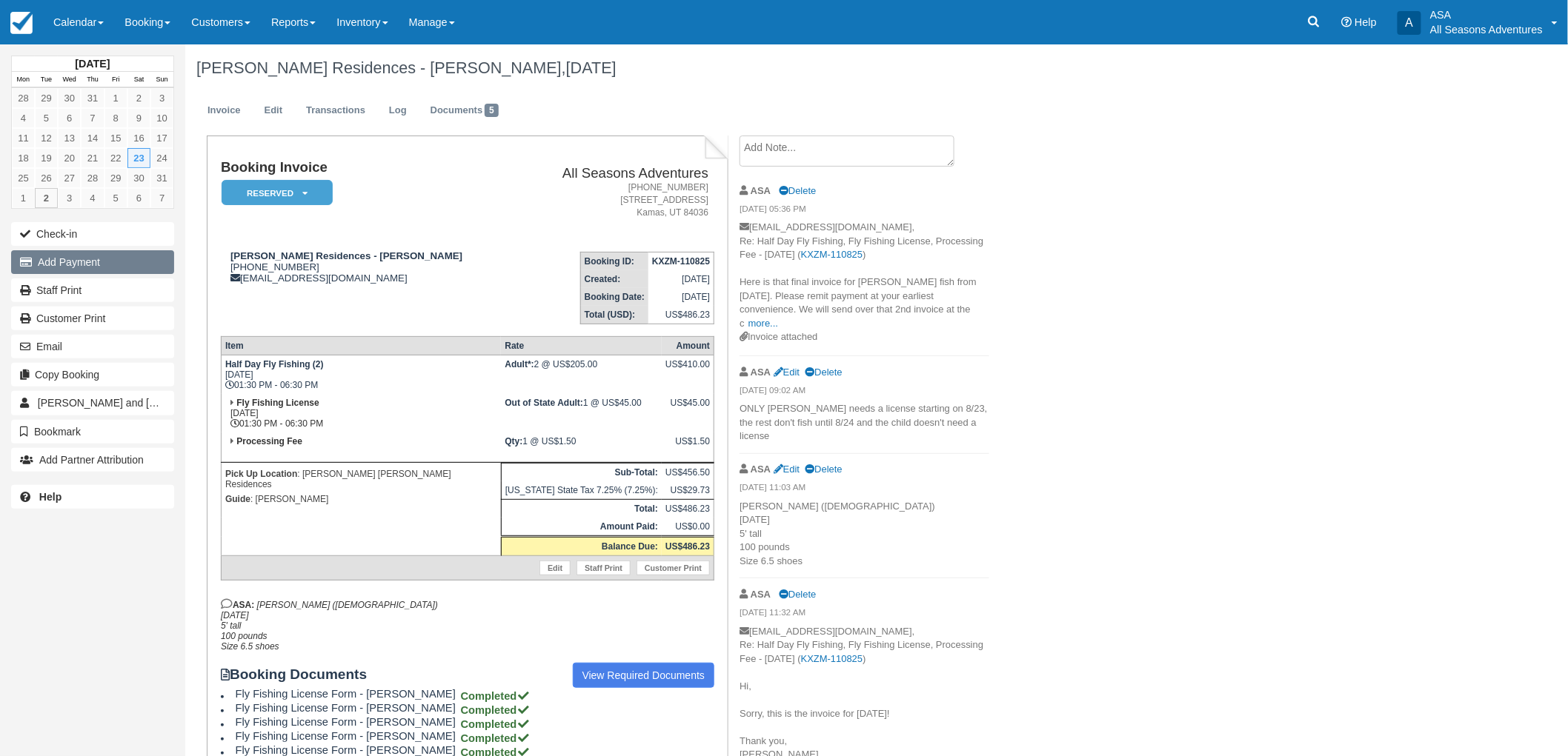
click at [101, 268] on button "Add Payment" at bounding box center [93, 261] width 163 height 24
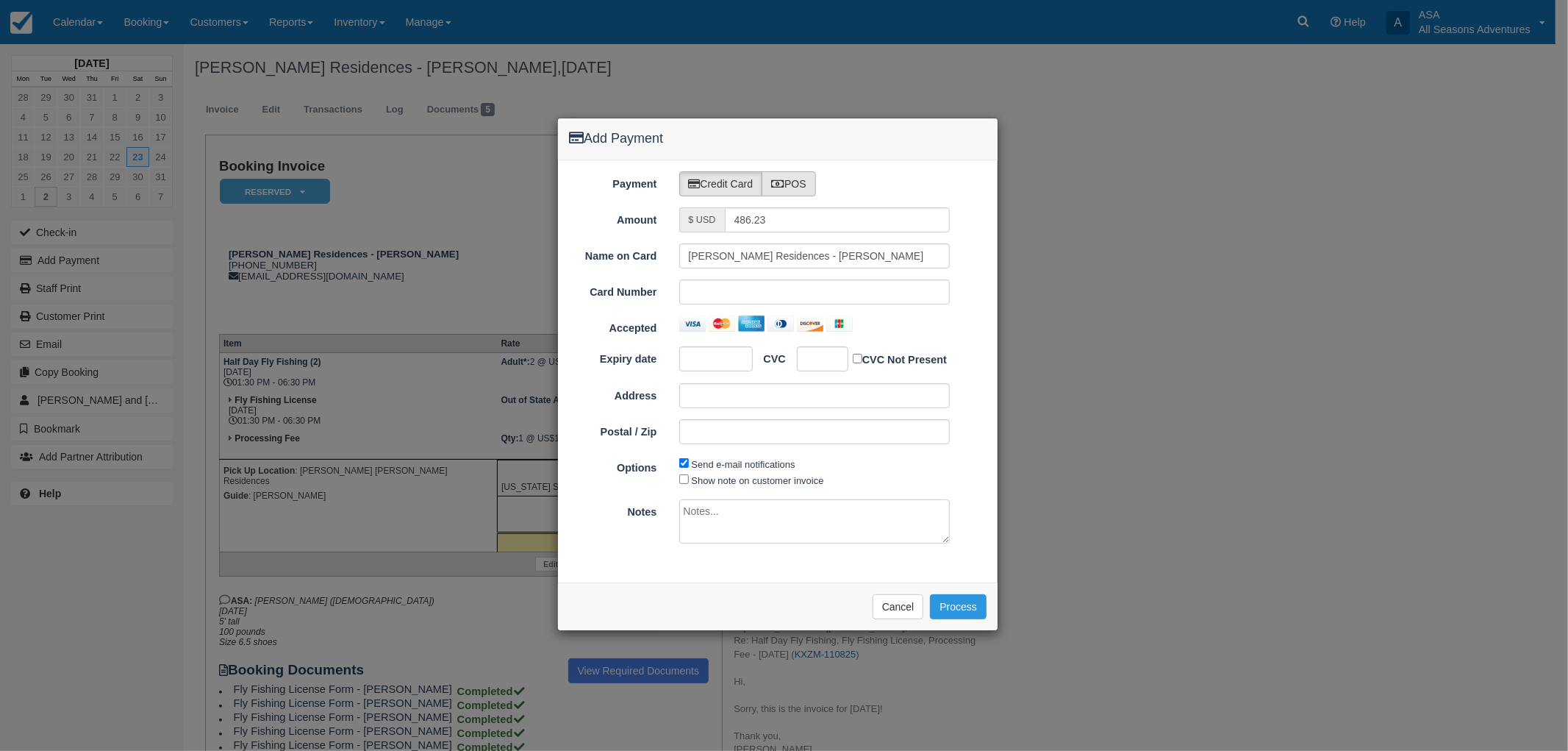
click at [787, 181] on label "POS" at bounding box center [789, 183] width 55 height 25
radio input "true"
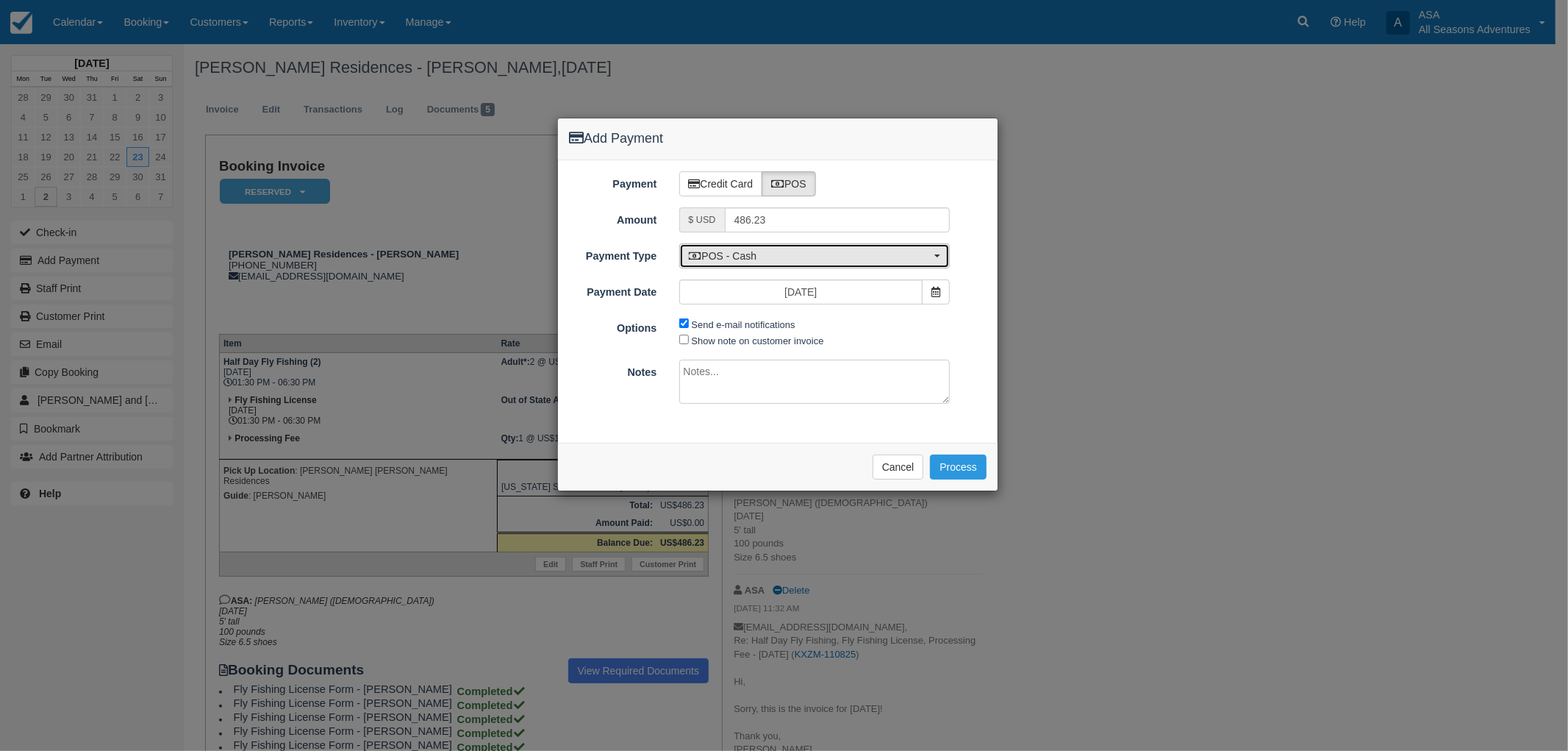
click at [785, 260] on span "POS - Cash" at bounding box center [810, 255] width 243 height 15
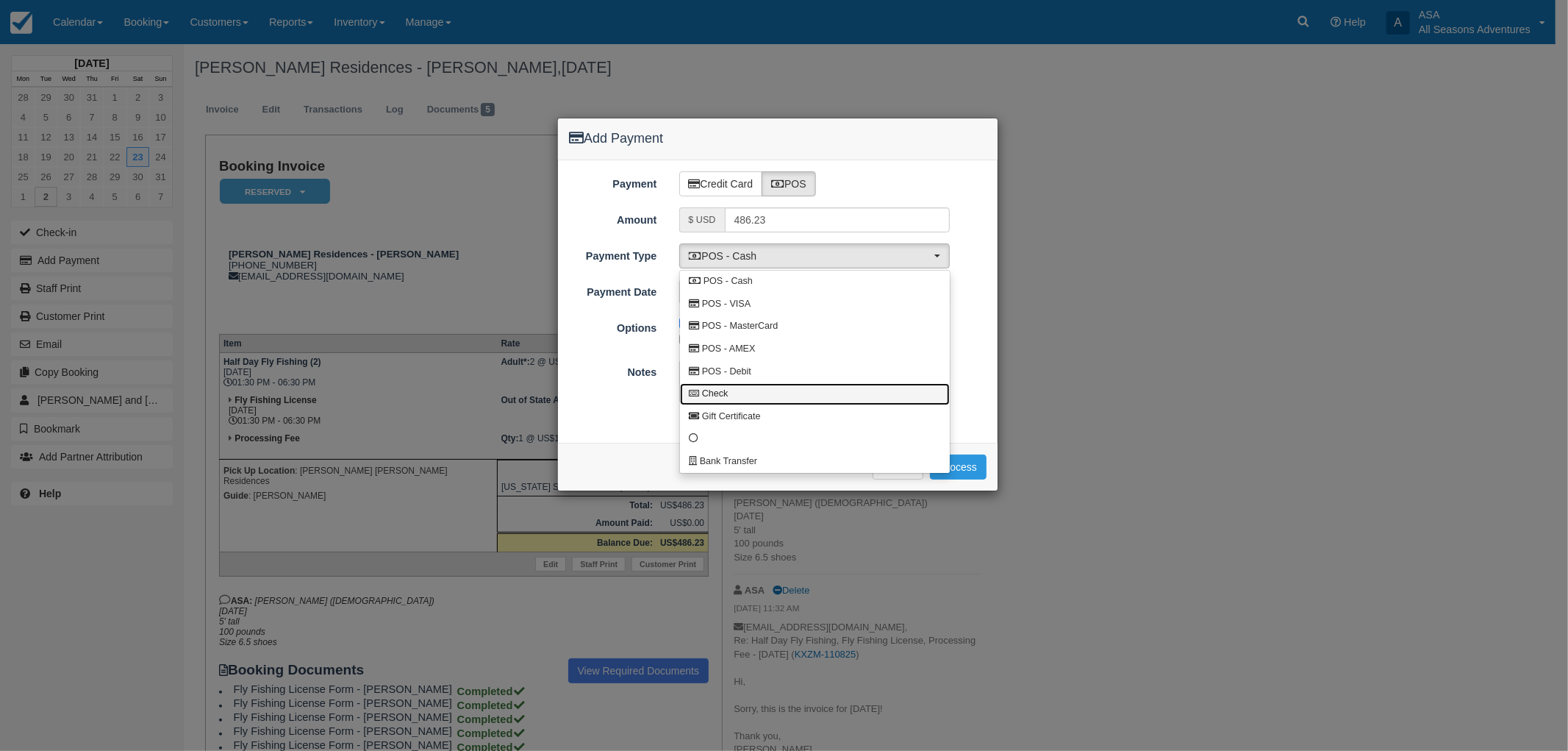
click at [763, 392] on link "Check" at bounding box center [815, 394] width 270 height 23
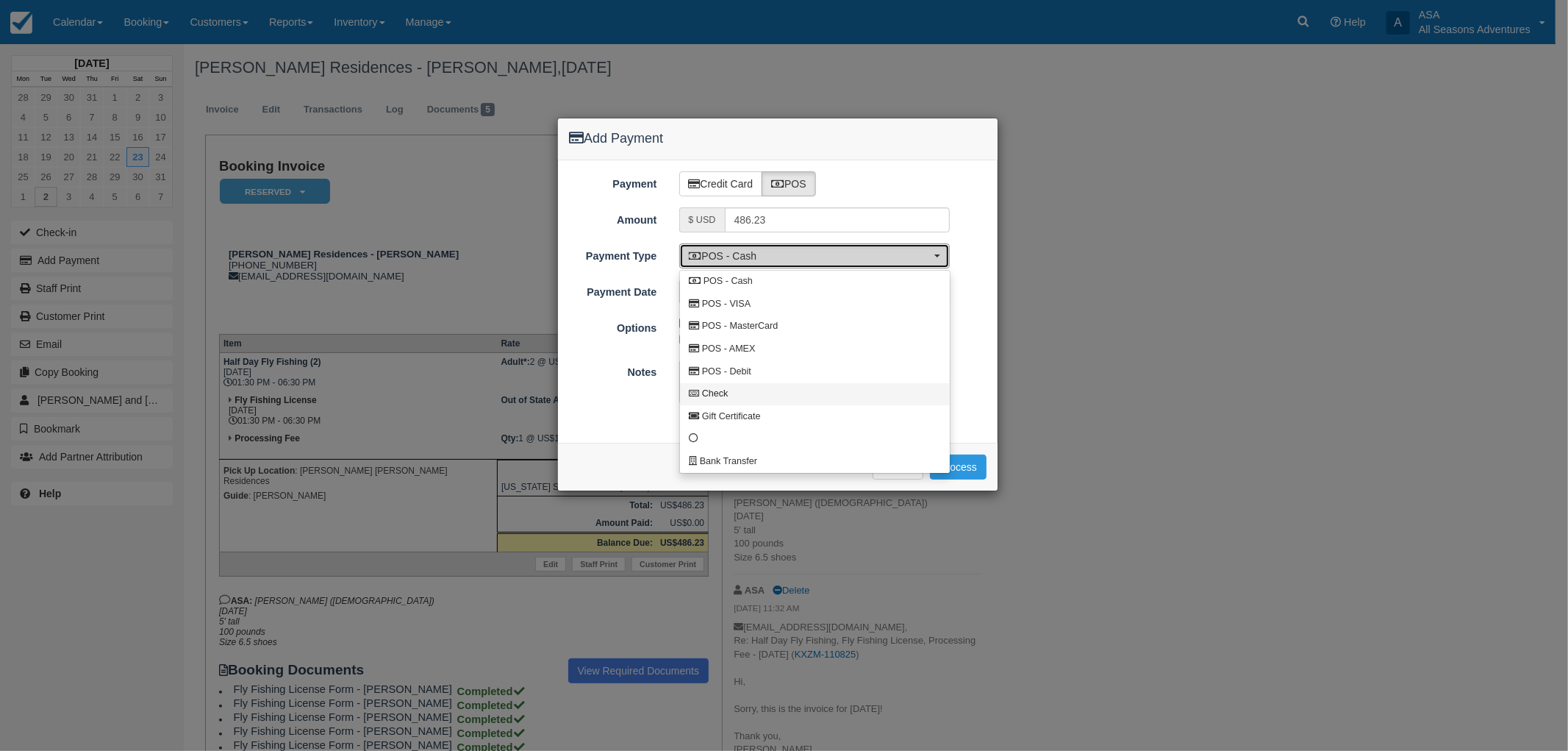
select select "CHEQUE"
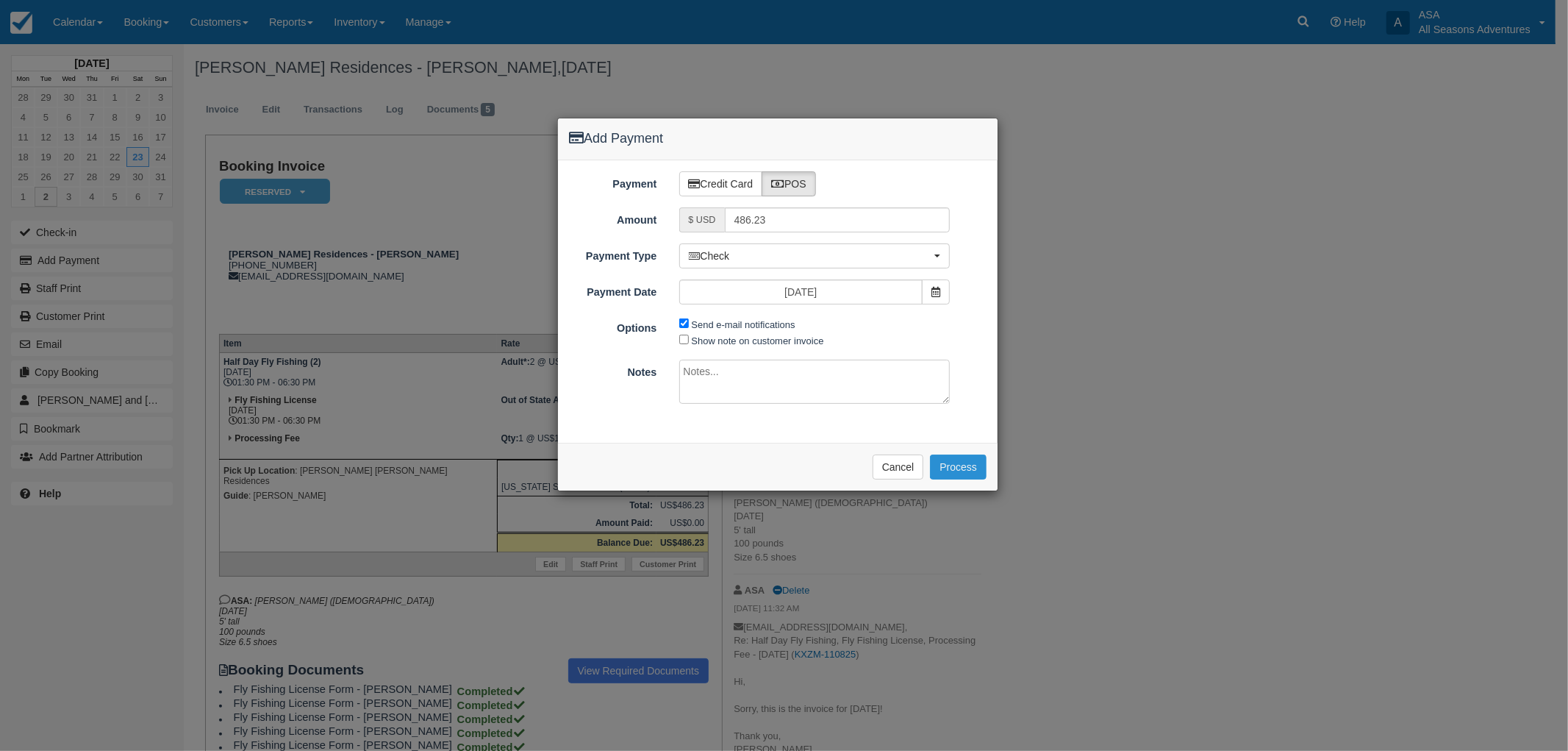
click at [948, 466] on button "Process" at bounding box center [958, 467] width 56 height 25
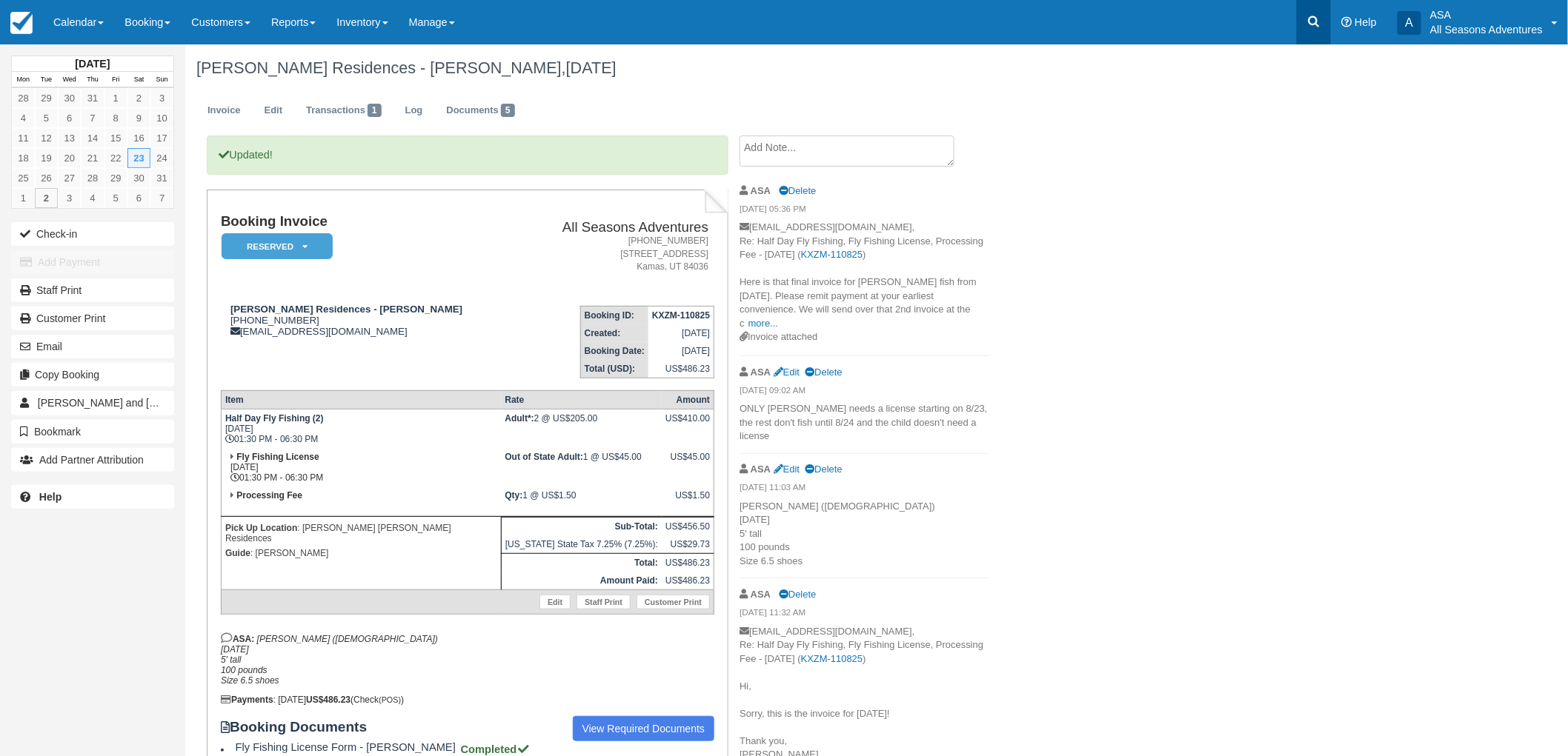
click at [1317, 27] on icon at bounding box center [1314, 21] width 15 height 15
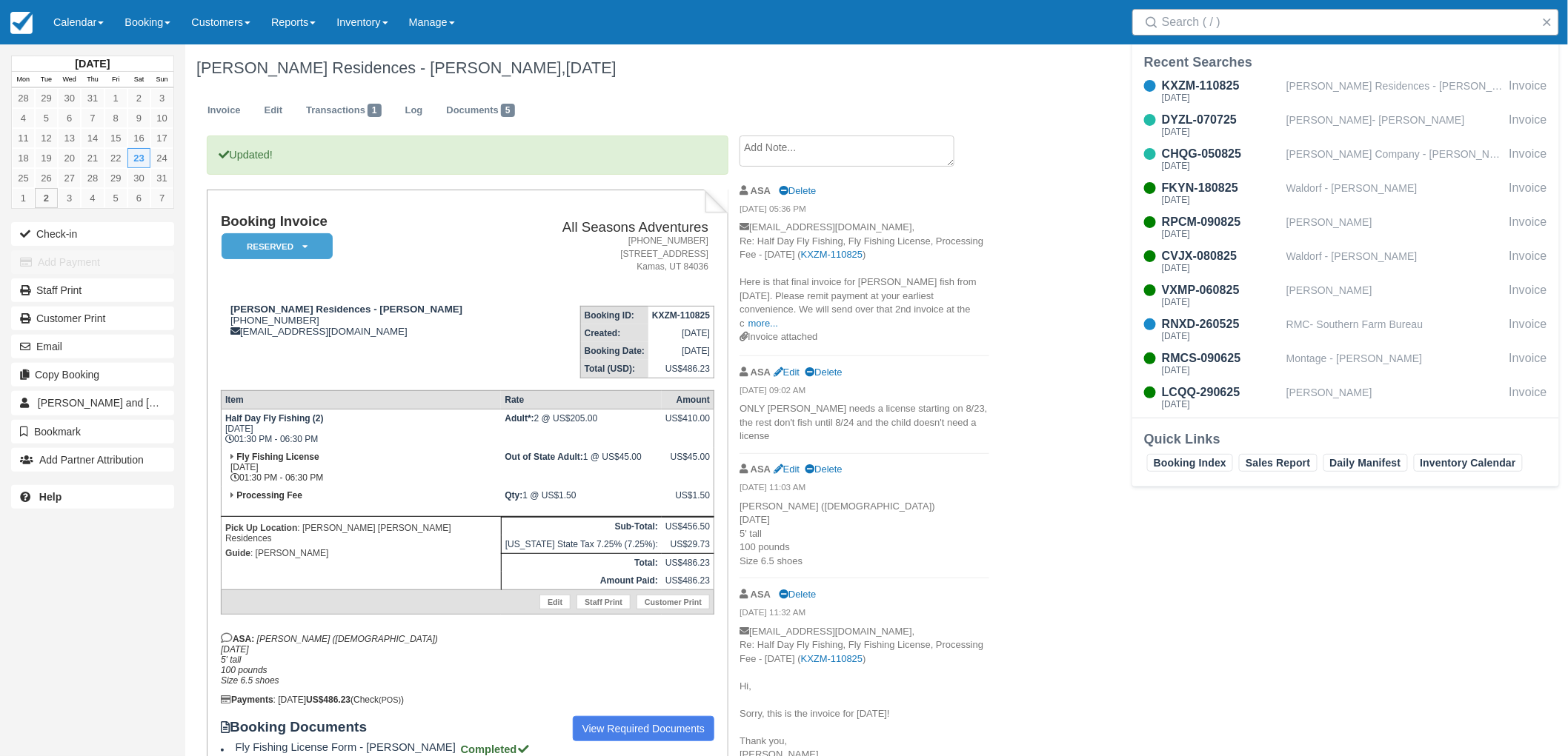
click at [1309, 31] on input "Search" at bounding box center [1348, 22] width 373 height 27
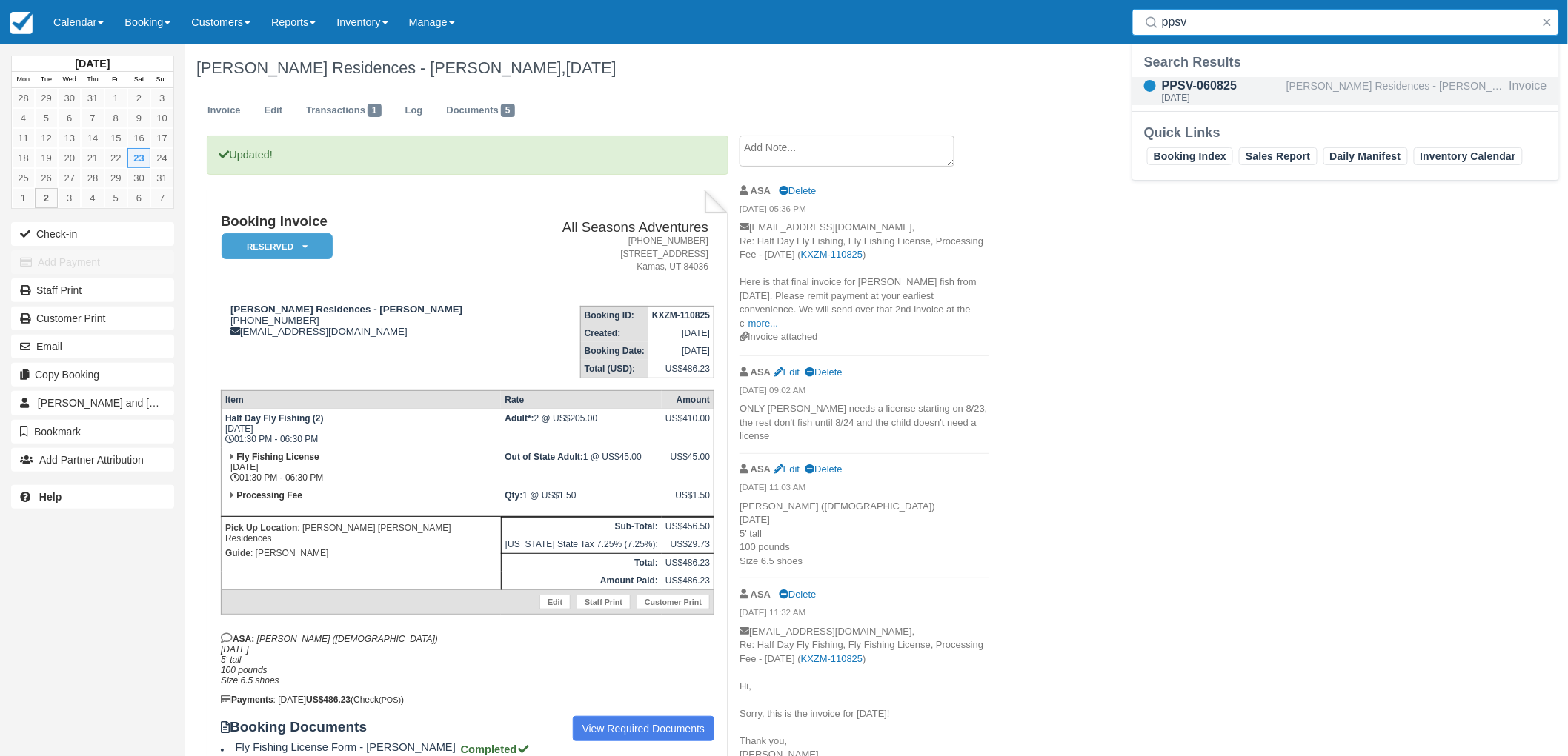
type input "ppsv"
click at [1328, 98] on div "[PERSON_NAME] Residences - [PERSON_NAME]" at bounding box center [1395, 91] width 217 height 28
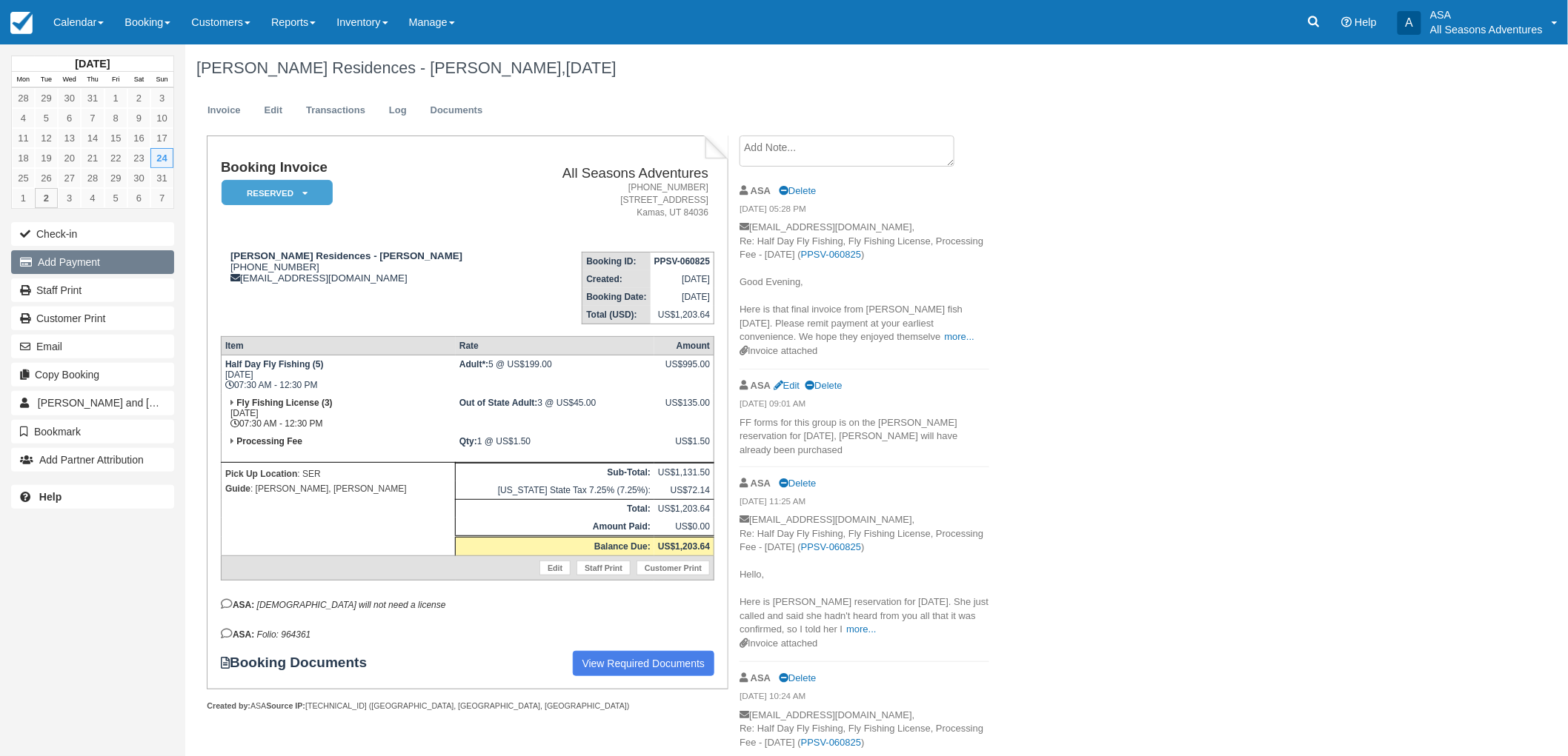
click at [122, 258] on button "Add Payment" at bounding box center [93, 261] width 163 height 24
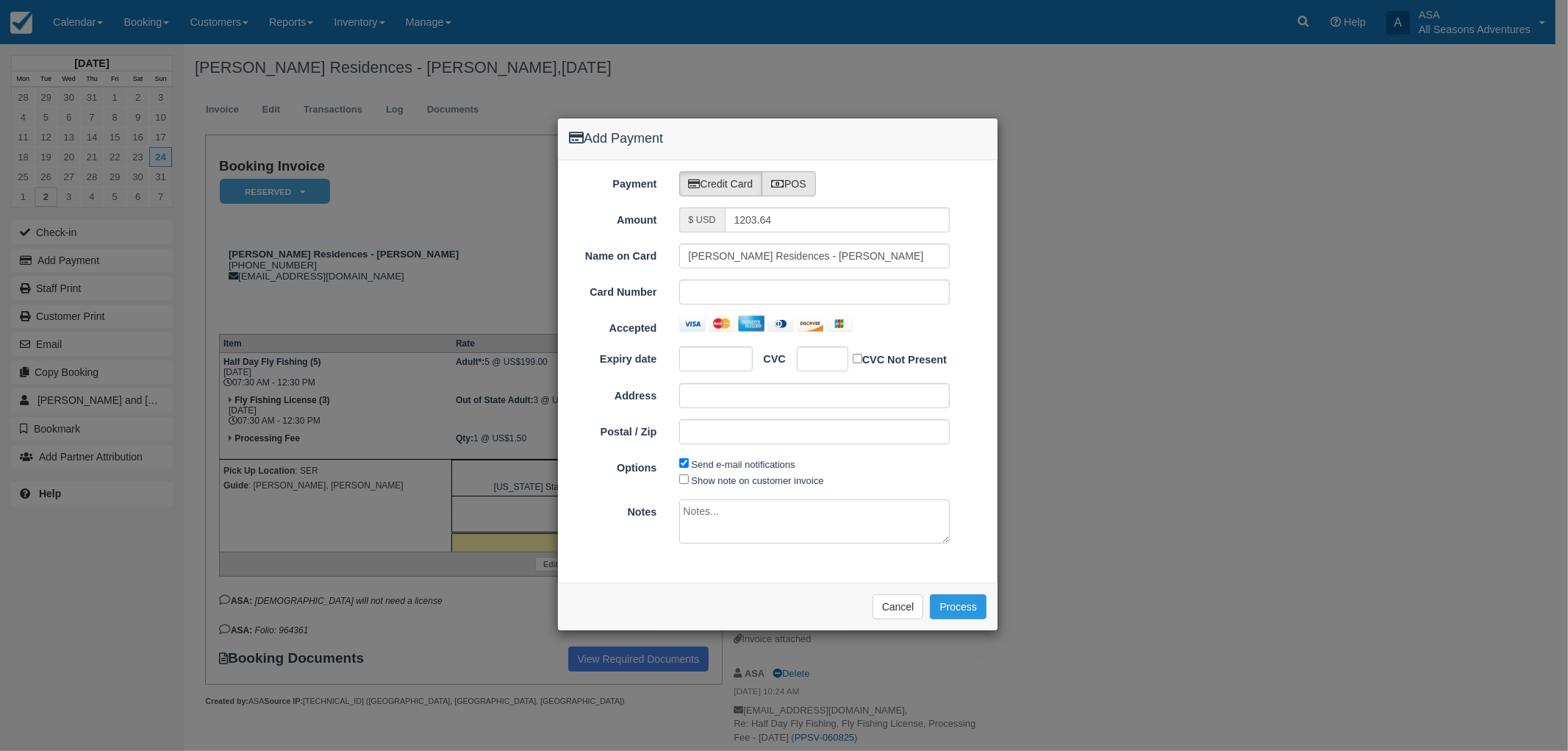
click at [810, 185] on label "POS" at bounding box center [789, 183] width 55 height 25
radio input "true"
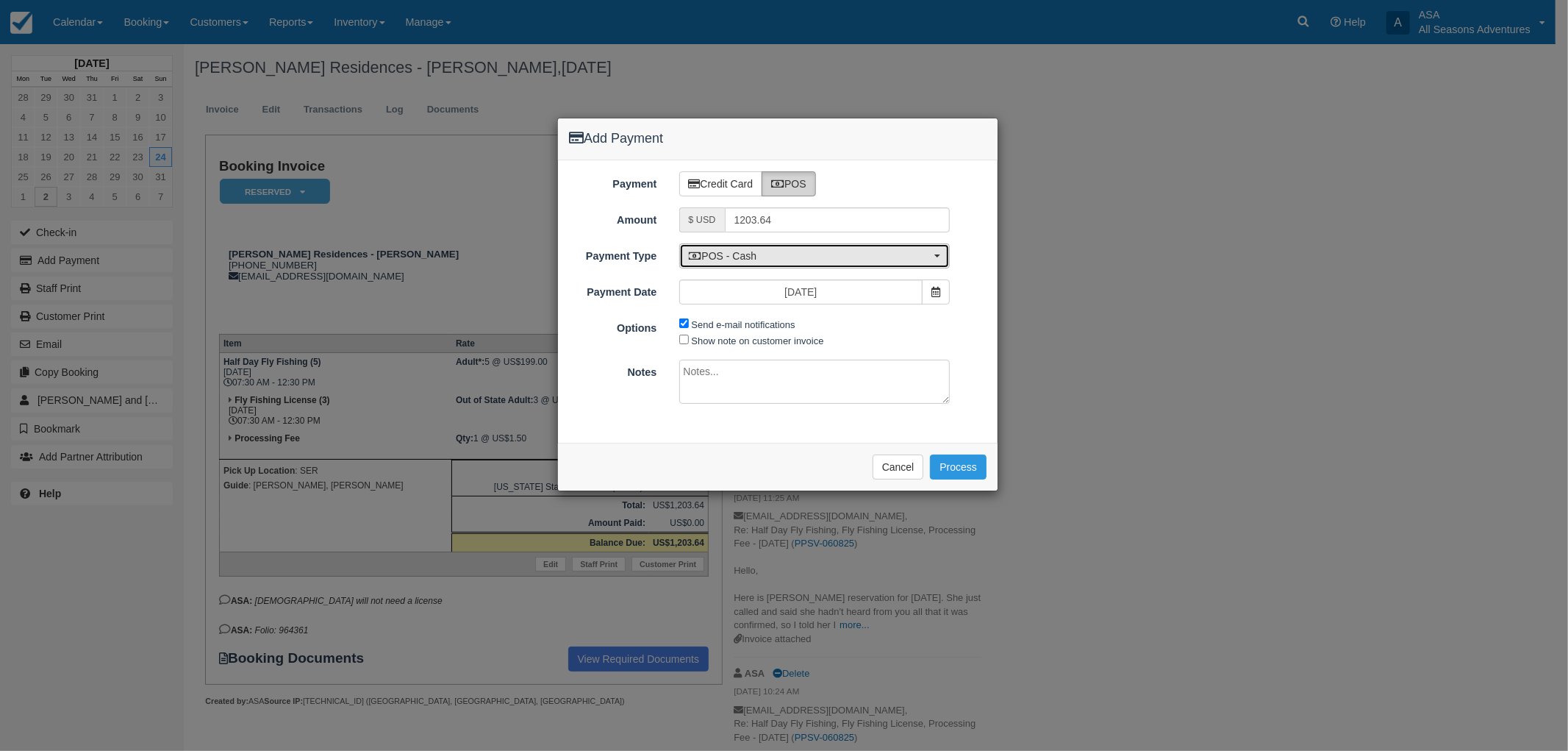
click at [791, 248] on span "POS - Cash" at bounding box center [810, 255] width 243 height 15
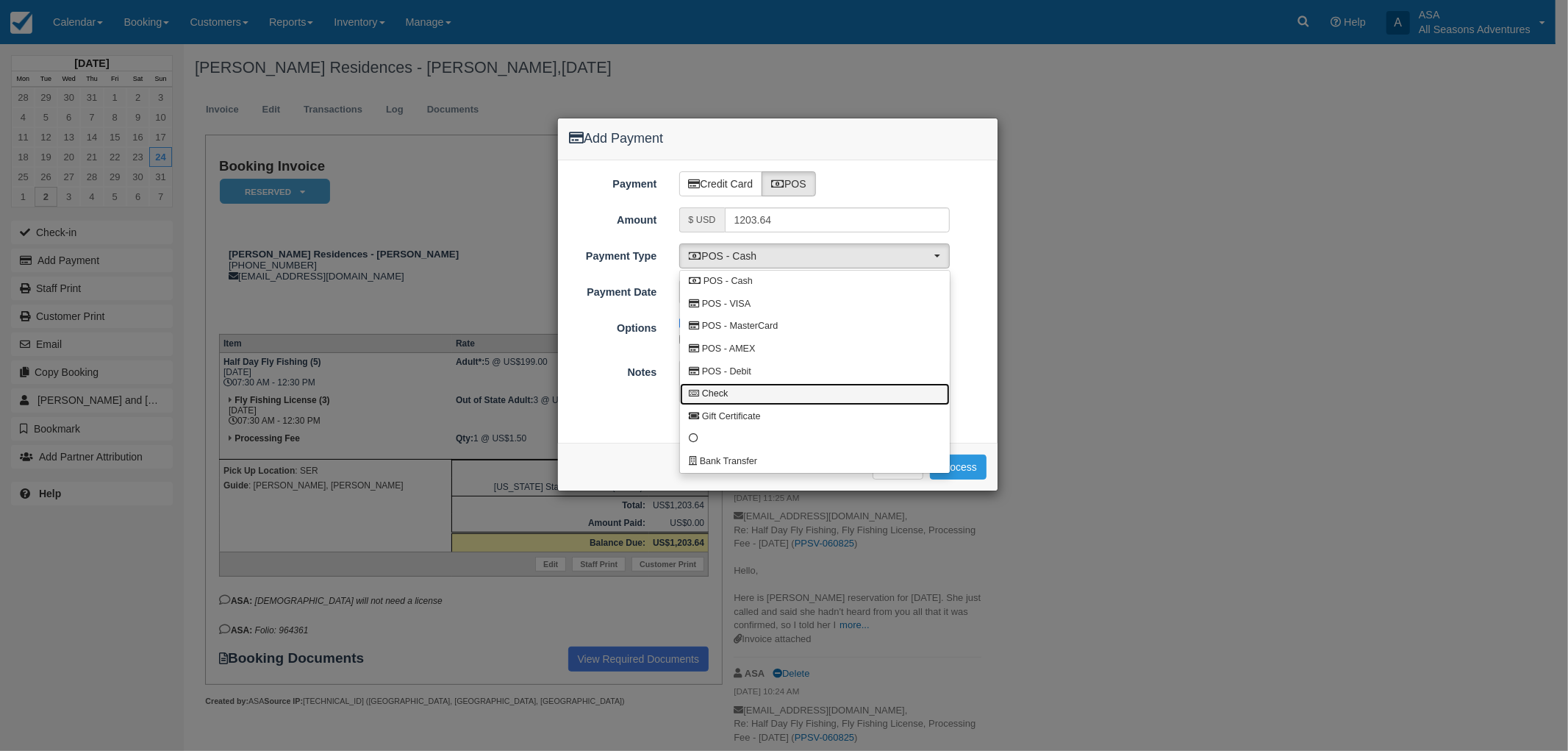
click at [791, 400] on link "Check" at bounding box center [815, 394] width 270 height 23
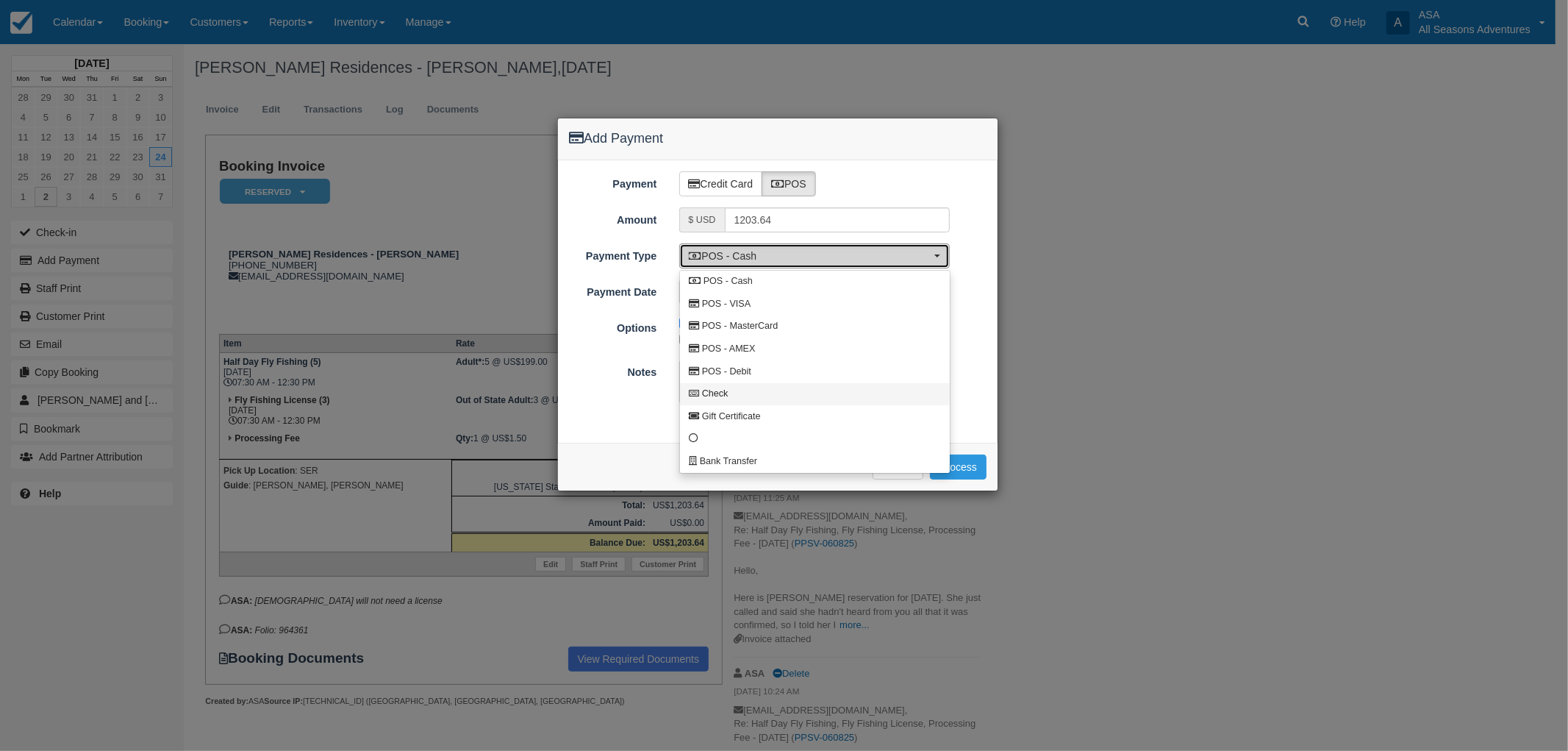
select select "CHEQUE"
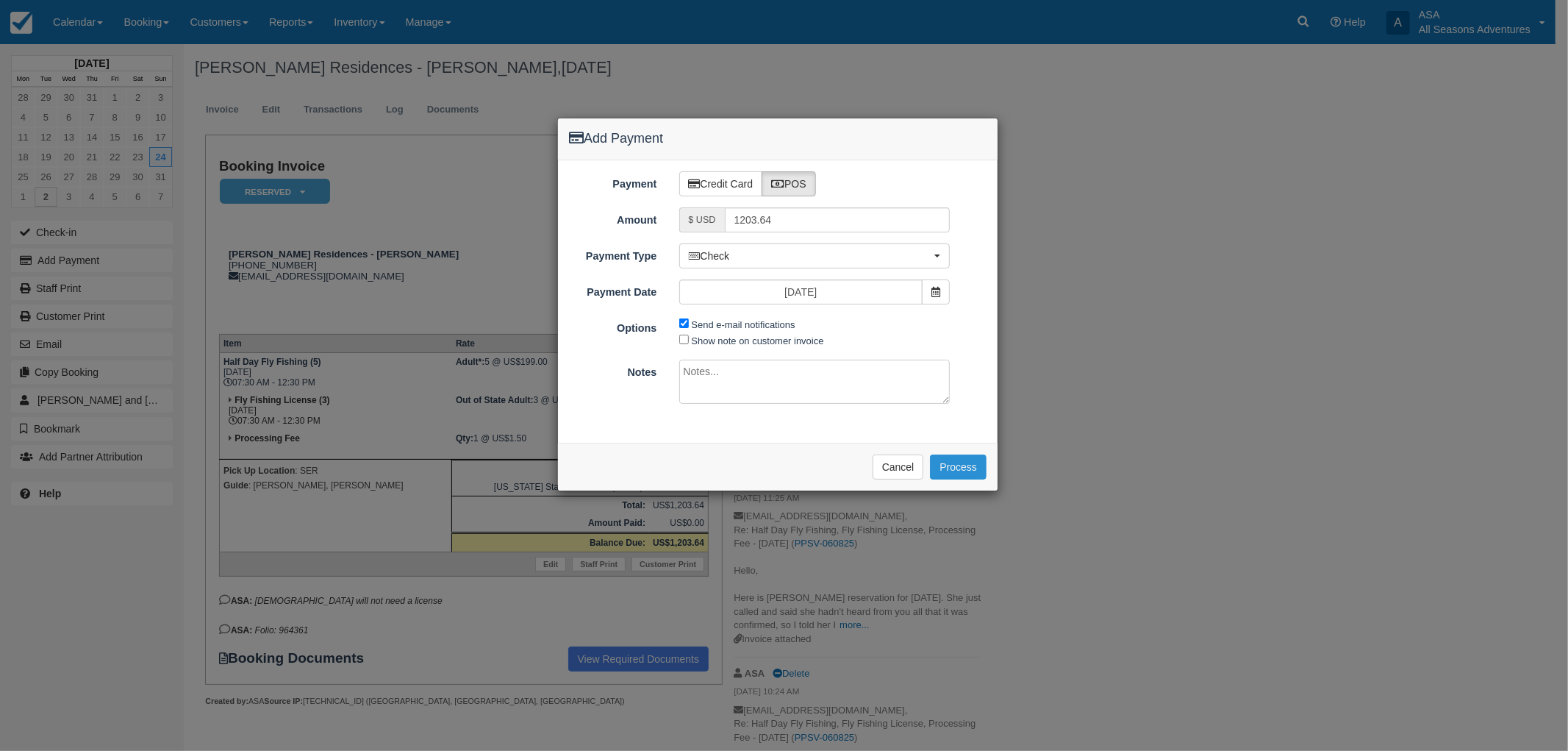
click at [950, 465] on button "Process" at bounding box center [958, 467] width 56 height 25
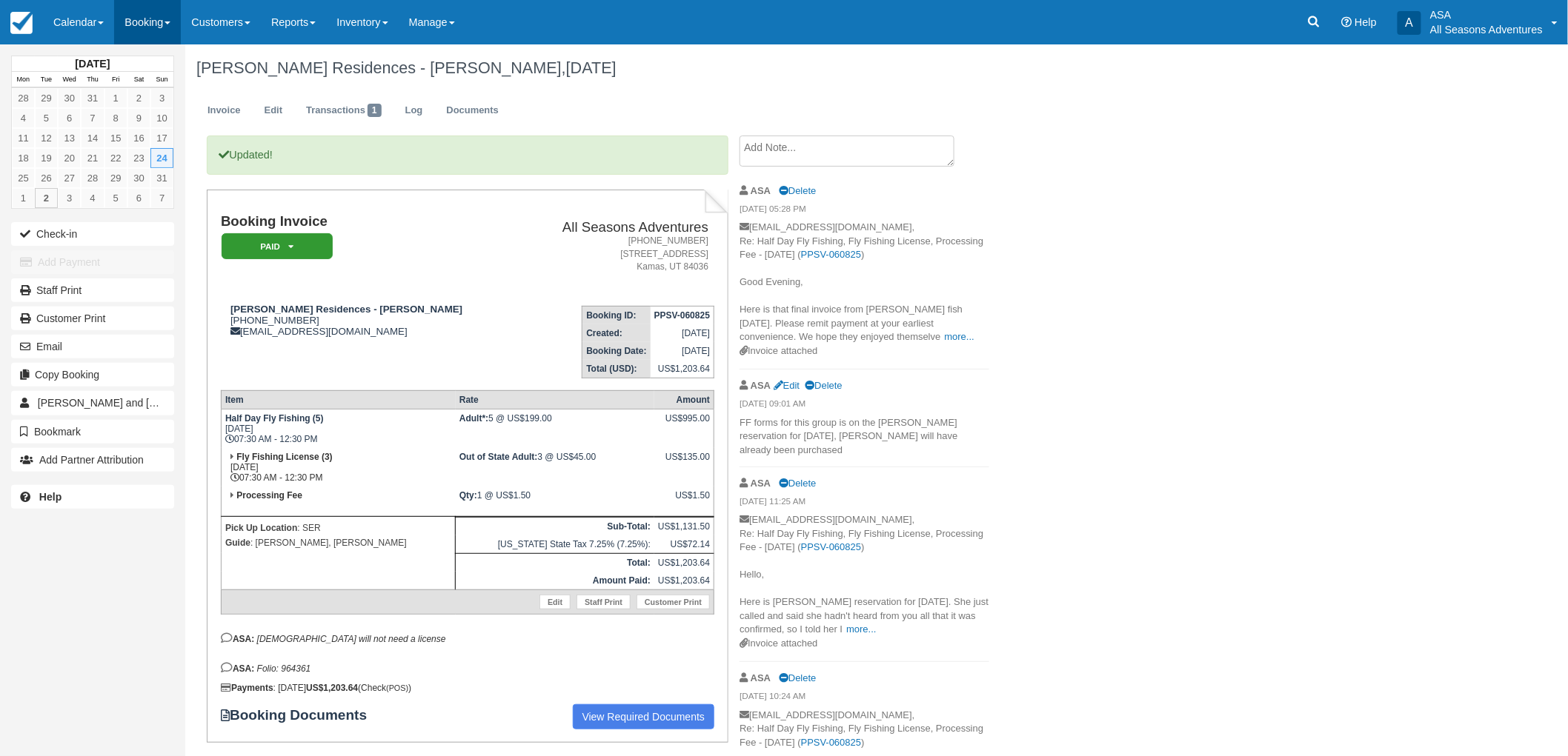
click at [150, 24] on link "Booking" at bounding box center [147, 22] width 66 height 45
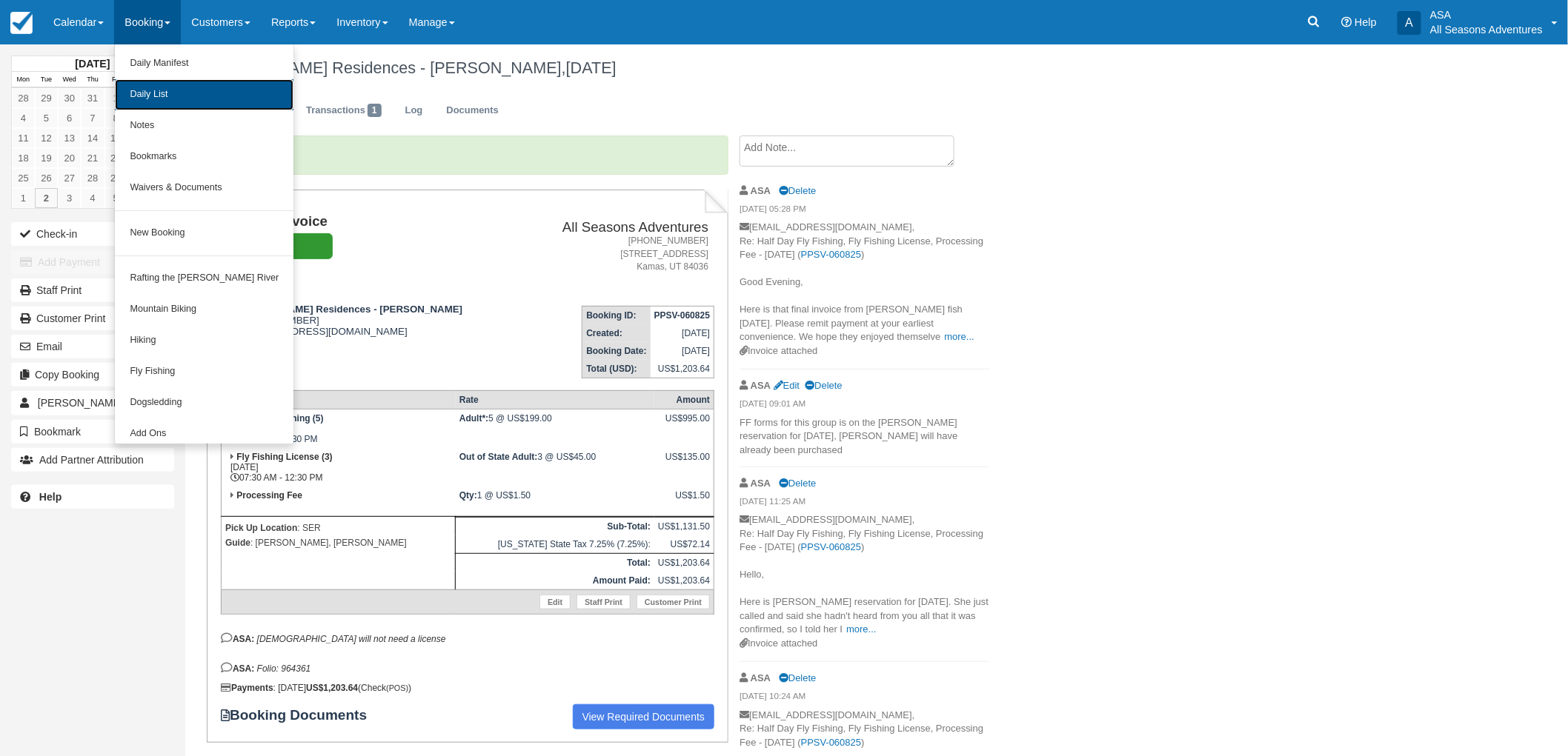
click at [167, 105] on link "Daily List" at bounding box center [204, 95] width 178 height 31
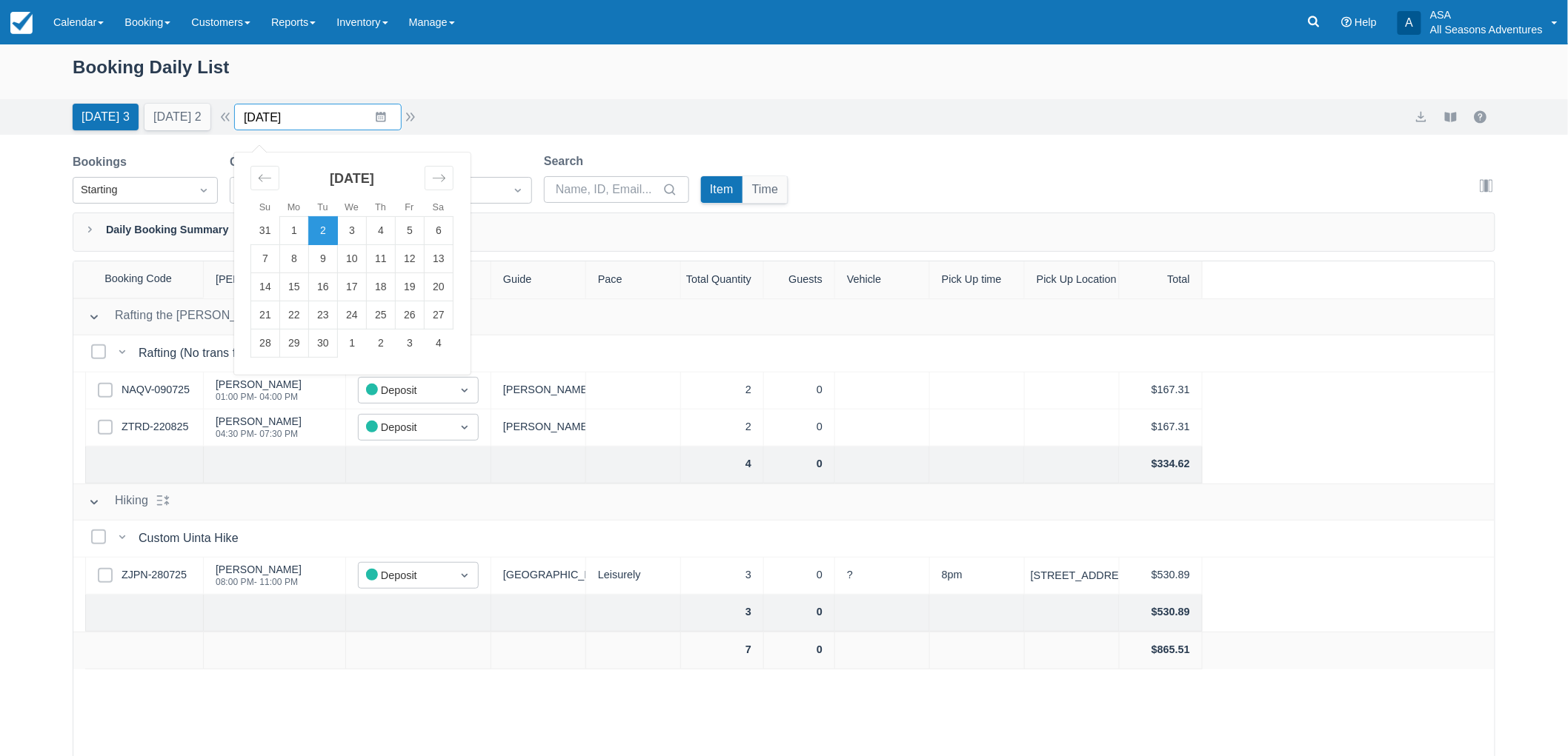
click at [318, 121] on input "[DATE]" at bounding box center [317, 117] width 167 height 27
click at [361, 323] on td "24" at bounding box center [352, 316] width 29 height 28
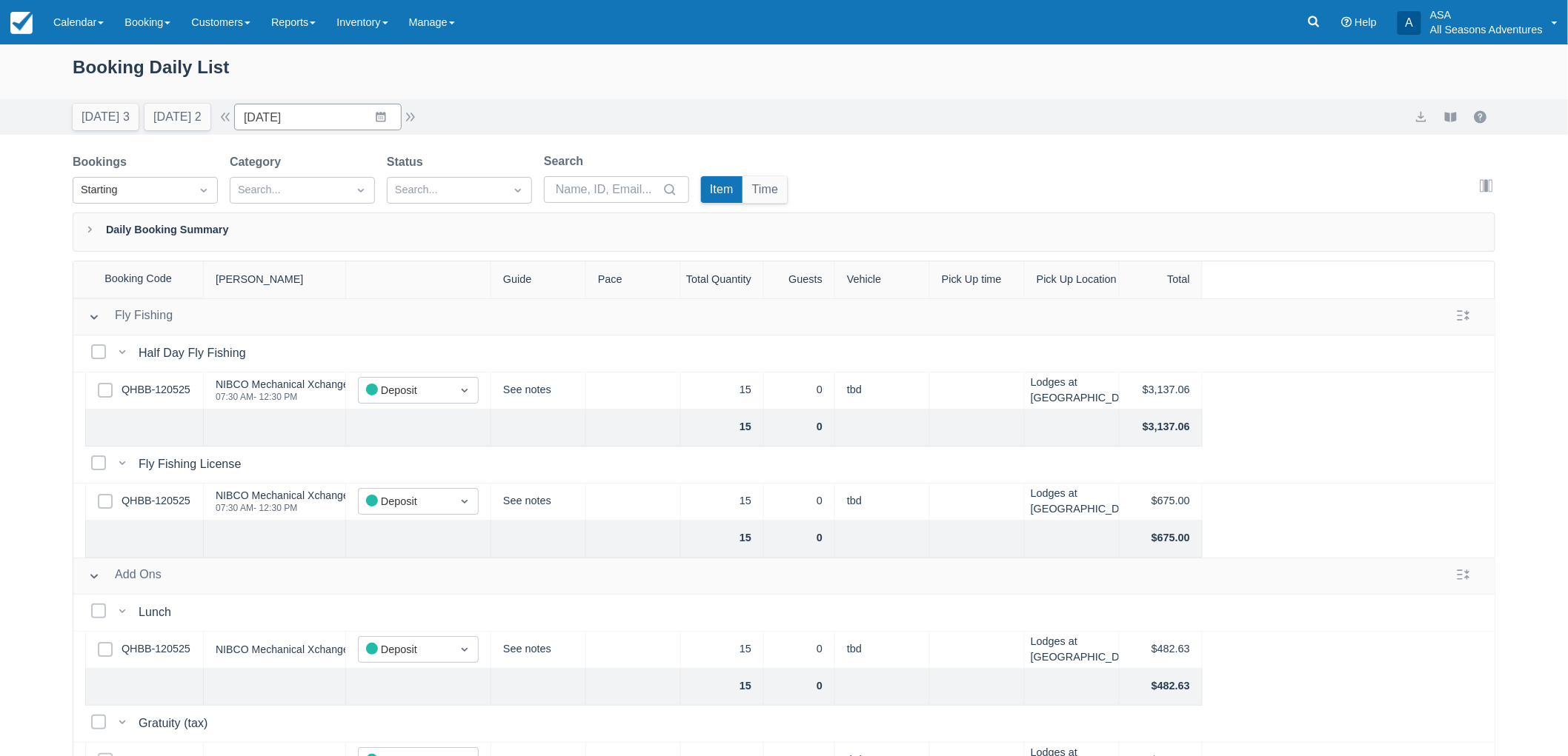
scroll to position [36, 0]
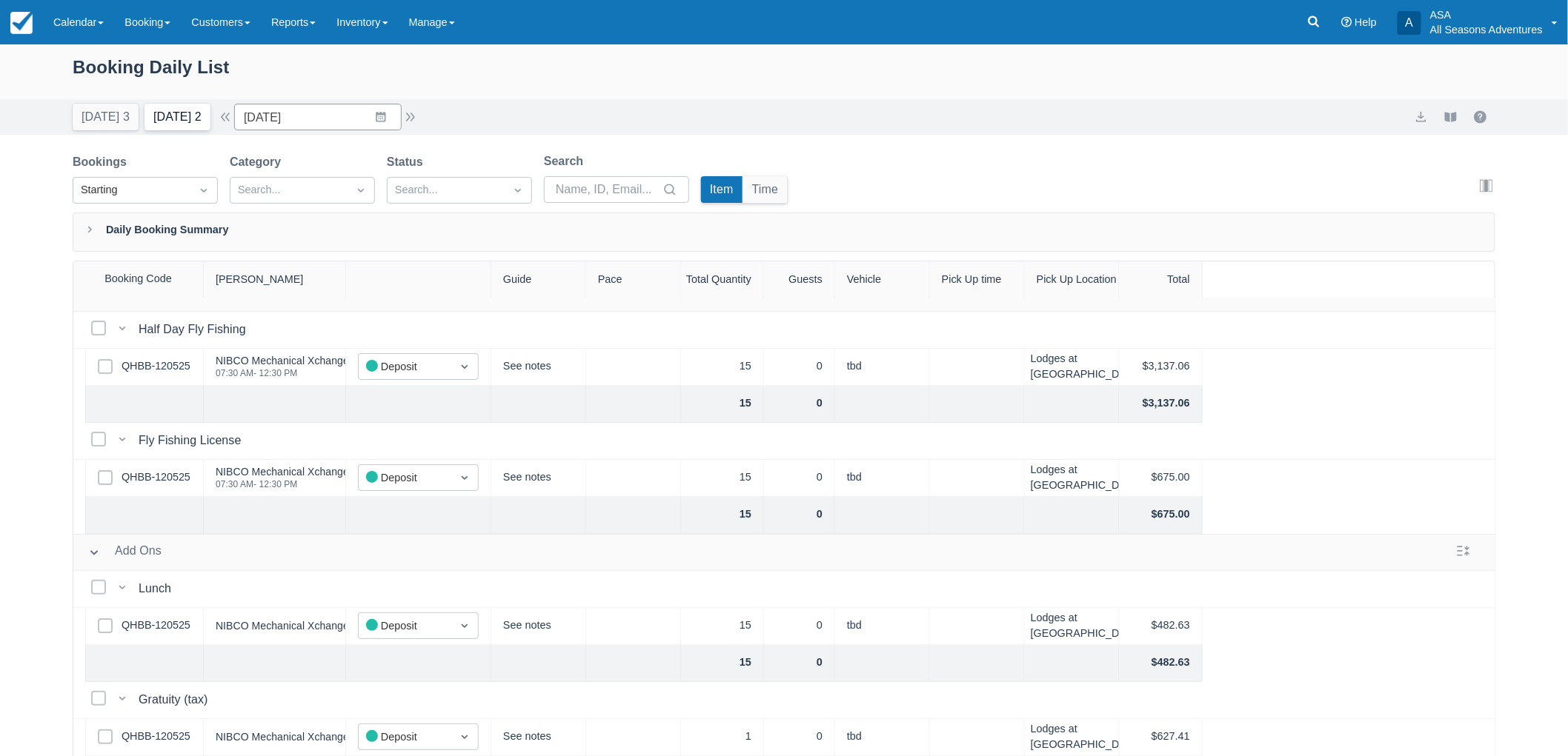
click at [188, 113] on button "Tomorrow 2" at bounding box center [177, 117] width 66 height 27
type input "09/03/25"
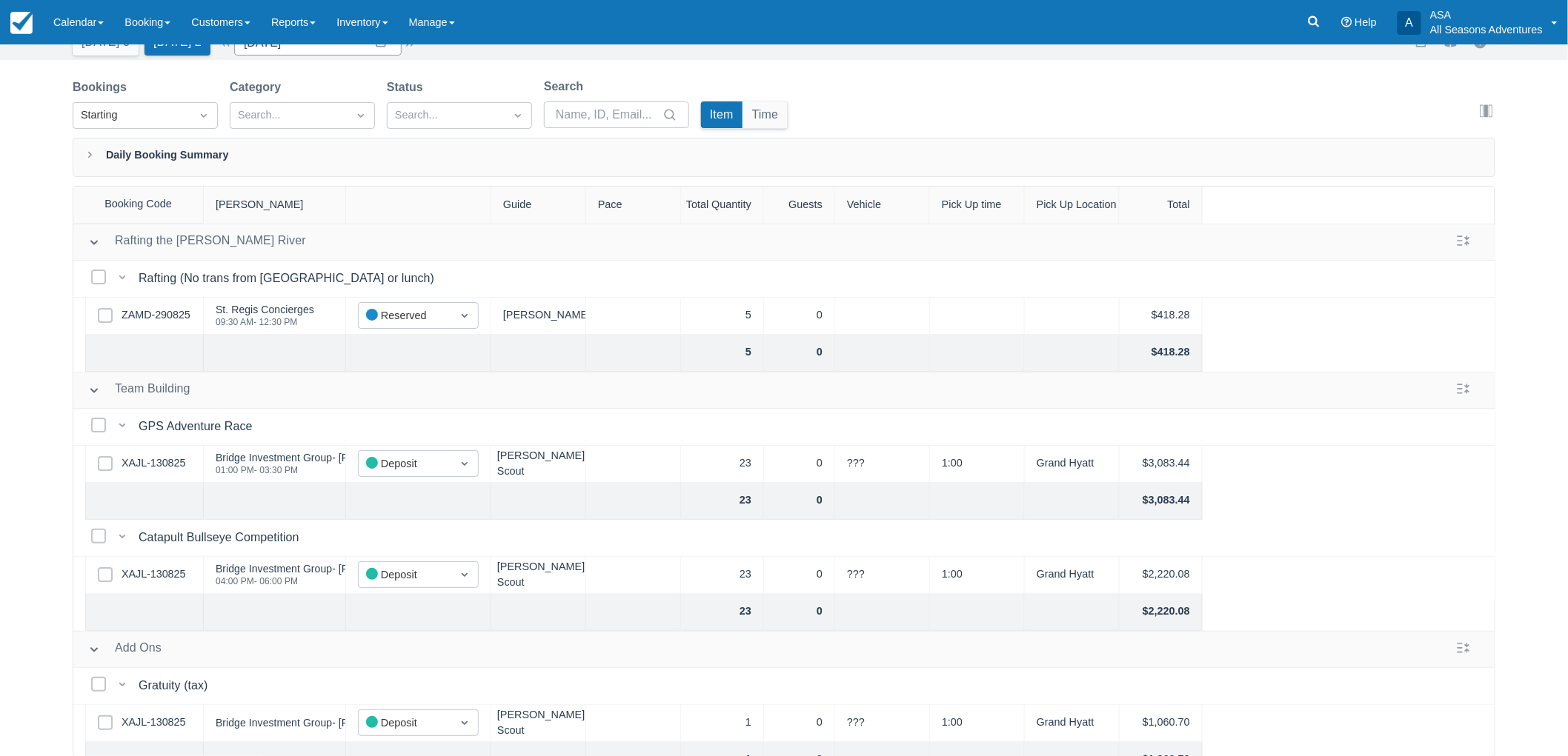
click at [17, 347] on div "Booking Daily List Today 3 Tomorrow 2 Date 09/03/25 Navigate forward to interac…" at bounding box center [784, 363] width 1568 height 787
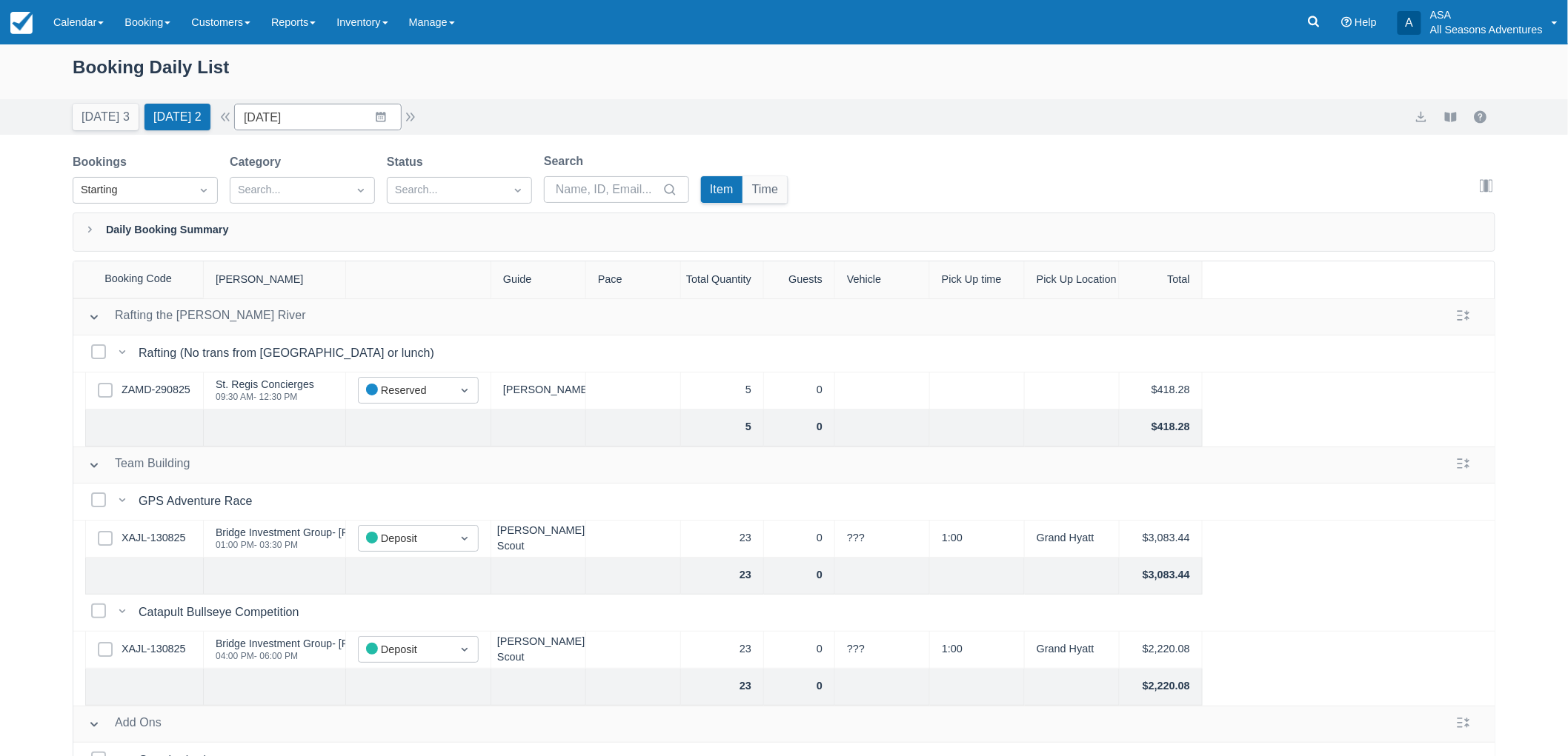
click at [3, 484] on div "Booking Daily List Today 3 Tomorrow 2 Date 09/03/25 Navigate forward to interac…" at bounding box center [784, 438] width 1568 height 787
click at [0, 407] on div "Booking Daily List Today 3 Tomorrow 2 Date 09/03/25 Navigate forward to interac…" at bounding box center [784, 438] width 1568 height 787
click at [1307, 20] on icon at bounding box center [1314, 21] width 15 height 15
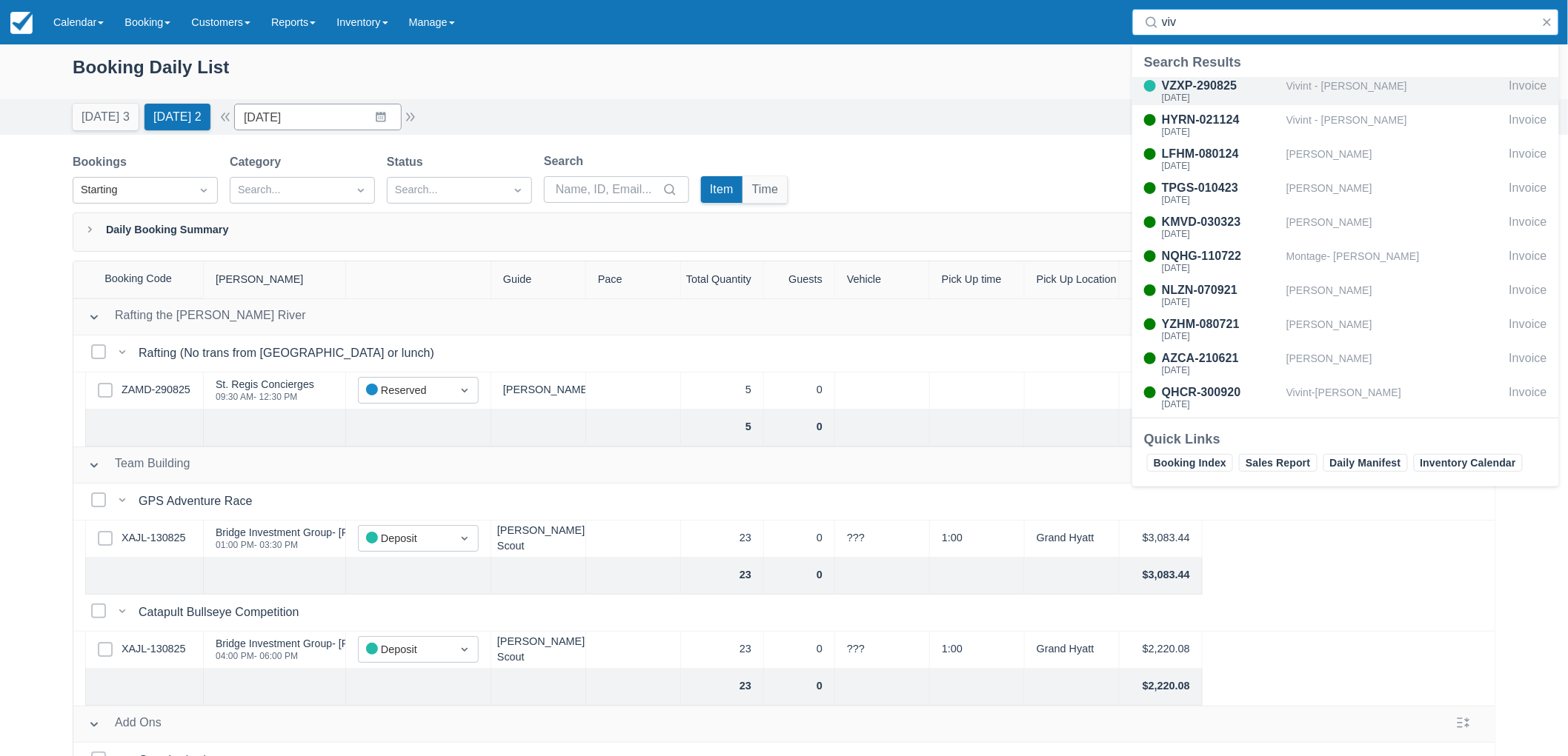
type input "viv"
click at [1297, 87] on div "Vivint - Jaci Stryker" at bounding box center [1395, 91] width 217 height 28
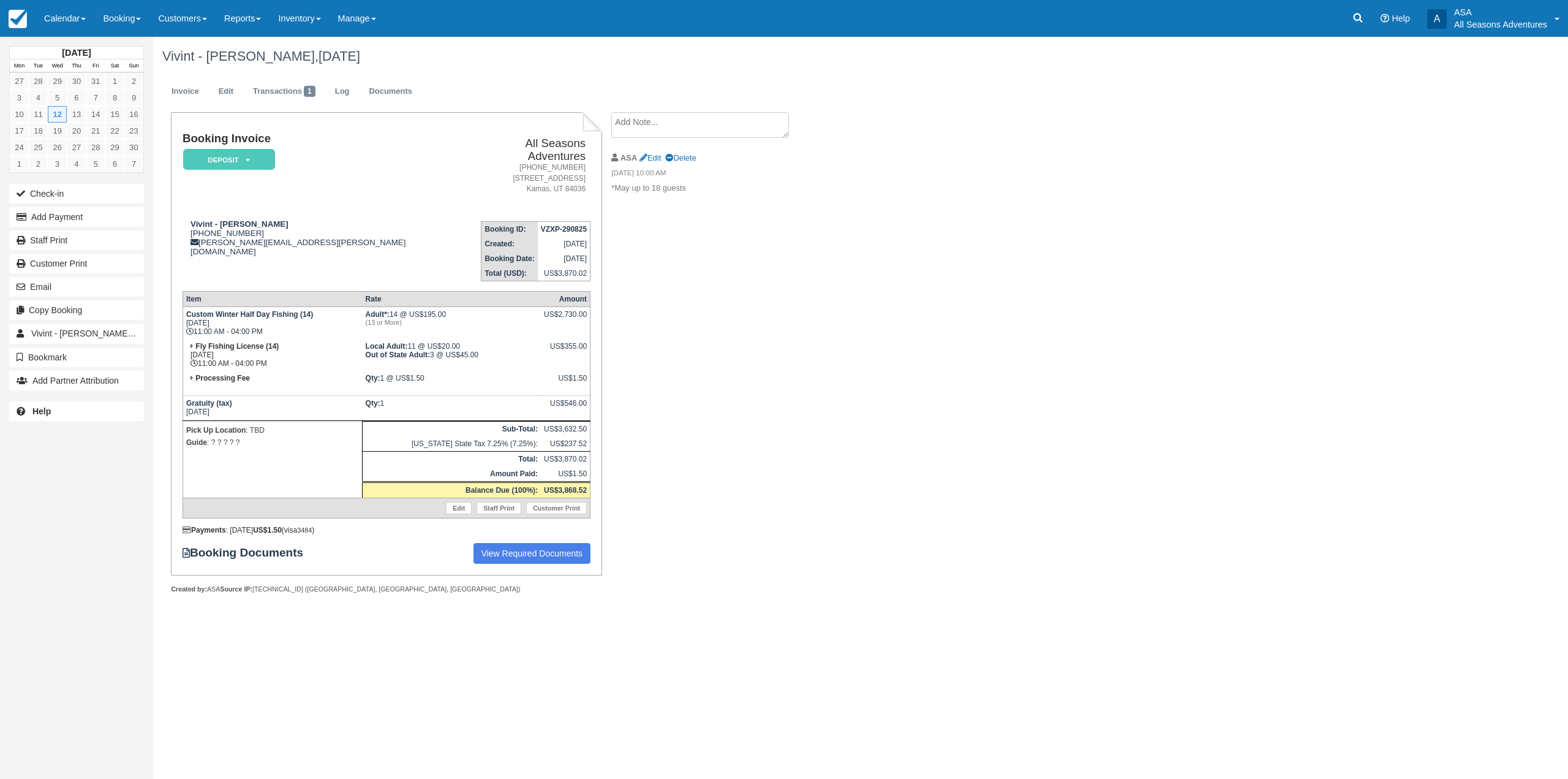
drag, startPoint x: 127, startPoint y: 22, endPoint x: 122, endPoint y: 51, distance: 29.4
click at [127, 22] on link "Booking" at bounding box center [121, 18] width 55 height 37
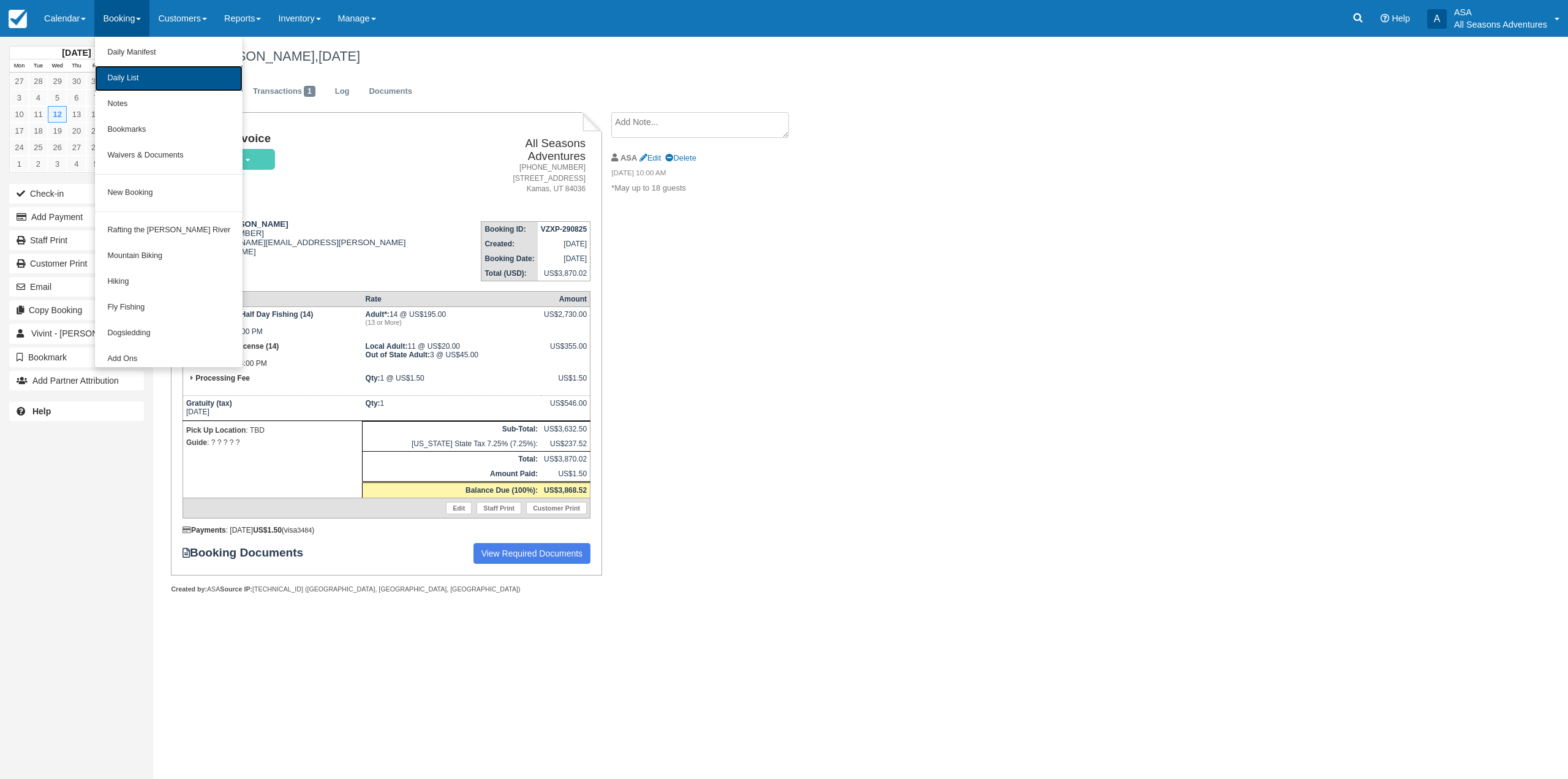
click at [138, 87] on link "Daily List" at bounding box center [168, 79] width 147 height 26
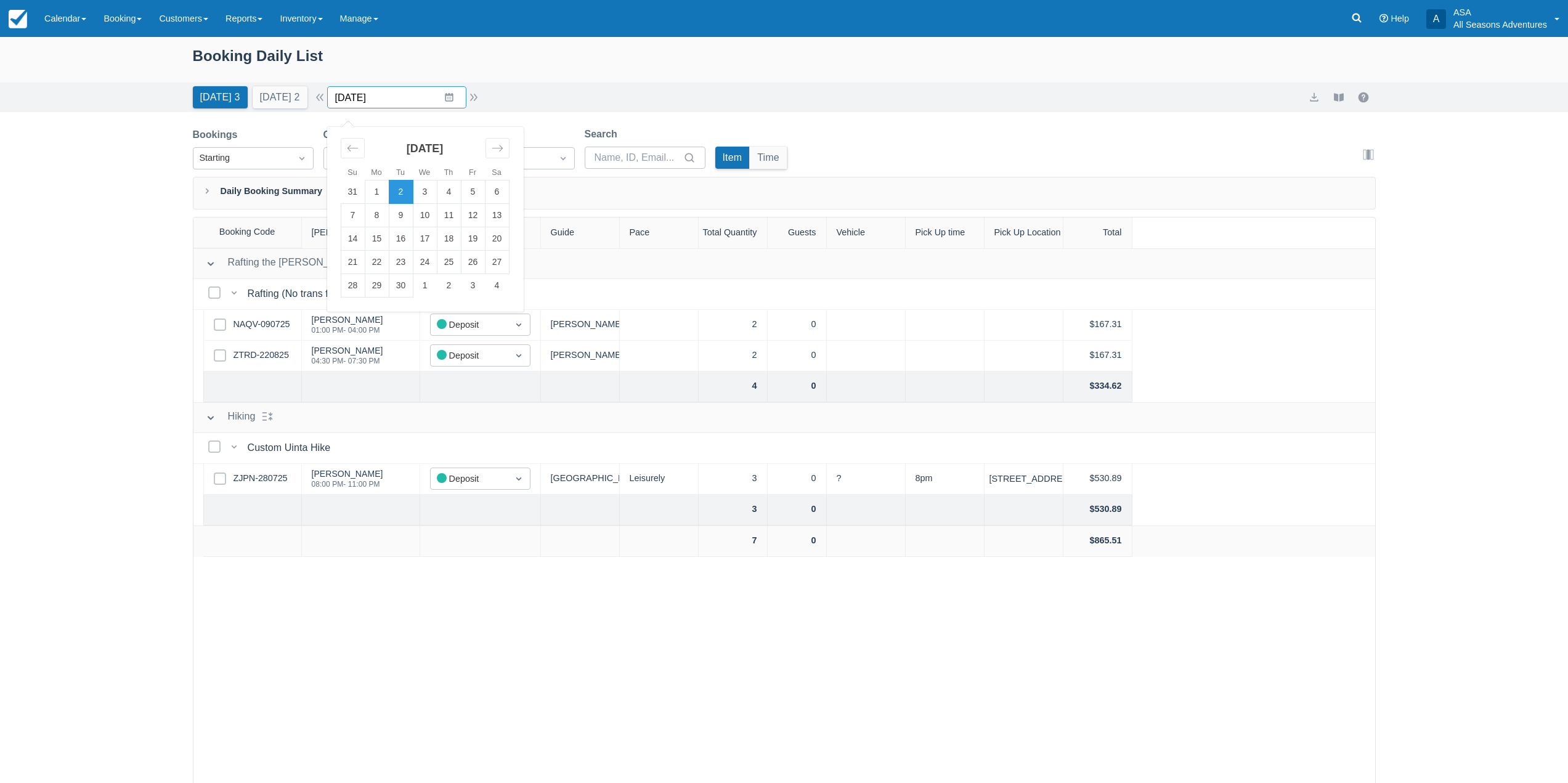
click at [451, 100] on input "09/02/25" at bounding box center [396, 97] width 139 height 23
click at [663, 111] on div "Today 3 Tomorrow 2 Date 09/02/25 Navigate forward to interact with the calendar…" at bounding box center [784, 97] width 1568 height 30
click at [452, 103] on input "09/02/25" at bounding box center [396, 97] width 139 height 23
click at [458, 97] on input "[DATE]" at bounding box center [396, 97] width 139 height 23
click at [661, 63] on div "Booking Daily List" at bounding box center [784, 62] width 1183 height 36
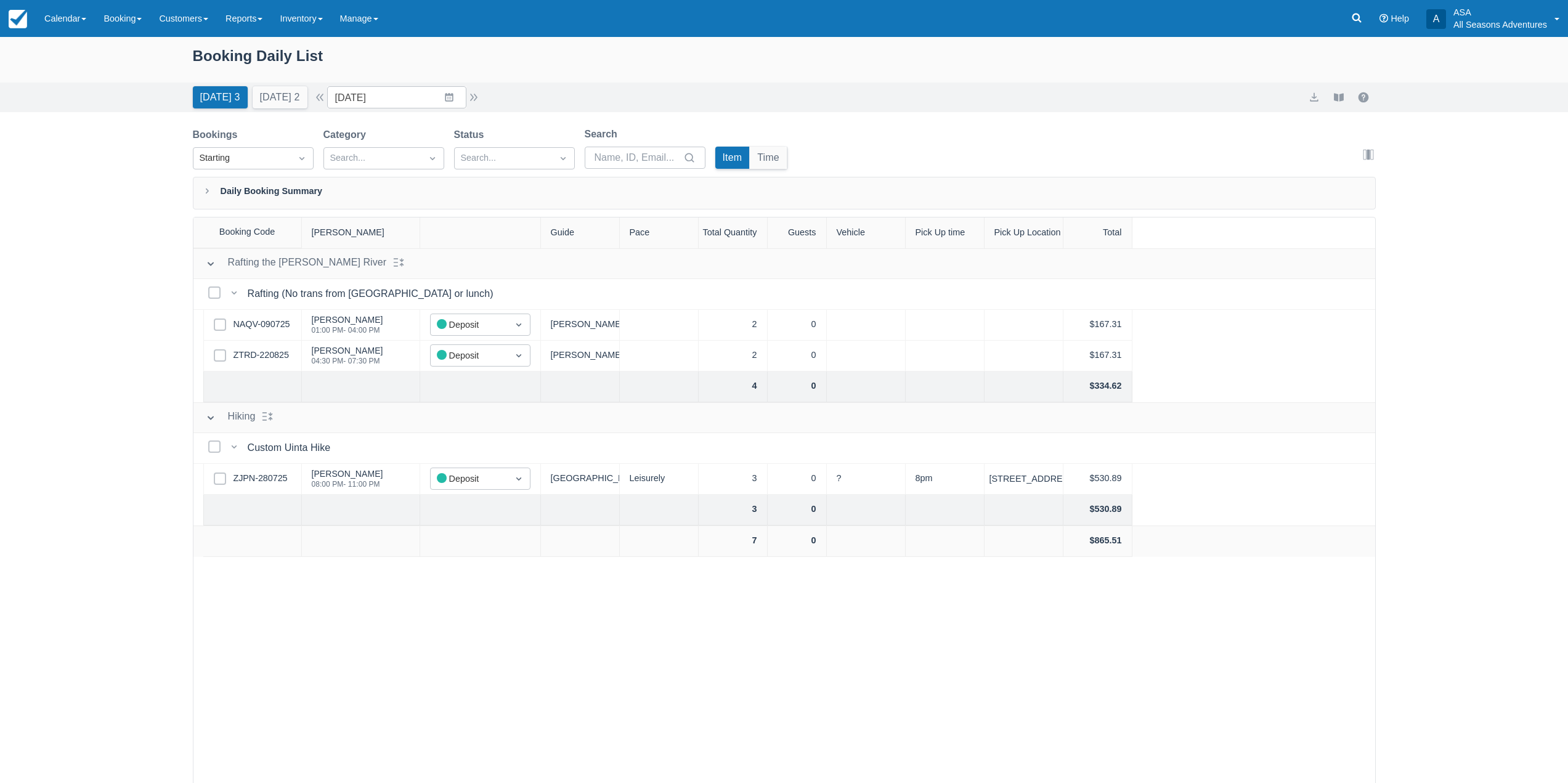
drag, startPoint x: 873, startPoint y: 160, endPoint x: 710, endPoint y: 179, distance: 164.1
click at [710, 179] on div "Bookings Starting Category Search... Status Search... Search Item Time Edit col…" at bounding box center [784, 486] width 1183 height 719
drag, startPoint x: 811, startPoint y: 147, endPoint x: 747, endPoint y: 172, distance: 68.7
click at [747, 172] on div "Bookings Starting Category Search... Status Search... Search Item Time Edit col…" at bounding box center [784, 152] width 1183 height 50
click at [845, 111] on div "Today 3 Tomorrow 2 Date 09/02/25 Navigate forward to interact with the calendar…" at bounding box center [784, 97] width 1568 height 30
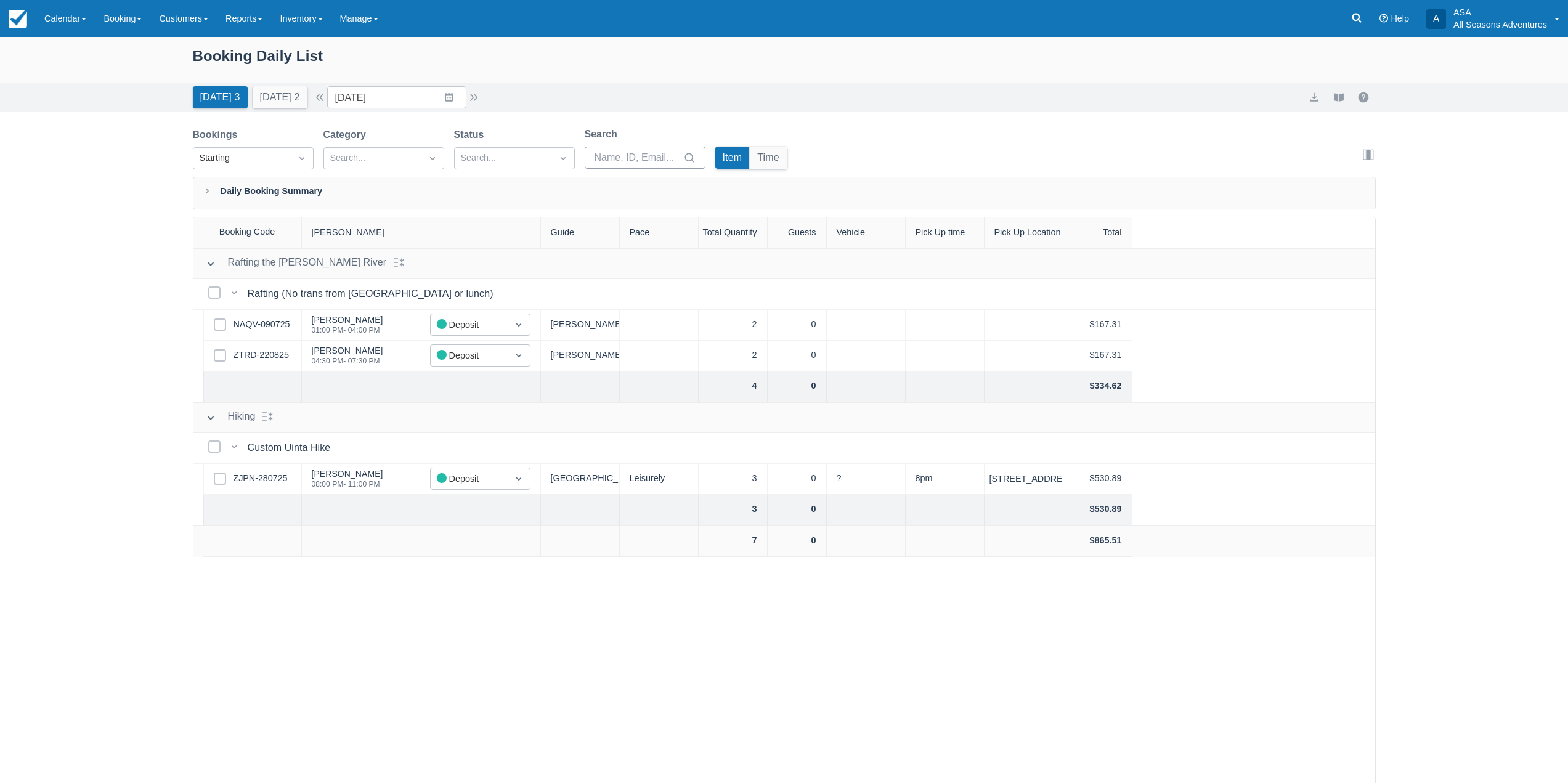
drag, startPoint x: 831, startPoint y: 157, endPoint x: 694, endPoint y: 161, distance: 137.1
click at [694, 161] on div "Bookings Starting Category Search... Status Search... Search Item Time Edit col…" at bounding box center [784, 152] width 1183 height 50
click at [457, 96] on input "09/02/25" at bounding box center [396, 97] width 139 height 23
click at [604, 105] on div "Today 3 Tomorrow 2 Date 09/02/25 Navigate forward to interact with the calendar…" at bounding box center [784, 97] width 1183 height 23
click at [284, 111] on div "Today 3 Tomorrow 2 Date 09/02/25 Navigate forward to interact with the calendar…" at bounding box center [784, 97] width 1568 height 30
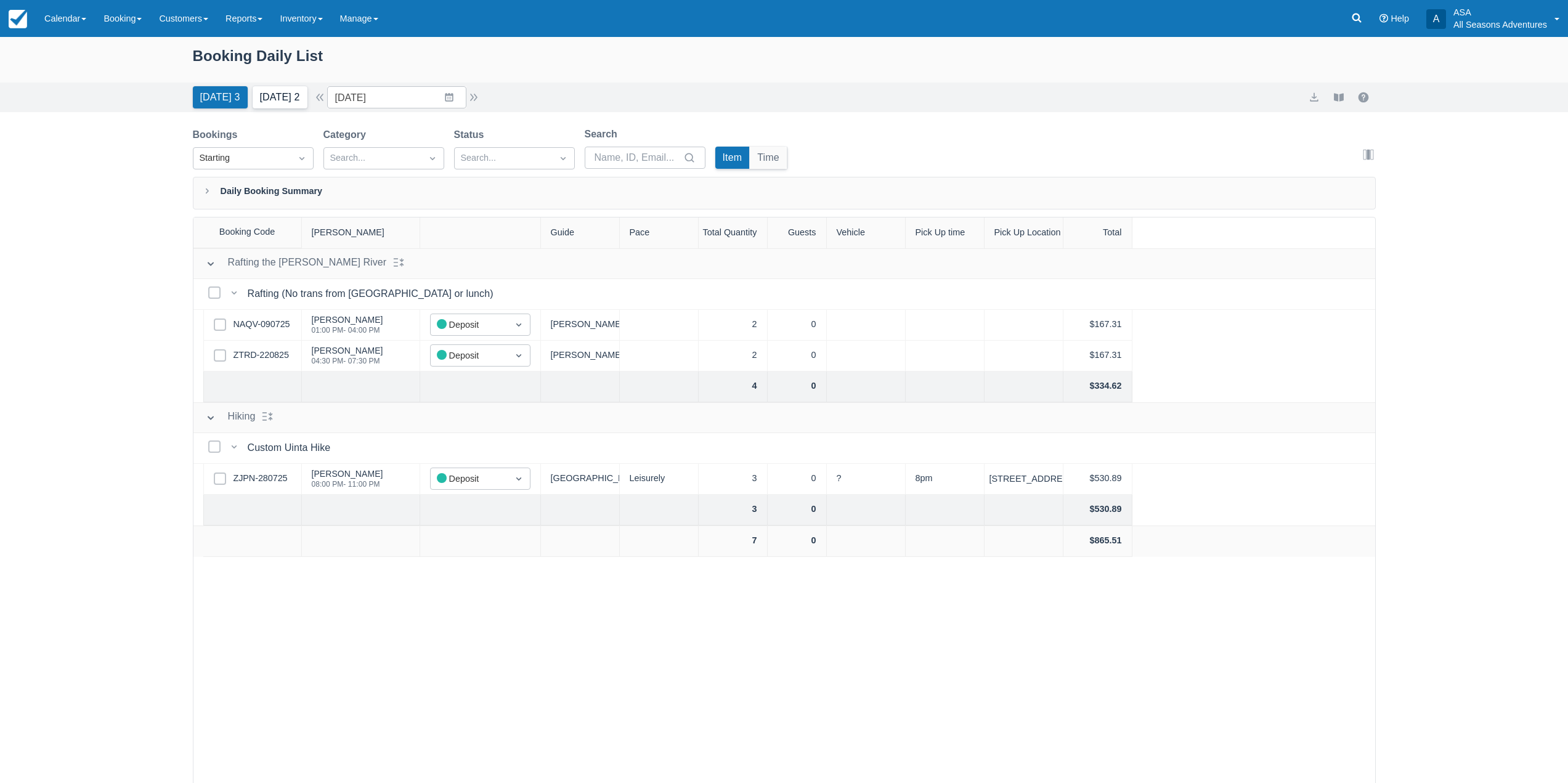
click at [292, 97] on button "Tomorrow 2" at bounding box center [279, 97] width 55 height 23
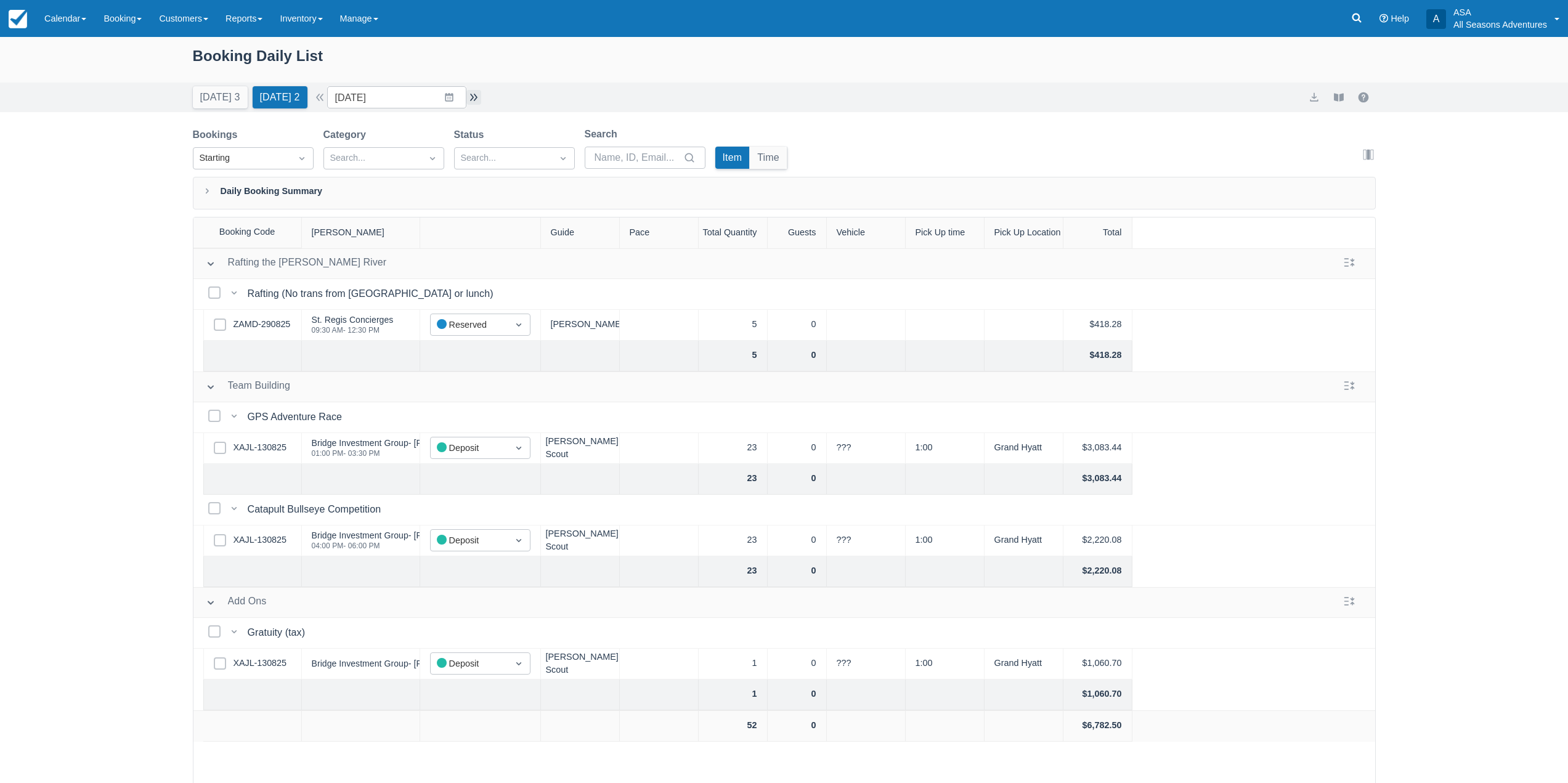
click at [475, 95] on button "button" at bounding box center [473, 97] width 15 height 15
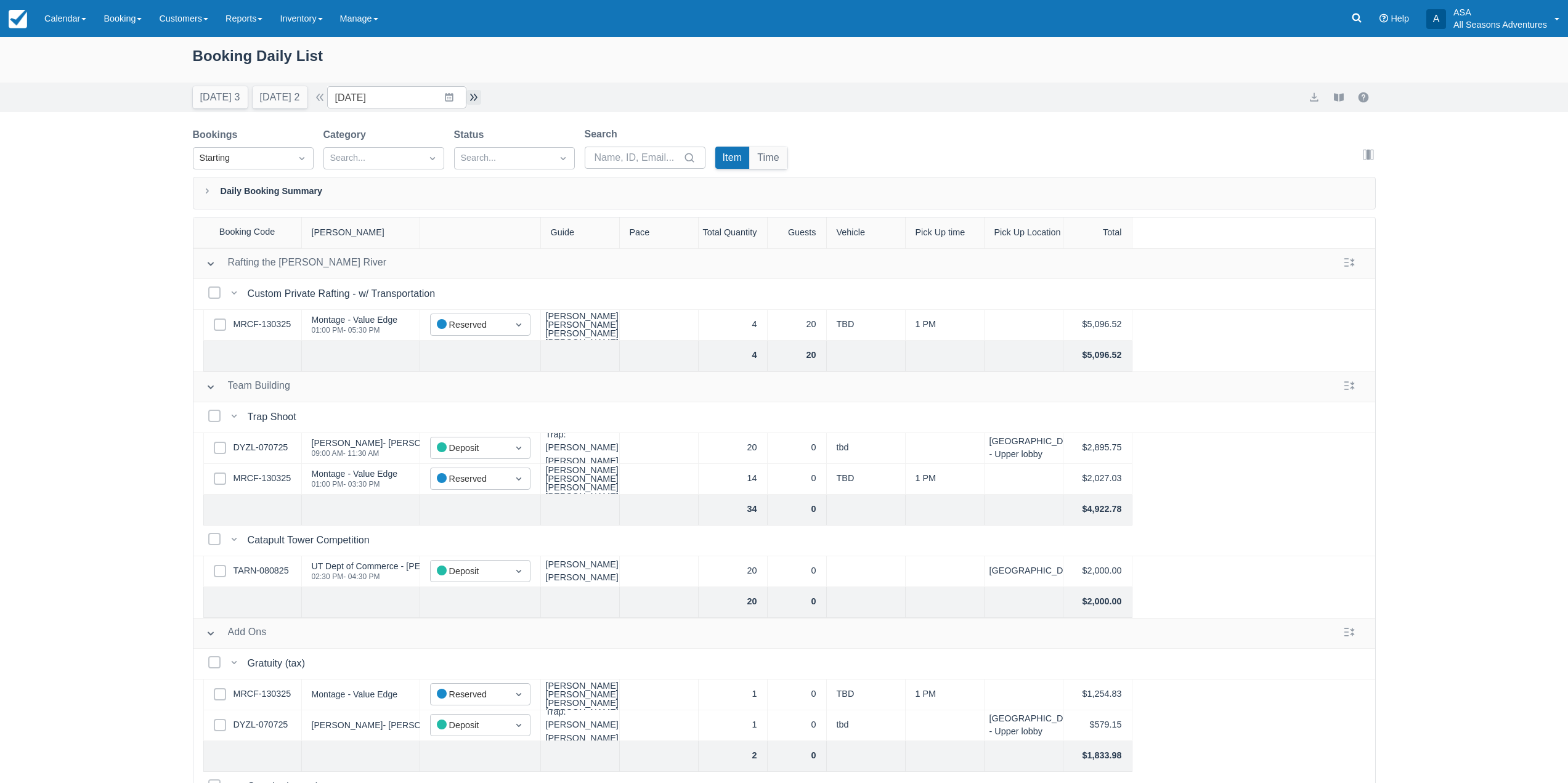
click at [475, 95] on button "button" at bounding box center [473, 97] width 15 height 15
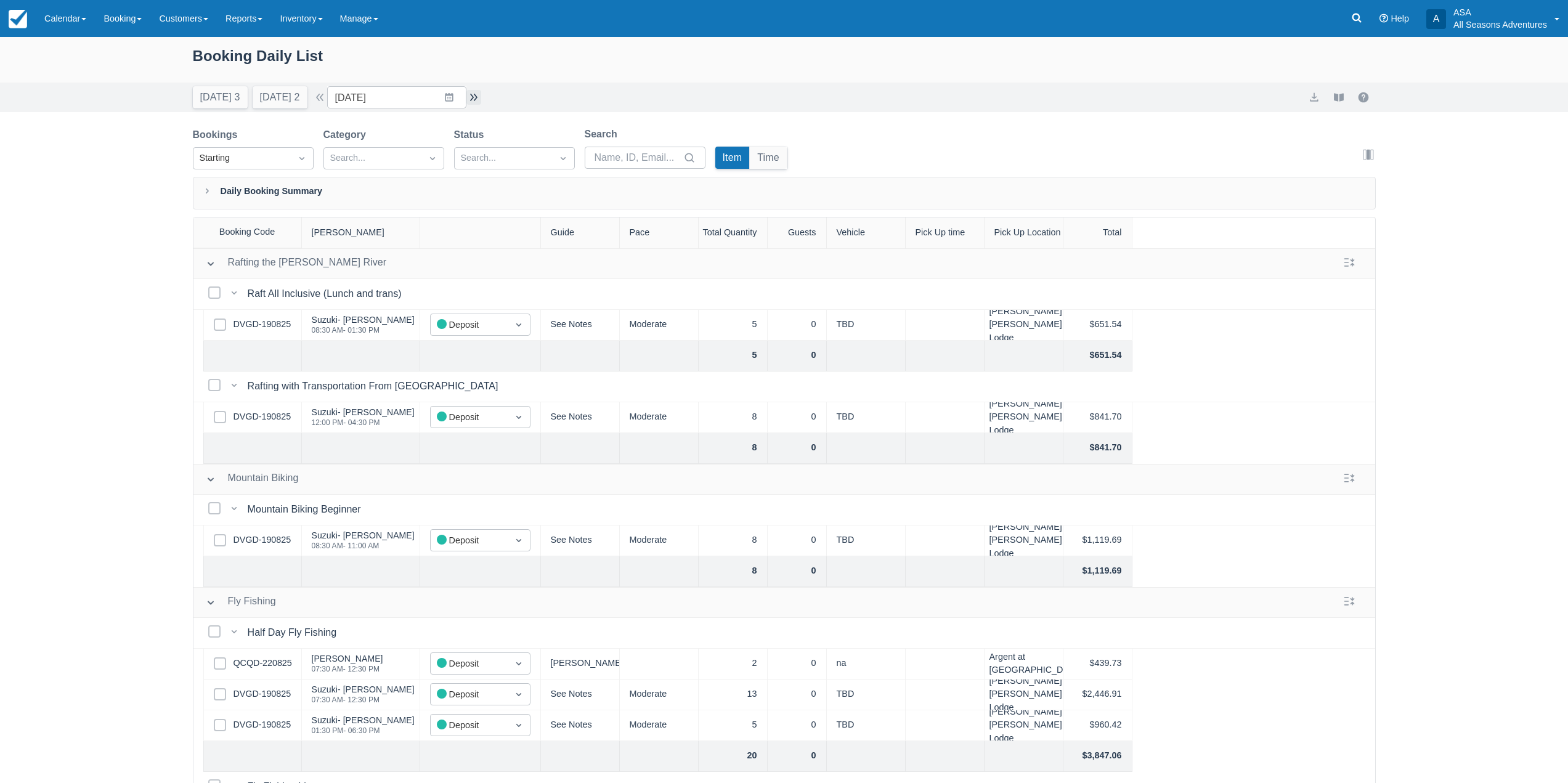
click at [475, 95] on button "button" at bounding box center [473, 97] width 15 height 15
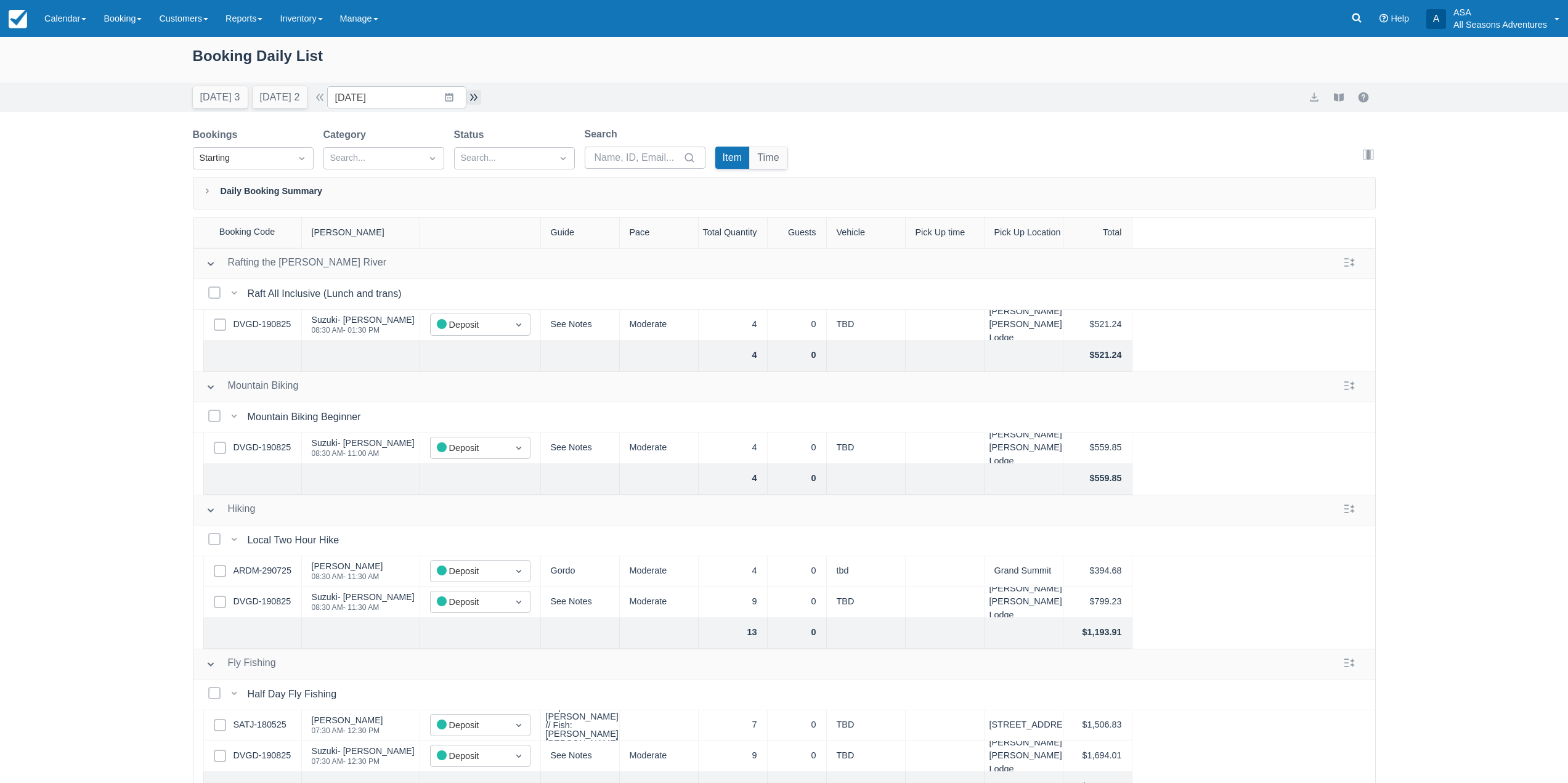
click at [477, 103] on button "button" at bounding box center [473, 97] width 15 height 15
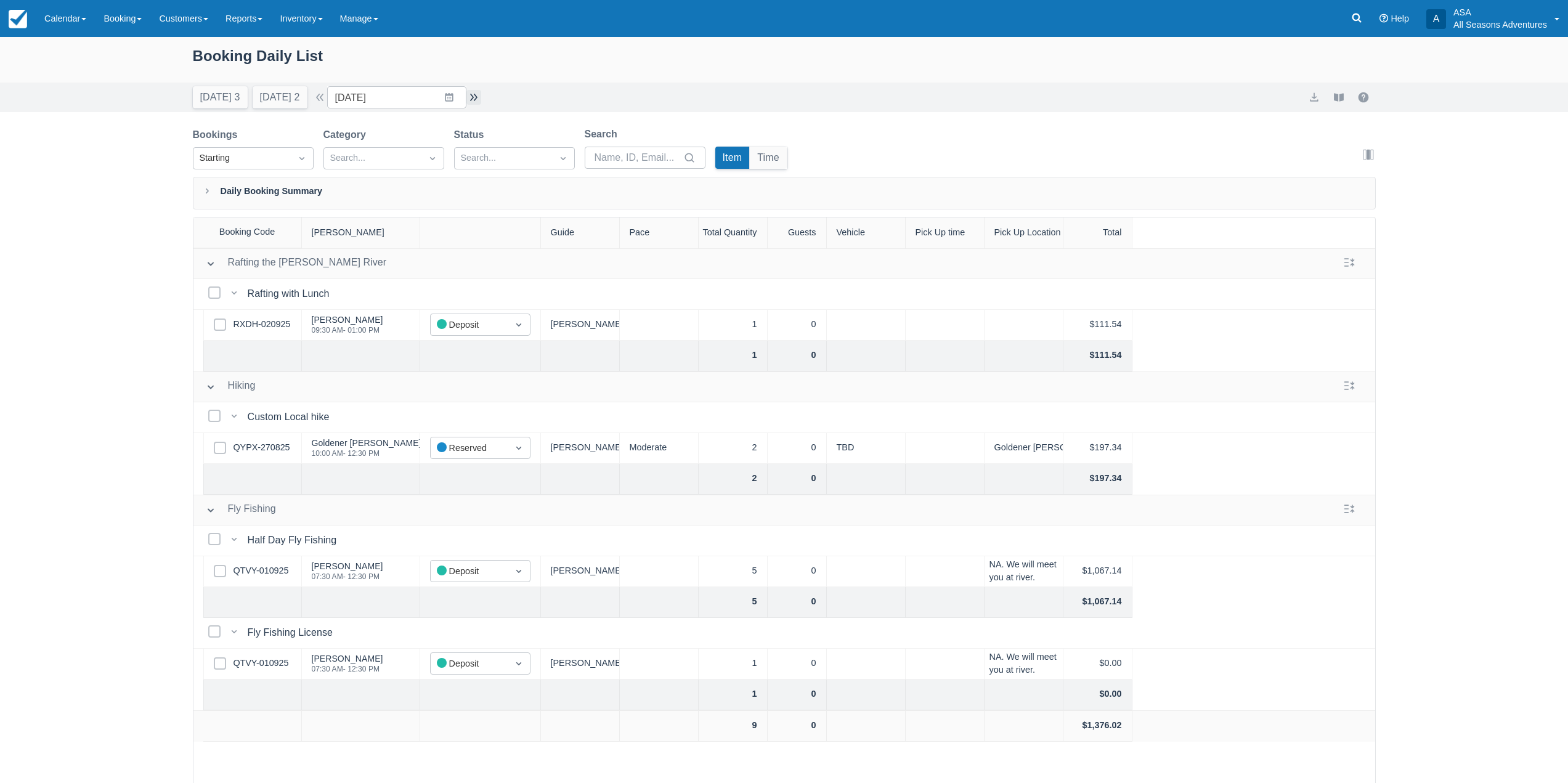
click at [471, 97] on button "button" at bounding box center [473, 97] width 15 height 15
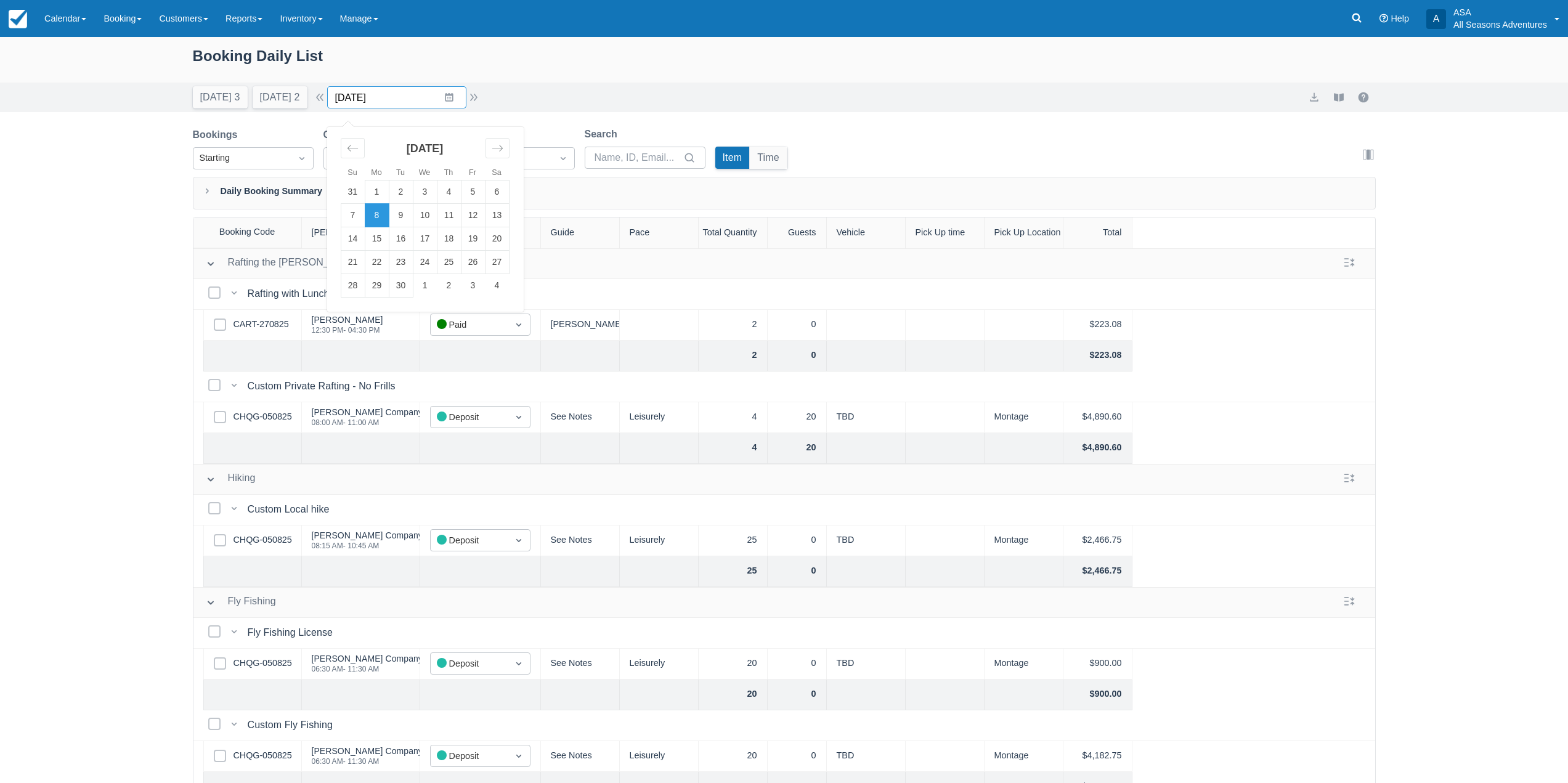
click at [466, 97] on input "09/08/25" at bounding box center [396, 97] width 139 height 23
click at [476, 88] on div "Today 3 Tomorrow 2 Date 09/08/25 Navigate forward to interact with the calendar…" at bounding box center [337, 97] width 289 height 23
click at [475, 95] on button "button" at bounding box center [473, 97] width 15 height 15
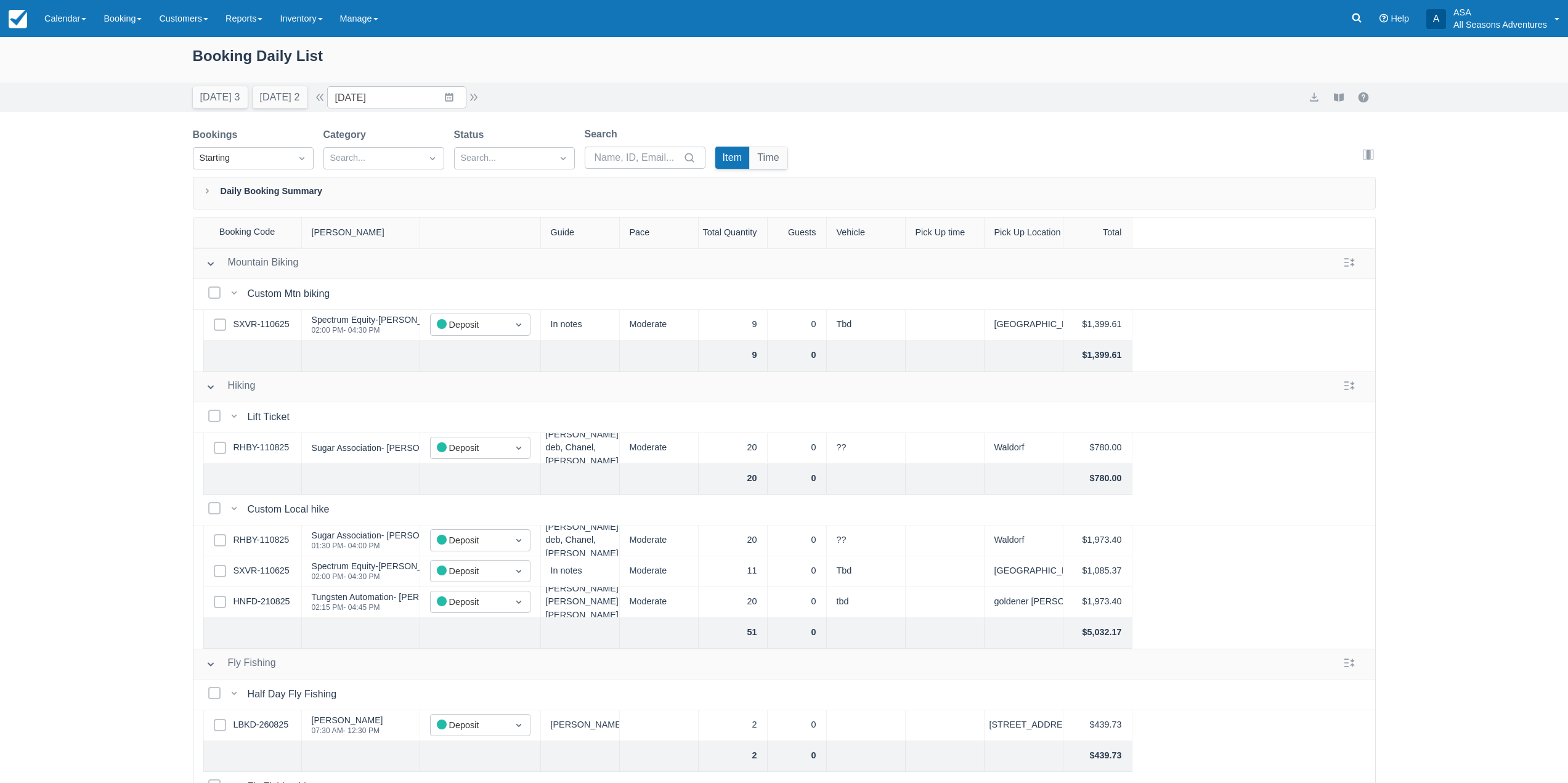
click at [481, 87] on div "Today 3 Tomorrow 2 Date 09/09/25 Navigate forward to interact with the calendar…" at bounding box center [337, 97] width 289 height 23
click at [481, 92] on button "button" at bounding box center [473, 97] width 15 height 15
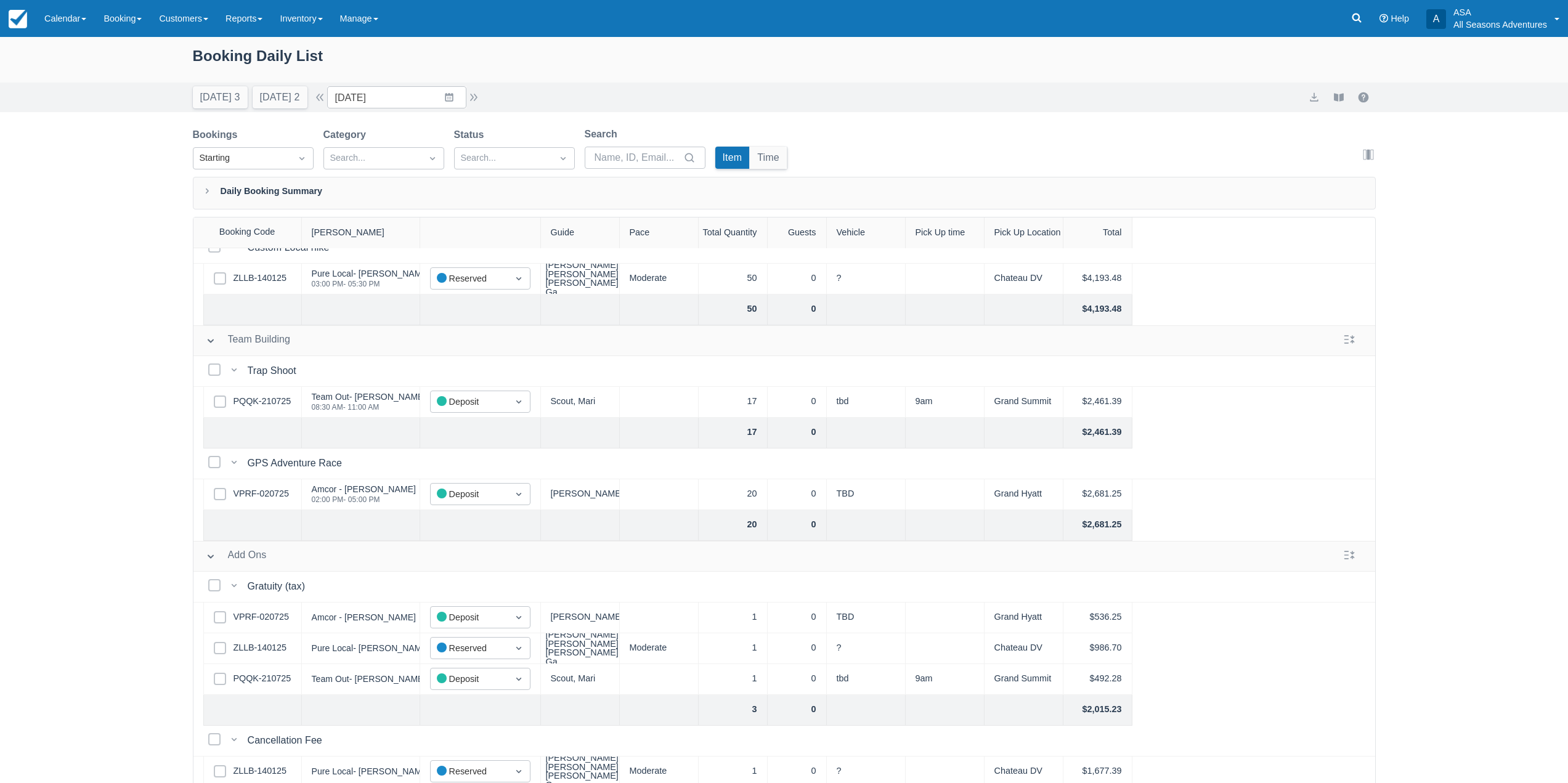
scroll to position [60, 0]
click at [270, 87] on button "Tomorrow 2" at bounding box center [279, 97] width 55 height 23
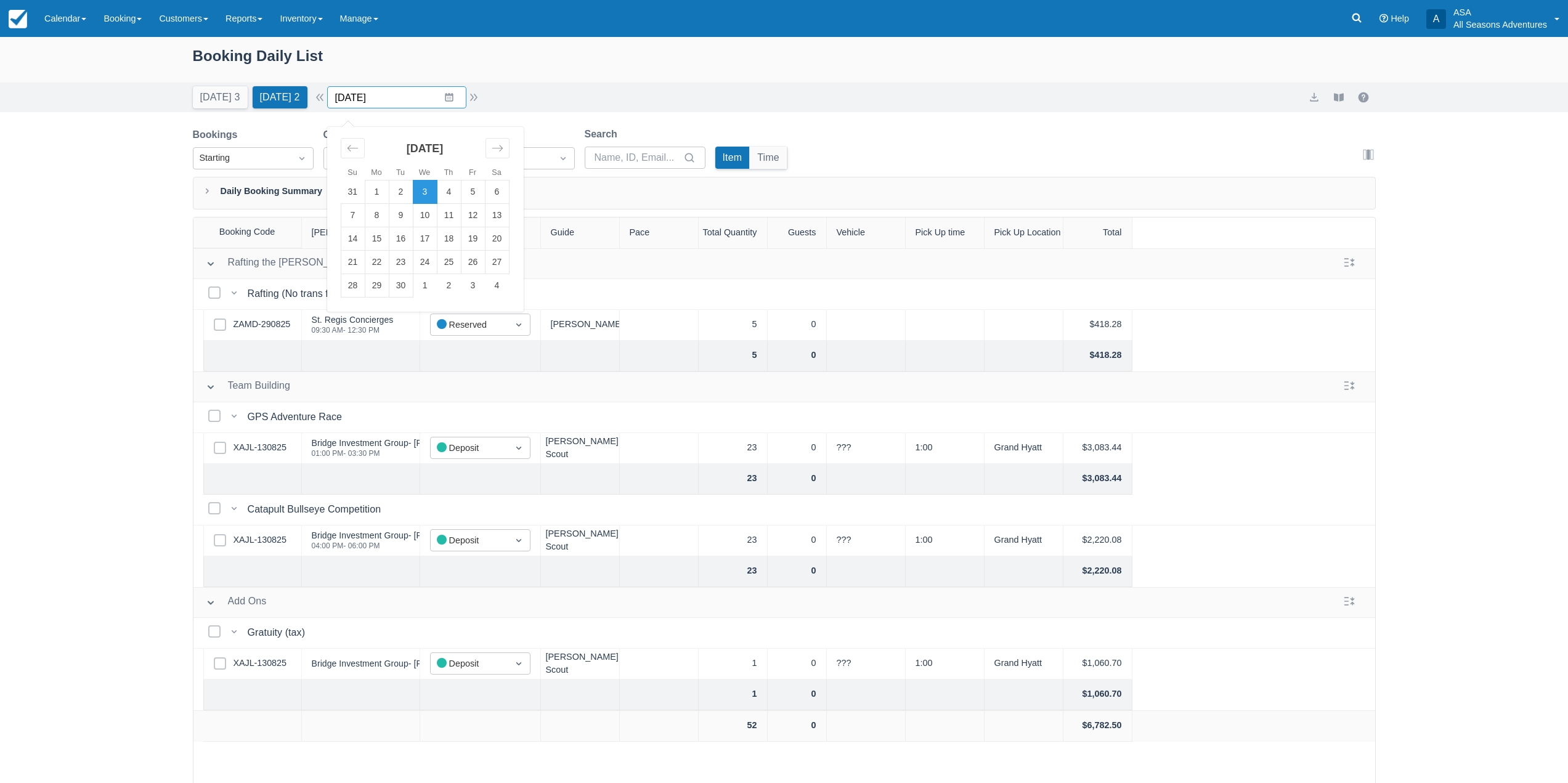
click at [466, 91] on input "09/03/25" at bounding box center [396, 97] width 139 height 23
click at [479, 99] on button "button" at bounding box center [473, 97] width 15 height 15
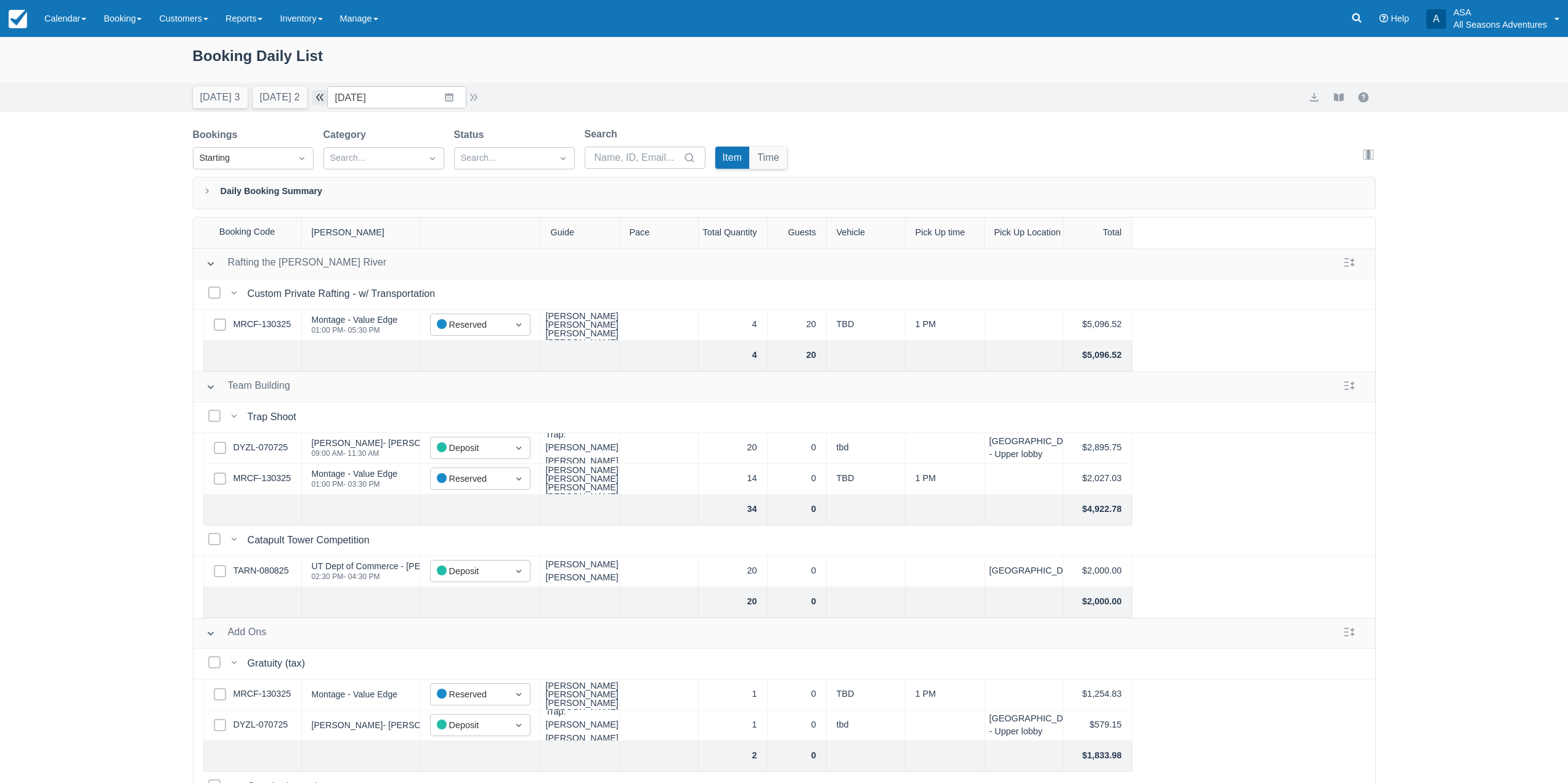
click at [324, 94] on button "button" at bounding box center [320, 97] width 15 height 15
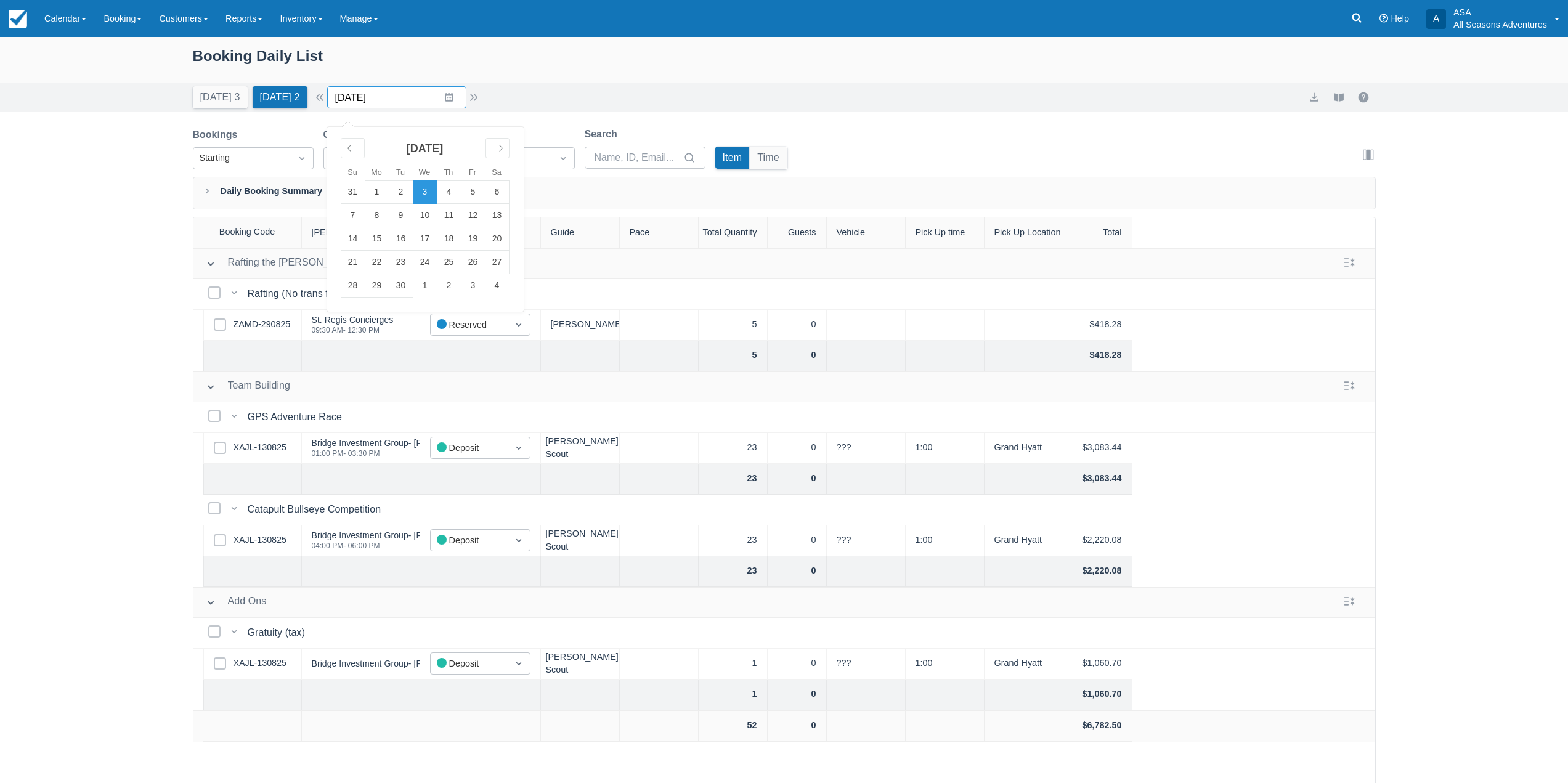
click at [457, 103] on input "09/03/25" at bounding box center [396, 97] width 139 height 23
click at [482, 244] on td "19" at bounding box center [473, 239] width 24 height 23
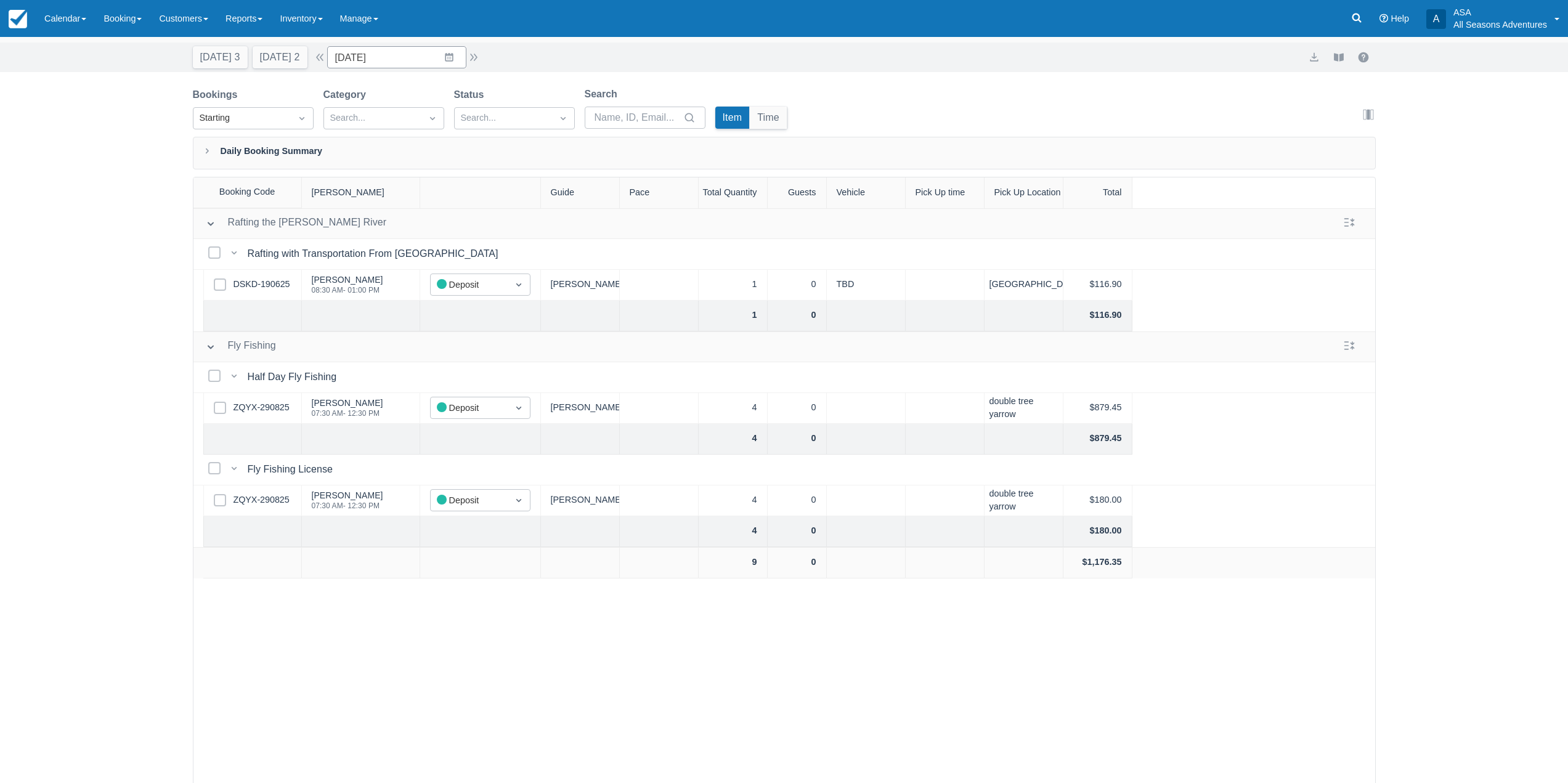
scroll to position [62, 0]
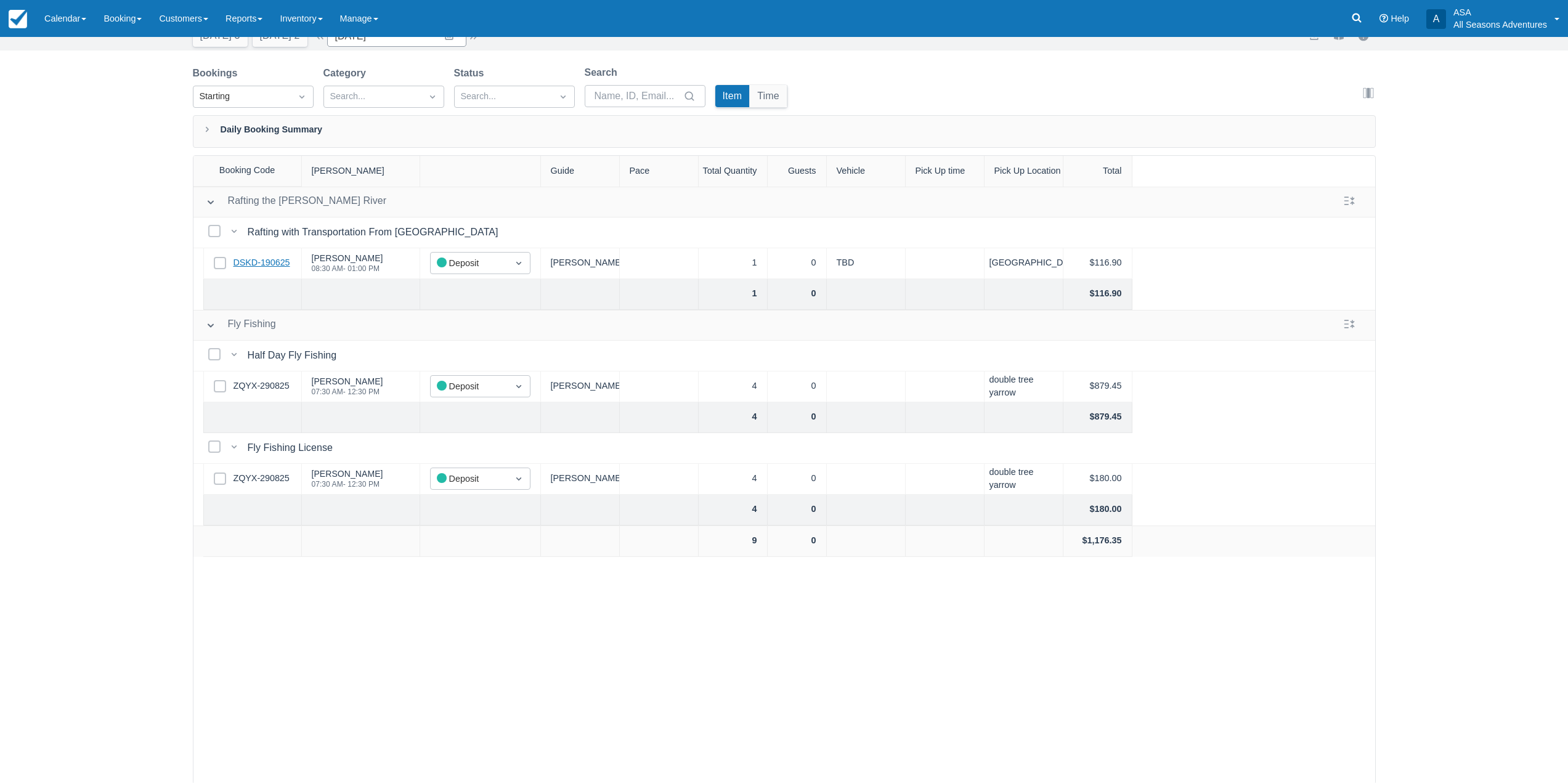
click at [275, 264] on link "DSKD-190625" at bounding box center [262, 262] width 57 height 14
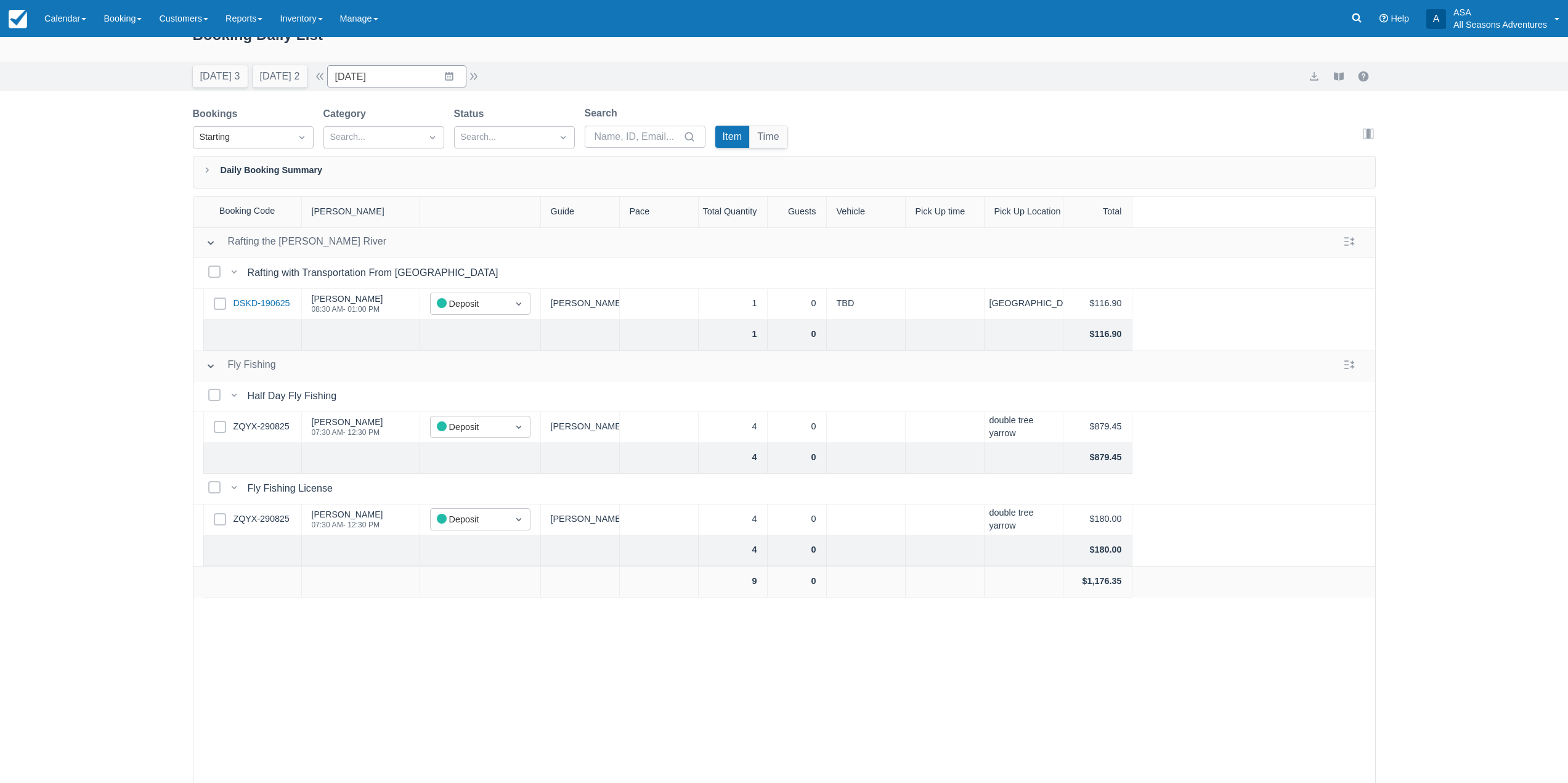
scroll to position [0, 0]
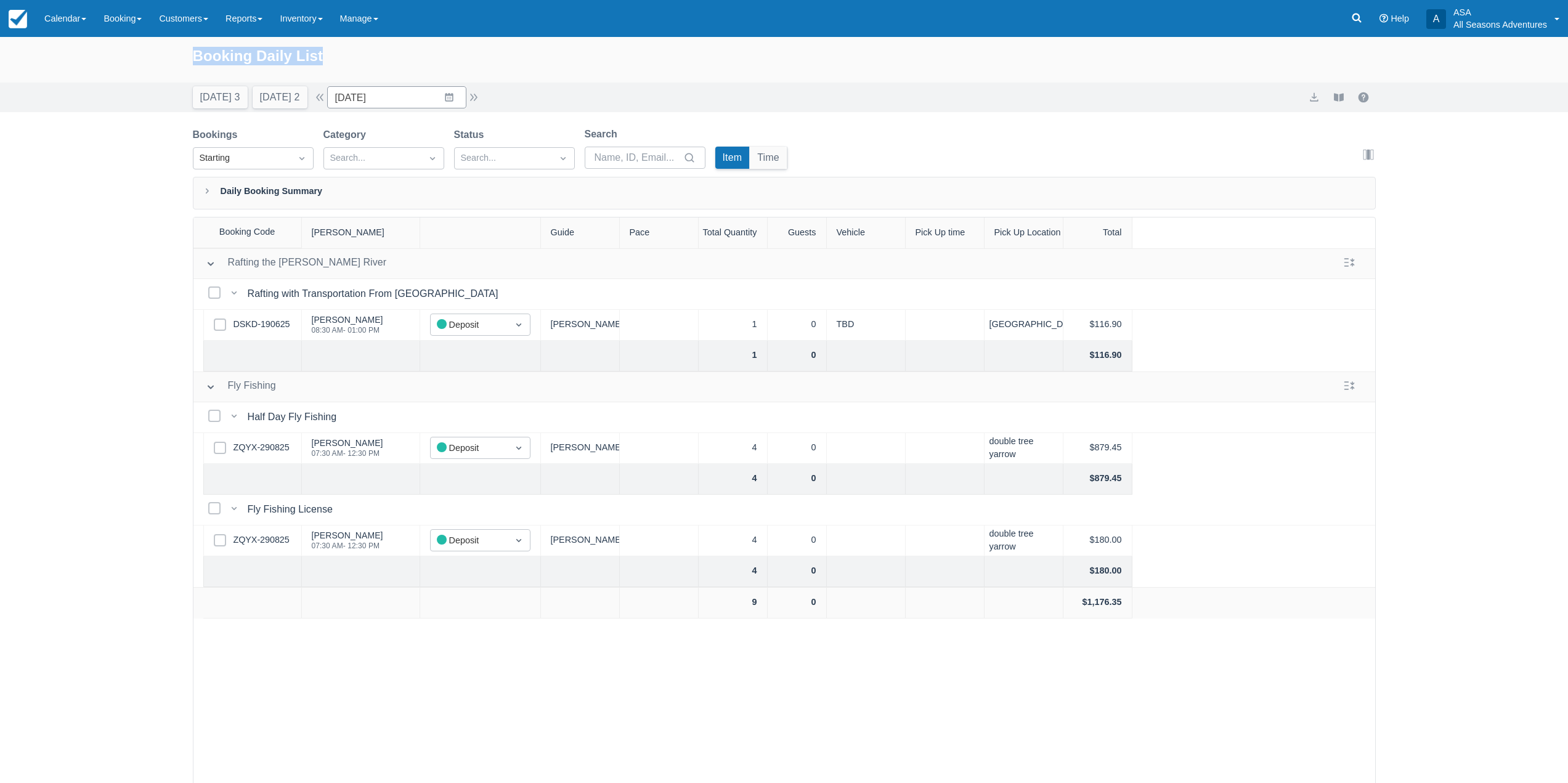
drag, startPoint x: 342, startPoint y: 56, endPoint x: 192, endPoint y: 65, distance: 150.3
click at [193, 65] on div "Booking Daily List" at bounding box center [784, 62] width 1183 height 36
click at [375, 54] on div "Booking Daily List" at bounding box center [784, 62] width 1183 height 36
click at [308, 95] on button "Tomorrow 2" at bounding box center [279, 97] width 55 height 23
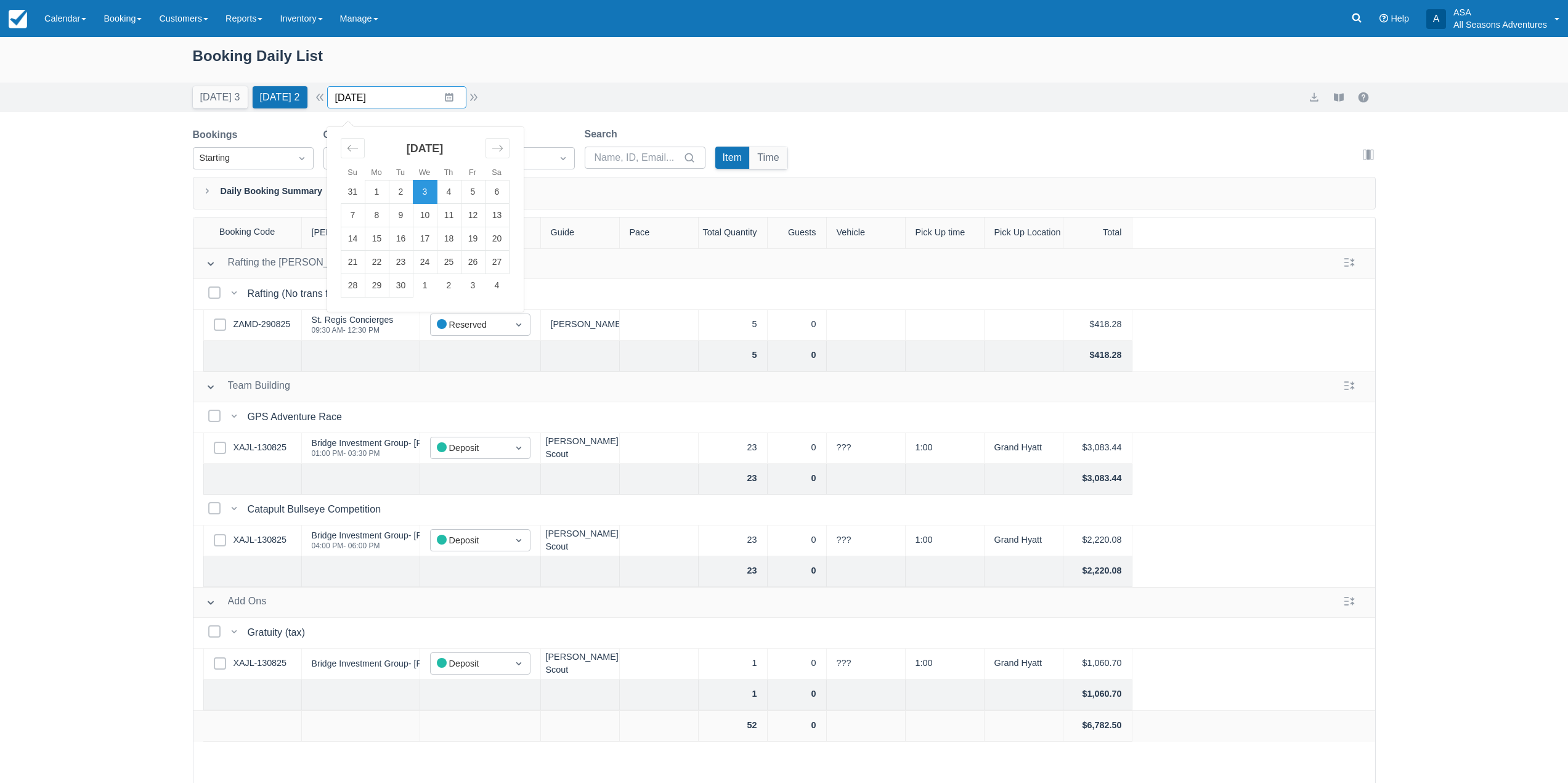
click at [445, 95] on input "09/03/25" at bounding box center [396, 97] width 139 height 23
click at [503, 145] on icon "Move forward to switch to the next month." at bounding box center [497, 148] width 12 height 12
click at [388, 211] on td "6" at bounding box center [377, 215] width 24 height 23
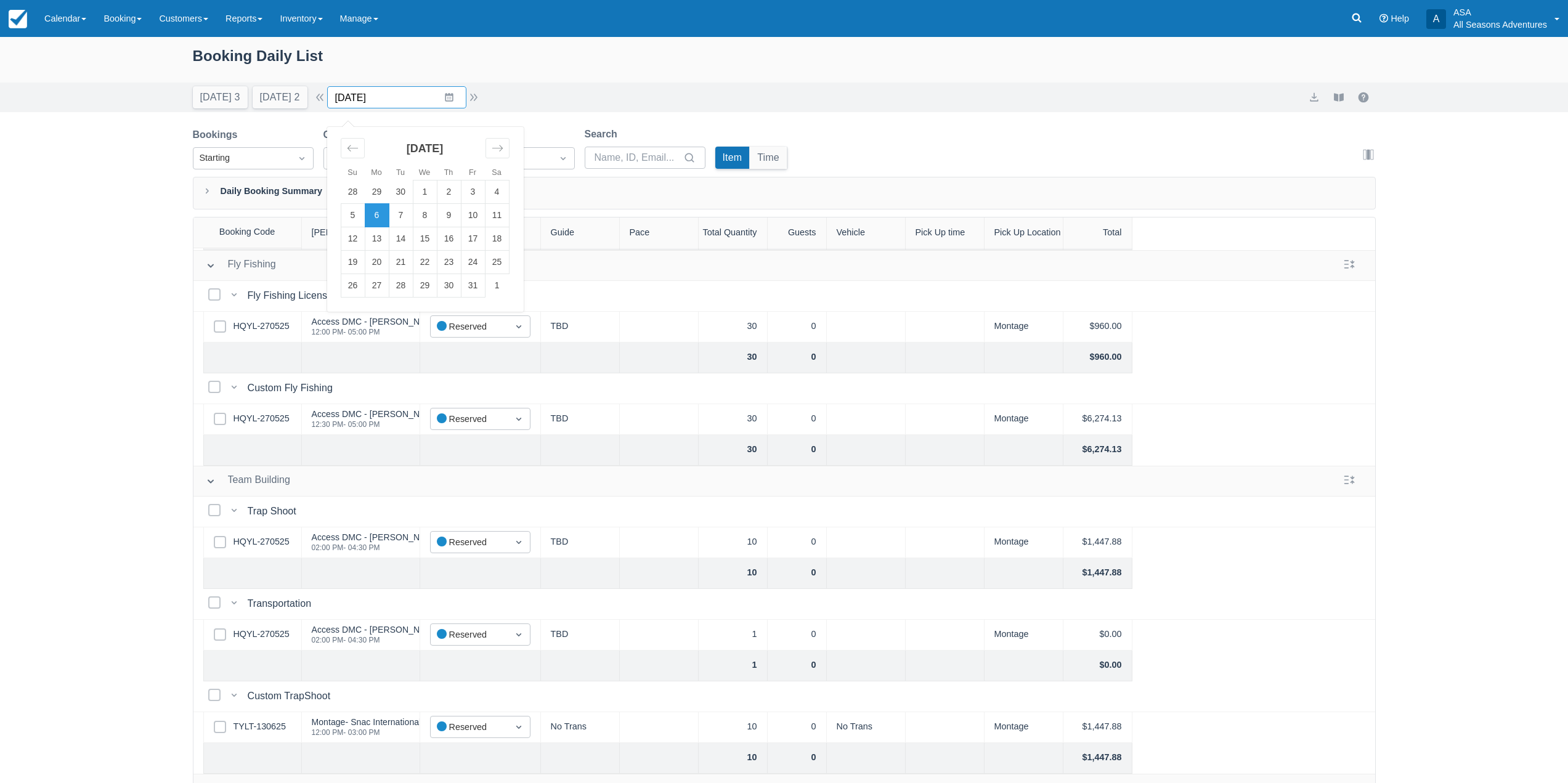
click at [449, 91] on input "10/06/25" at bounding box center [396, 97] width 139 height 23
click at [544, 102] on div "Today 3 Tomorrow 2 Date 10/06/25 Navigate forward to interact with the calendar…" at bounding box center [784, 97] width 1183 height 23
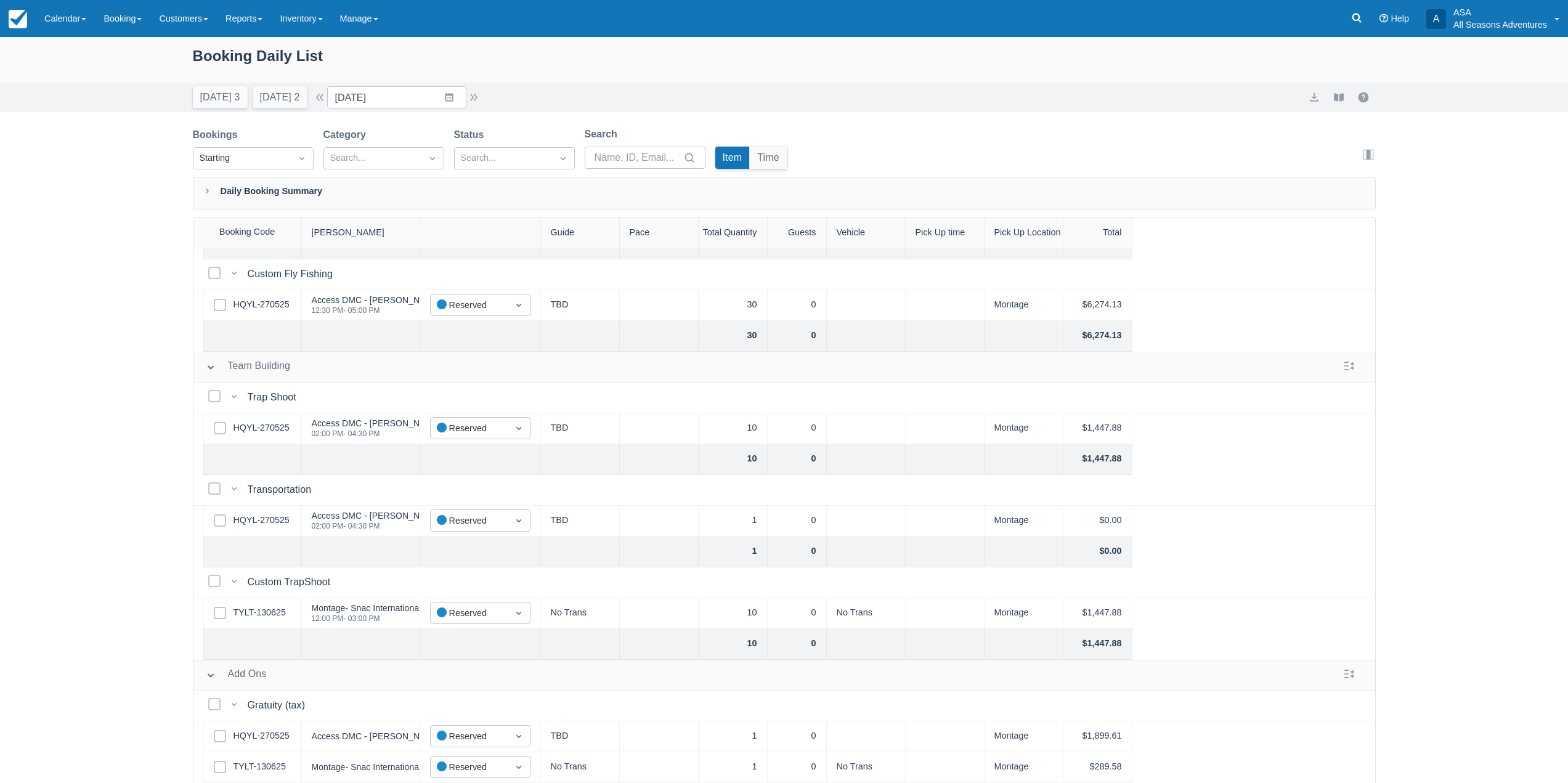
scroll to position [244, 0]
click at [446, 92] on input "10/06/25" at bounding box center [396, 97] width 139 height 23
click at [407, 212] on td "7" at bounding box center [401, 215] width 24 height 23
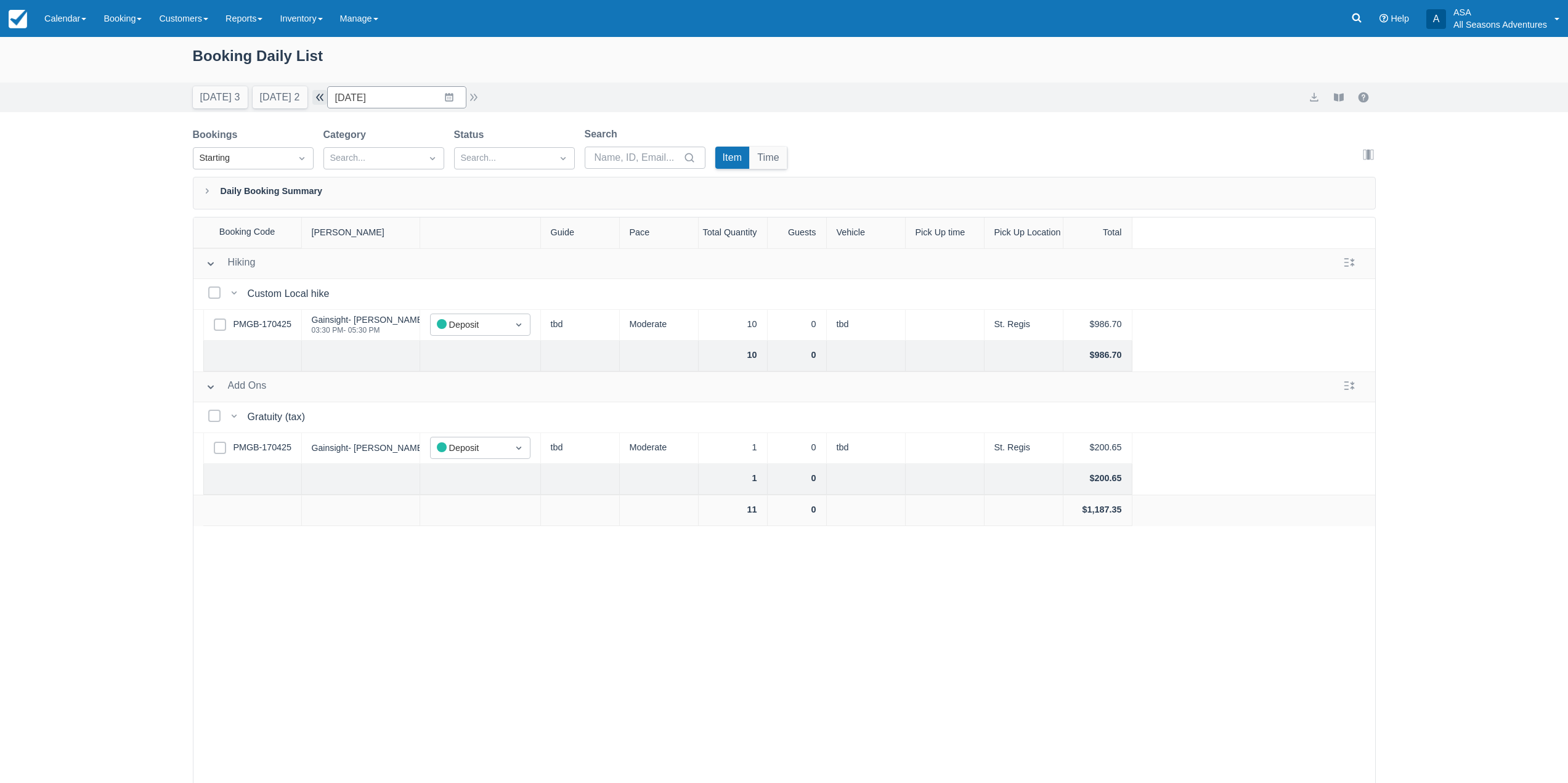
click at [322, 95] on button "button" at bounding box center [320, 97] width 15 height 15
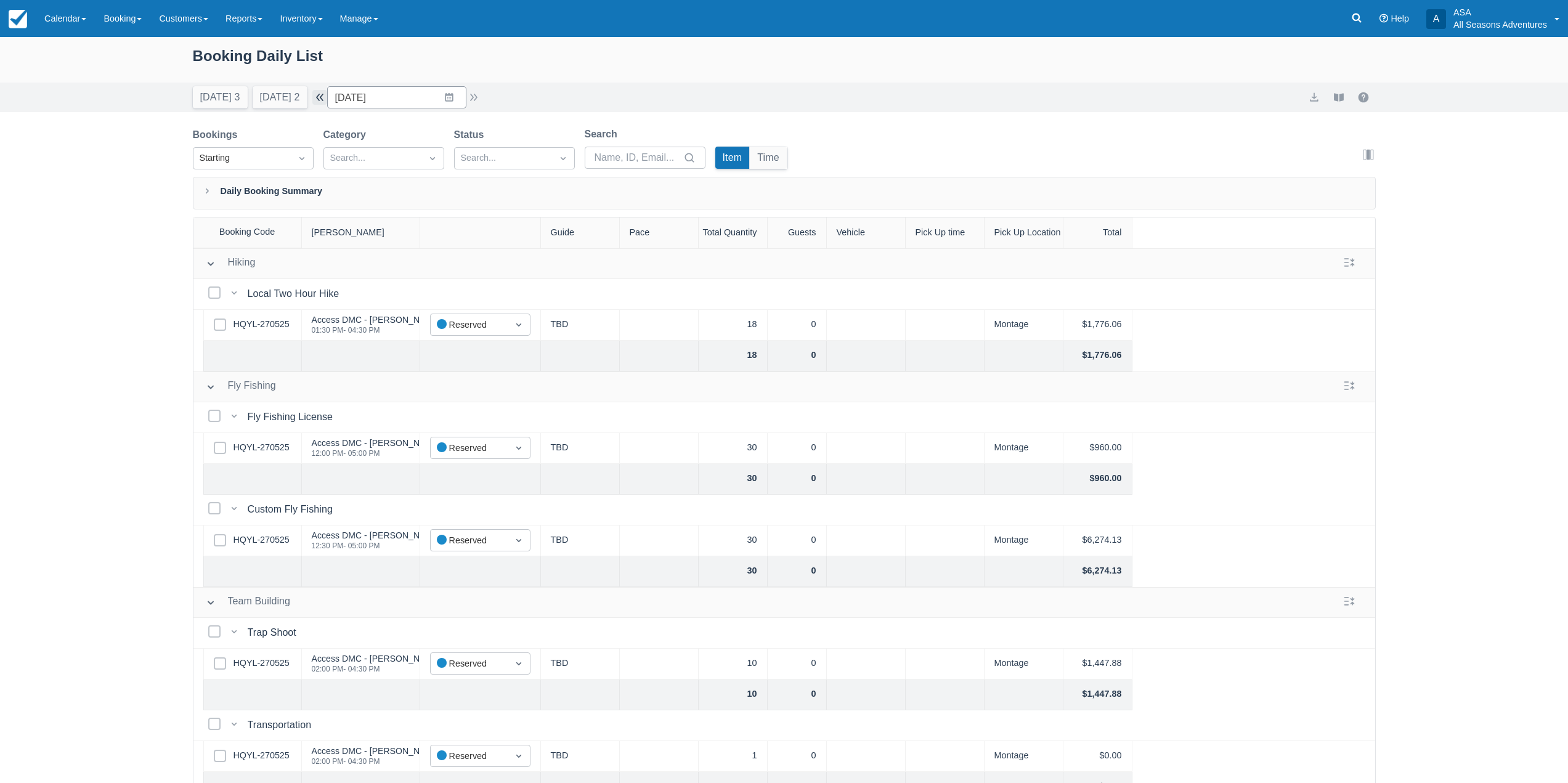
click at [322, 95] on button "button" at bounding box center [320, 97] width 15 height 15
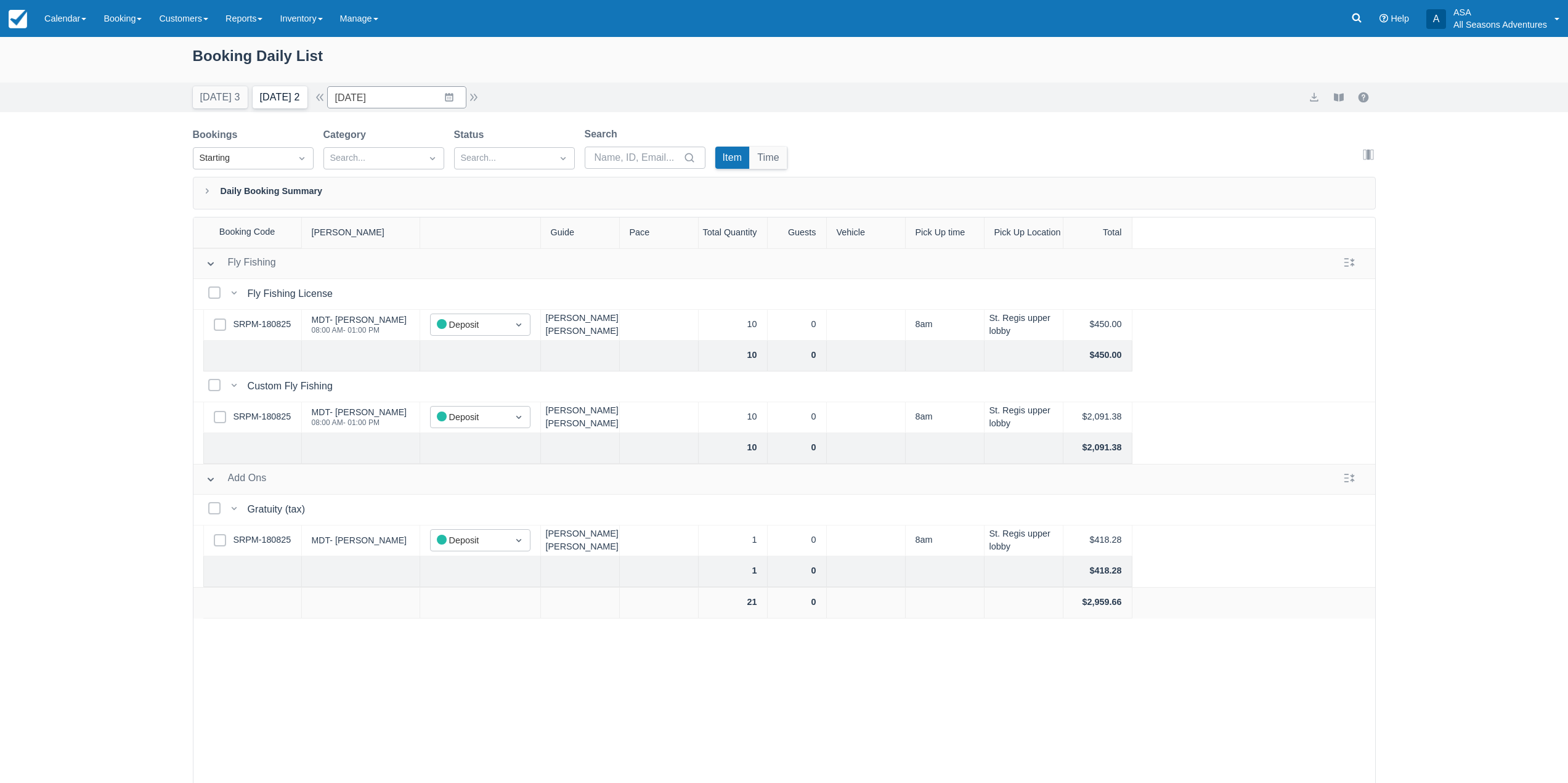
click at [281, 95] on button "Tomorrow 2" at bounding box center [279, 97] width 55 height 23
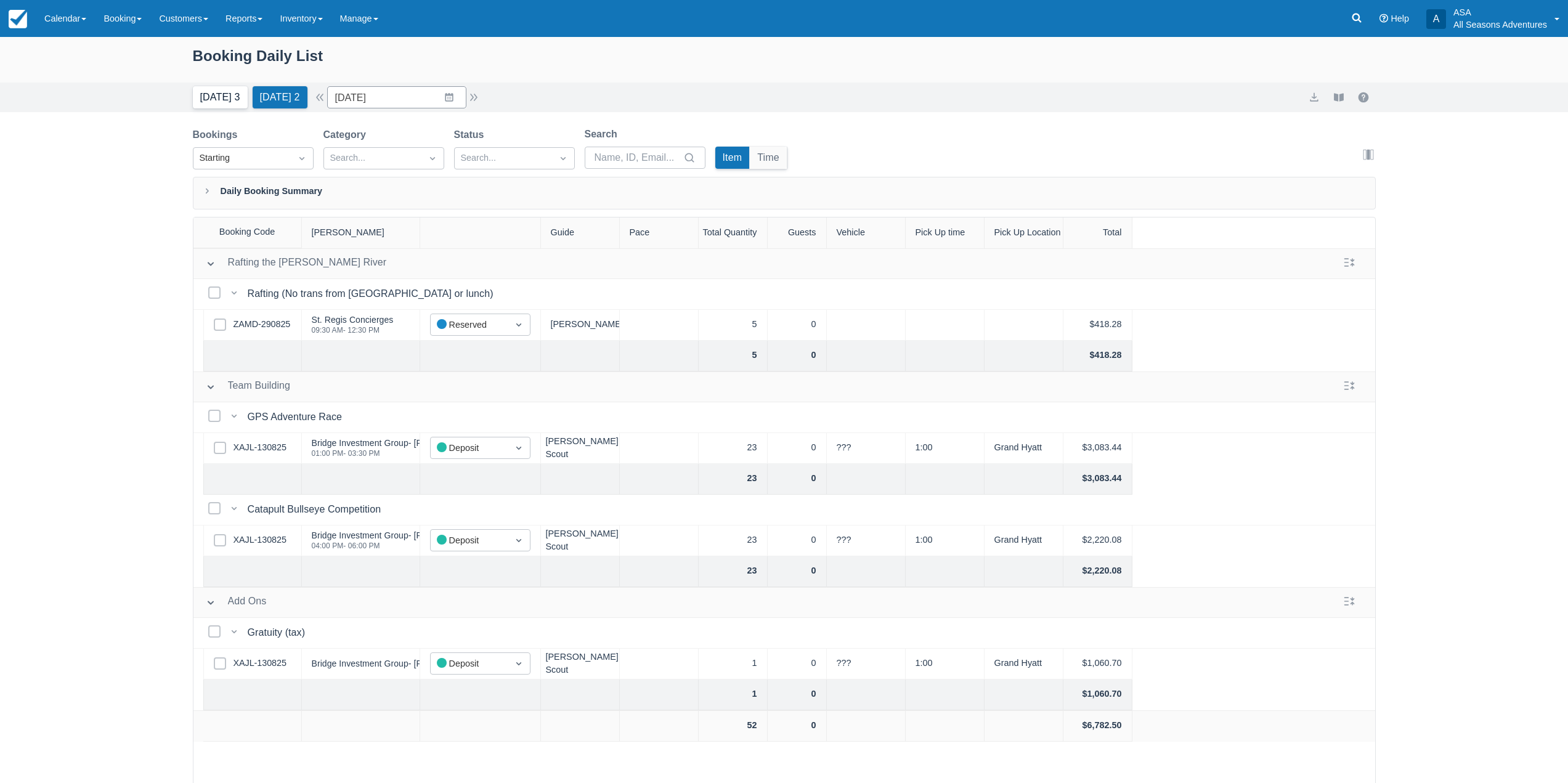
click at [217, 104] on button "Today 3" at bounding box center [220, 97] width 55 height 23
type input "09/02/25"
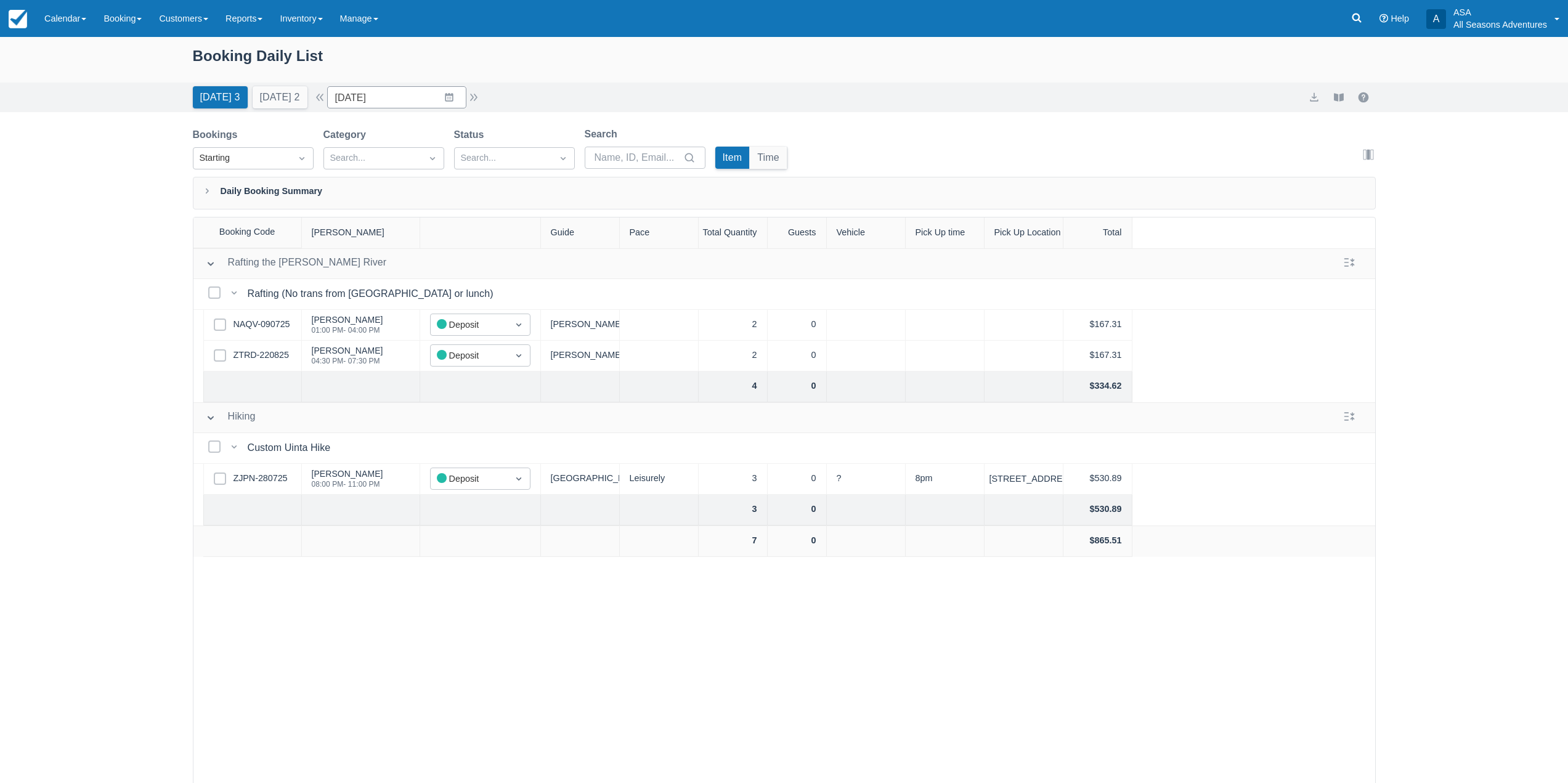
click at [144, 619] on div "Booking Daily List Today 3 Tomorrow 2 Date 09/02/25 Navigate forward to interac…" at bounding box center [784, 441] width 1568 height 808
click at [281, 358] on link "ZTRD-220825" at bounding box center [261, 356] width 55 height 14
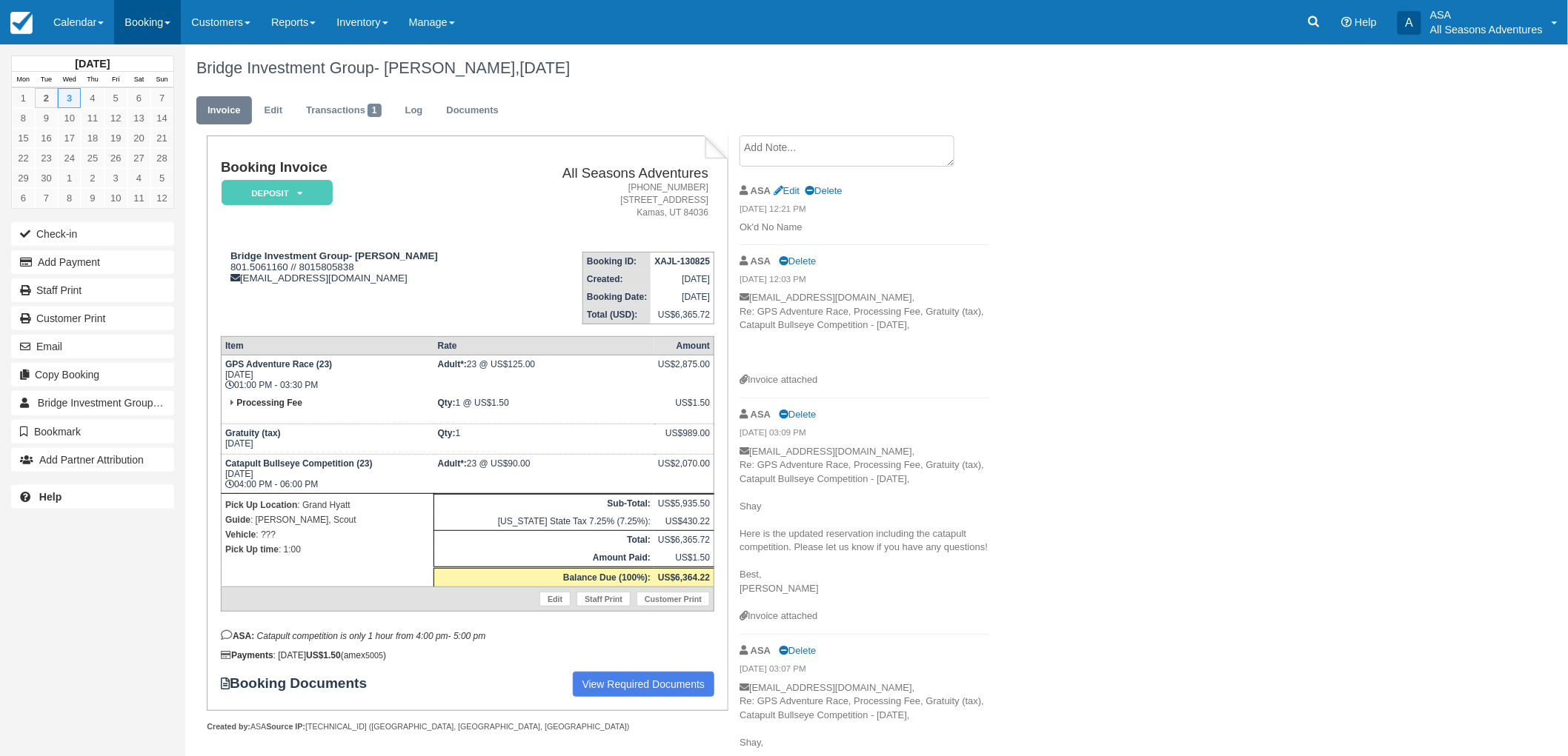
click at [127, 31] on link "Booking" at bounding box center [147, 22] width 66 height 45
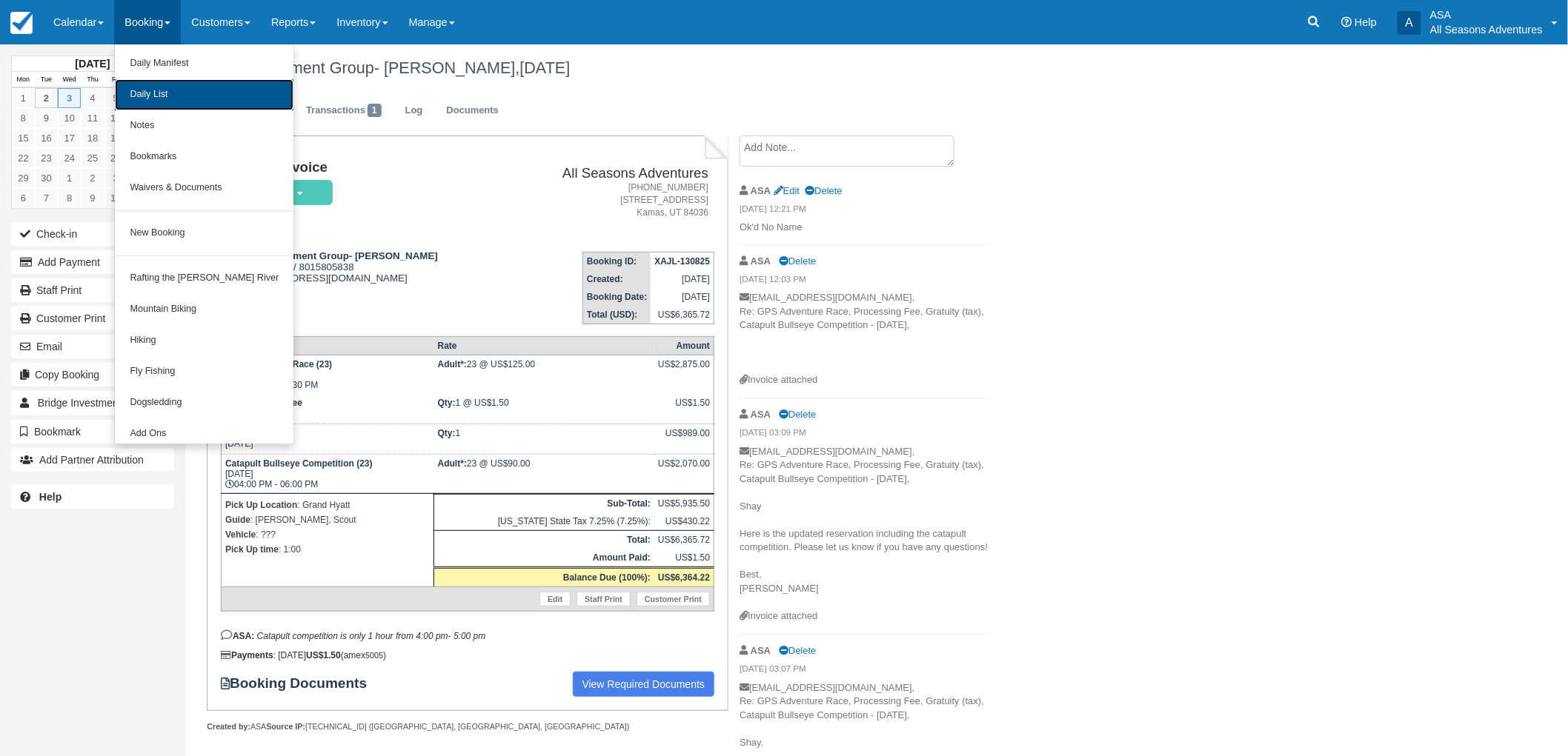
click at [157, 94] on link "Daily List" at bounding box center [204, 95] width 178 height 31
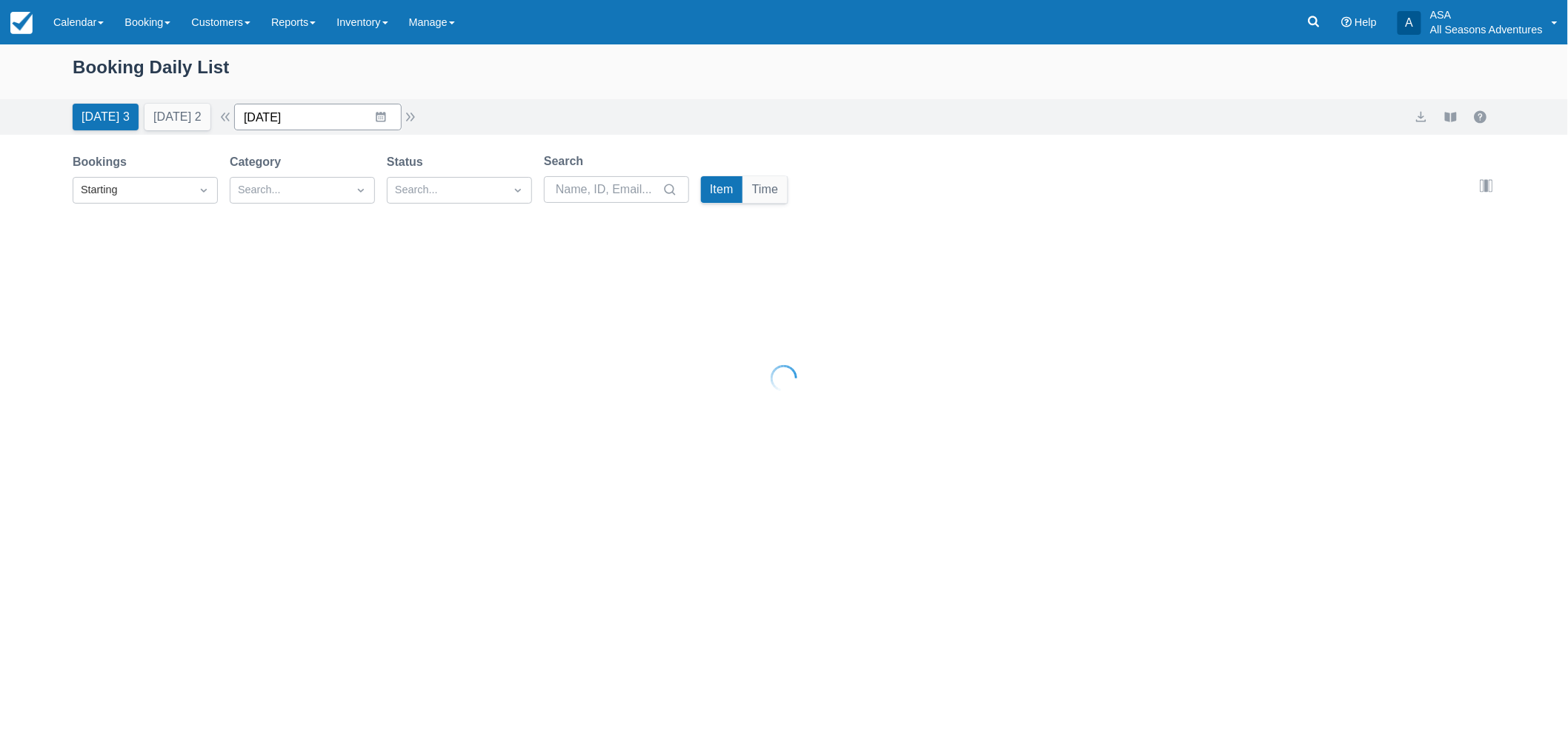
click at [312, 114] on input "[DATE]" at bounding box center [317, 117] width 167 height 27
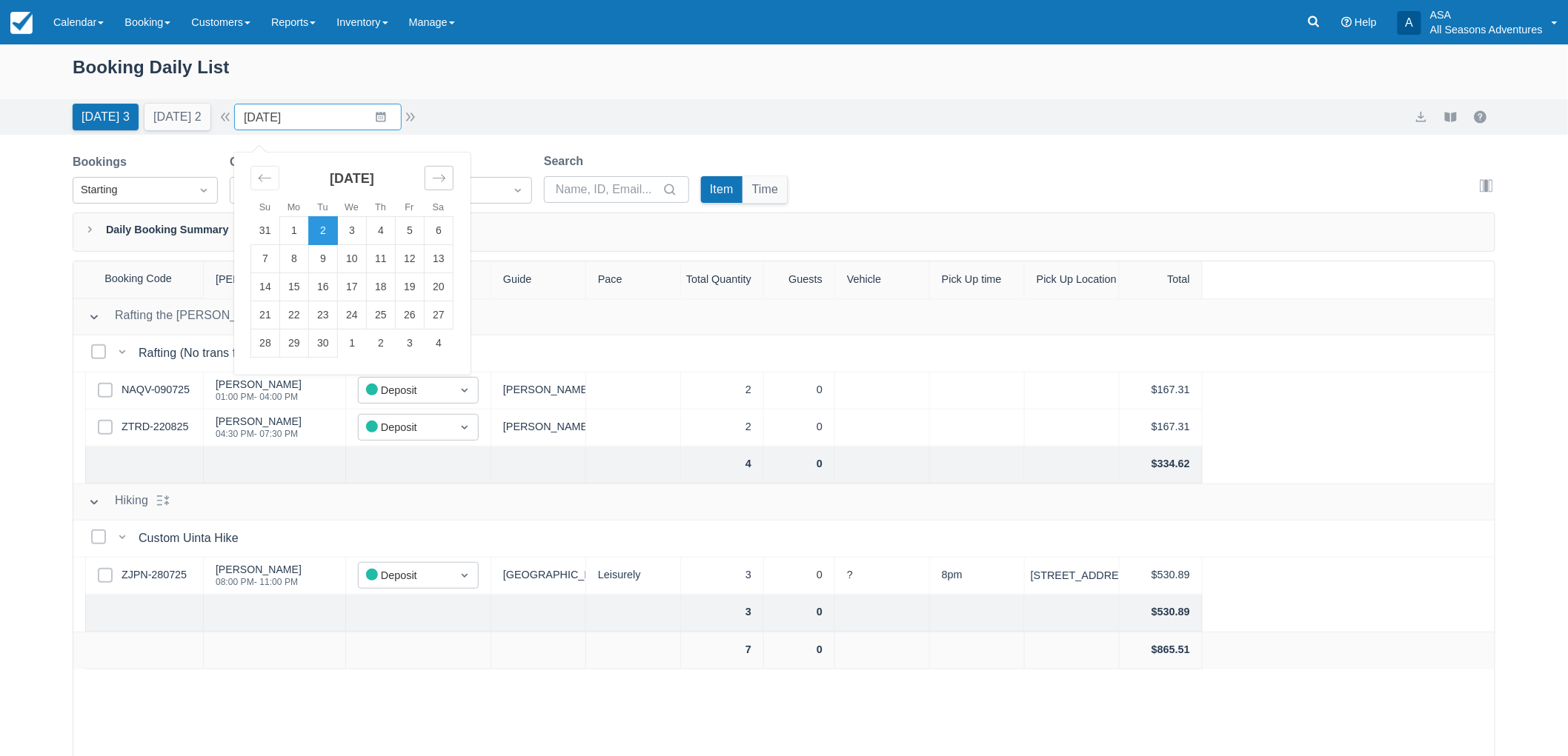
click at [446, 180] on icon "Move forward to switch to the next month." at bounding box center [439, 178] width 14 height 14
click at [303, 263] on td "6" at bounding box center [294, 259] width 29 height 28
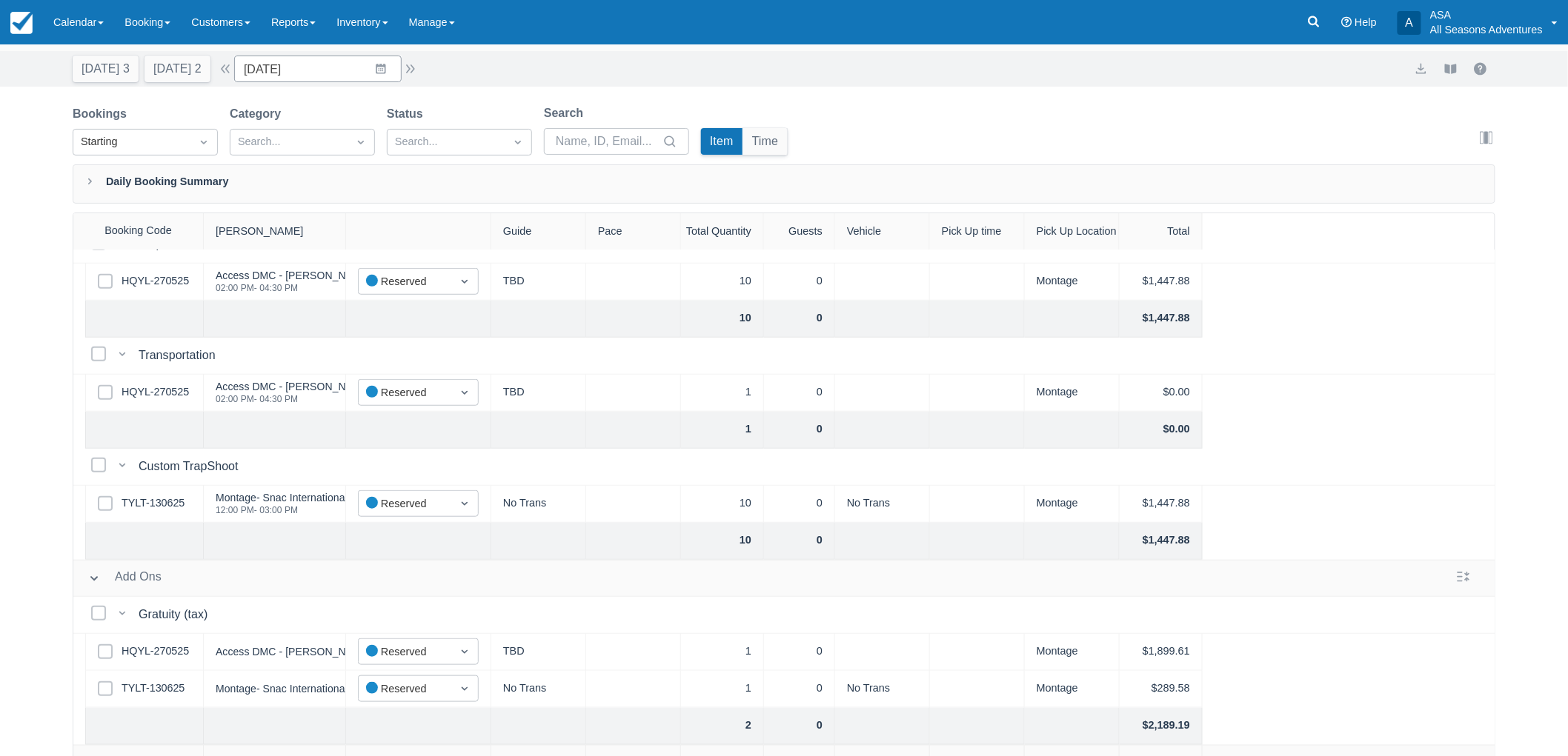
scroll to position [75, 0]
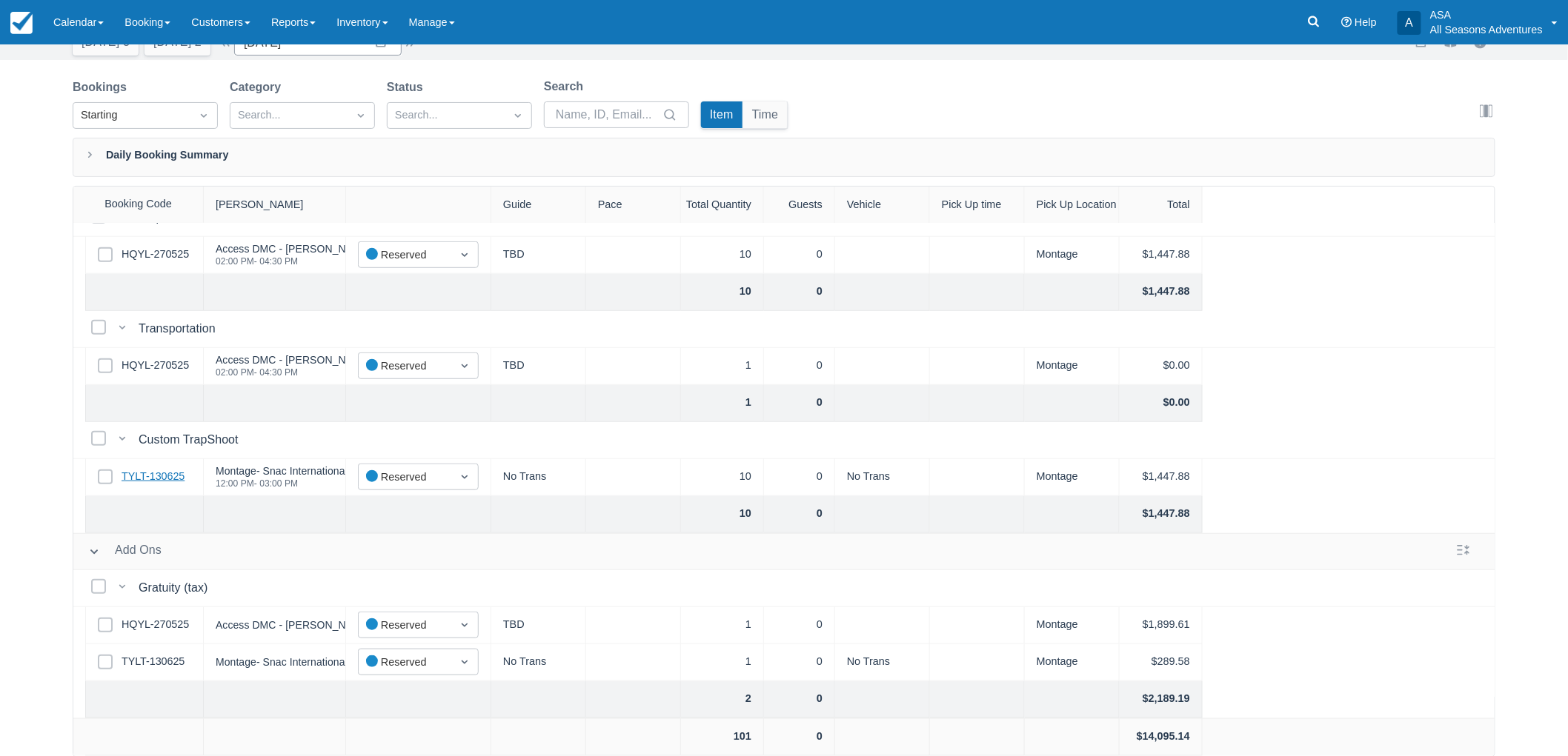
click at [139, 468] on link "TYLT-130625" at bounding box center [153, 476] width 63 height 17
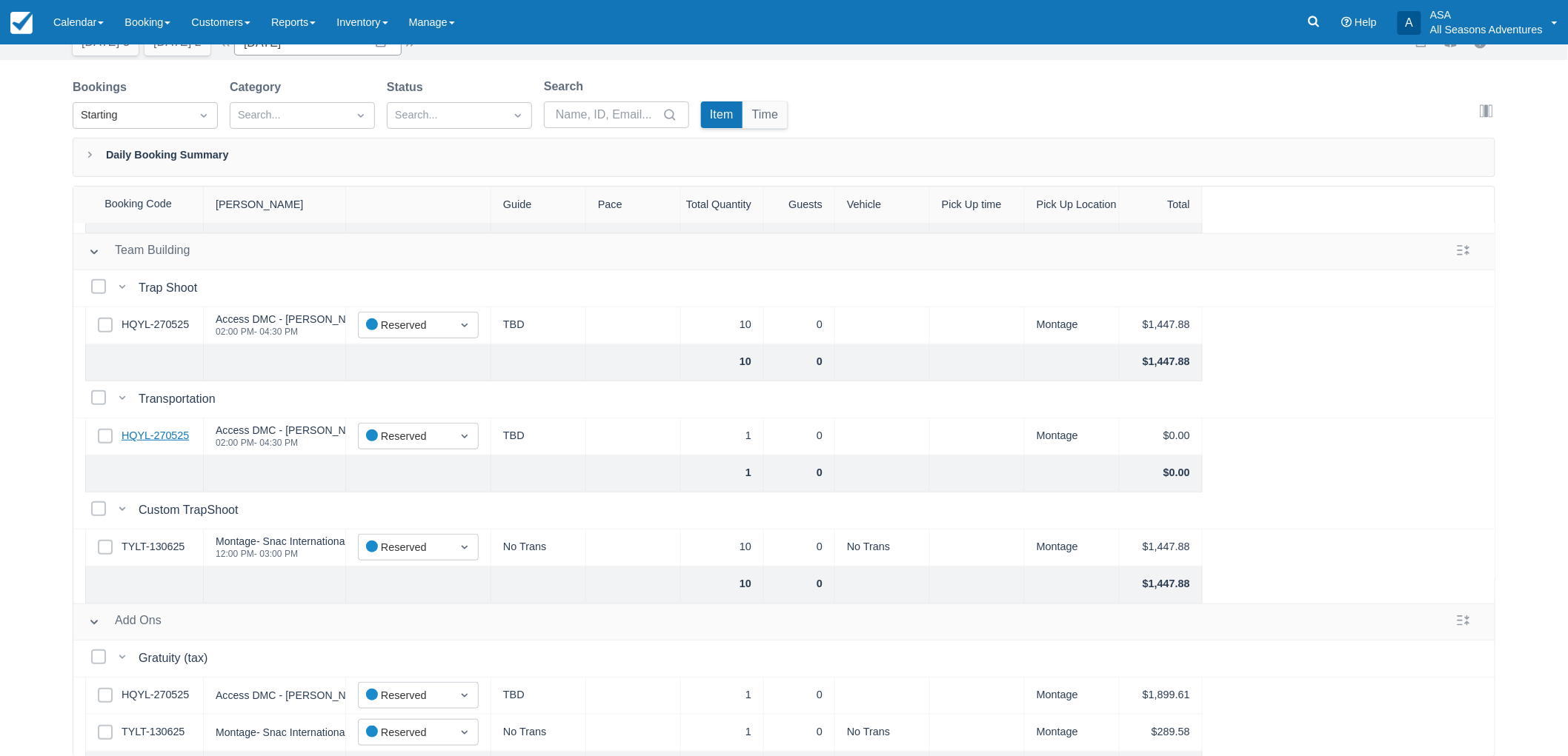
click at [178, 435] on link "HQYL-270525" at bounding box center [155, 436] width 67 height 17
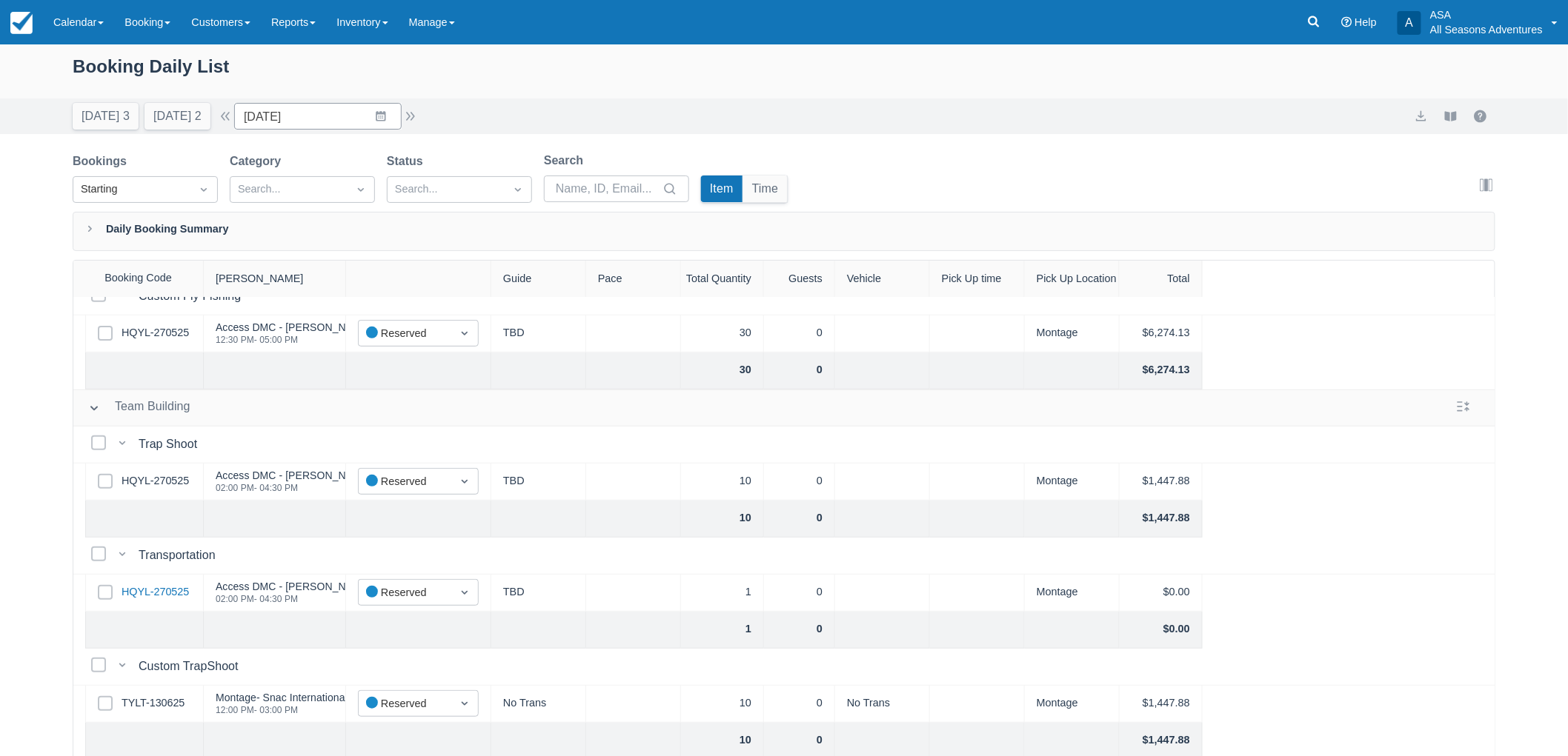
scroll to position [0, 0]
click at [416, 117] on button "button" at bounding box center [410, 117] width 17 height 17
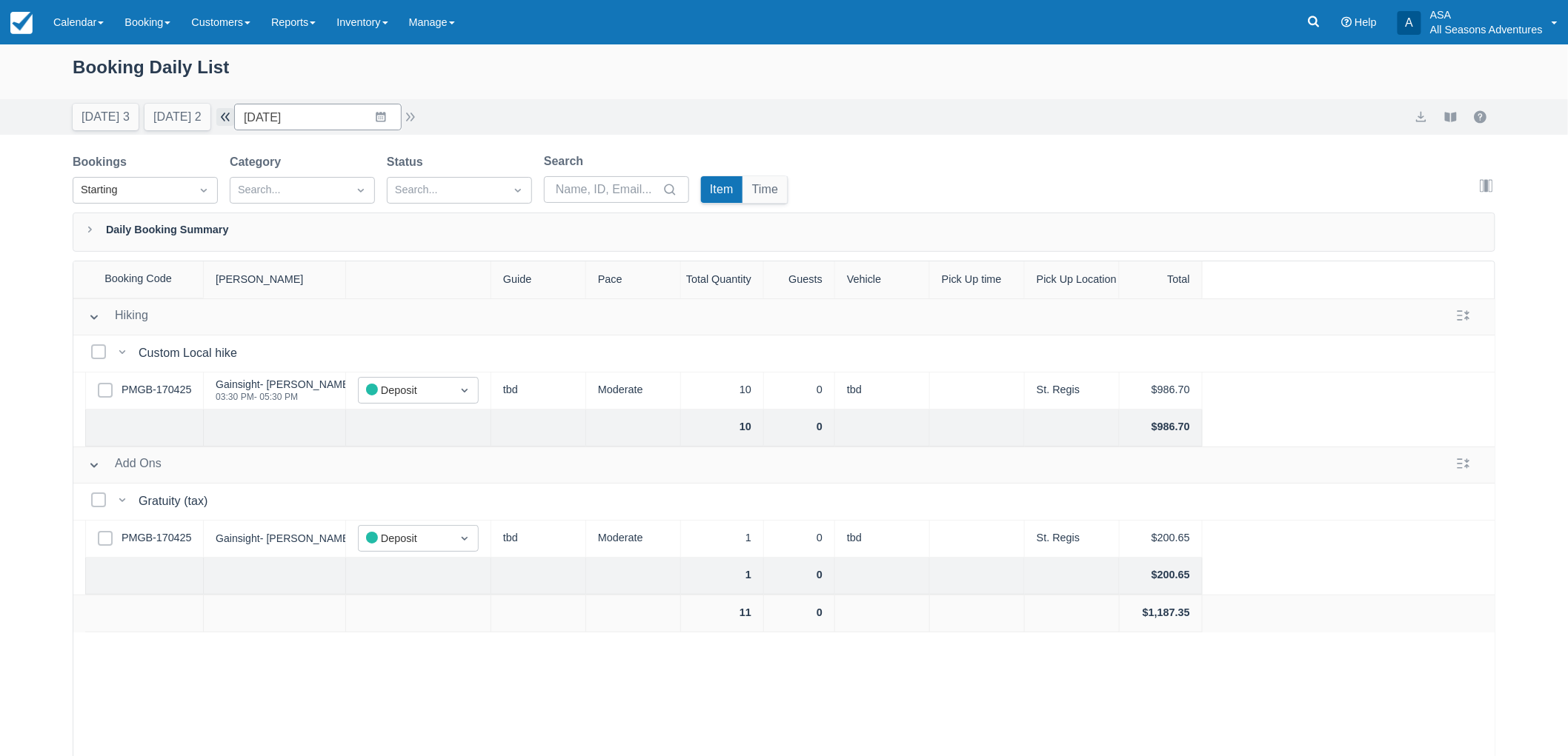
click at [234, 119] on button "button" at bounding box center [225, 117] width 17 height 17
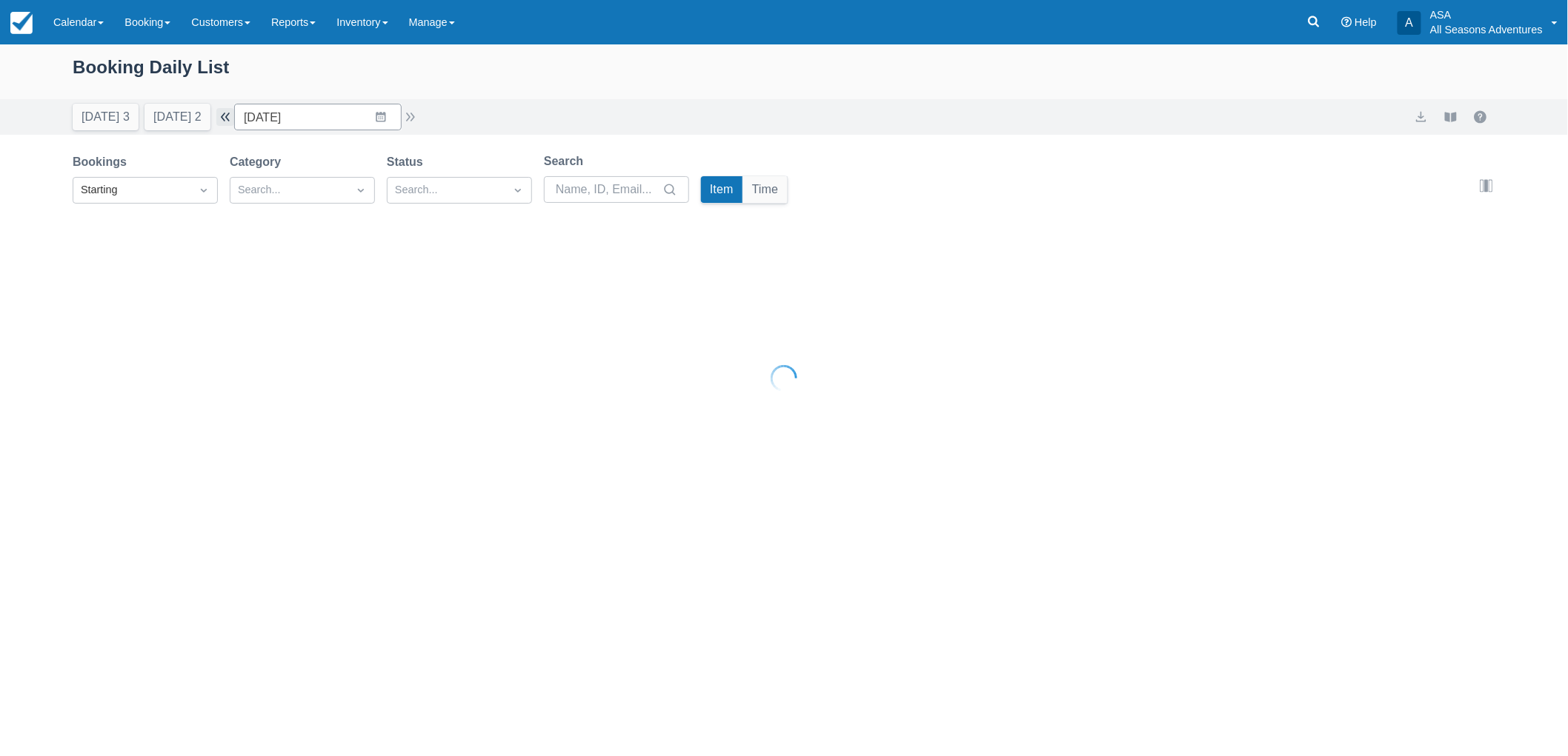
click at [234, 119] on button "button" at bounding box center [225, 117] width 17 height 17
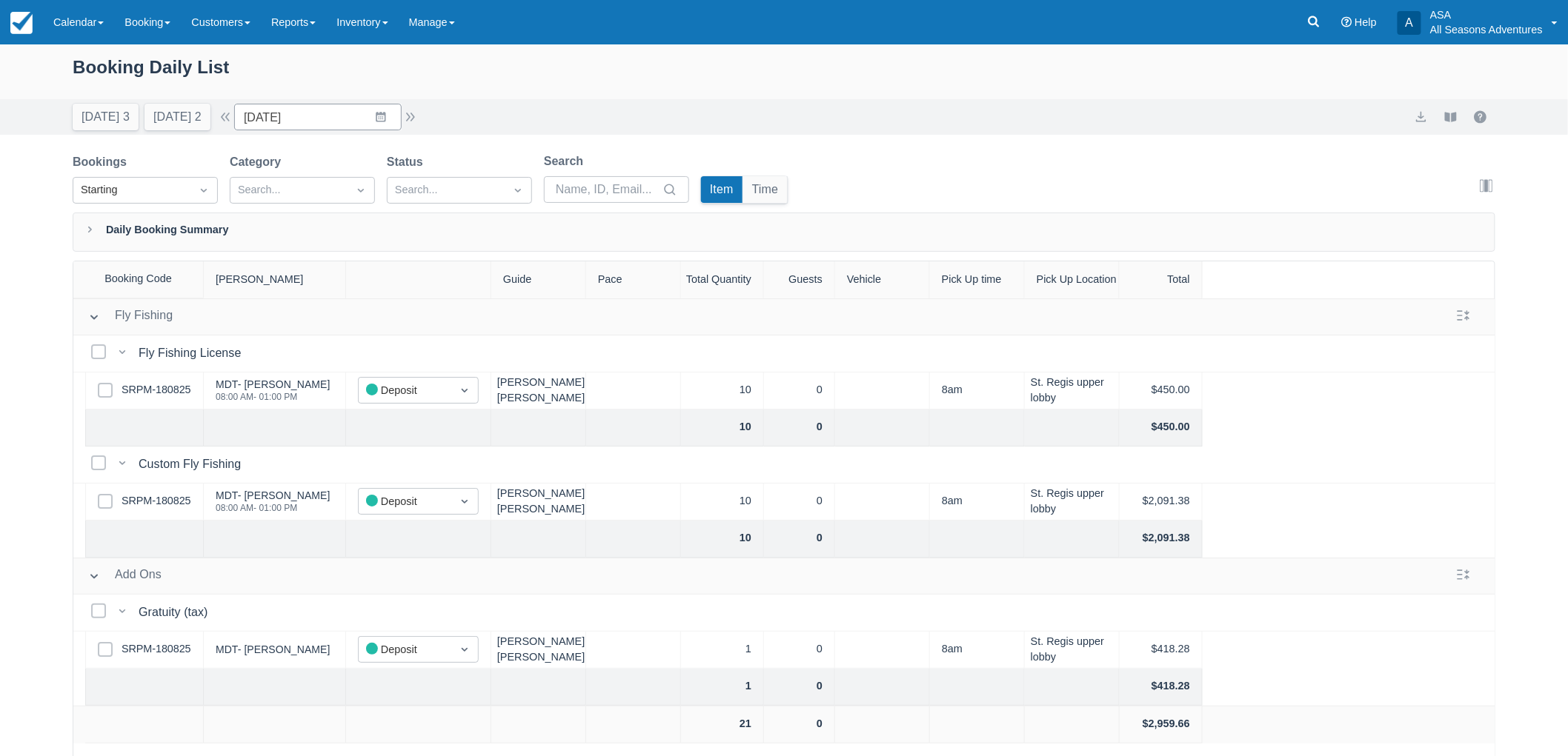
click at [891, 174] on div "Bookings Starting Category Search... Status Search... Search Item Time Edit col…" at bounding box center [784, 183] width 1423 height 60
click at [356, 115] on input "10/05/25" at bounding box center [317, 117] width 167 height 27
click at [652, 91] on div "Booking Daily List" at bounding box center [784, 74] width 1423 height 43
click at [326, 111] on input "10/05/25" at bounding box center [317, 117] width 167 height 27
click at [272, 177] on icon "Move backward to switch to the previous month." at bounding box center [265, 178] width 14 height 14
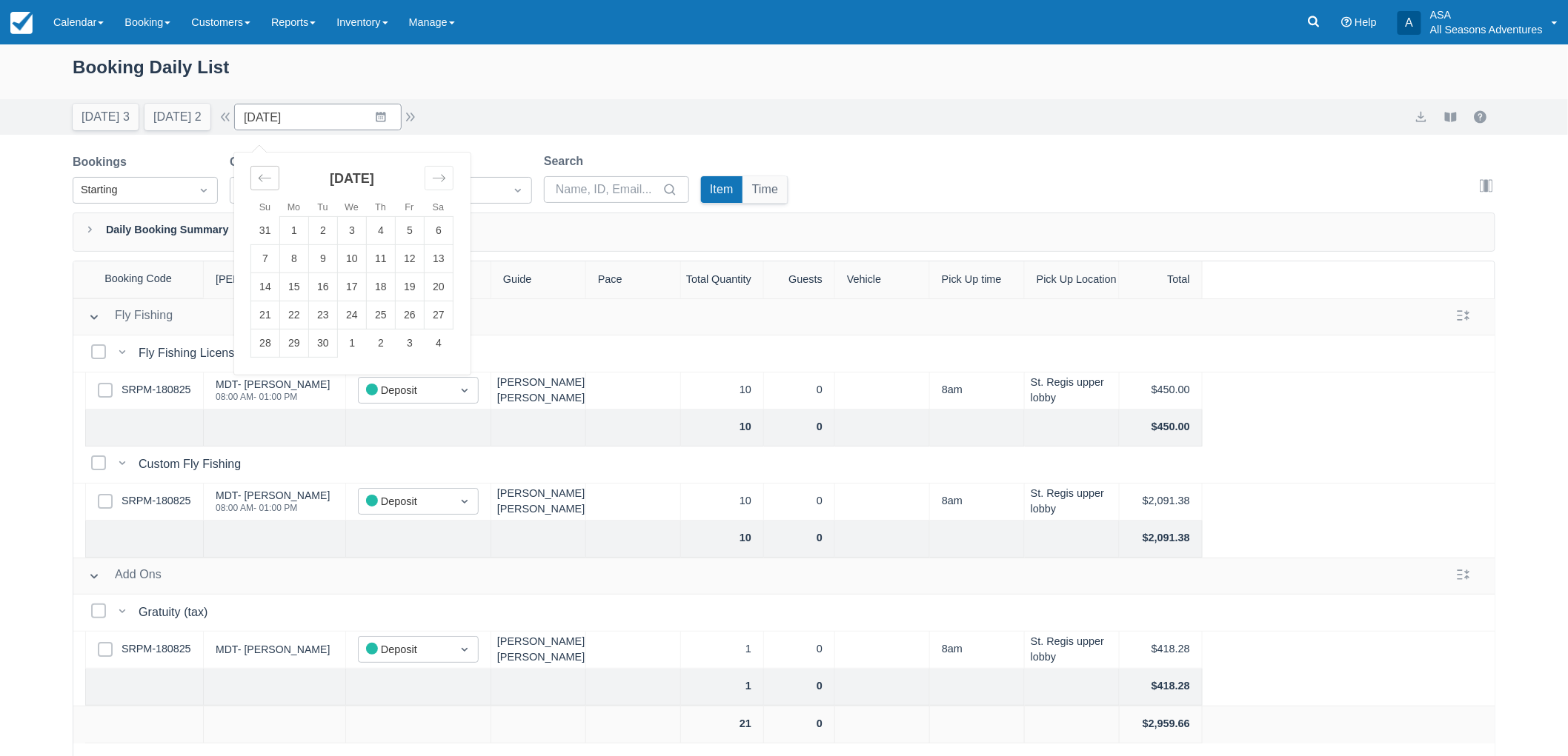
click at [272, 177] on icon "Move backward to switch to the previous month." at bounding box center [265, 178] width 14 height 14
click at [330, 268] on td "8" at bounding box center [323, 259] width 29 height 28
type input "07/08/25"
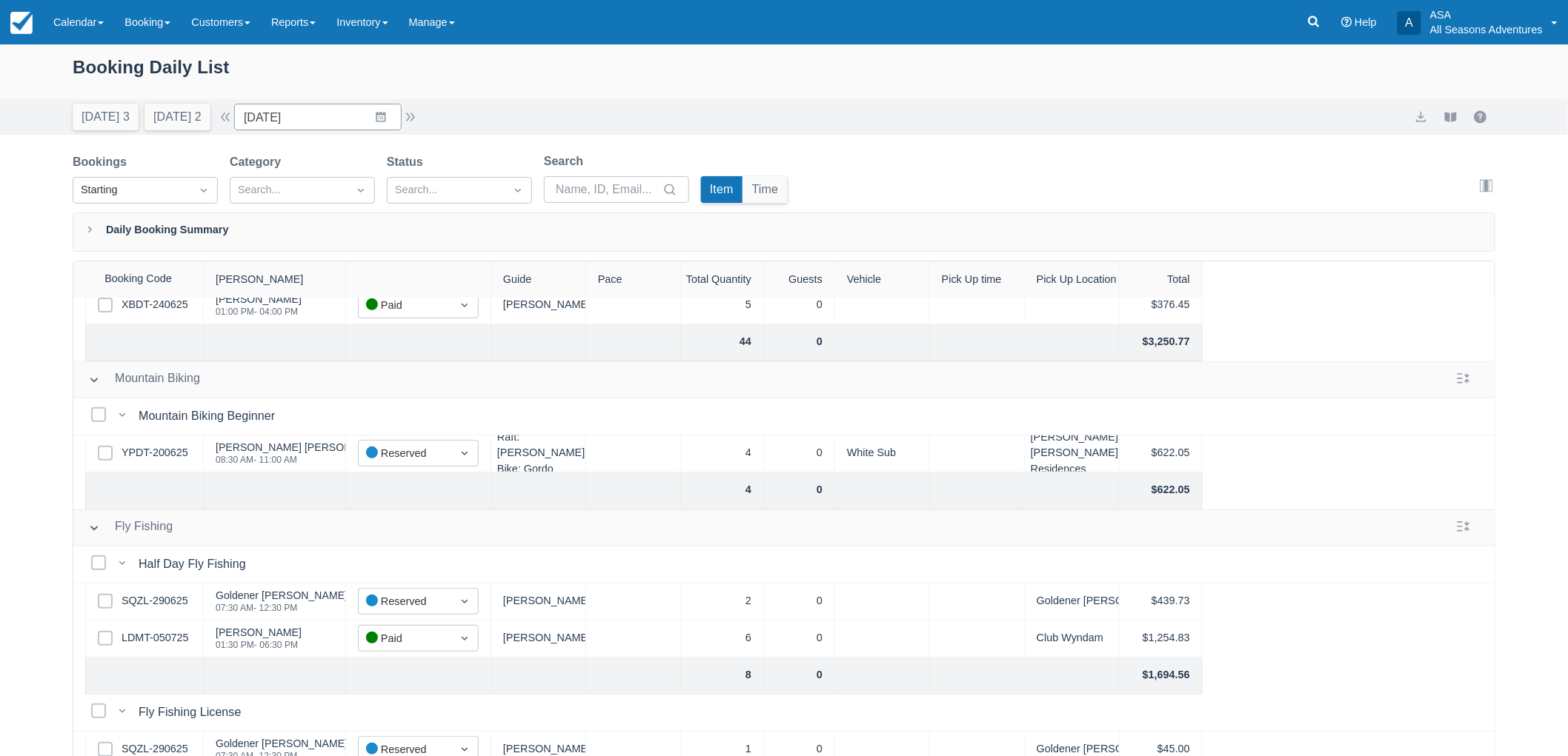
scroll to position [329, 0]
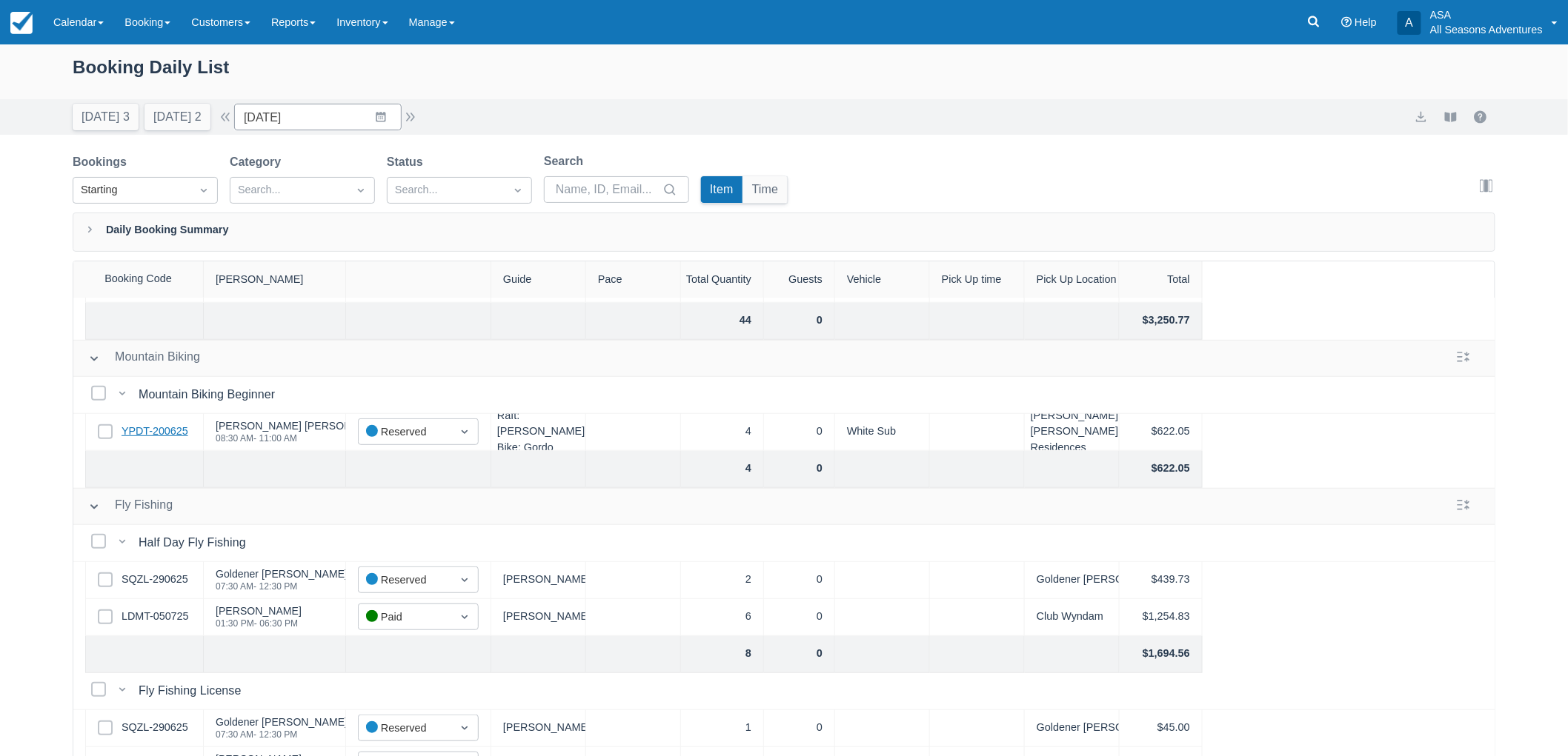
click at [129, 431] on link "YPDT-200625" at bounding box center [155, 432] width 66 height 17
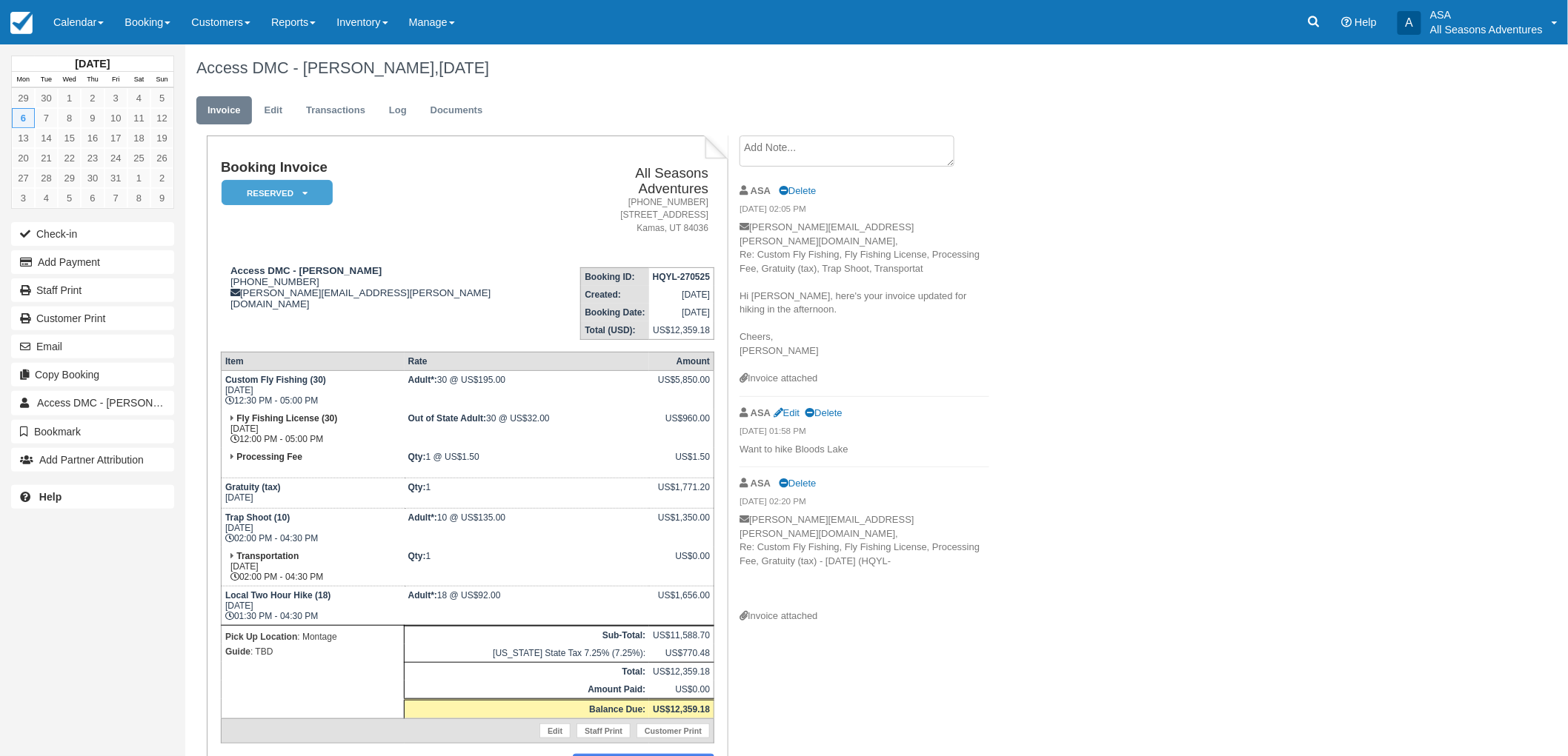
click at [1206, 385] on div "Access DMC - [PERSON_NAME], [DATE] Invoice Edit Transactions Log Documents Book…" at bounding box center [773, 446] width 1176 height 802
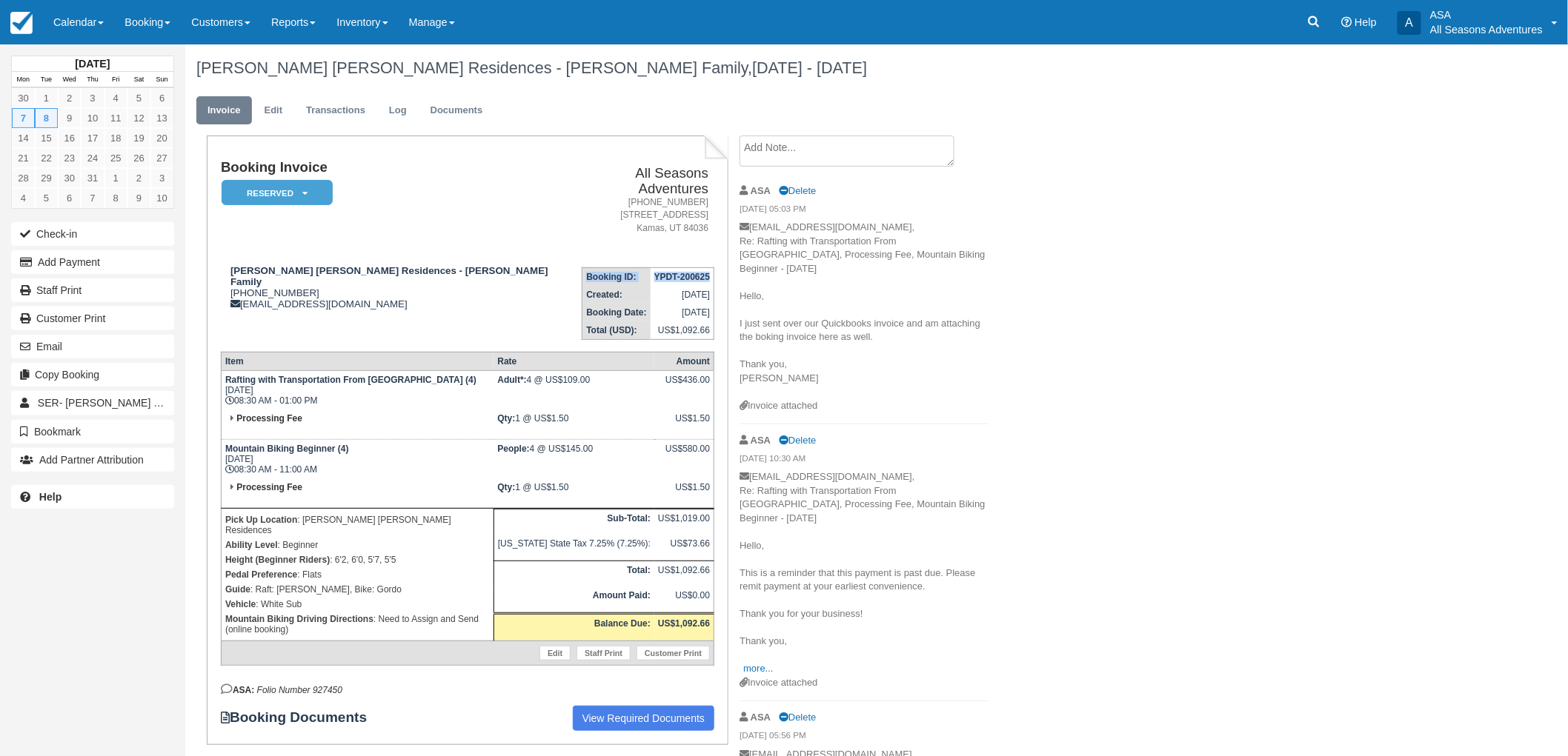
drag, startPoint x: 707, startPoint y: 262, endPoint x: 578, endPoint y: 254, distance: 129.2
click at [578, 255] on td "Booking ID: YPDT-200625 Created: [DATE] Booking Date: [DATE] Total (USD): US$1,…" at bounding box center [637, 297] width 155 height 85
click at [61, 345] on button "Email" at bounding box center [93, 346] width 163 height 24
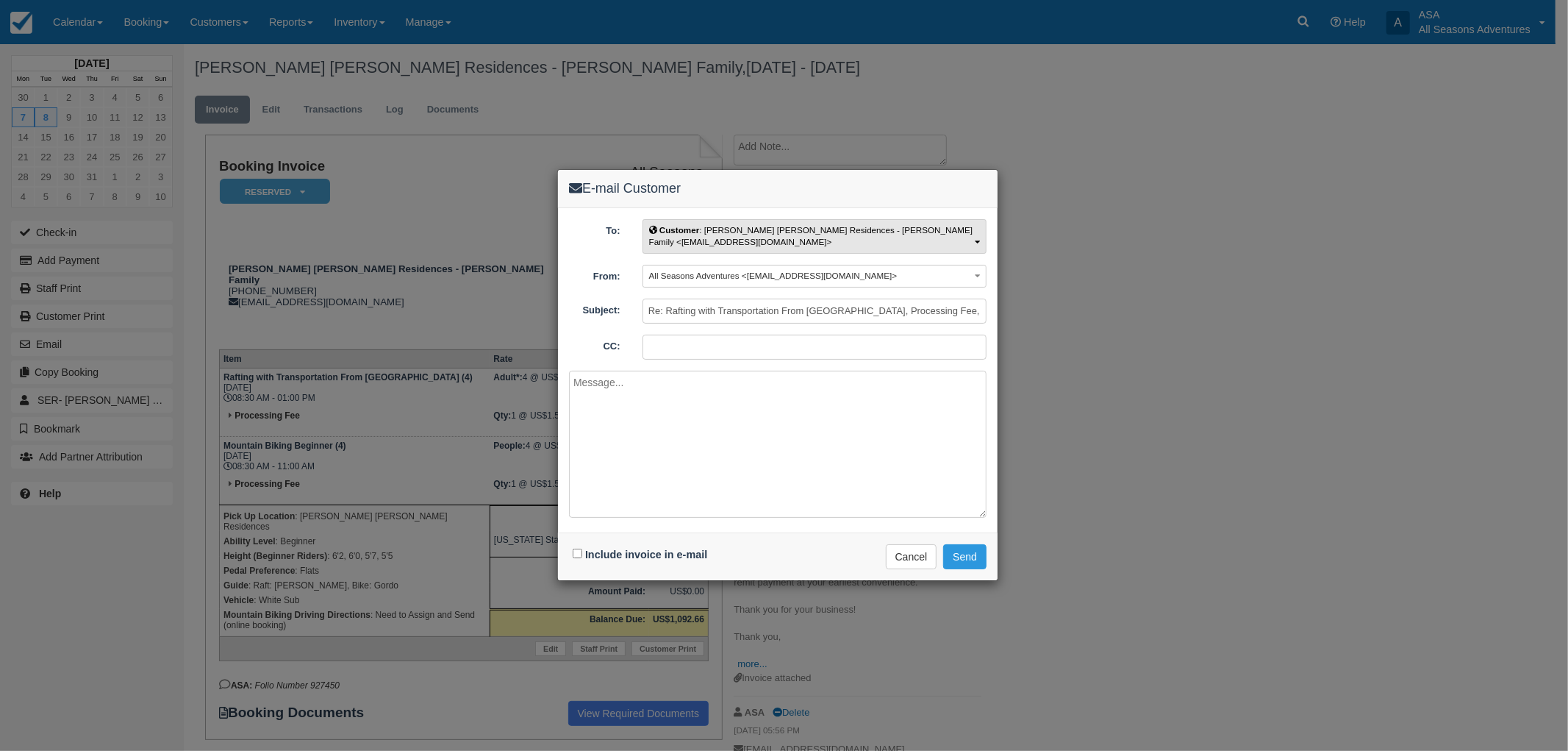
click at [823, 219] on button "Customer : [PERSON_NAME] [PERSON_NAME] Residences - [PERSON_NAME] Family <[EMAI…" at bounding box center [814, 236] width 344 height 35
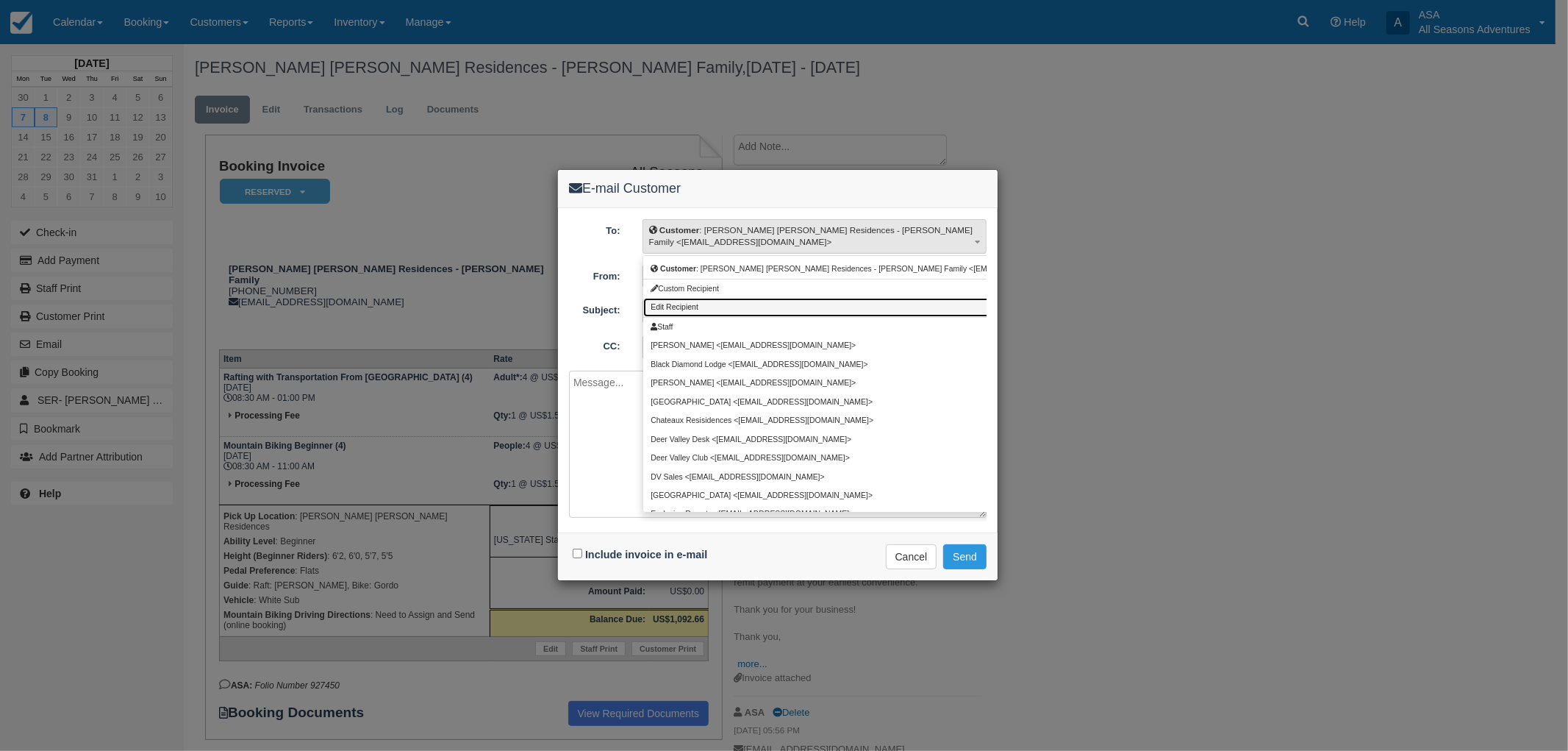
click at [796, 306] on link "Edit Recipient" at bounding box center [880, 306] width 474 height 18
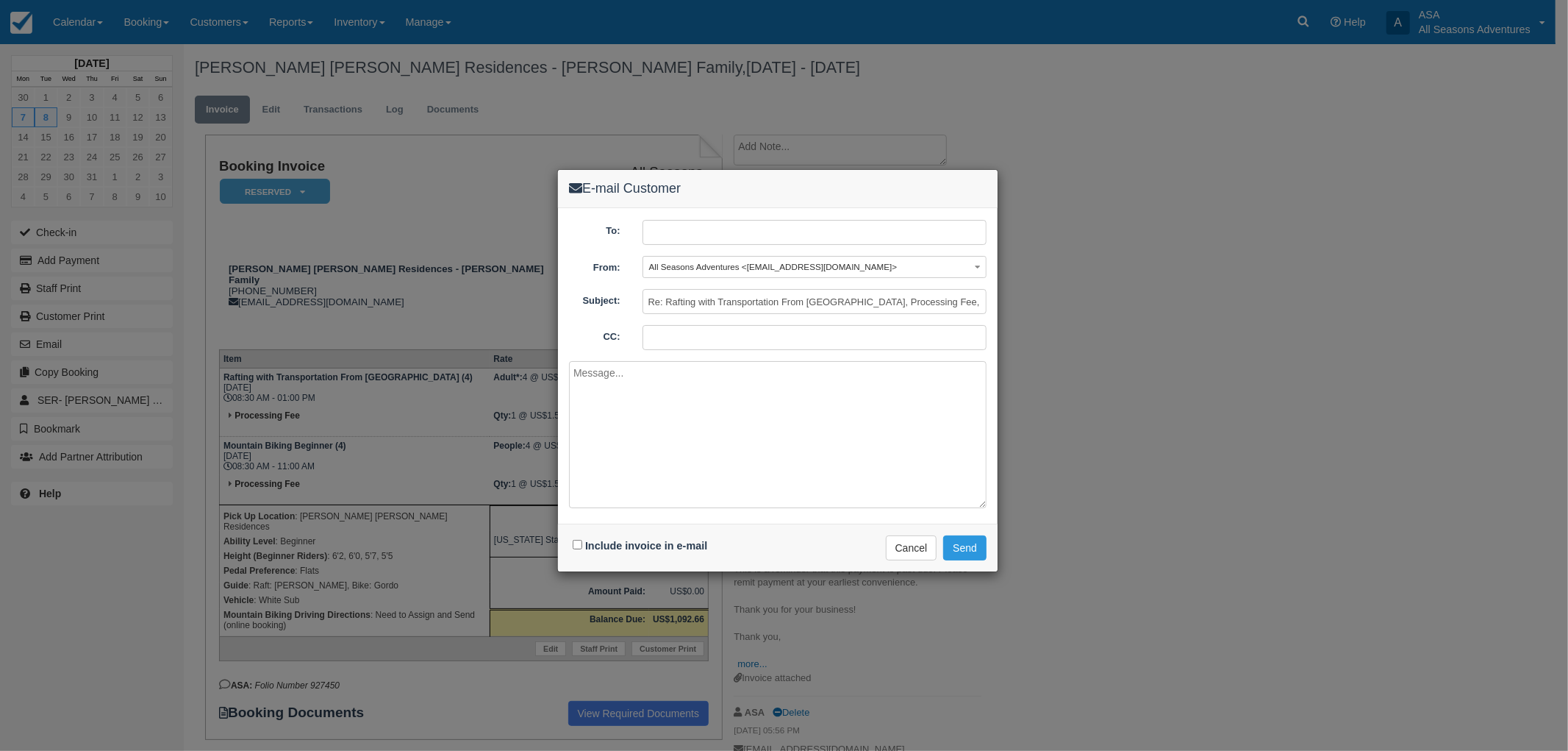
click at [725, 223] on input "text" at bounding box center [814, 232] width 344 height 25
type input "[EMAIL_ADDRESS][DOMAIN_NAME]"
click at [587, 541] on label "Include invoice in e-mail" at bounding box center [646, 546] width 122 height 12
click at [582, 541] on input "Include invoice in e-mail" at bounding box center [577, 544] width 10 height 10
checkbox input "true"
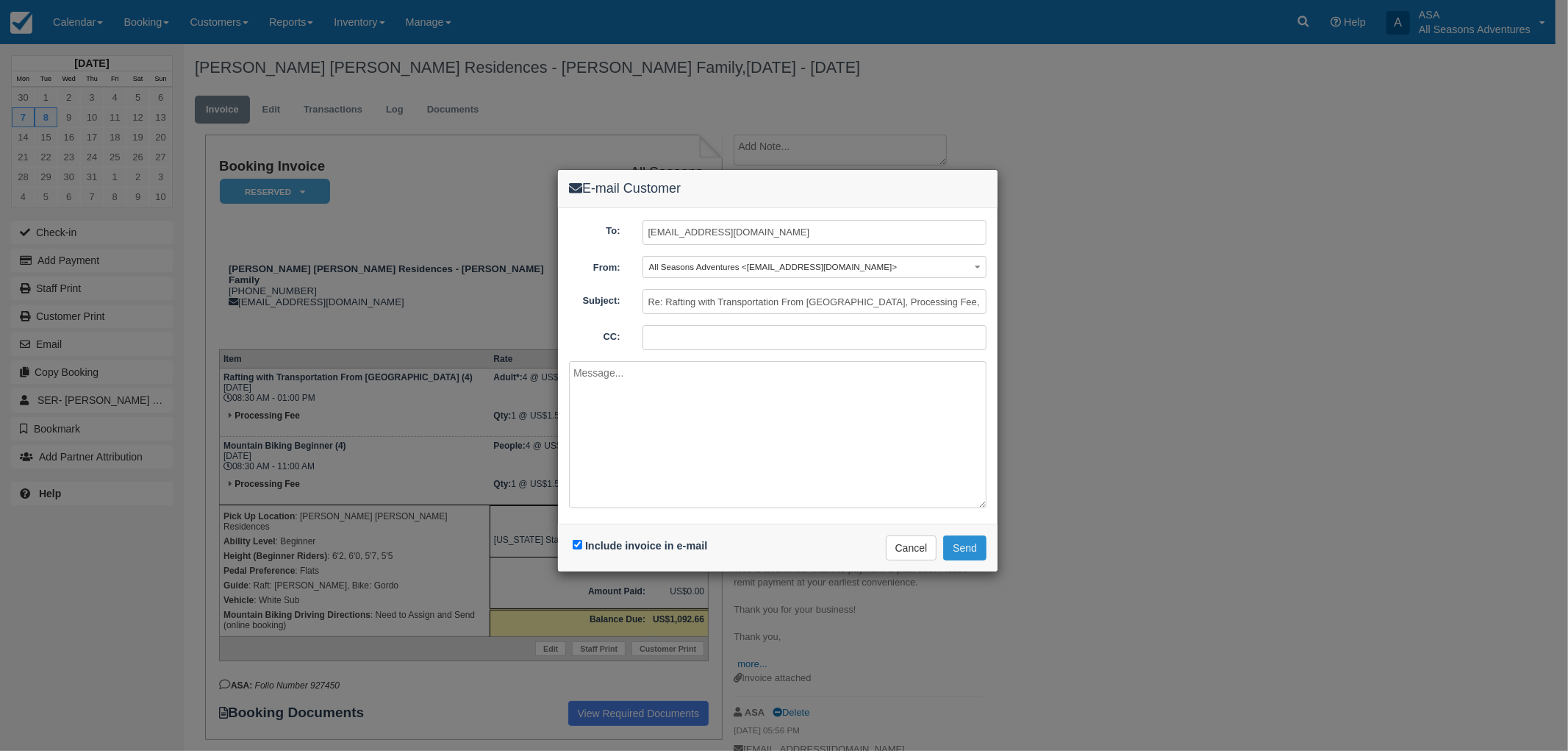
click at [956, 550] on button "Send" at bounding box center [965, 548] width 43 height 25
